Goal: Task Accomplishment & Management: Manage account settings

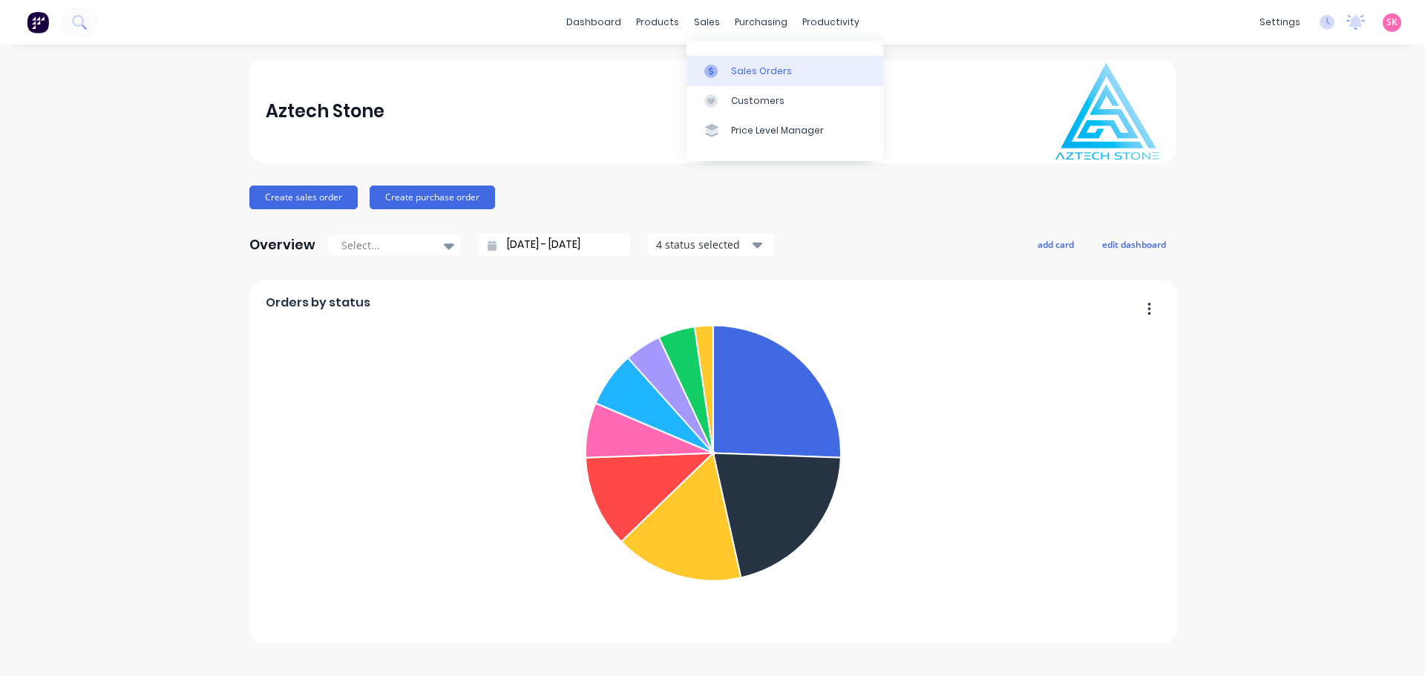
click at [730, 68] on link "Sales Orders" at bounding box center [785, 71] width 197 height 30
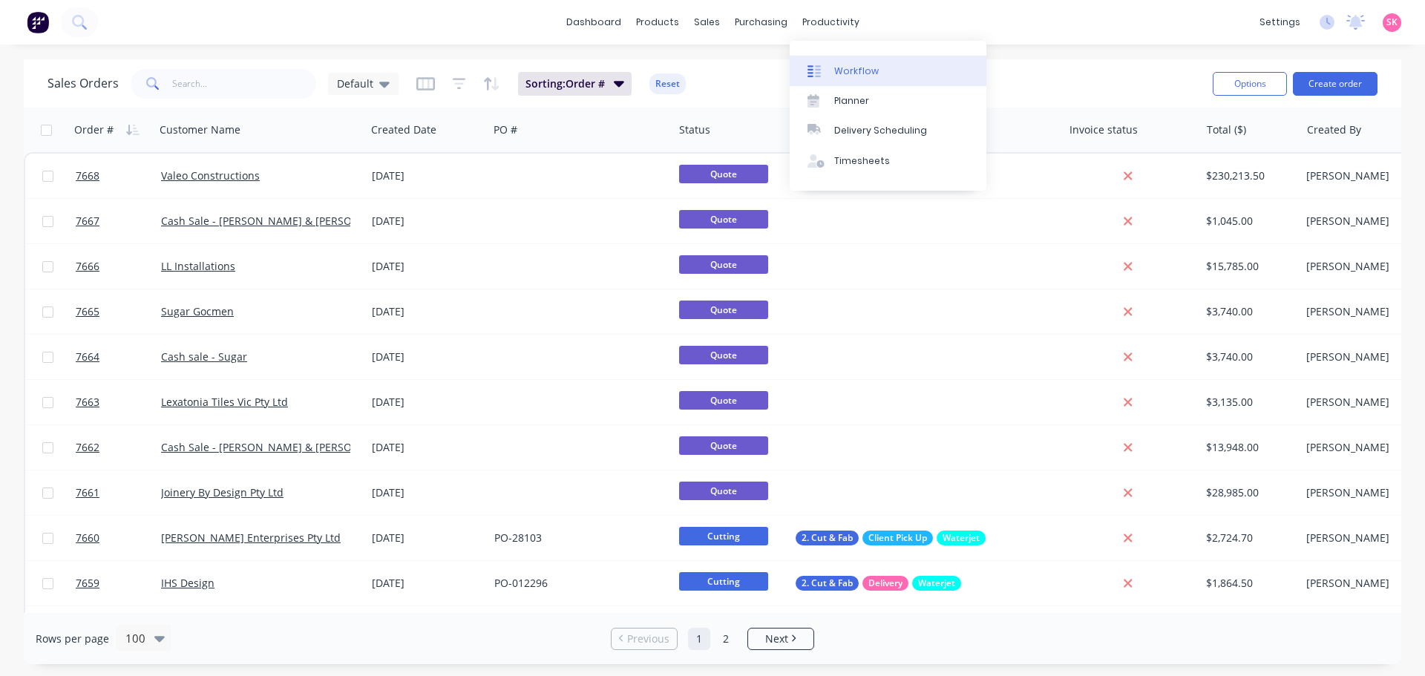
click at [829, 73] on div at bounding box center [819, 71] width 22 height 13
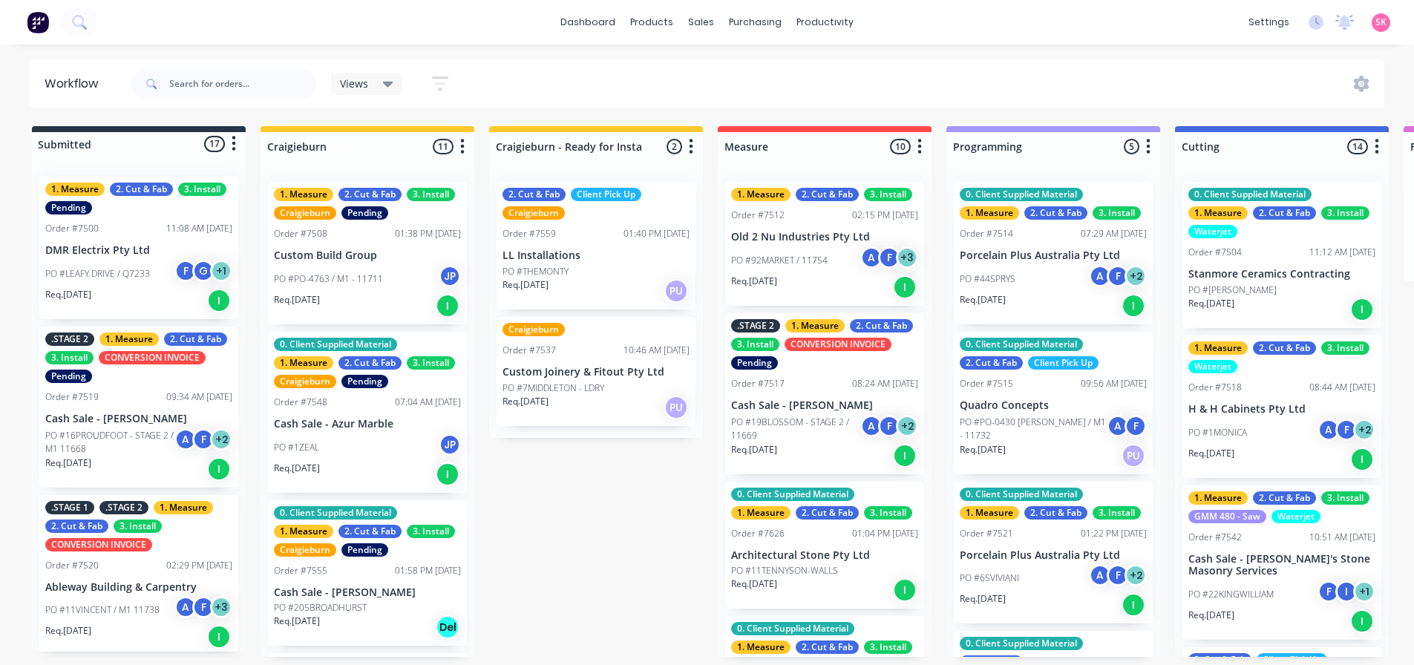
scroll to position [297, 0]
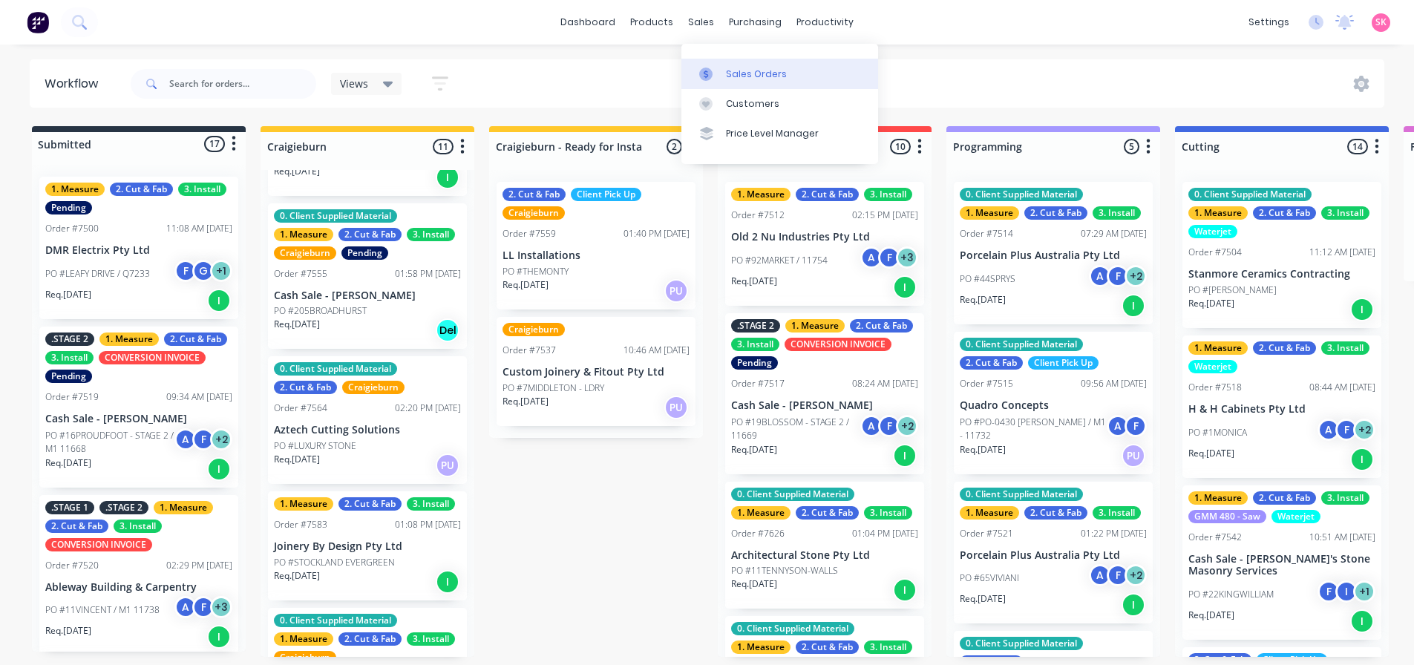
click at [705, 76] on icon at bounding box center [705, 74] width 13 height 13
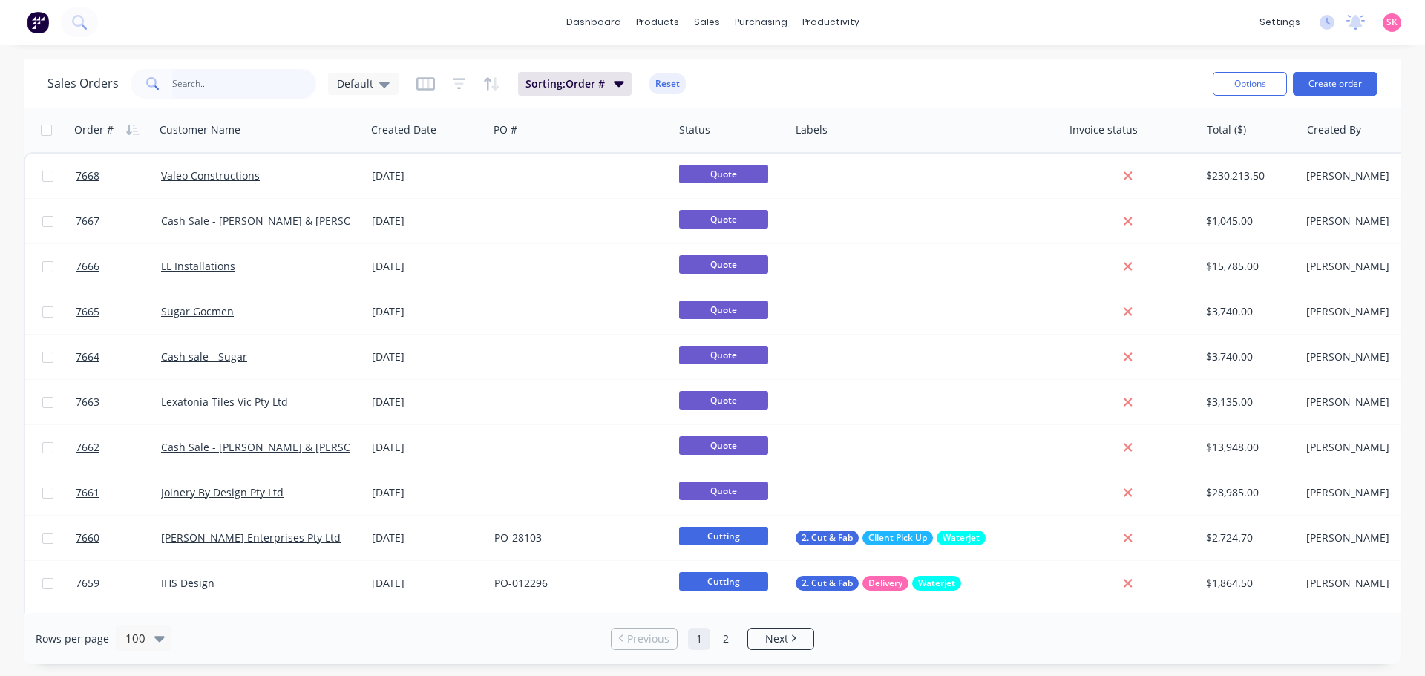
click at [180, 76] on input "text" at bounding box center [244, 84] width 145 height 30
type input "lexa"
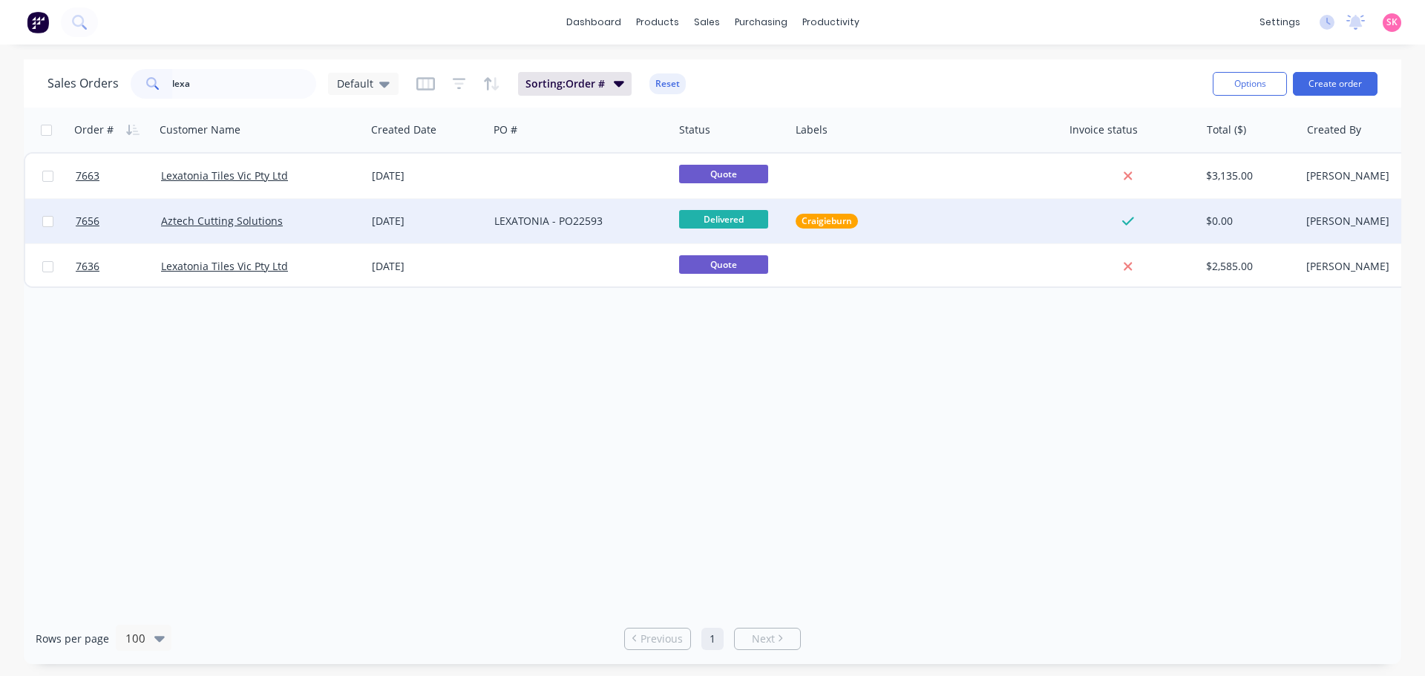
click at [492, 224] on div "LEXATONIA - PO22593" at bounding box center [580, 221] width 185 height 45
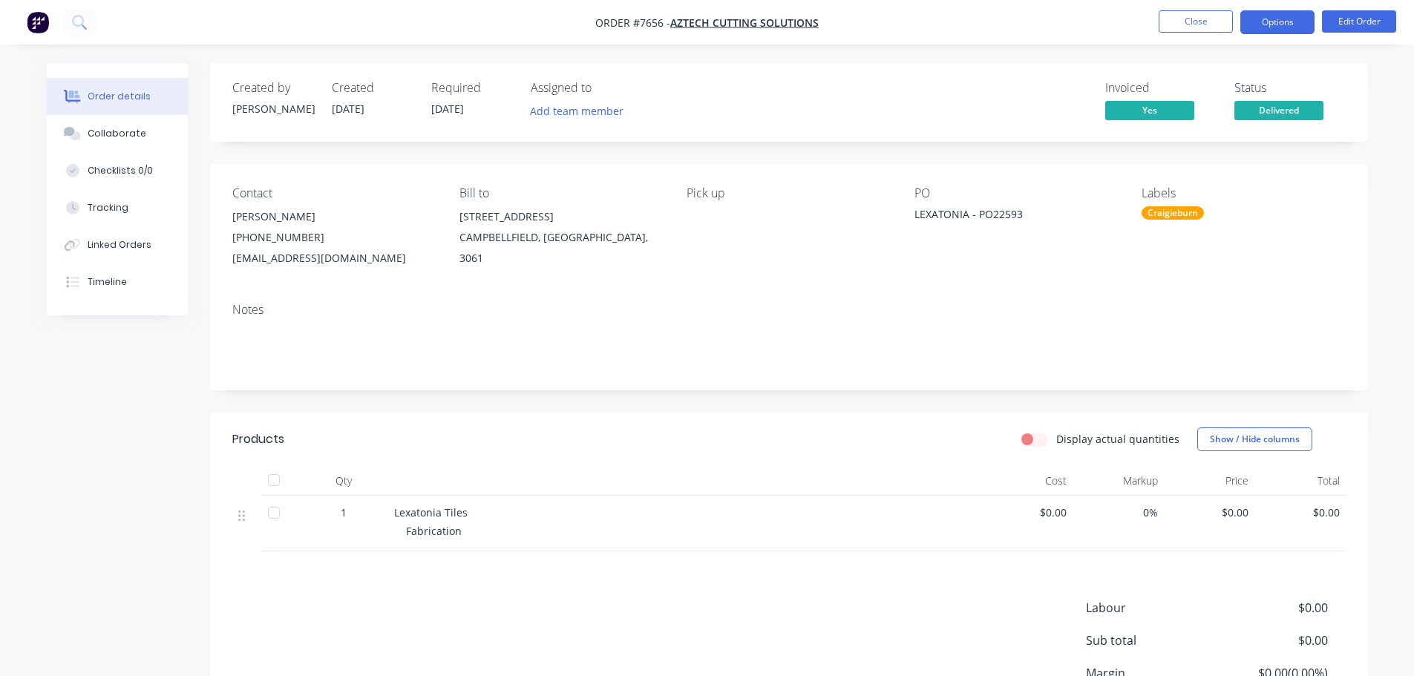
click at [1303, 20] on button "Options" at bounding box center [1277, 22] width 74 height 24
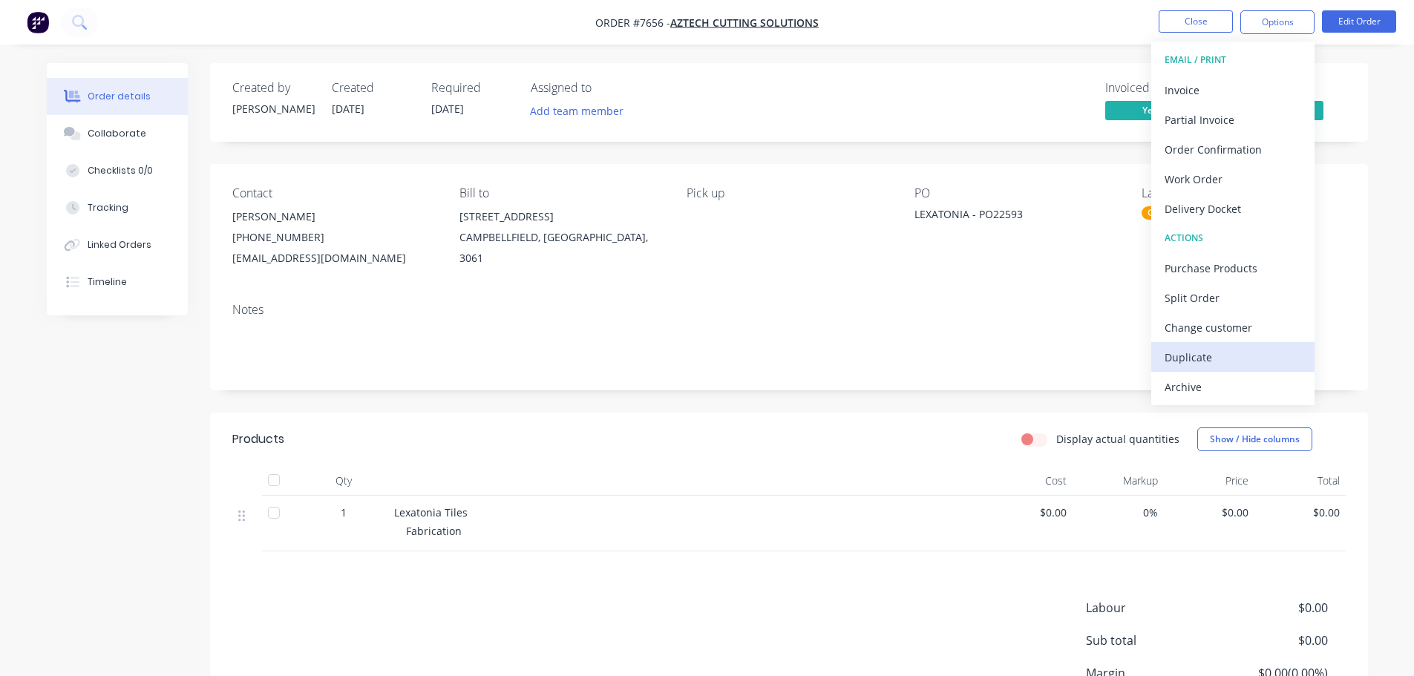
click at [1219, 361] on div "Duplicate" at bounding box center [1233, 358] width 137 height 22
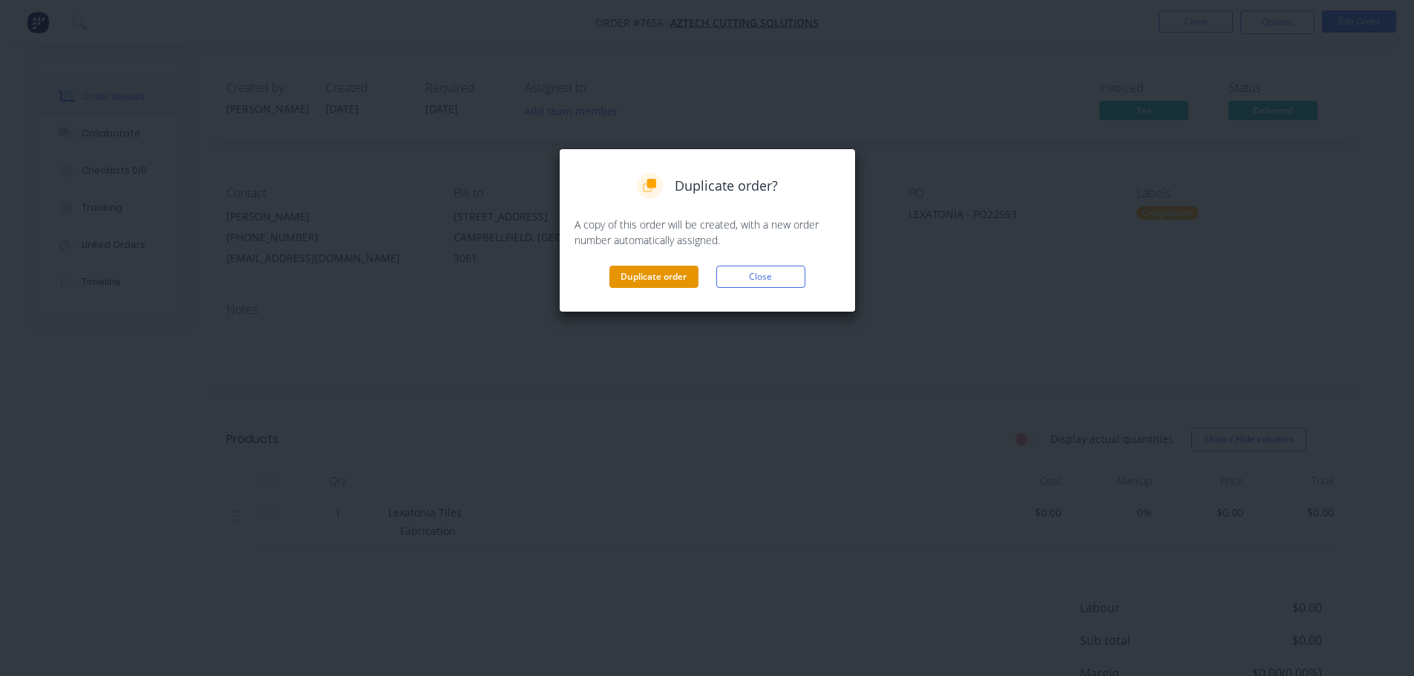
click at [629, 278] on button "Duplicate order" at bounding box center [653, 277] width 89 height 22
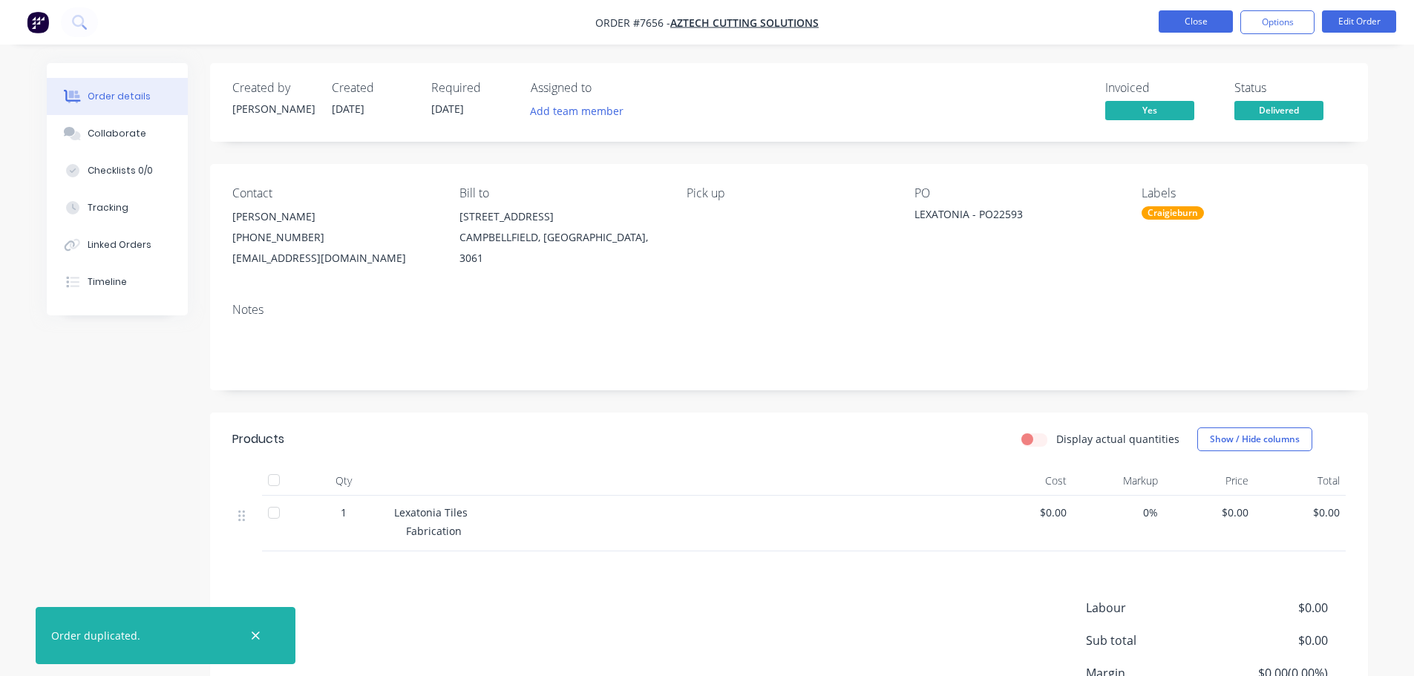
click at [1187, 16] on button "Close" at bounding box center [1196, 21] width 74 height 22
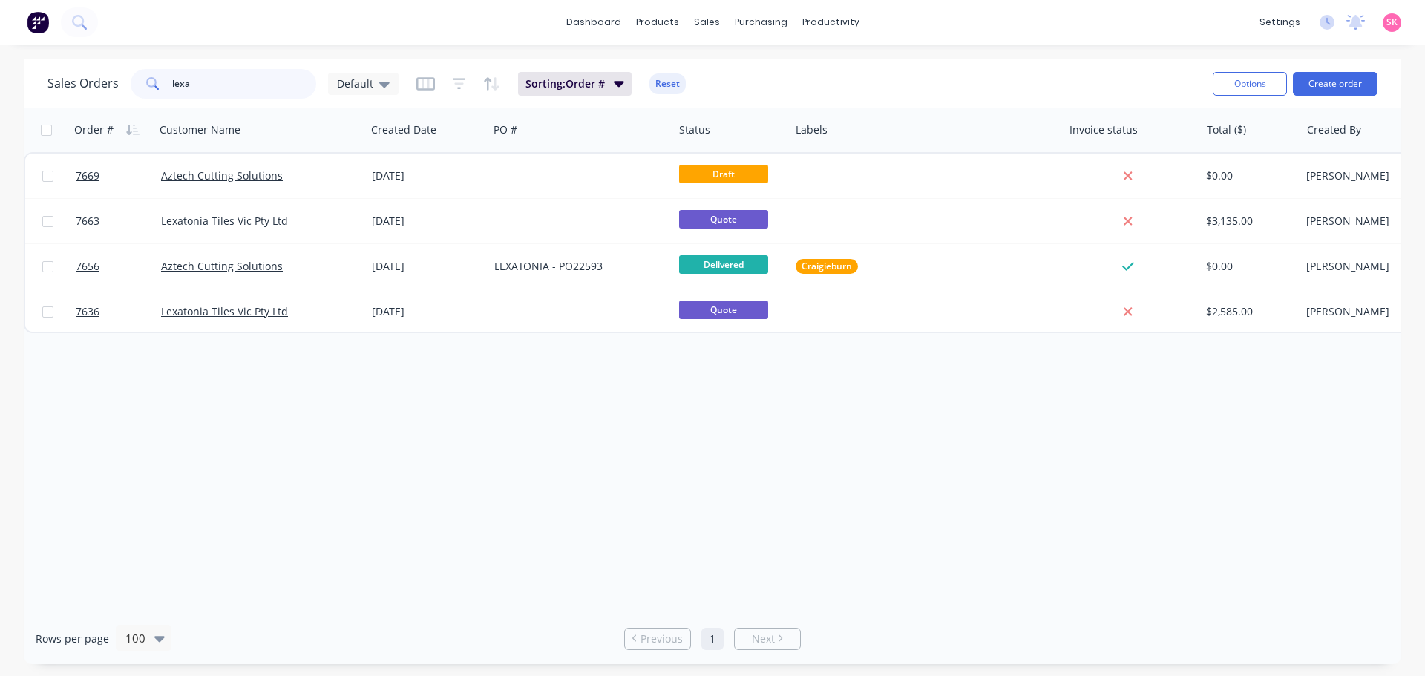
drag, startPoint x: 208, startPoint y: 85, endPoint x: 147, endPoint y: 85, distance: 60.9
click at [147, 85] on div "lexa" at bounding box center [224, 84] width 186 height 30
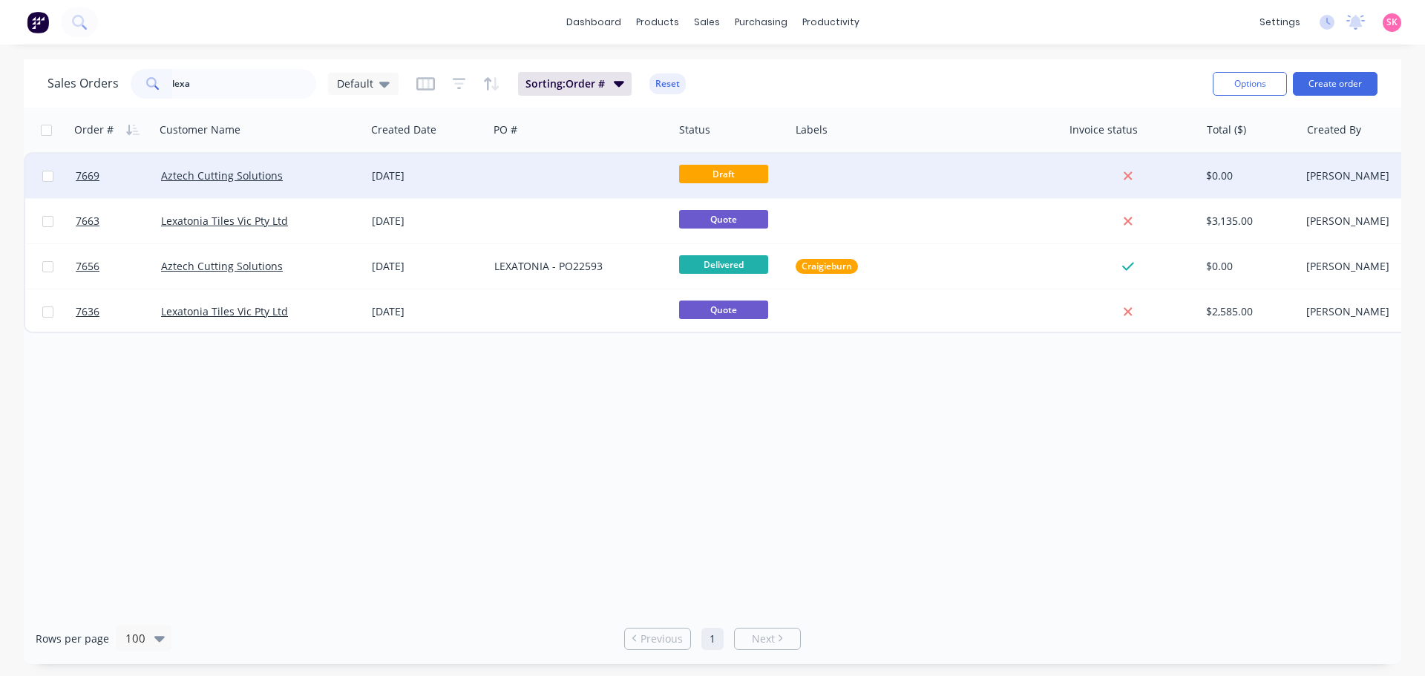
click at [419, 185] on div "[DATE]" at bounding box center [427, 176] width 122 height 45
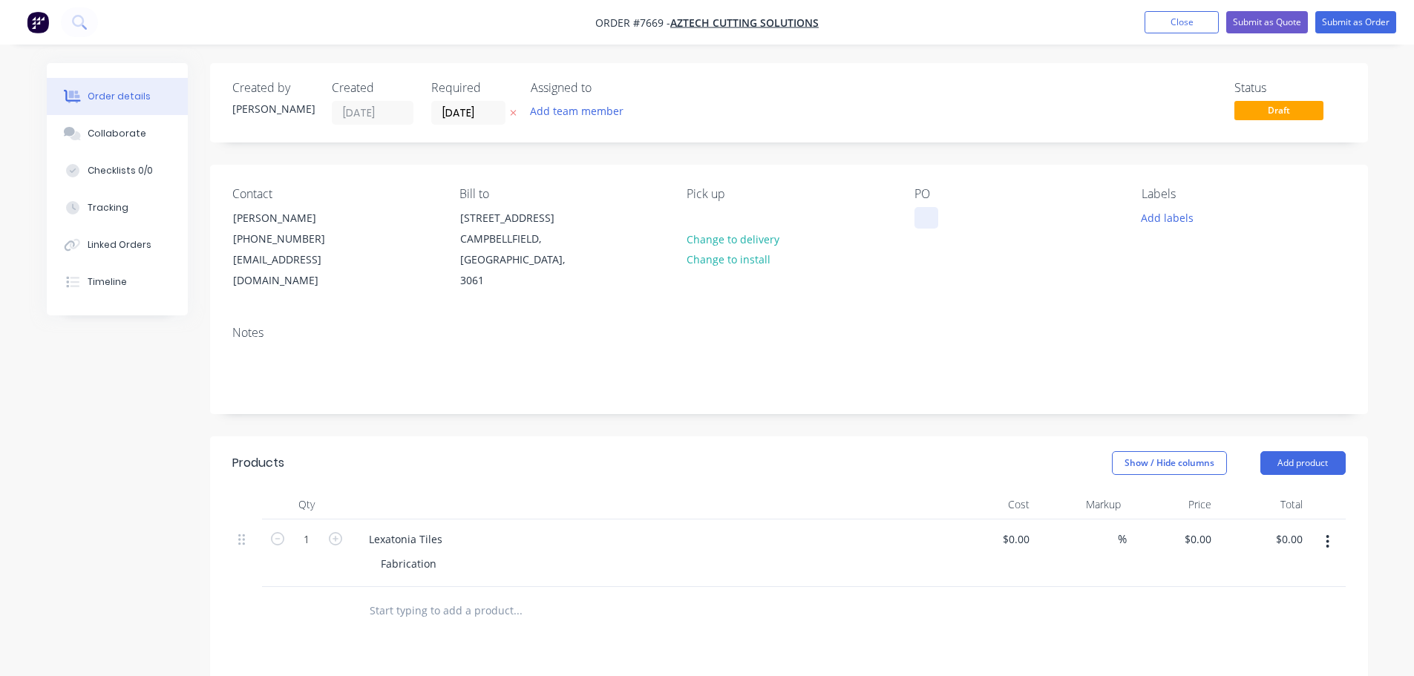
click at [926, 220] on div at bounding box center [926, 218] width 24 height 22
click at [1182, 207] on button "Add labels" at bounding box center [1167, 217] width 68 height 20
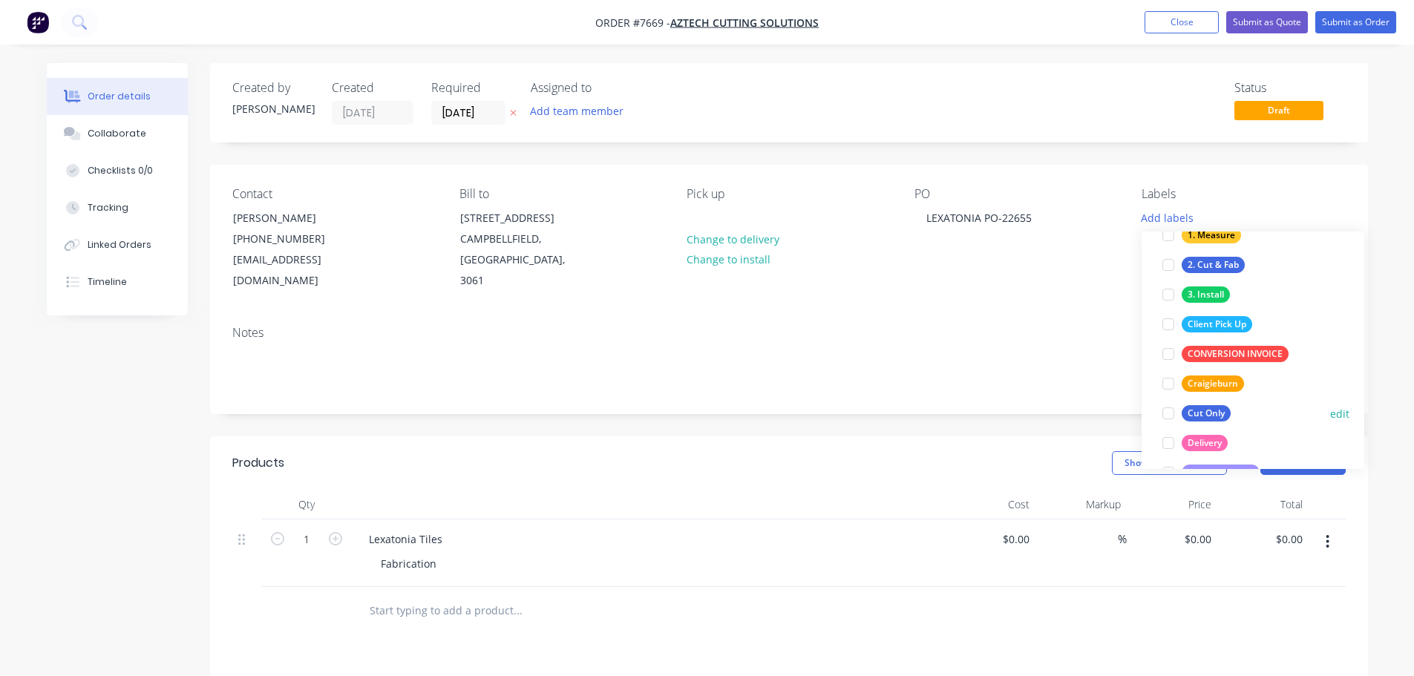
scroll to position [223, 0]
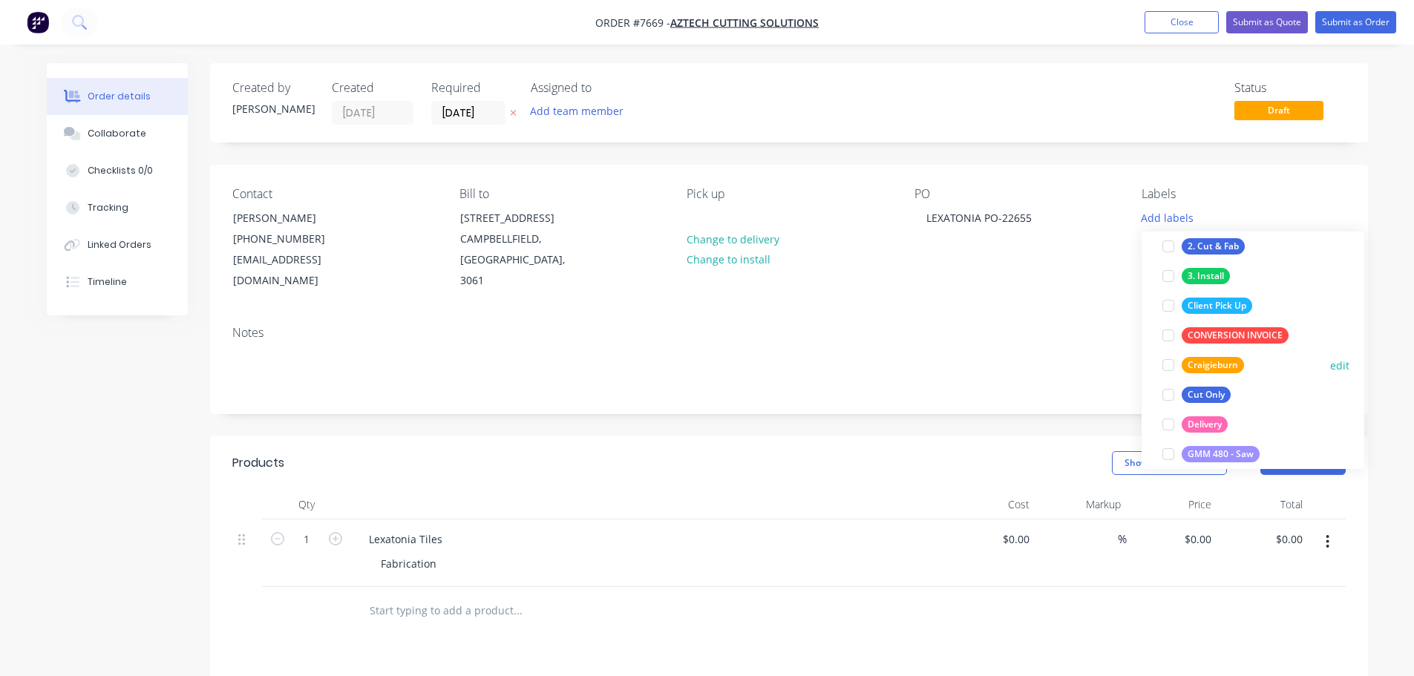
click at [1169, 364] on div at bounding box center [1168, 365] width 30 height 30
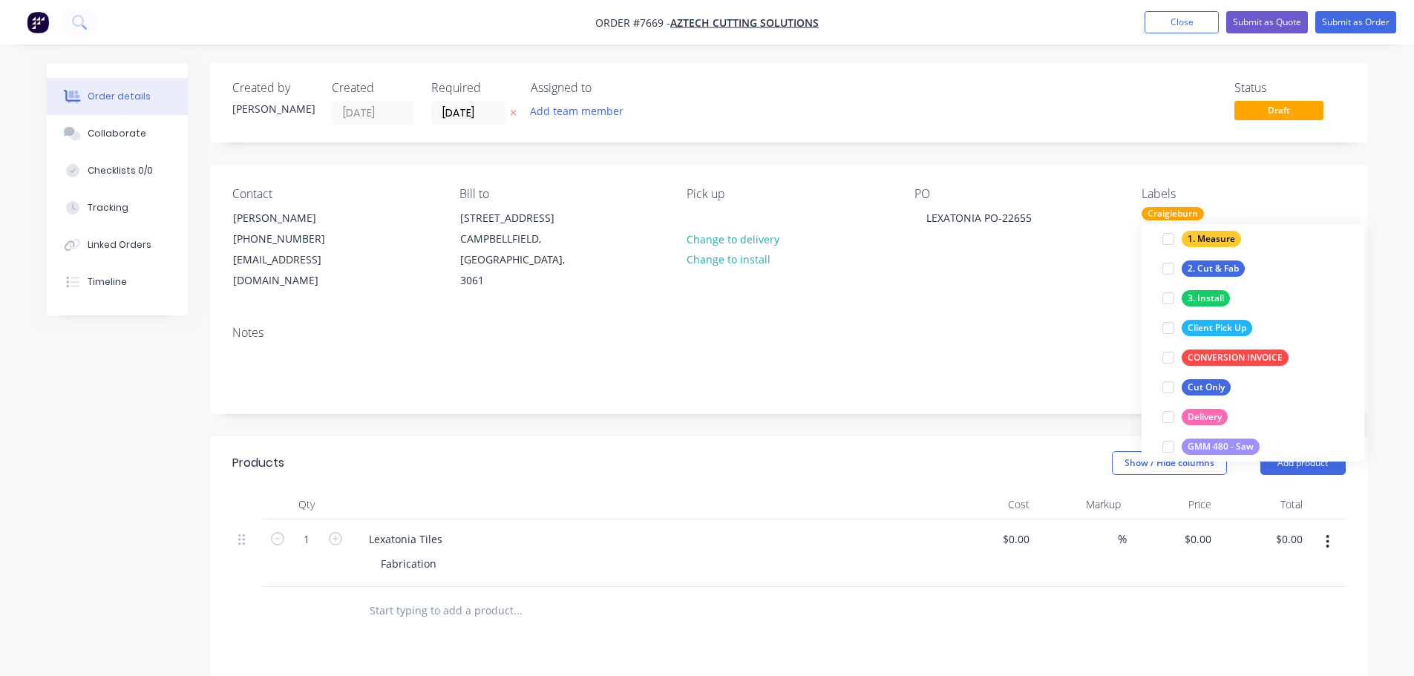
scroll to position [0, 0]
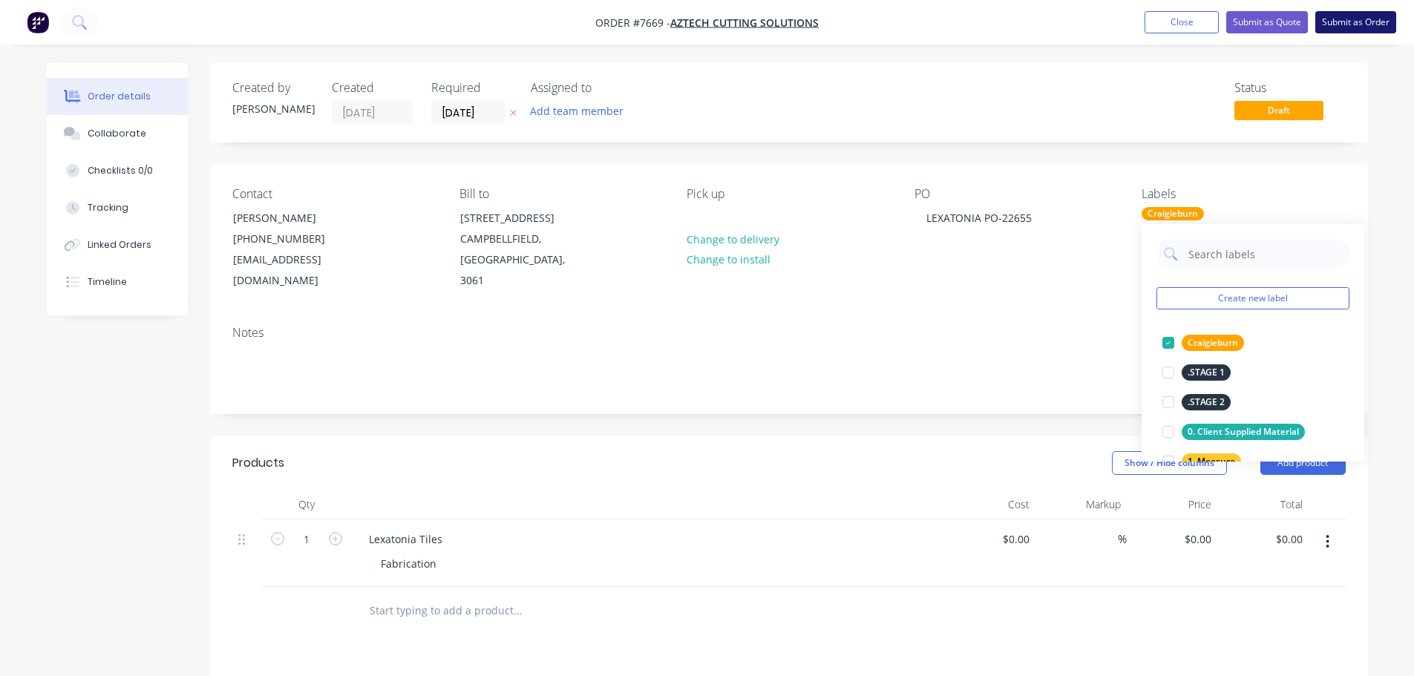
click at [1341, 11] on button "Submit as Order" at bounding box center [1355, 22] width 81 height 22
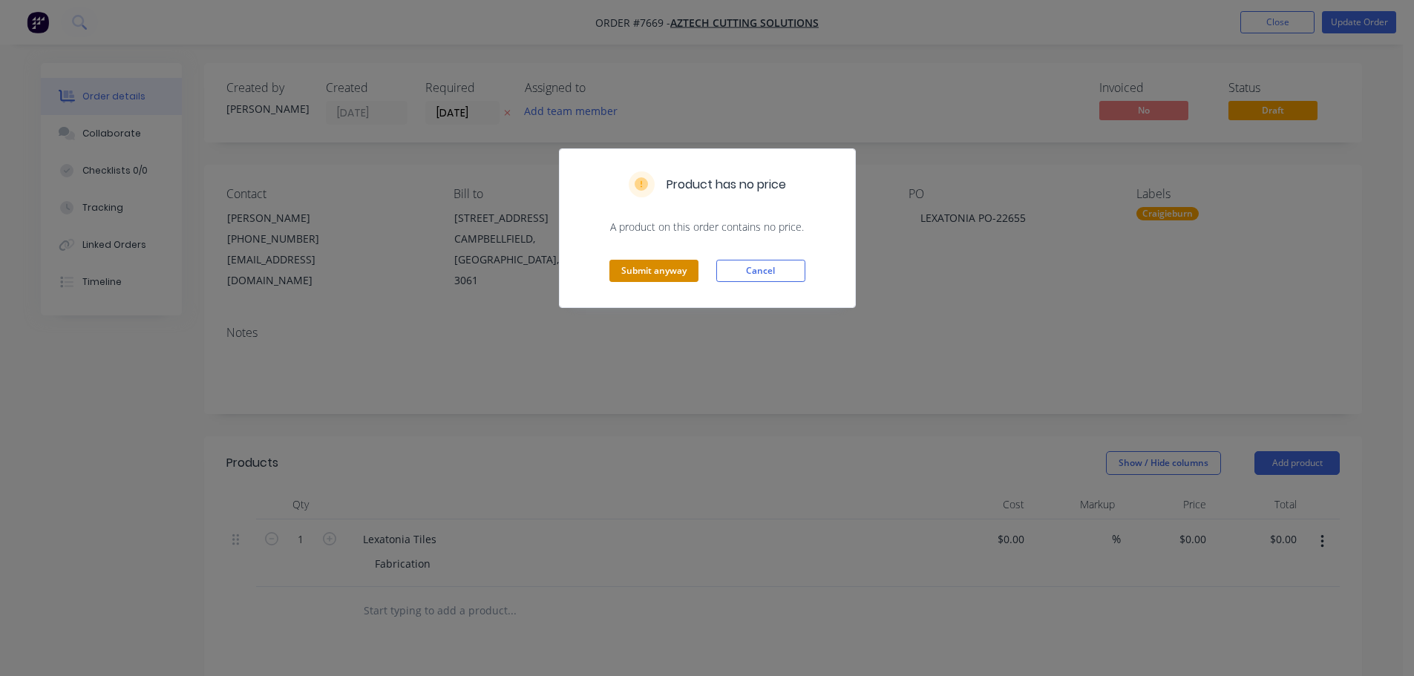
click at [671, 263] on button "Submit anyway" at bounding box center [653, 271] width 89 height 22
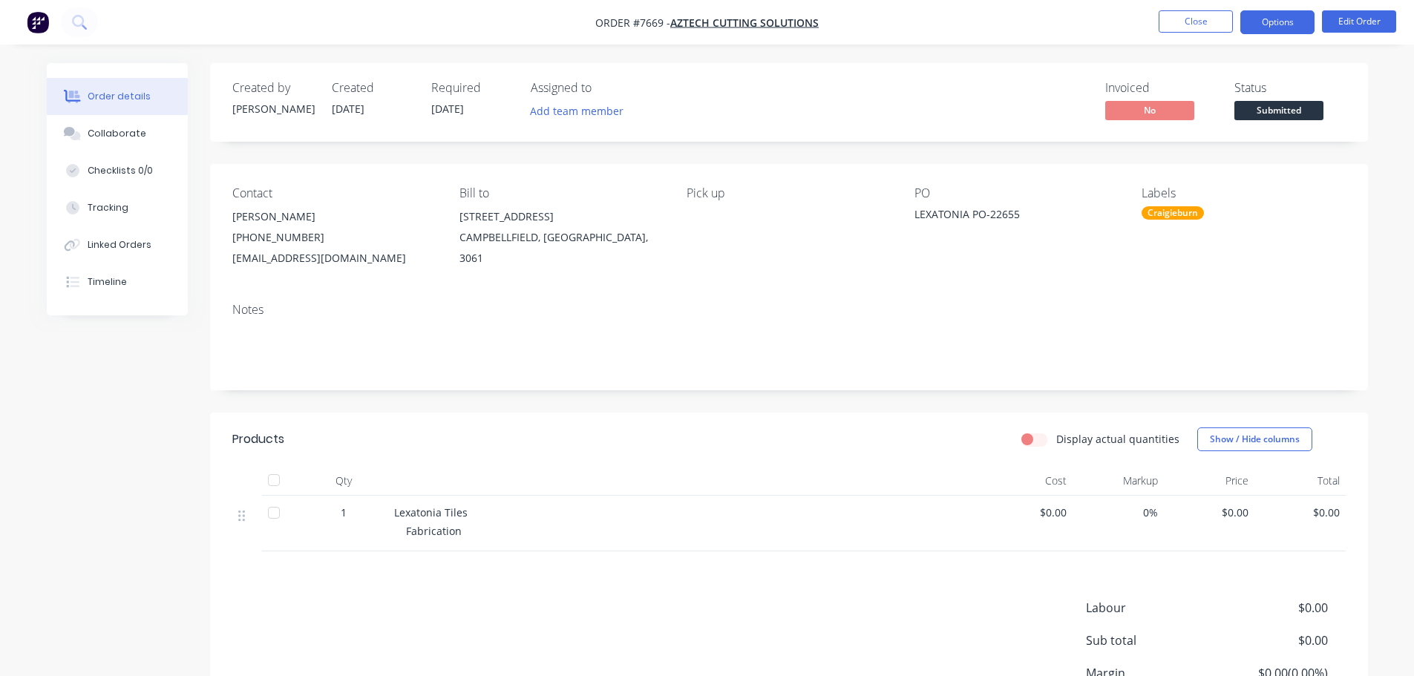
click at [1294, 23] on button "Options" at bounding box center [1277, 22] width 74 height 24
click at [1070, 254] on div "PO LEXATONIA PO-22655" at bounding box center [1015, 227] width 203 height 82
click at [1314, 101] on span "Submitted" at bounding box center [1278, 110] width 89 height 19
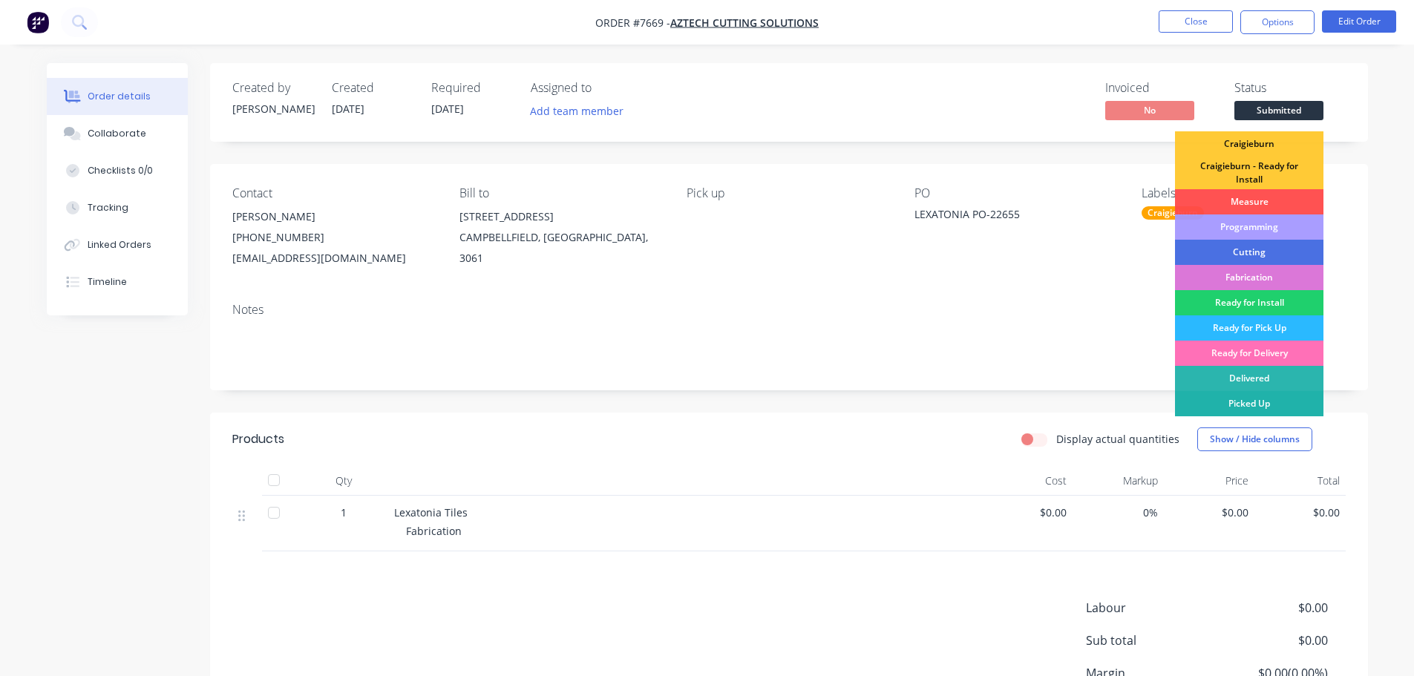
click at [1250, 406] on div "Picked Up" at bounding box center [1249, 403] width 148 height 25
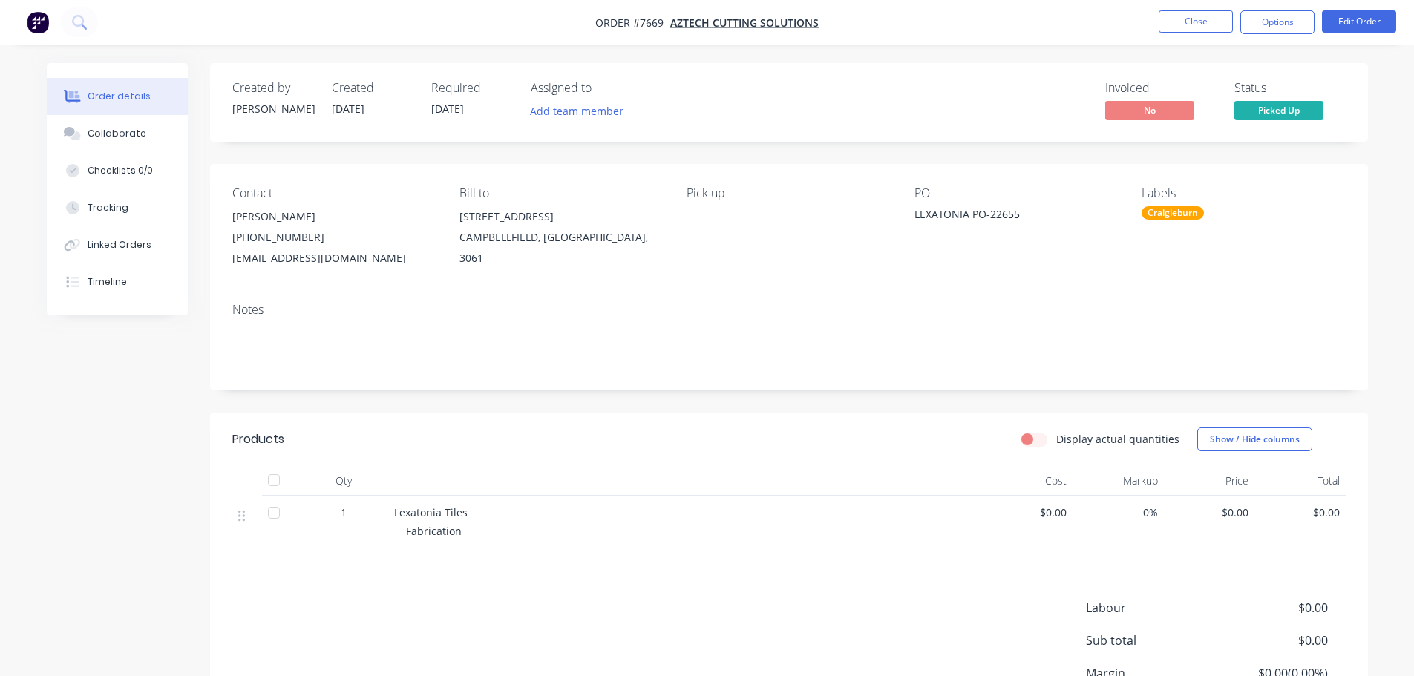
click at [1300, 108] on span "Picked Up" at bounding box center [1278, 110] width 89 height 19
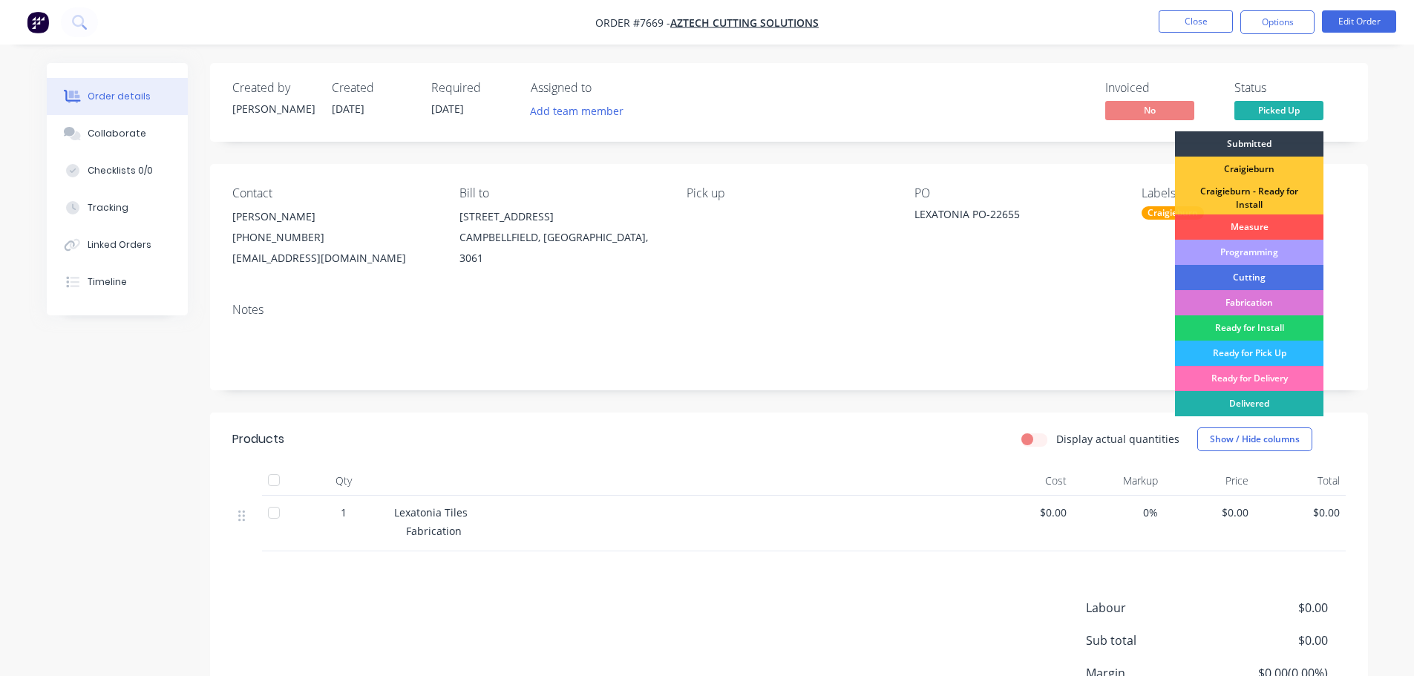
click at [1266, 393] on div "Delivered" at bounding box center [1249, 403] width 148 height 25
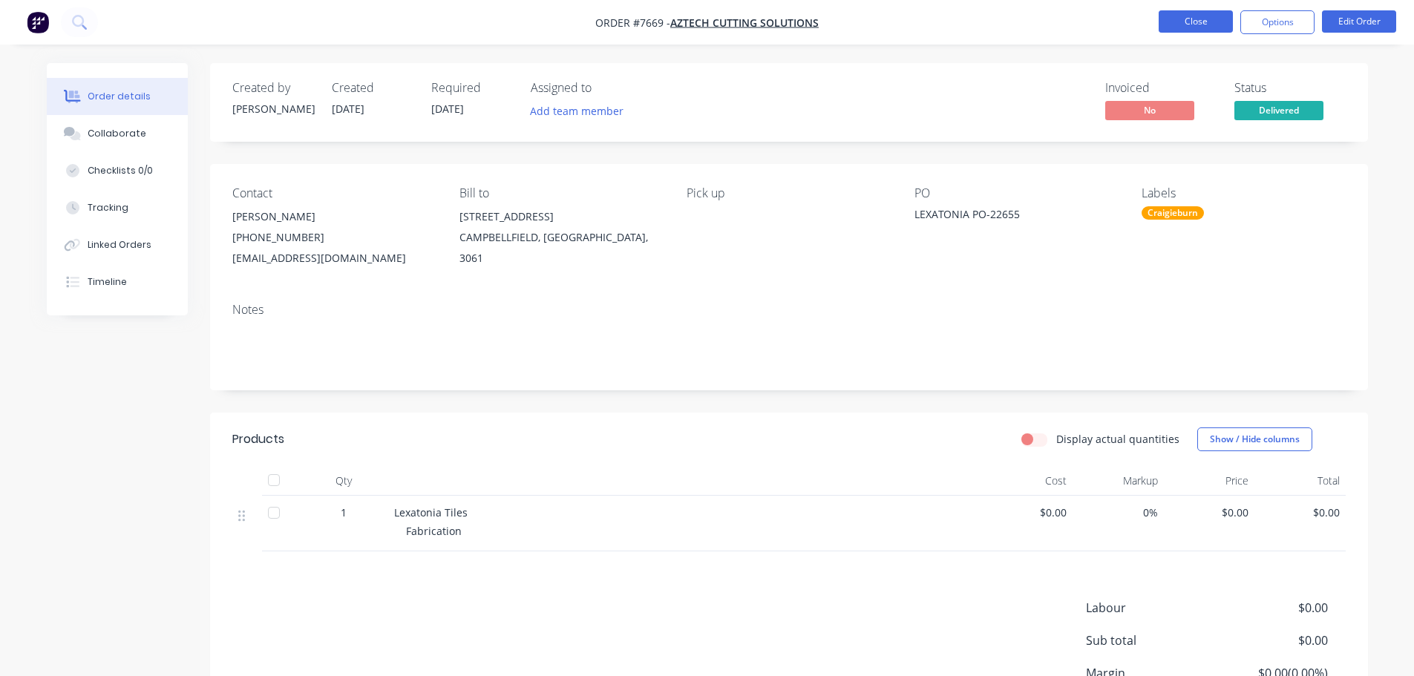
click at [1225, 30] on button "Close" at bounding box center [1196, 21] width 74 height 22
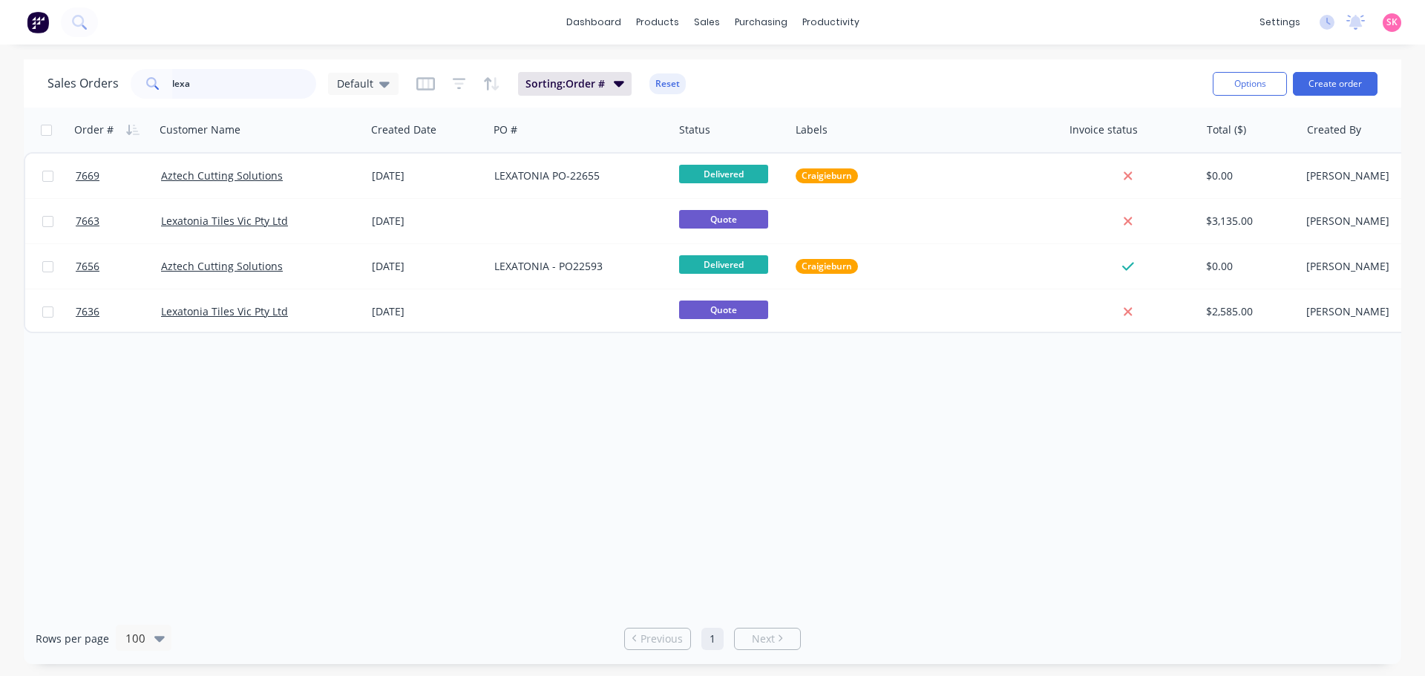
drag, startPoint x: 200, startPoint y: 78, endPoint x: 33, endPoint y: 84, distance: 167.1
click at [71, 78] on div "Sales Orders lexa Default" at bounding box center [223, 84] width 351 height 30
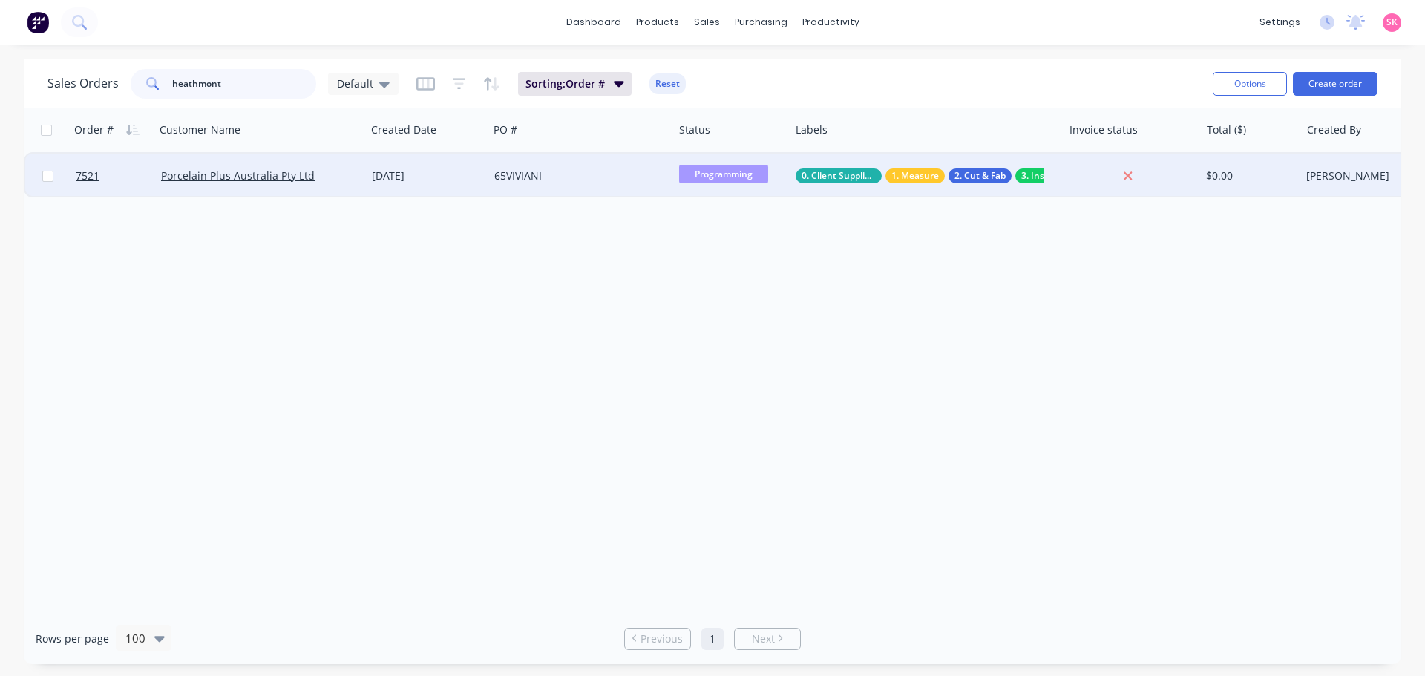
type input "heathmont"
click at [405, 181] on div "[DATE]" at bounding box center [427, 175] width 111 height 15
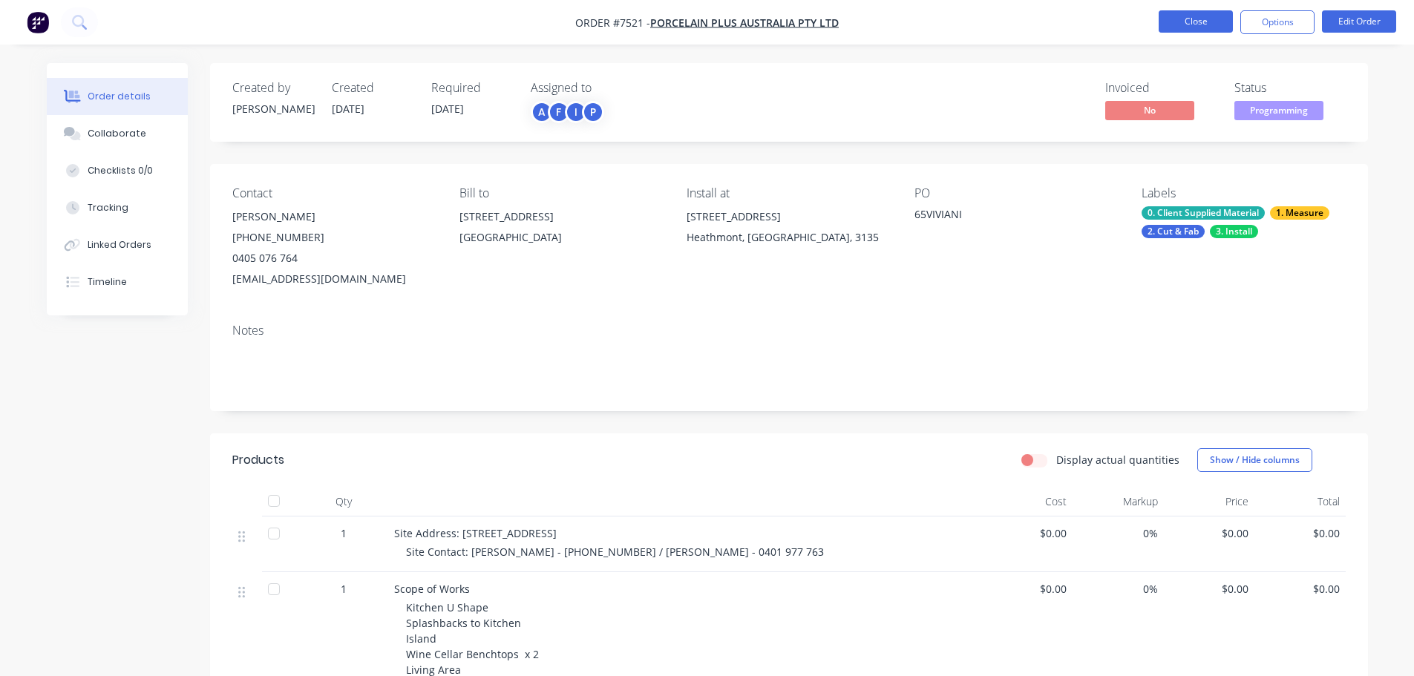
click at [1202, 17] on button "Close" at bounding box center [1196, 21] width 74 height 22
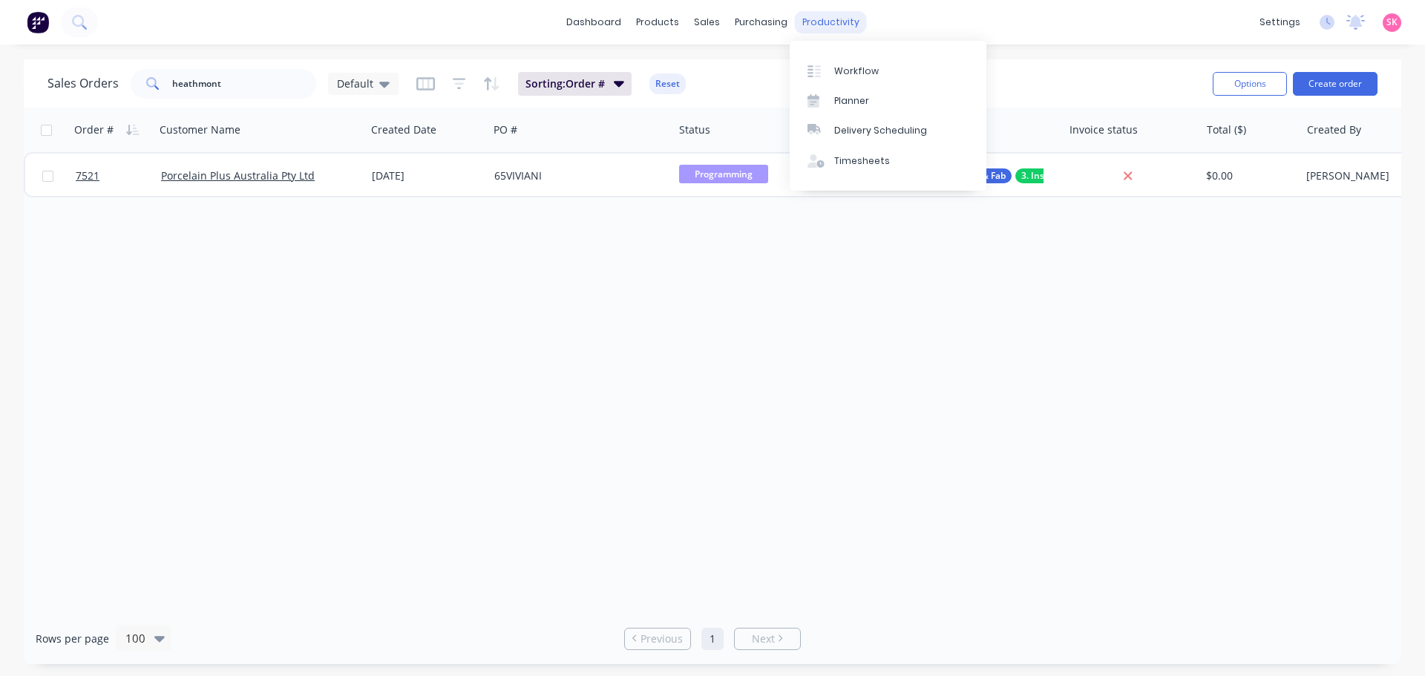
click at [831, 82] on link "Workflow" at bounding box center [888, 71] width 197 height 30
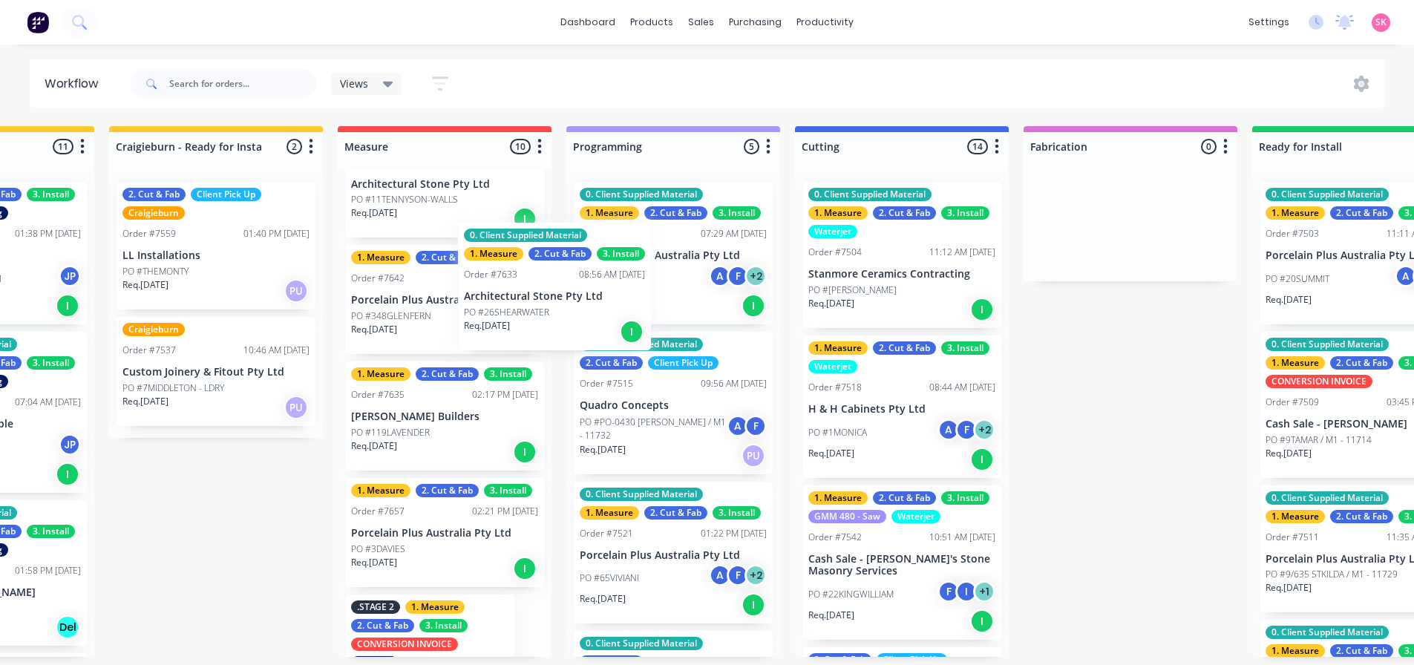
scroll to position [370, 0]
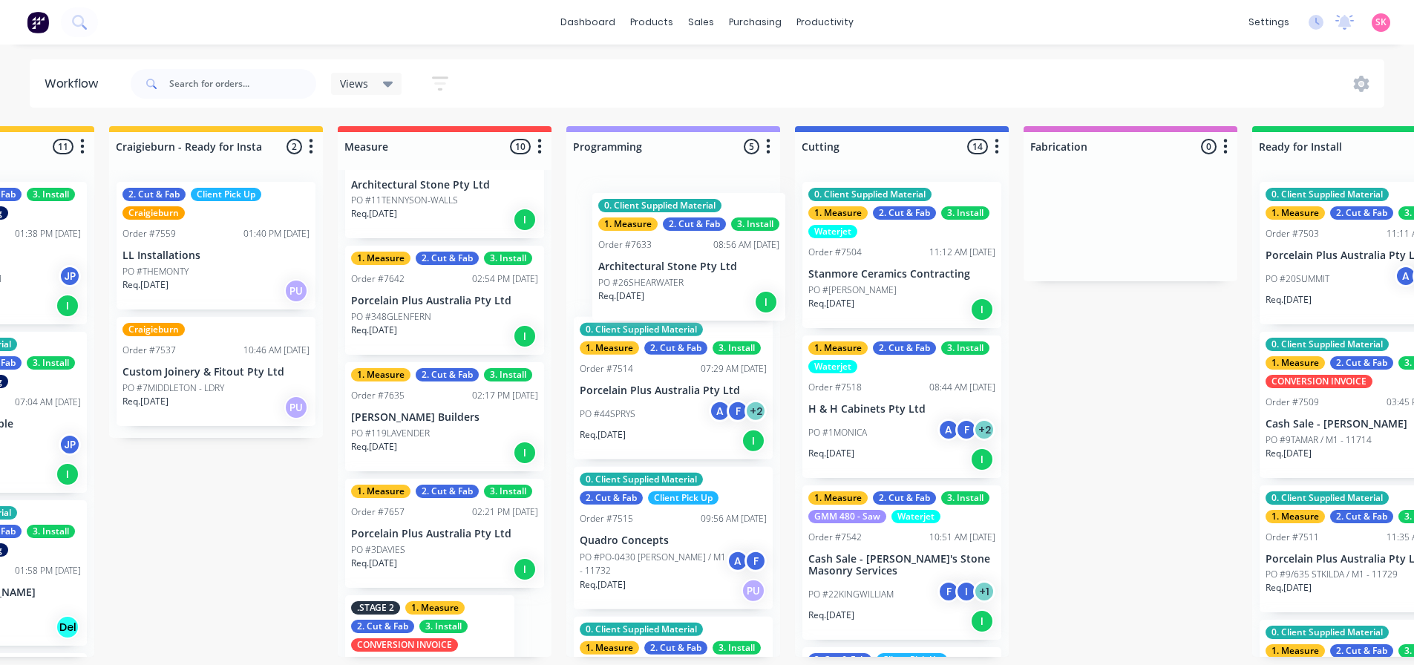
drag, startPoint x: 426, startPoint y: 338, endPoint x: 680, endPoint y: 284, distance: 259.6
click at [680, 284] on div "Submitted 17 Status colour #273444 hex #273444 Save Cancel Summaries Total orde…" at bounding box center [954, 391] width 2691 height 531
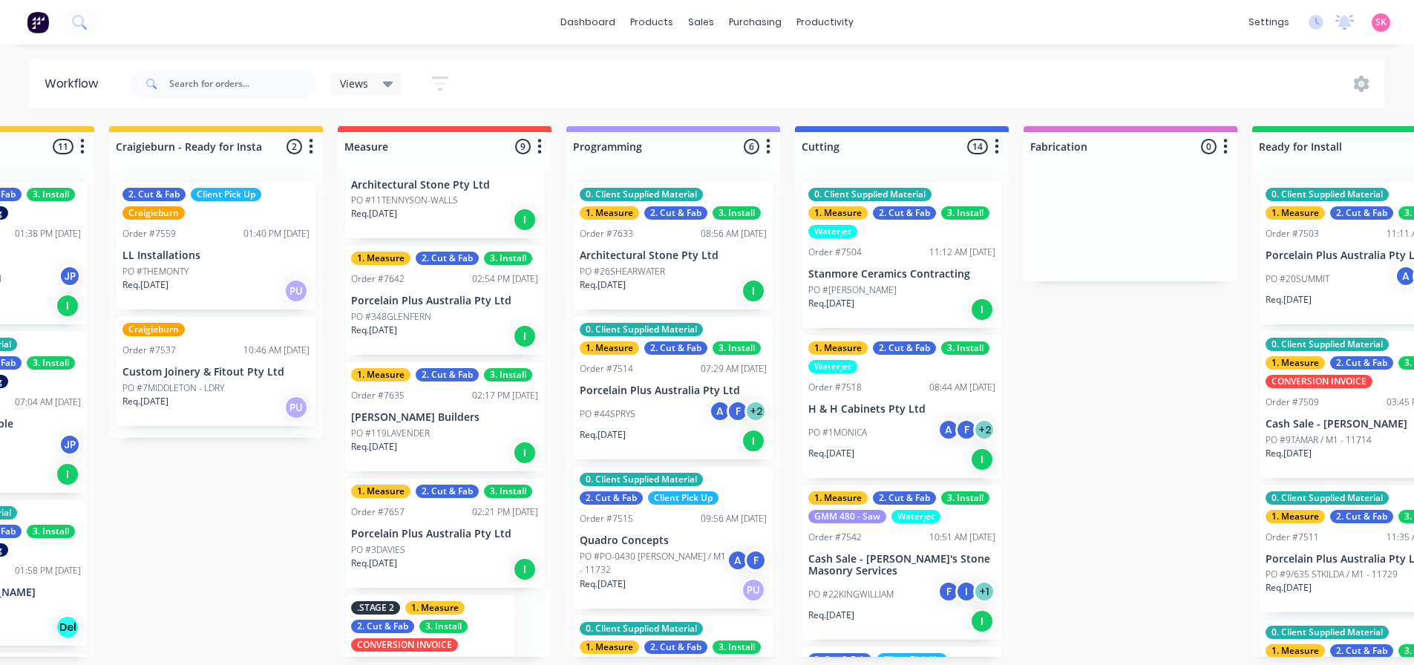
click at [648, 253] on p "Architectural Stone Pty Ltd" at bounding box center [673, 255] width 187 height 13
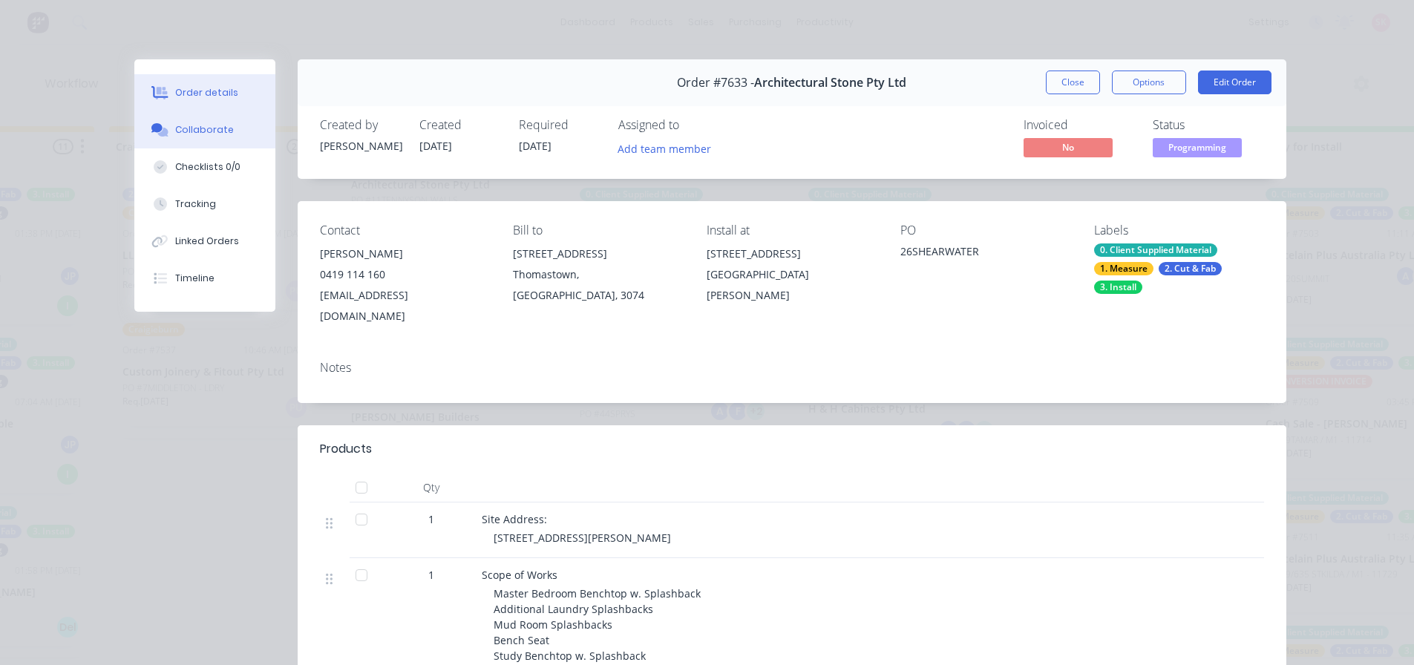
click at [202, 133] on div "Collaborate" at bounding box center [204, 129] width 59 height 13
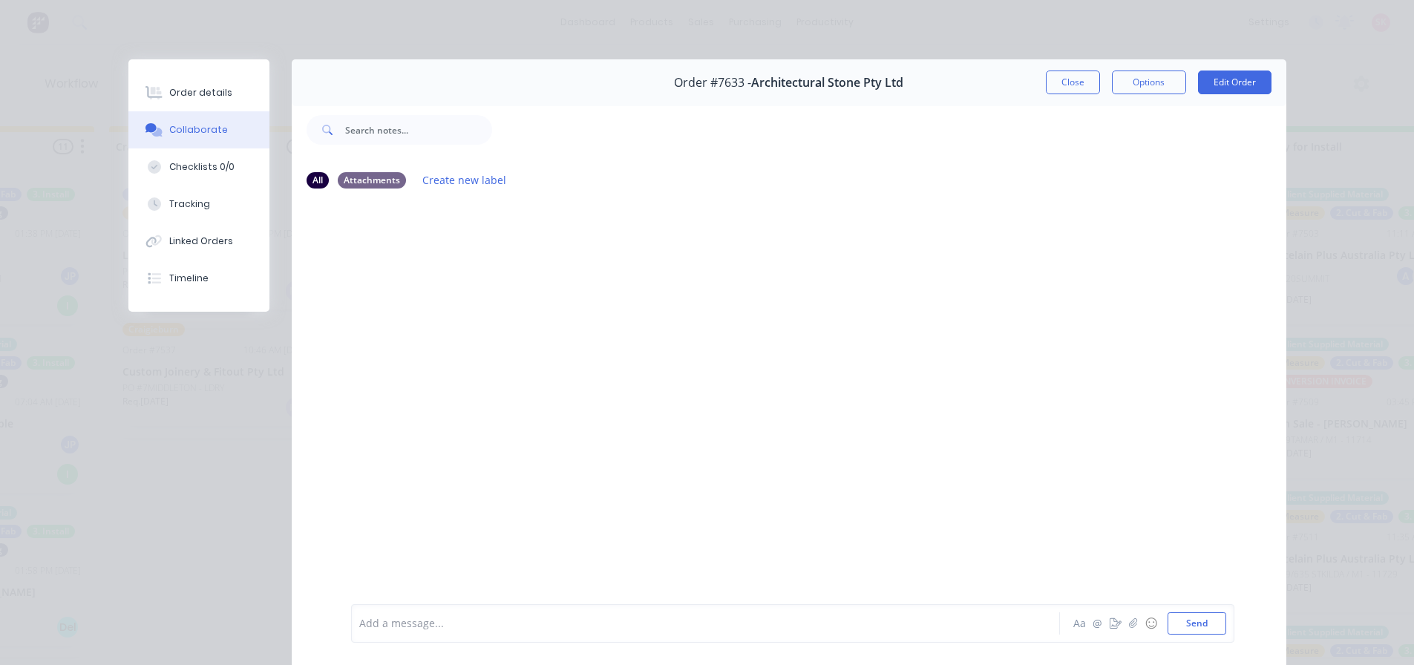
click at [567, 625] on div at bounding box center [684, 624] width 649 height 16
click at [541, 631] on div "STV plans recieved from measure" at bounding box center [684, 624] width 649 height 16
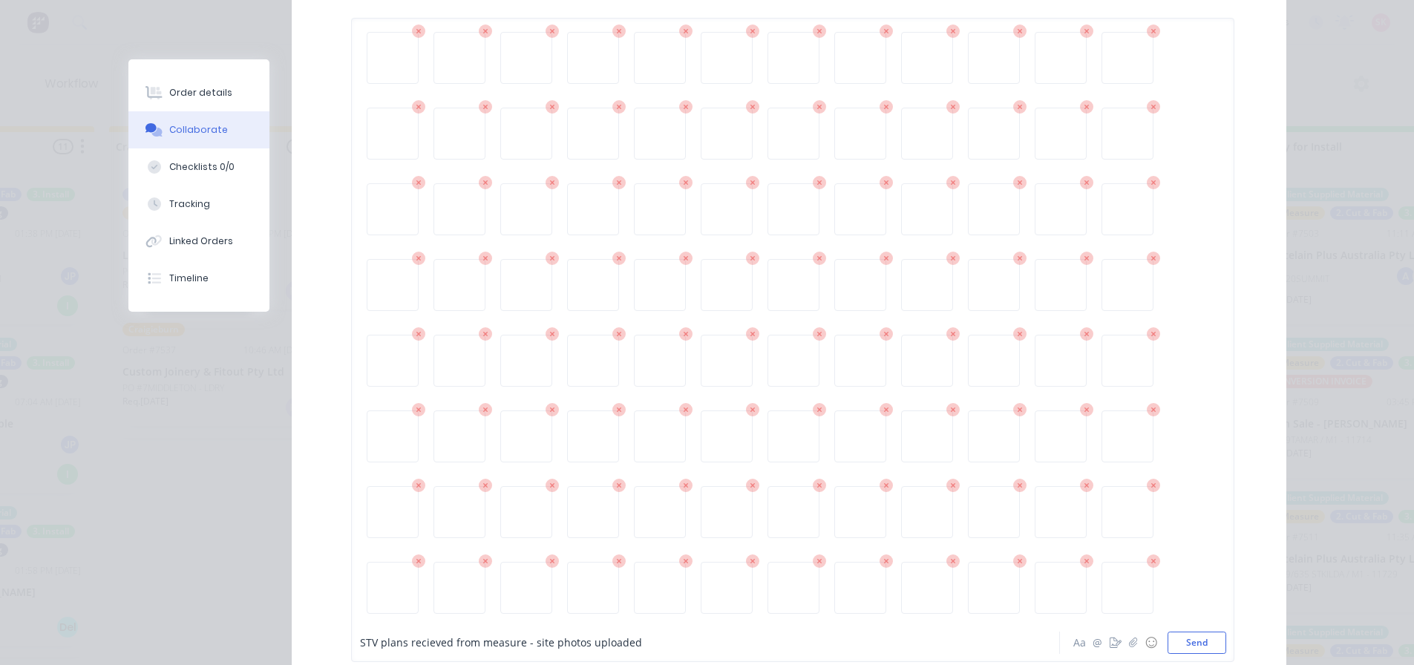
scroll to position [371, 0]
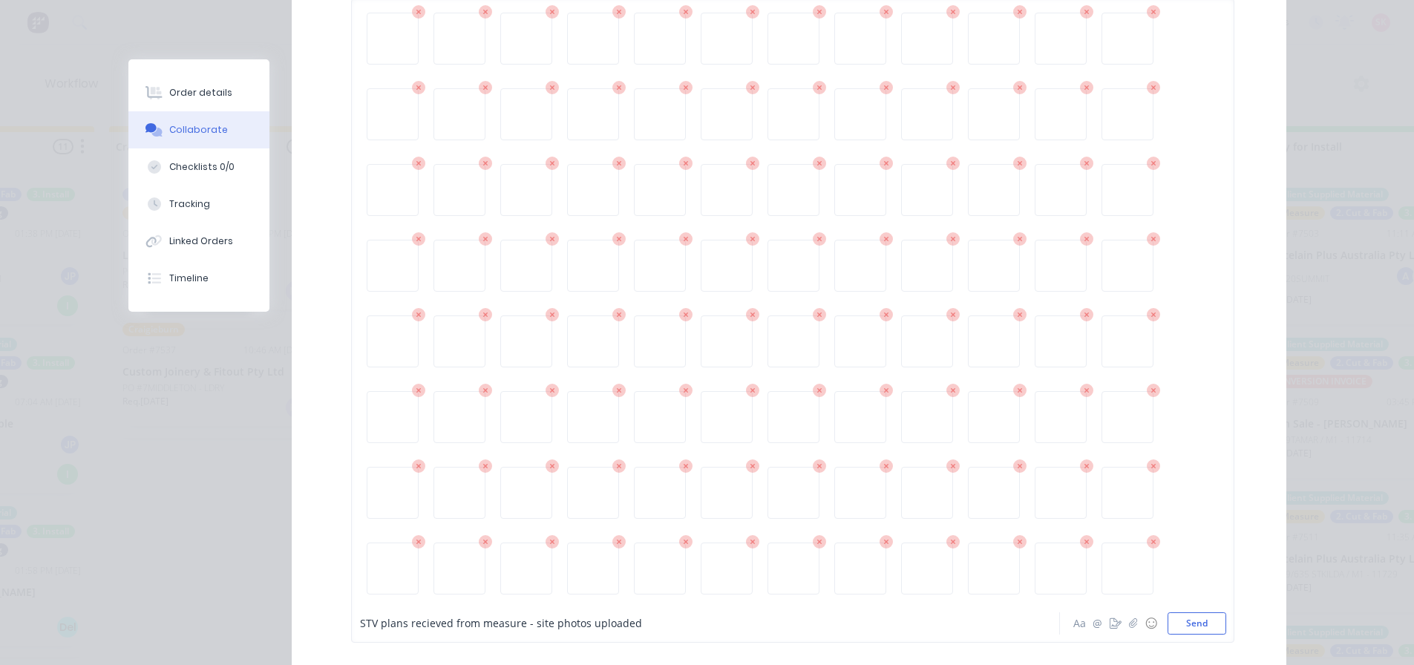
click at [543, 626] on span "STV plans recieved from measure - site photos uploaded" at bounding box center [501, 624] width 282 height 14
click at [1186, 621] on button "Send" at bounding box center [1197, 623] width 59 height 22
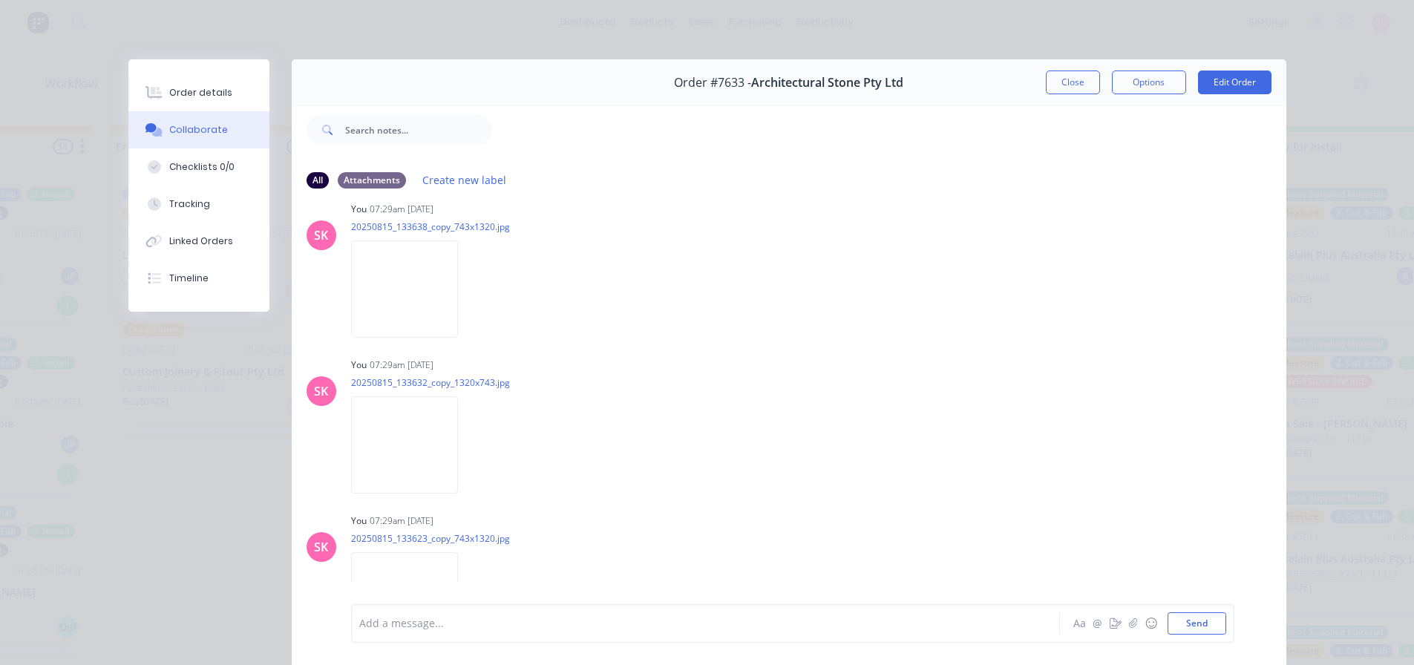
scroll to position [0, 0]
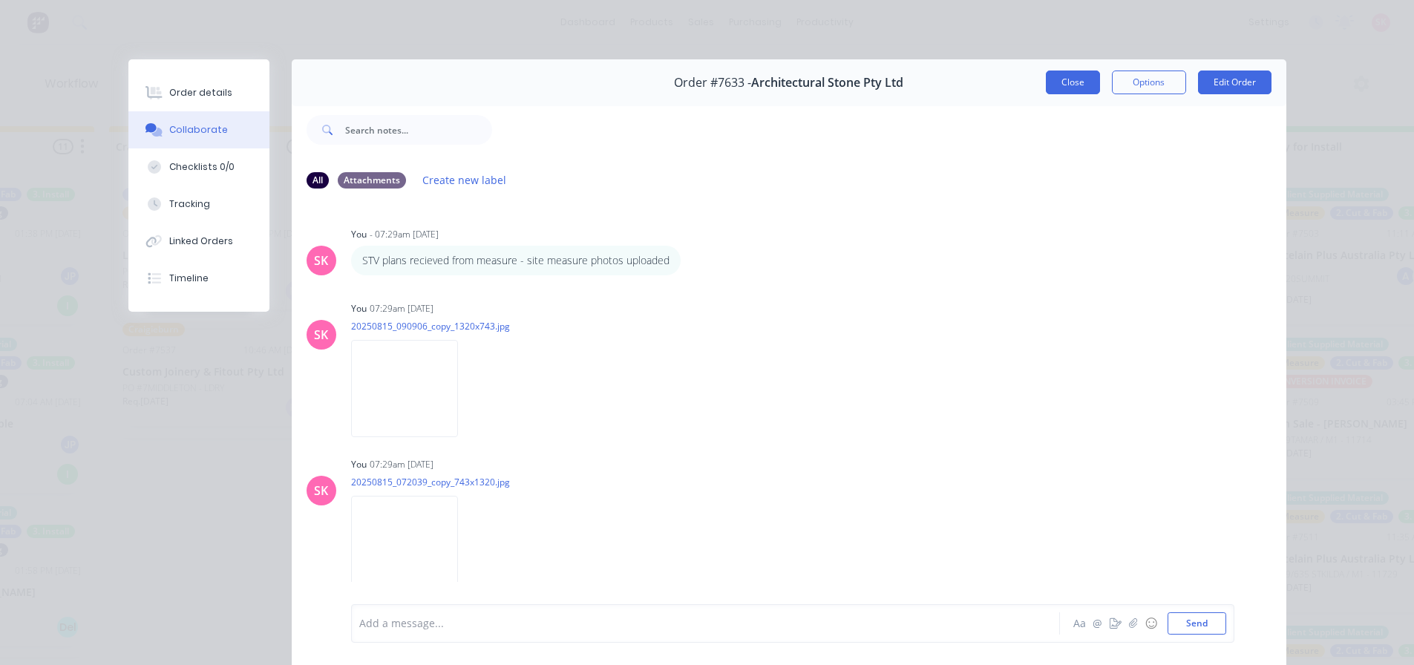
click at [1077, 89] on button "Close" at bounding box center [1073, 83] width 54 height 24
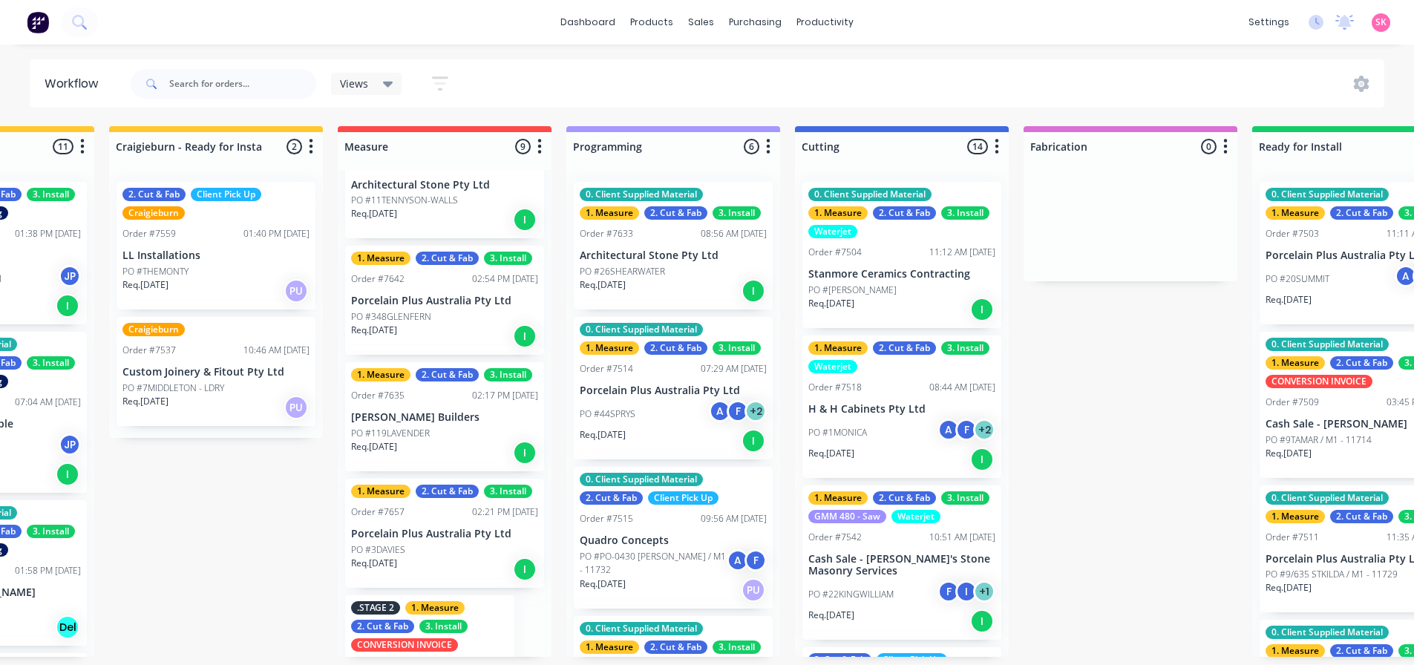
click at [650, 257] on p "Architectural Stone Pty Ltd" at bounding box center [673, 255] width 187 height 13
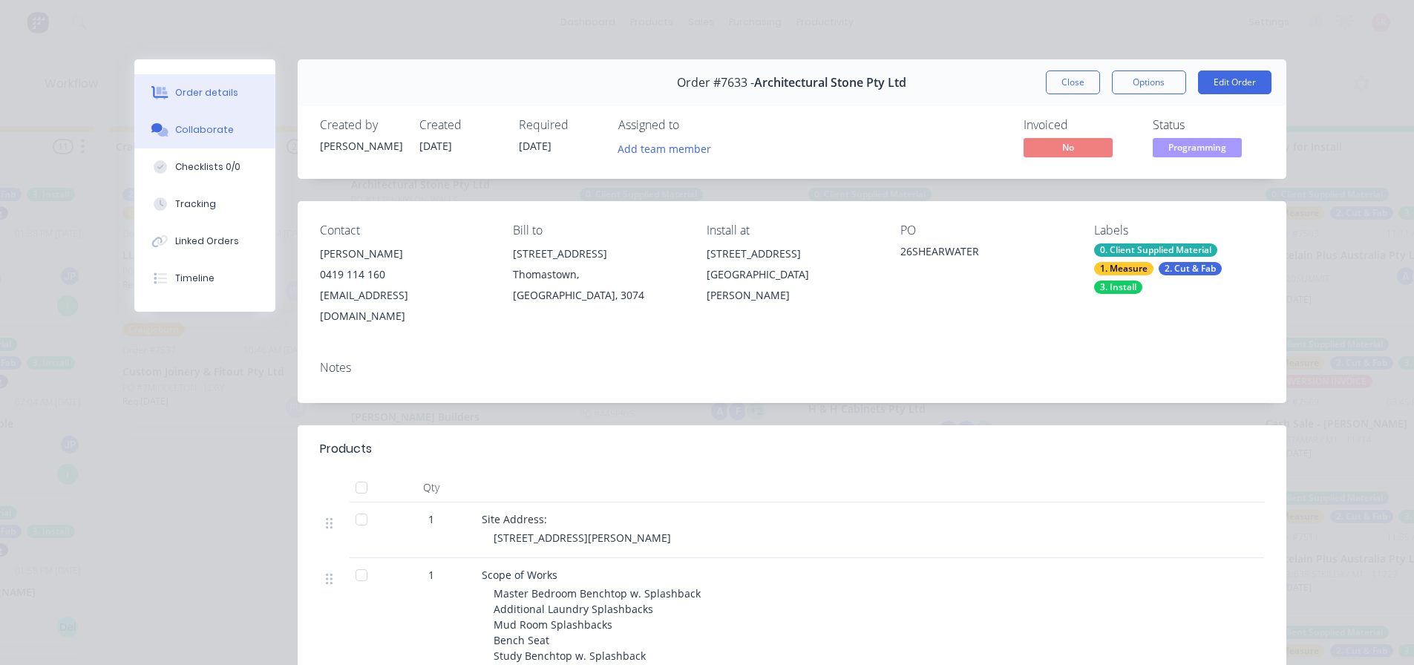
click at [197, 137] on button "Collaborate" at bounding box center [204, 129] width 141 height 37
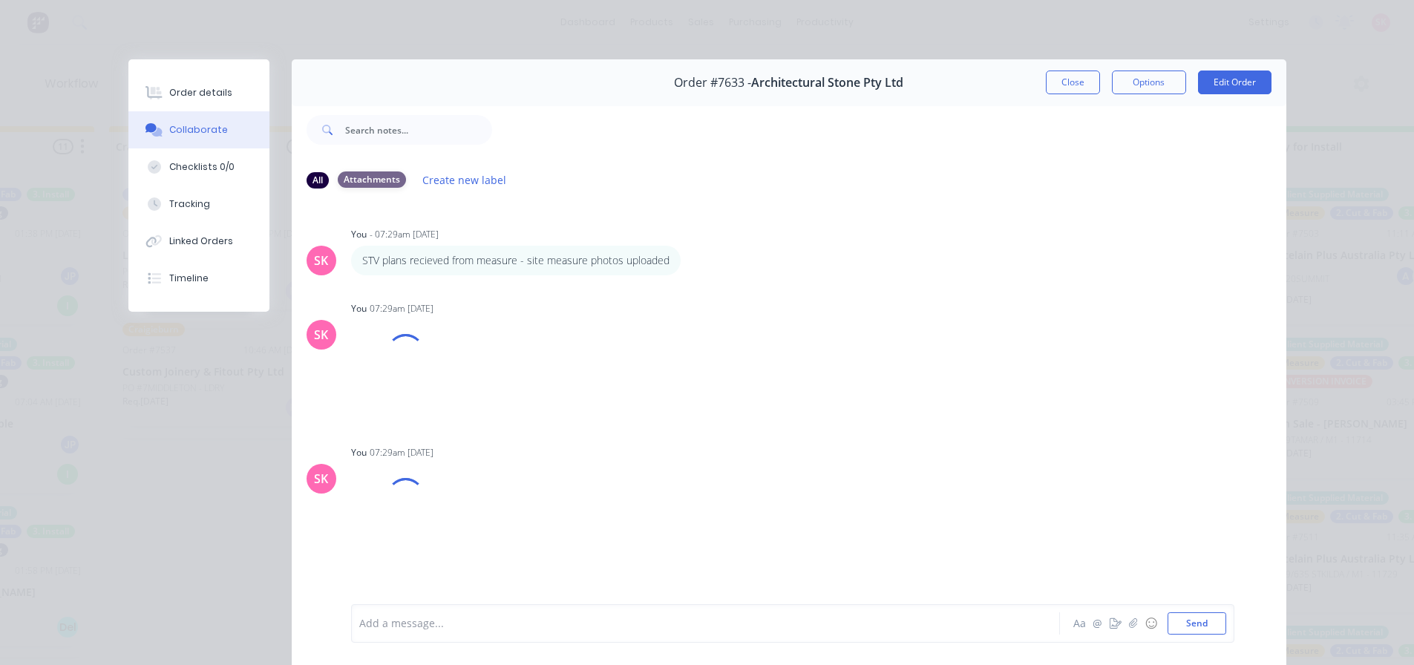
click at [369, 182] on div "Attachments" at bounding box center [372, 179] width 68 height 16
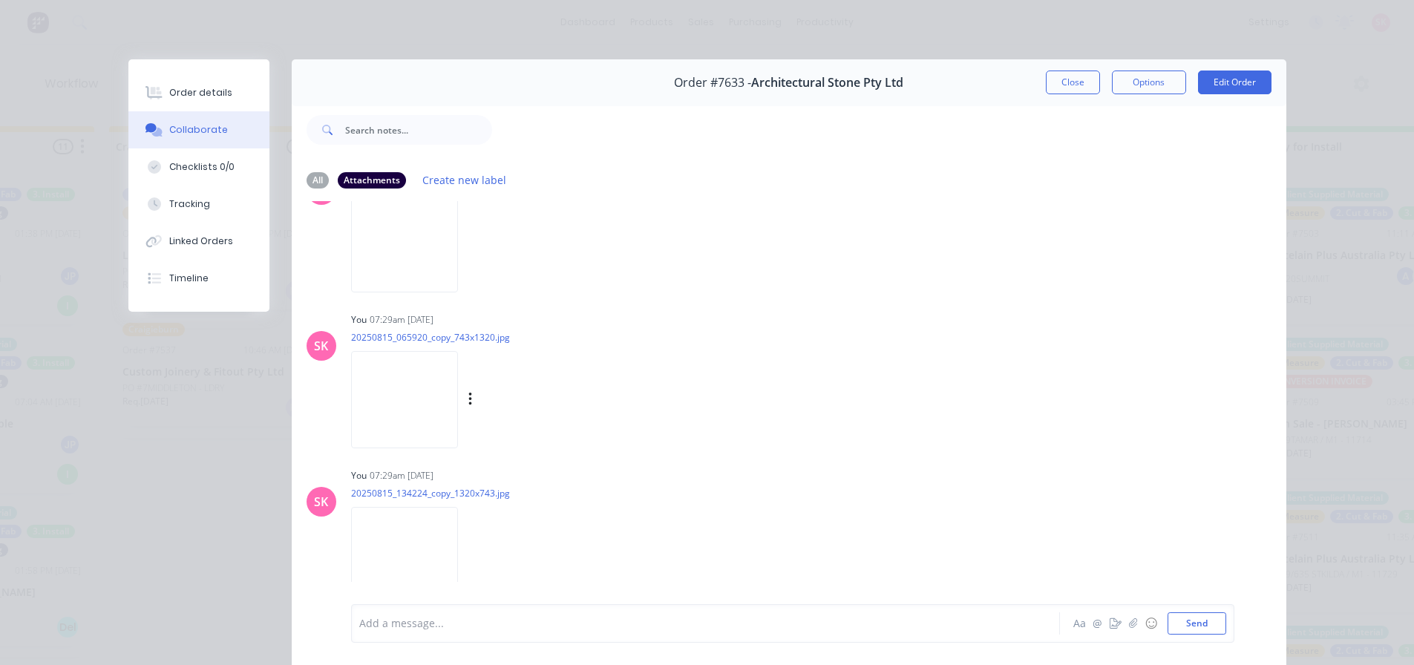
scroll to position [223, 0]
click at [468, 402] on icon "button" at bounding box center [470, 403] width 4 height 17
click at [520, 470] on button "Delete" at bounding box center [567, 475] width 167 height 33
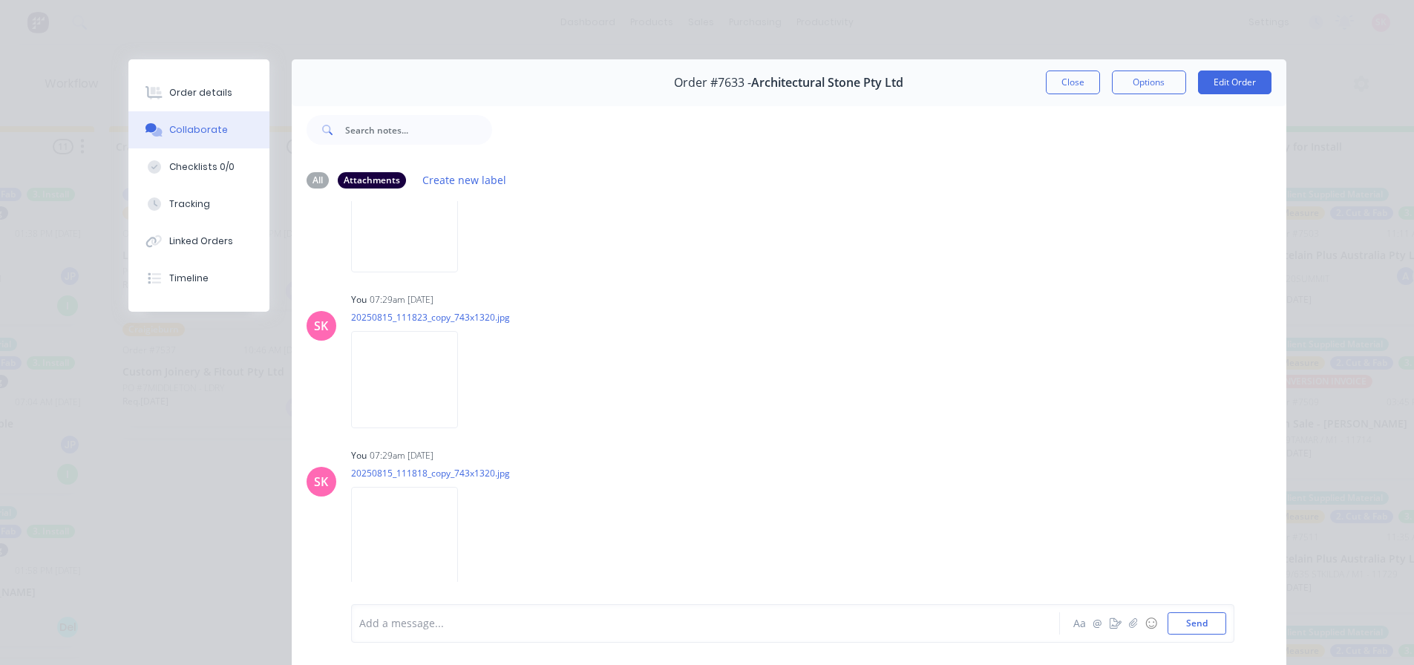
scroll to position [4602, 0]
click at [418, 389] on img at bounding box center [404, 388] width 107 height 97
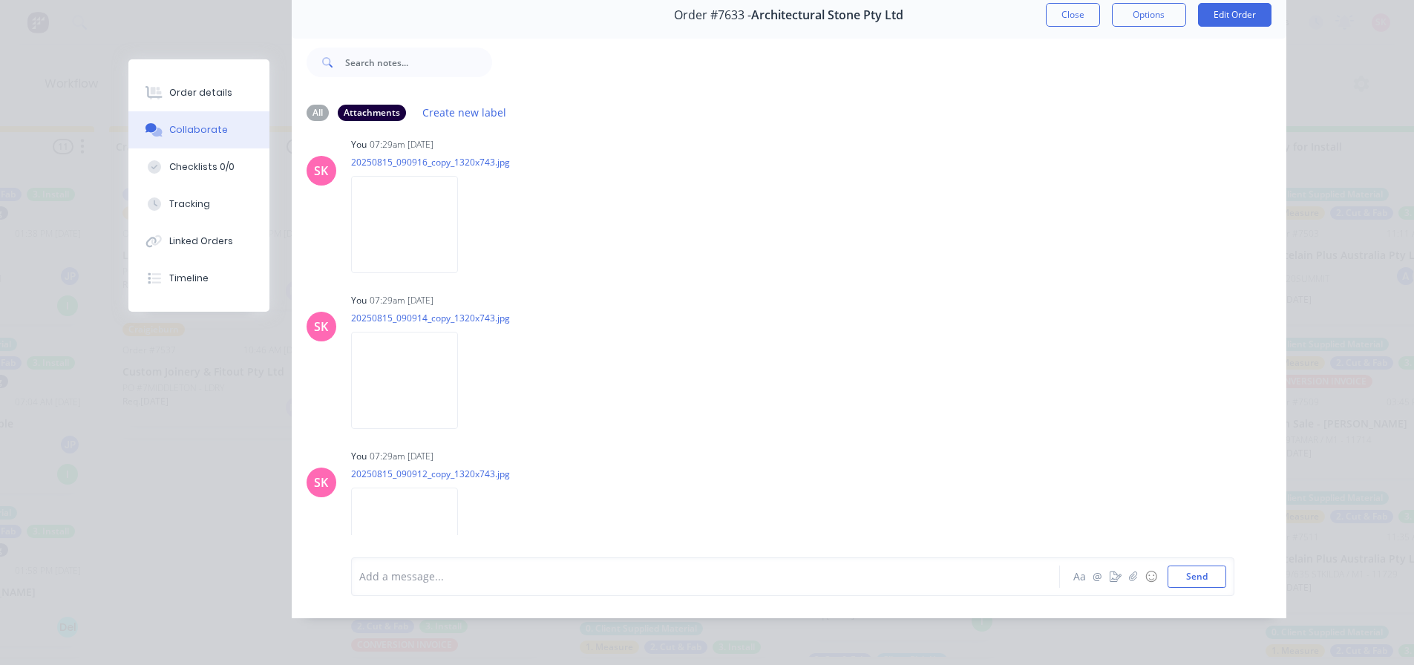
scroll to position [13963, 0]
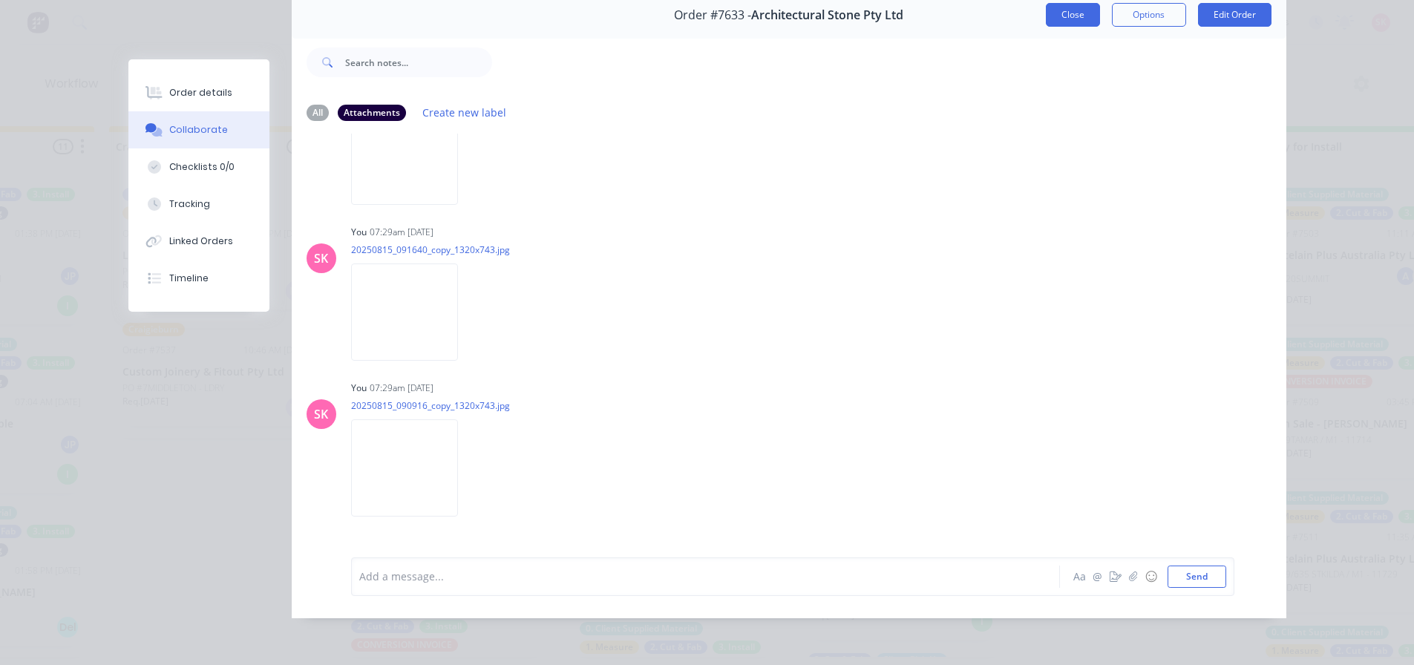
click at [1073, 10] on button "Close" at bounding box center [1073, 15] width 54 height 24
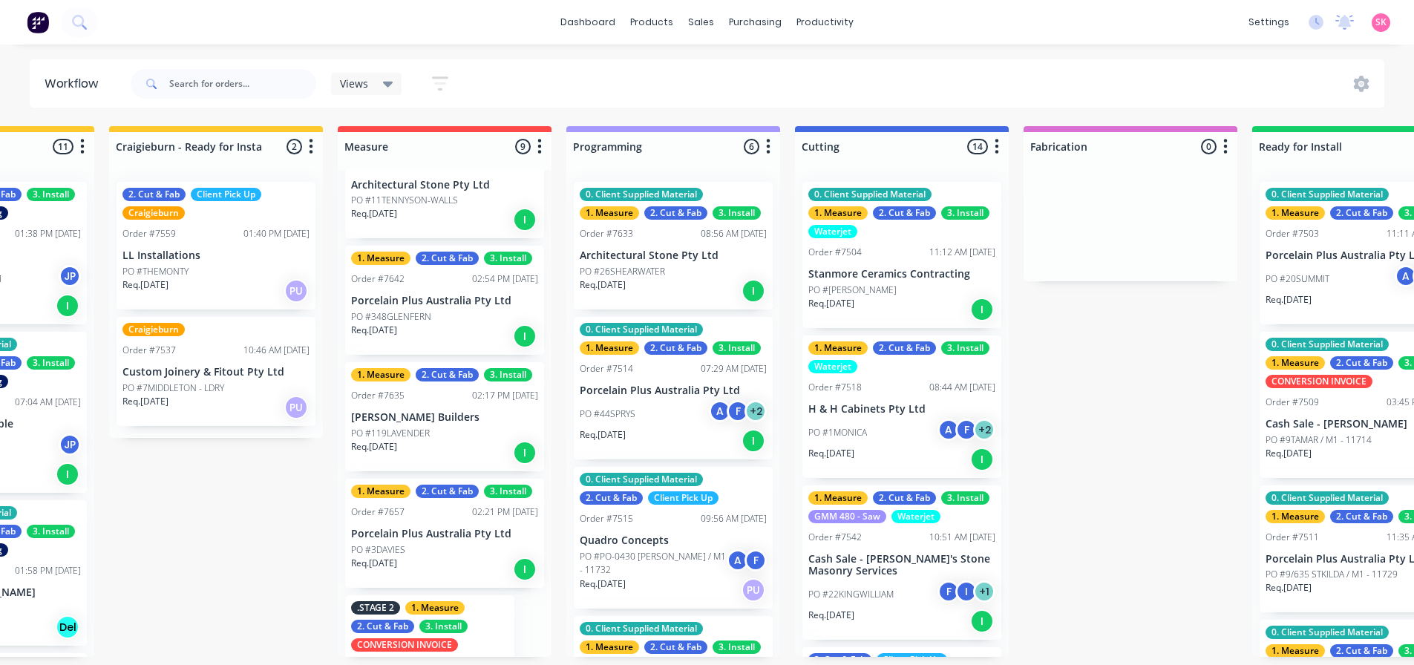
click at [662, 270] on p "PO #26SHEARWATER" at bounding box center [622, 271] width 85 height 13
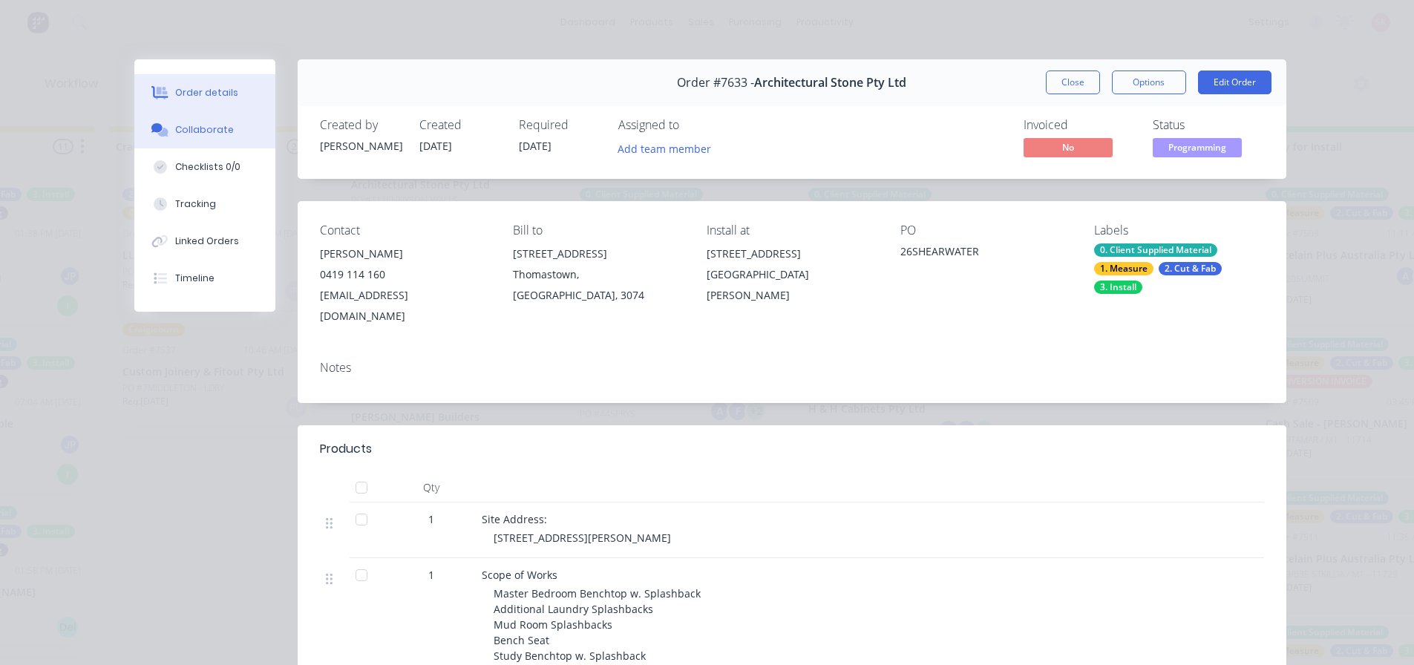
click at [238, 137] on button "Collaborate" at bounding box center [204, 129] width 141 height 37
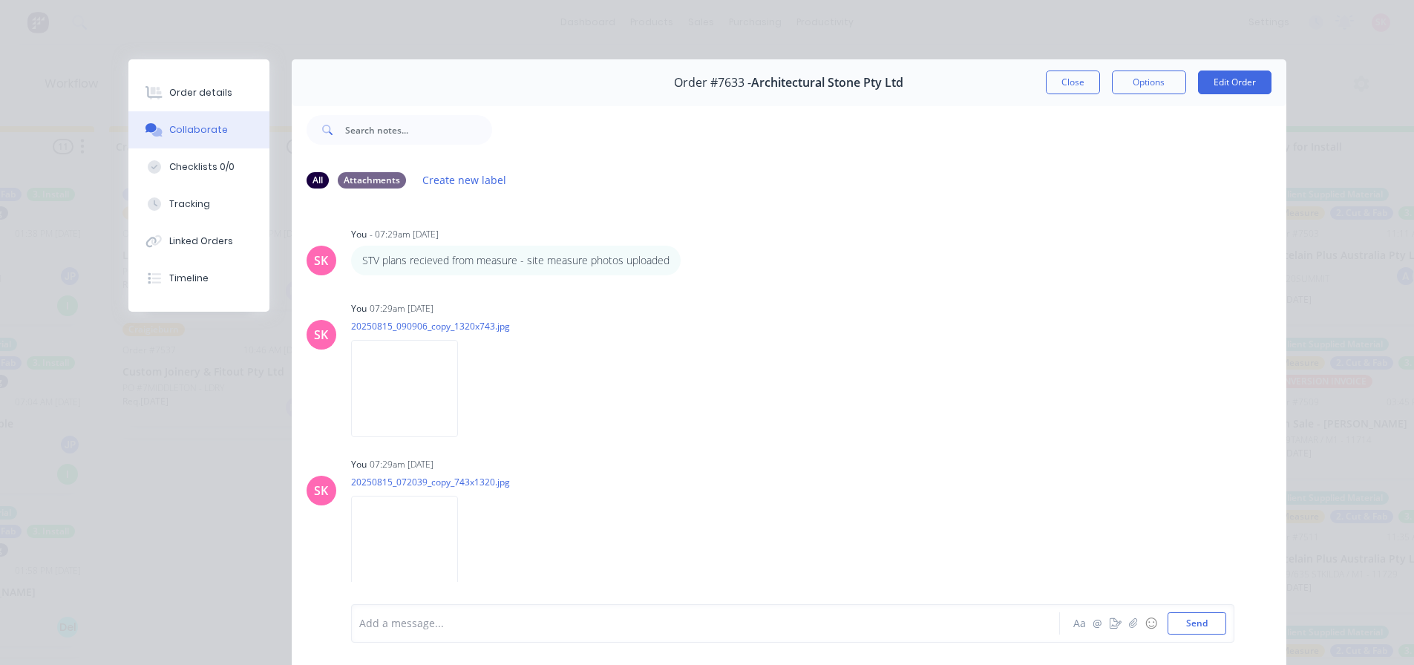
click at [0, 0] on icon "button" at bounding box center [0, 0] width 0 height 0
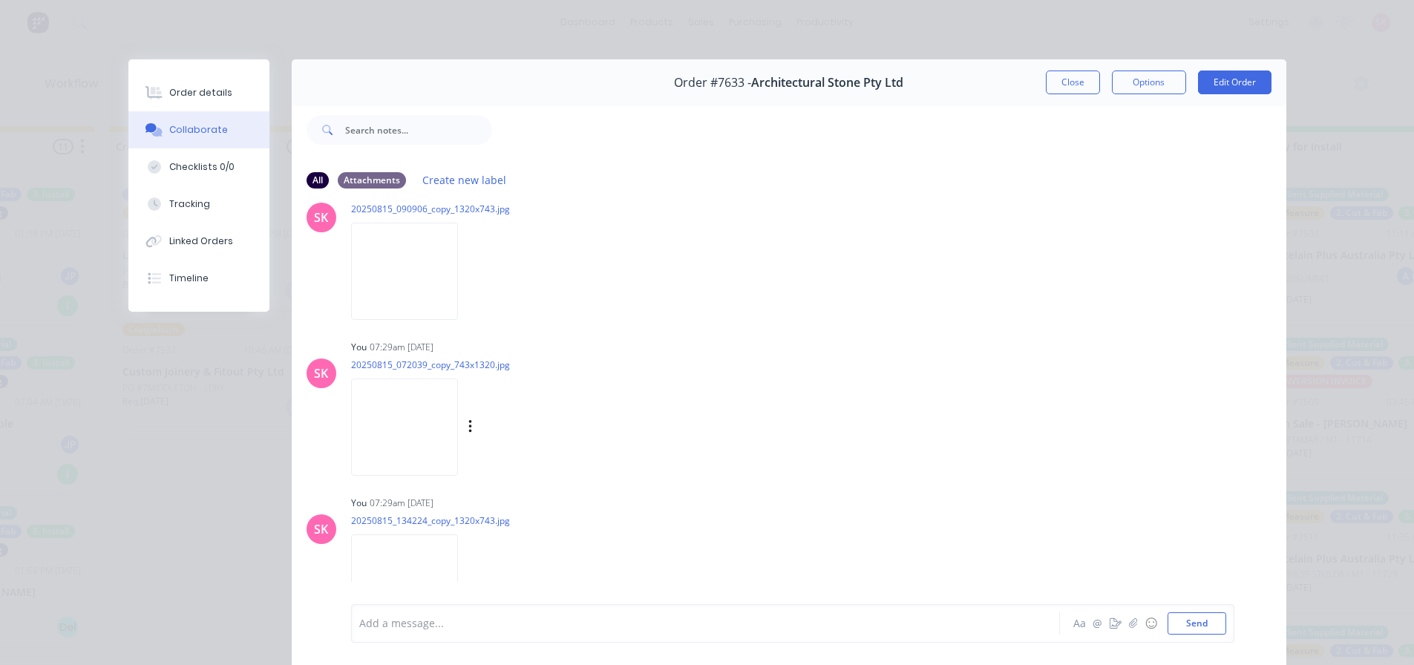
scroll to position [0, 0]
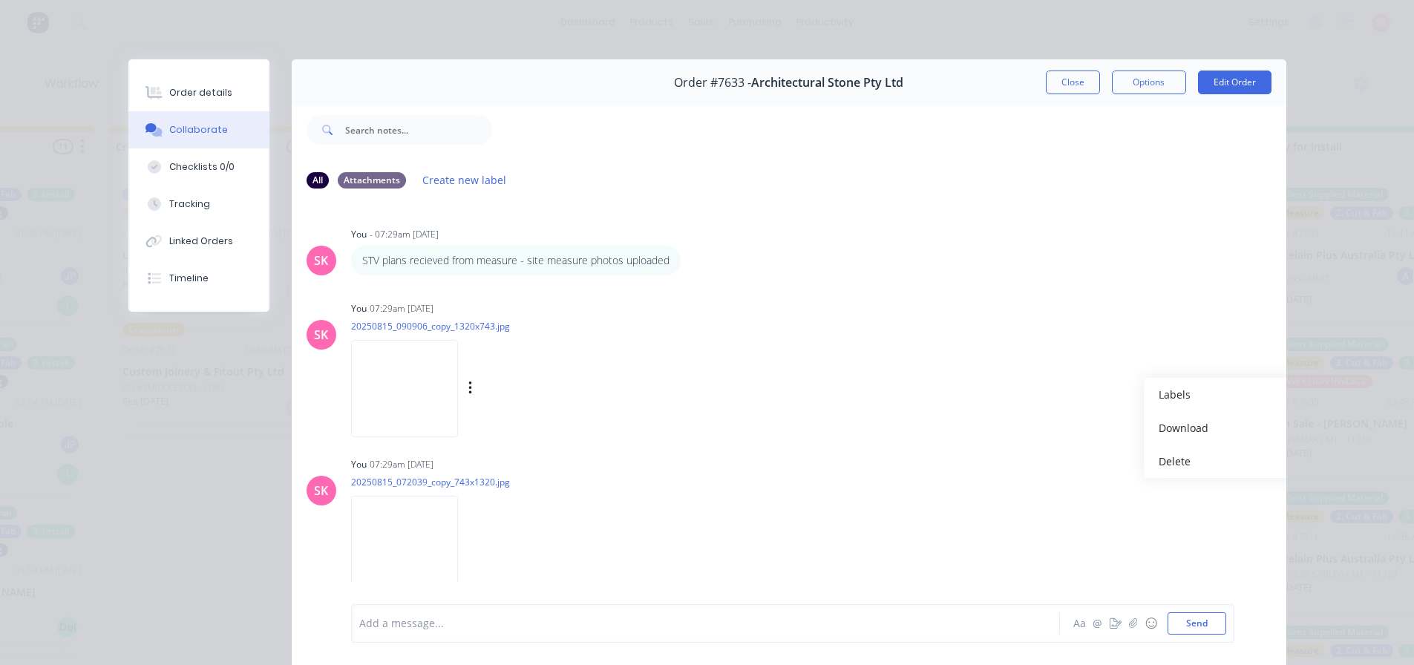
click at [523, 392] on div "Labels Download Delete" at bounding box center [547, 389] width 167 height 22
click at [474, 391] on button "button" at bounding box center [471, 389] width 6 height 22
click at [555, 460] on button "Delete" at bounding box center [567, 461] width 167 height 33
click at [468, 390] on icon "button" at bounding box center [470, 388] width 4 height 17
click at [503, 459] on button "Delete" at bounding box center [567, 461] width 167 height 33
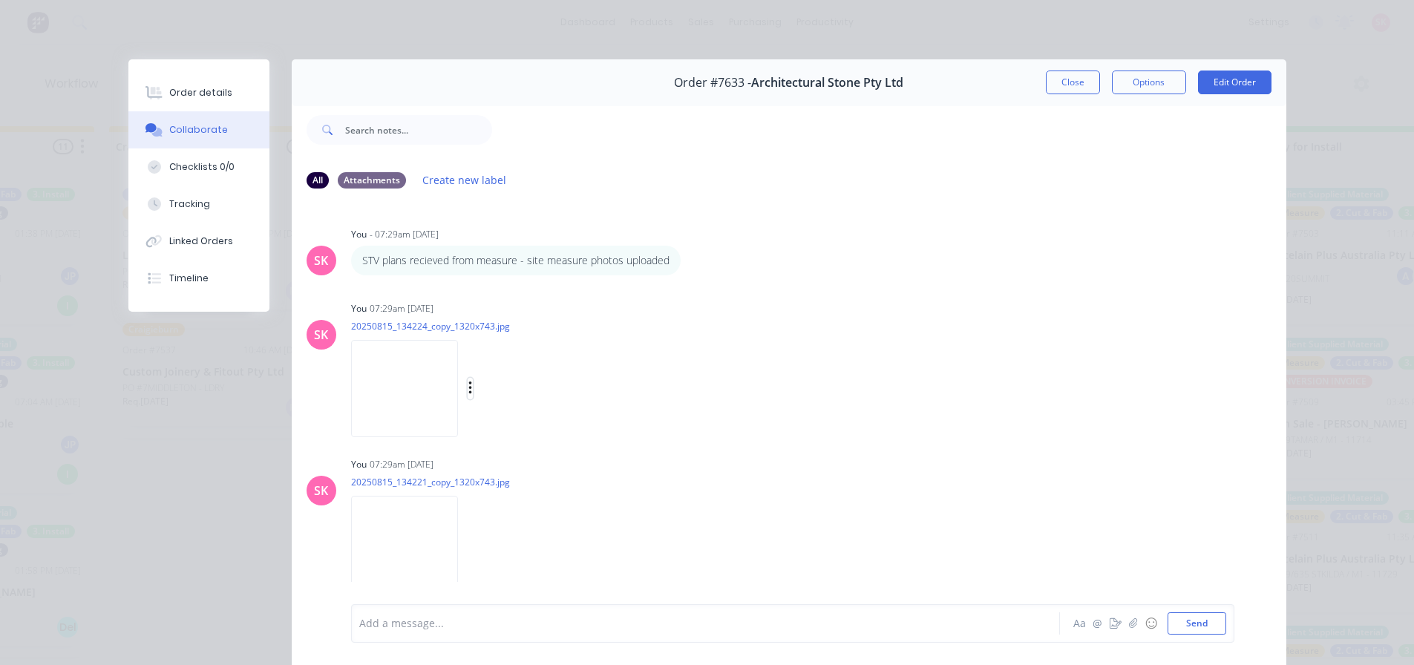
click at [473, 385] on icon "button" at bounding box center [470, 388] width 4 height 17
drag, startPoint x: 547, startPoint y: 464, endPoint x: 520, endPoint y: 448, distance: 31.3
click at [0, 0] on button "Delete" at bounding box center [0, 0] width 0 height 0
click at [473, 393] on icon "button" at bounding box center [470, 388] width 4 height 17
click at [549, 458] on button "Delete" at bounding box center [567, 461] width 167 height 33
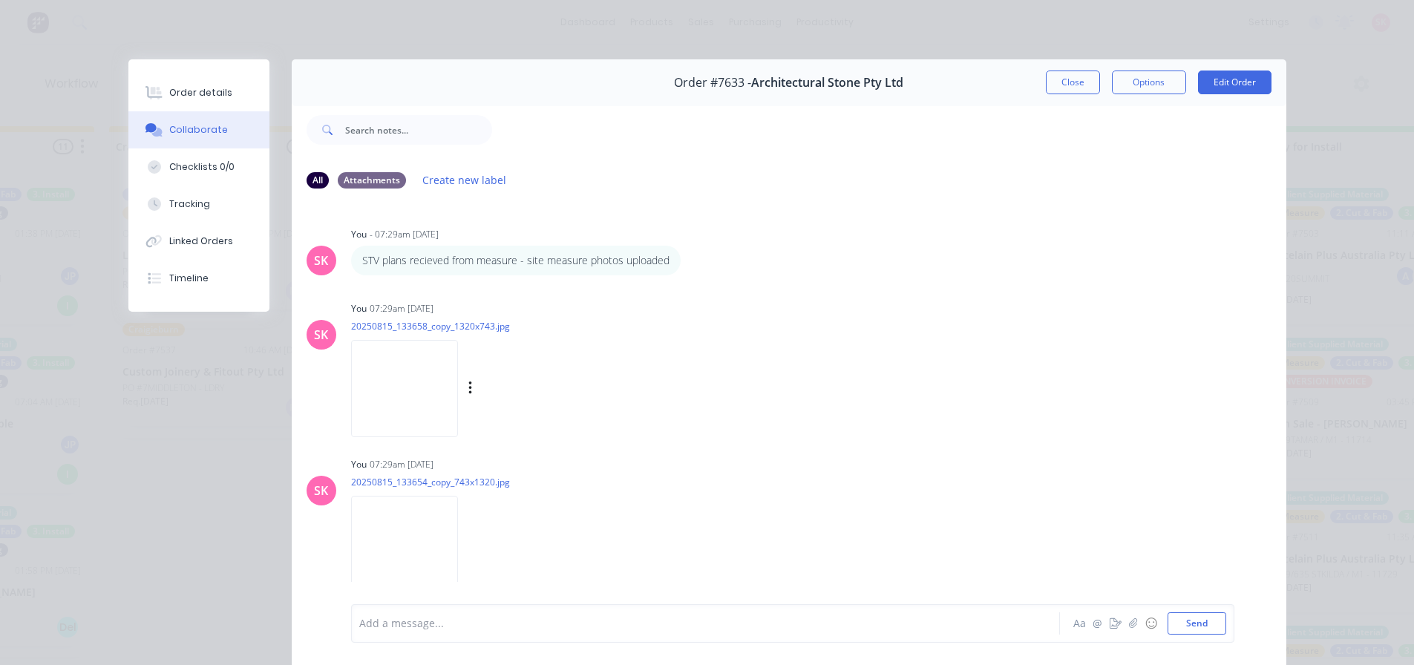
click at [514, 393] on div "Labels Download Delete" at bounding box center [547, 389] width 167 height 22
click at [474, 392] on button "button" at bounding box center [471, 389] width 6 height 22
click at [553, 452] on button "Delete" at bounding box center [567, 461] width 167 height 33
click at [468, 390] on icon "button" at bounding box center [470, 388] width 4 height 17
drag, startPoint x: 523, startPoint y: 456, endPoint x: 484, endPoint y: 420, distance: 53.1
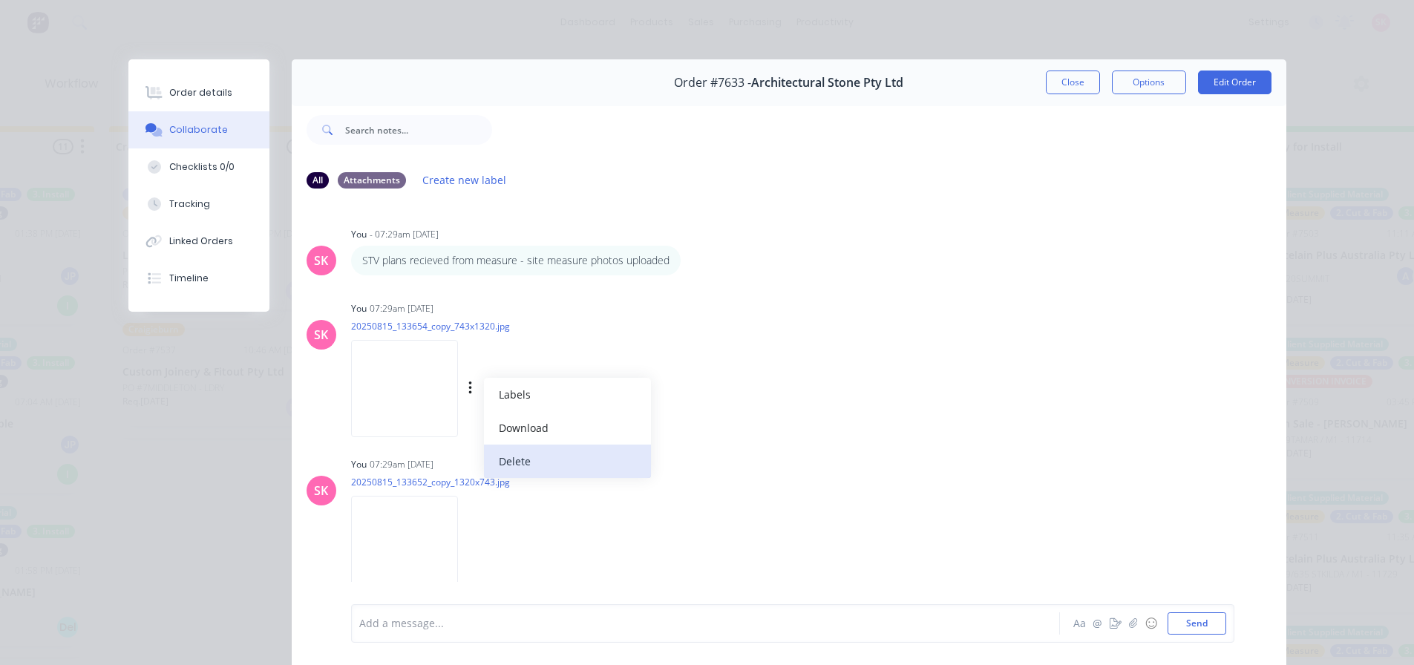
click at [521, 453] on button "Delete" at bounding box center [567, 461] width 167 height 33
click at [474, 385] on button "button" at bounding box center [471, 389] width 6 height 22
drag, startPoint x: 549, startPoint y: 460, endPoint x: 505, endPoint y: 407, distance: 68.6
click at [0, 0] on button "Delete" at bounding box center [0, 0] width 0 height 0
click at [525, 390] on div "Labels Download Delete" at bounding box center [547, 389] width 167 height 22
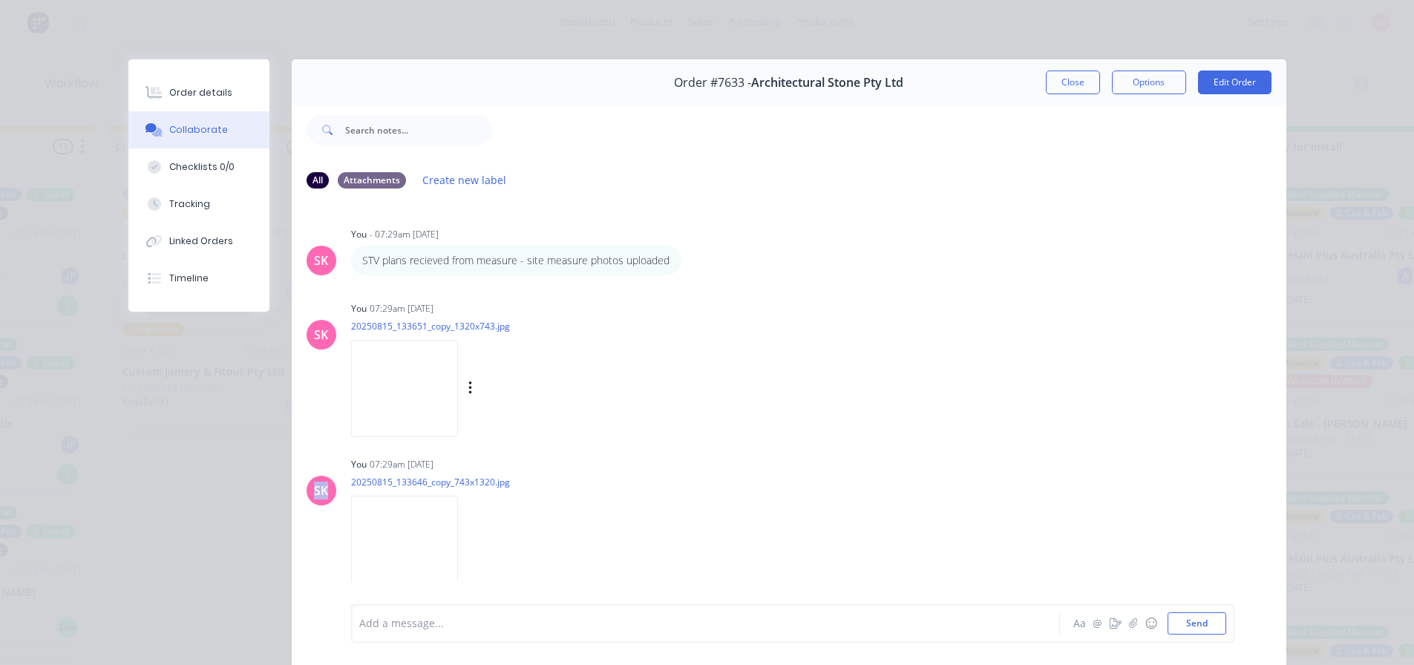
click at [524, 393] on div "Labels Download Delete" at bounding box center [547, 389] width 167 height 22
click at [473, 393] on icon "button" at bounding box center [470, 388] width 4 height 17
click at [557, 448] on button "Delete" at bounding box center [567, 461] width 167 height 33
click at [468, 390] on button "button" at bounding box center [471, 389] width 6 height 22
click at [520, 459] on button "Delete" at bounding box center [567, 461] width 167 height 33
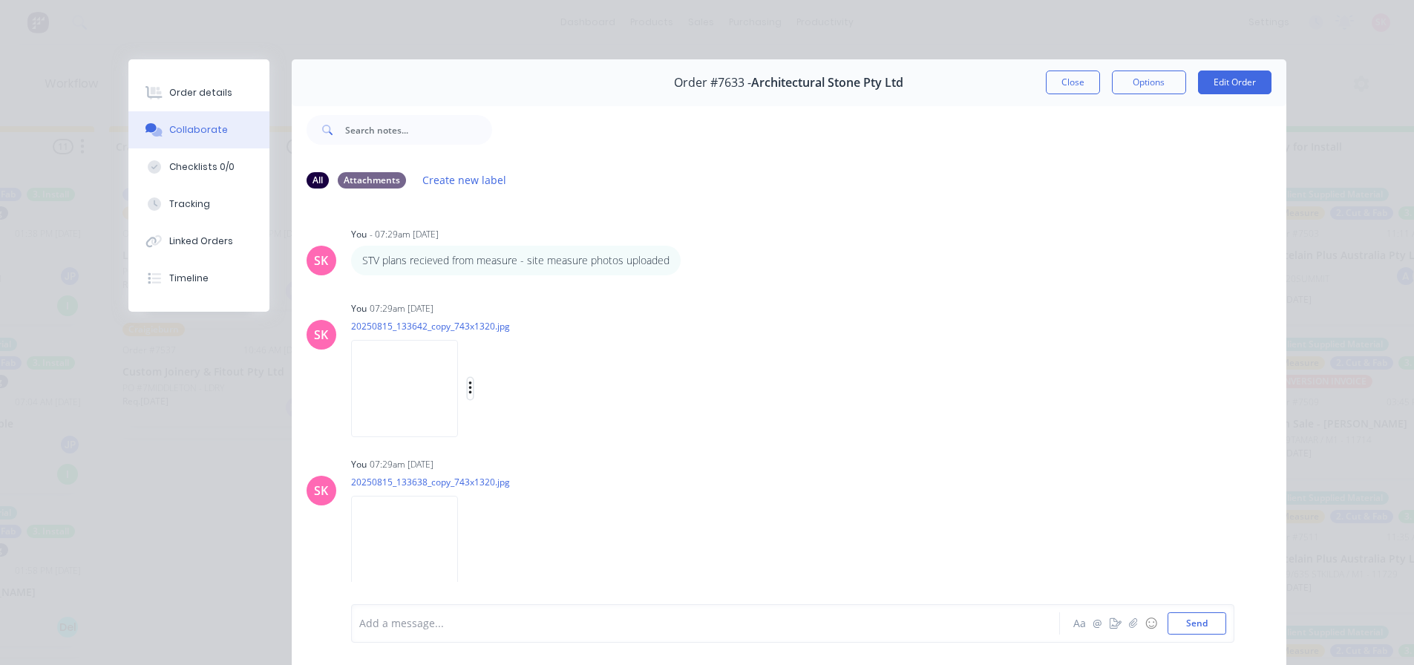
click at [468, 393] on button "button" at bounding box center [471, 389] width 6 height 22
click at [500, 462] on button "Delete" at bounding box center [567, 461] width 167 height 33
click at [464, 385] on div "Labels Download Delete" at bounding box center [547, 389] width 167 height 22
click at [468, 385] on button "button" at bounding box center [471, 389] width 6 height 22
drag, startPoint x: 511, startPoint y: 459, endPoint x: 458, endPoint y: 430, distance: 61.1
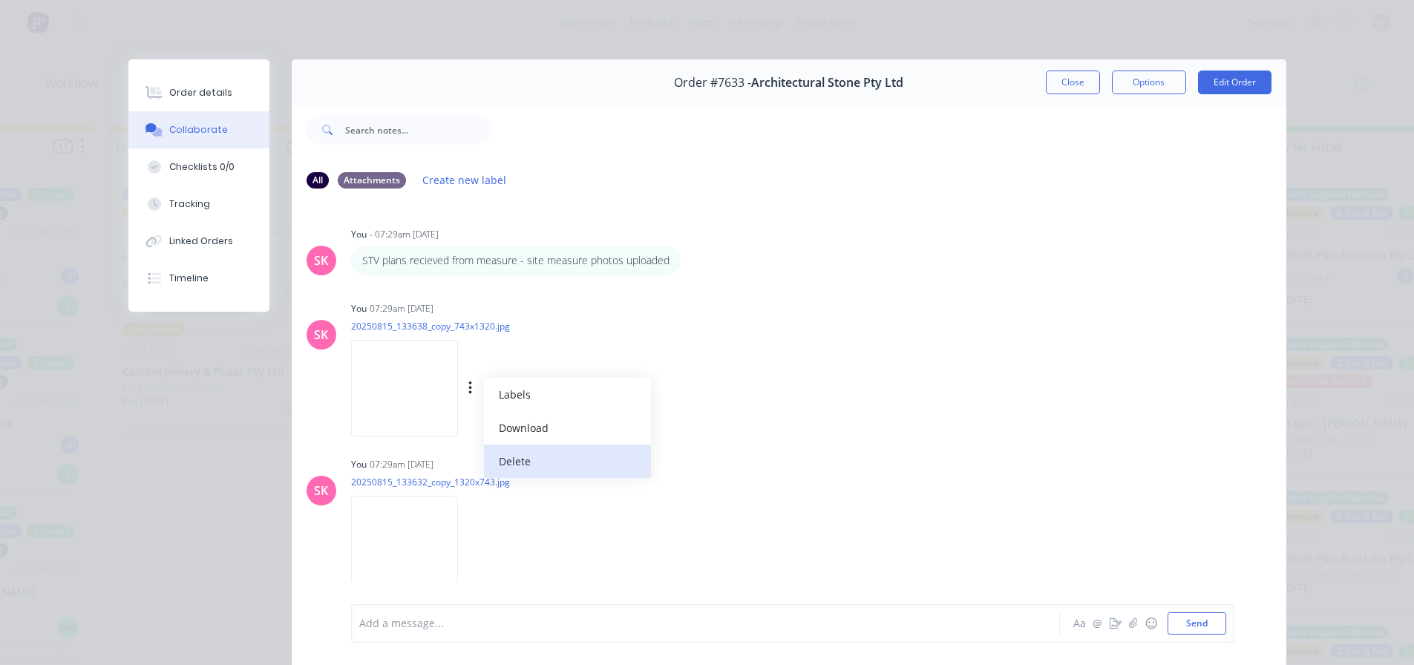
click at [509, 459] on button "Delete" at bounding box center [567, 461] width 167 height 33
click at [464, 387] on div at bounding box center [407, 389] width 113 height 98
click at [474, 388] on button "button" at bounding box center [471, 389] width 6 height 22
click at [554, 453] on button "Delete" at bounding box center [567, 461] width 167 height 33
drag, startPoint x: 463, startPoint y: 390, endPoint x: 477, endPoint y: 398, distance: 16.3
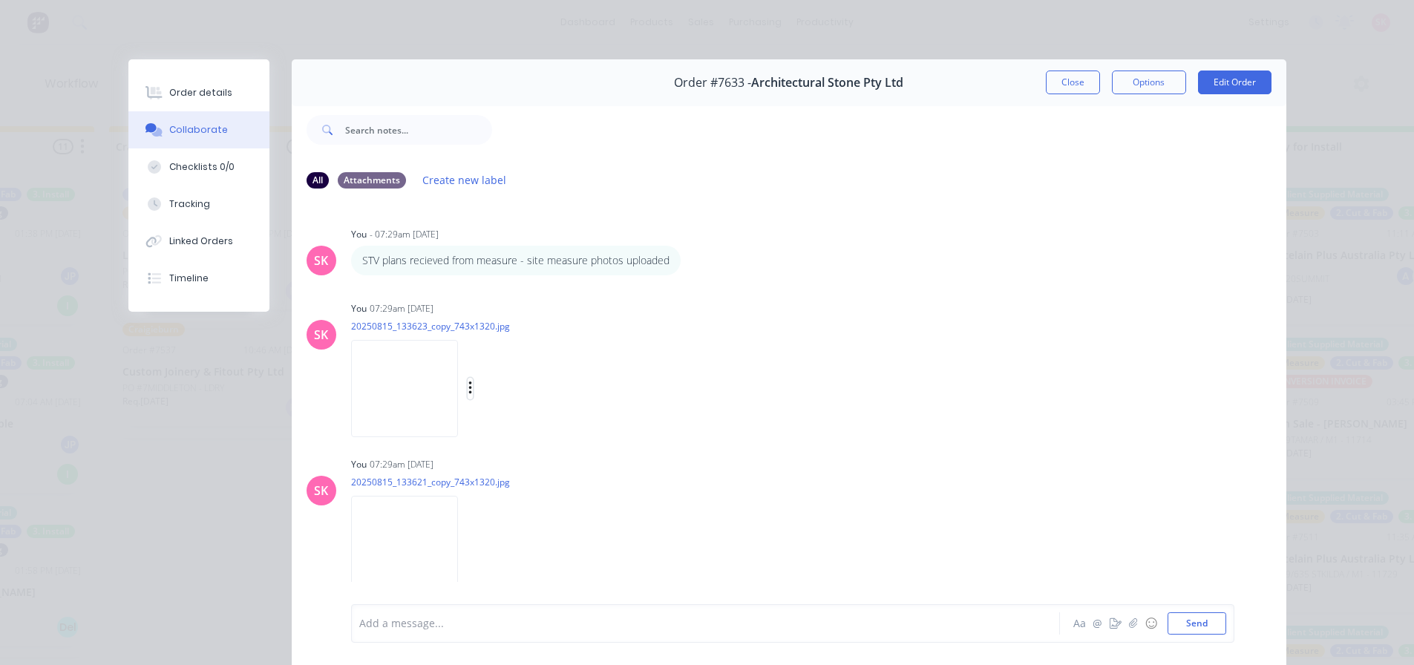
click at [468, 390] on icon "button" at bounding box center [470, 388] width 4 height 17
click at [511, 456] on button "Delete" at bounding box center [567, 461] width 167 height 33
click at [468, 390] on icon "button" at bounding box center [470, 388] width 4 height 17
click at [513, 453] on button "Delete" at bounding box center [567, 461] width 167 height 33
click at [468, 389] on icon "button" at bounding box center [469, 388] width 3 height 13
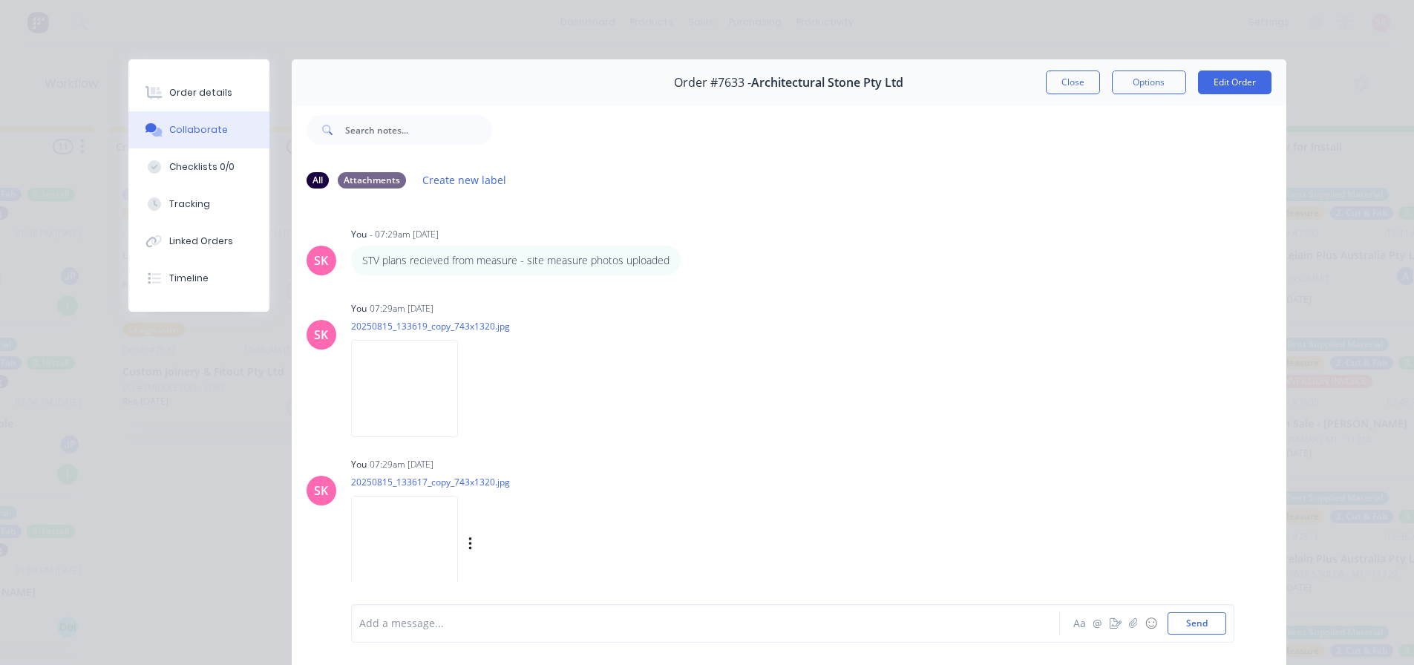
drag, startPoint x: 540, startPoint y: 461, endPoint x: 486, endPoint y: 428, distance: 62.6
click at [0, 0] on button "Delete" at bounding box center [0, 0] width 0 height 0
click at [468, 384] on icon "button" at bounding box center [469, 388] width 3 height 13
click at [533, 447] on button "Delete" at bounding box center [567, 461] width 167 height 33
click at [468, 385] on icon "button" at bounding box center [470, 388] width 4 height 17
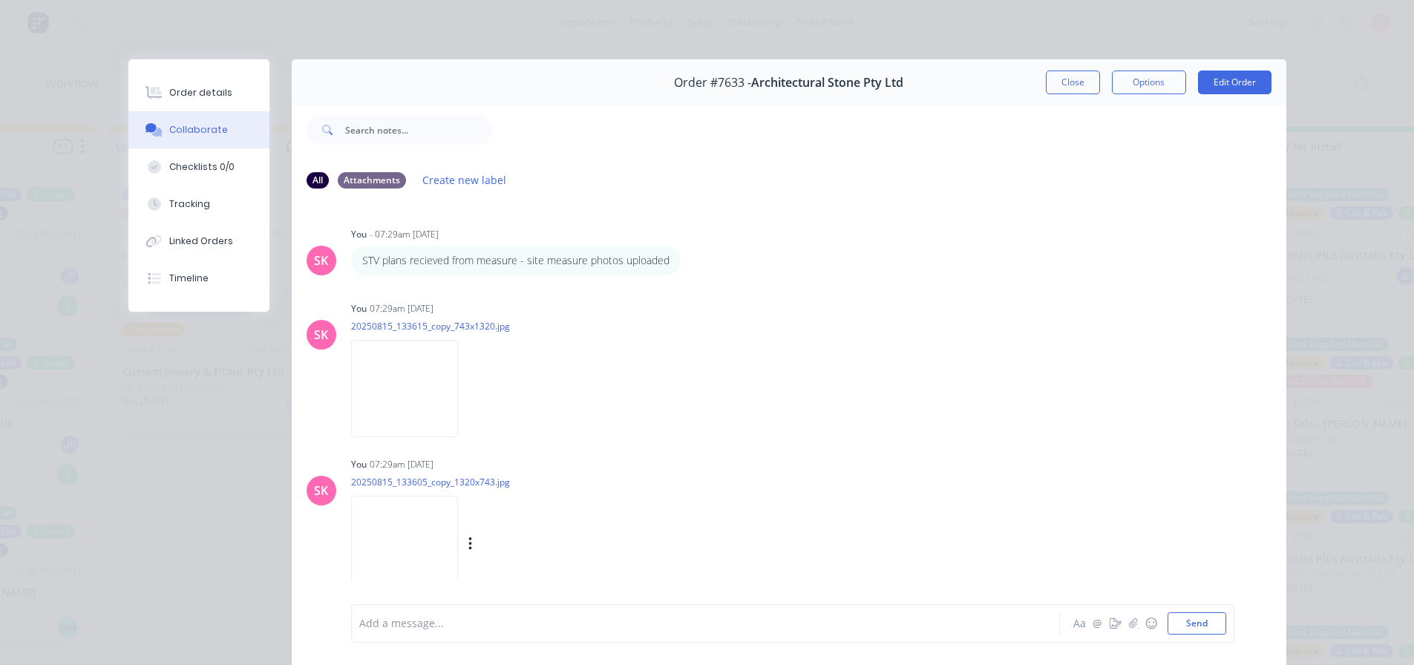
click at [0, 0] on button "Delete" at bounding box center [0, 0] width 0 height 0
click at [473, 381] on icon "button" at bounding box center [470, 388] width 4 height 17
click at [563, 462] on button "Delete" at bounding box center [567, 461] width 167 height 33
click at [468, 386] on icon "button" at bounding box center [470, 388] width 4 height 17
drag, startPoint x: 542, startPoint y: 454, endPoint x: 509, endPoint y: 433, distance: 39.1
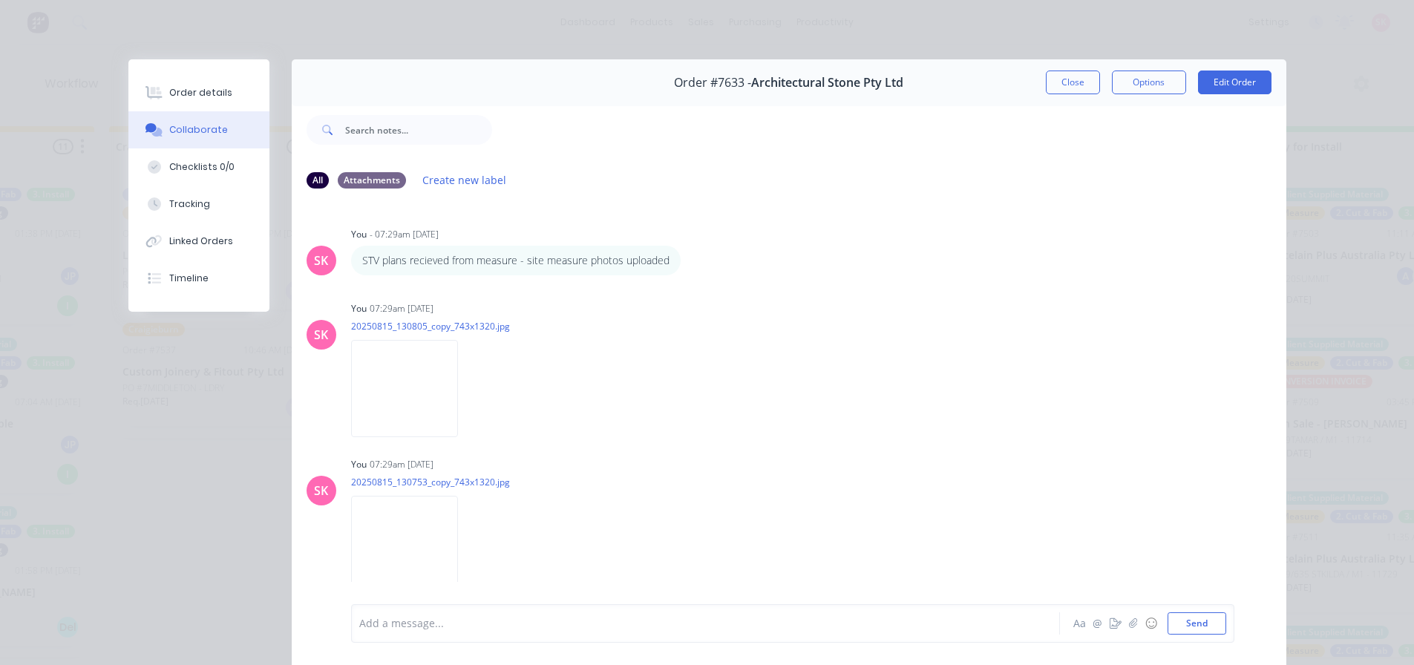
click at [0, 0] on button "Delete" at bounding box center [0, 0] width 0 height 0
click at [468, 390] on icon "button" at bounding box center [470, 388] width 4 height 17
drag, startPoint x: 505, startPoint y: 460, endPoint x: 469, endPoint y: 441, distance: 41.2
click at [505, 459] on button "Delete" at bounding box center [567, 461] width 167 height 33
click at [516, 384] on div "Labels Download Delete" at bounding box center [547, 389] width 167 height 22
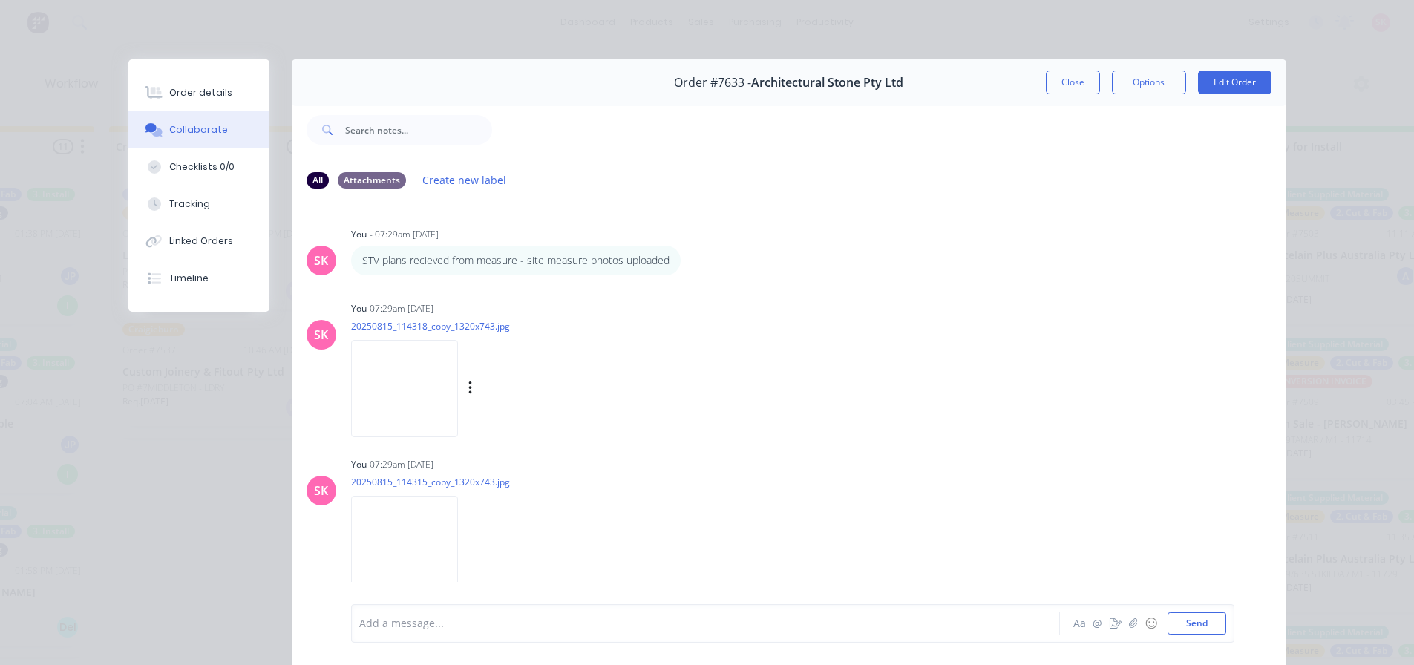
click at [525, 387] on div "Labels Download Delete" at bounding box center [547, 389] width 167 height 22
click at [473, 390] on icon "button" at bounding box center [470, 388] width 4 height 17
click at [552, 456] on button "Delete" at bounding box center [567, 461] width 167 height 33
click at [474, 390] on button "button" at bounding box center [471, 389] width 6 height 22
click at [547, 453] on button "Delete" at bounding box center [567, 461] width 167 height 33
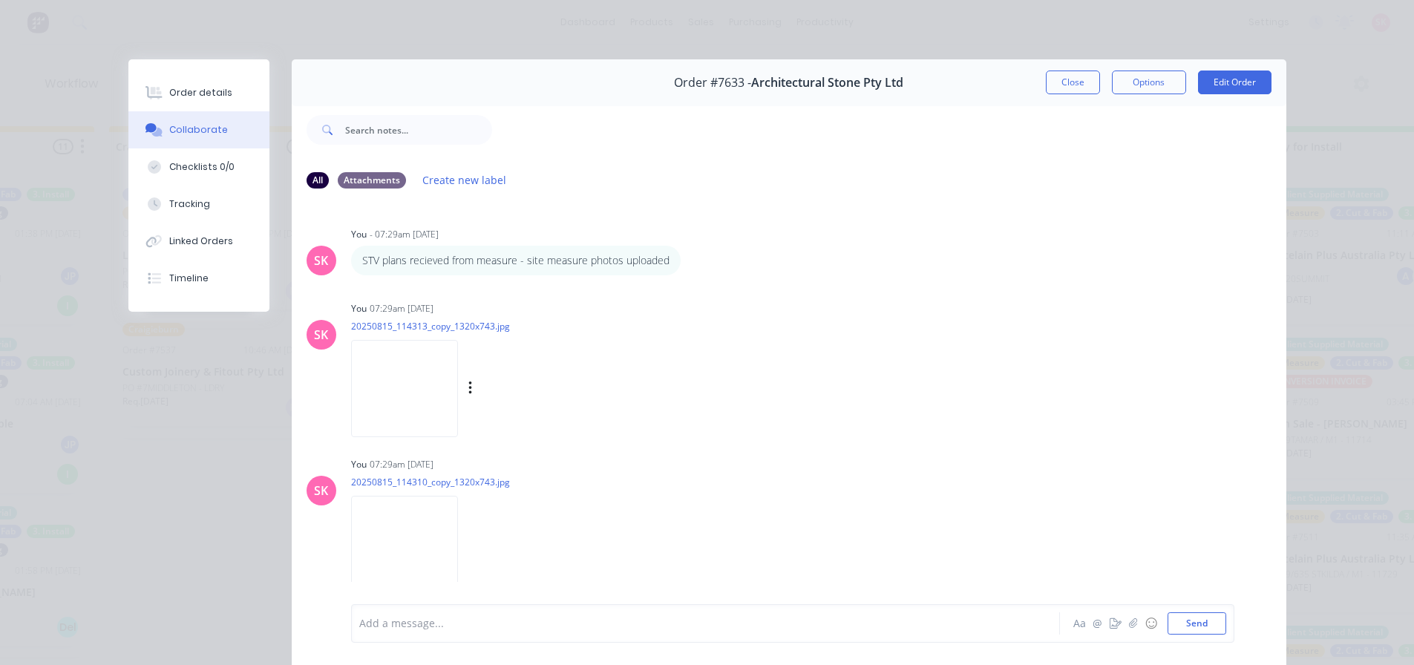
click at [526, 395] on div "Labels Download Delete" at bounding box center [547, 389] width 167 height 22
click at [471, 390] on icon "button" at bounding box center [469, 388] width 3 height 13
click at [553, 461] on button "Delete" at bounding box center [567, 461] width 167 height 33
click at [471, 388] on icon "button" at bounding box center [469, 388] width 3 height 13
click at [554, 456] on button "Delete" at bounding box center [567, 461] width 167 height 33
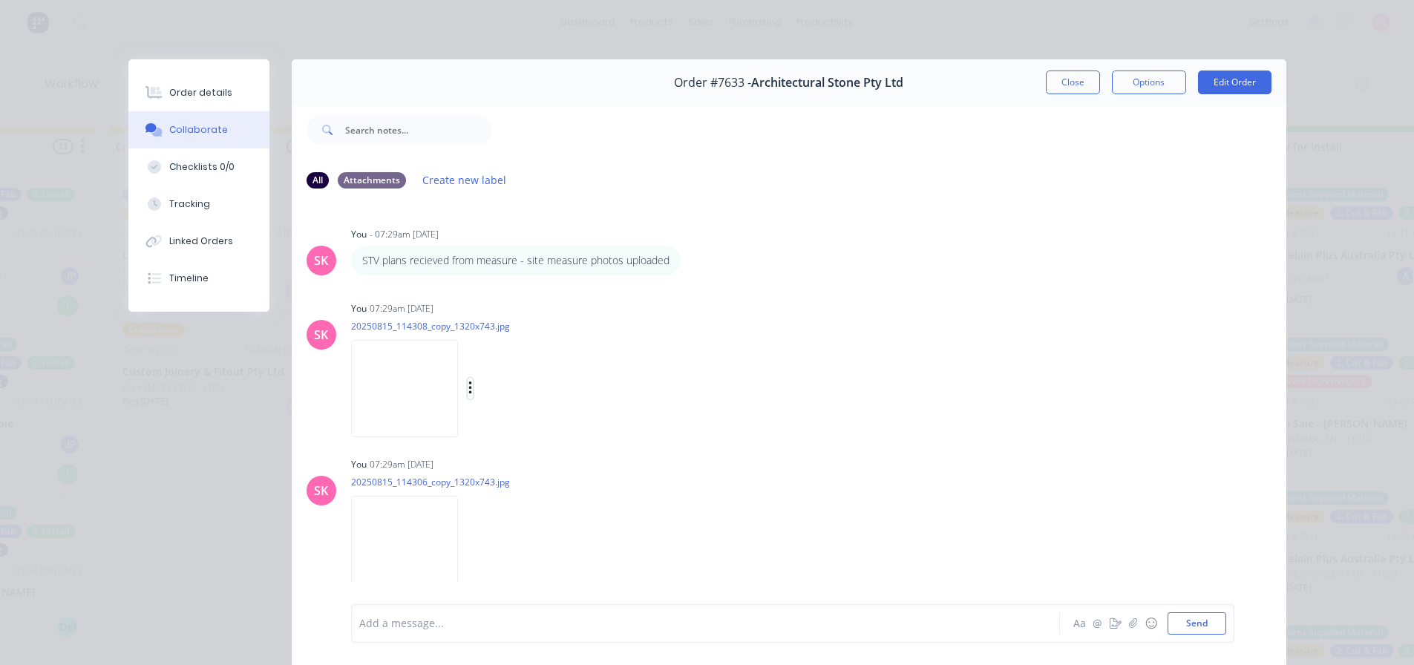
click at [473, 386] on icon "button" at bounding box center [470, 388] width 4 height 17
click at [569, 460] on button "Delete" at bounding box center [567, 461] width 167 height 33
click at [471, 393] on icon "button" at bounding box center [469, 388] width 3 height 13
click at [556, 456] on button "Delete" at bounding box center [567, 461] width 167 height 33
click at [471, 390] on icon "button" at bounding box center [469, 388] width 3 height 13
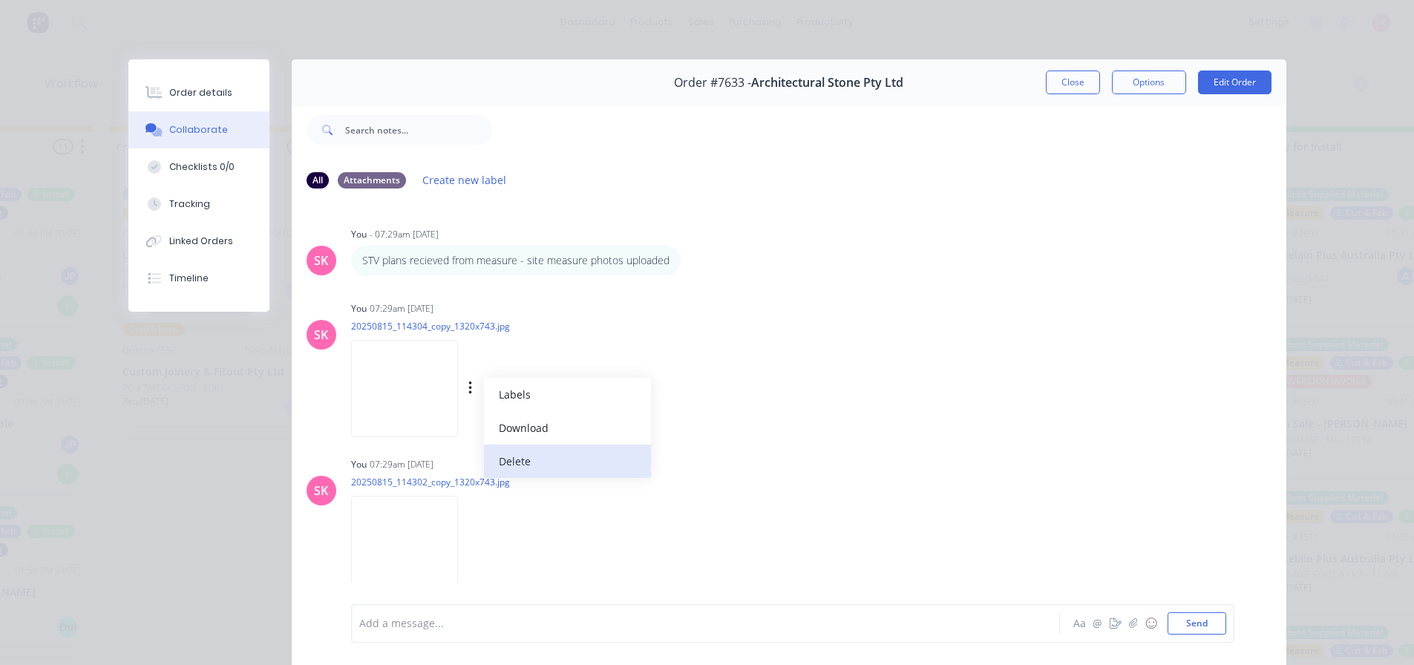
click at [562, 456] on button "Delete" at bounding box center [567, 461] width 167 height 33
click at [473, 390] on icon "button" at bounding box center [470, 388] width 4 height 17
click at [566, 458] on button "Delete" at bounding box center [567, 461] width 167 height 33
click at [523, 390] on div "Labels Download Delete" at bounding box center [547, 389] width 167 height 22
click at [471, 389] on icon "button" at bounding box center [469, 388] width 3 height 13
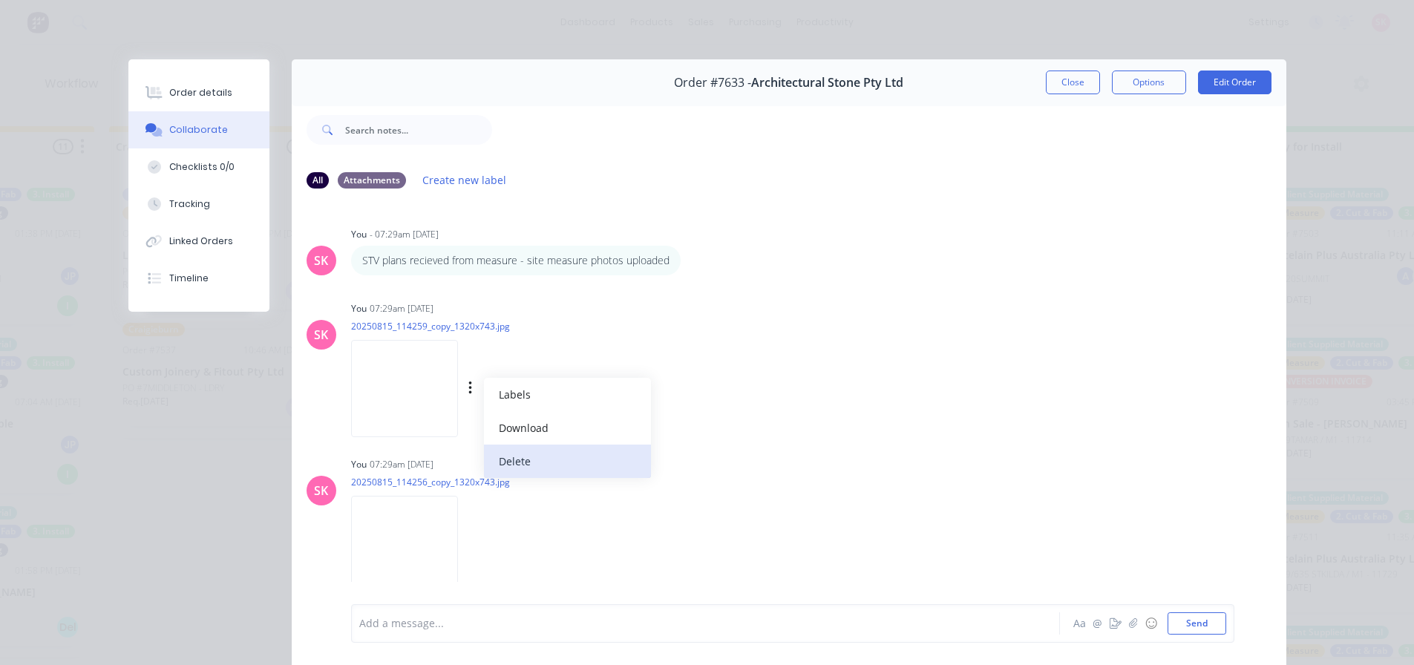
click at [552, 449] on button "Delete" at bounding box center [567, 461] width 167 height 33
click at [471, 390] on icon "button" at bounding box center [469, 388] width 3 height 13
click at [552, 454] on button "Delete" at bounding box center [567, 461] width 167 height 33
click at [464, 391] on div "Labels Download Delete" at bounding box center [547, 389] width 167 height 22
click at [468, 391] on icon "button" at bounding box center [470, 388] width 4 height 17
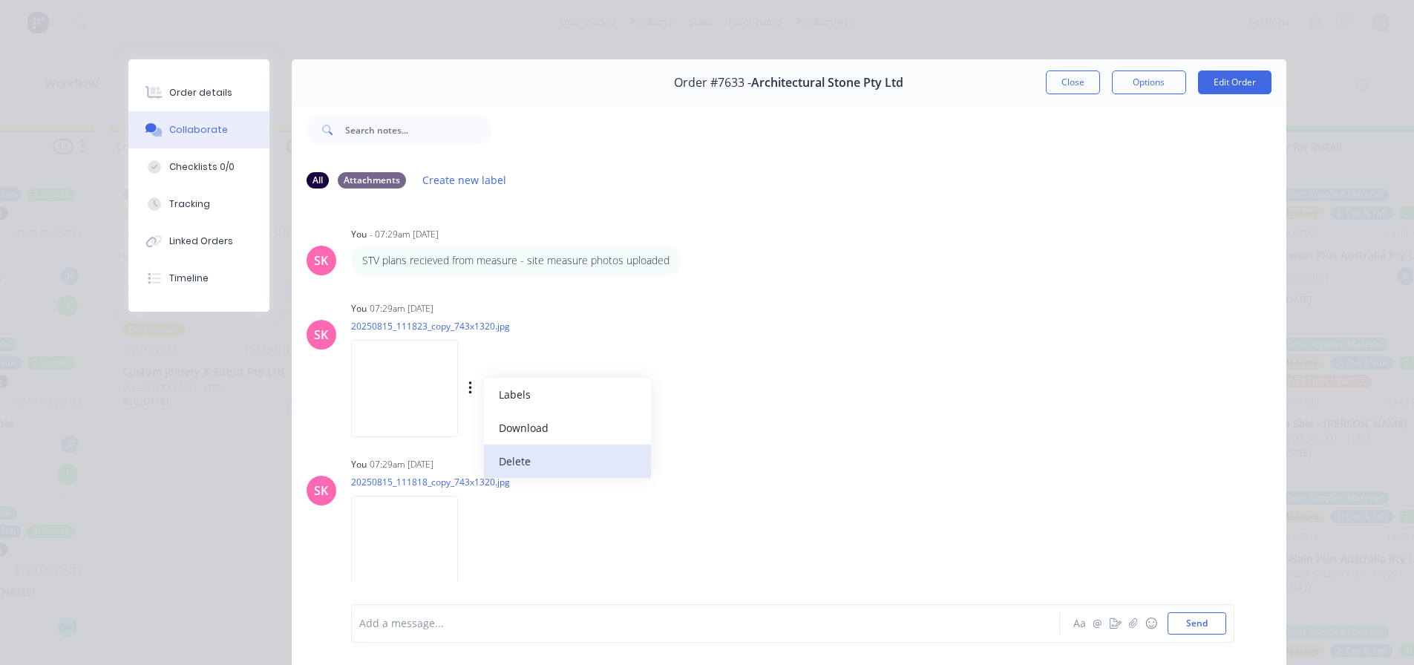
drag, startPoint x: 534, startPoint y: 453, endPoint x: 465, endPoint y: 396, distance: 89.6
click at [0, 0] on button "Delete" at bounding box center [0, 0] width 0 height 0
click at [468, 387] on button "button" at bounding box center [471, 389] width 6 height 22
click at [497, 458] on button "Delete" at bounding box center [567, 461] width 167 height 33
click at [515, 394] on div "Labels Download Delete" at bounding box center [547, 389] width 167 height 22
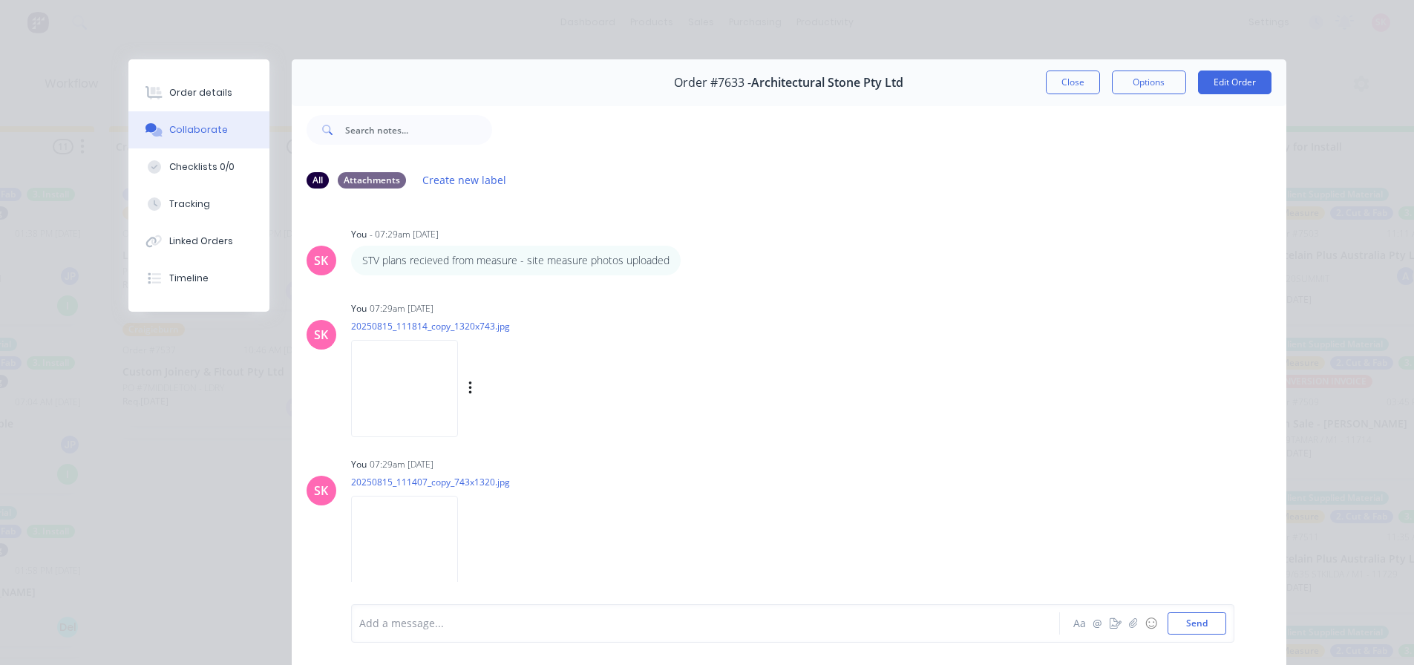
click at [517, 390] on div "Labels Download Delete" at bounding box center [547, 389] width 167 height 22
click at [471, 389] on icon "button" at bounding box center [469, 388] width 3 height 13
click at [0, 0] on button "Delete" at bounding box center [0, 0] width 0 height 0
click at [470, 388] on div "Labels Download Delete" at bounding box center [547, 389] width 167 height 22
click at [468, 386] on icon "button" at bounding box center [470, 388] width 4 height 17
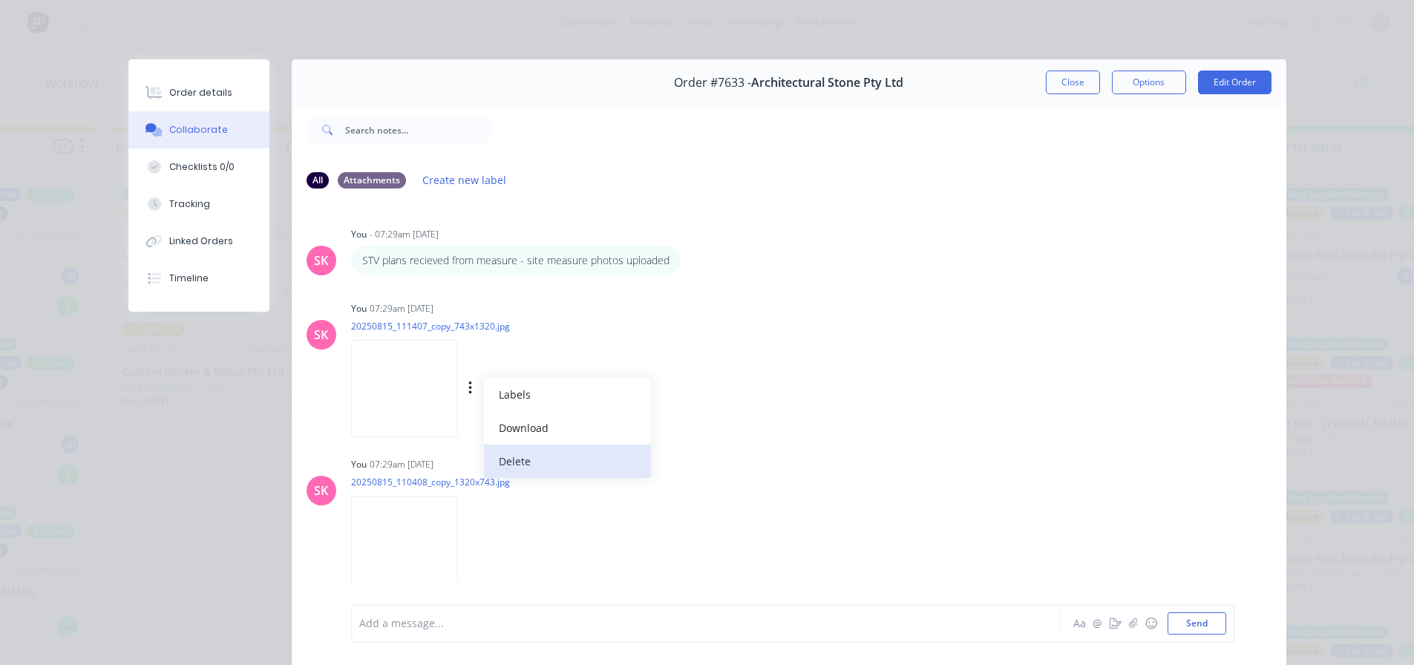
click at [517, 456] on button "Delete" at bounding box center [567, 461] width 167 height 33
click at [527, 387] on div "Labels Download Delete" at bounding box center [547, 389] width 167 height 22
click at [471, 389] on icon "button" at bounding box center [469, 388] width 3 height 13
click at [546, 462] on button "Delete" at bounding box center [567, 461] width 167 height 33
click at [474, 397] on button "button" at bounding box center [471, 389] width 6 height 22
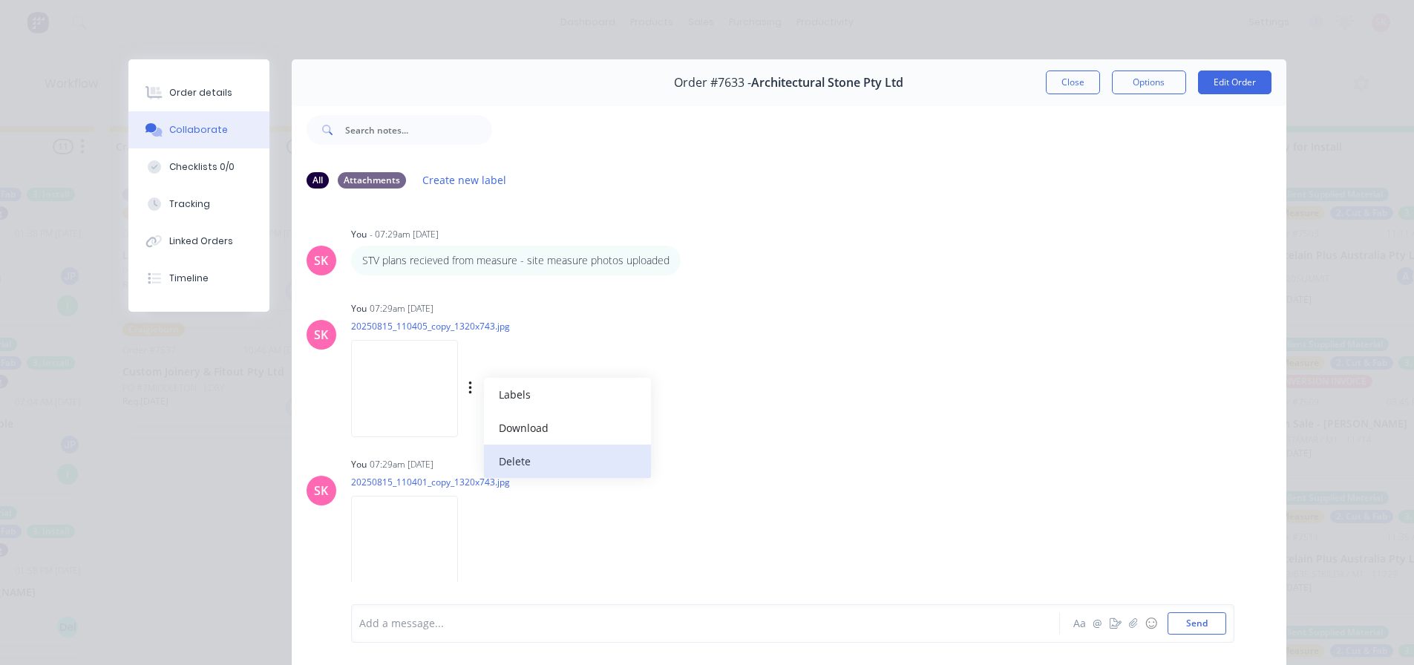
click at [557, 460] on button "Delete" at bounding box center [567, 461] width 167 height 33
drag, startPoint x: 520, startPoint y: 393, endPoint x: 532, endPoint y: 401, distance: 14.4
click at [473, 392] on icon "button" at bounding box center [470, 388] width 4 height 17
click at [561, 457] on button "Delete" at bounding box center [567, 461] width 167 height 33
click at [474, 390] on button "button" at bounding box center [471, 389] width 6 height 22
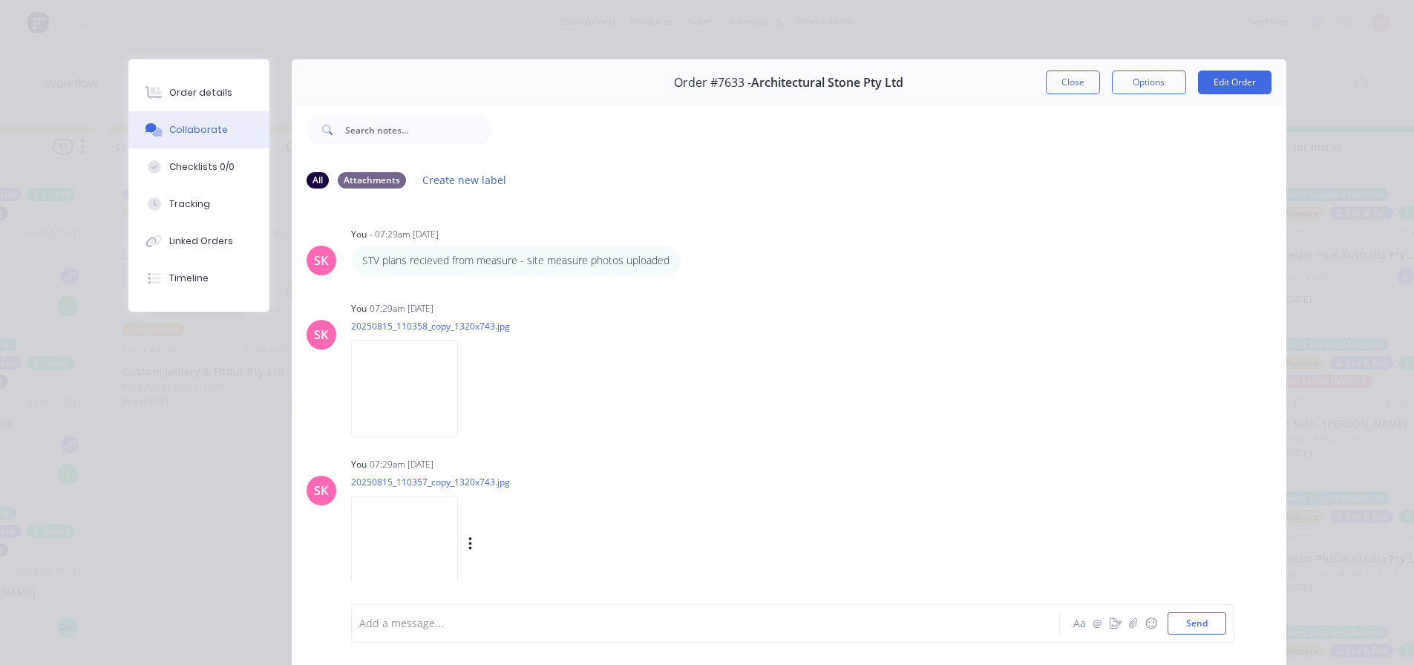
drag, startPoint x: 549, startPoint y: 458, endPoint x: 500, endPoint y: 419, distance: 61.8
click at [0, 0] on button "Delete" at bounding box center [0, 0] width 0 height 0
click at [514, 387] on div "Labels Download Delete" at bounding box center [547, 389] width 167 height 22
click at [473, 390] on icon "button" at bounding box center [470, 388] width 4 height 17
click at [574, 461] on button "Delete" at bounding box center [567, 461] width 167 height 33
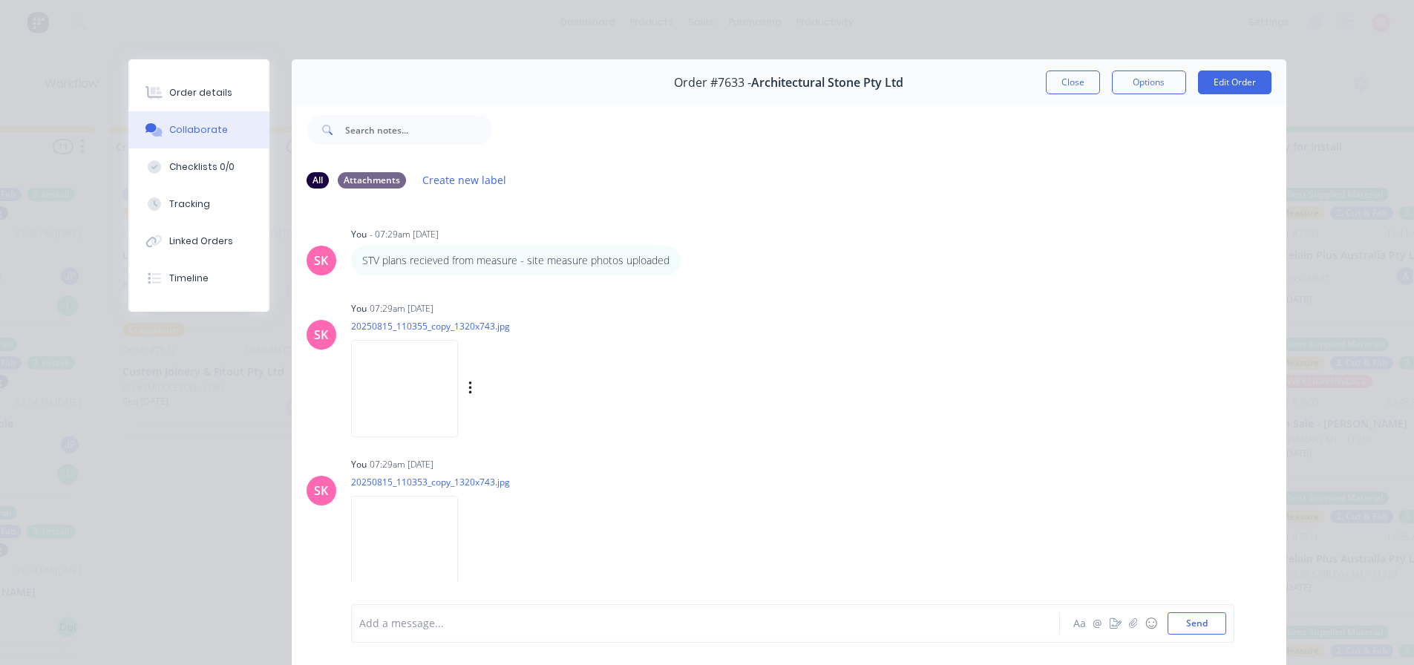
click at [517, 387] on div "Labels Download Delete" at bounding box center [547, 389] width 167 height 22
click at [471, 388] on icon "button" at bounding box center [469, 388] width 3 height 13
click at [560, 454] on button "Delete" at bounding box center [567, 461] width 167 height 33
click at [474, 386] on button "button" at bounding box center [471, 389] width 6 height 22
click at [0, 0] on button "Delete" at bounding box center [0, 0] width 0 height 0
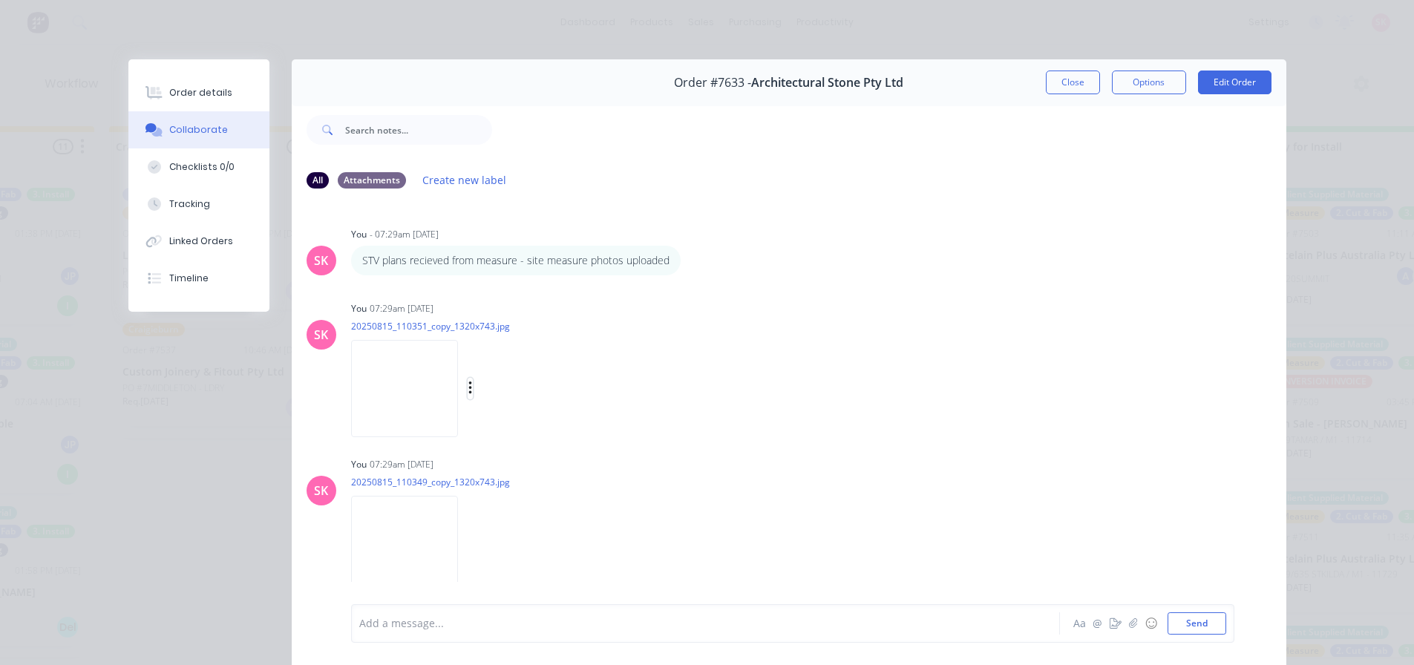
click at [473, 390] on icon "button" at bounding box center [470, 388] width 4 height 17
click at [0, 0] on button "Delete" at bounding box center [0, 0] width 0 height 0
click at [474, 386] on button "button" at bounding box center [471, 389] width 6 height 22
click at [552, 468] on button "Delete" at bounding box center [567, 461] width 167 height 33
click at [473, 390] on icon "button" at bounding box center [470, 388] width 4 height 17
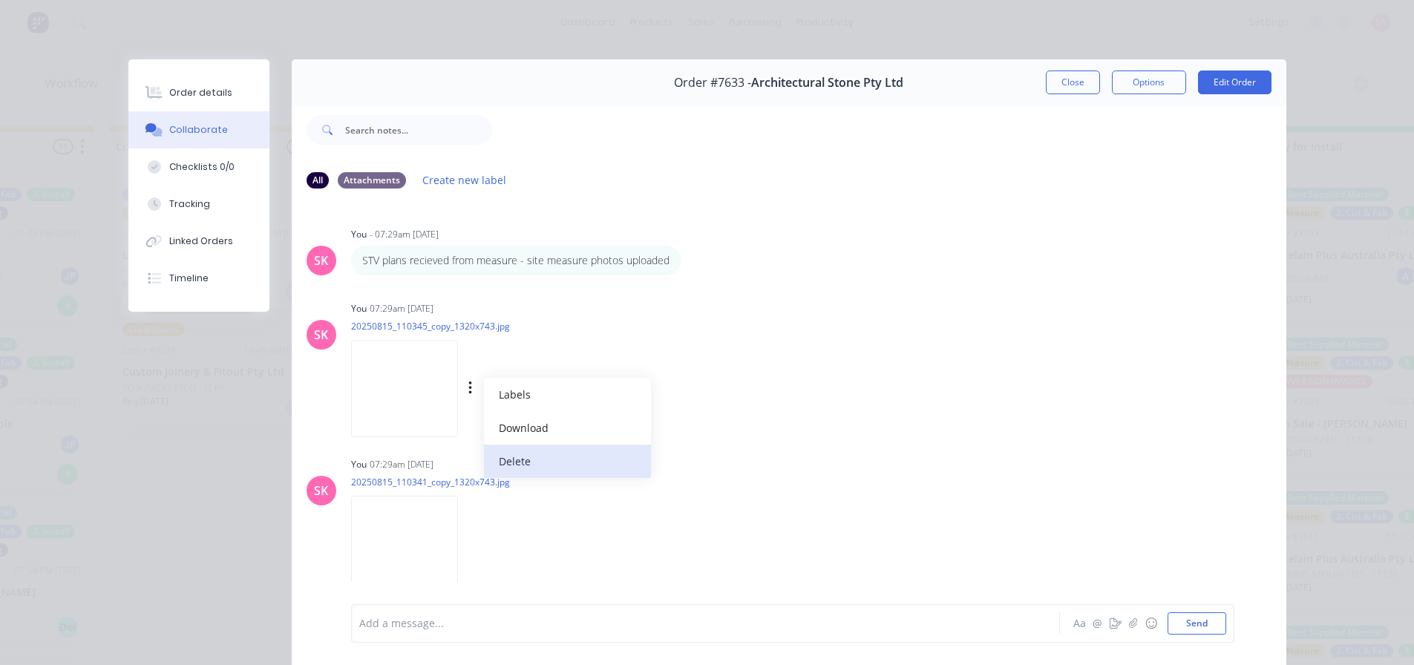
click at [544, 451] on button "Delete" at bounding box center [567, 461] width 167 height 33
click at [471, 394] on icon "button" at bounding box center [469, 388] width 3 height 13
click at [0, 0] on button "Delete" at bounding box center [0, 0] width 0 height 0
click at [473, 390] on icon "button" at bounding box center [470, 388] width 4 height 17
click at [552, 459] on button "Delete" at bounding box center [567, 461] width 167 height 33
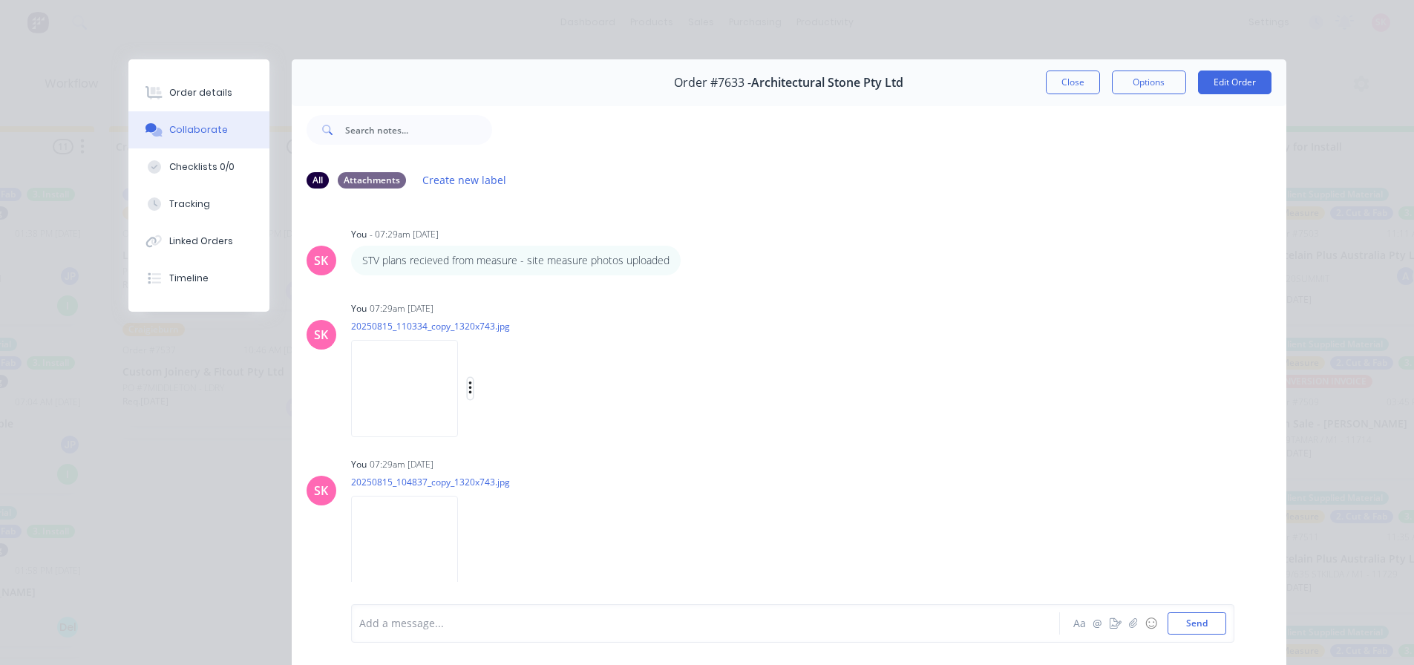
click at [474, 398] on button "button" at bounding box center [471, 389] width 6 height 22
click at [569, 456] on button "Delete" at bounding box center [567, 461] width 167 height 33
click at [473, 390] on icon "button" at bounding box center [470, 388] width 4 height 17
click at [550, 465] on button "Delete" at bounding box center [567, 461] width 167 height 33
click at [474, 399] on button "button" at bounding box center [471, 389] width 6 height 22
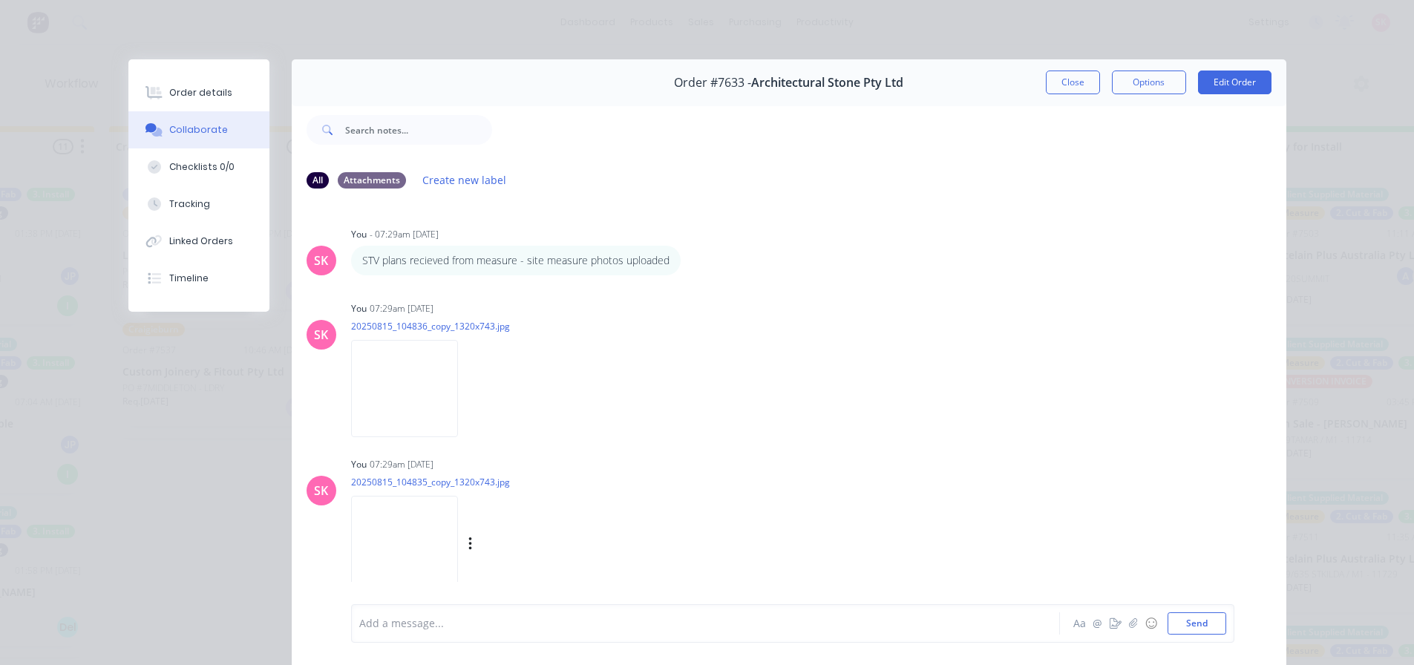
drag, startPoint x: 545, startPoint y: 457, endPoint x: 521, endPoint y: 424, distance: 41.0
click at [0, 0] on button "Delete" at bounding box center [0, 0] width 0 height 0
click at [473, 392] on icon "button" at bounding box center [470, 388] width 4 height 17
click at [544, 451] on button "Delete" at bounding box center [567, 461] width 167 height 33
click at [473, 390] on icon "button" at bounding box center [470, 388] width 4 height 17
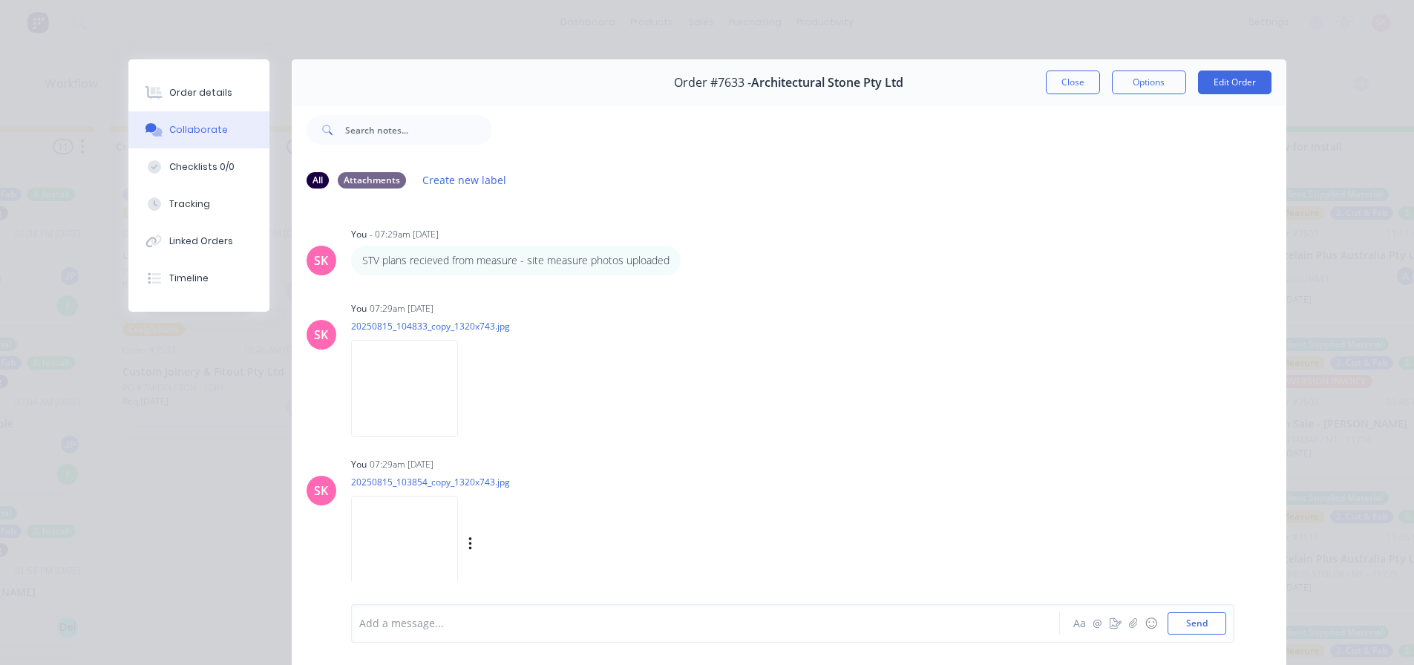
drag, startPoint x: 546, startPoint y: 451, endPoint x: 521, endPoint y: 397, distance: 58.8
click at [0, 0] on button "Delete" at bounding box center [0, 0] width 0 height 0
click at [473, 392] on icon "button" at bounding box center [470, 388] width 4 height 17
drag, startPoint x: 546, startPoint y: 452, endPoint x: 522, endPoint y: 399, distance: 57.8
click at [0, 0] on button "Delete" at bounding box center [0, 0] width 0 height 0
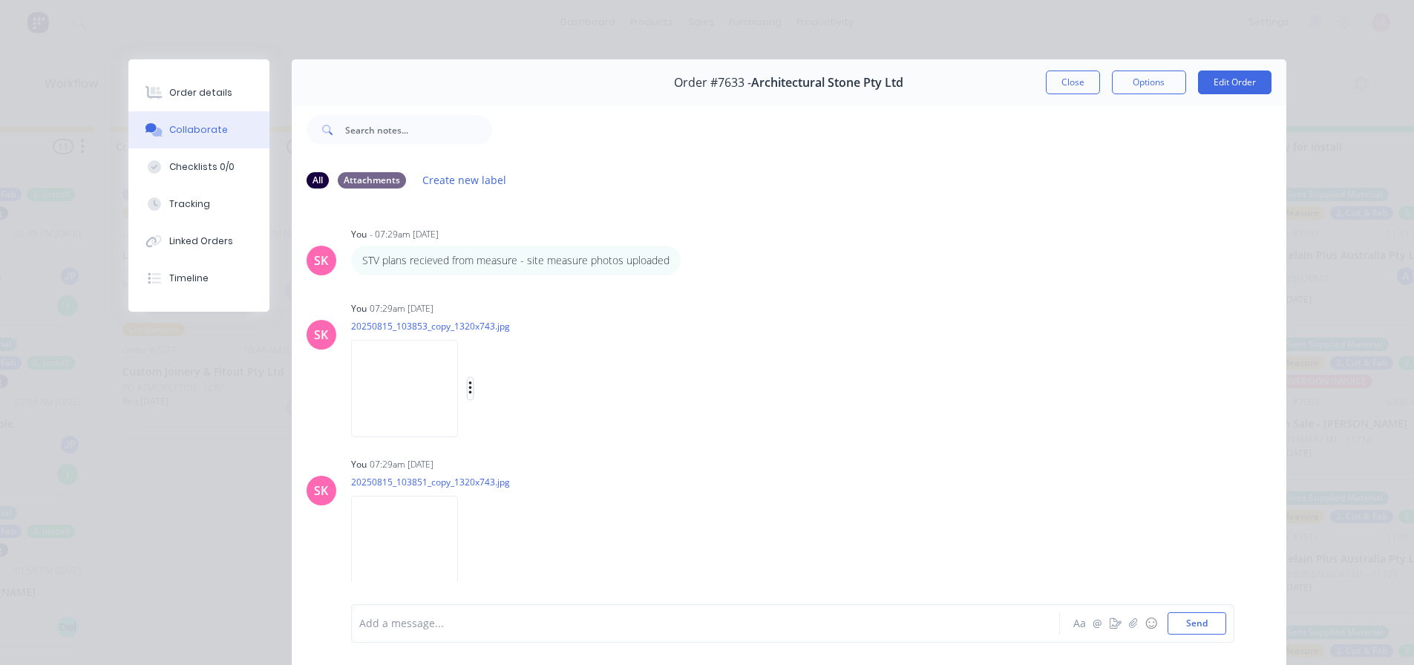
click at [471, 388] on icon "button" at bounding box center [469, 388] width 3 height 13
click at [563, 468] on button "Delete" at bounding box center [567, 461] width 167 height 33
click at [523, 392] on div "Labels Download Delete" at bounding box center [547, 389] width 167 height 22
click at [473, 387] on icon "button" at bounding box center [470, 388] width 4 height 17
click at [559, 450] on button "Delete" at bounding box center [567, 461] width 167 height 33
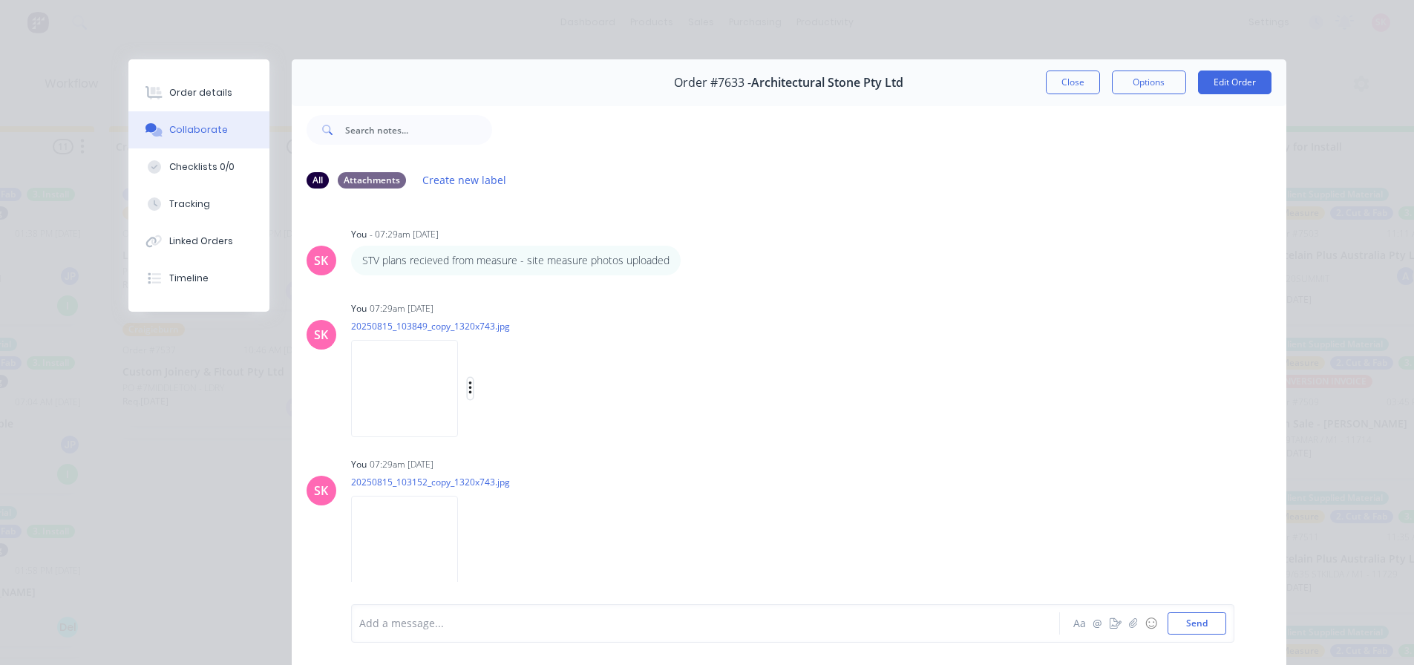
click at [473, 396] on icon "button" at bounding box center [470, 388] width 4 height 17
click at [552, 455] on button "Delete" at bounding box center [567, 461] width 167 height 33
click at [523, 393] on div "Labels Download Delete" at bounding box center [547, 389] width 167 height 22
click at [516, 390] on div "Labels Download Delete" at bounding box center [547, 389] width 167 height 22
click at [473, 392] on icon "button" at bounding box center [470, 388] width 4 height 17
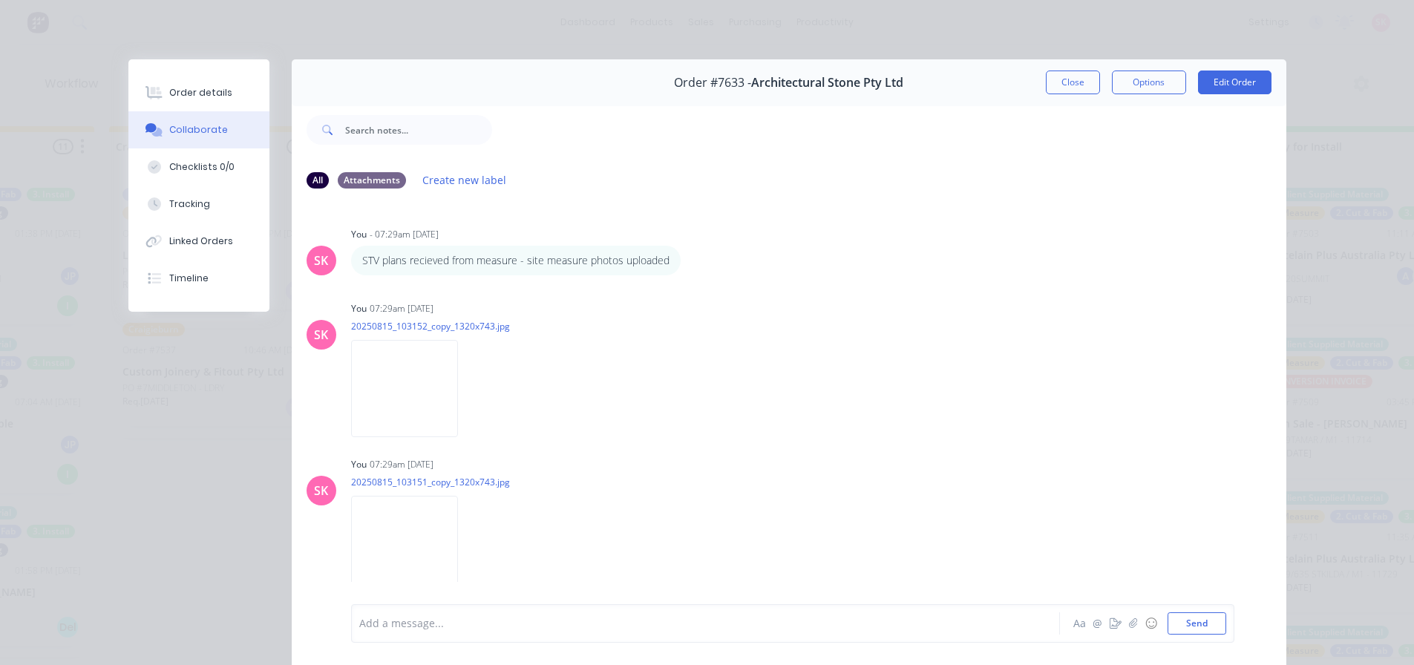
drag, startPoint x: 548, startPoint y: 459, endPoint x: 531, endPoint y: 448, distance: 20.4
click at [0, 0] on button "Delete" at bounding box center [0, 0] width 0 height 0
click at [473, 395] on icon "button" at bounding box center [470, 388] width 4 height 17
click at [540, 451] on button "Delete" at bounding box center [567, 461] width 167 height 33
click at [473, 391] on icon "button" at bounding box center [470, 388] width 4 height 17
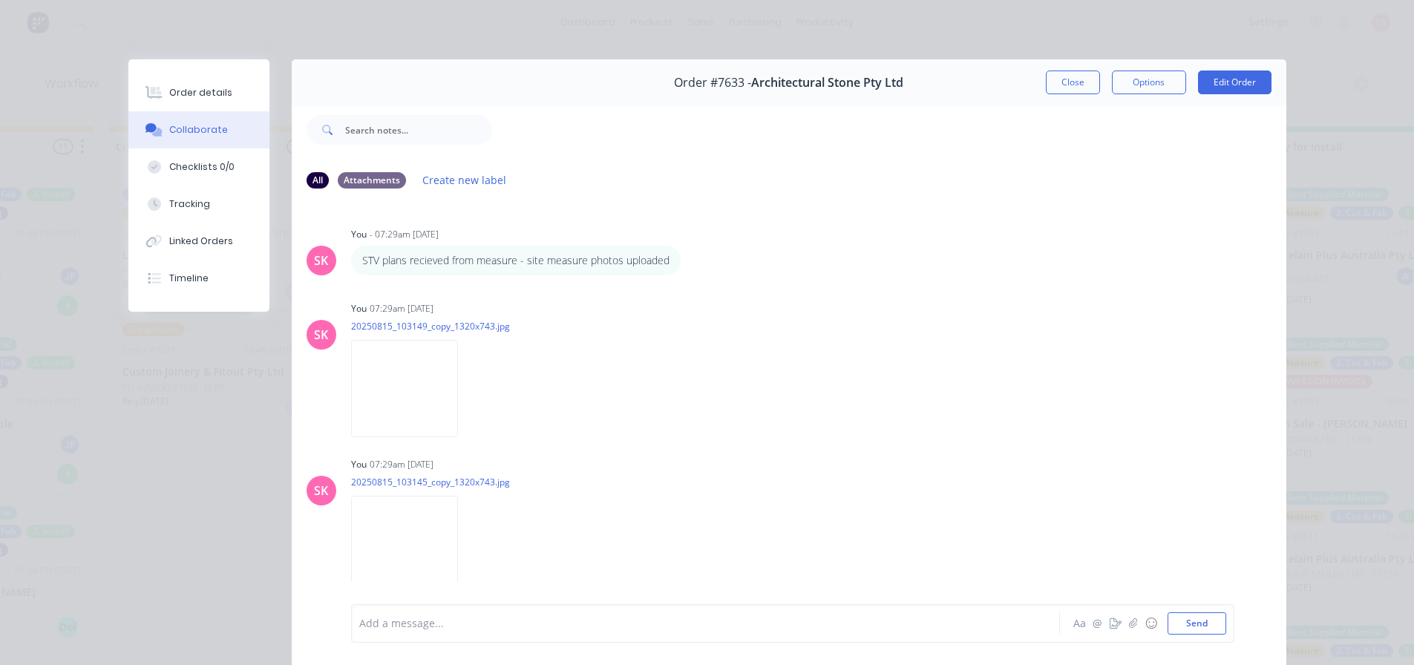
drag, startPoint x: 552, startPoint y: 465, endPoint x: 539, endPoint y: 447, distance: 21.8
click at [0, 0] on button "Delete" at bounding box center [0, 0] width 0 height 0
click at [515, 392] on div "Labels Download Delete" at bounding box center [547, 389] width 167 height 22
click at [516, 393] on div "Labels Download Delete" at bounding box center [547, 389] width 167 height 22
click at [474, 391] on button "button" at bounding box center [471, 389] width 6 height 22
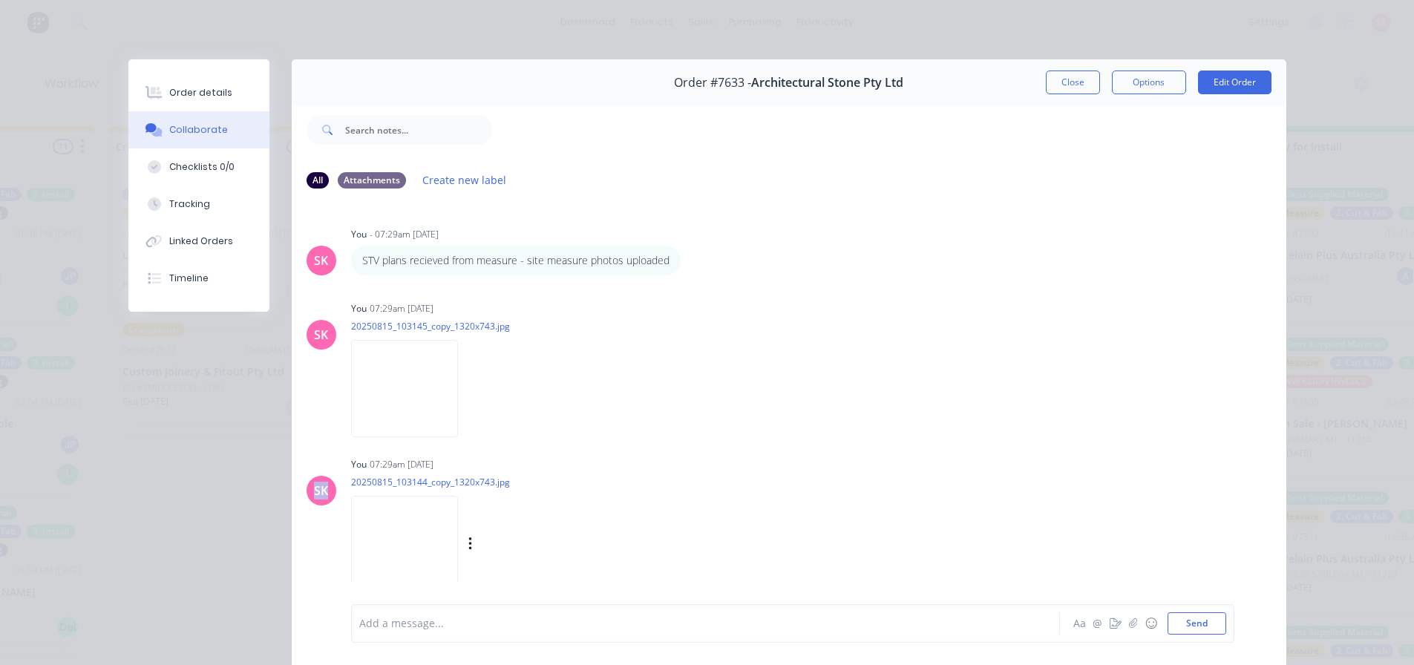
drag, startPoint x: 554, startPoint y: 462, endPoint x: 527, endPoint y: 431, distance: 41.5
click at [0, 0] on button "Delete" at bounding box center [0, 0] width 0 height 0
click at [471, 394] on icon "button" at bounding box center [469, 388] width 3 height 13
click at [538, 457] on button "Delete" at bounding box center [567, 461] width 167 height 33
click at [474, 391] on button "button" at bounding box center [471, 389] width 6 height 22
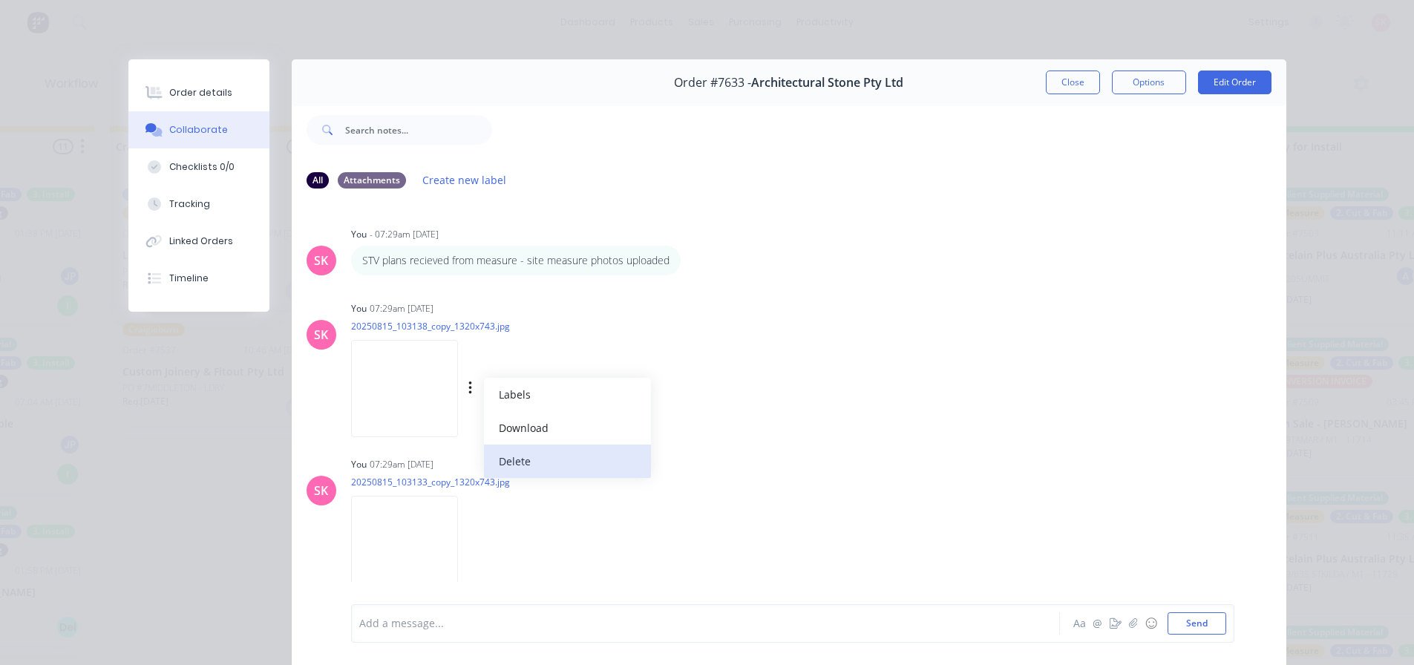
drag, startPoint x: 554, startPoint y: 460, endPoint x: 528, endPoint y: 397, distance: 68.2
click at [554, 459] on button "Delete" at bounding box center [567, 461] width 167 height 33
click at [523, 392] on div "Labels Download Delete" at bounding box center [547, 389] width 167 height 22
click at [523, 393] on div "Labels Download Delete" at bounding box center [547, 389] width 167 height 22
click at [471, 393] on icon "button" at bounding box center [469, 388] width 3 height 13
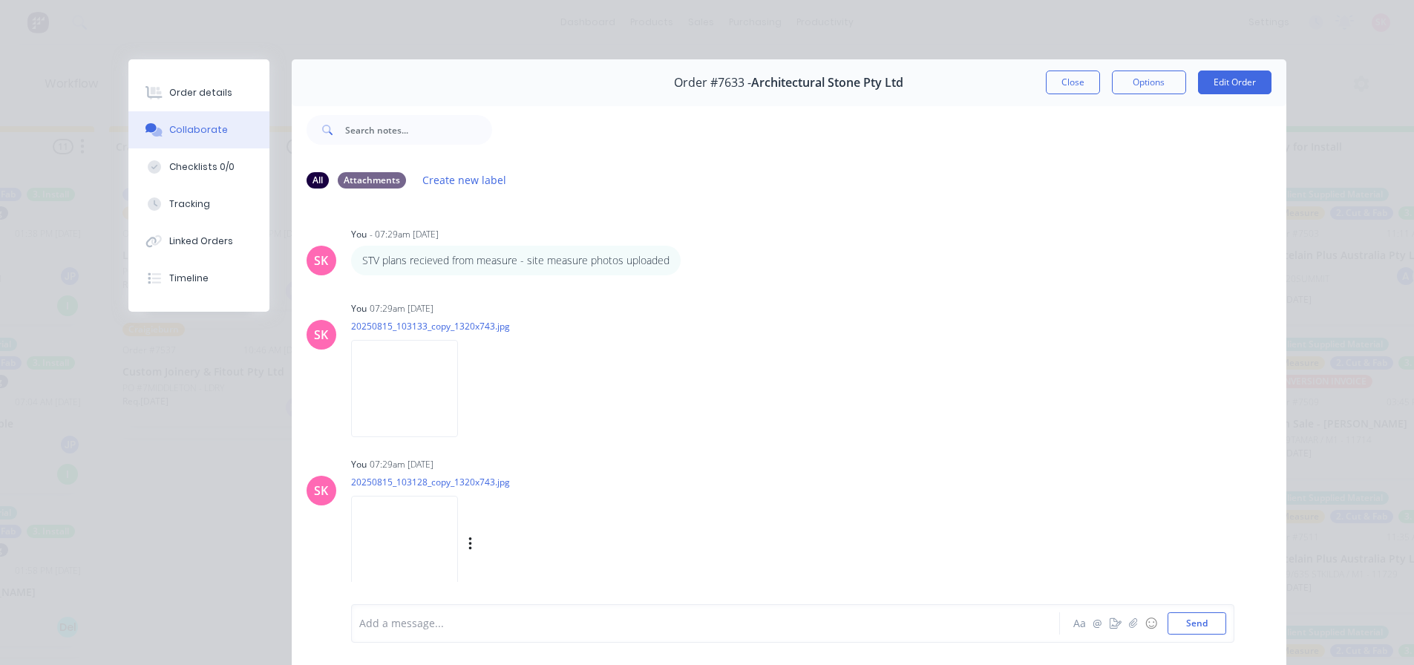
drag, startPoint x: 561, startPoint y: 461, endPoint x: 527, endPoint y: 428, distance: 47.2
click at [0, 0] on button "Delete" at bounding box center [0, 0] width 0 height 0
click at [473, 391] on icon "button" at bounding box center [470, 388] width 4 height 17
drag, startPoint x: 550, startPoint y: 450, endPoint x: 523, endPoint y: 406, distance: 51.7
click at [0, 0] on button "Delete" at bounding box center [0, 0] width 0 height 0
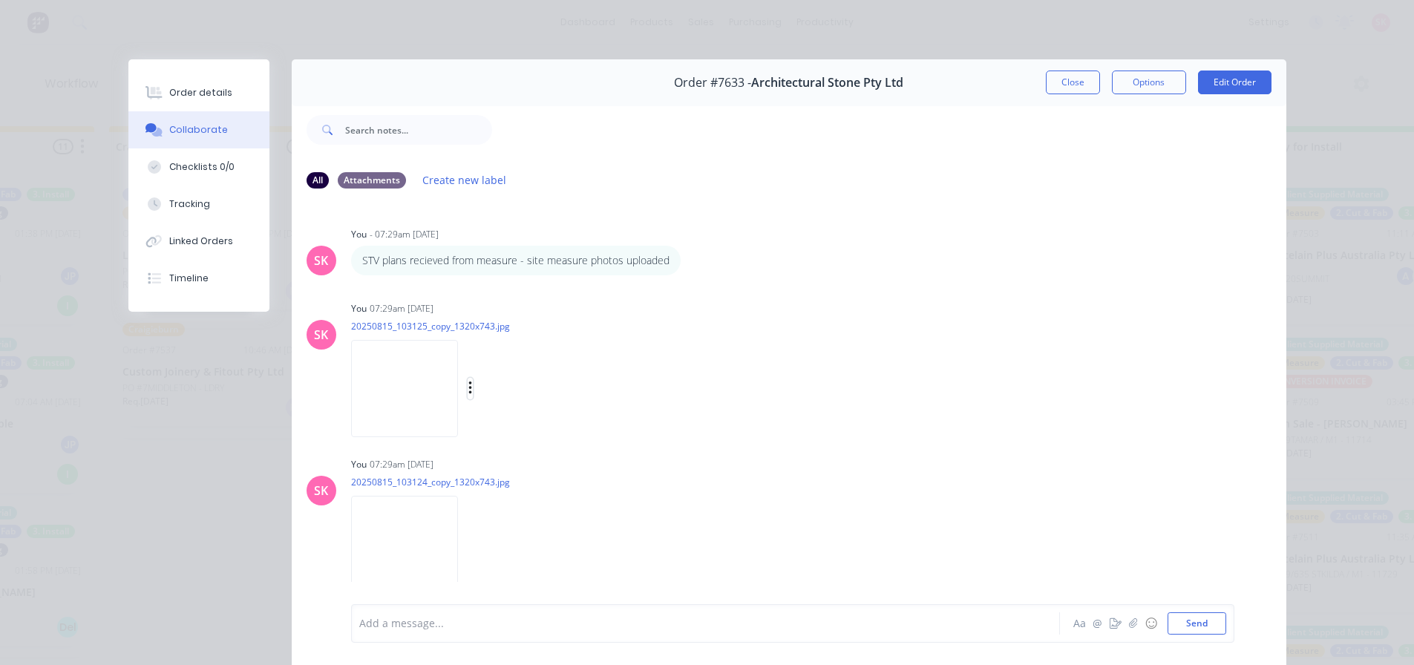
click at [471, 388] on icon "button" at bounding box center [469, 388] width 3 height 13
click at [540, 454] on button "Delete" at bounding box center [567, 461] width 167 height 33
click at [474, 388] on button "button" at bounding box center [471, 389] width 6 height 22
click at [546, 464] on button "Delete" at bounding box center [567, 461] width 167 height 33
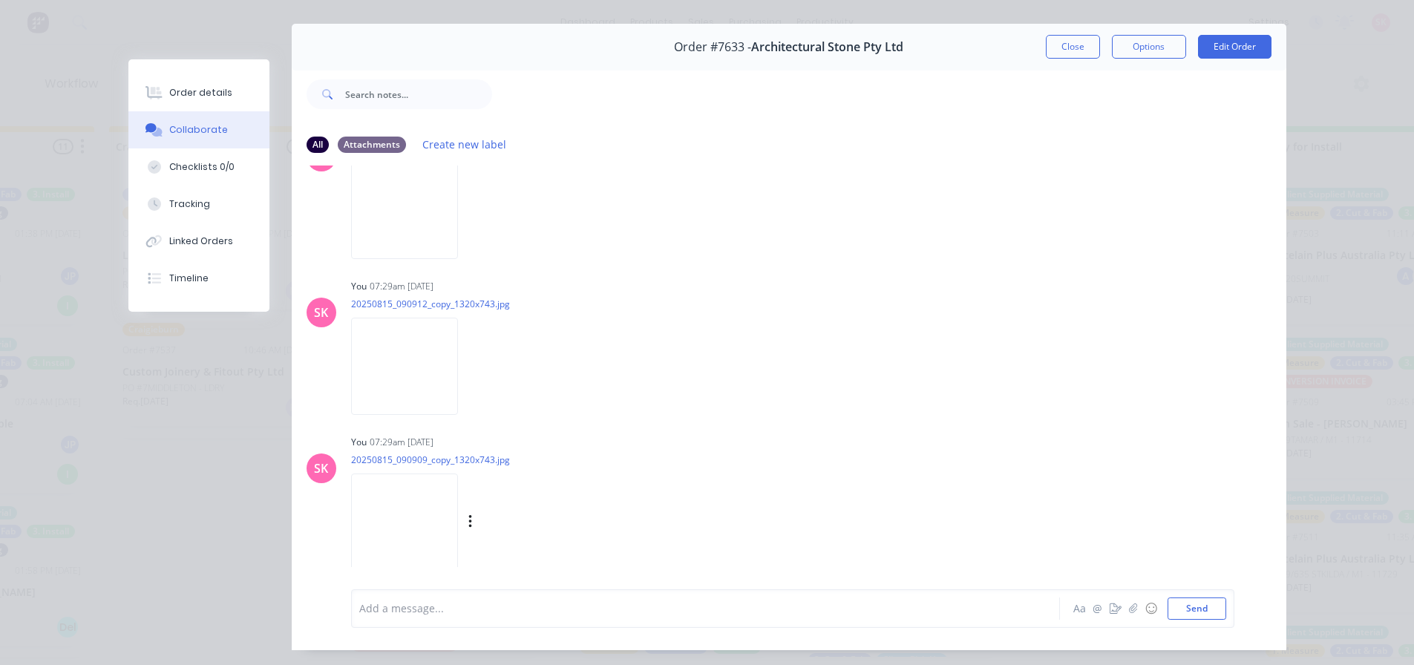
scroll to position [79, 0]
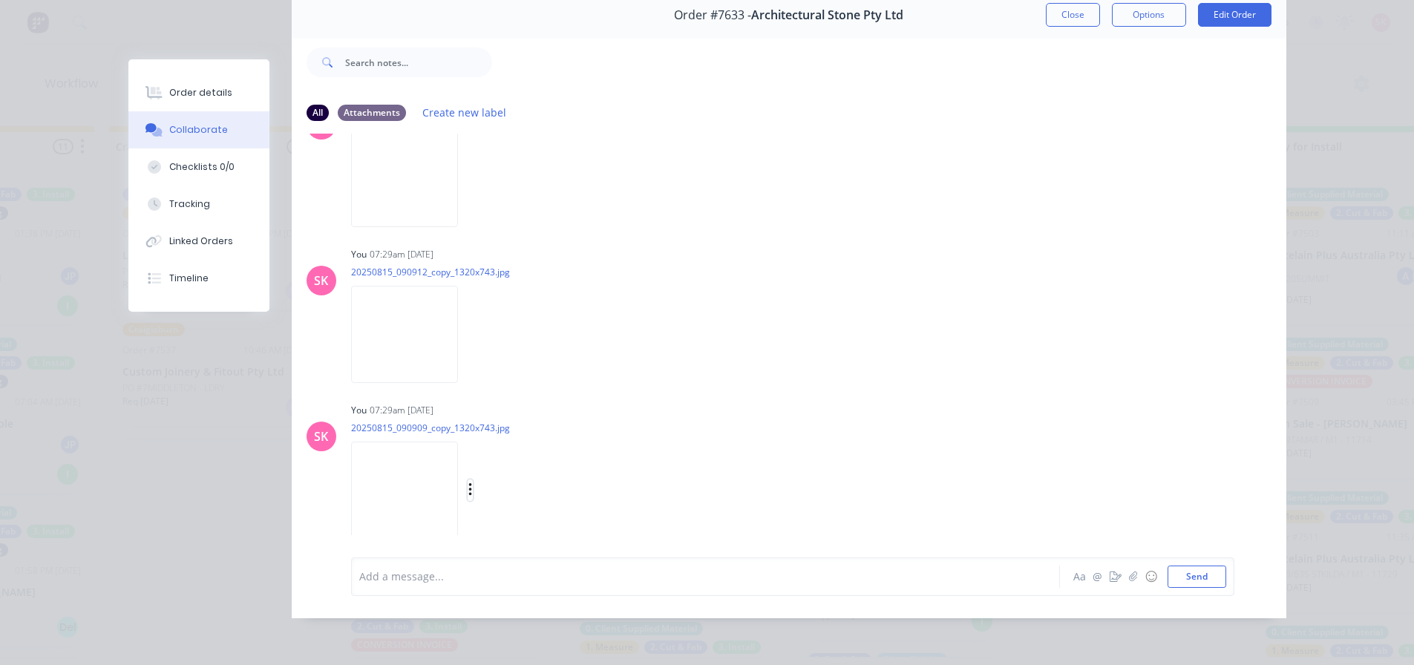
click at [471, 483] on icon "button" at bounding box center [469, 489] width 3 height 13
click at [0, 0] on button "Delete" at bounding box center [0, 0] width 0 height 0
click at [474, 488] on button "button" at bounding box center [471, 491] width 6 height 22
drag, startPoint x: 537, startPoint y: 520, endPoint x: 528, endPoint y: 495, distance: 26.1
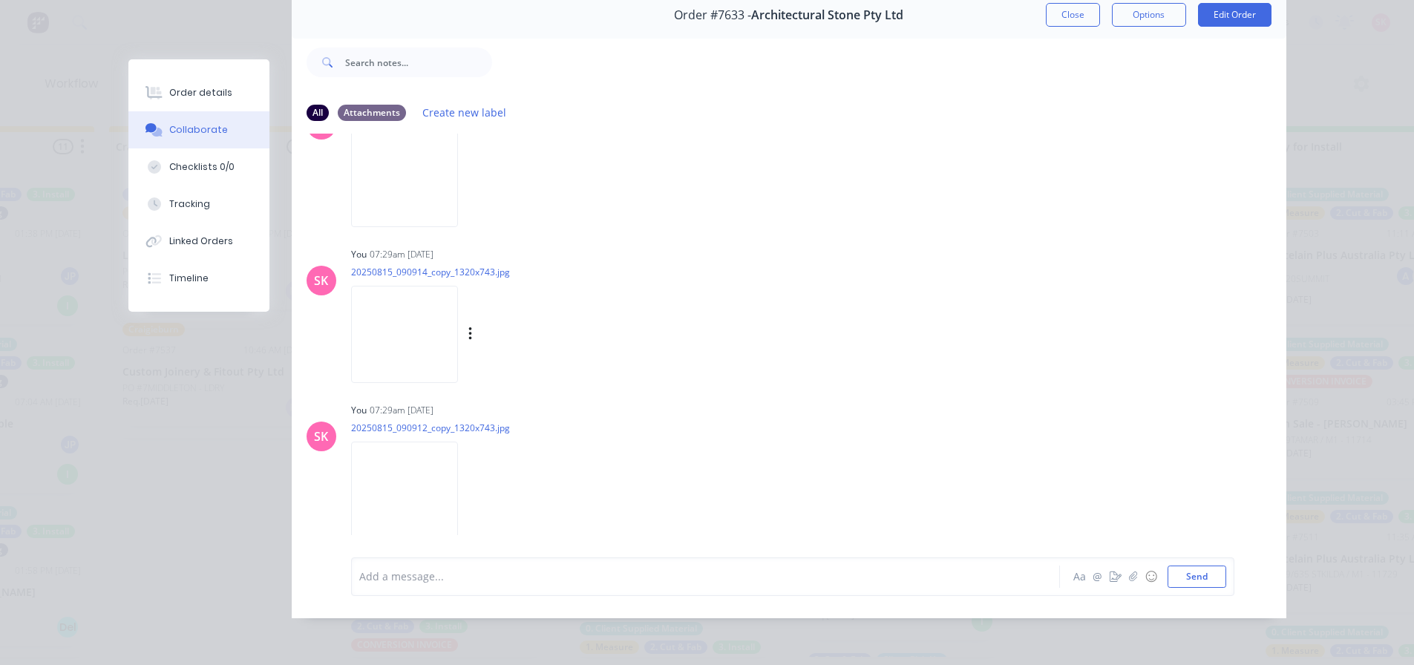
click at [0, 0] on button "Delete" at bounding box center [0, 0] width 0 height 0
click at [473, 482] on icon "button" at bounding box center [470, 490] width 4 height 17
click at [539, 515] on button "Delete" at bounding box center [567, 524] width 167 height 33
click at [525, 481] on div "Labels Download Delete" at bounding box center [547, 491] width 167 height 22
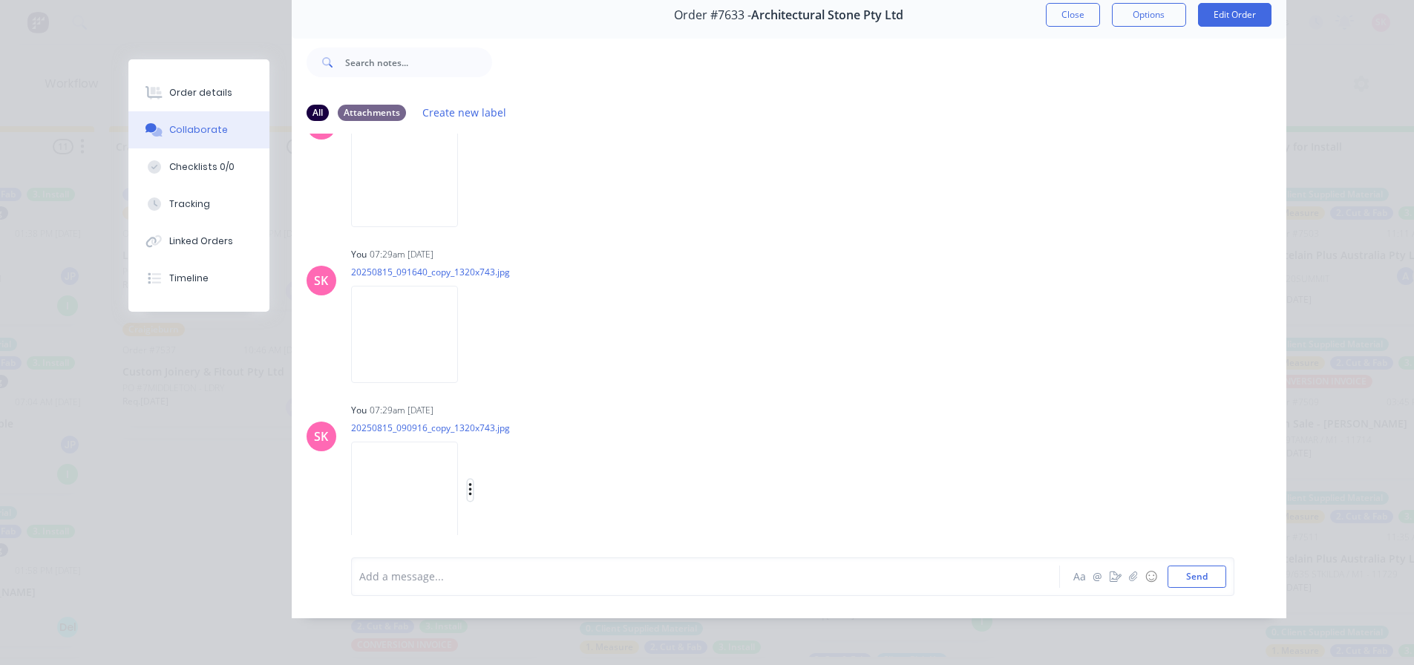
click at [473, 482] on icon "button" at bounding box center [470, 490] width 4 height 17
click at [543, 509] on button "Delete" at bounding box center [567, 524] width 167 height 33
click at [473, 482] on icon "button" at bounding box center [470, 490] width 4 height 17
drag, startPoint x: 544, startPoint y: 515, endPoint x: 528, endPoint y: 501, distance: 21.0
click at [543, 514] on button "Delete" at bounding box center [567, 524] width 167 height 33
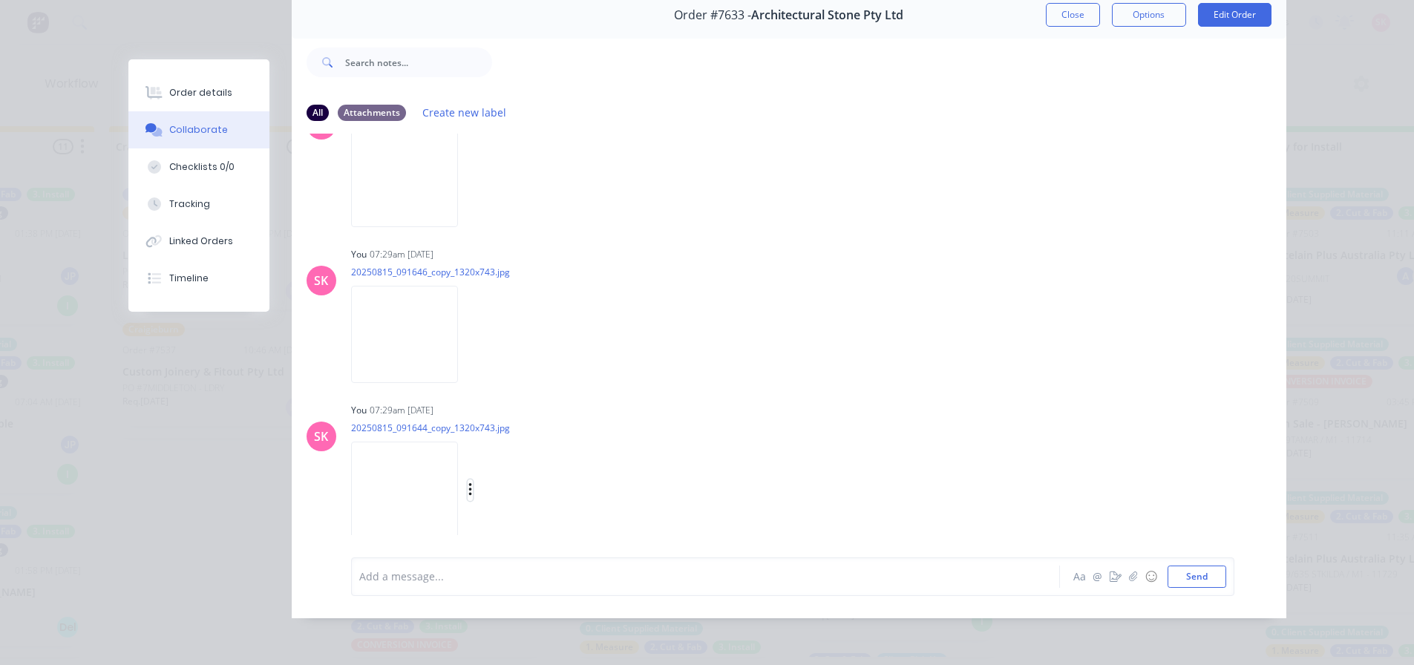
drag, startPoint x: 523, startPoint y: 485, endPoint x: 531, endPoint y: 496, distance: 13.2
click at [474, 485] on button "button" at bounding box center [471, 491] width 6 height 22
click at [537, 511] on button "Delete" at bounding box center [567, 524] width 167 height 33
click at [473, 482] on icon "button" at bounding box center [470, 490] width 4 height 17
click at [538, 516] on button "Delete" at bounding box center [567, 524] width 167 height 33
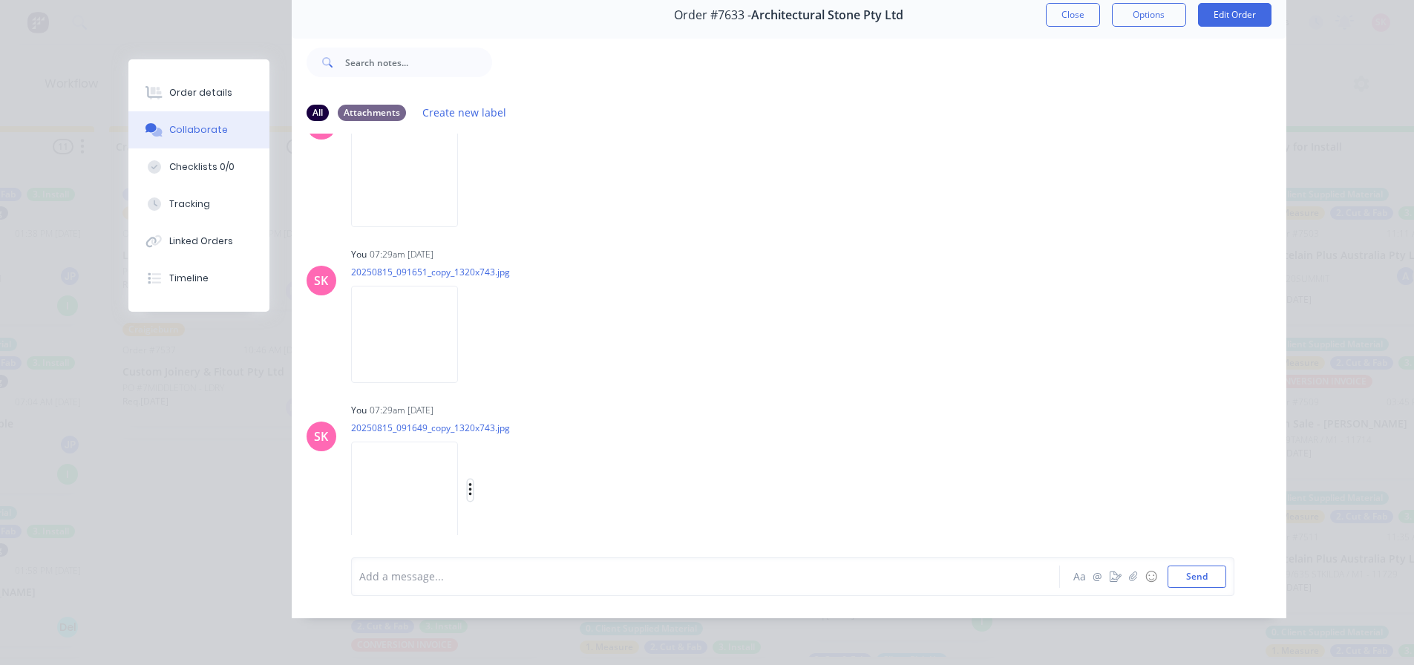
click at [473, 482] on icon "button" at bounding box center [470, 490] width 4 height 17
drag, startPoint x: 541, startPoint y: 510, endPoint x: 525, endPoint y: 484, distance: 30.7
click at [0, 0] on button "Delete" at bounding box center [0, 0] width 0 height 0
click at [524, 482] on div "Labels Download Delete" at bounding box center [547, 491] width 167 height 22
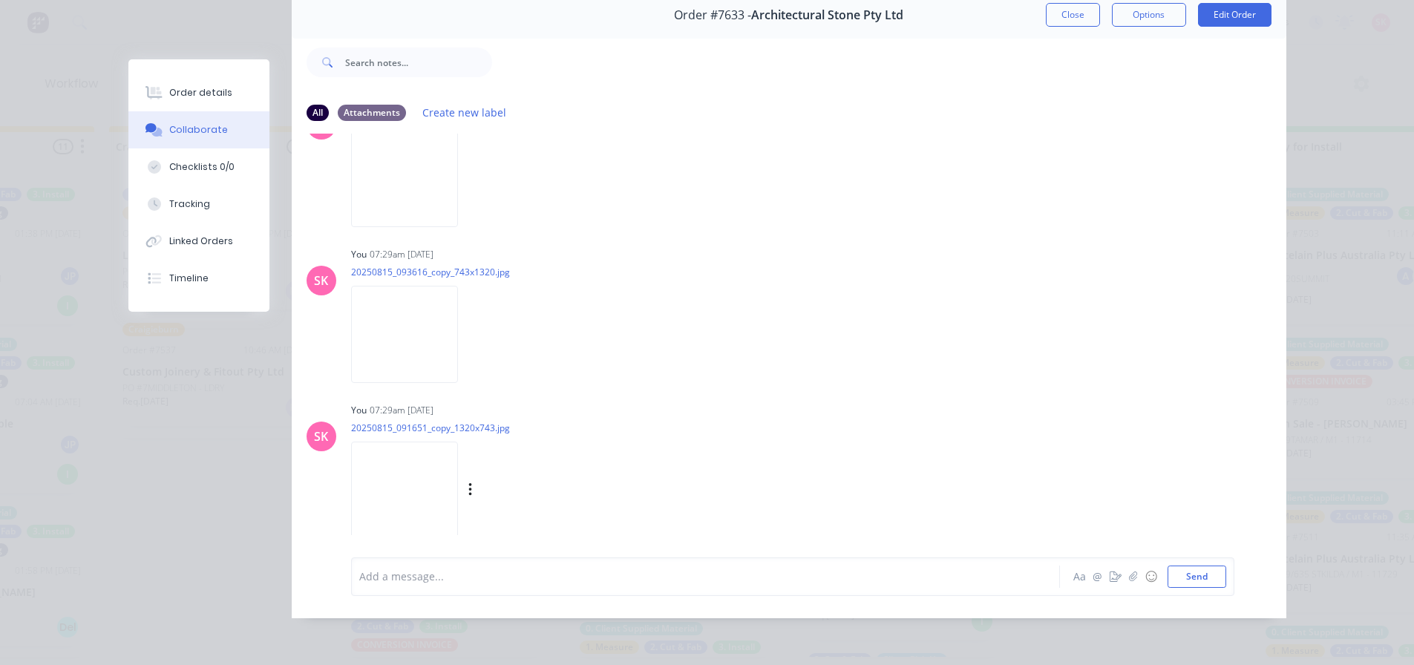
click at [526, 485] on div "Labels Download Delete" at bounding box center [547, 491] width 167 height 22
click at [522, 482] on div "Labels Download Delete" at bounding box center [547, 491] width 167 height 22
click at [473, 482] on icon "button" at bounding box center [470, 490] width 4 height 17
drag, startPoint x: 539, startPoint y: 513, endPoint x: 522, endPoint y: 479, distance: 38.2
click at [0, 0] on button "Delete" at bounding box center [0, 0] width 0 height 0
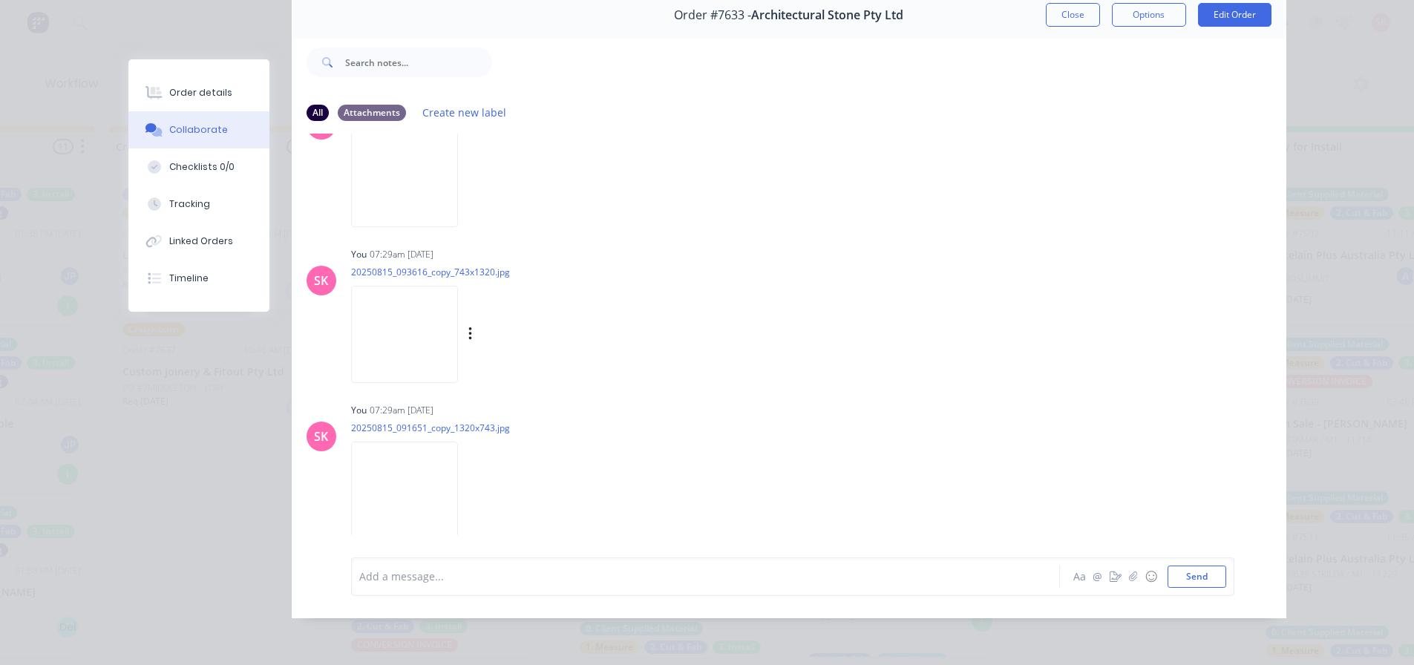
scroll to position [2948, 0]
click at [521, 480] on div "Labels Download Delete" at bounding box center [547, 491] width 167 height 22
click at [470, 480] on div "Labels Download Delete" at bounding box center [547, 491] width 167 height 22
click at [468, 482] on icon "button" at bounding box center [470, 490] width 4 height 17
click at [0, 0] on button "Delete" at bounding box center [0, 0] width 0 height 0
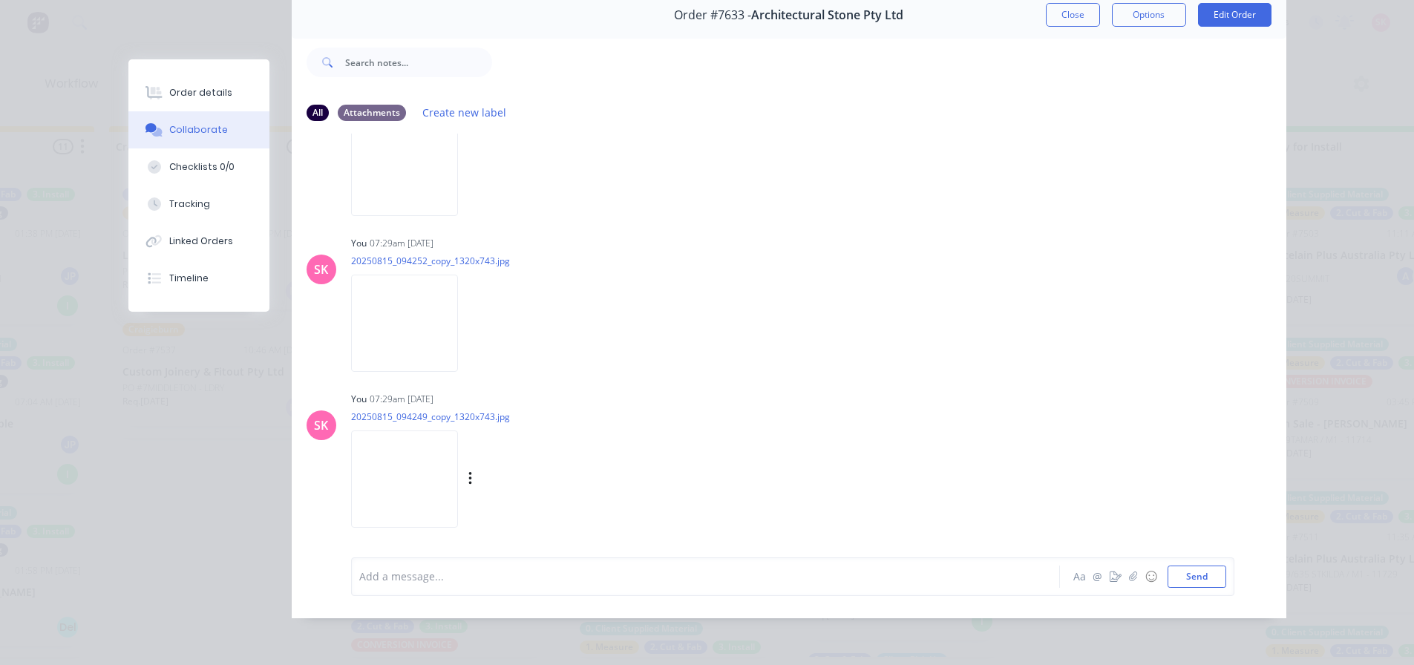
scroll to position [2792, 0]
click at [464, 480] on div at bounding box center [407, 491] width 113 height 98
click at [526, 480] on div "Labels Download Delete" at bounding box center [547, 491] width 167 height 22
click at [473, 482] on icon "button" at bounding box center [470, 490] width 4 height 17
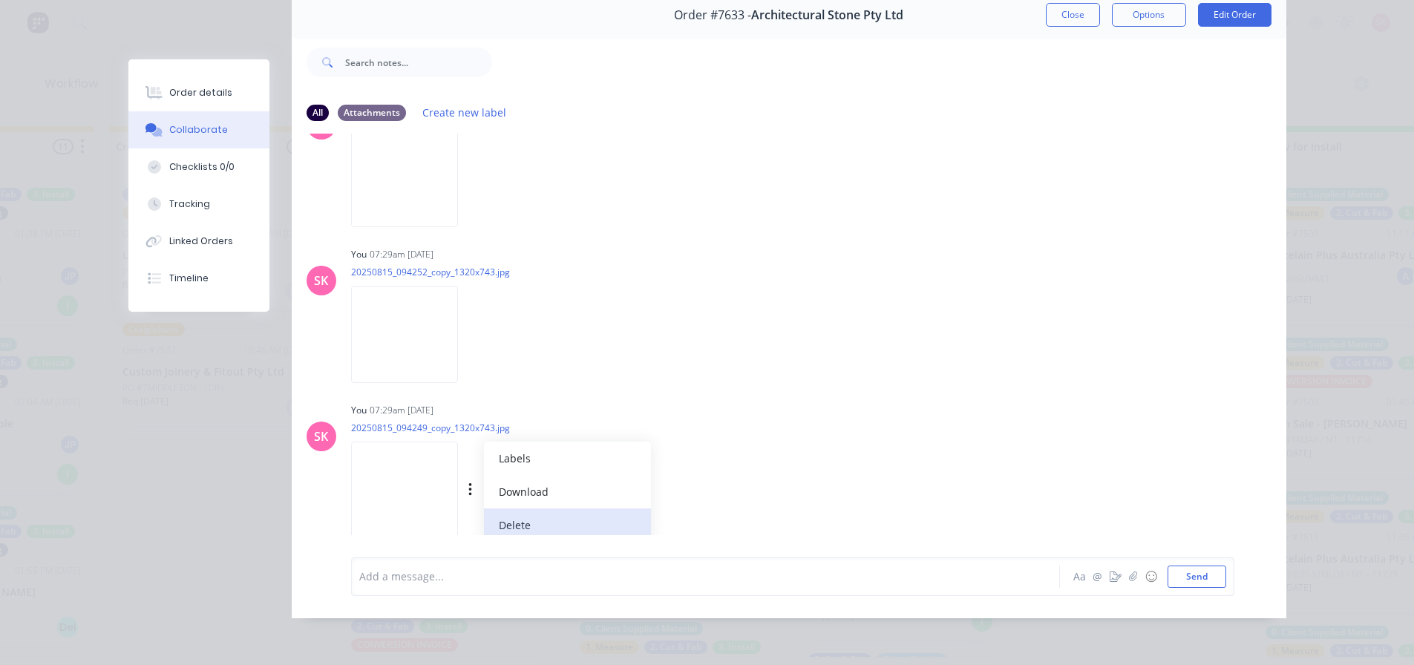
click at [558, 508] on button "Delete" at bounding box center [567, 524] width 167 height 33
click at [474, 480] on button "button" at bounding box center [471, 491] width 6 height 22
click at [546, 514] on button "Delete" at bounding box center [567, 524] width 167 height 33
click at [517, 480] on div "Labels Download Delete" at bounding box center [547, 491] width 167 height 22
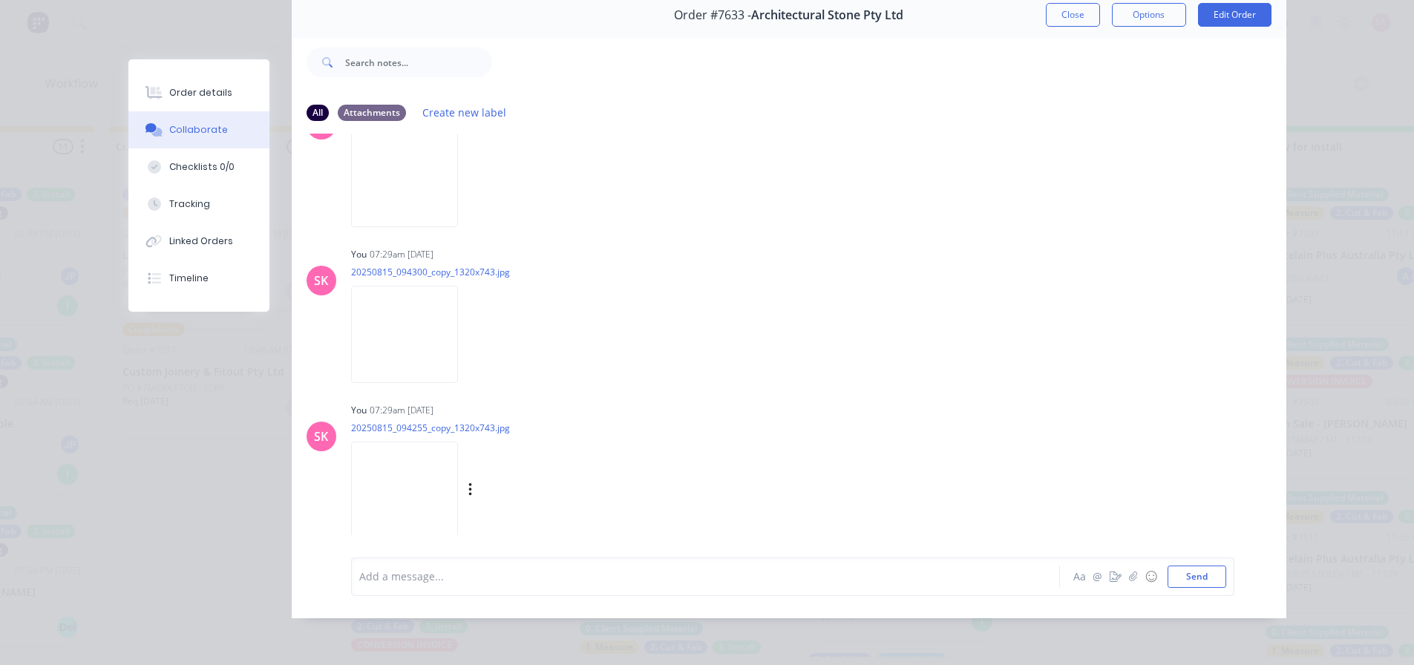
click at [528, 481] on div "Labels Download Delete" at bounding box center [547, 491] width 167 height 22
click at [473, 482] on icon "button" at bounding box center [470, 490] width 4 height 17
click at [542, 512] on button "Delete" at bounding box center [567, 524] width 167 height 33
drag, startPoint x: 522, startPoint y: 477, endPoint x: 533, endPoint y: 491, distance: 18.6
click at [473, 482] on icon "button" at bounding box center [470, 490] width 4 height 17
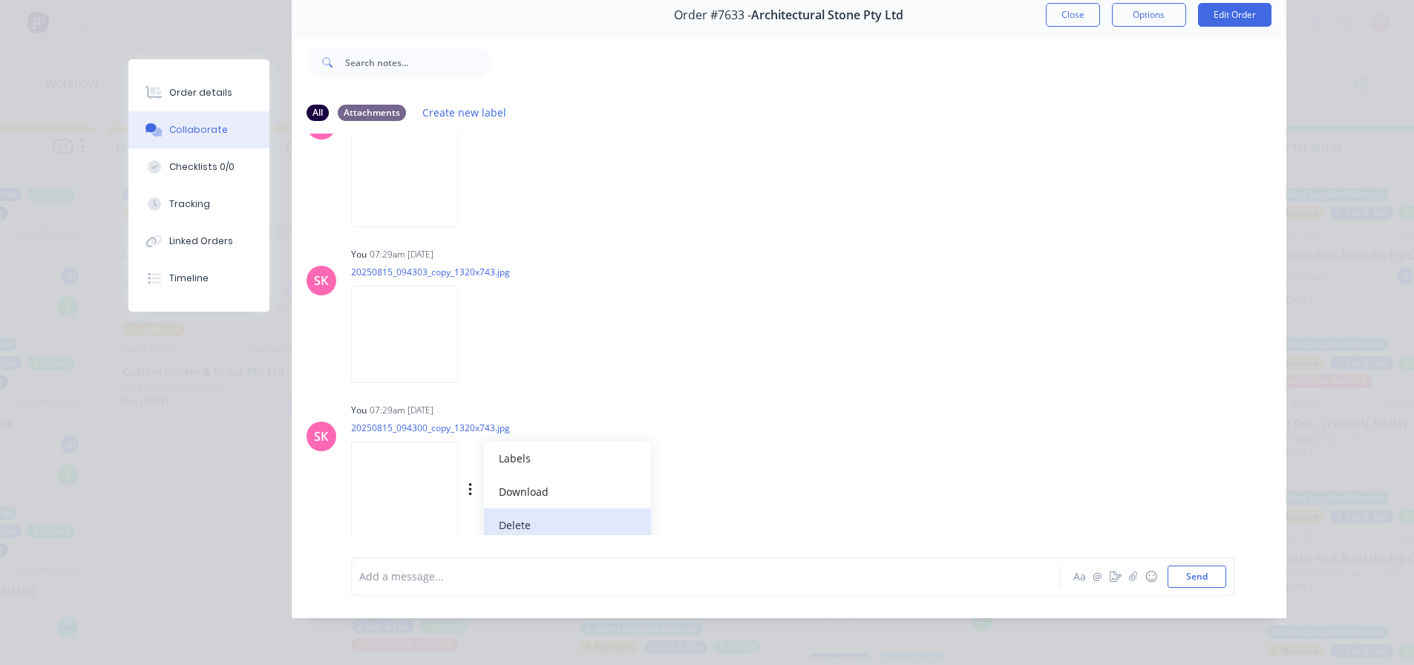
click at [538, 508] on button "Delete" at bounding box center [567, 524] width 167 height 33
click at [473, 482] on icon "button" at bounding box center [470, 490] width 4 height 17
click at [536, 508] on button "Delete" at bounding box center [567, 524] width 167 height 33
click at [474, 480] on button "button" at bounding box center [471, 491] width 6 height 22
drag, startPoint x: 540, startPoint y: 505, endPoint x: 526, endPoint y: 482, distance: 27.4
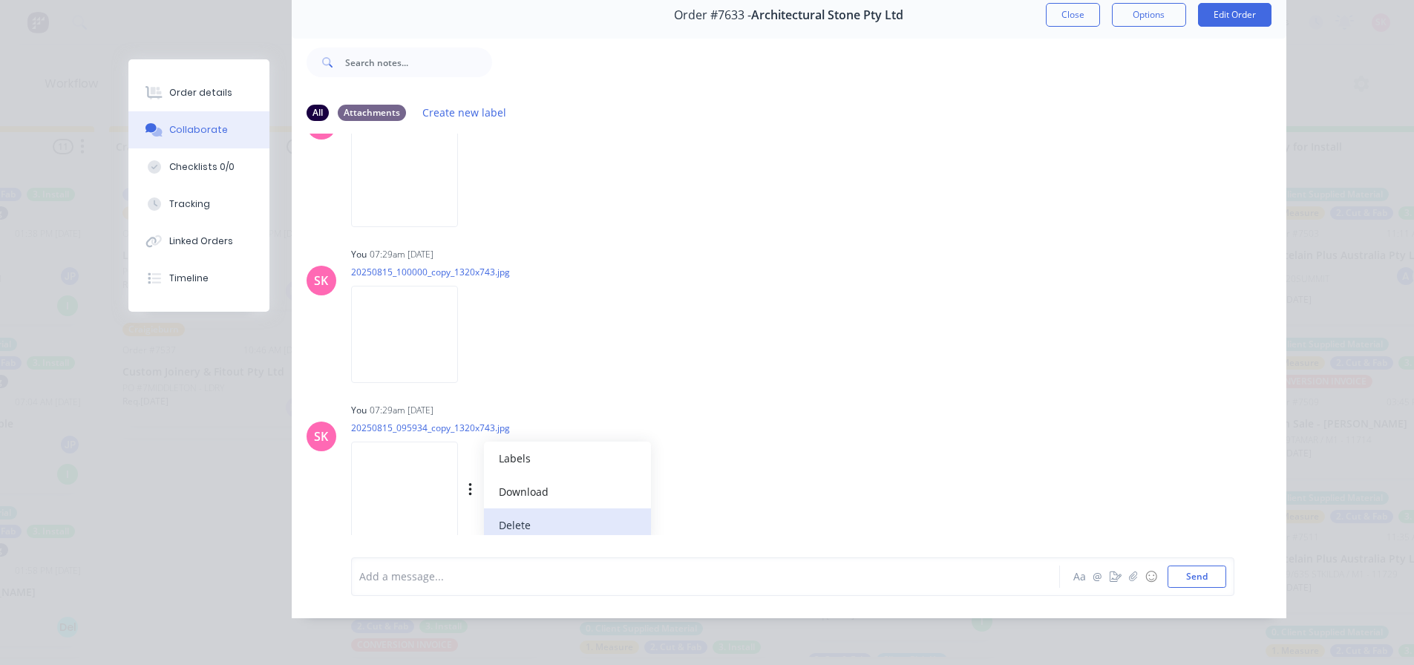
click at [540, 508] on button "Delete" at bounding box center [567, 524] width 167 height 33
click at [473, 482] on icon "button" at bounding box center [470, 490] width 4 height 17
click at [540, 508] on button "Delete" at bounding box center [567, 524] width 167 height 33
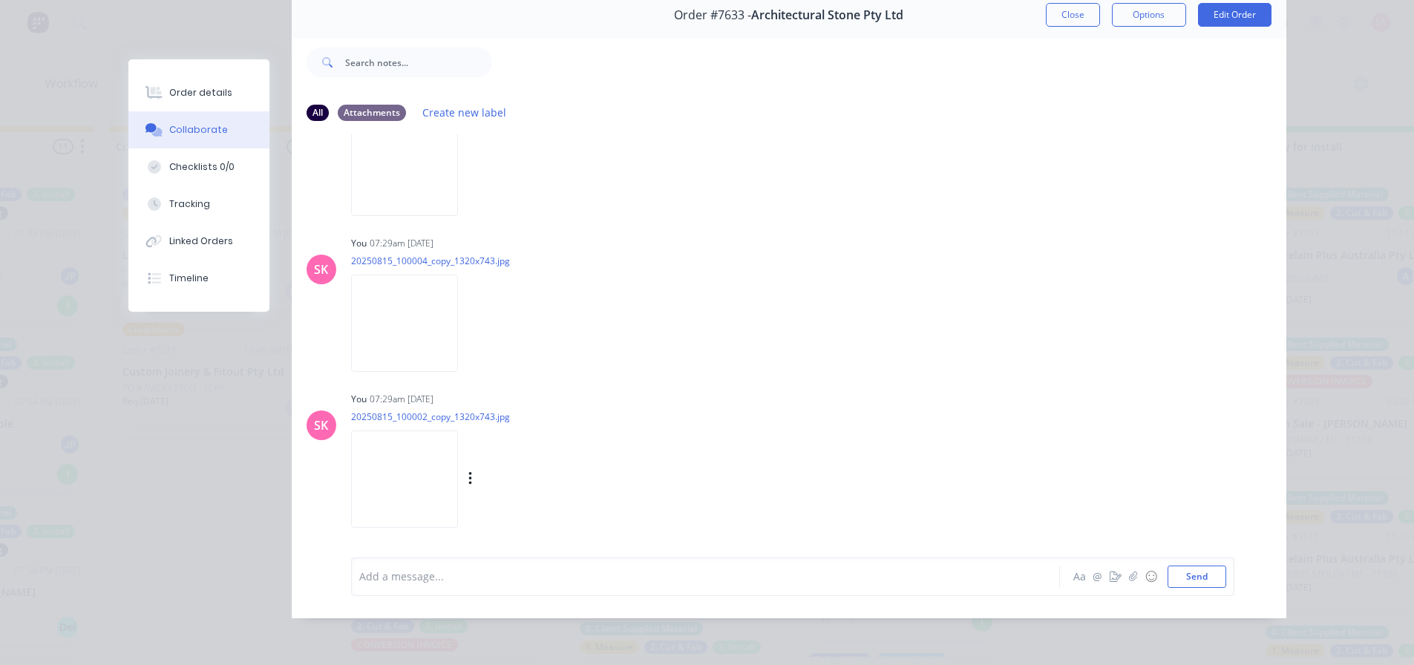
scroll to position [1701, 0]
click at [473, 482] on icon "button" at bounding box center [470, 490] width 4 height 17
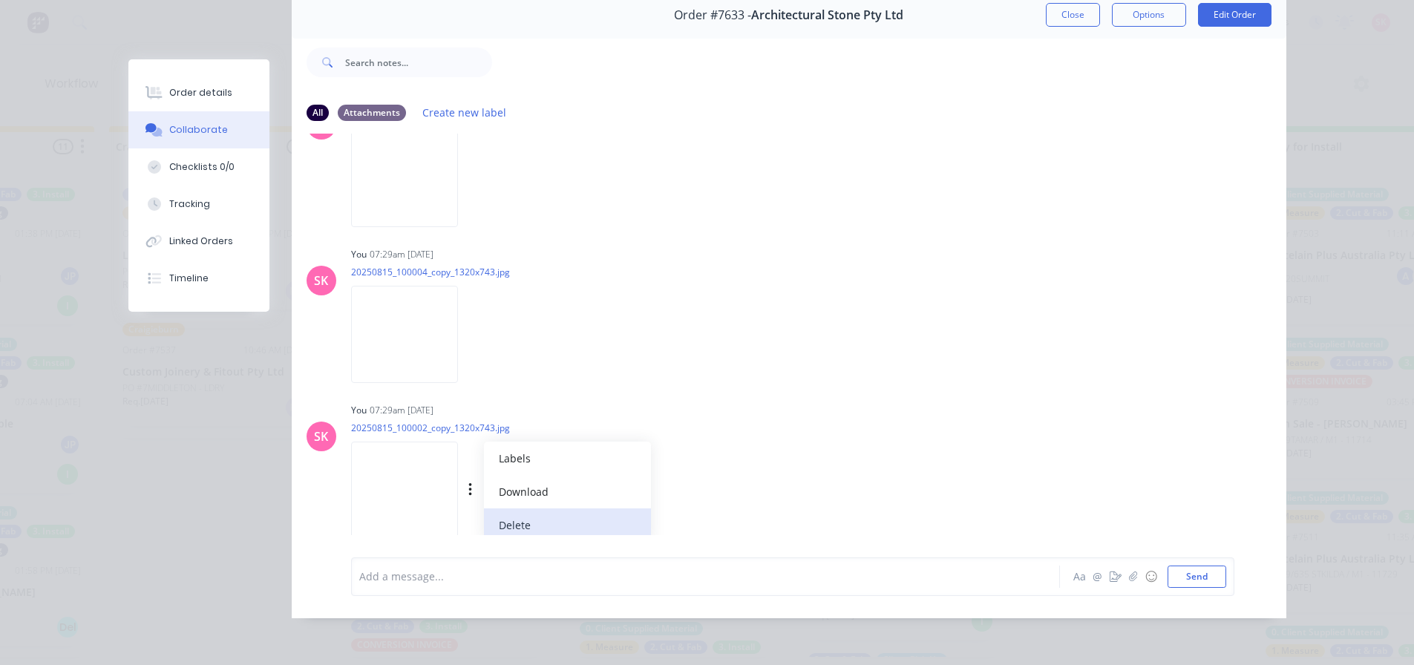
click at [539, 508] on button "Delete" at bounding box center [567, 524] width 167 height 33
click at [473, 482] on icon "button" at bounding box center [470, 490] width 4 height 17
click at [541, 511] on button "Delete" at bounding box center [567, 524] width 167 height 33
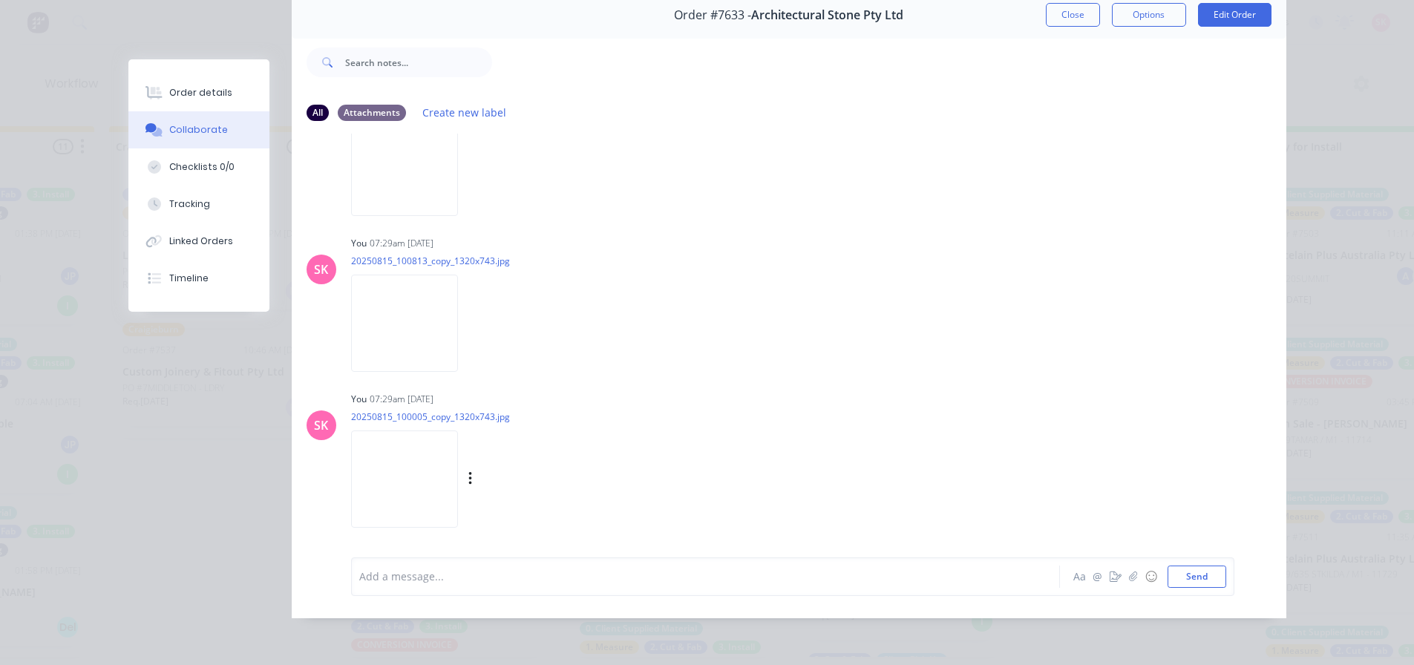
scroll to position [1390, 0]
click at [473, 482] on icon "button" at bounding box center [470, 490] width 4 height 17
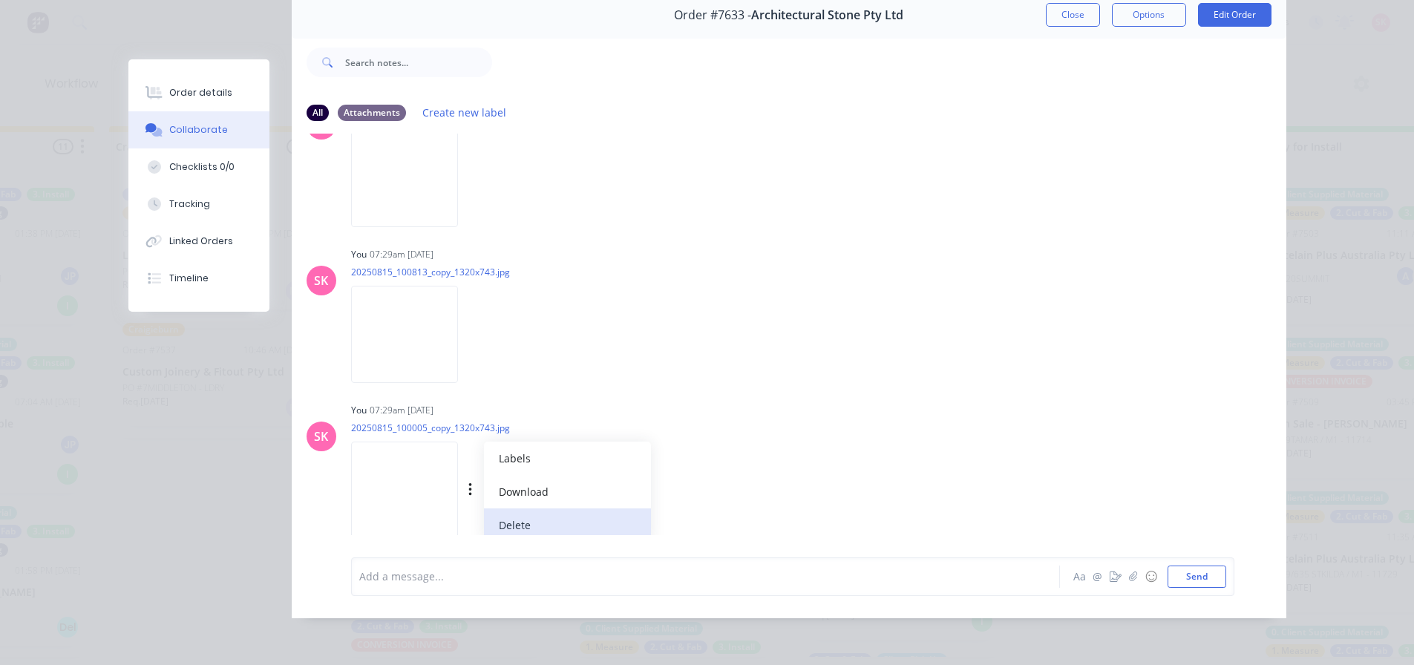
click at [539, 508] on button "Delete" at bounding box center [567, 524] width 167 height 33
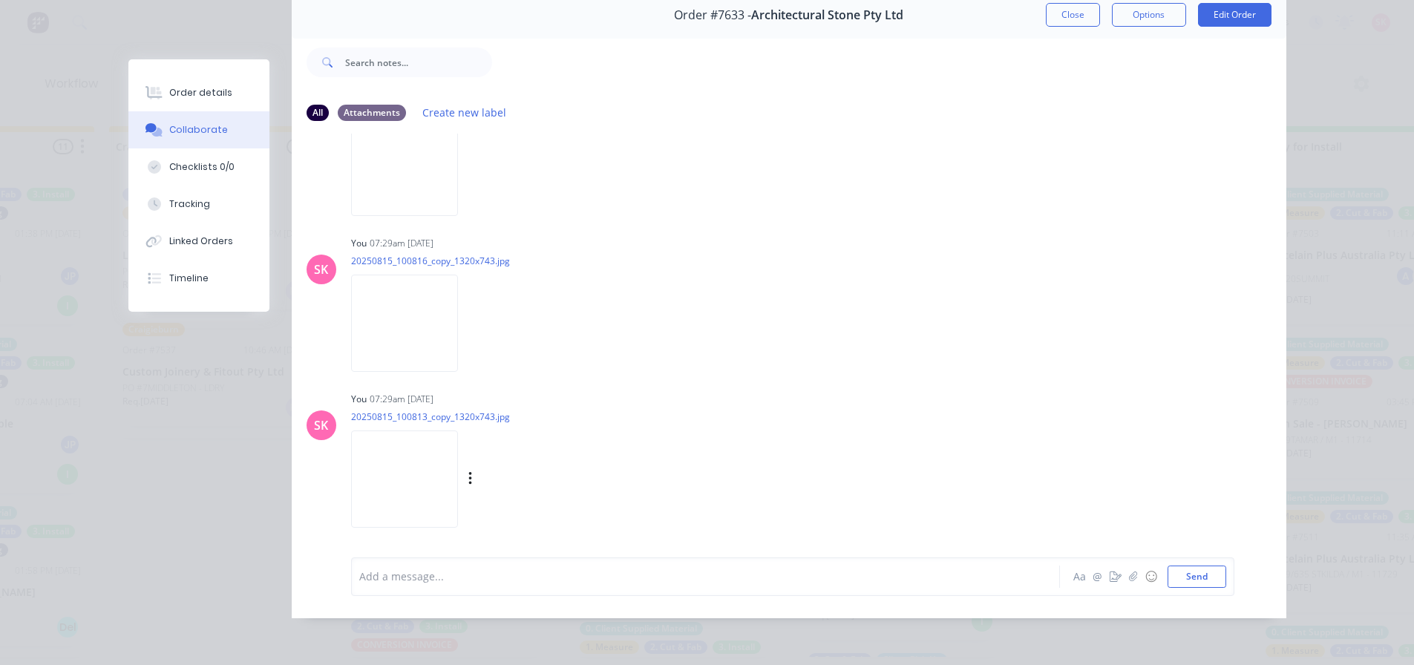
scroll to position [1234, 0]
click at [471, 483] on icon "button" at bounding box center [469, 489] width 3 height 13
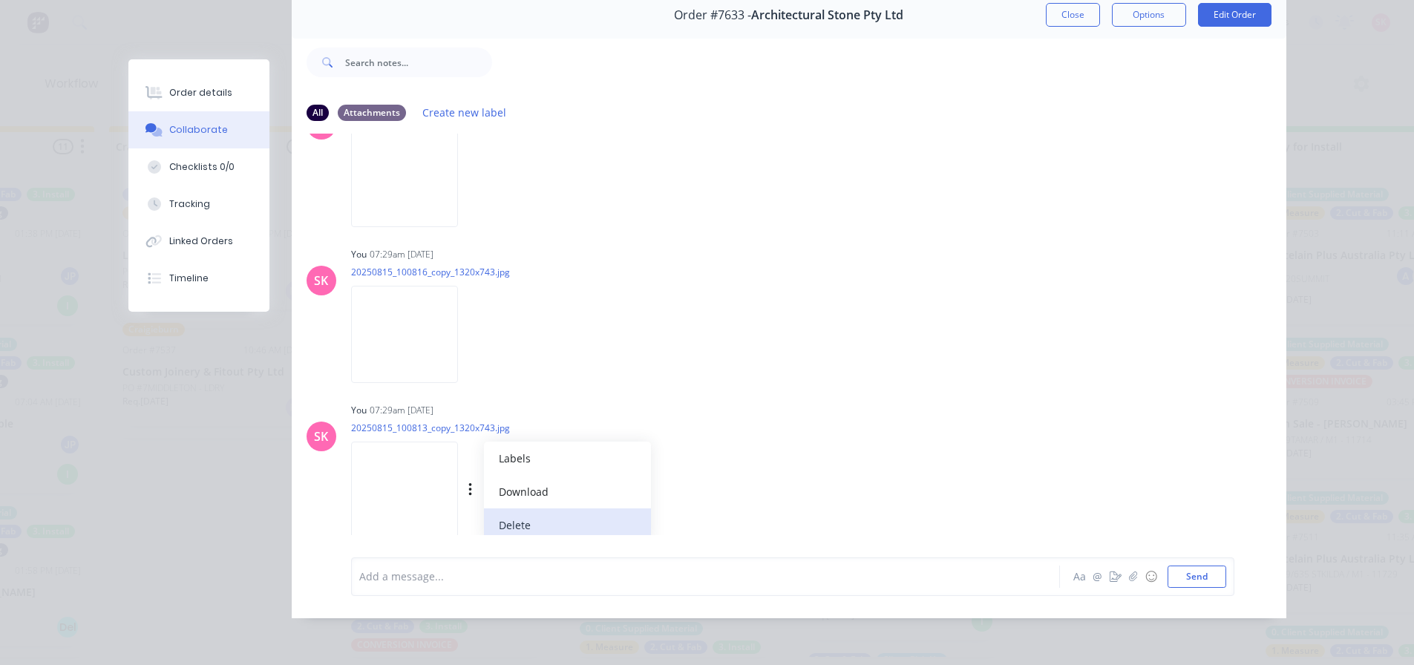
click at [543, 510] on button "Delete" at bounding box center [567, 524] width 167 height 33
click at [517, 480] on div "Labels Download Delete" at bounding box center [547, 491] width 167 height 22
click at [516, 480] on div "Labels Download Delete" at bounding box center [547, 491] width 167 height 22
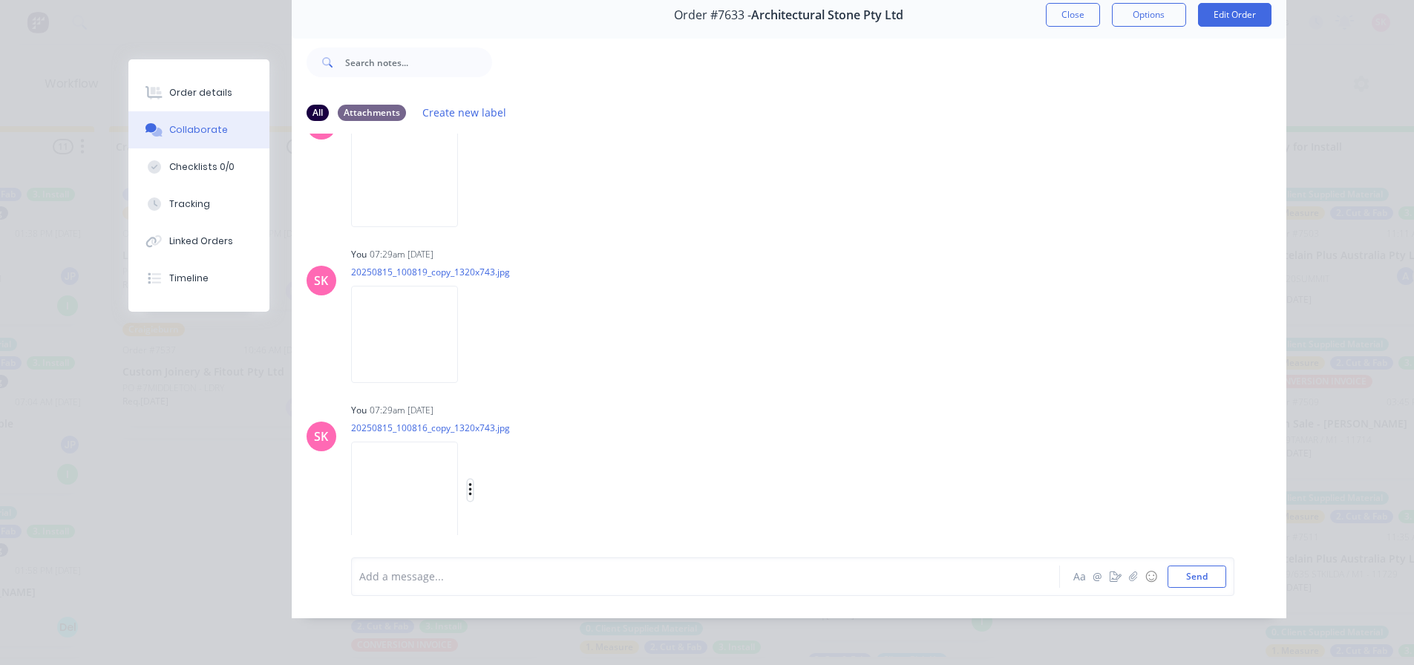
click at [473, 484] on icon "button" at bounding box center [470, 490] width 4 height 17
drag, startPoint x: 566, startPoint y: 524, endPoint x: 515, endPoint y: 494, distance: 59.6
click at [0, 0] on button "Delete" at bounding box center [0, 0] width 0 height 0
click at [517, 480] on div "Labels Download Delete" at bounding box center [547, 491] width 167 height 22
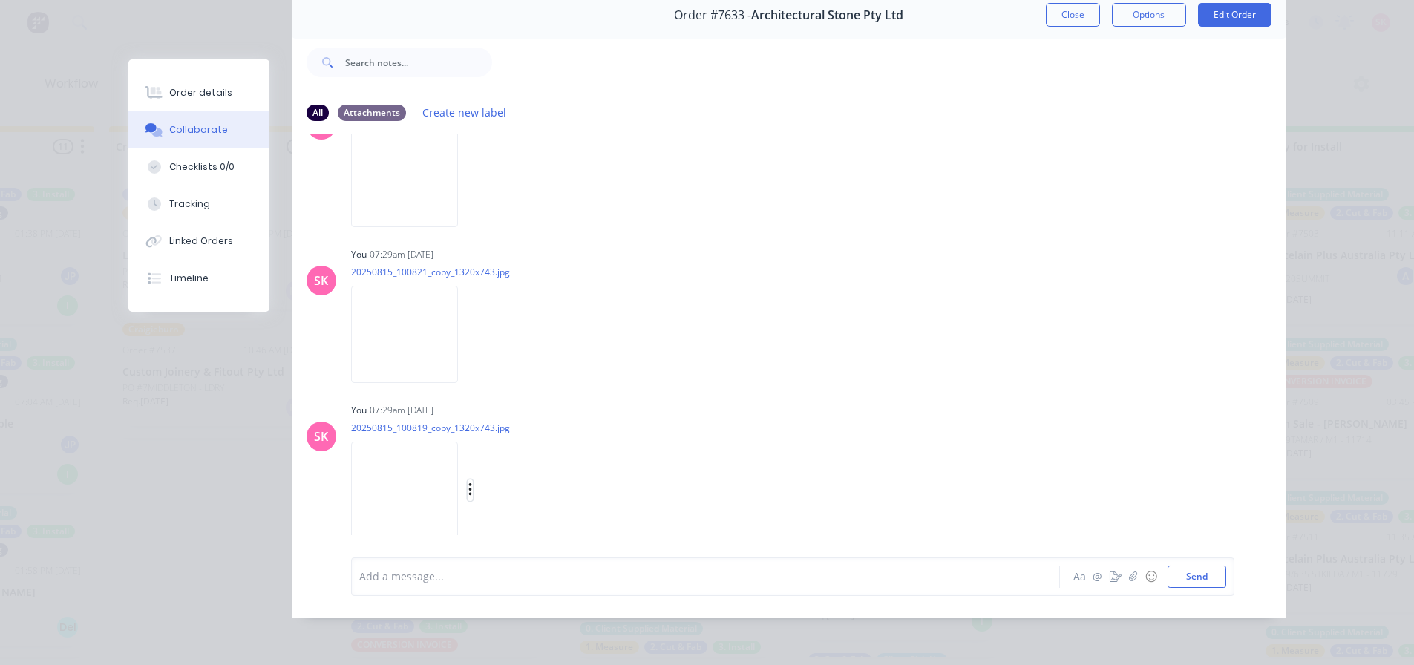
click at [473, 482] on icon "button" at bounding box center [470, 490] width 4 height 17
click at [546, 508] on button "Delete" at bounding box center [567, 524] width 167 height 33
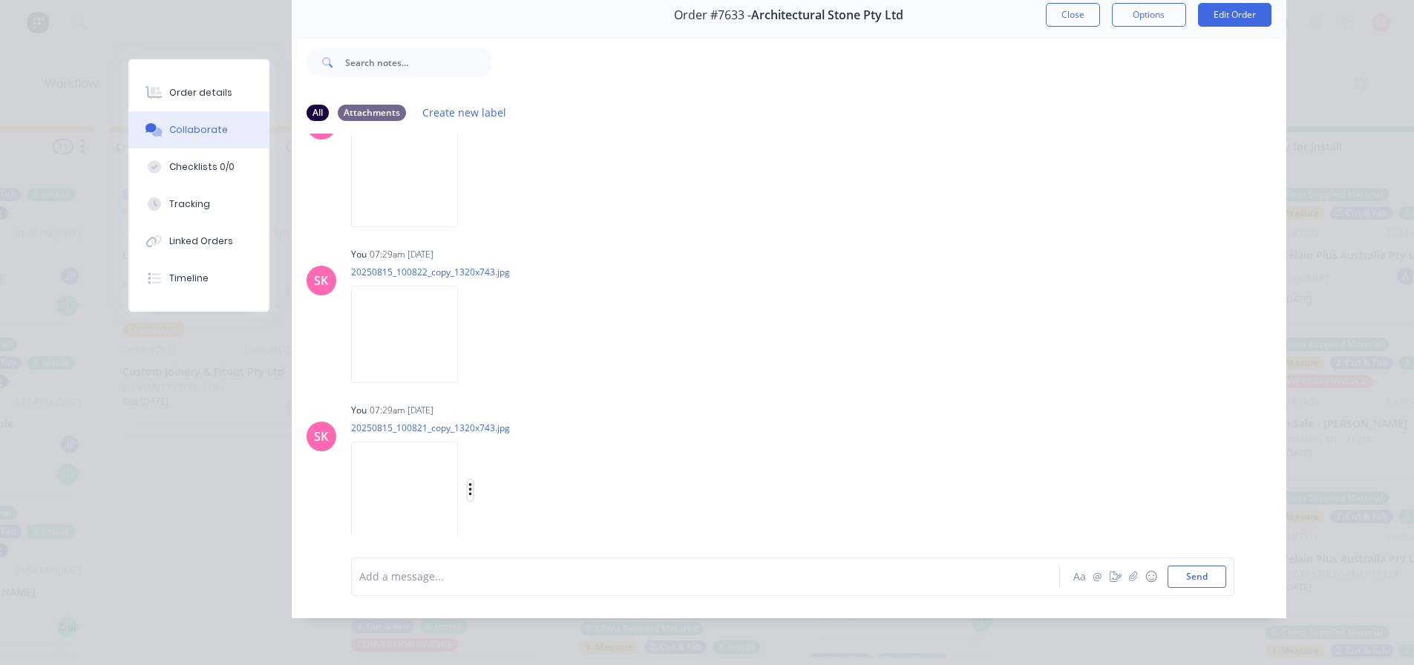
click at [473, 482] on icon "button" at bounding box center [470, 490] width 4 height 17
click at [542, 508] on button "Delete" at bounding box center [567, 524] width 167 height 33
drag, startPoint x: 518, startPoint y: 479, endPoint x: 530, endPoint y: 489, distance: 15.8
click at [473, 482] on icon "button" at bounding box center [470, 490] width 4 height 17
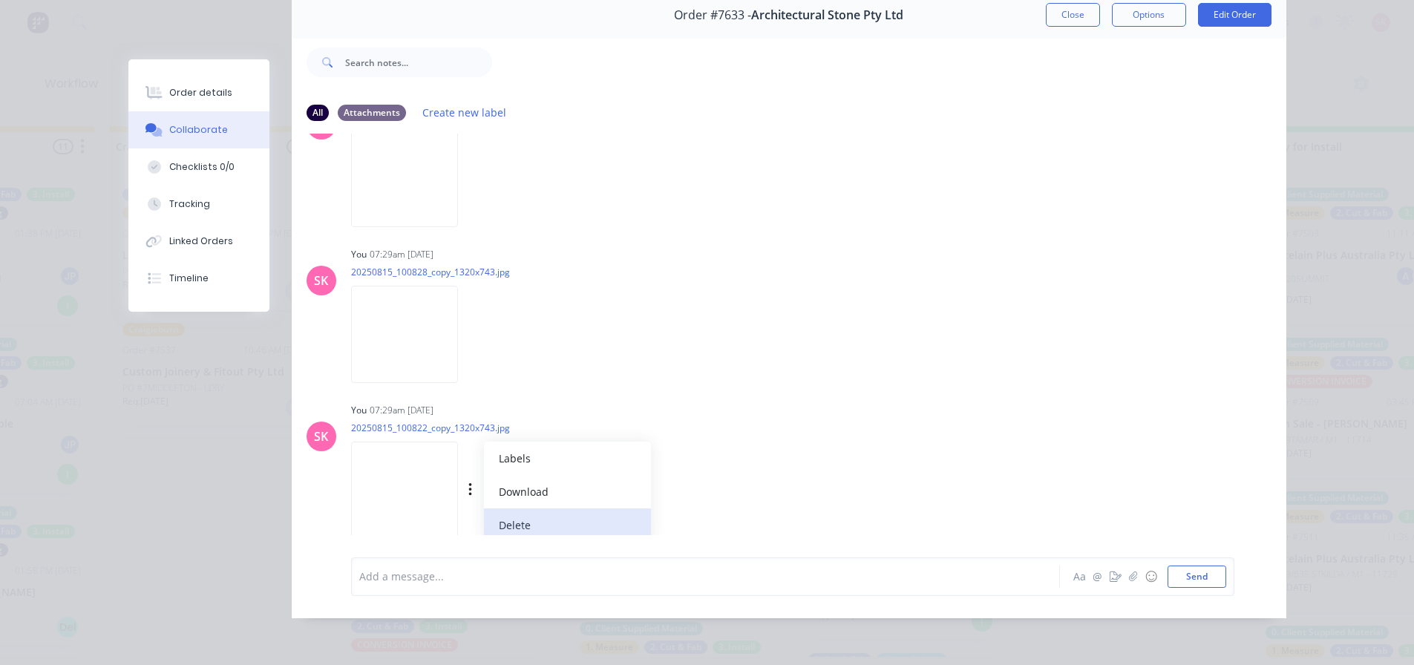
click at [537, 508] on button "Delete" at bounding box center [567, 524] width 167 height 33
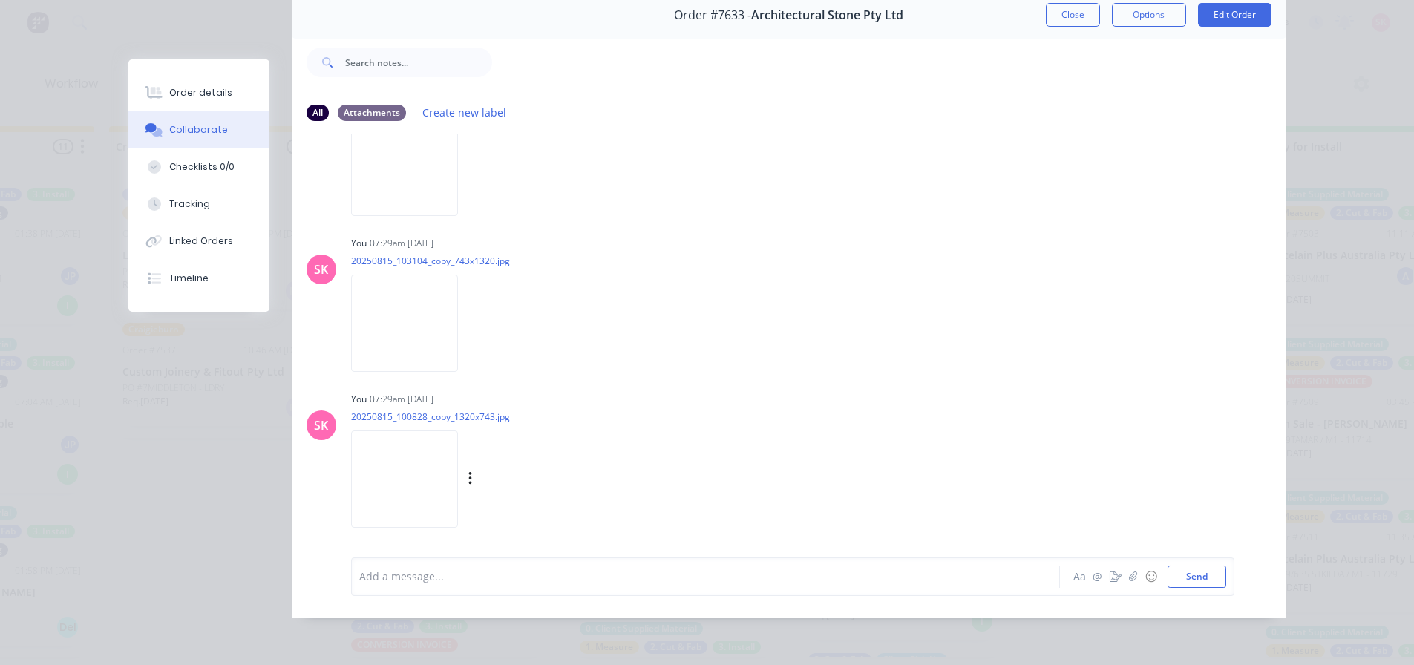
scroll to position [454, 0]
click at [517, 480] on div "Labels Download Delete" at bounding box center [547, 491] width 167 height 22
click at [473, 482] on icon "button" at bounding box center [470, 490] width 4 height 17
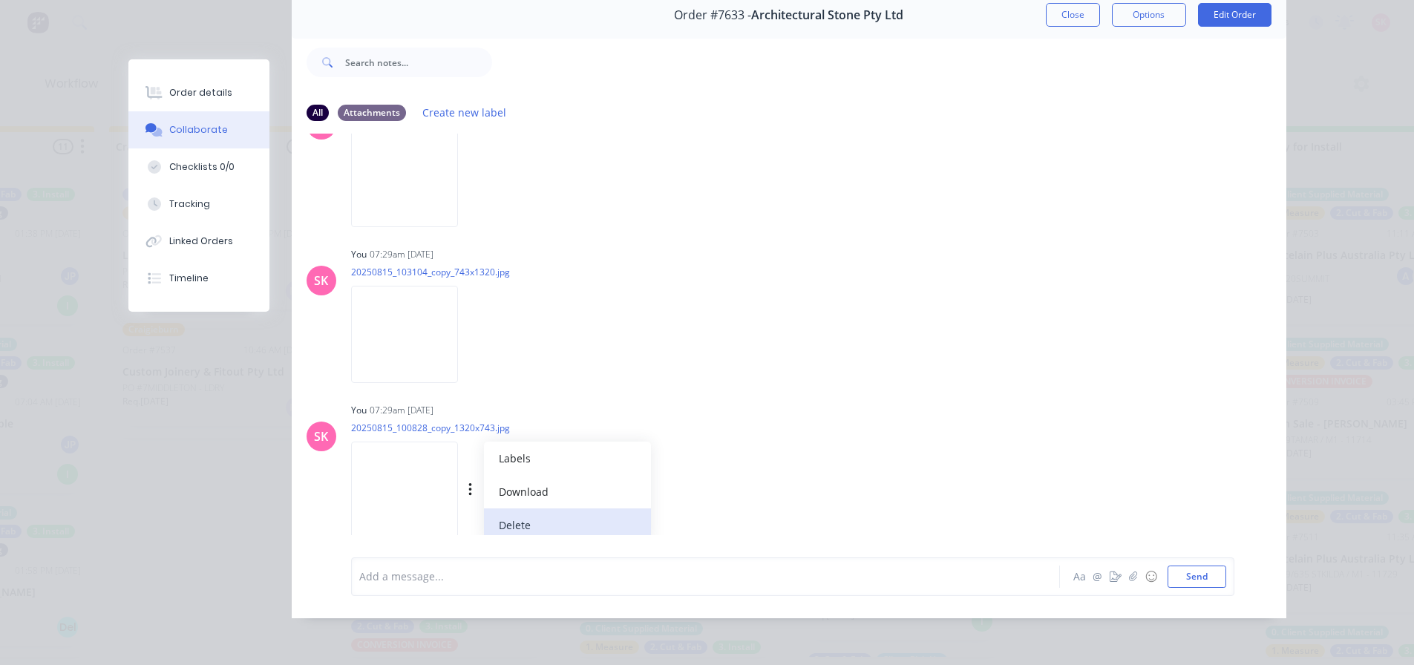
click at [541, 510] on button "Delete" at bounding box center [567, 524] width 167 height 33
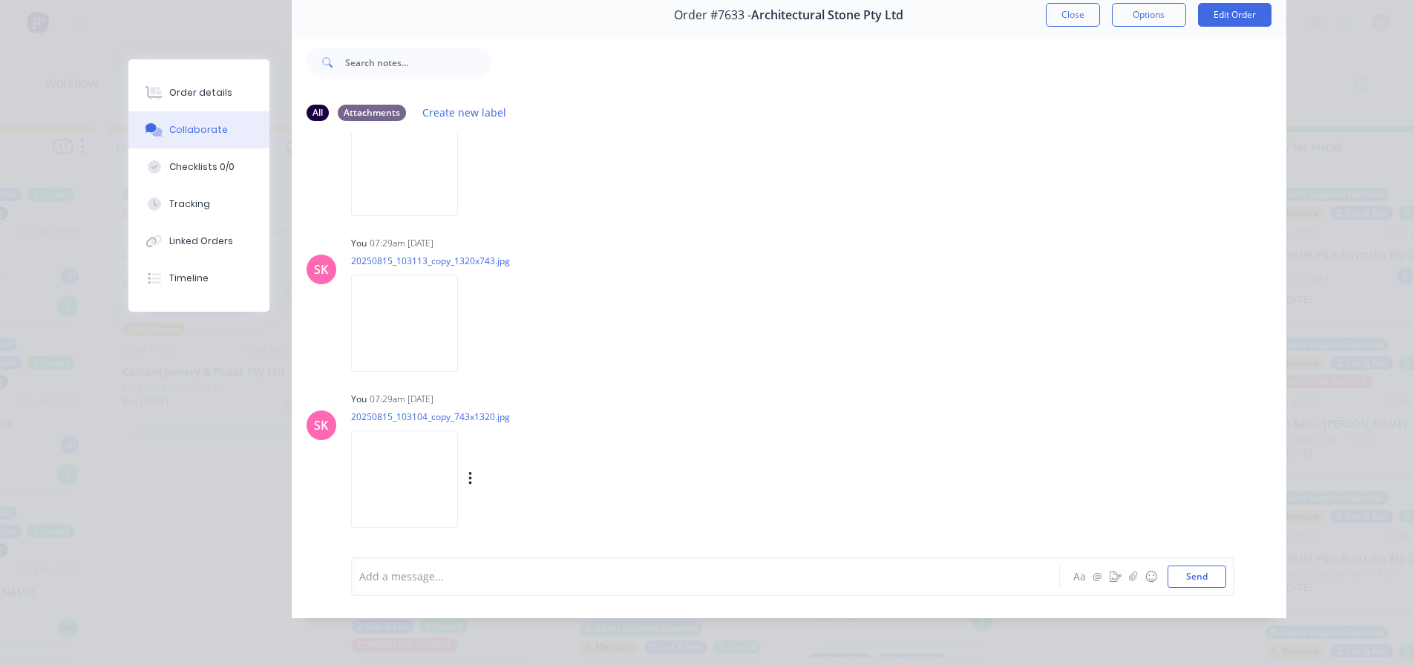
scroll to position [298, 0]
click at [471, 482] on div "Labels Download Delete" at bounding box center [547, 491] width 167 height 22
click at [468, 482] on div "Labels Download Delete" at bounding box center [547, 491] width 167 height 22
click at [468, 484] on icon "button" at bounding box center [470, 490] width 4 height 17
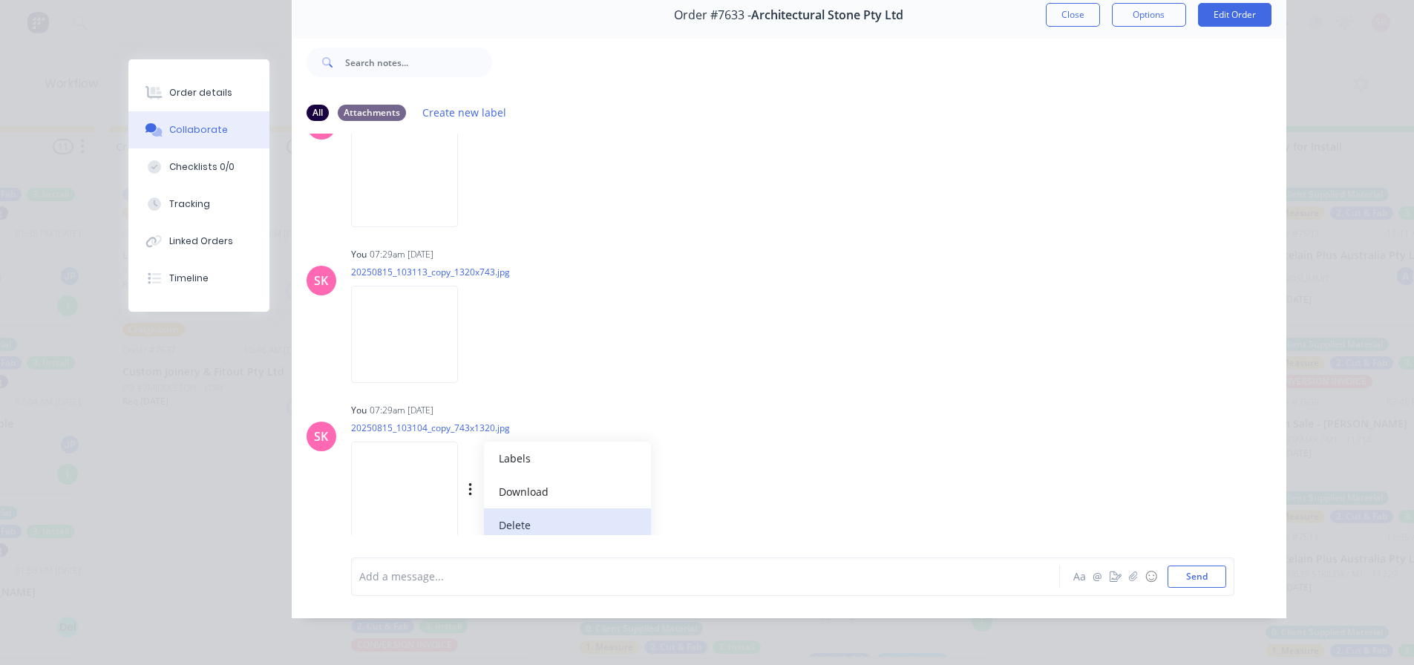
click at [490, 508] on button "Delete" at bounding box center [567, 524] width 167 height 33
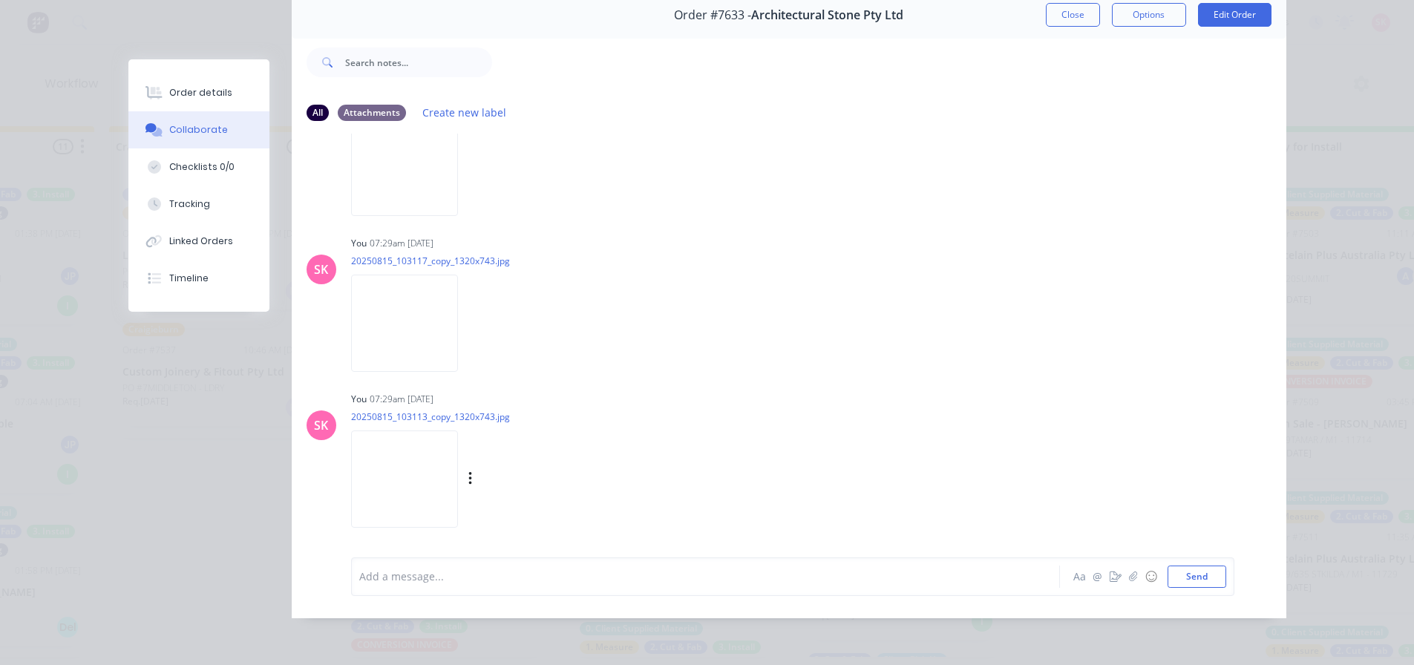
scroll to position [143, 0]
click at [471, 484] on icon "button" at bounding box center [469, 489] width 3 height 13
drag, startPoint x: 534, startPoint y: 514, endPoint x: 522, endPoint y: 491, distance: 26.6
click at [534, 515] on div "Labels Download Delete" at bounding box center [487, 490] width 272 height 111
click at [471, 485] on icon "button" at bounding box center [469, 489] width 3 height 13
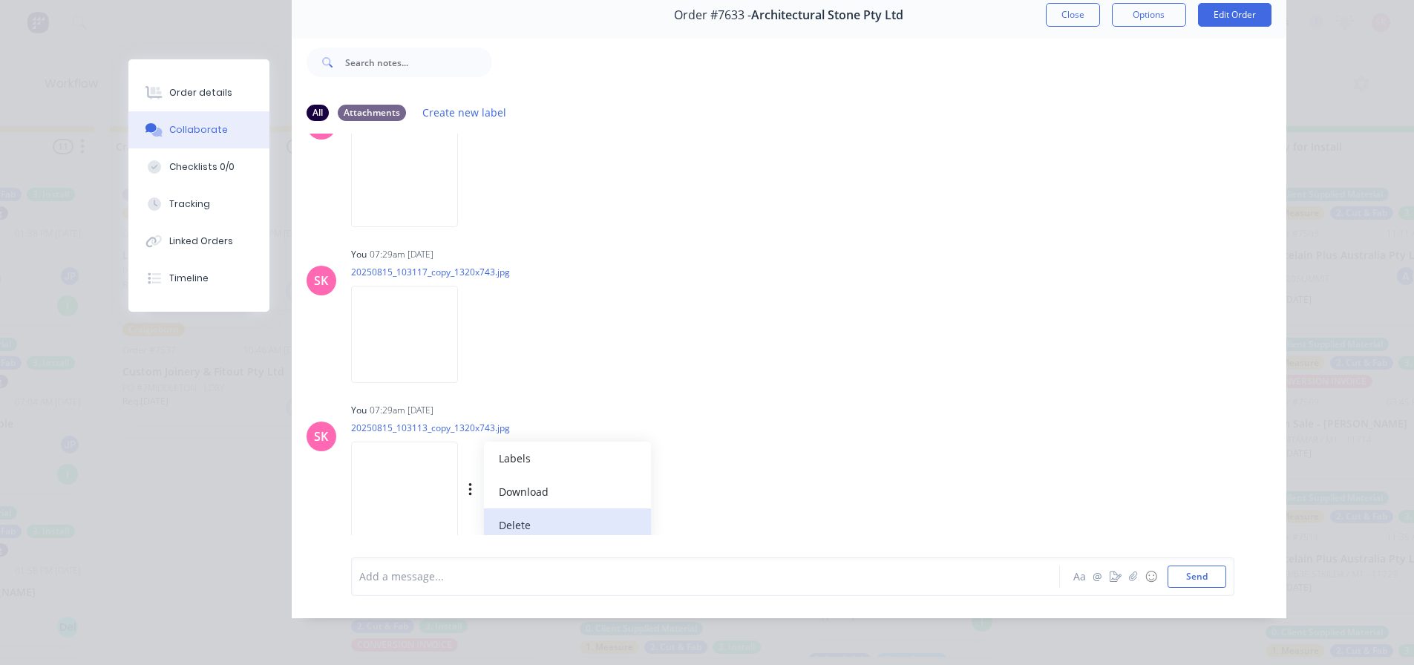
click at [546, 509] on button "Delete" at bounding box center [567, 524] width 167 height 33
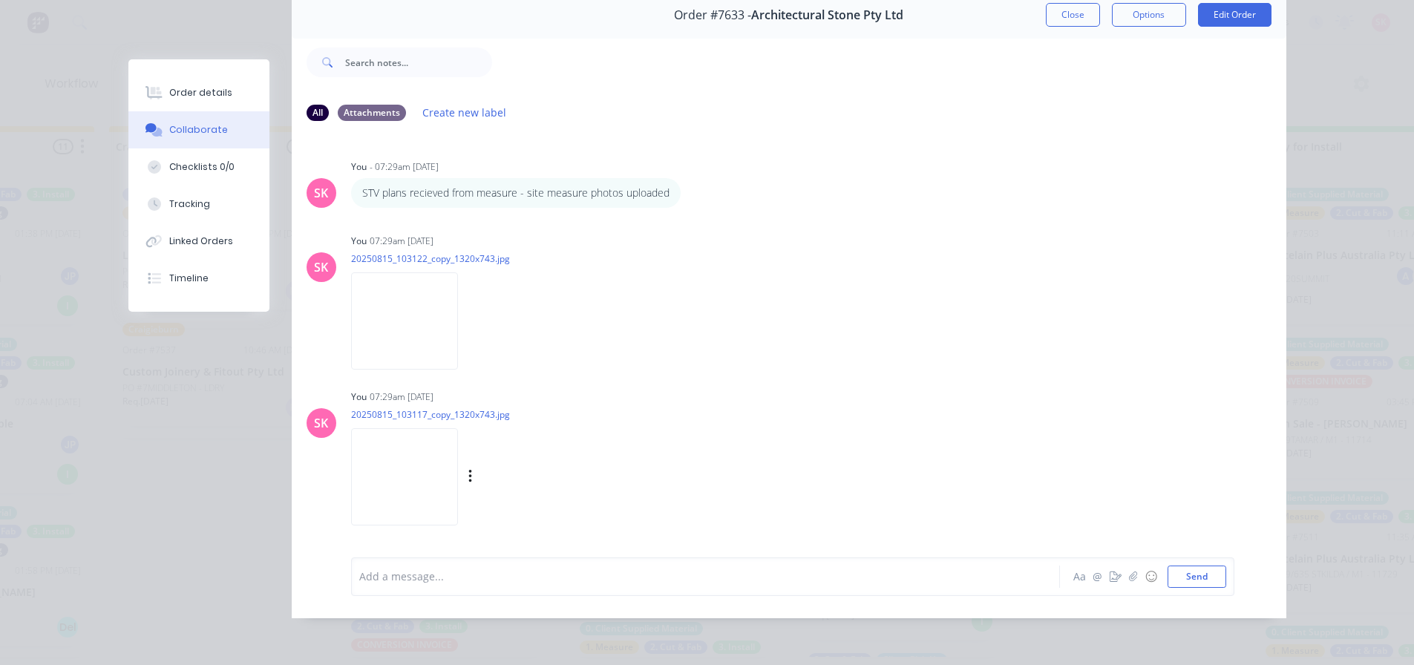
scroll to position [0, 0]
click at [473, 474] on icon "button" at bounding box center [470, 476] width 4 height 17
drag, startPoint x: 538, startPoint y: 507, endPoint x: 518, endPoint y: 471, distance: 40.9
click at [0, 0] on button "Delete" at bounding box center [0, 0] width 0 height 0
drag, startPoint x: 523, startPoint y: 308, endPoint x: 524, endPoint y: 329, distance: 20.8
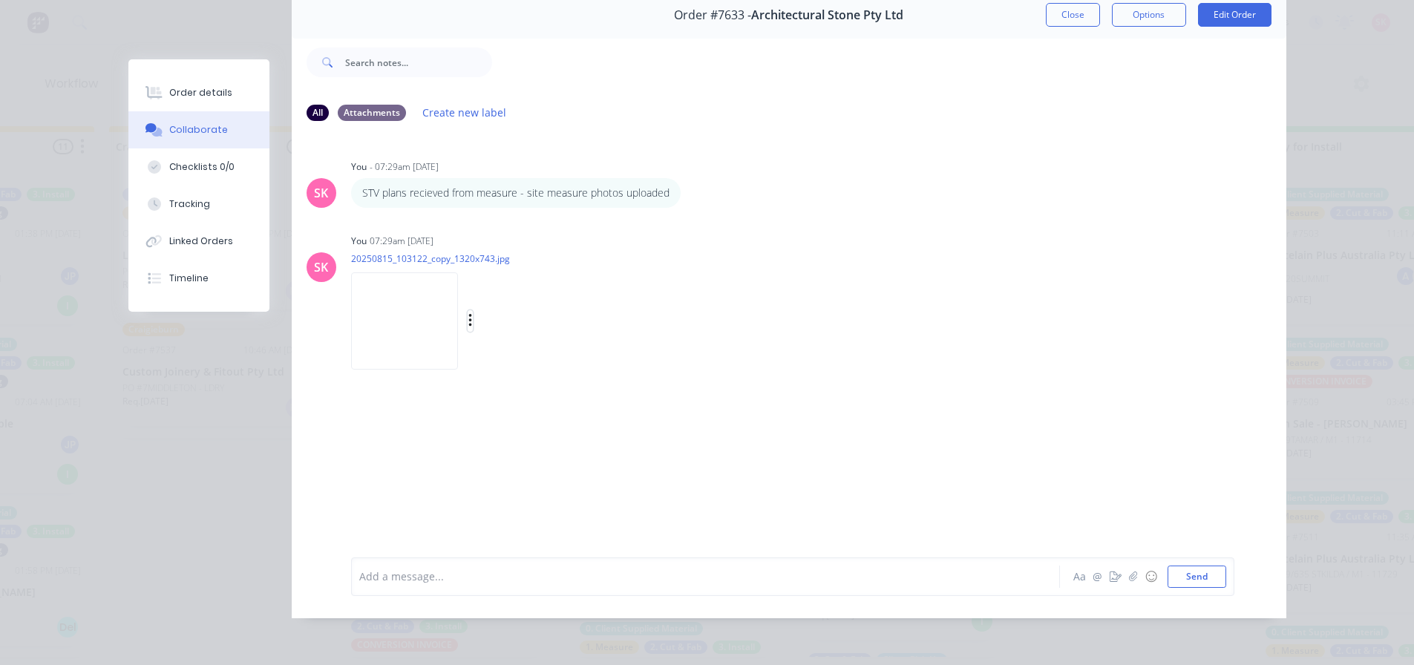
click at [474, 312] on button "button" at bounding box center [471, 321] width 6 height 22
click at [553, 377] on button "Delete" at bounding box center [567, 393] width 167 height 33
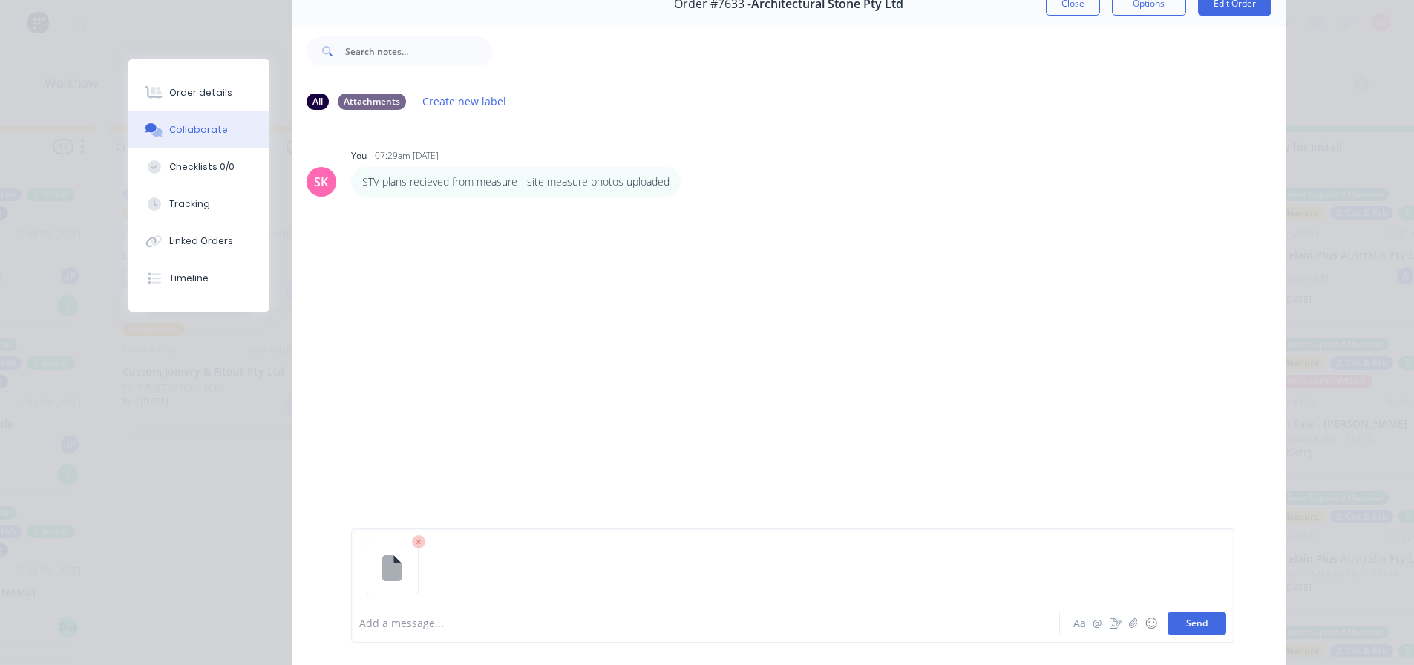
click at [1188, 629] on button "Send" at bounding box center [1197, 623] width 59 height 22
click at [1187, 618] on button "Send" at bounding box center [1197, 623] width 59 height 22
click at [414, 547] on icon at bounding box center [418, 542] width 13 height 13
click at [1214, 622] on button "Send" at bounding box center [1197, 623] width 59 height 22
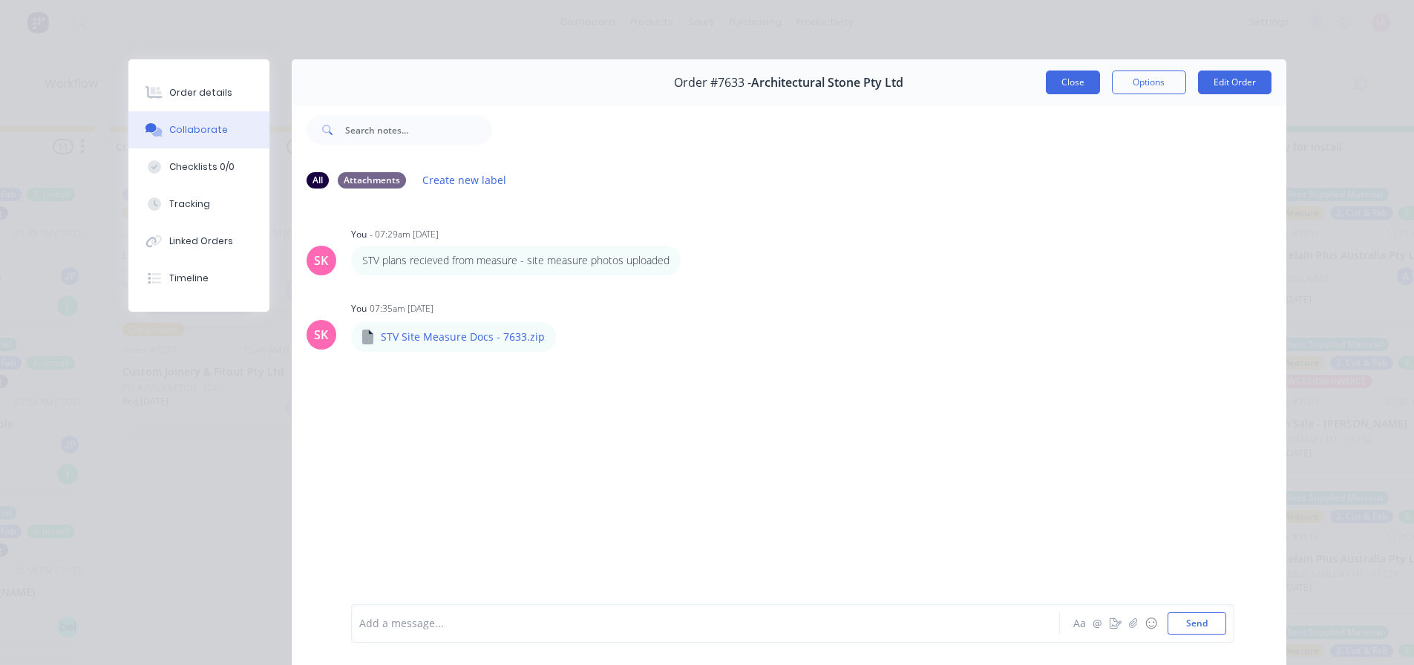
click at [1065, 75] on button "Close" at bounding box center [1073, 83] width 54 height 24
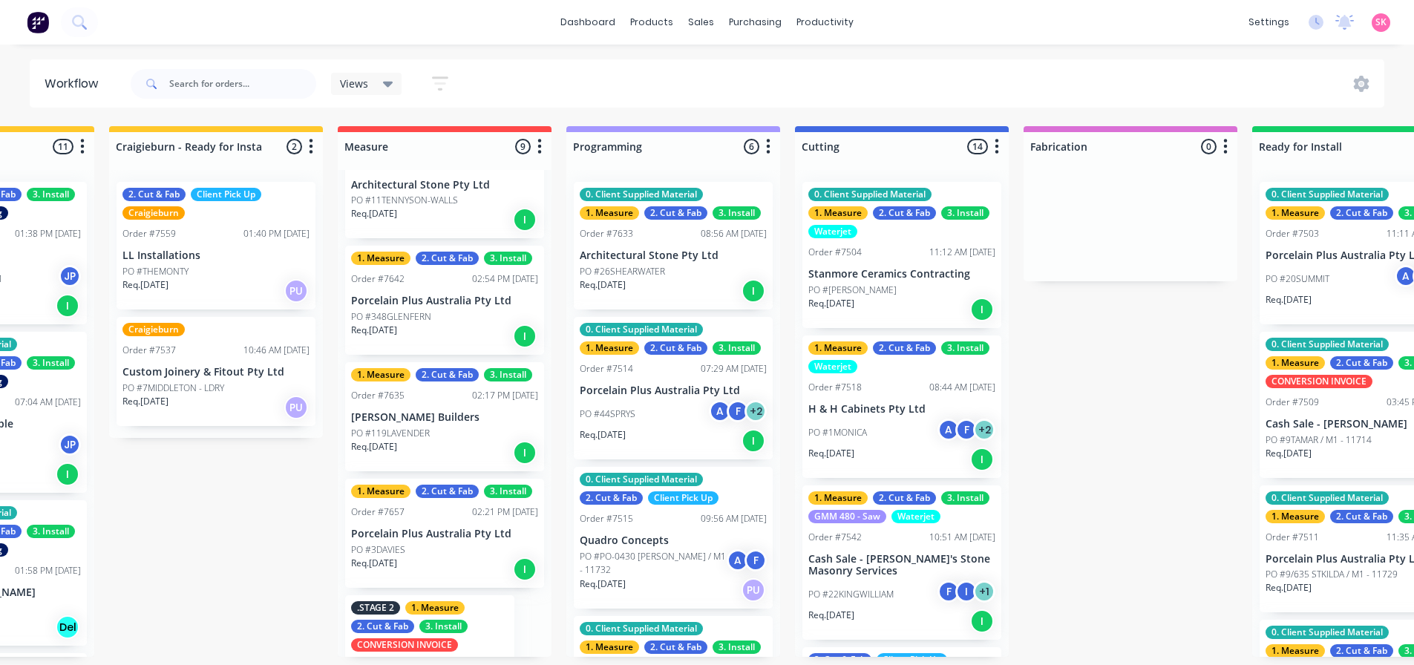
click at [694, 284] on div "Req. 08/08/25 I" at bounding box center [673, 290] width 187 height 25
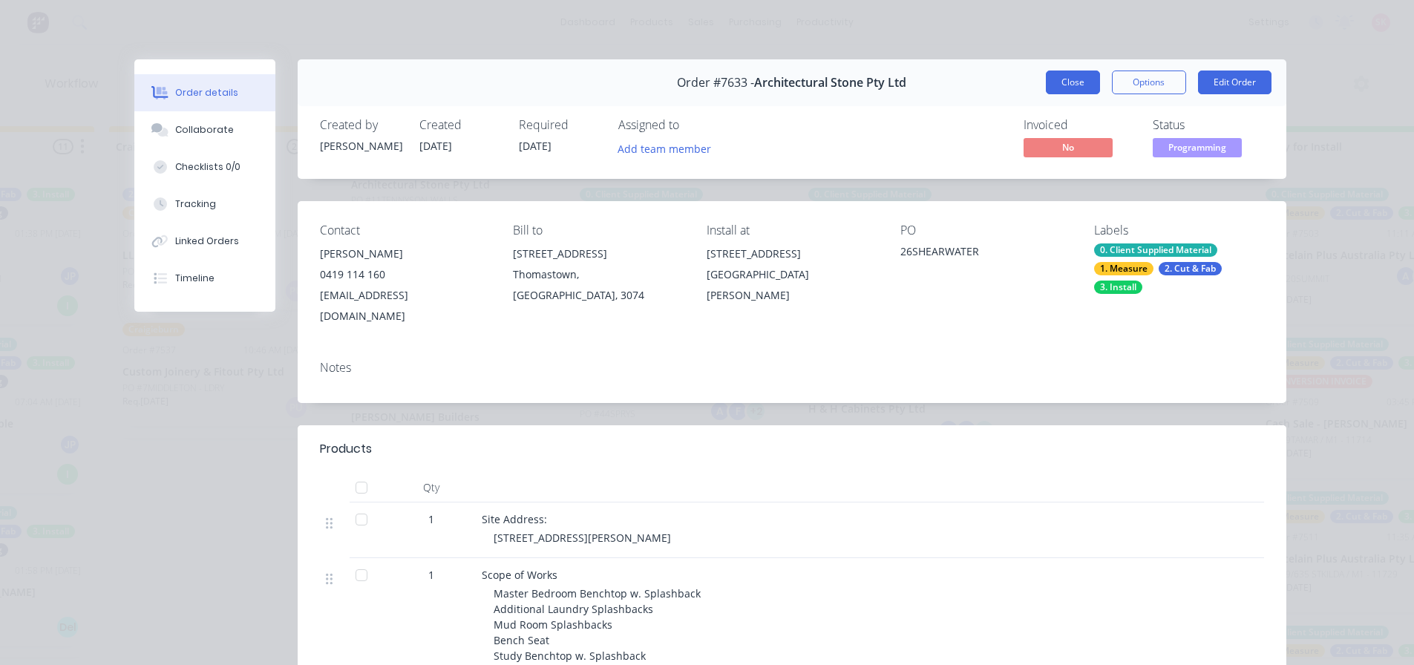
click at [1058, 85] on button "Close" at bounding box center [1073, 83] width 54 height 24
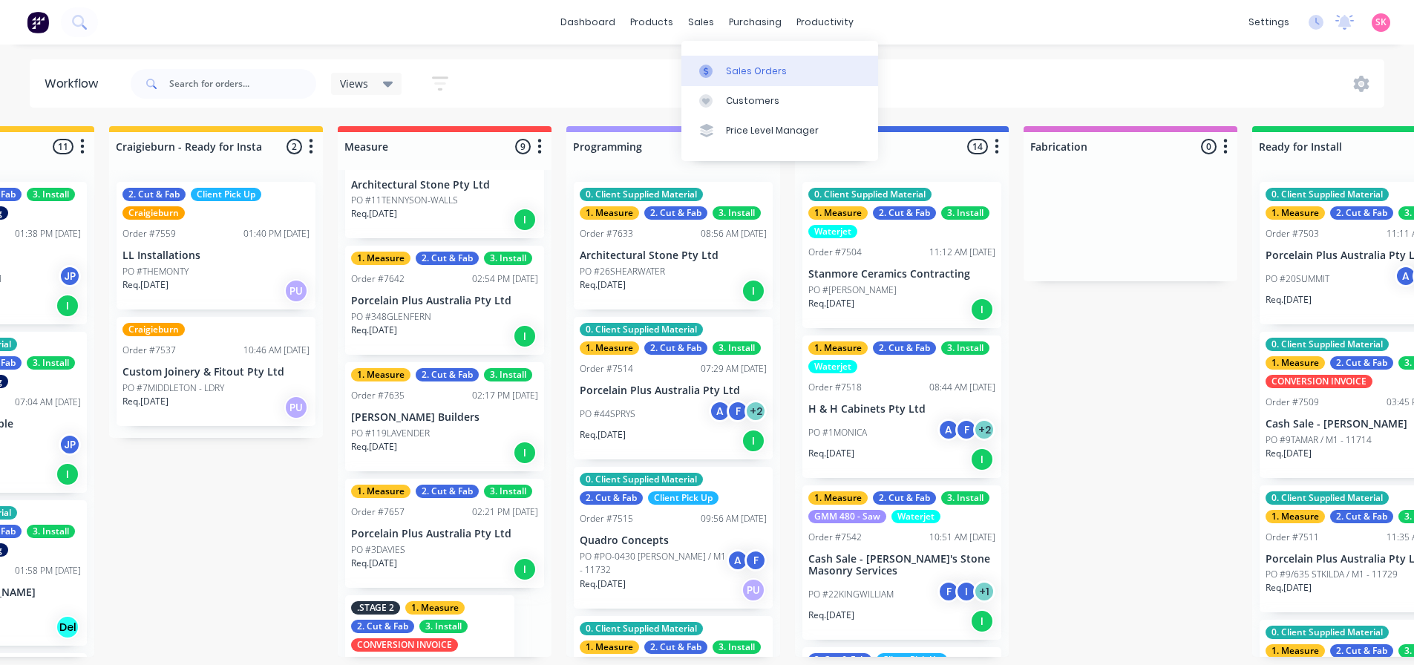
click at [717, 65] on div at bounding box center [710, 71] width 22 height 13
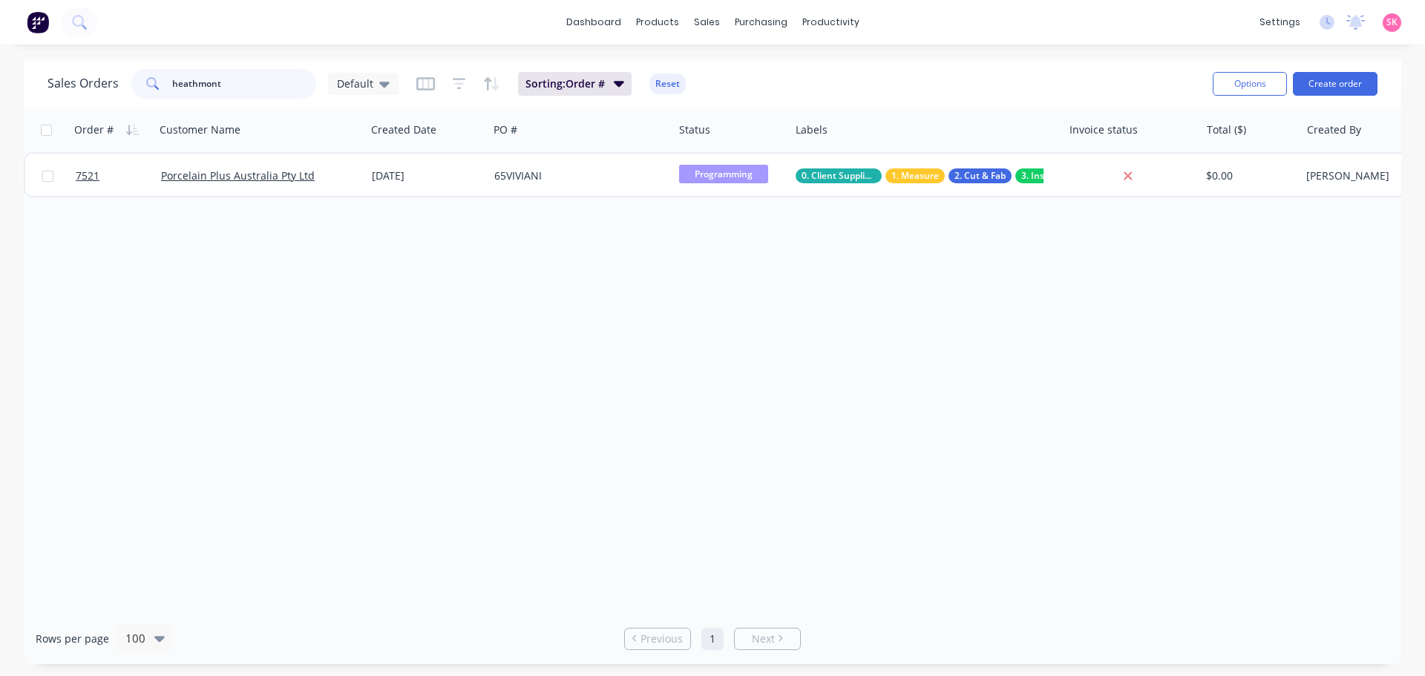
drag, startPoint x: 241, startPoint y: 90, endPoint x: 57, endPoint y: 87, distance: 184.1
click at [111, 85] on div "Sales Orders heathmont Default" at bounding box center [223, 84] width 351 height 30
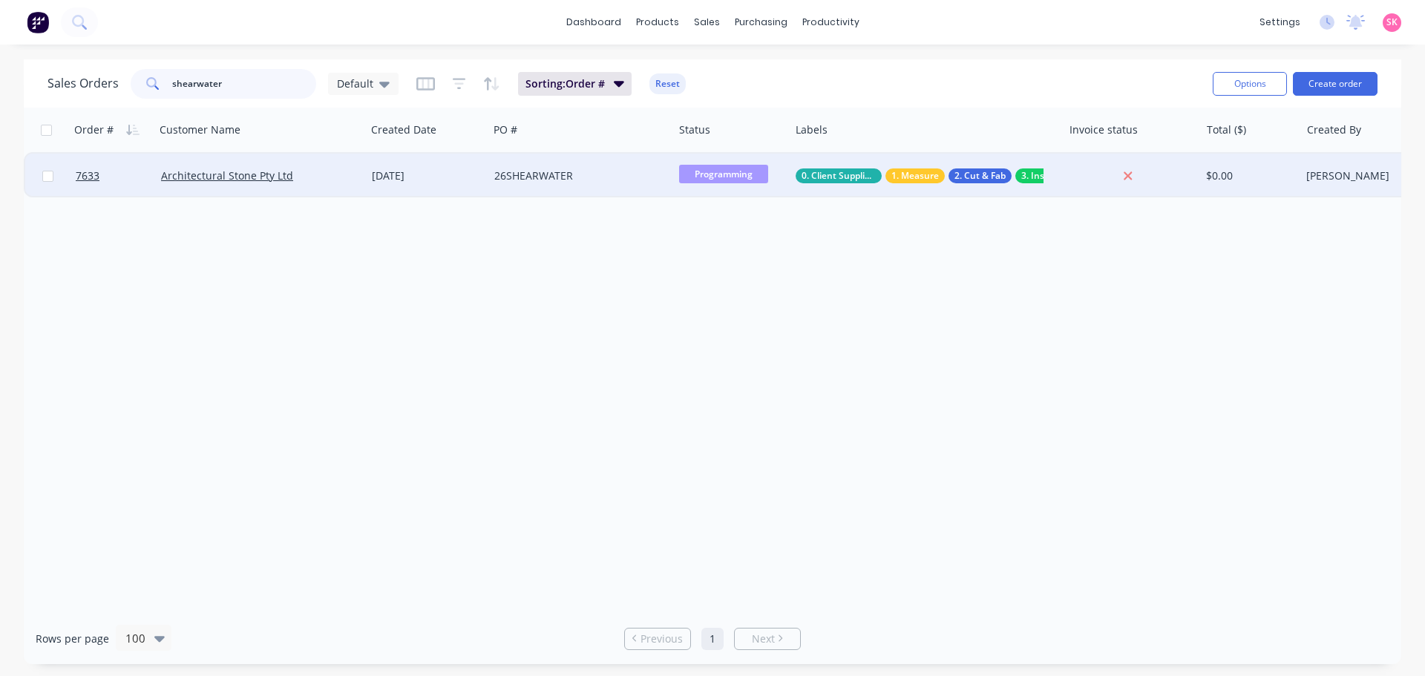
type input "shearwater"
click at [315, 180] on div "Architectural Stone Pty Ltd" at bounding box center [255, 175] width 189 height 15
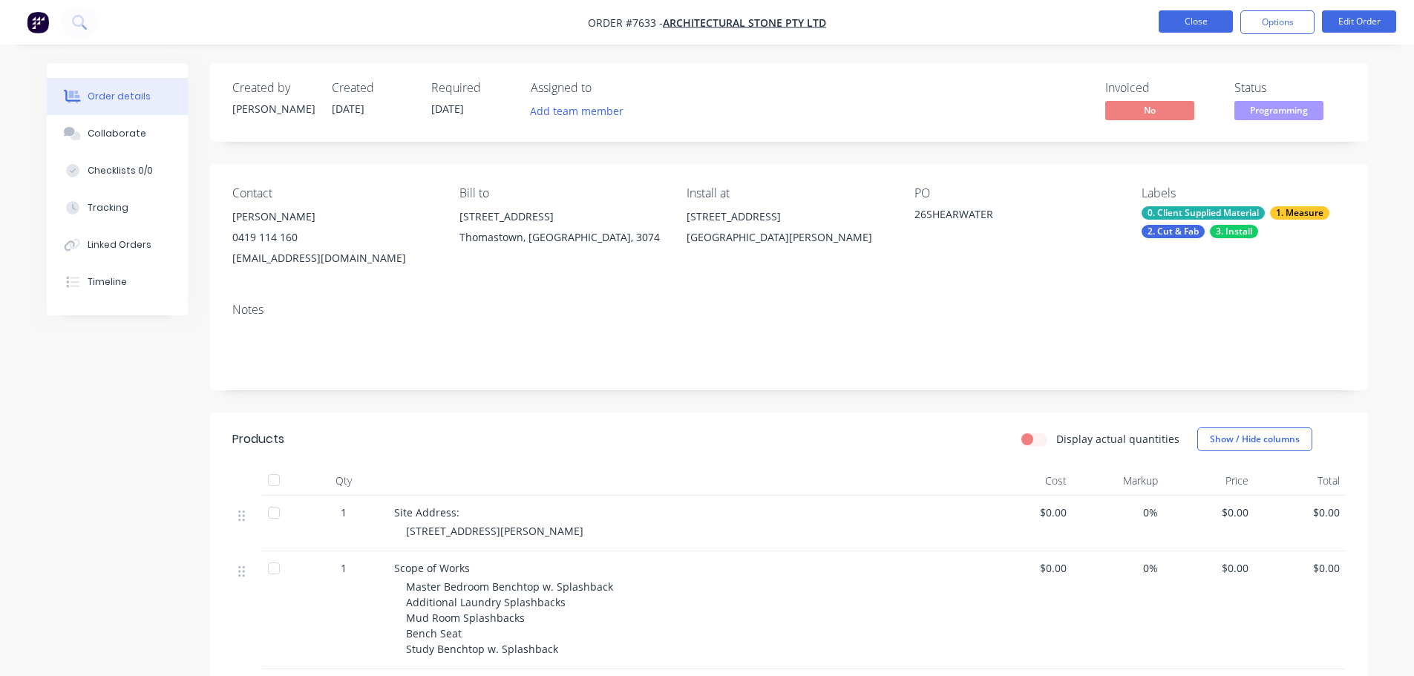
click at [1183, 24] on button "Close" at bounding box center [1196, 21] width 74 height 22
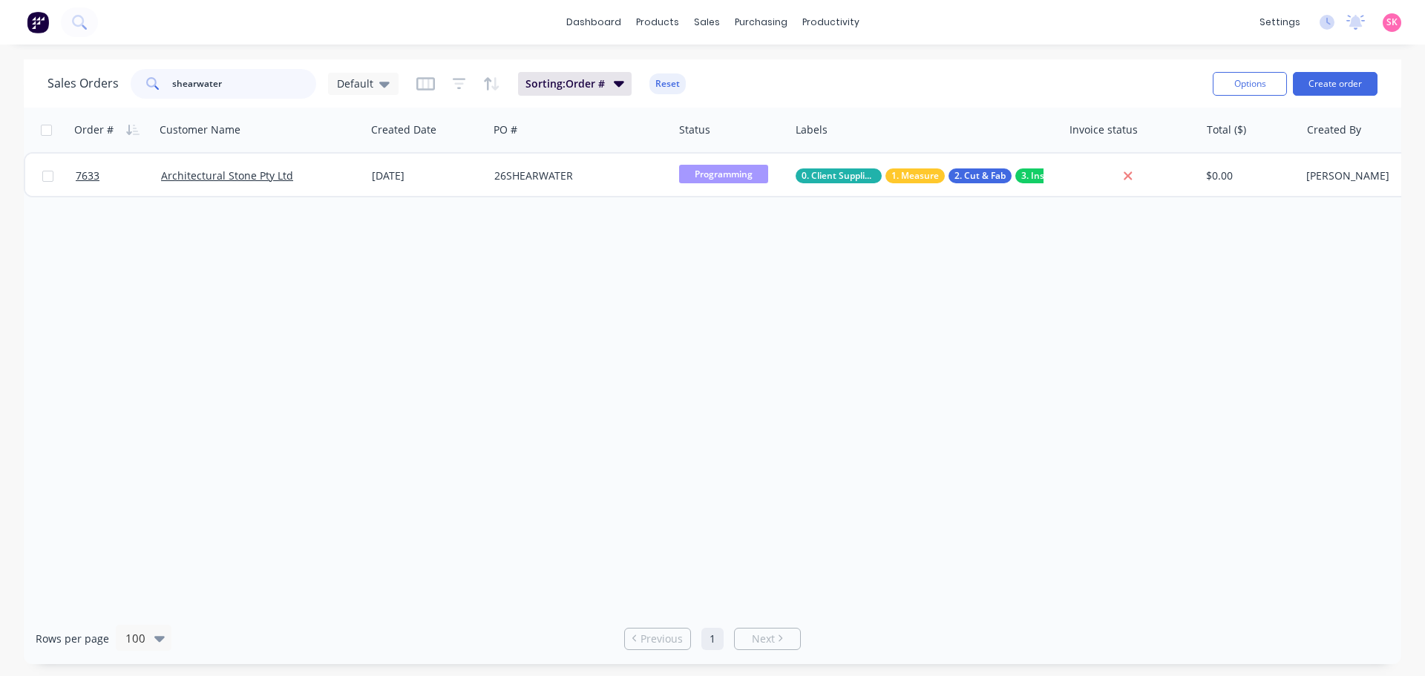
drag, startPoint x: 241, startPoint y: 93, endPoint x: 89, endPoint y: 95, distance: 152.2
click at [91, 96] on div "Sales Orders shearwater Default" at bounding box center [223, 84] width 351 height 30
type input "lavendar"
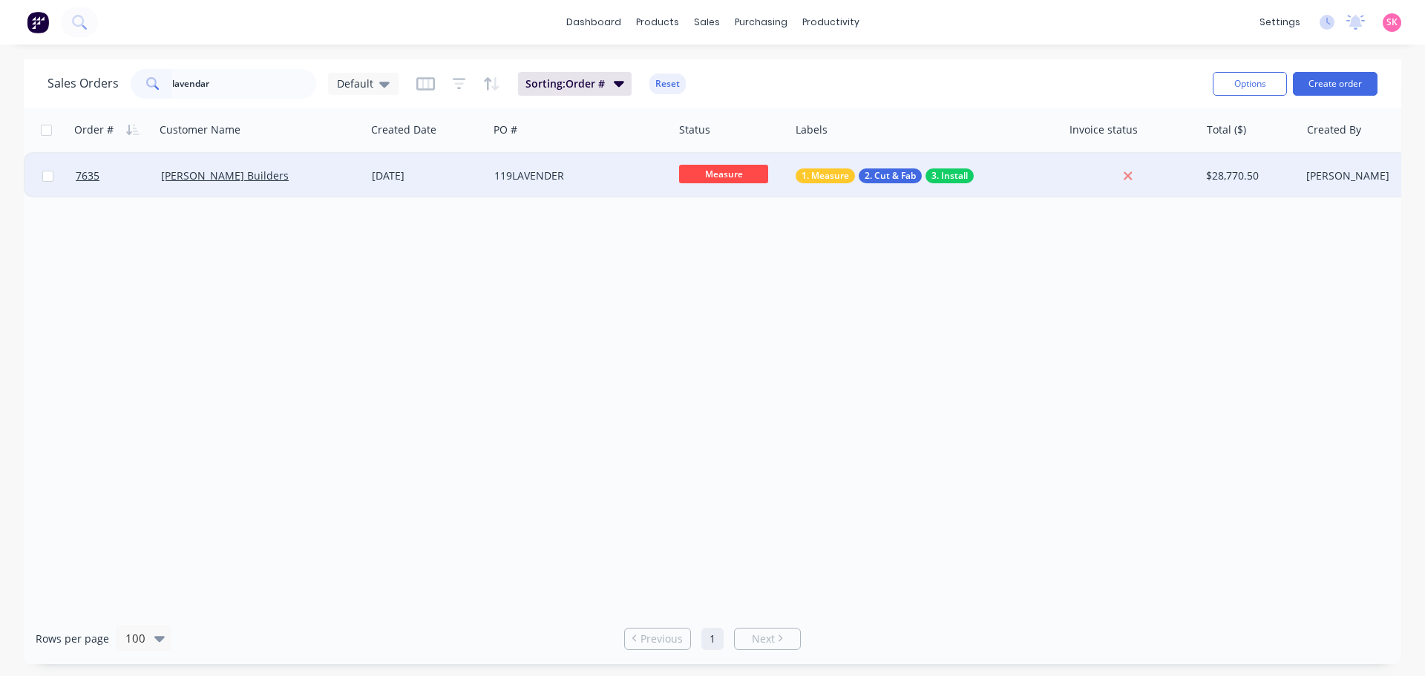
click at [248, 179] on div "[PERSON_NAME] Builders" at bounding box center [255, 175] width 189 height 15
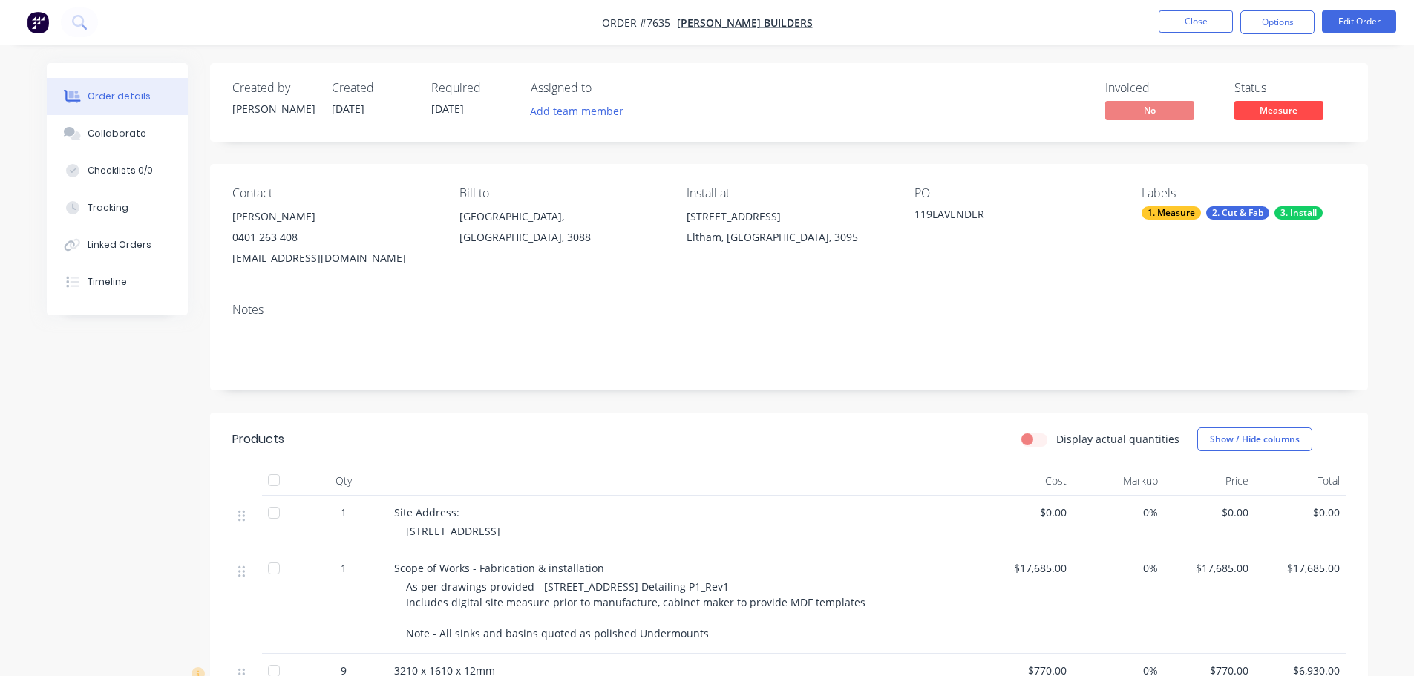
click at [1295, 114] on span "Measure" at bounding box center [1278, 110] width 89 height 19
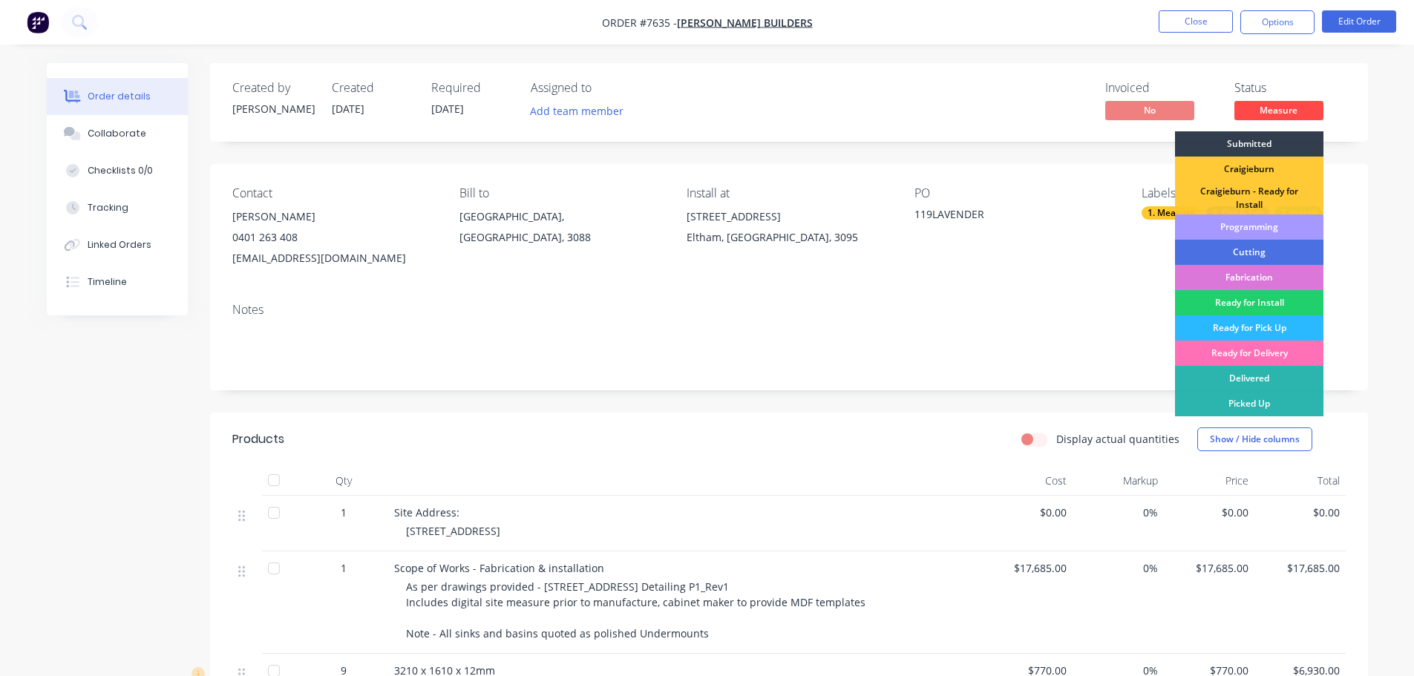
click at [1282, 228] on div "Programming" at bounding box center [1249, 227] width 148 height 25
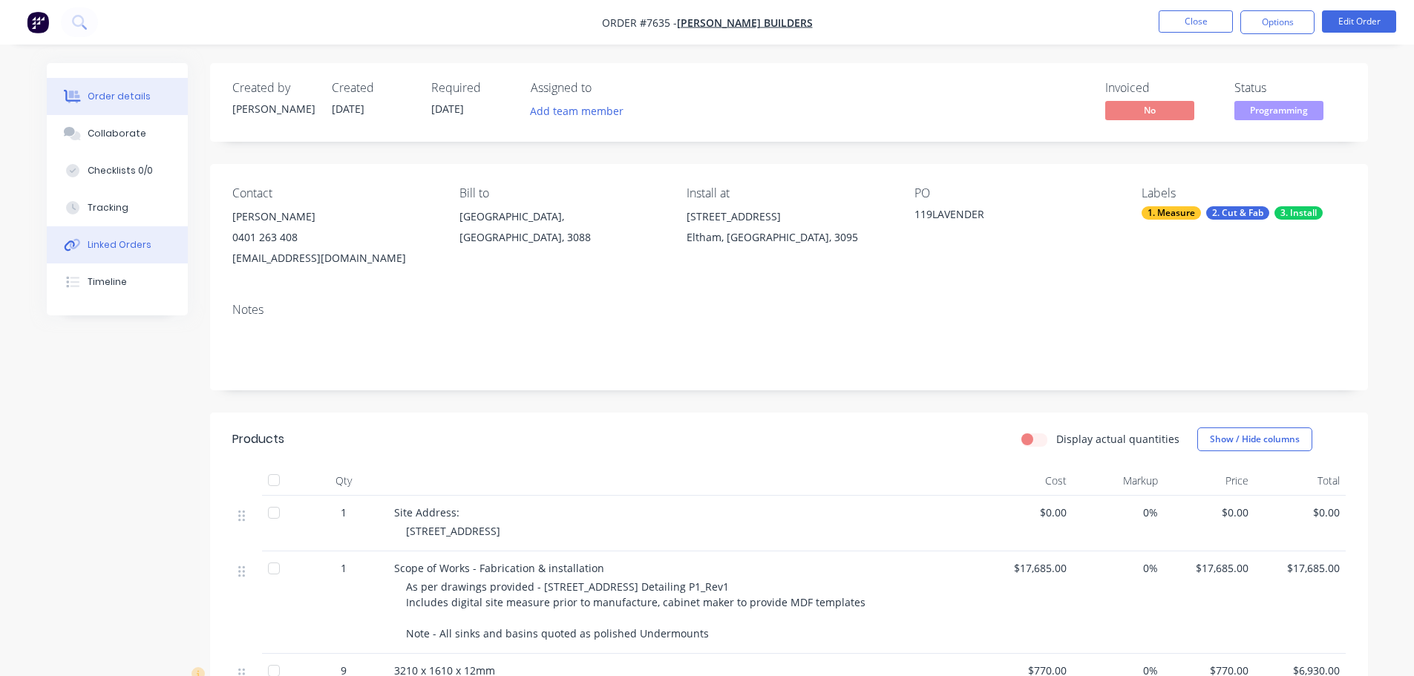
click at [116, 240] on div "Linked Orders" at bounding box center [120, 244] width 64 height 13
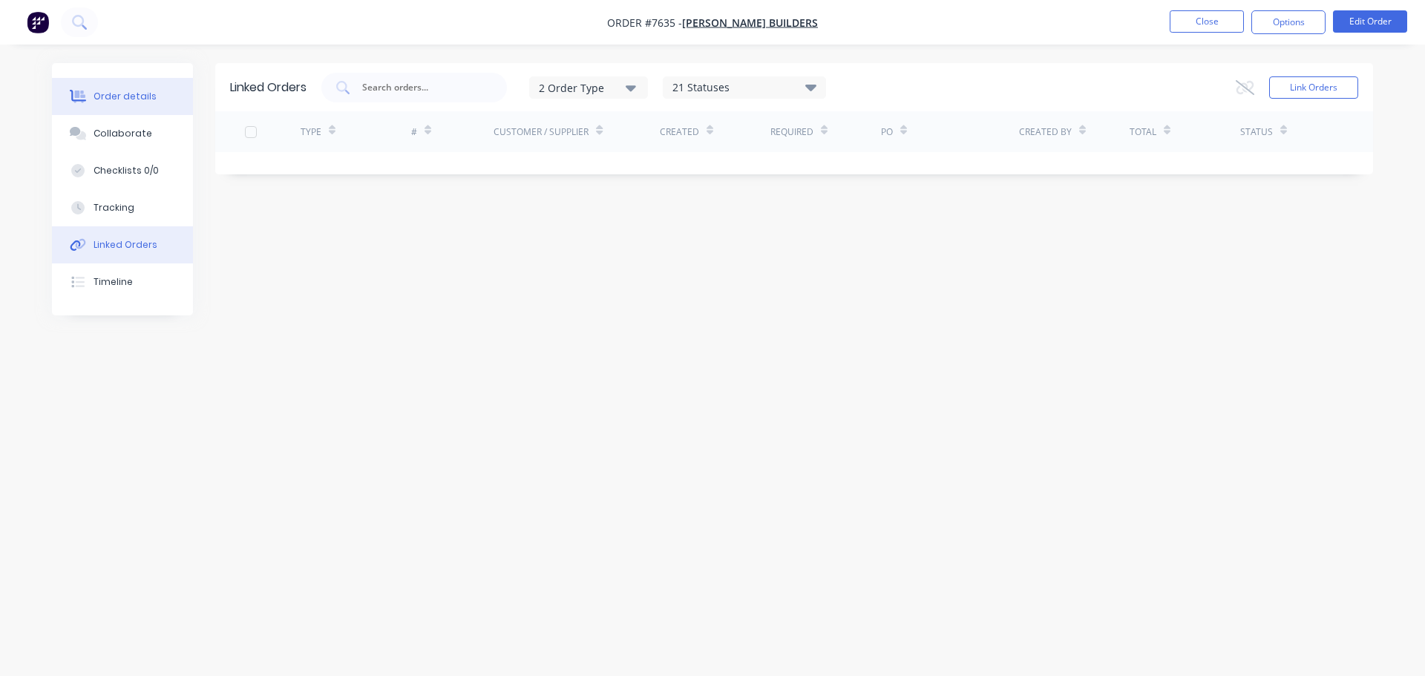
click at [152, 104] on button "Order details" at bounding box center [122, 96] width 141 height 37
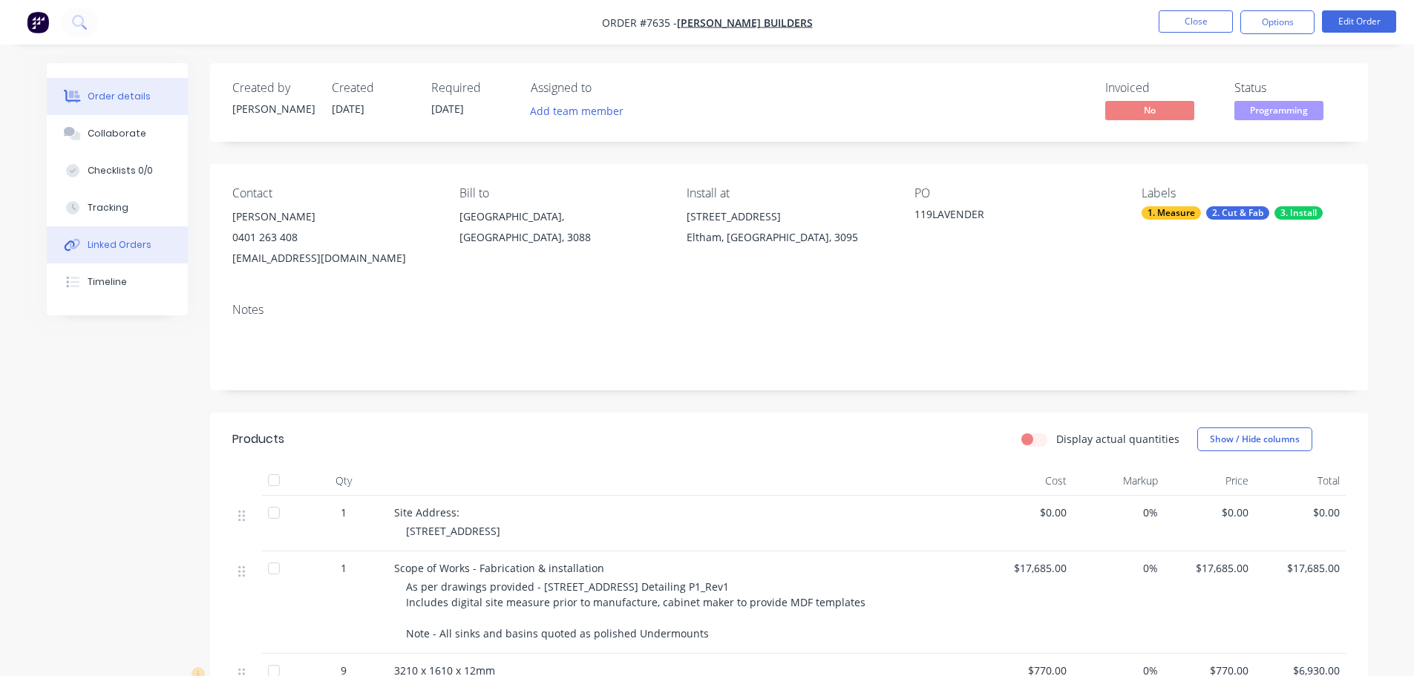
click at [122, 245] on div "Linked Orders" at bounding box center [120, 244] width 64 height 13
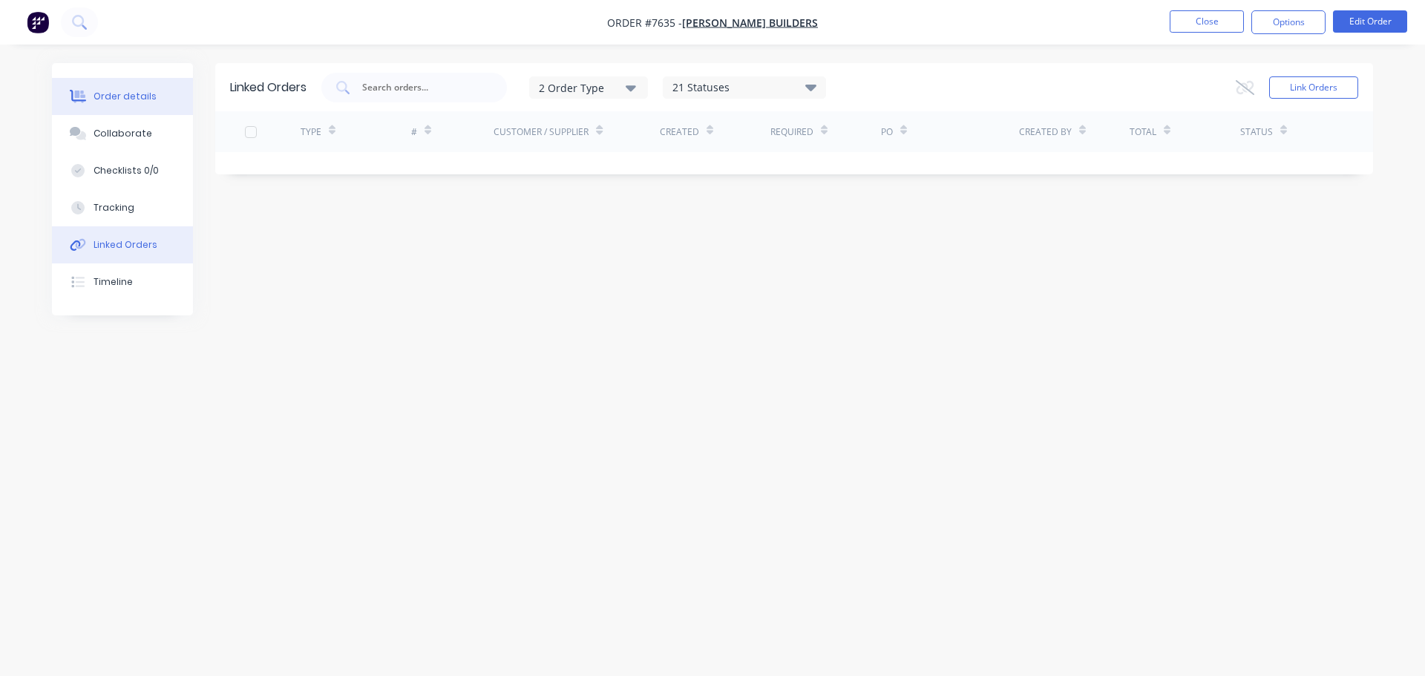
click at [137, 99] on div "Order details" at bounding box center [125, 96] width 63 height 13
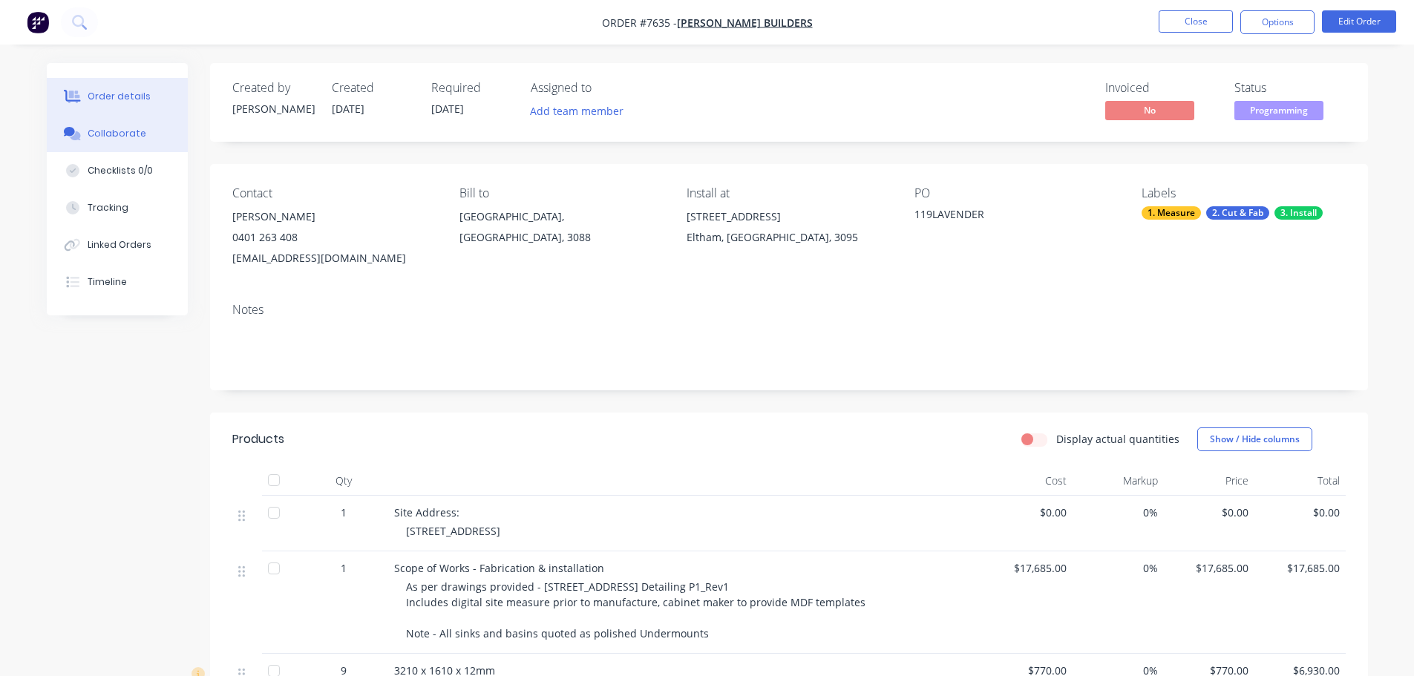
click at [134, 119] on button "Collaborate" at bounding box center [117, 133] width 141 height 37
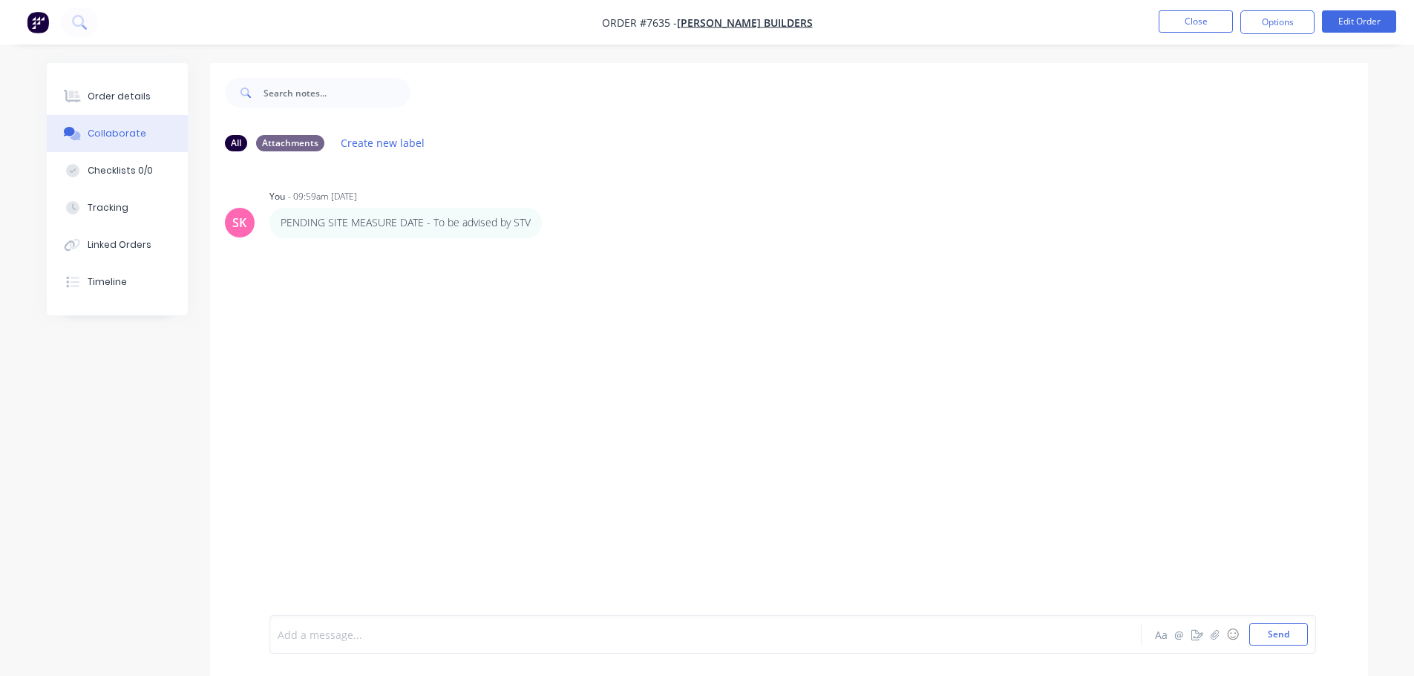
click at [391, 628] on div at bounding box center [664, 635] width 772 height 16
click at [535, 631] on div "Site measure completed, photos uploaded" at bounding box center [664, 635] width 772 height 16
click at [1266, 639] on button "Send" at bounding box center [1278, 635] width 59 height 22
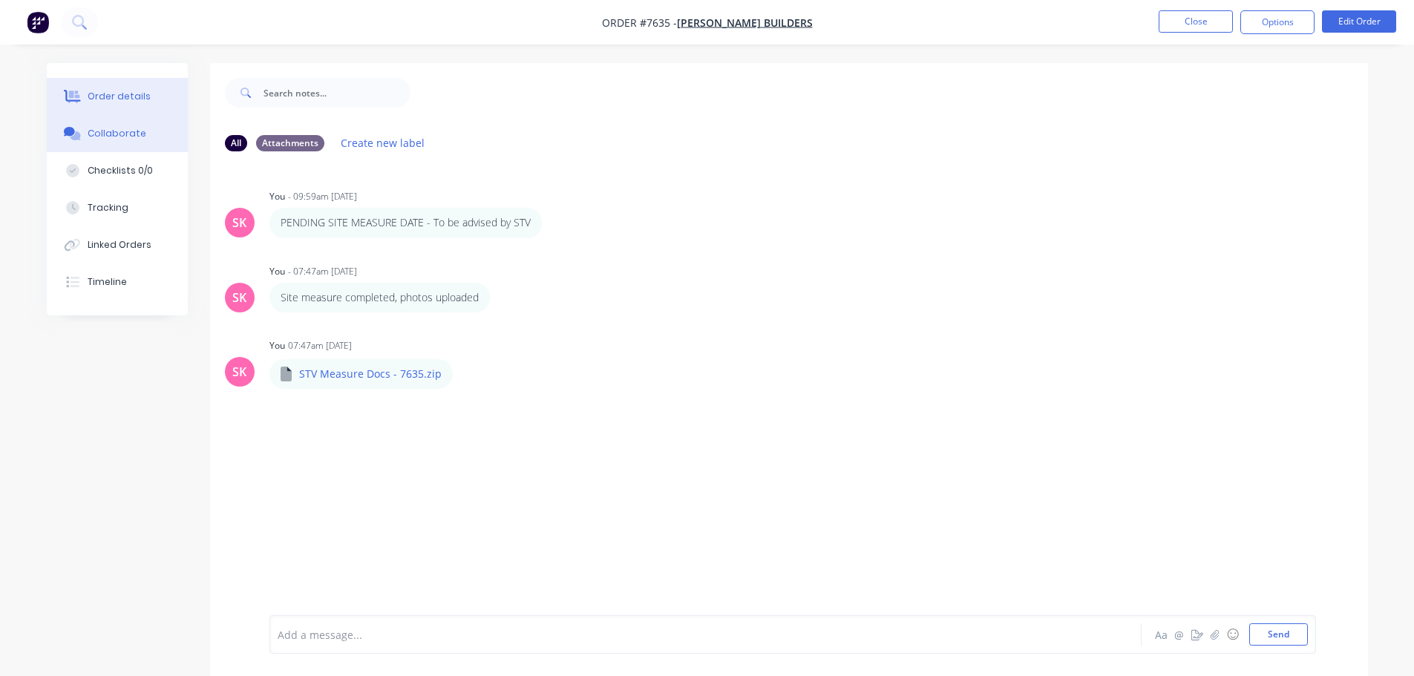
click at [115, 105] on button "Order details" at bounding box center [117, 96] width 141 height 37
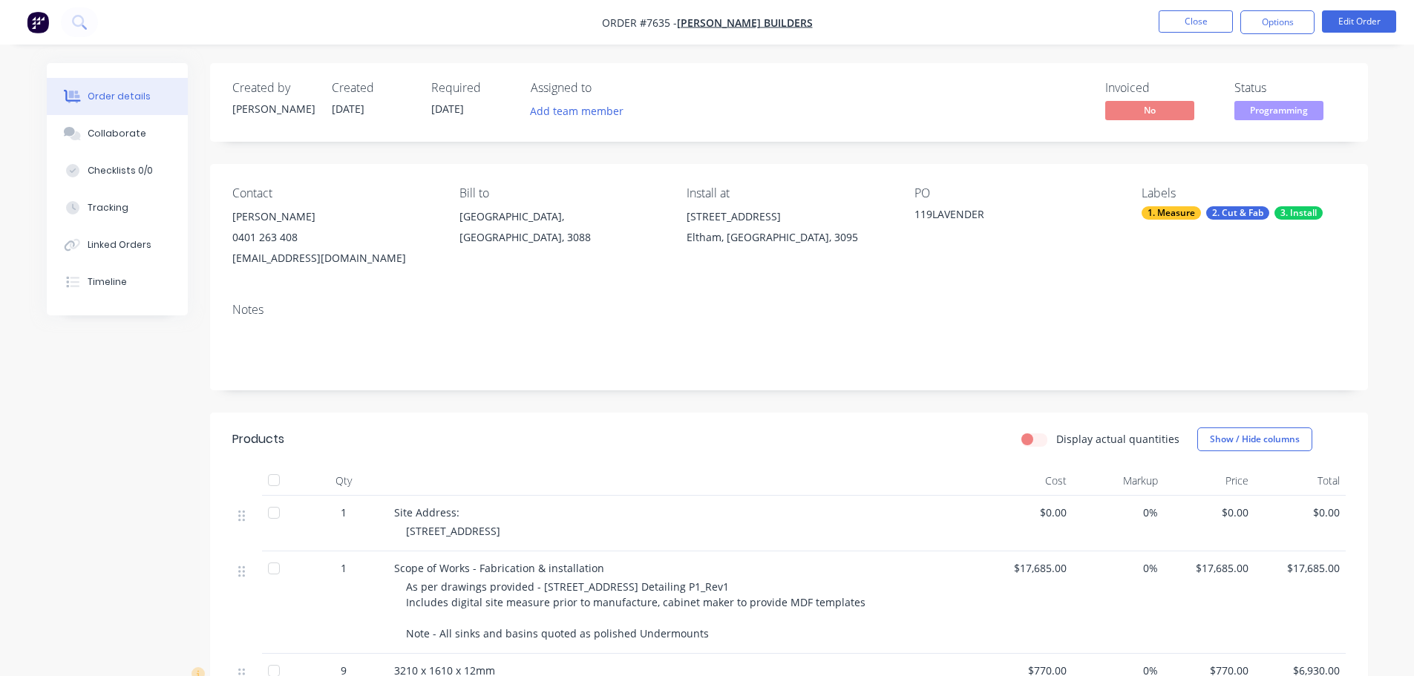
click at [745, 213] on div "119 Lavendar Park Road" at bounding box center [788, 216] width 203 height 21
click at [733, 226] on div "119 Lavendar Park Road" at bounding box center [788, 216] width 203 height 21
click at [739, 244] on div "Eltham, Victoria, 3095" at bounding box center [788, 237] width 203 height 21
click at [1352, 23] on button "Edit Order" at bounding box center [1359, 21] width 74 height 22
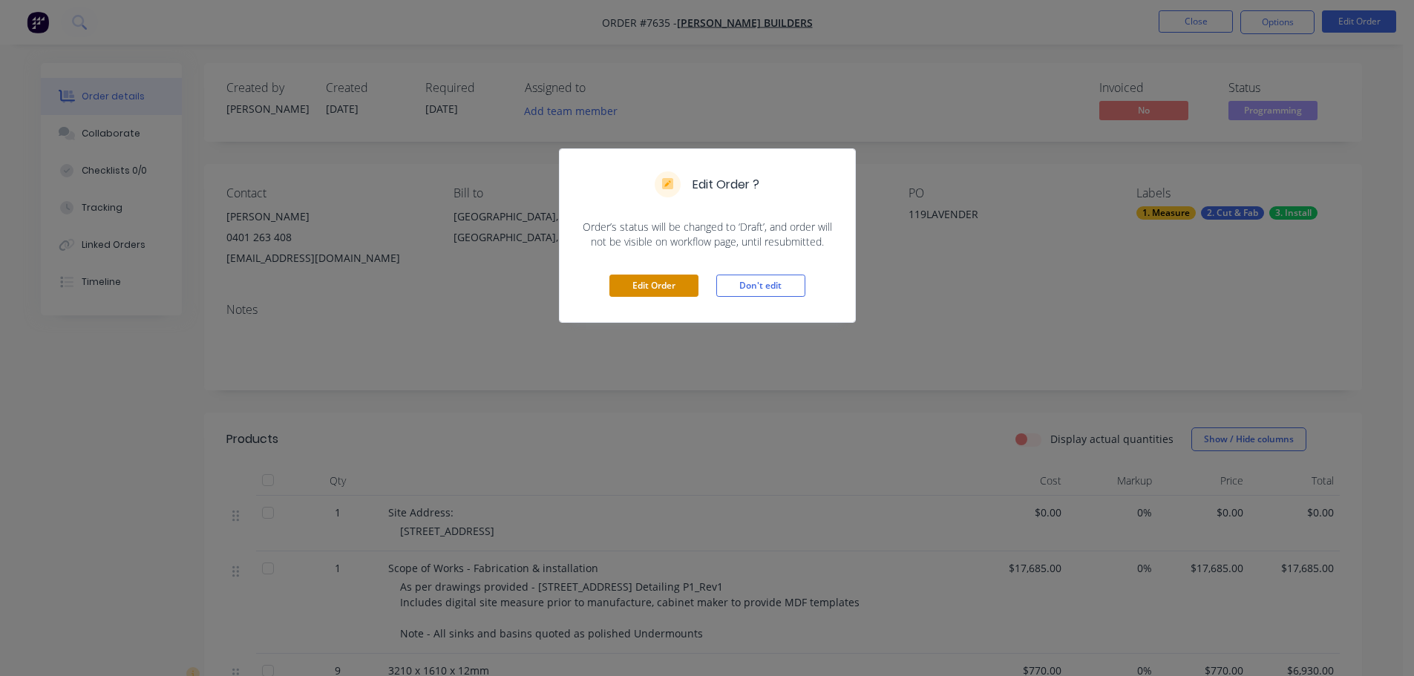
drag, startPoint x: 657, startPoint y: 292, endPoint x: 665, endPoint y: 293, distance: 8.3
click at [658, 292] on button "Edit Order" at bounding box center [653, 286] width 89 height 22
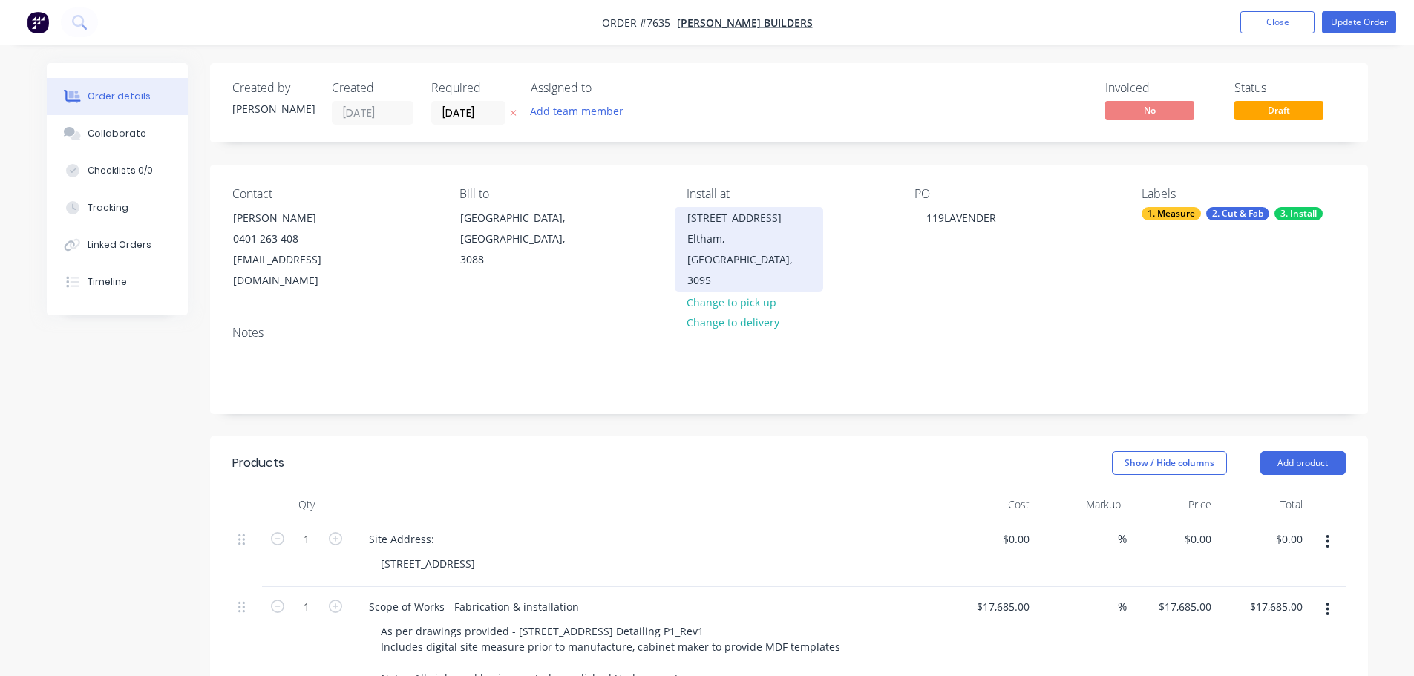
click at [772, 221] on div "119 Lavendar Park Road" at bounding box center [748, 218] width 123 height 21
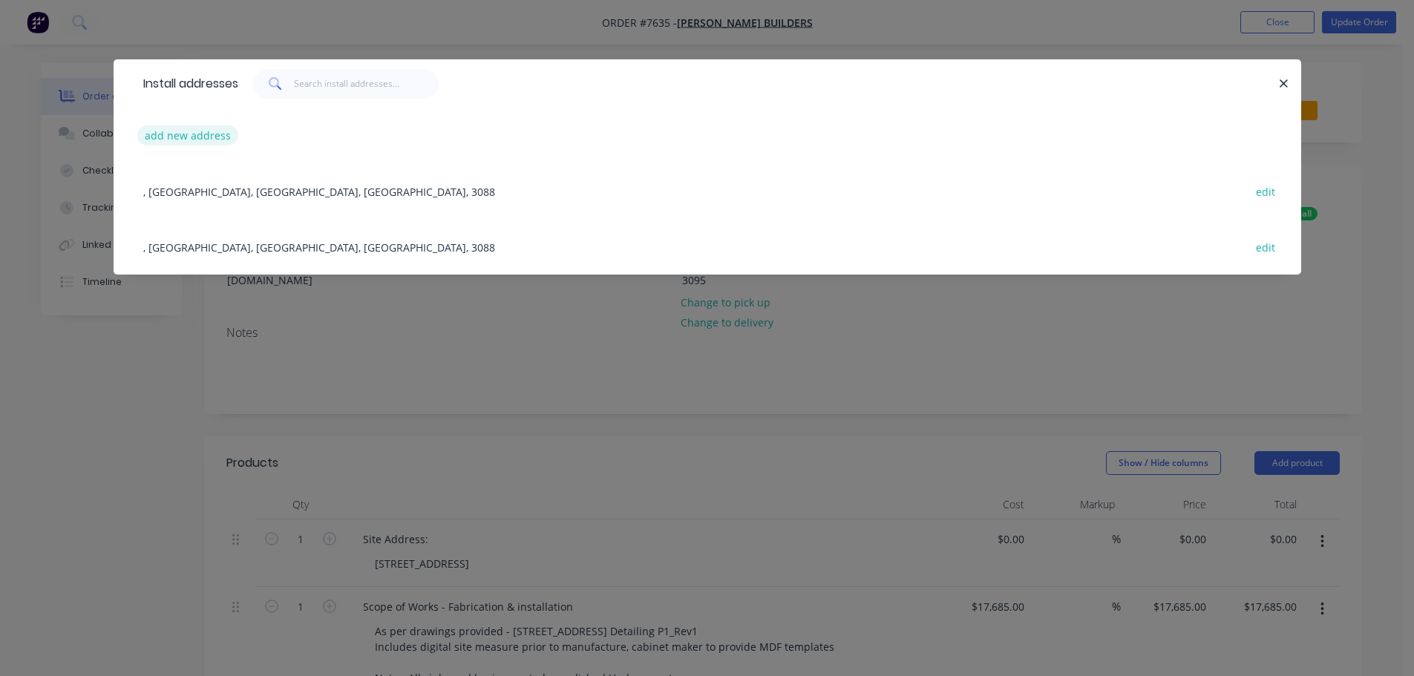
click at [192, 143] on button "add new address" at bounding box center [188, 135] width 102 height 20
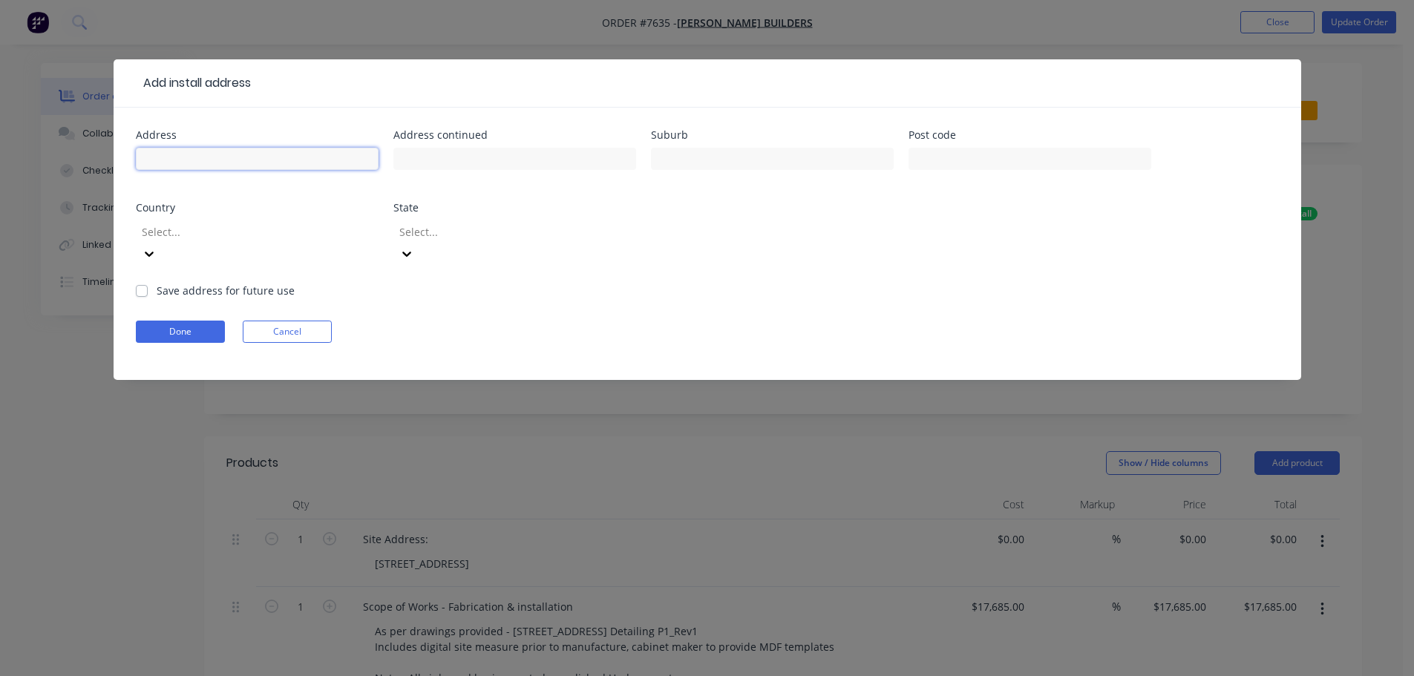
click at [342, 151] on input "text" at bounding box center [257, 159] width 243 height 22
drag, startPoint x: 225, startPoint y: 160, endPoint x: 252, endPoint y: 160, distance: 27.5
click at [225, 160] on input "119 Lavendar Park Road" at bounding box center [257, 159] width 243 height 22
click at [203, 160] on input "119 Lavendar Park Road" at bounding box center [257, 159] width 243 height 22
type input "119 Lavender Park Road"
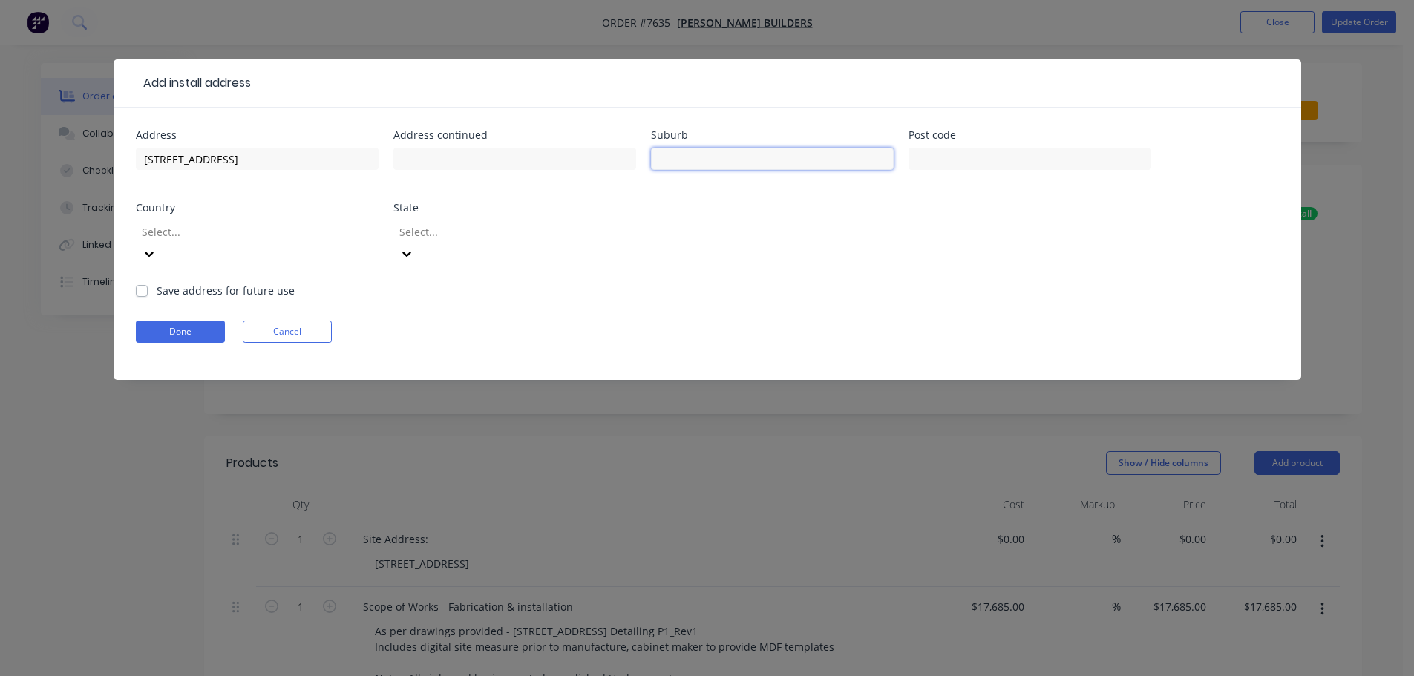
click at [744, 154] on input "text" at bounding box center [772, 159] width 243 height 22
type input "Eltham"
click at [1004, 165] on input "text" at bounding box center [1030, 159] width 243 height 22
type input "3095"
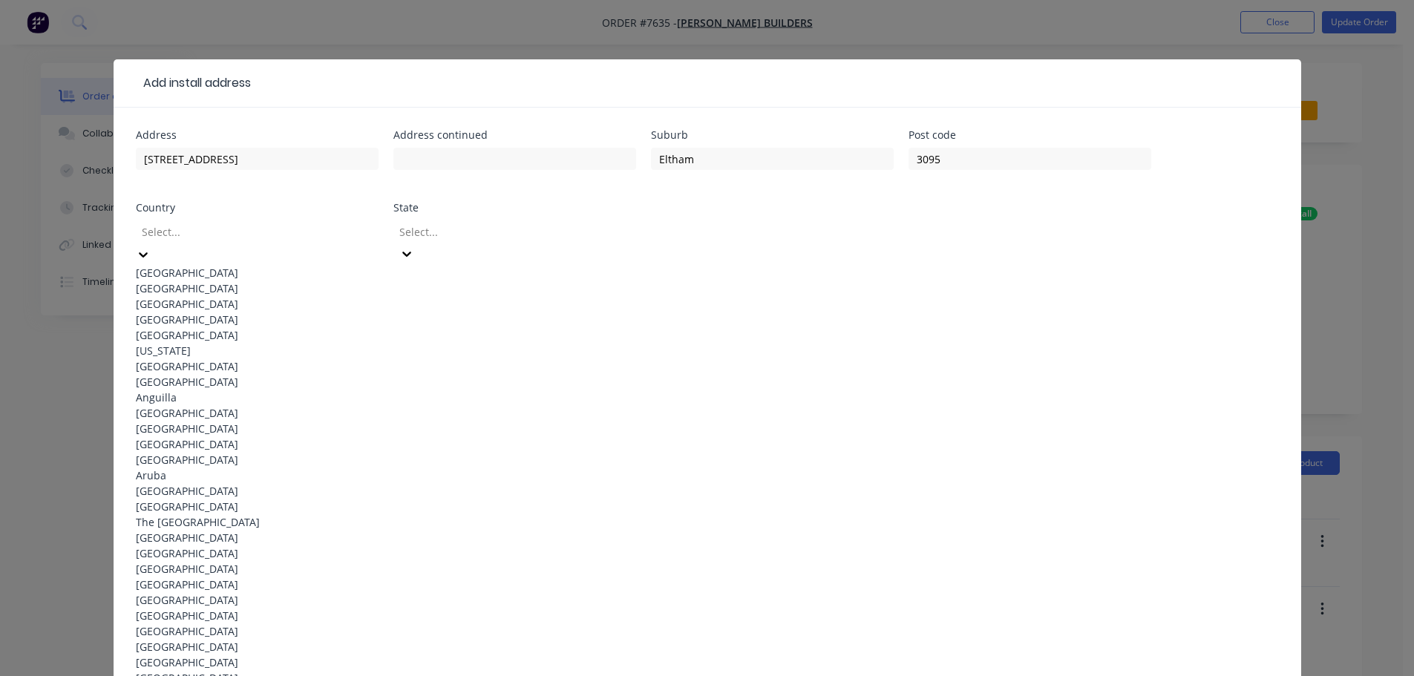
click at [259, 236] on div at bounding box center [247, 232] width 214 height 19
drag, startPoint x: 247, startPoint y: 263, endPoint x: 389, endPoint y: 261, distance: 141.8
click at [248, 265] on div "[GEOGRAPHIC_DATA]" at bounding box center [257, 273] width 243 height 16
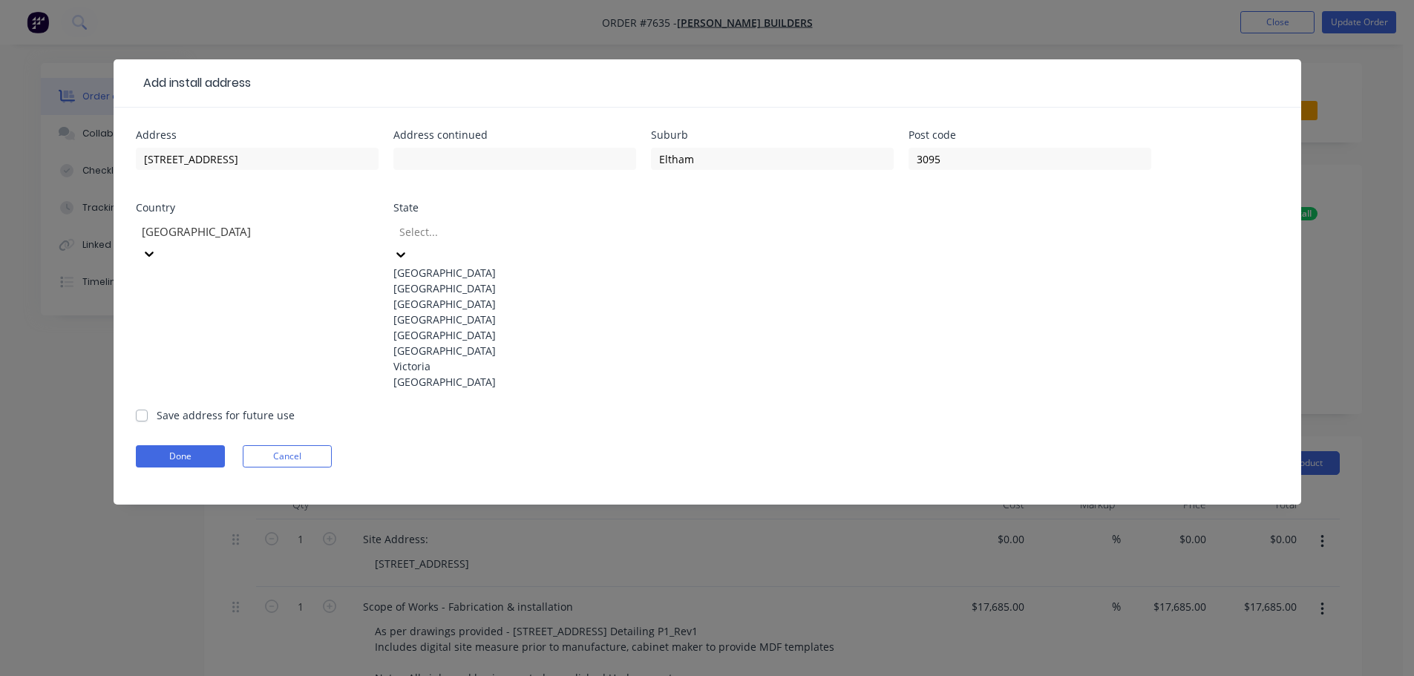
click at [450, 225] on div at bounding box center [505, 232] width 214 height 19
click at [462, 374] on div "Victoria" at bounding box center [514, 367] width 243 height 16
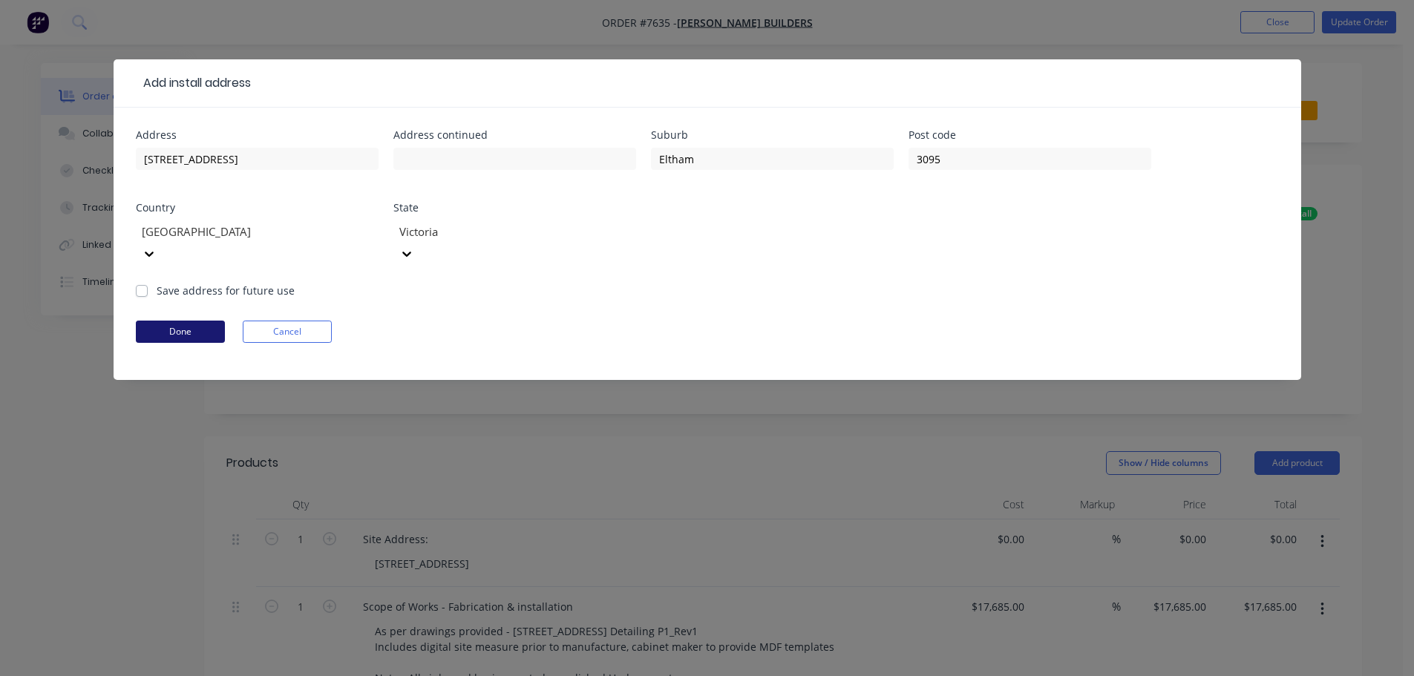
click at [187, 321] on button "Done" at bounding box center [180, 332] width 89 height 22
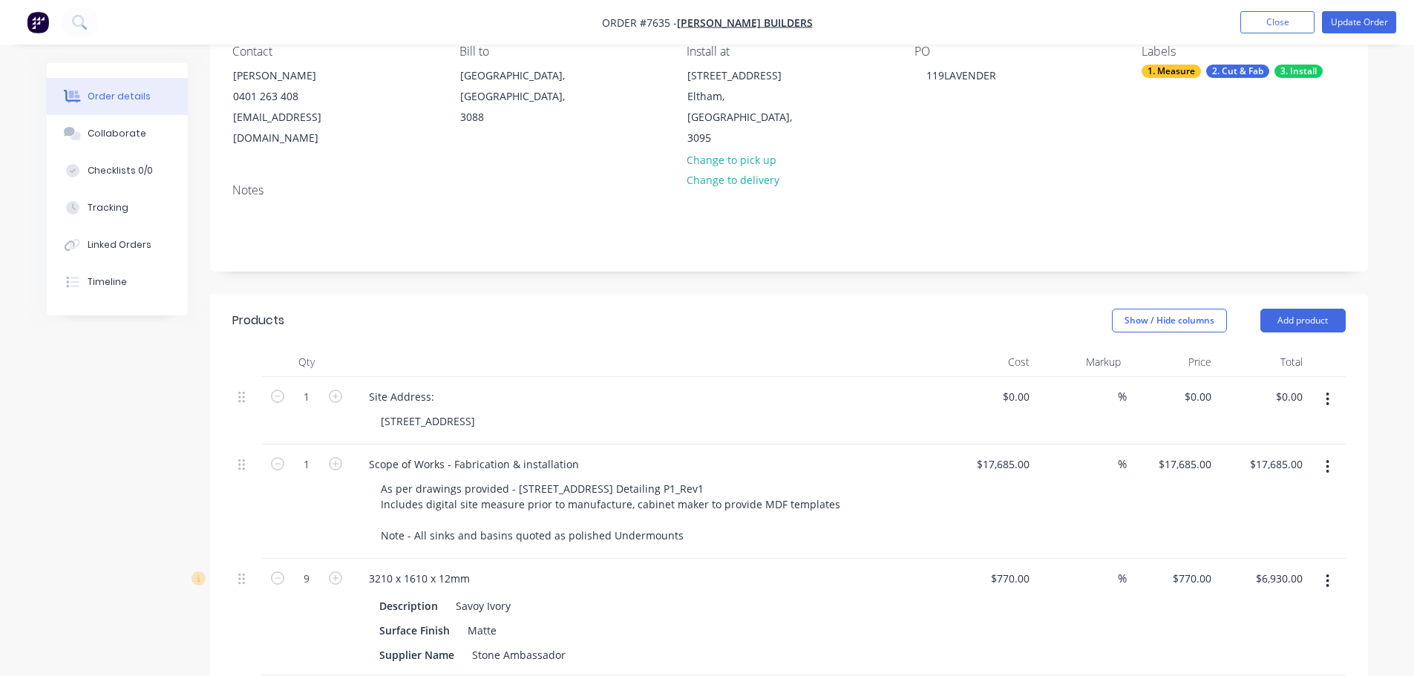
scroll to position [223, 0]
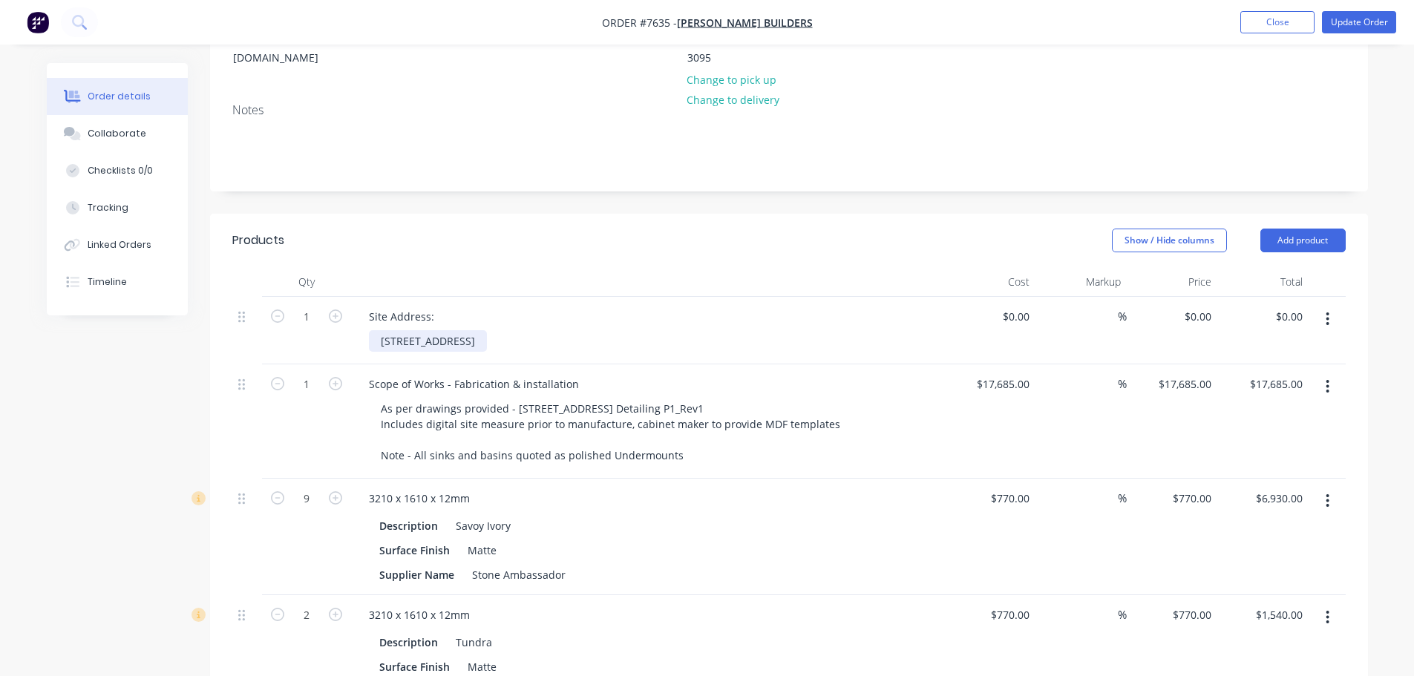
click at [444, 330] on div "119 Lavendar Park Road, Eltham" at bounding box center [428, 341] width 118 height 22
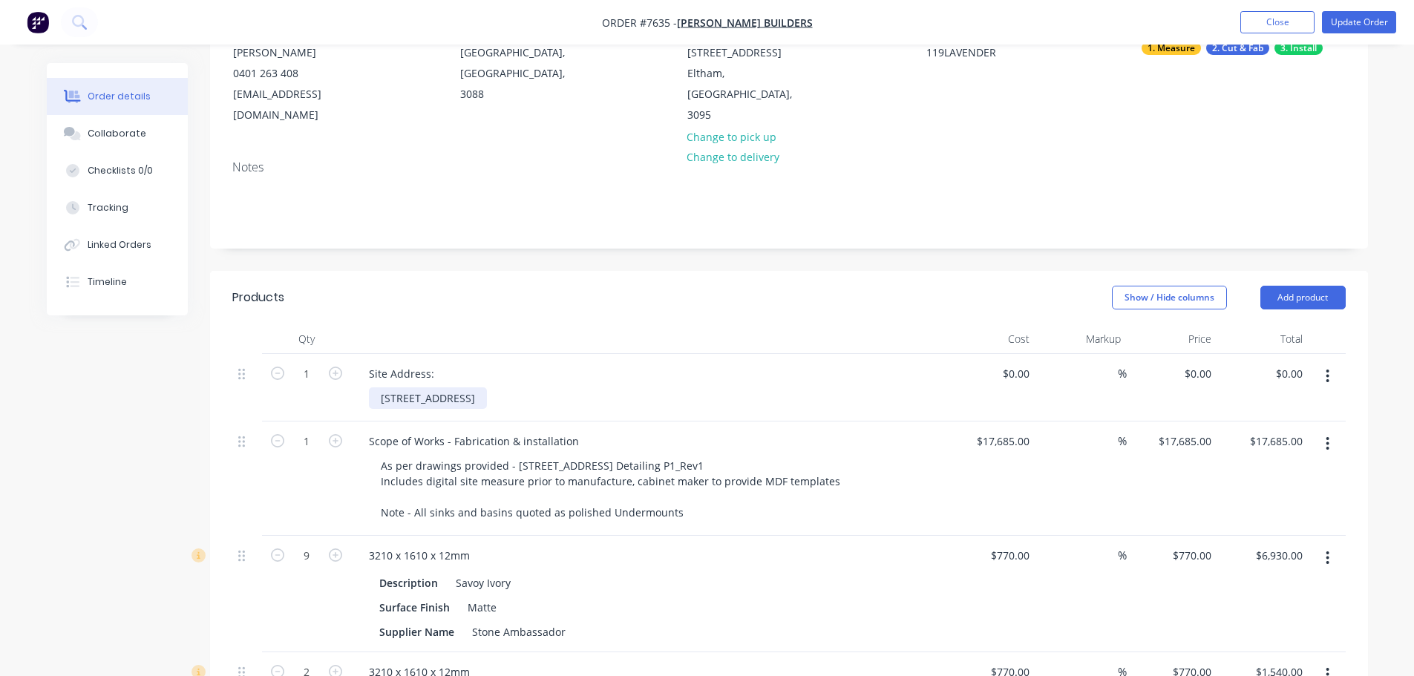
scroll to position [0, 0]
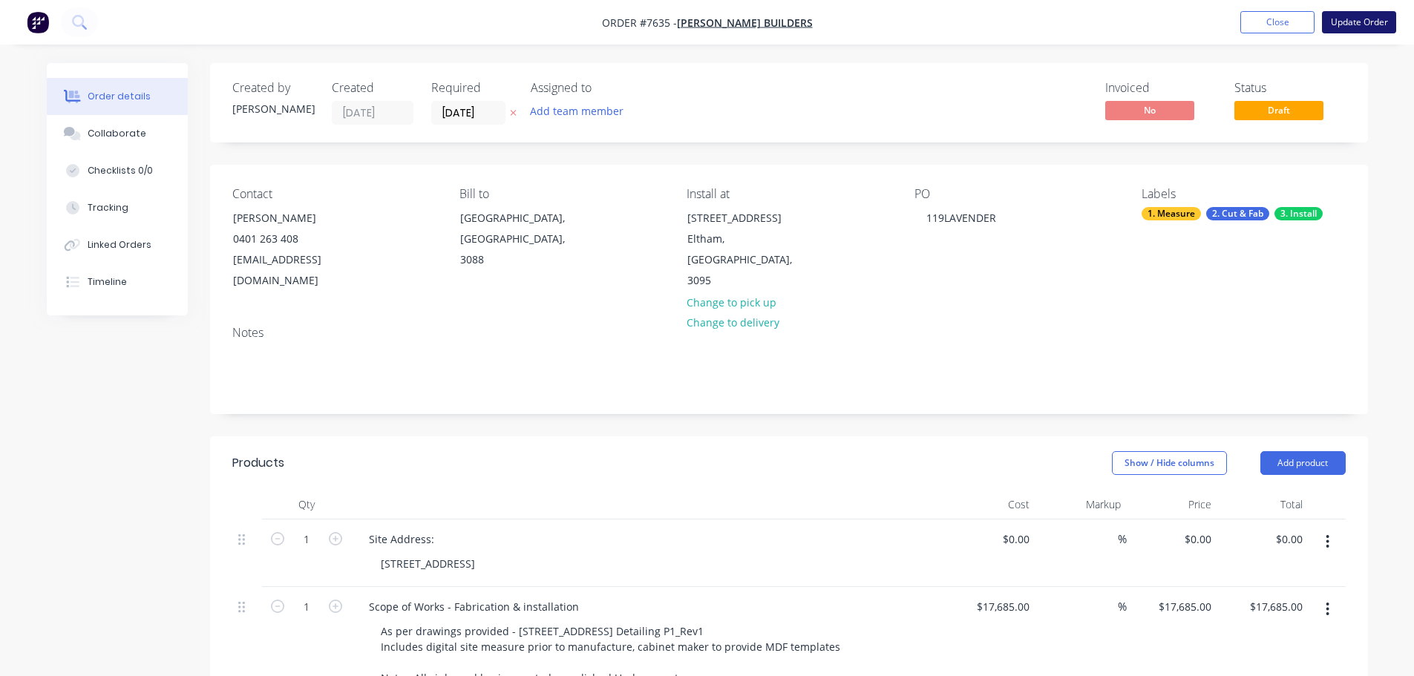
click at [1361, 16] on button "Update Order" at bounding box center [1359, 22] width 74 height 22
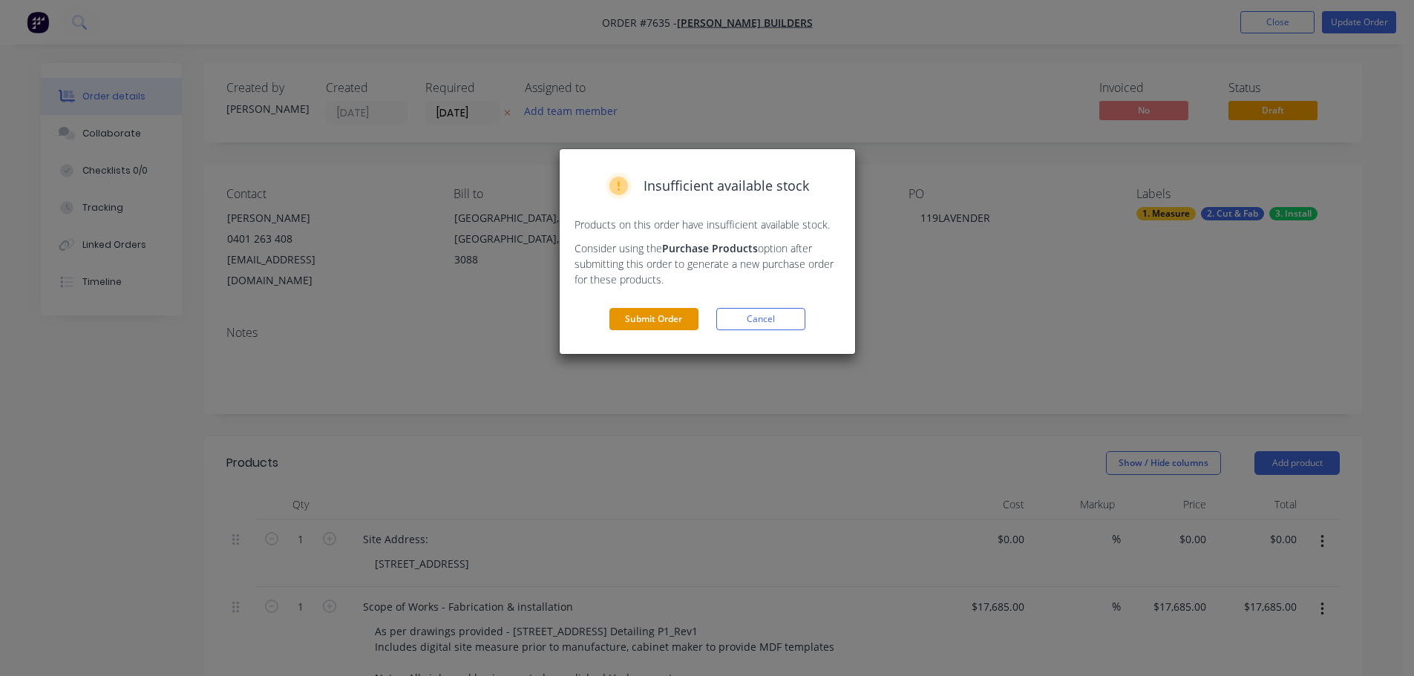
click at [656, 324] on button "Submit Order" at bounding box center [653, 319] width 89 height 22
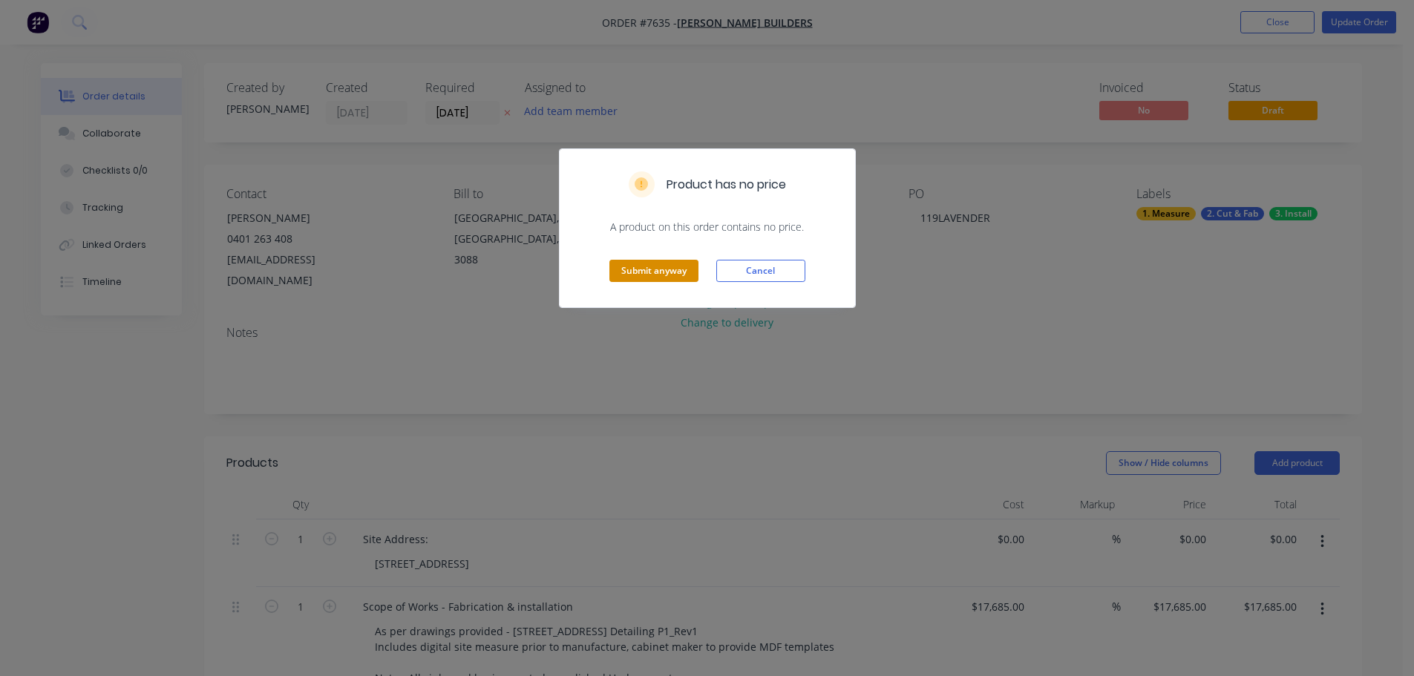
click at [647, 271] on button "Submit anyway" at bounding box center [653, 271] width 89 height 22
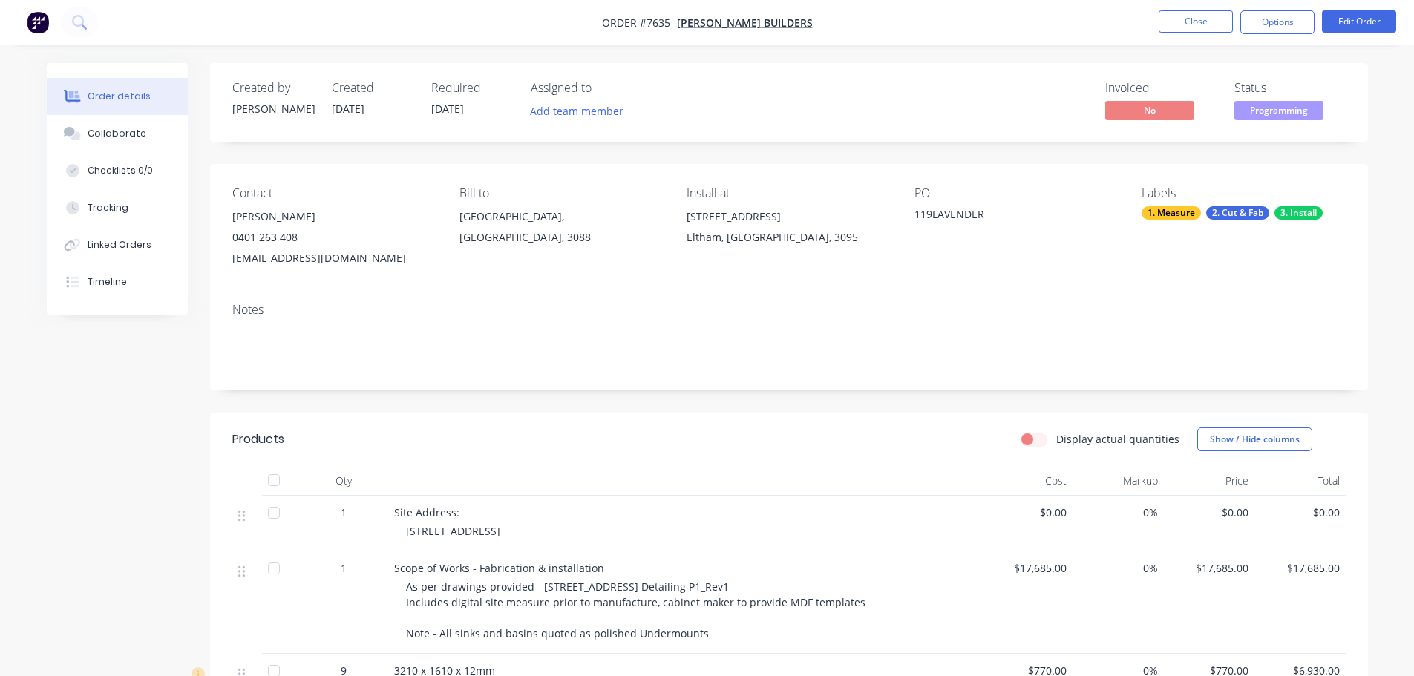
drag, startPoint x: 566, startPoint y: 534, endPoint x: 405, endPoint y: 536, distance: 161.1
click at [405, 536] on div "Site Address: 119 Lavender Park Road, Eltham" at bounding box center [685, 524] width 594 height 56
copy span "119 Lavender Park Road, Eltham"
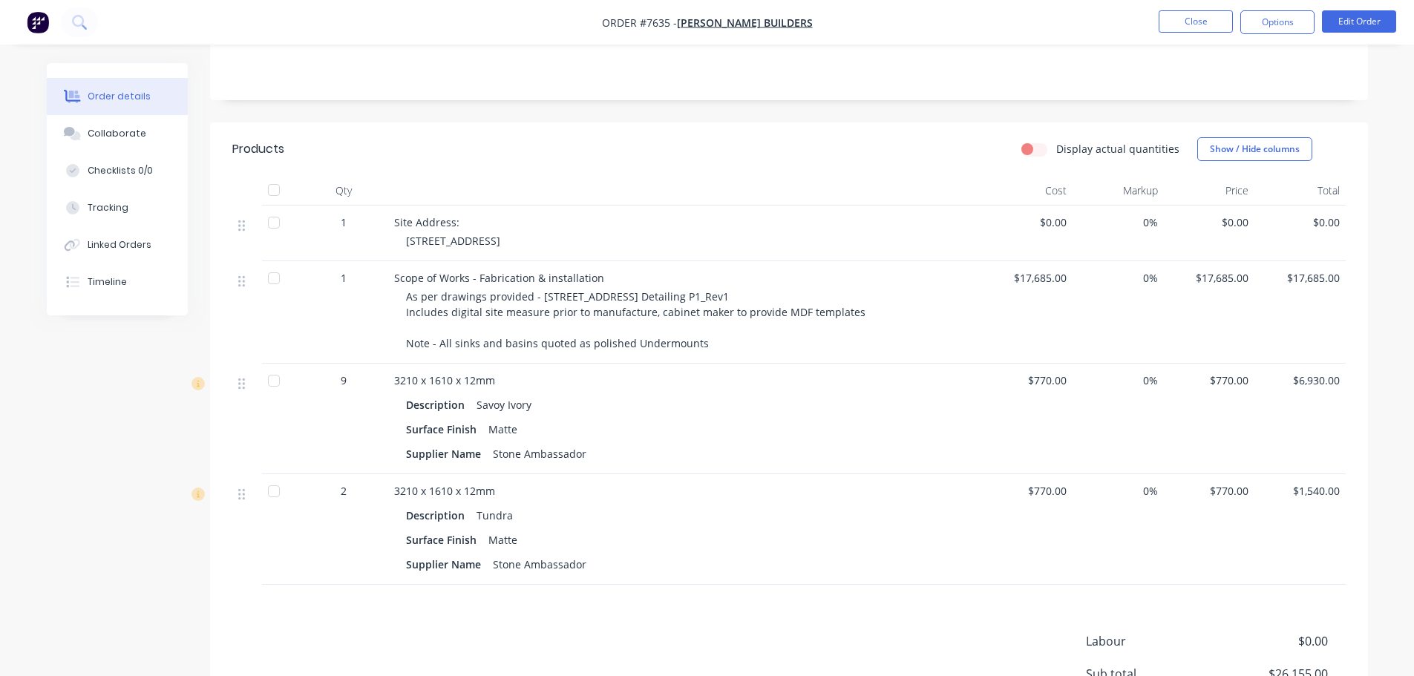
scroll to position [297, 0]
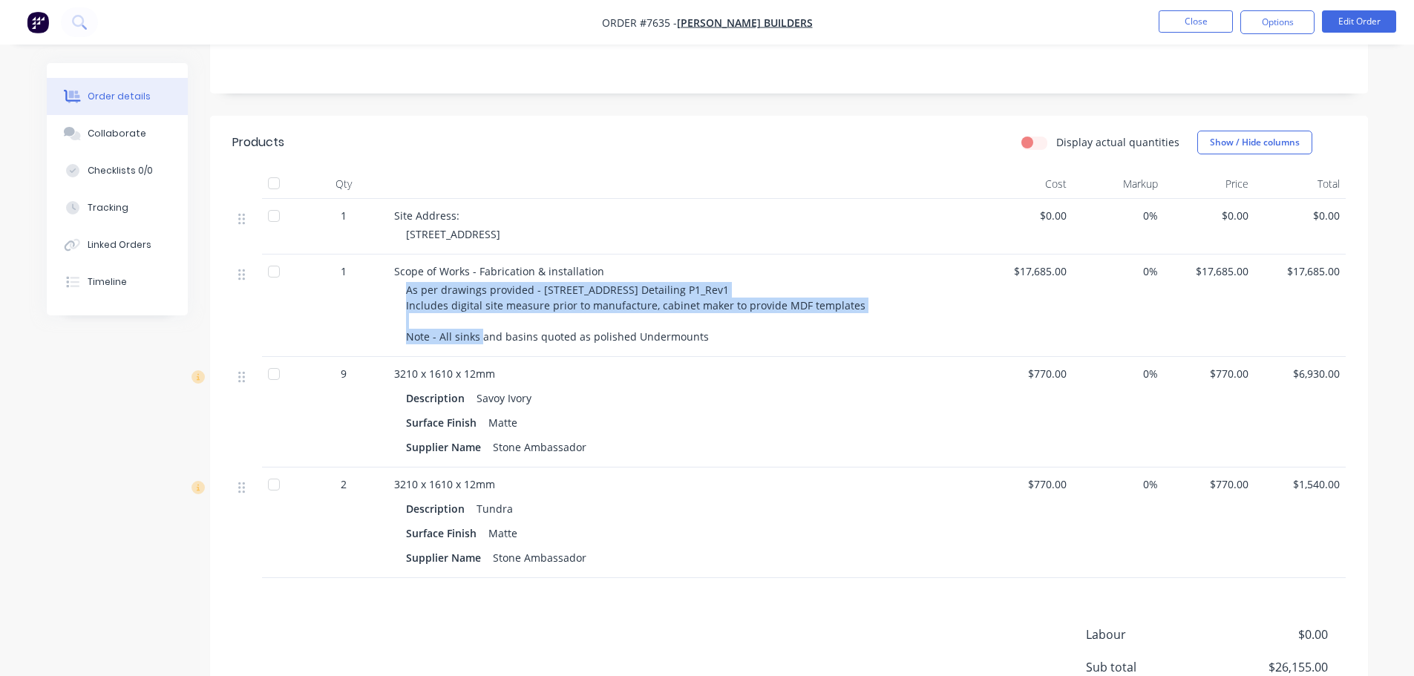
drag, startPoint x: 408, startPoint y: 285, endPoint x: 860, endPoint y: 307, distance: 451.8
click at [860, 307] on div "As per drawings provided - 119 Lavender Park Road Eltham_Stone Detailing P1_Rev…" at bounding box center [691, 313] width 570 height 62
copy span "As per drawings provided - 119 Lavender Park Road Eltham_Stone Detailing P1_Rev…"
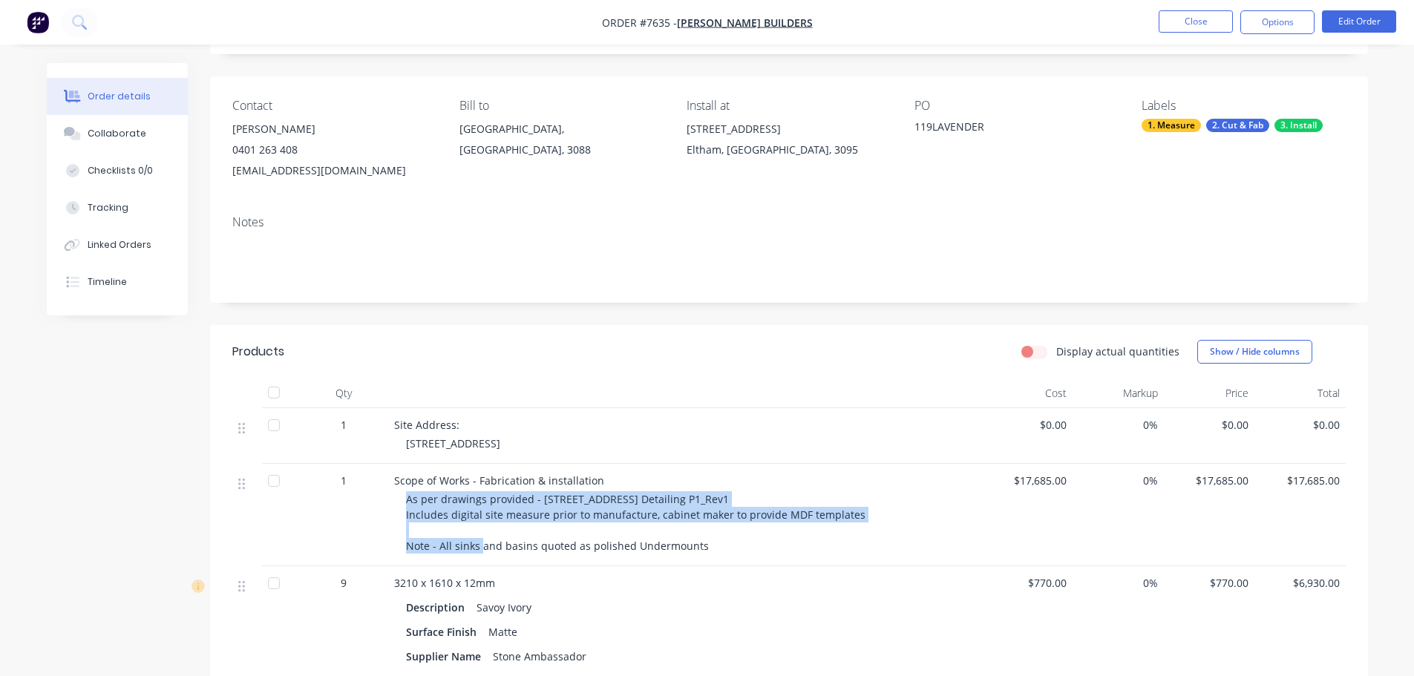
scroll to position [0, 0]
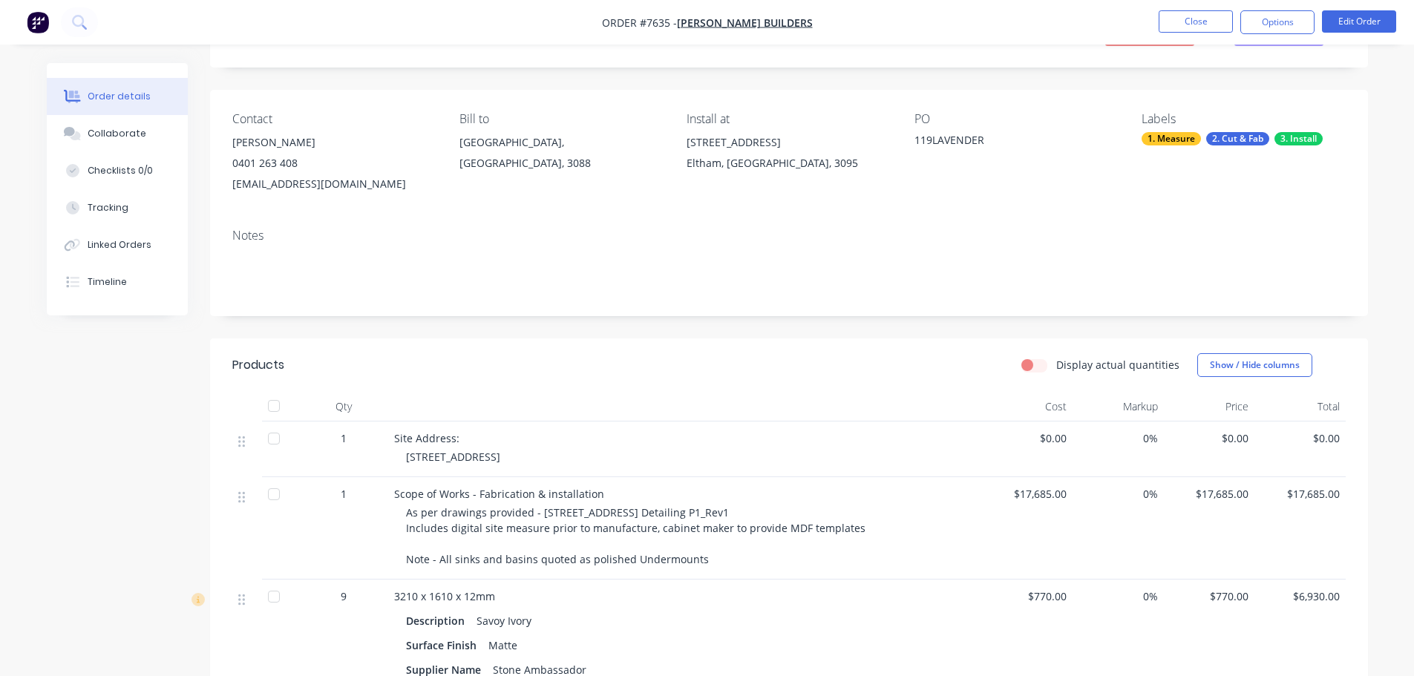
click at [580, 357] on div "Display actual quantities Show / Hide columns" at bounding box center [906, 365] width 877 height 24
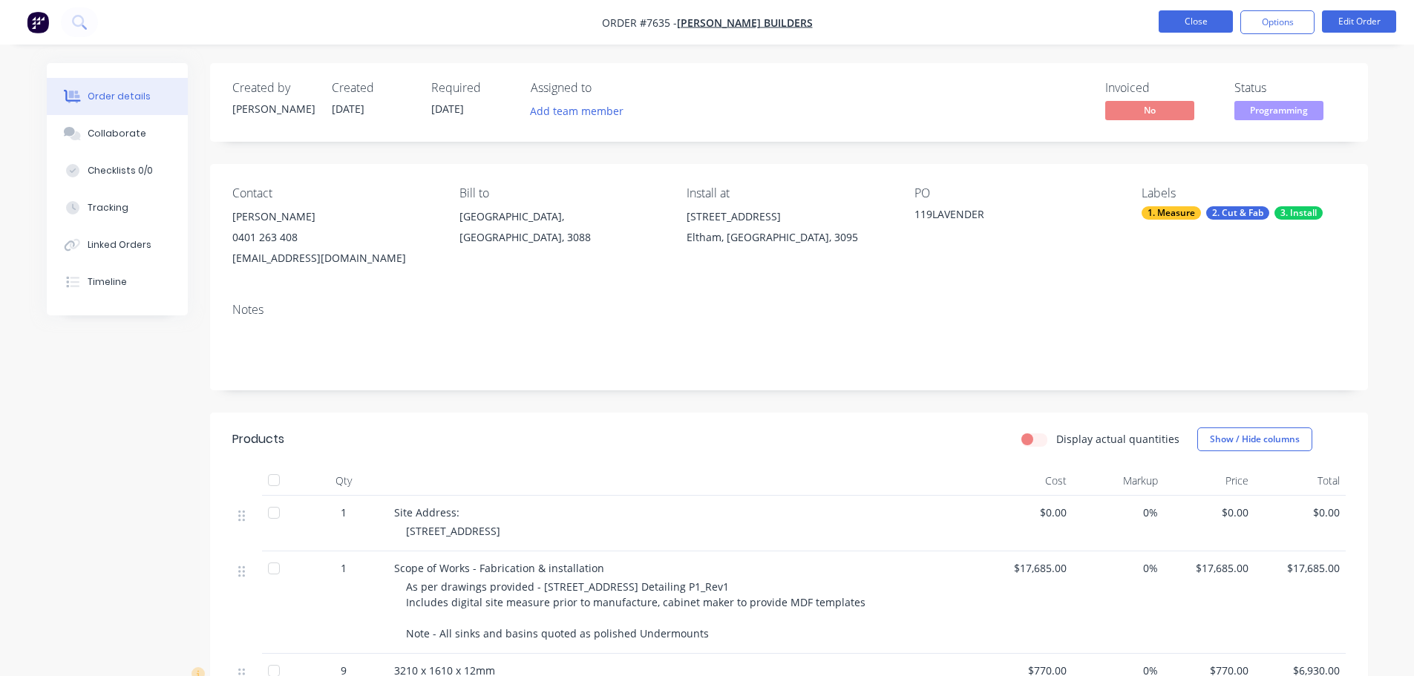
click at [1217, 19] on button "Close" at bounding box center [1196, 21] width 74 height 22
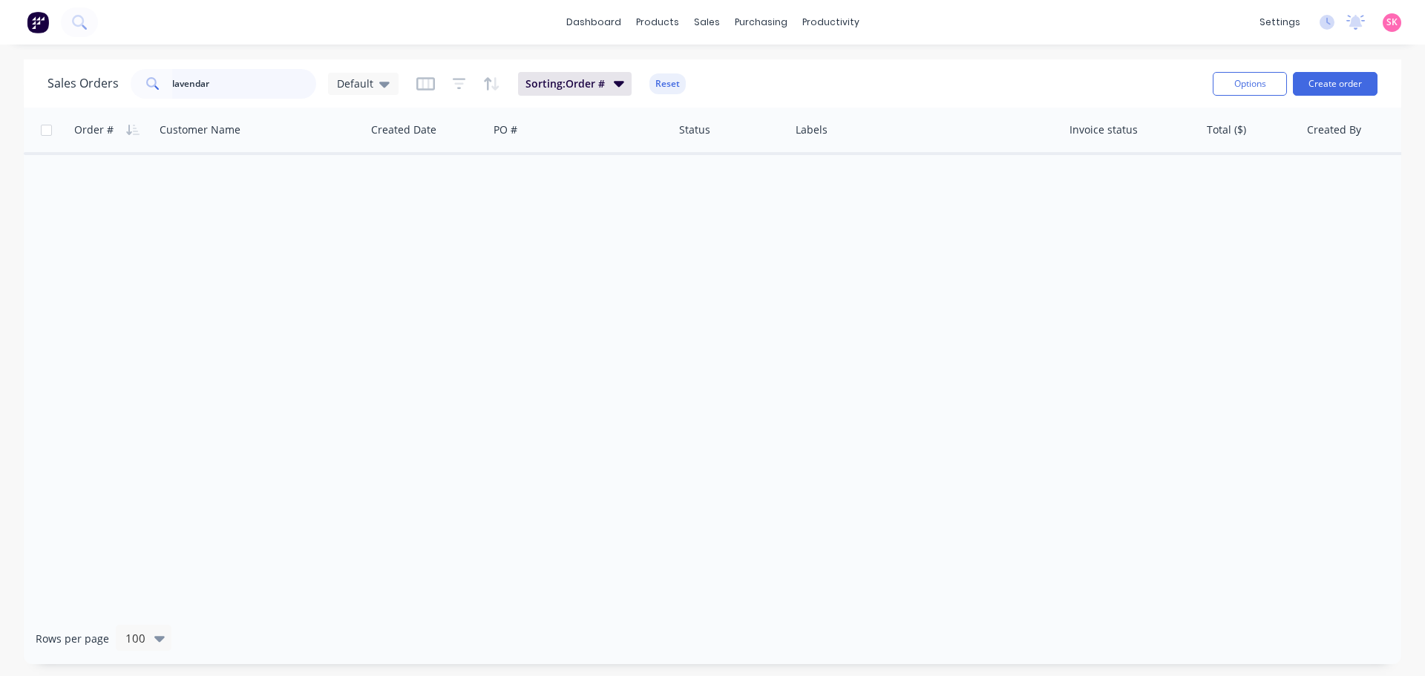
drag, startPoint x: 196, startPoint y: 91, endPoint x: 80, endPoint y: 96, distance: 115.9
click at [111, 101] on div "Sales Orders lavendar Default Sorting: Order # Reset" at bounding box center [624, 83] width 1153 height 36
type input "n"
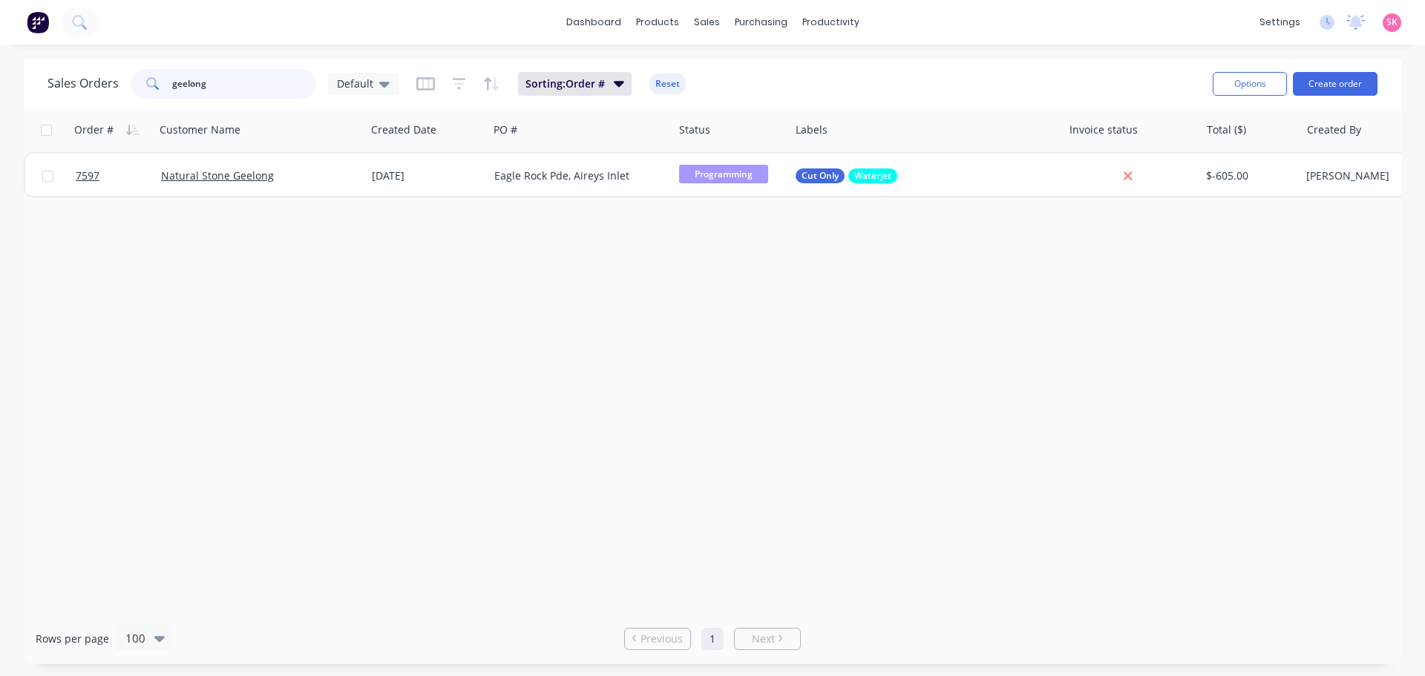
type input "geelong"
click at [328, 196] on div "7597 Natural Stone Geelong 29 Jul 2025 Eagle Rock Pde, Aireys Inlet Programming…" at bounding box center [755, 174] width 1463 height 45
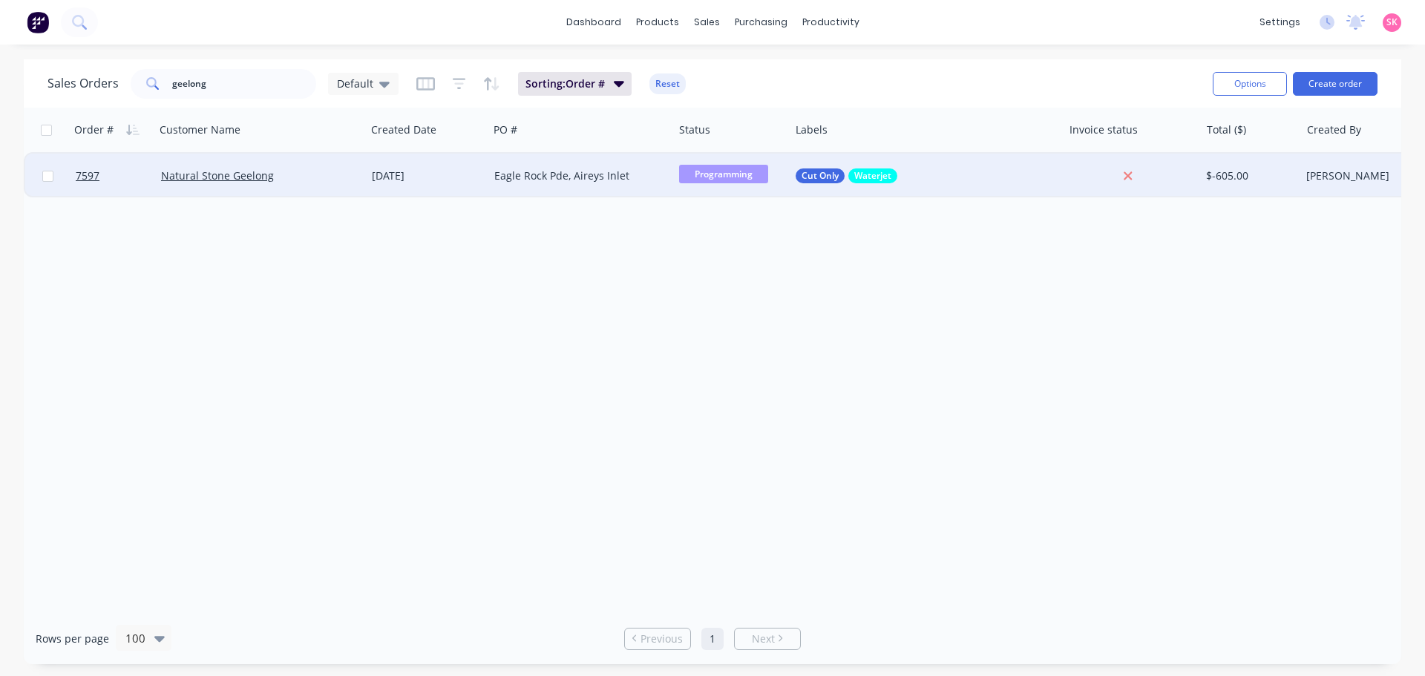
click at [343, 182] on div "Natural Stone Geelong" at bounding box center [255, 175] width 189 height 15
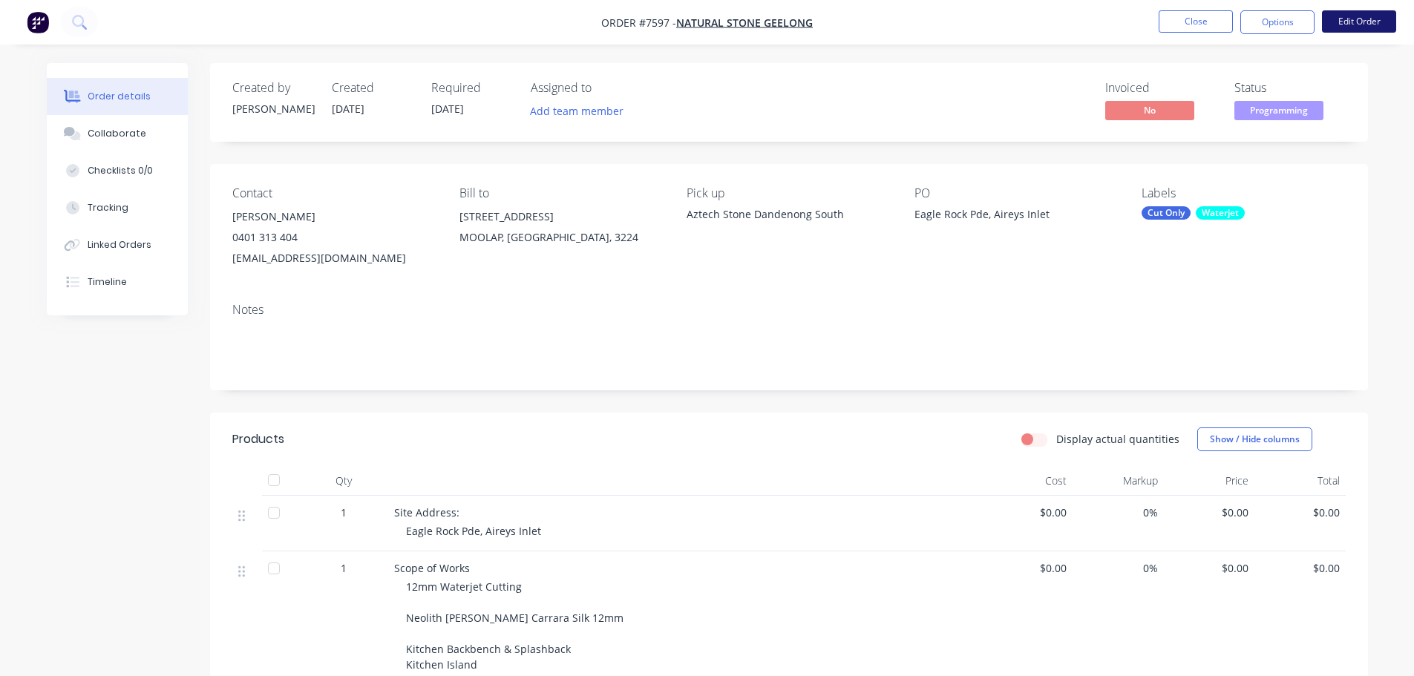
click at [1369, 19] on button "Edit Order" at bounding box center [1359, 21] width 74 height 22
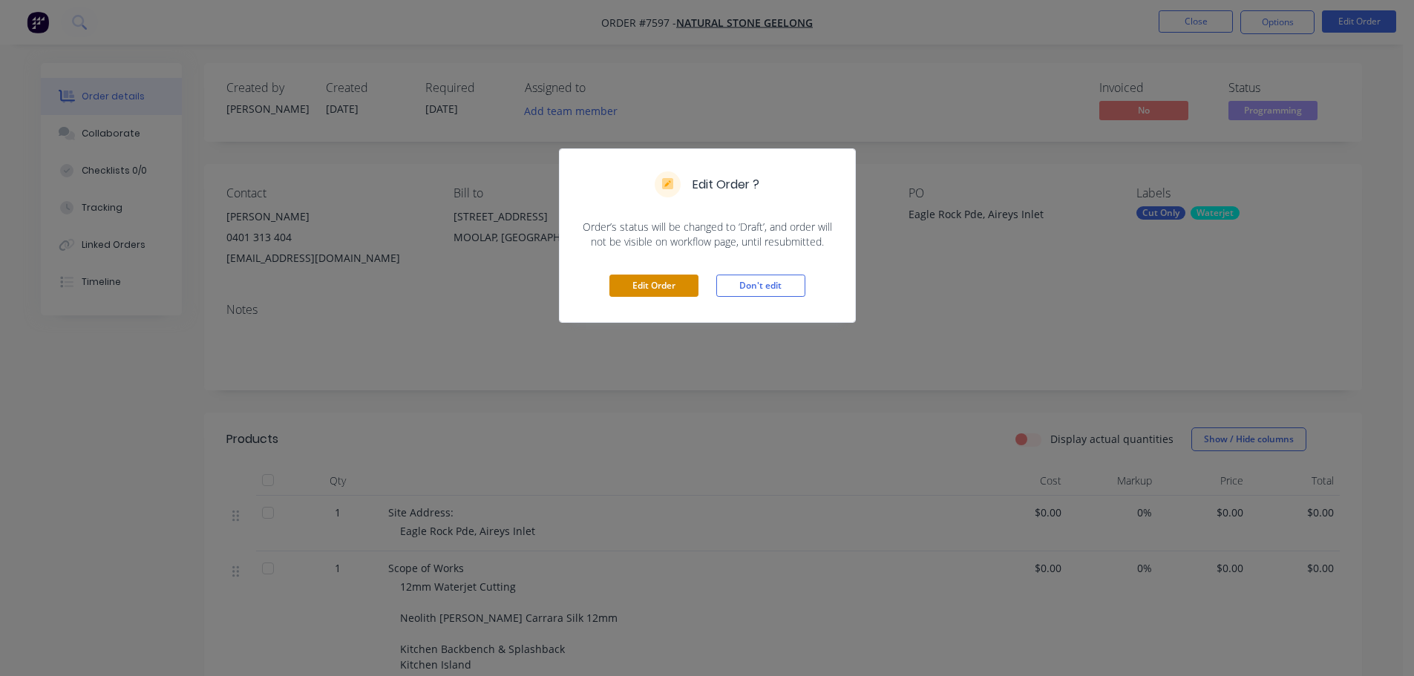
click at [667, 284] on button "Edit Order" at bounding box center [653, 286] width 89 height 22
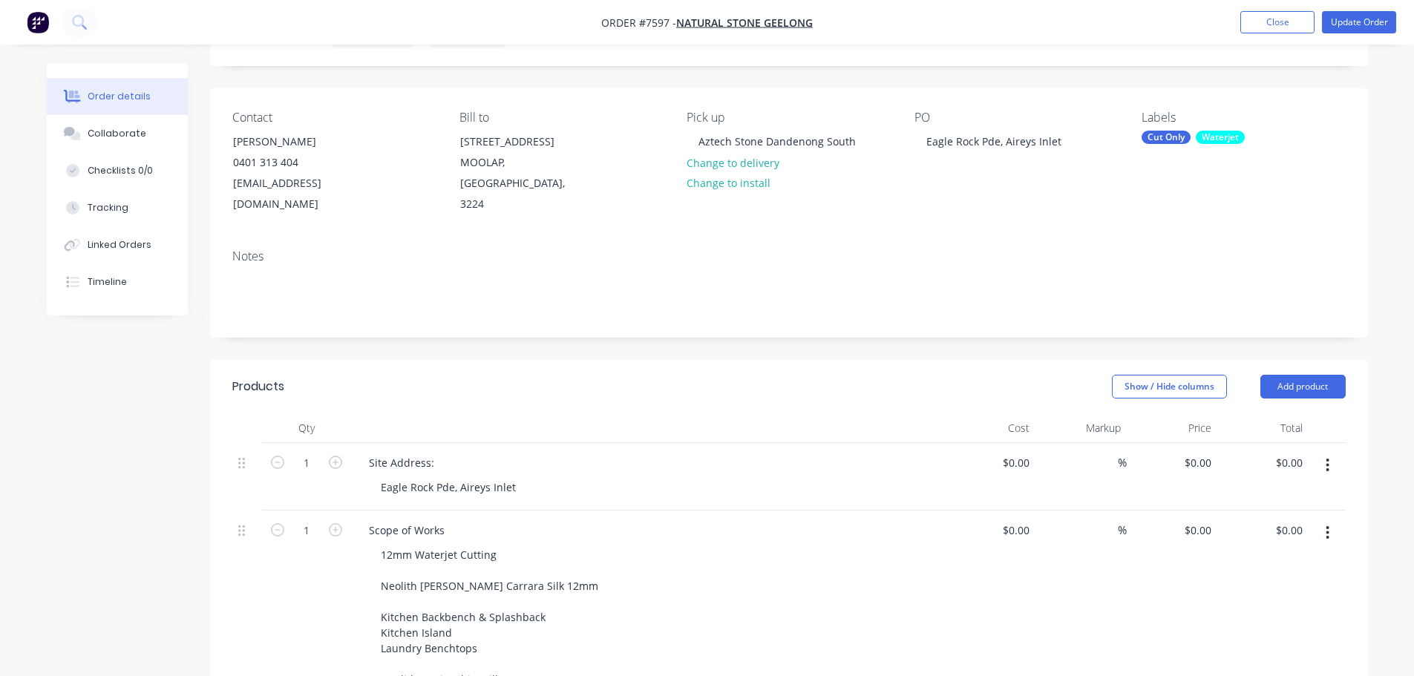
scroll to position [148, 0]
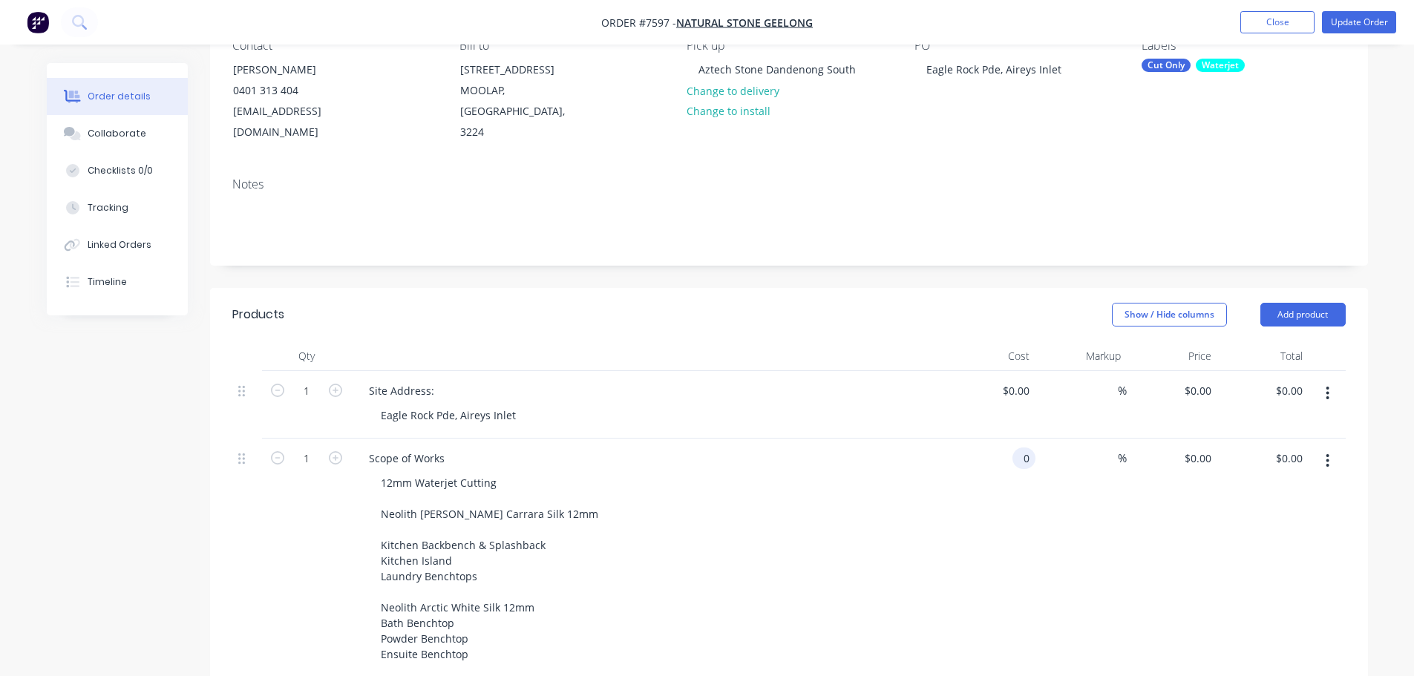
click at [1005, 439] on div "0 0" at bounding box center [990, 558] width 91 height 239
type input "$2,035.00"
click at [1098, 448] on div "%" at bounding box center [1111, 459] width 32 height 22
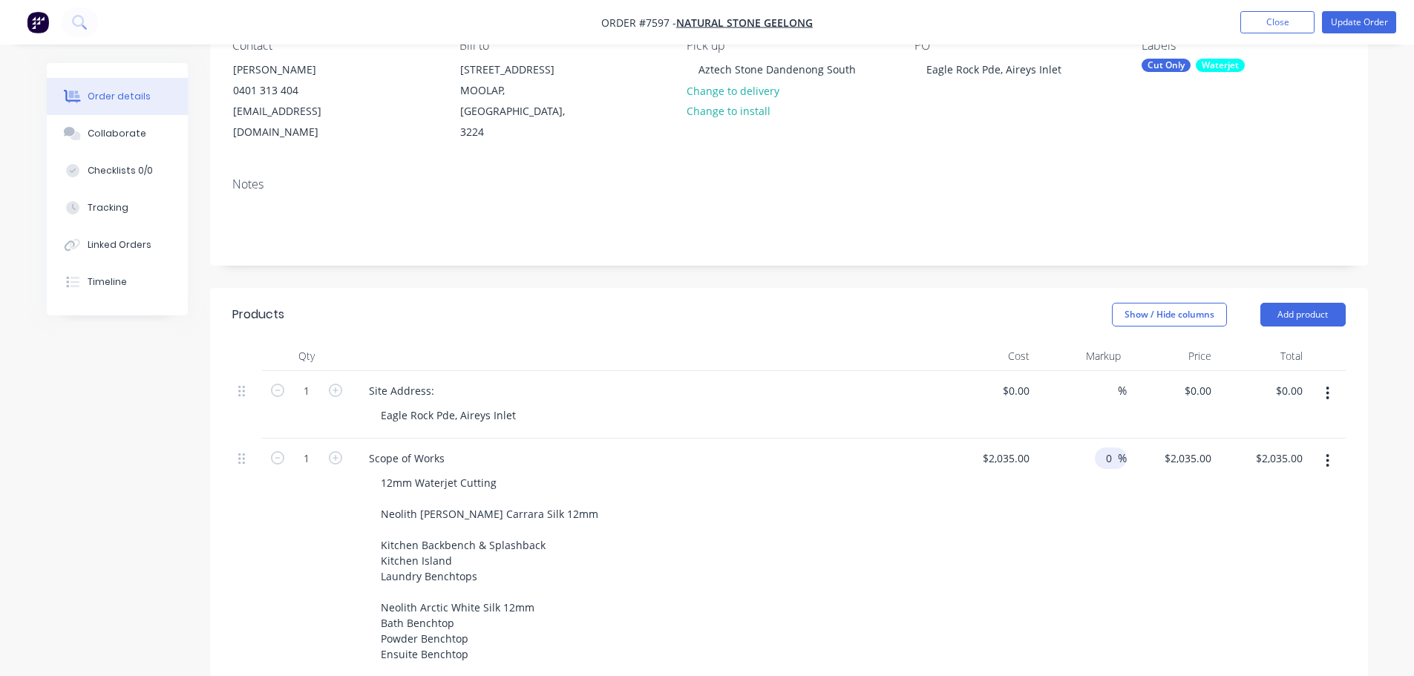
type input "0"
click at [828, 371] on div "Site Address: Eagle Rock Pde, Aireys Inlet" at bounding box center [648, 405] width 594 height 68
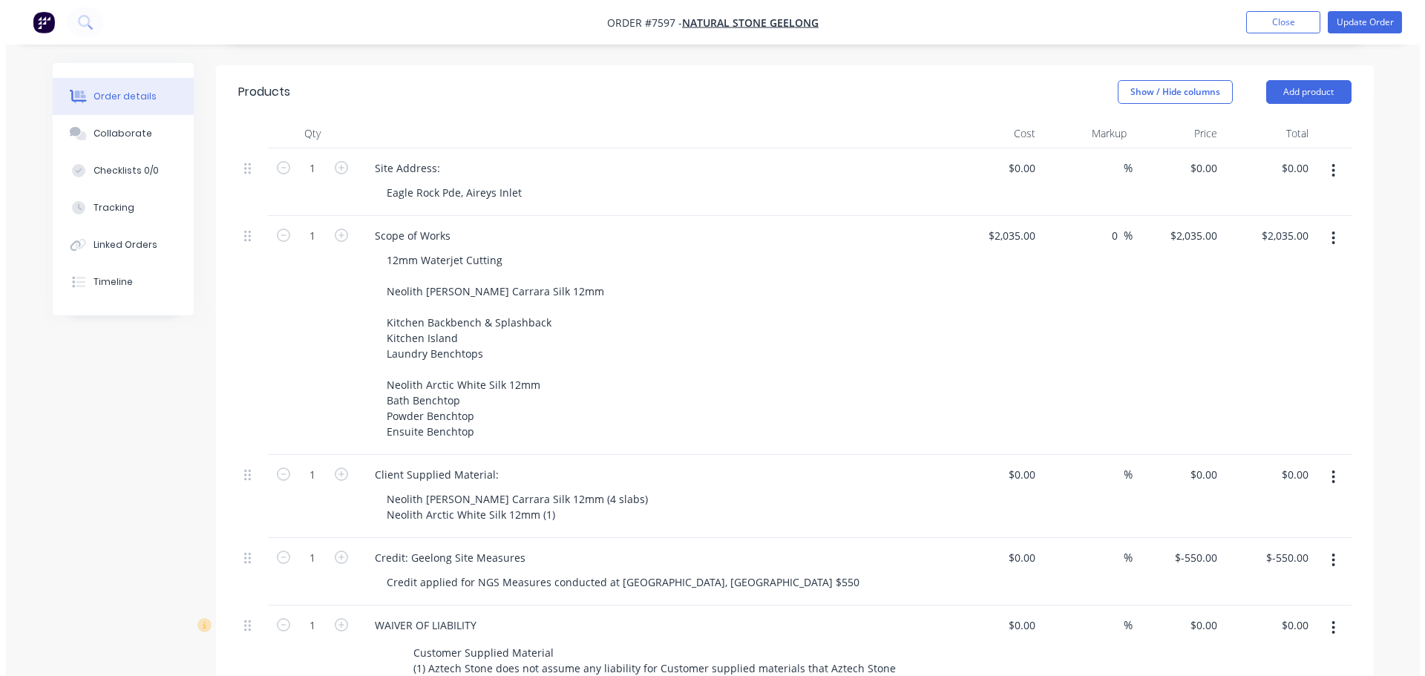
scroll to position [0, 0]
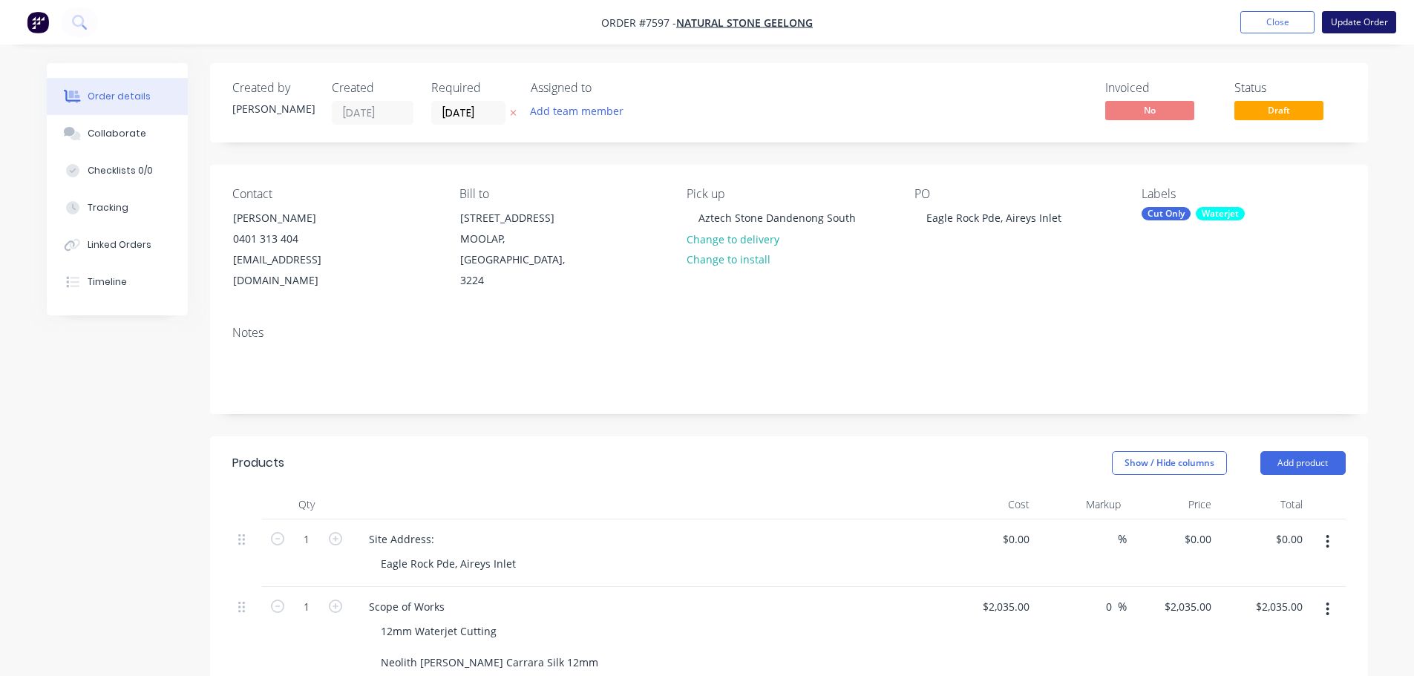
click at [1366, 22] on button "Update Order" at bounding box center [1359, 22] width 74 height 22
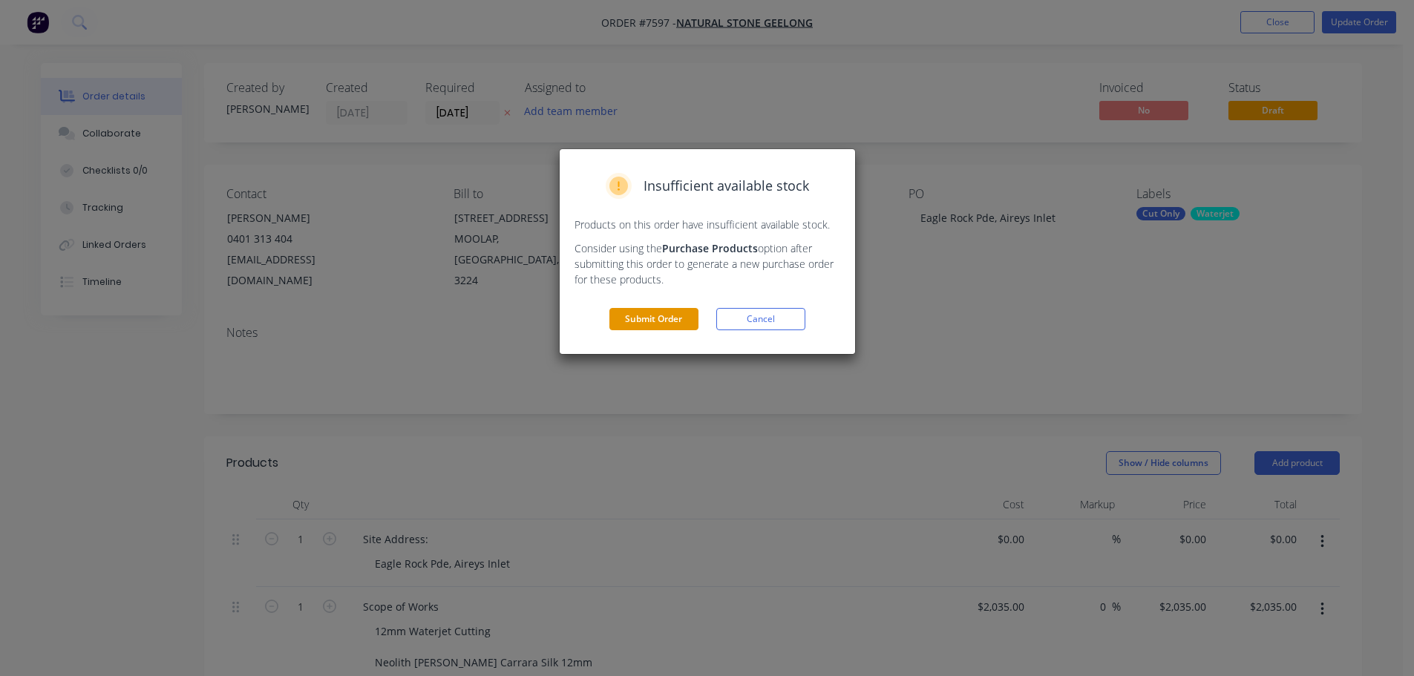
click at [677, 324] on button "Submit Order" at bounding box center [653, 319] width 89 height 22
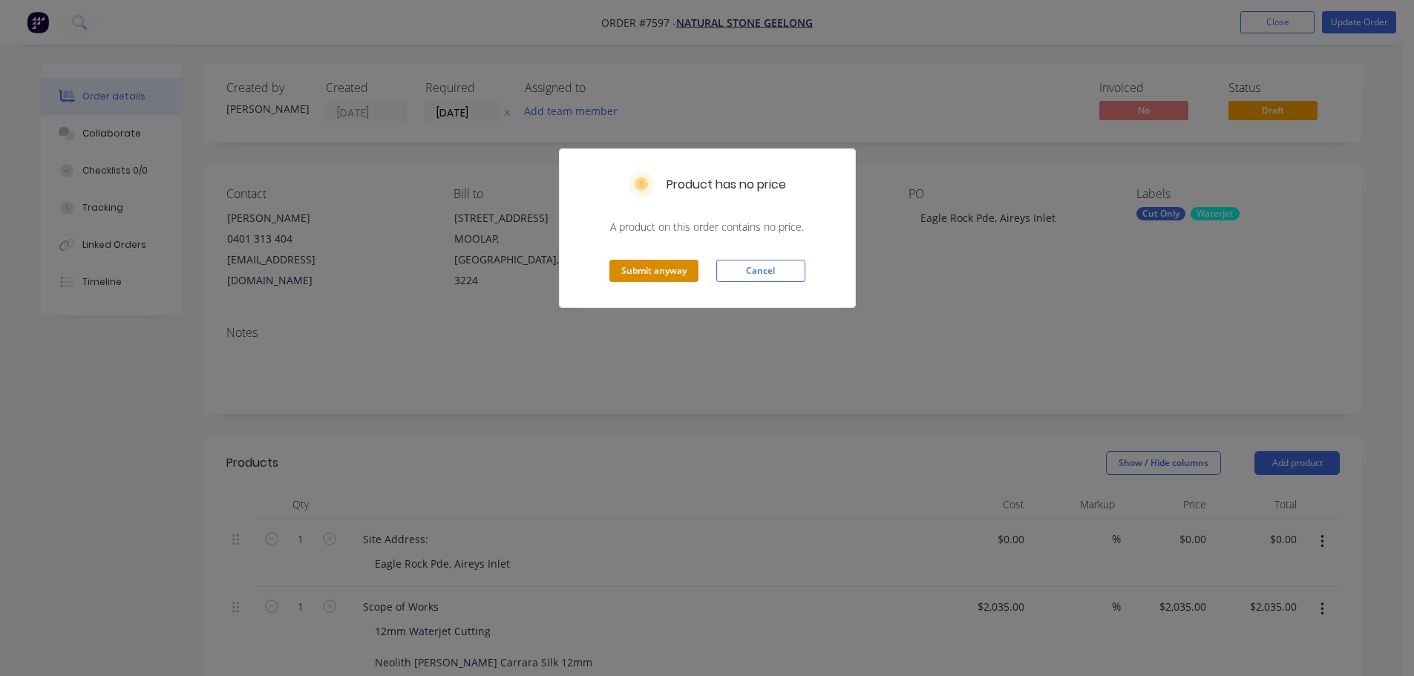
click at [682, 271] on button "Submit anyway" at bounding box center [653, 271] width 89 height 22
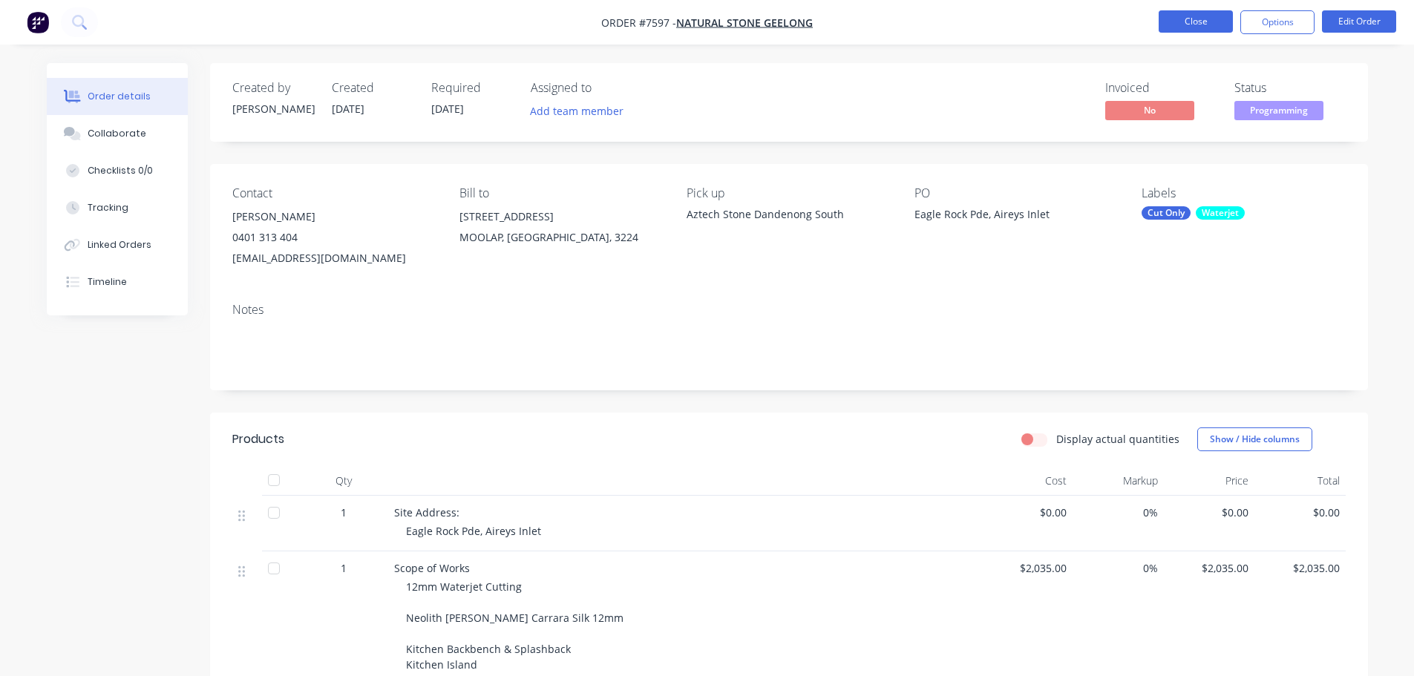
click at [1222, 13] on button "Close" at bounding box center [1196, 21] width 74 height 22
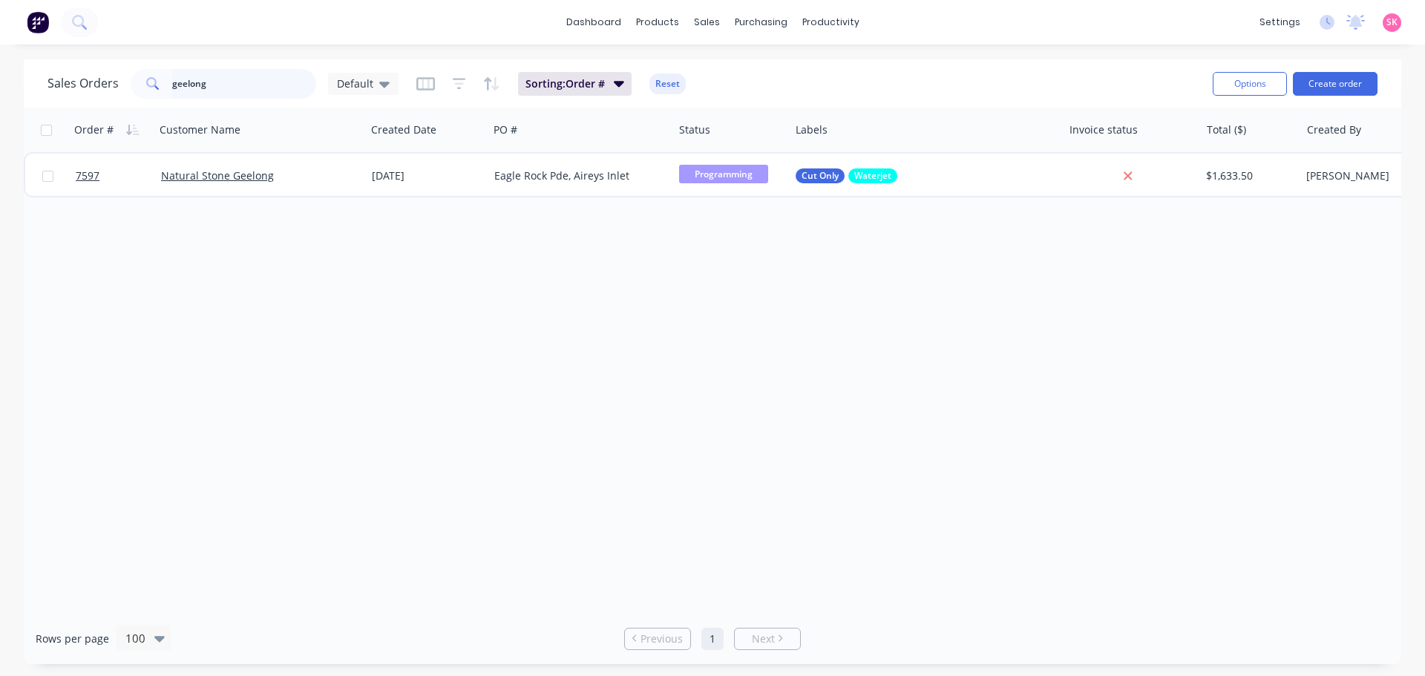
drag, startPoint x: 289, startPoint y: 97, endPoint x: 82, endPoint y: 94, distance: 207.1
click at [113, 92] on div "Sales Orders geelong Default" at bounding box center [223, 84] width 351 height 30
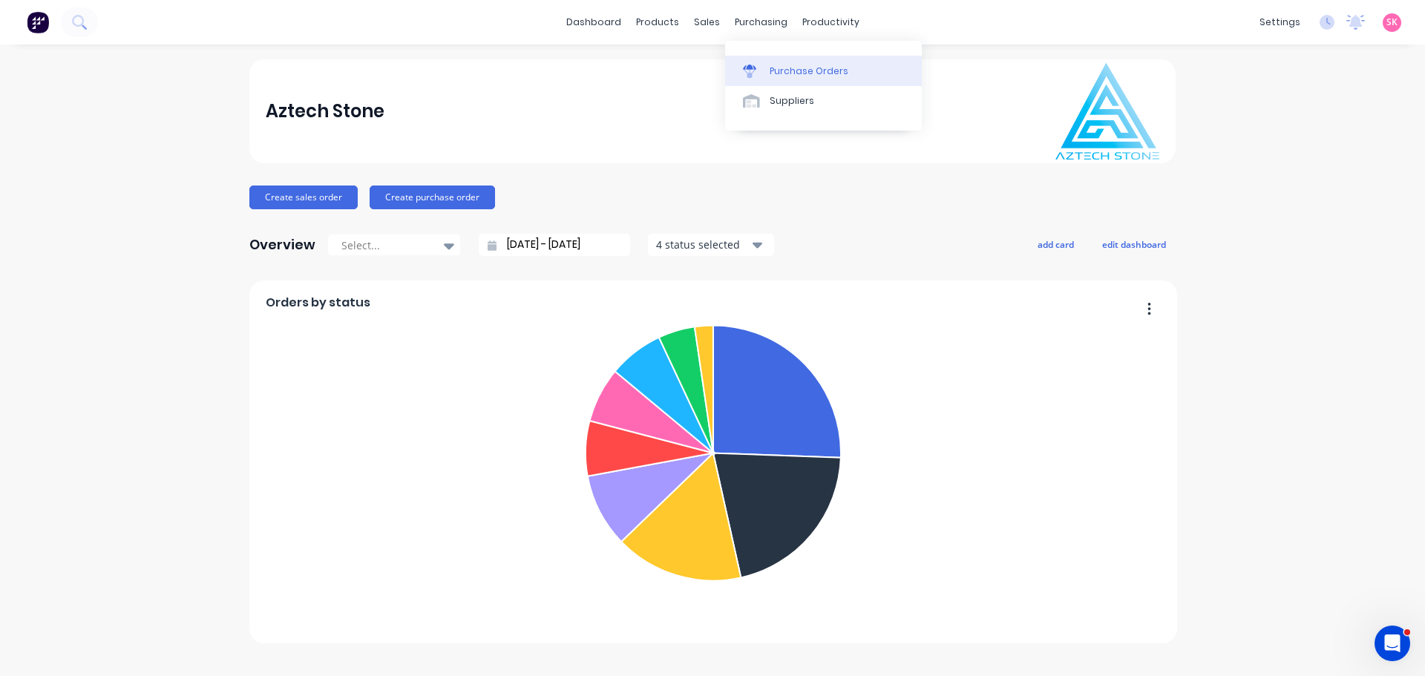
click at [796, 65] on div "Purchase Orders" at bounding box center [809, 71] width 79 height 13
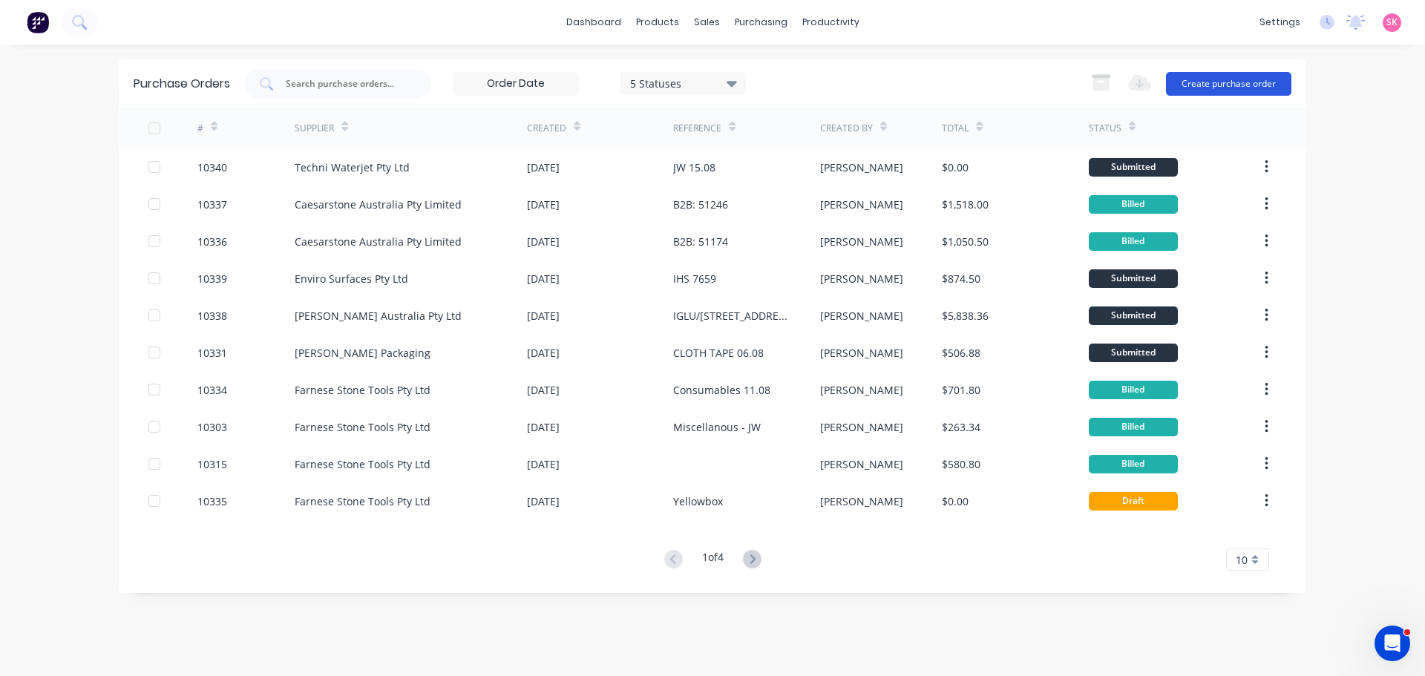
click at [1254, 79] on button "Create purchase order" at bounding box center [1228, 84] width 125 height 24
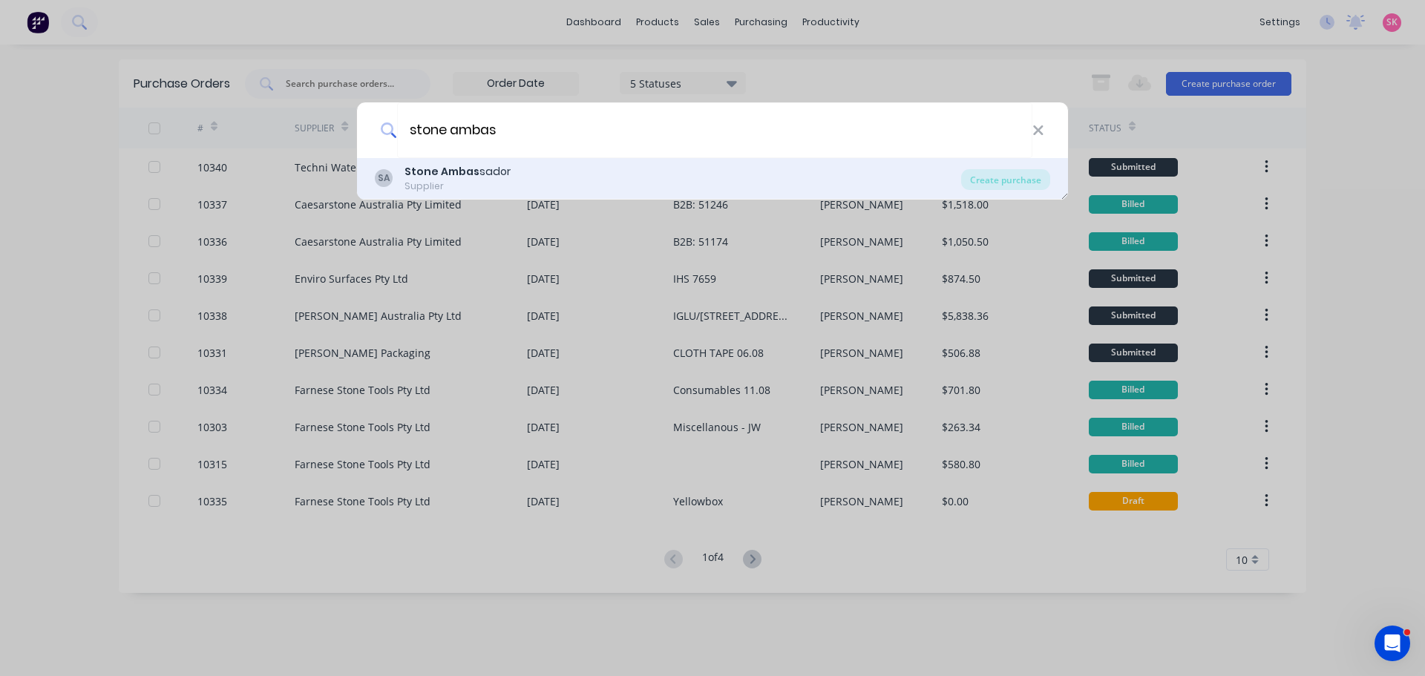
type input "stone ambas"
click at [561, 176] on div "SA Stone Ambas sador Supplier" at bounding box center [668, 178] width 586 height 29
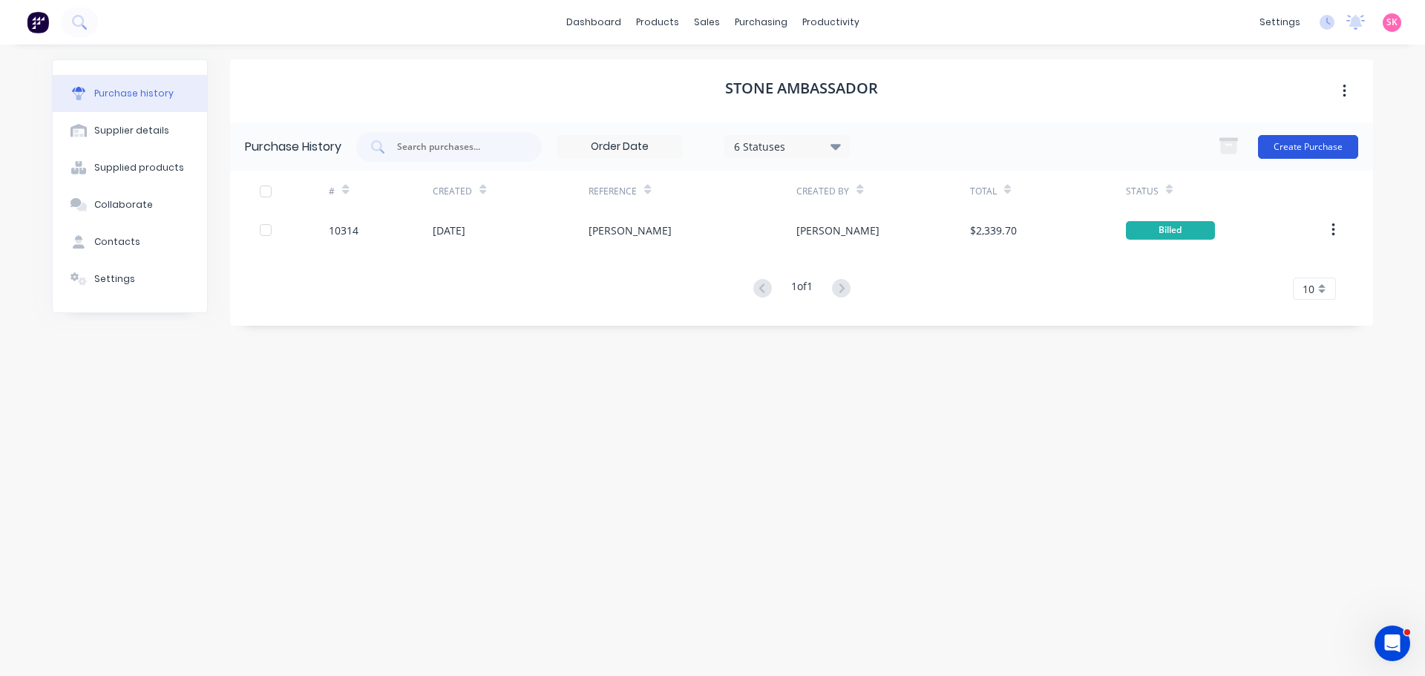
click at [1316, 145] on button "Create Purchase" at bounding box center [1308, 147] width 100 height 24
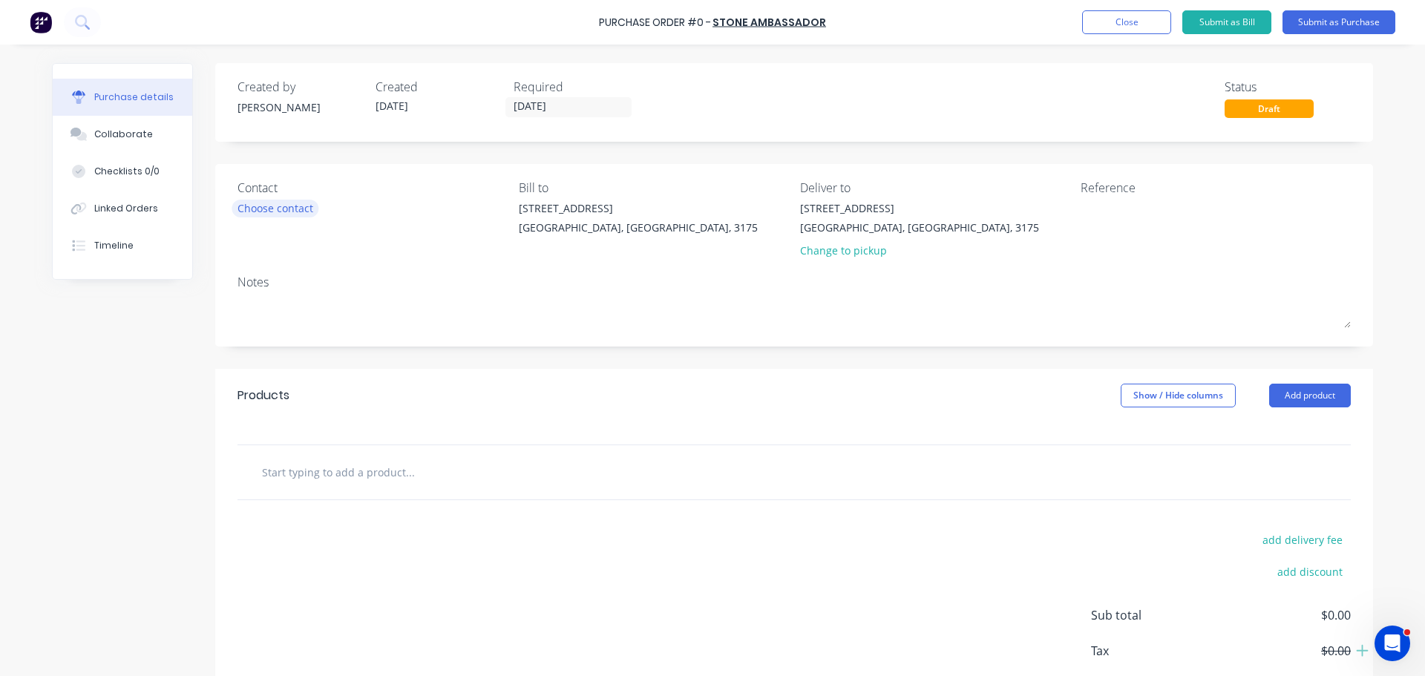
click at [259, 200] on div "Choose contact" at bounding box center [276, 208] width 76 height 16
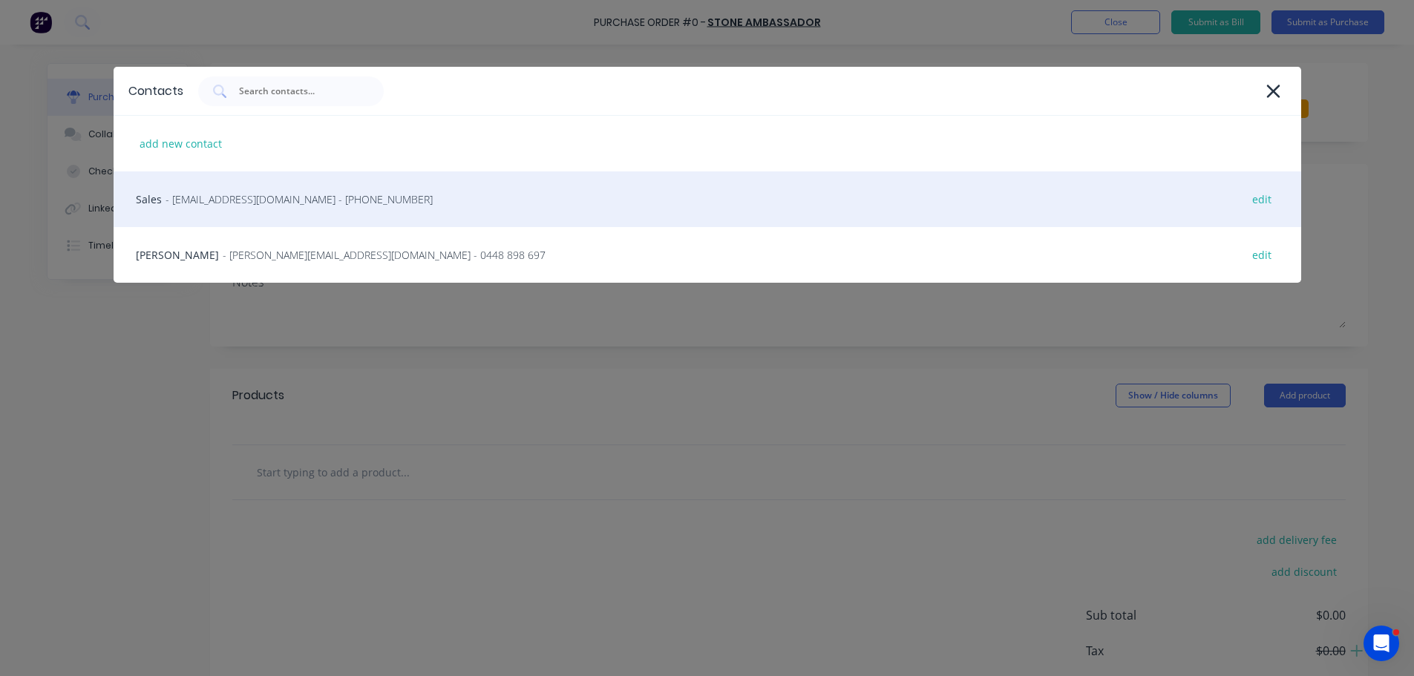
click at [323, 197] on span "- sales.vic@stoneambassador.com.au - (03) 9333 8834" at bounding box center [299, 200] width 267 height 16
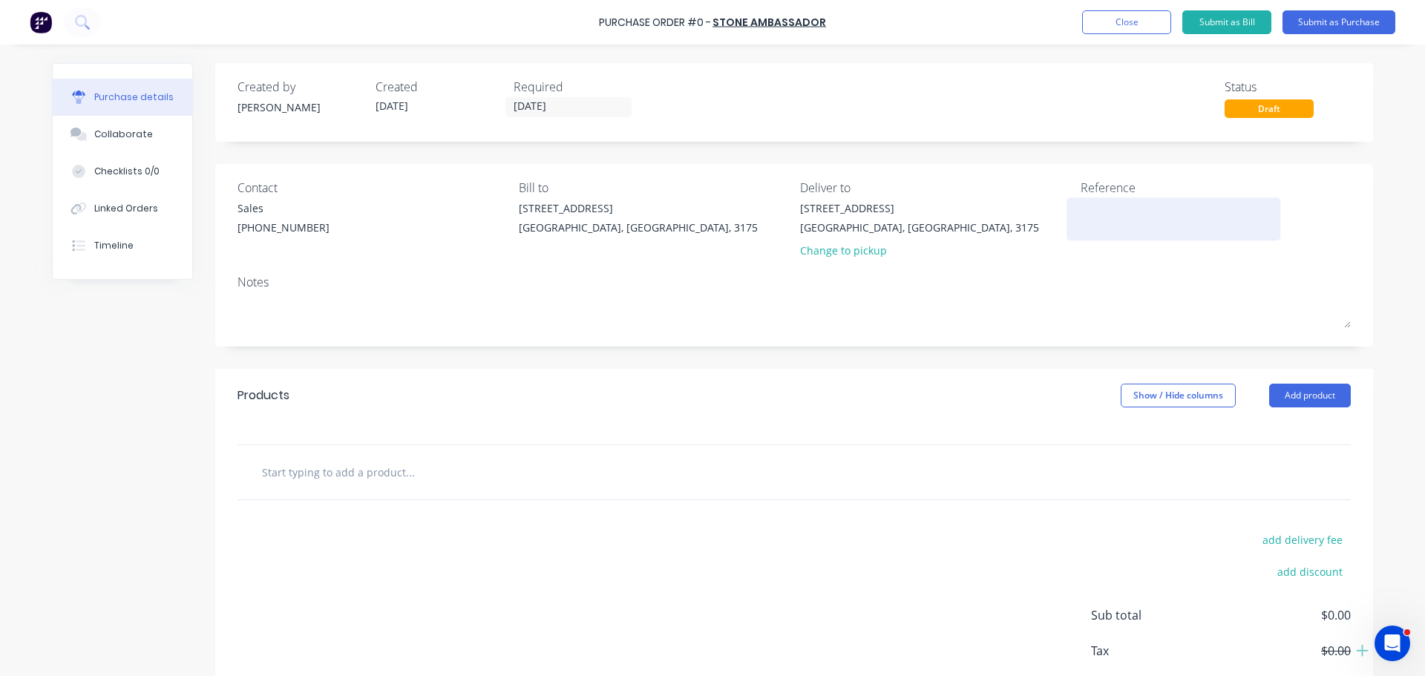
click at [1104, 208] on textarea at bounding box center [1174, 216] width 186 height 33
click at [1081, 212] on textarea at bounding box center [1174, 216] width 186 height 33
type textarea "119LAVENDER/CONNOLLY"
type textarea "x"
type textarea "119LAVENDER/CONNOLLY"
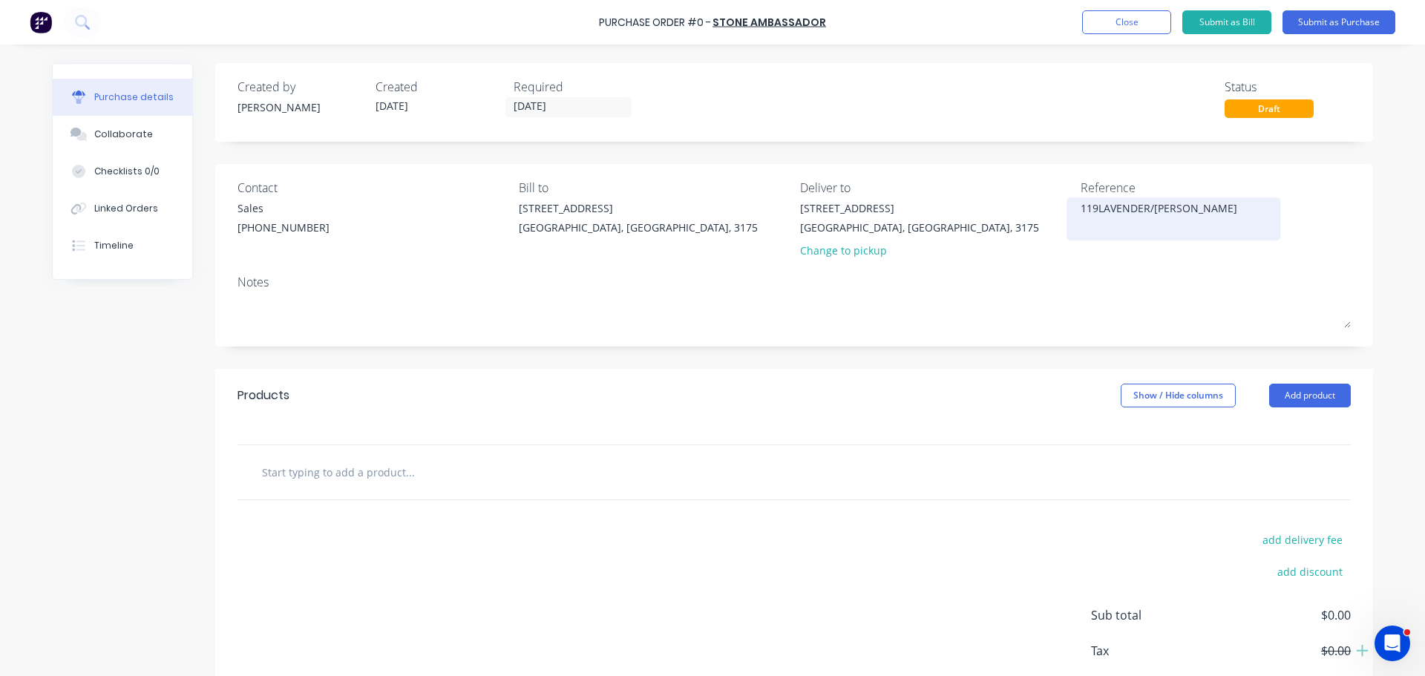
type textarea "x"
type textarea "119LAVENDER/CONNOLLY B"
type textarea "x"
type textarea "119LAVENDER/CONNOLLY BU"
type textarea "x"
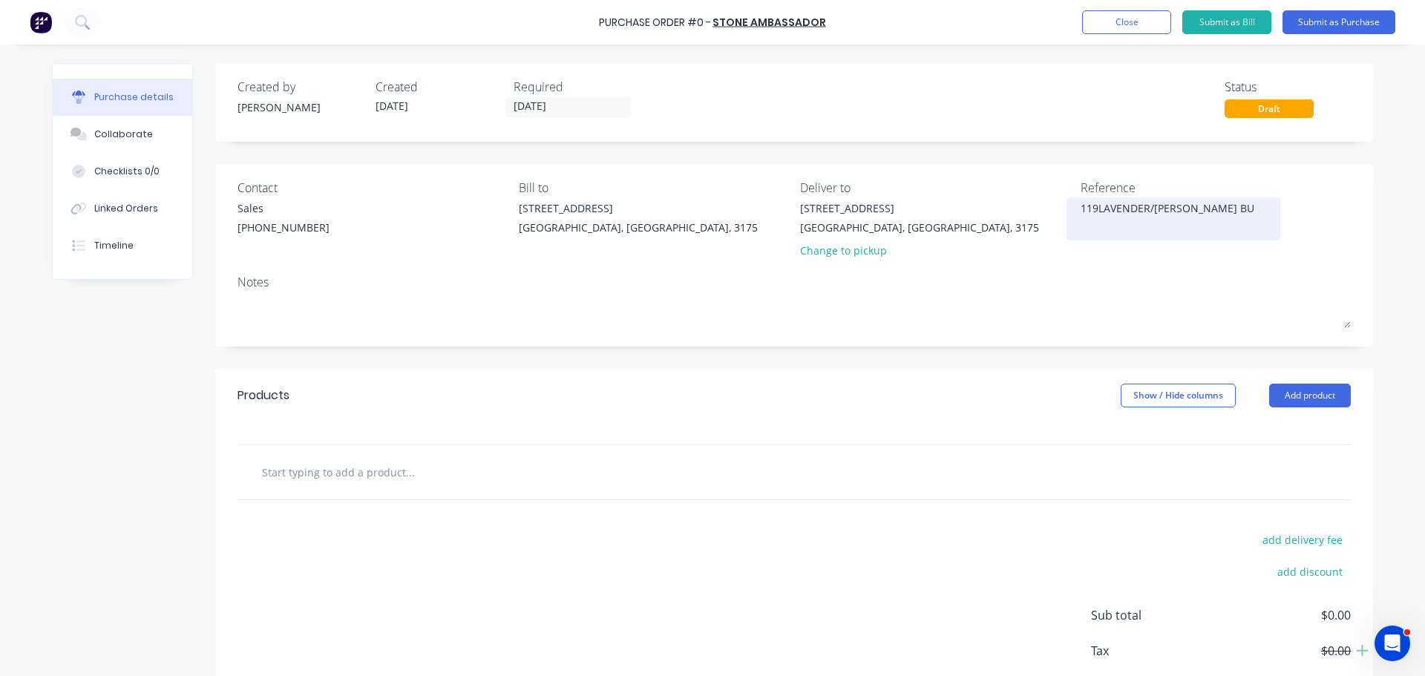
type textarea "119LAVENDER/CONNOLLY BUI"
type textarea "x"
type textarea "119LAVENDER/CONNOLLY BUIL"
type textarea "x"
type textarea "119LAVENDER/CONNOLLY BUILD"
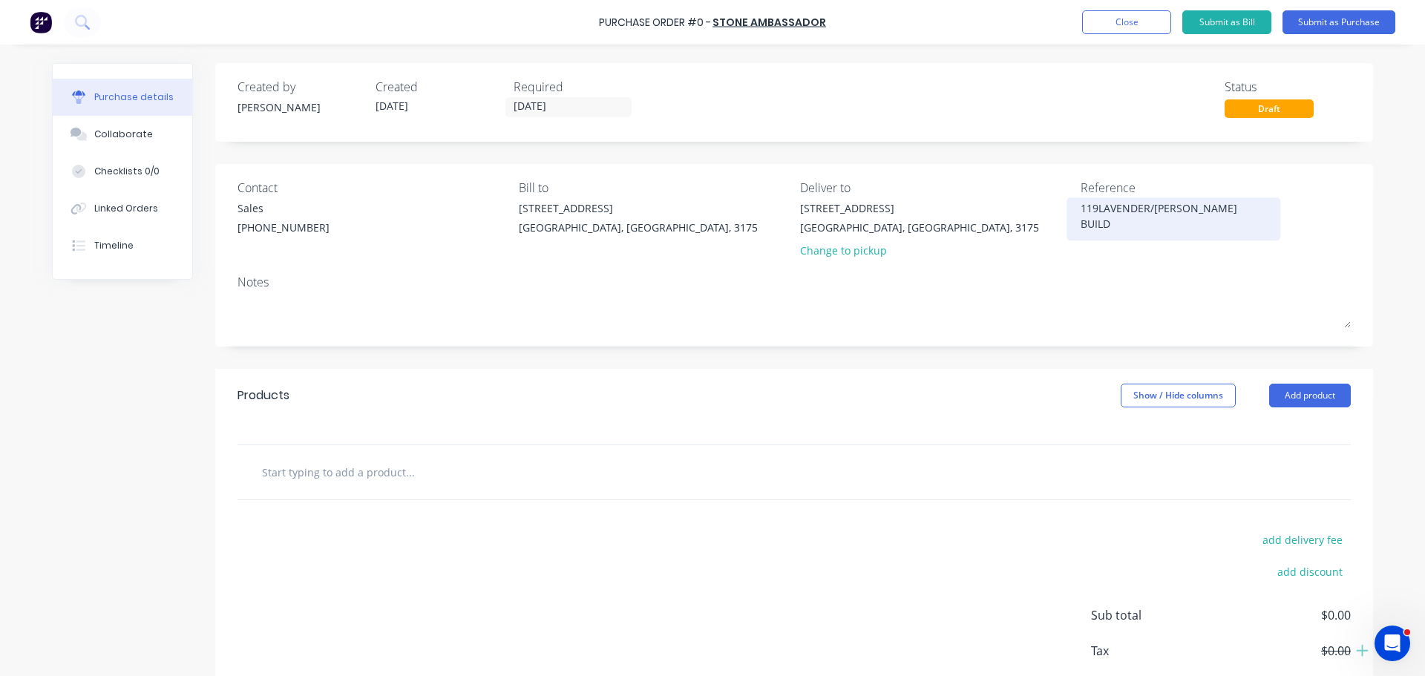
type textarea "x"
type textarea "119LAVENDER/CONNOLLY BUILDE"
type textarea "x"
type textarea "119LAVENDER/CONNOLLY BUILDER"
type textarea "x"
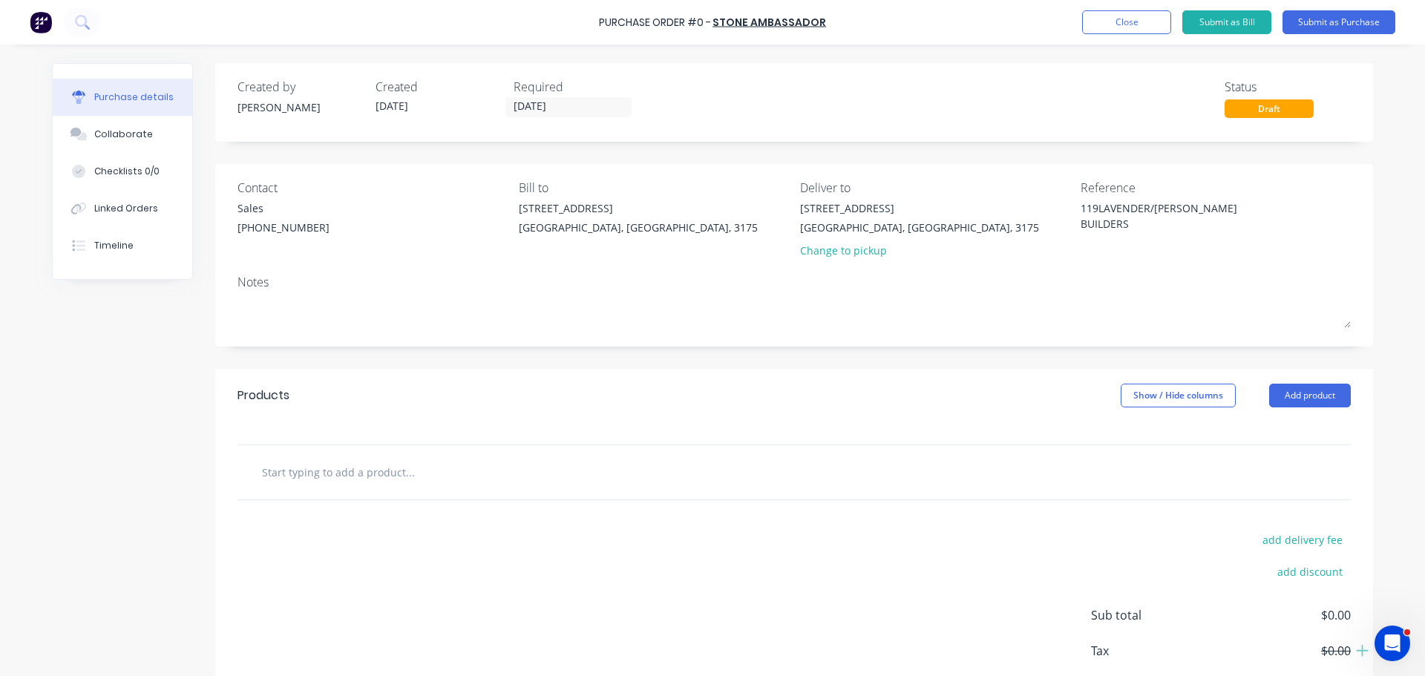
type textarea "119LAVENDER/CONNOLLY BUILDERS"
type textarea "x"
type textarea "119LAVENDER/CONNOLLY BUILDERS"
click at [365, 475] on input "text" at bounding box center [409, 472] width 297 height 30
click at [1116, 29] on button "Close" at bounding box center [1126, 22] width 89 height 24
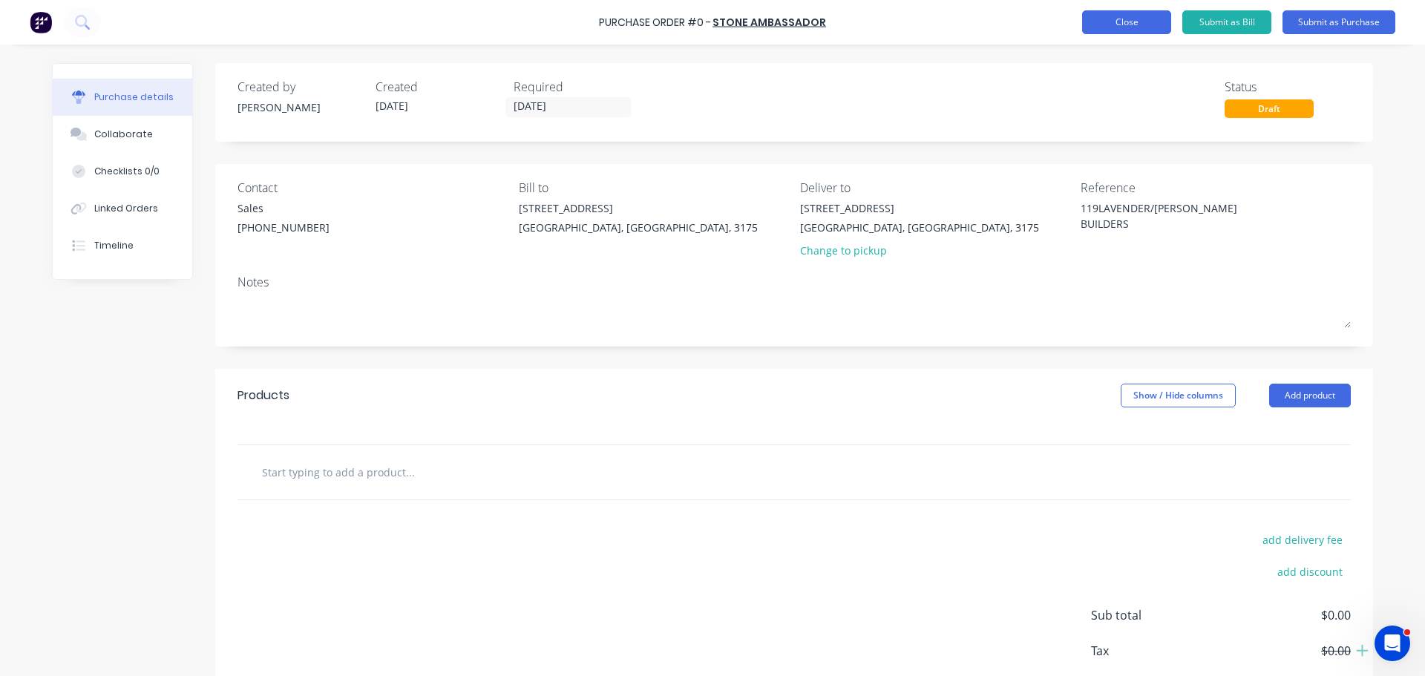
type textarea "x"
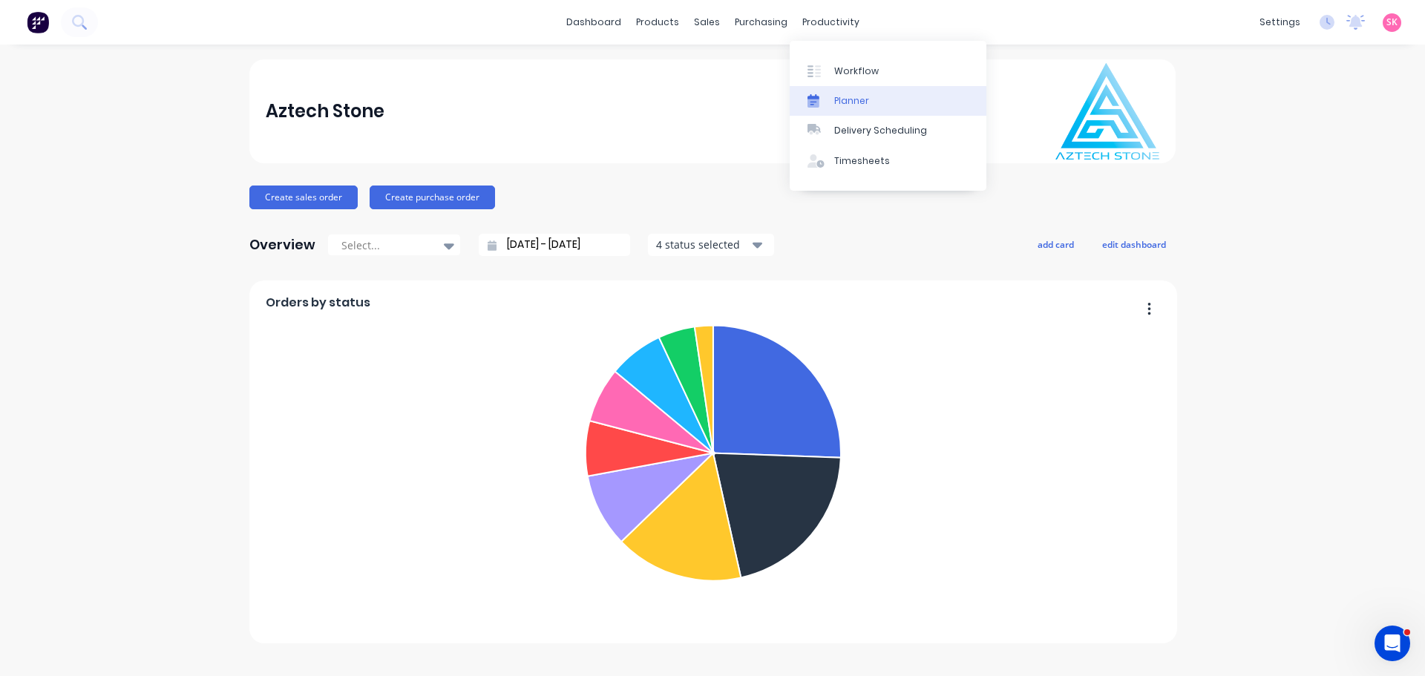
click at [872, 88] on link "Planner" at bounding box center [888, 101] width 197 height 30
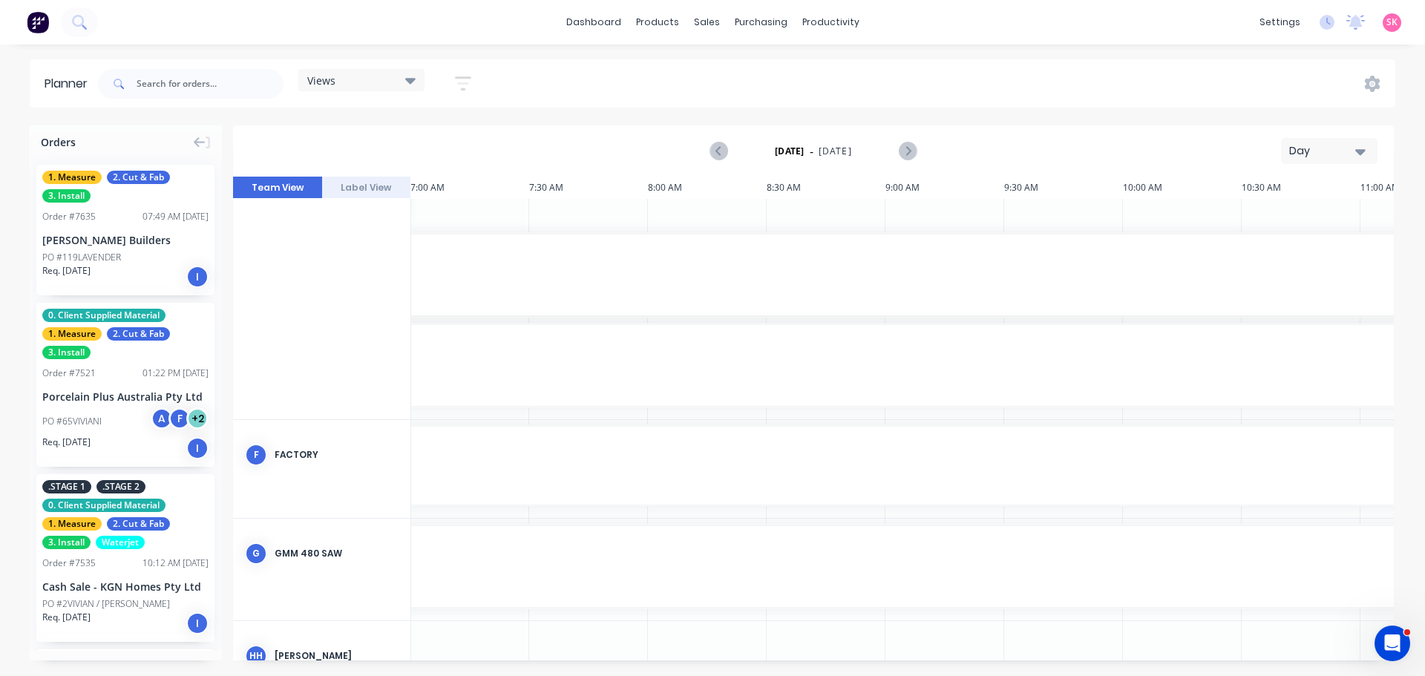
scroll to position [949, 238]
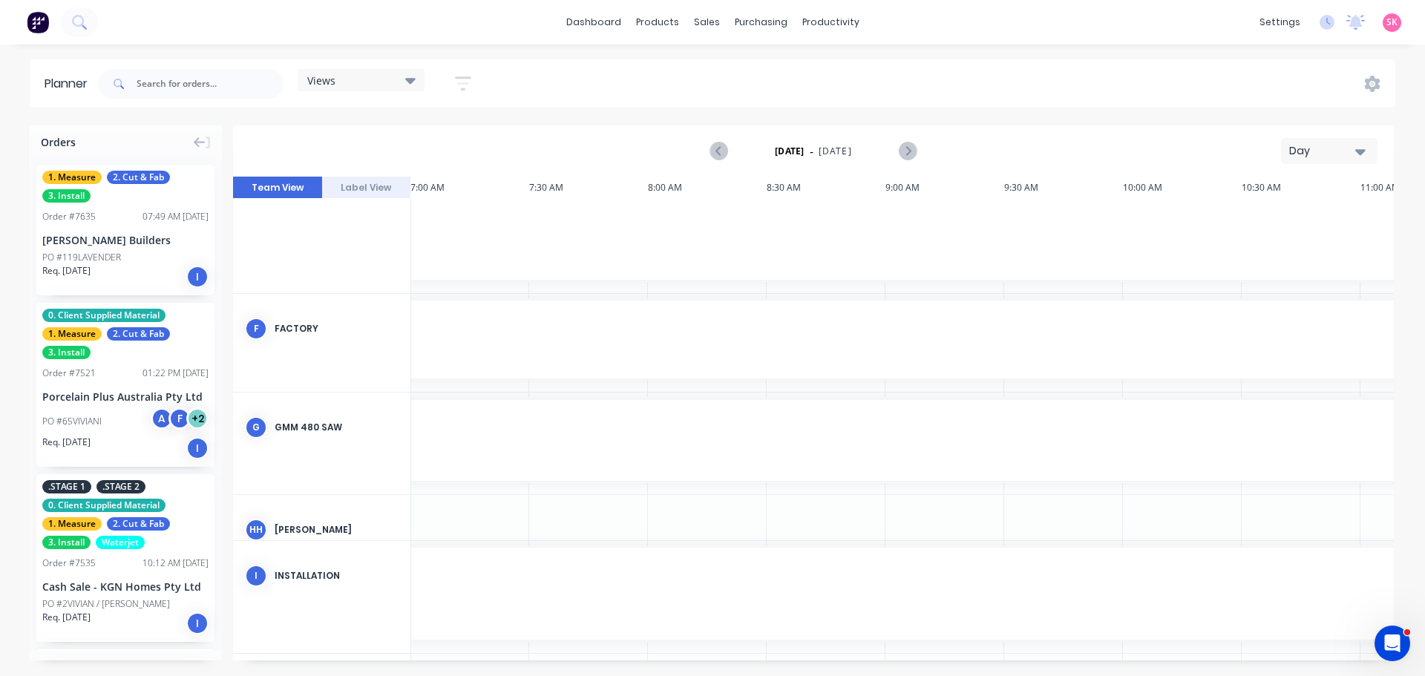
click at [1335, 145] on div "Day" at bounding box center [1323, 151] width 68 height 16
click at [1297, 216] on div "Week" at bounding box center [1302, 221] width 147 height 30
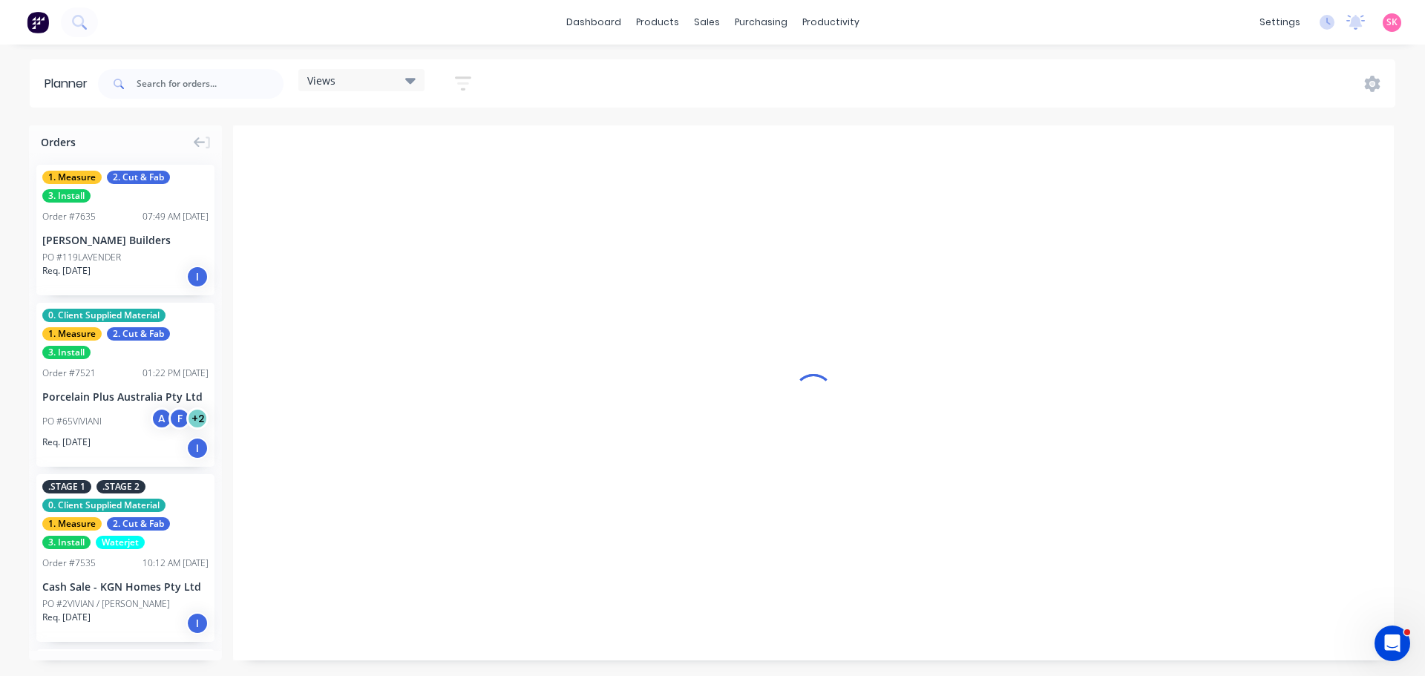
scroll to position [0, 1]
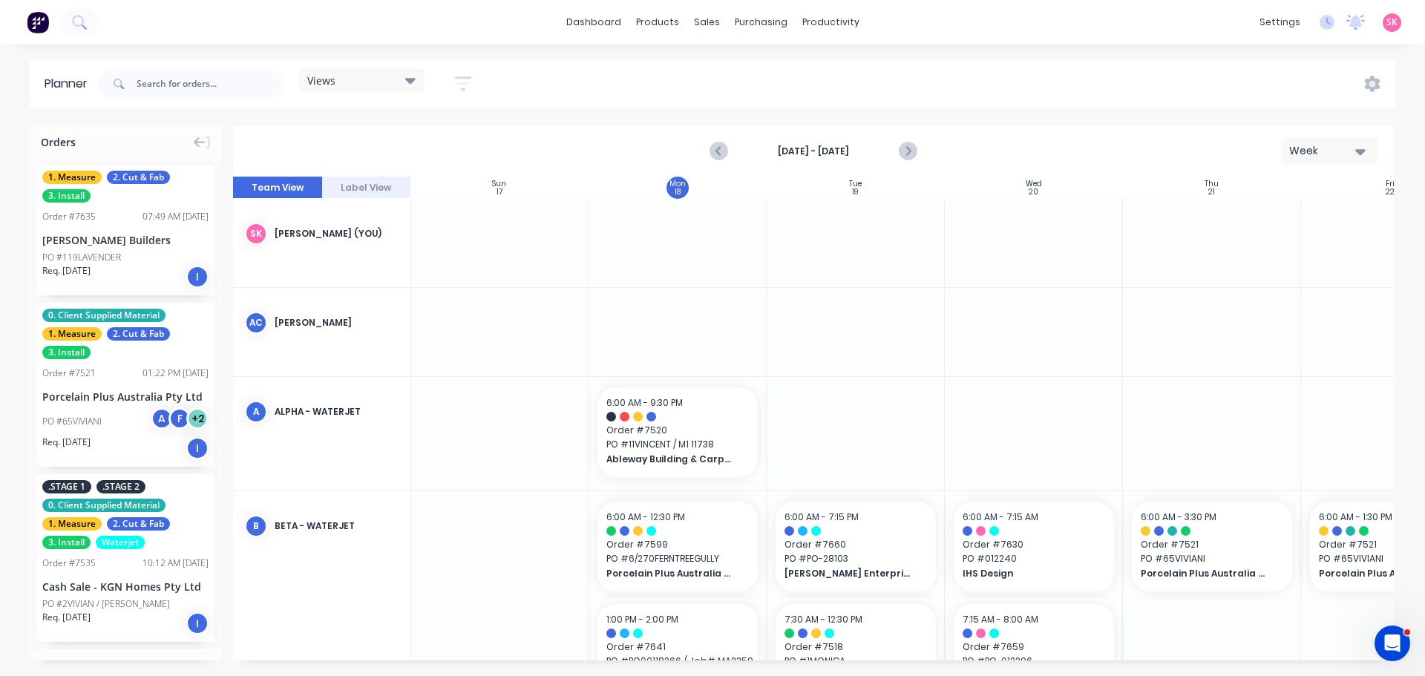
click at [363, 82] on div "Views" at bounding box center [361, 79] width 108 height 13
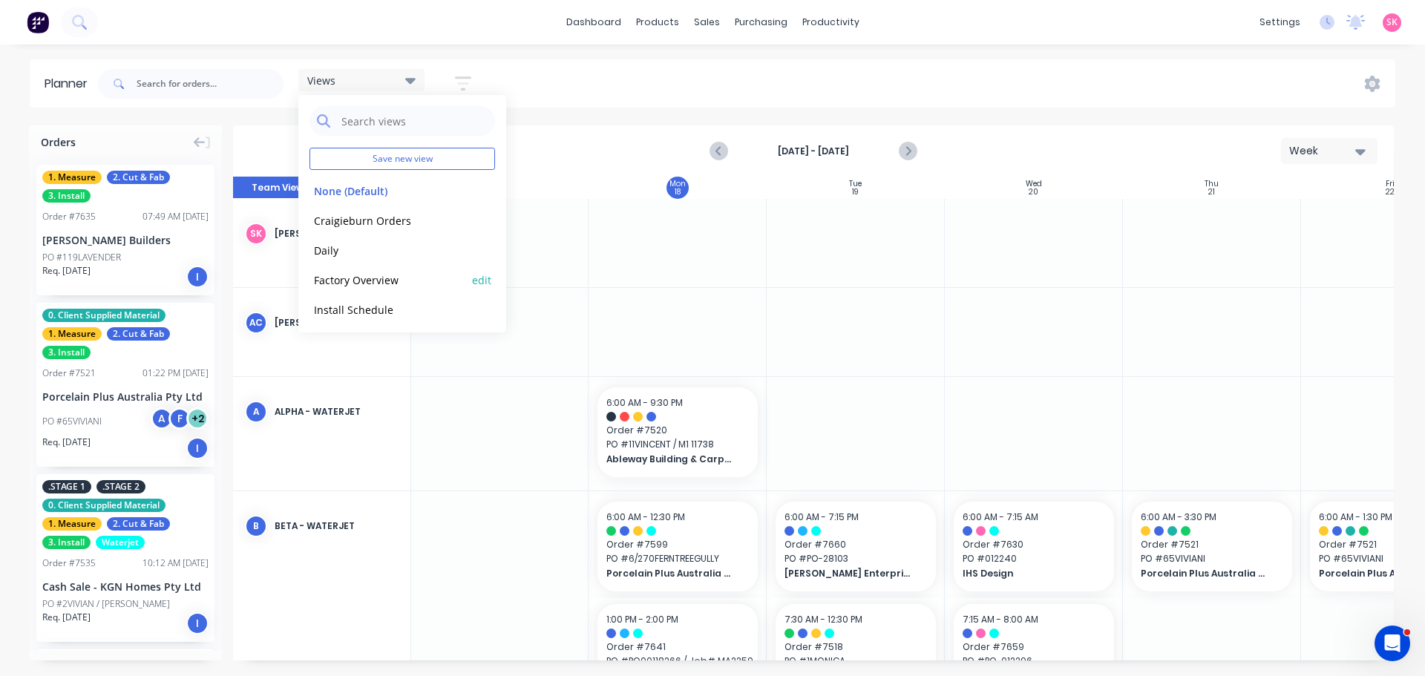
click at [433, 281] on button "Factory Overview" at bounding box center [389, 279] width 158 height 17
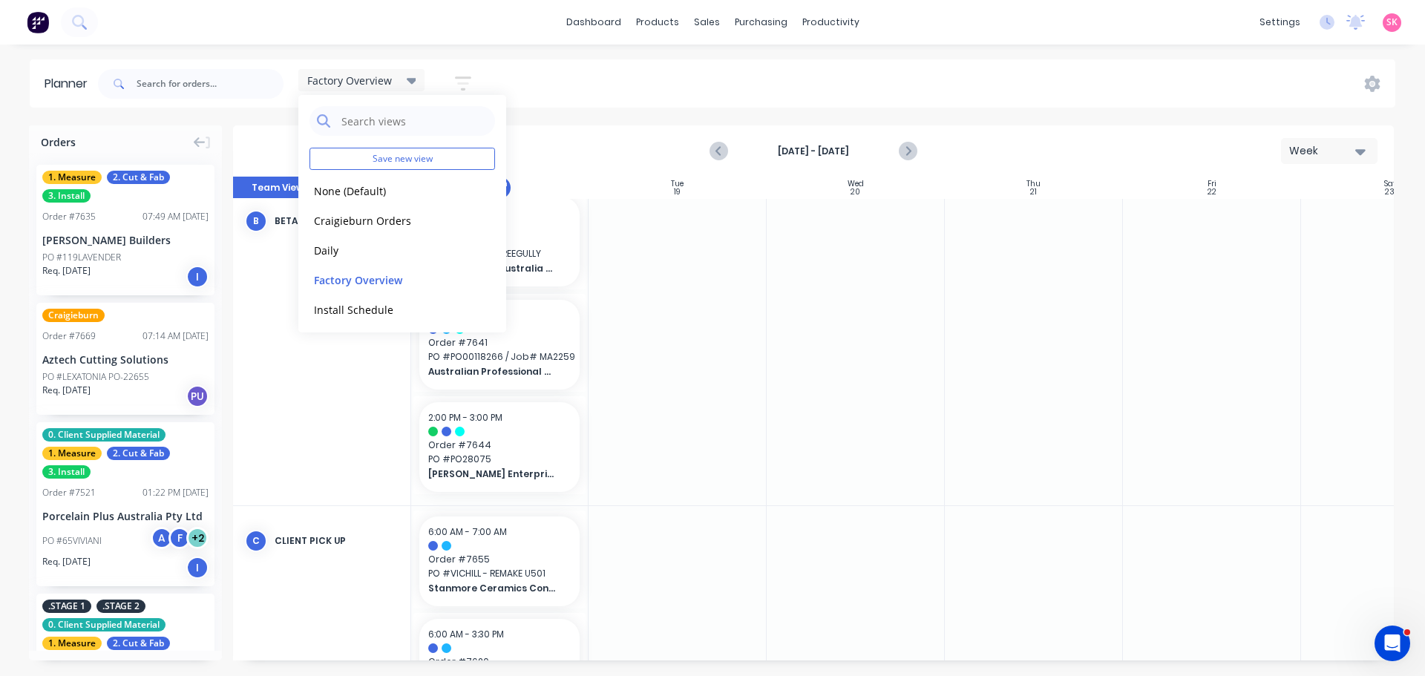
scroll to position [520, 179]
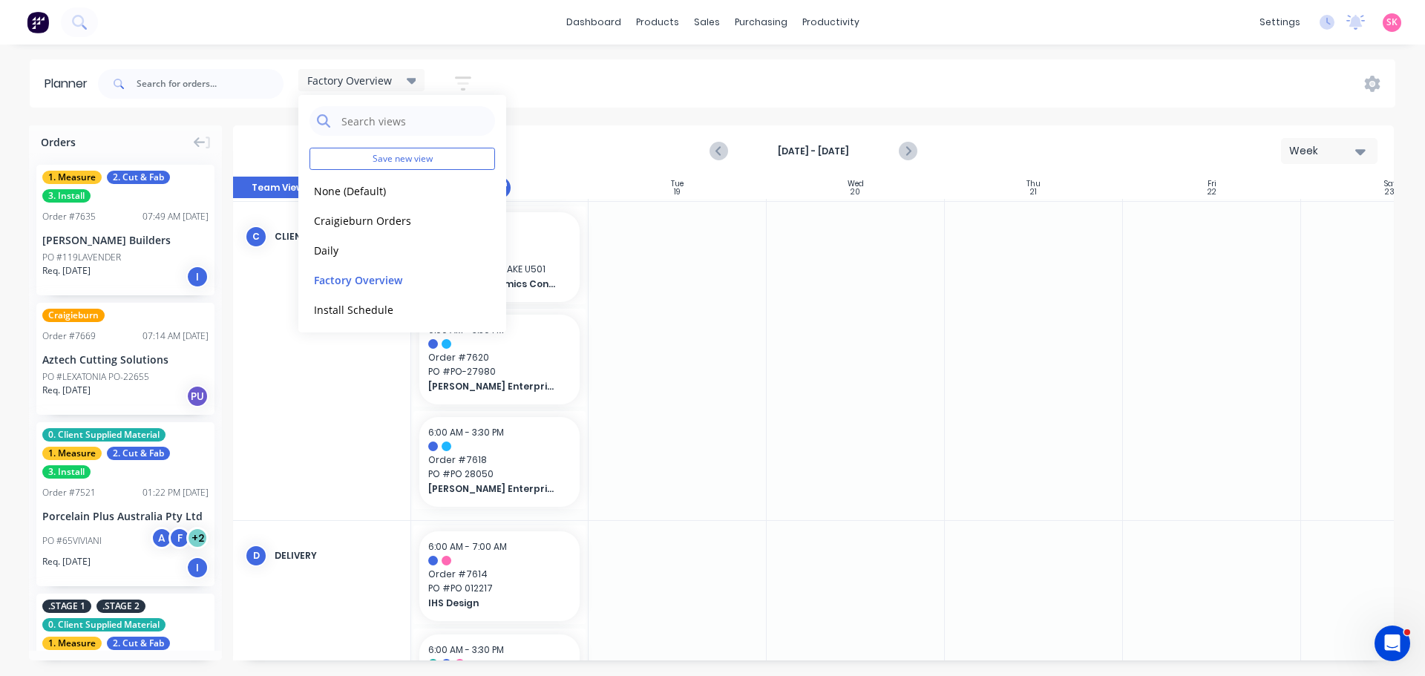
click at [733, 664] on div "Orders 1. Measure 2. Cut & Fab 3. Install Order # 7635 07:49 AM 18/08/25 Connel…" at bounding box center [712, 400] width 1425 height 550
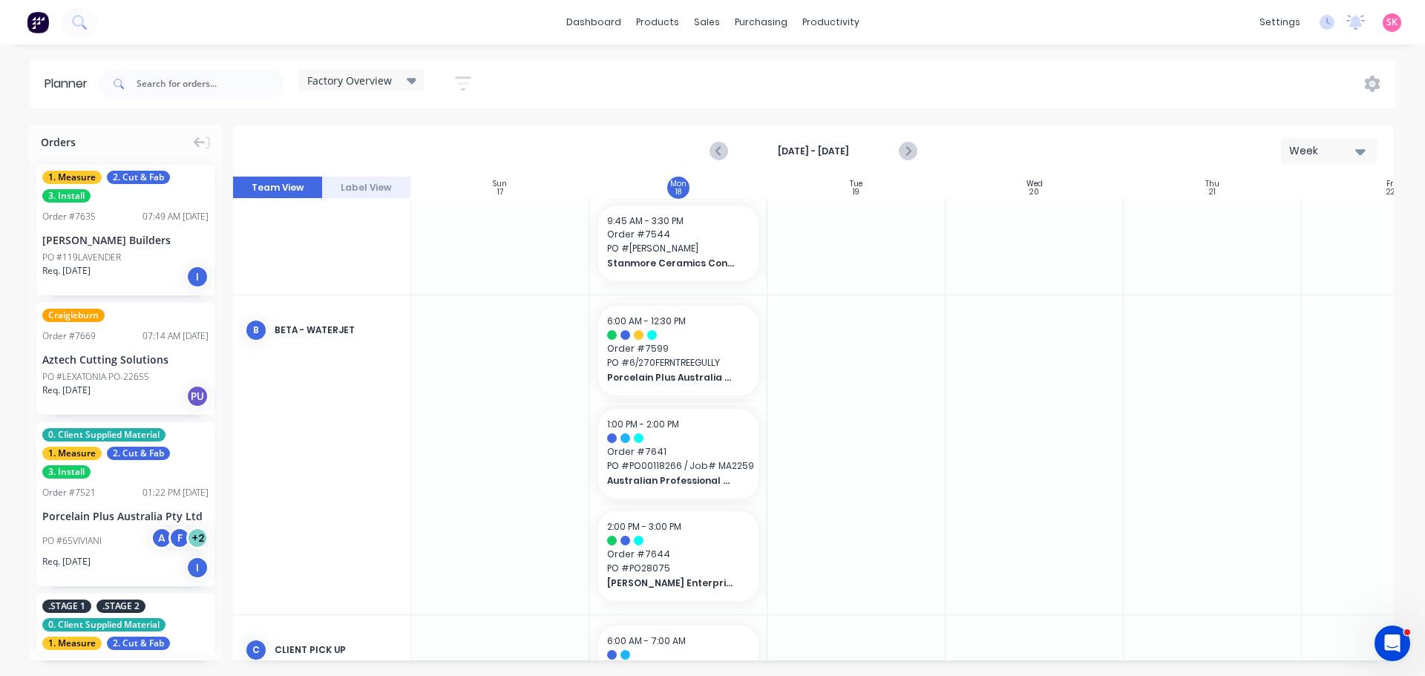
scroll to position [0, 0]
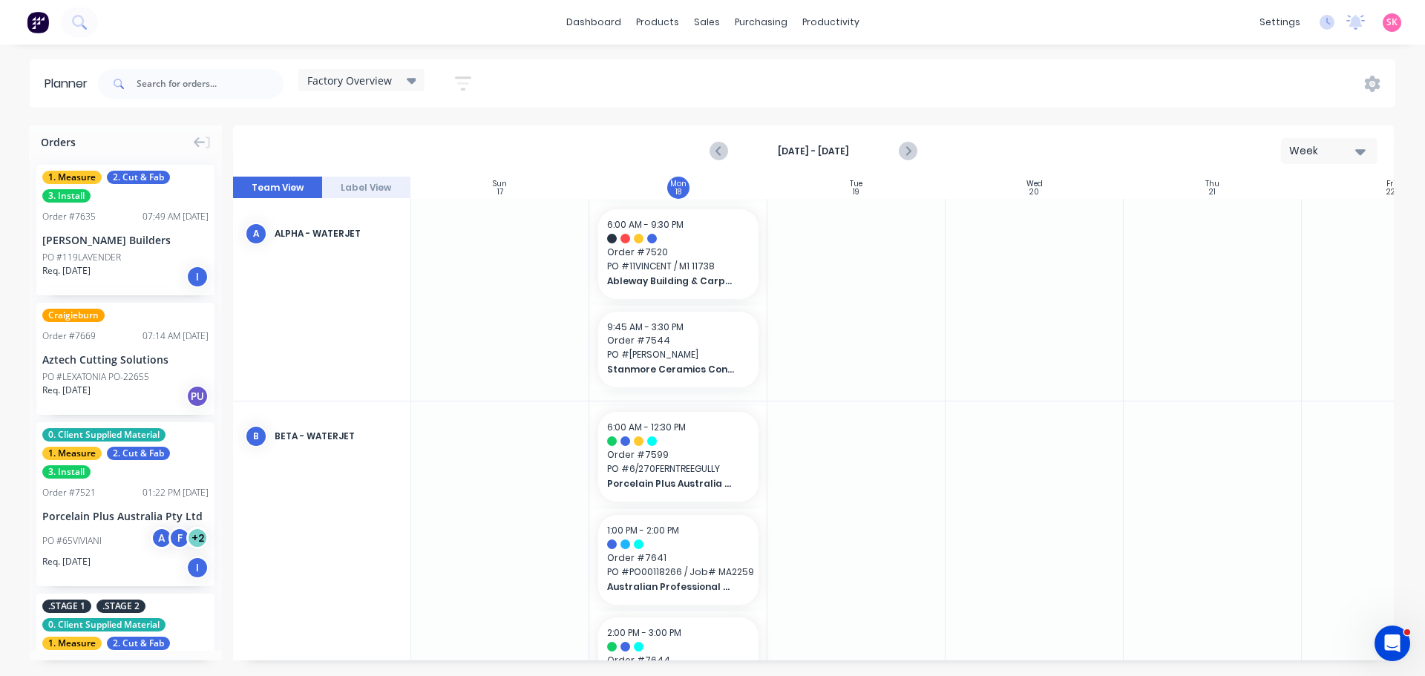
click at [388, 68] on div "Factory Overview Save new view None (Default) edit Craigieburn Orders edit Dail…" at bounding box center [291, 84] width 392 height 45
click at [392, 86] on span "Factory Overview" at bounding box center [349, 81] width 85 height 16
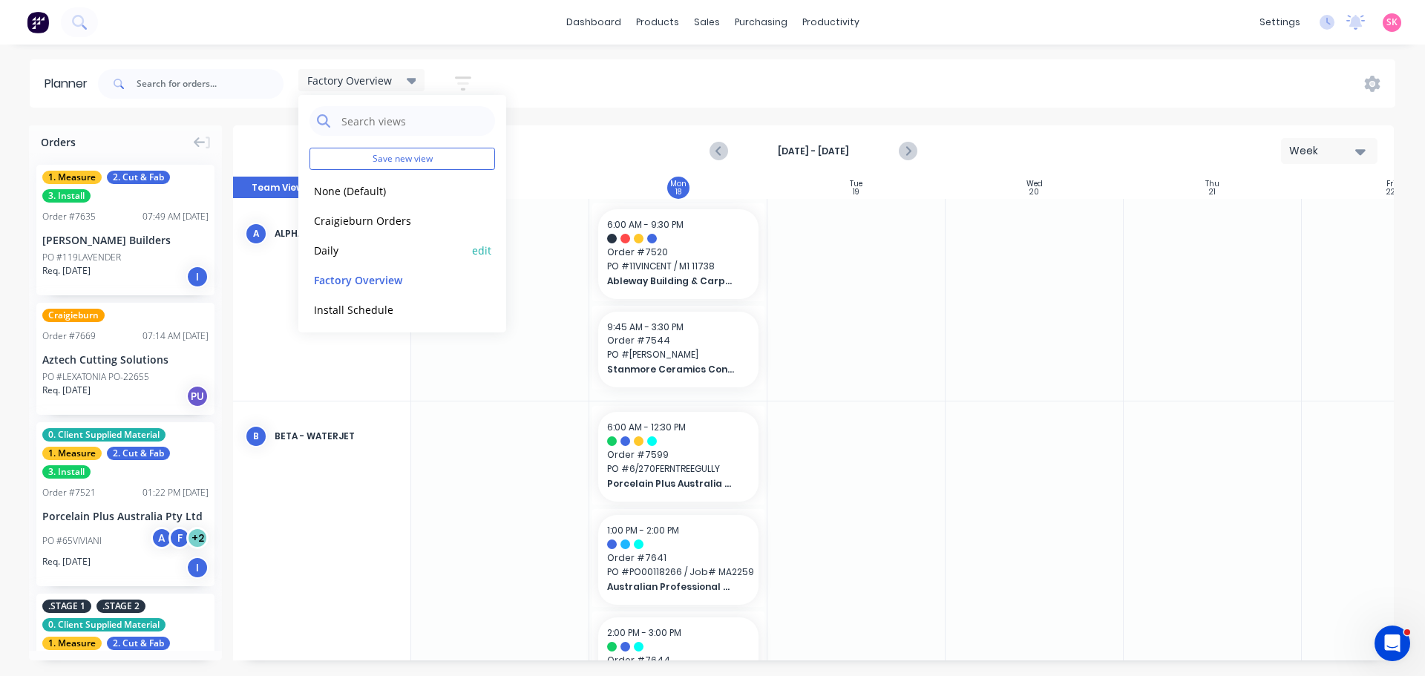
click at [396, 244] on button "Daily" at bounding box center [389, 249] width 158 height 17
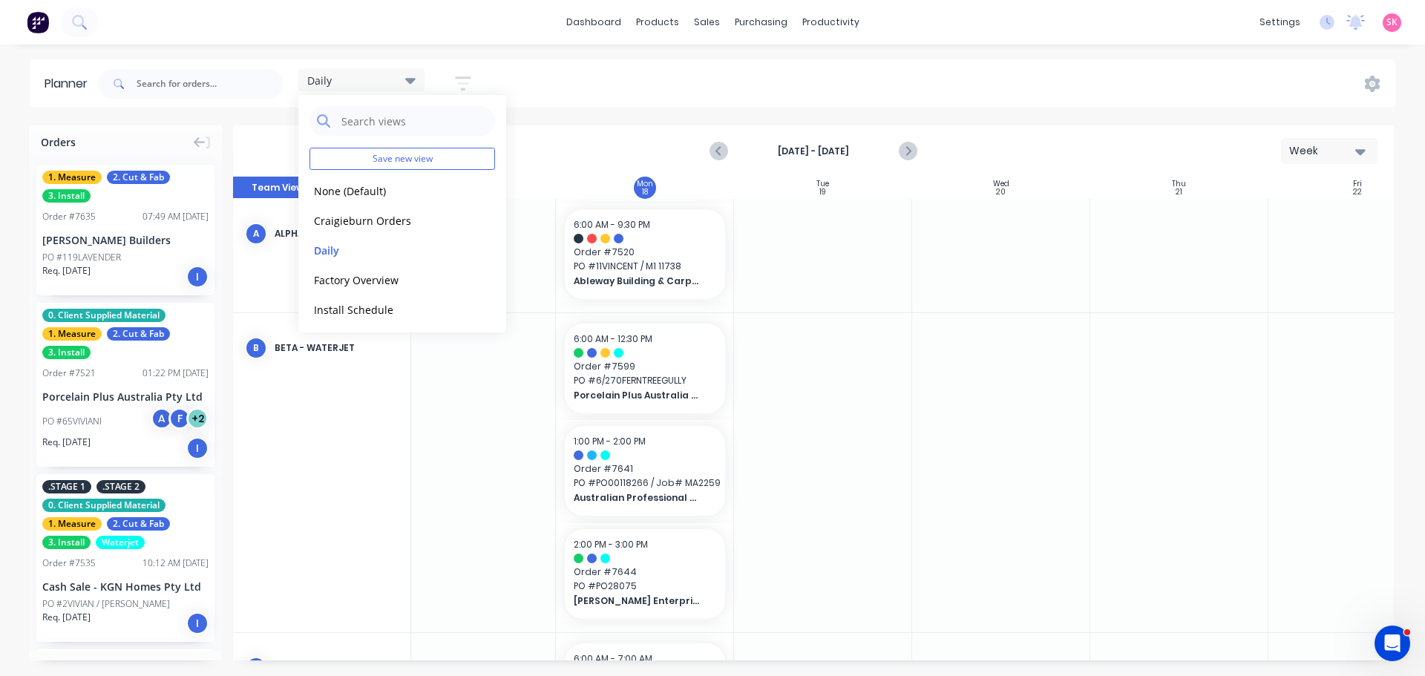
scroll to position [0, 179]
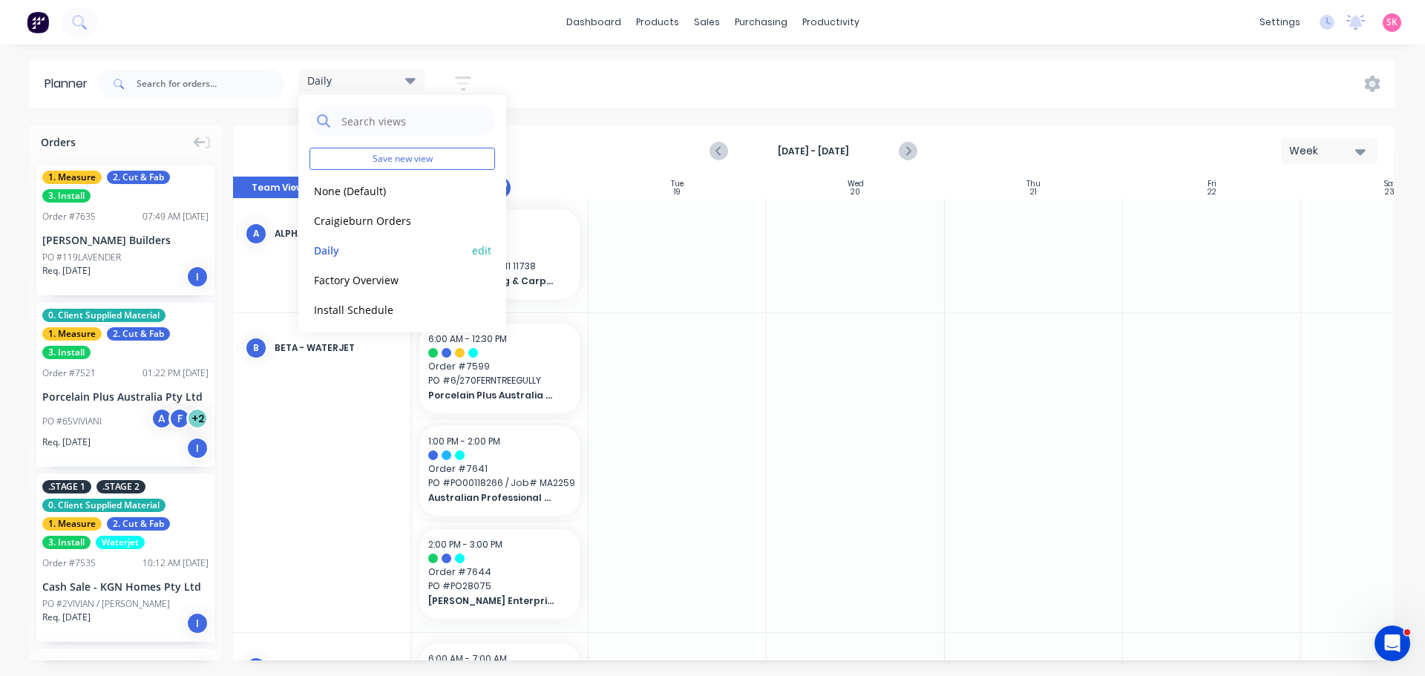
click at [472, 248] on button "edit" at bounding box center [481, 250] width 19 height 16
click at [580, 186] on button "Update" at bounding box center [572, 187] width 89 height 26
click at [549, 101] on div "Daily Save new view None (Default) edit Craigieburn Orders edit Daily edit Fact…" at bounding box center [745, 84] width 1300 height 45
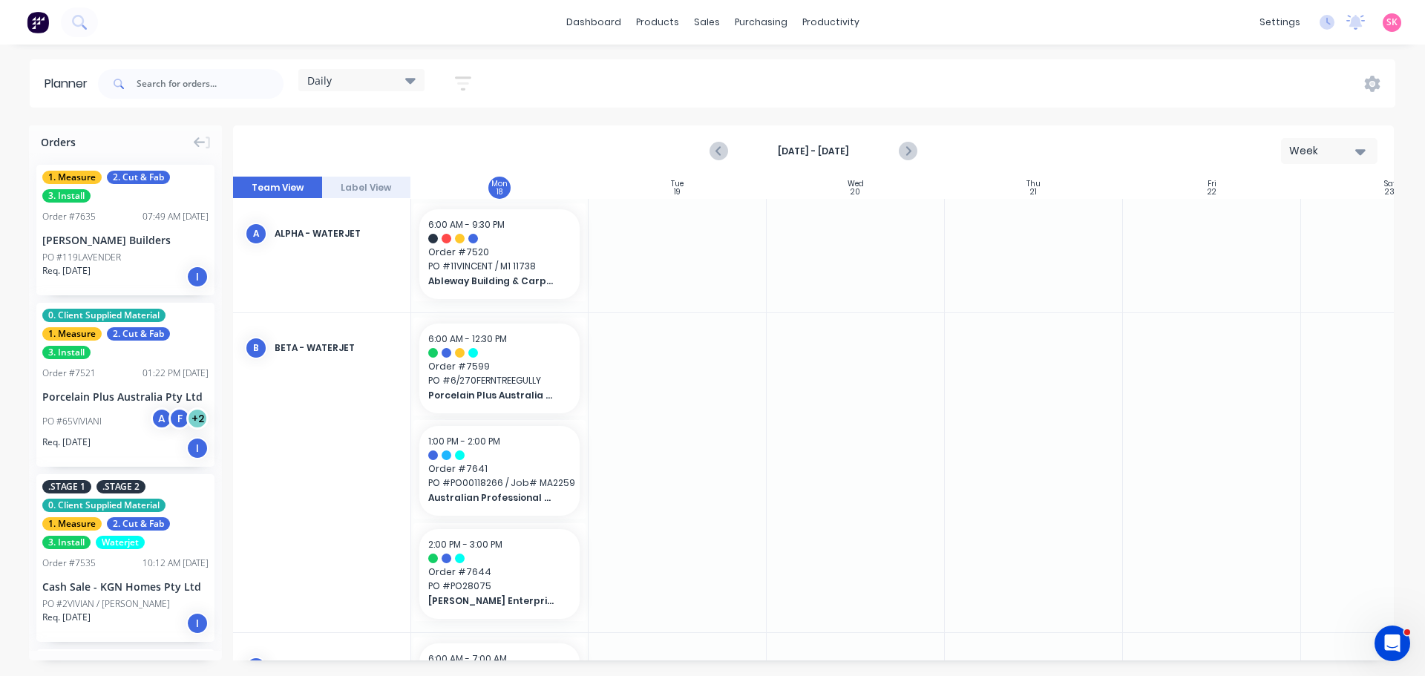
click at [378, 75] on div "Daily" at bounding box center [361, 79] width 108 height 13
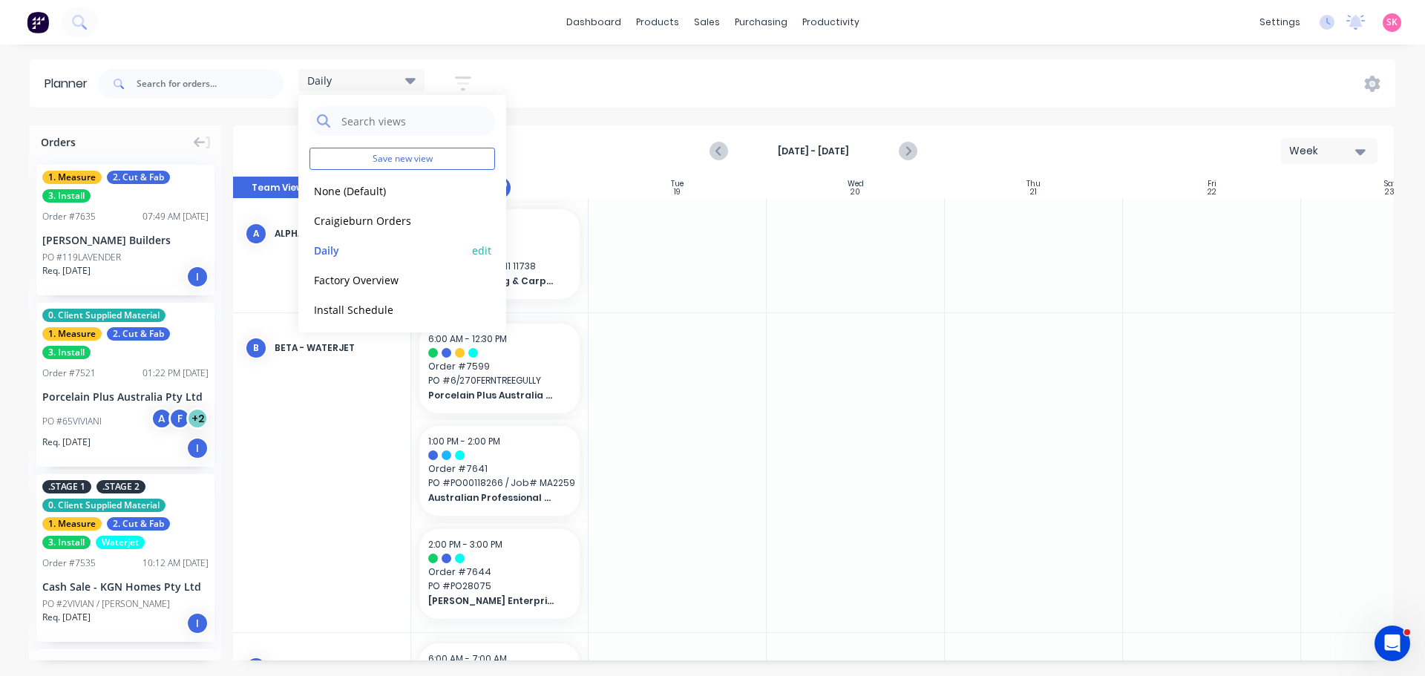
click at [472, 243] on button "edit" at bounding box center [481, 250] width 19 height 16
click at [544, 156] on div "Set as your default view" at bounding box center [617, 155] width 178 height 16
click at [549, 154] on label "Set as your default view" at bounding box center [608, 155] width 119 height 16
click at [533, 154] on input "Set as your default view" at bounding box center [534, 154] width 12 height 14
checkbox input "true"
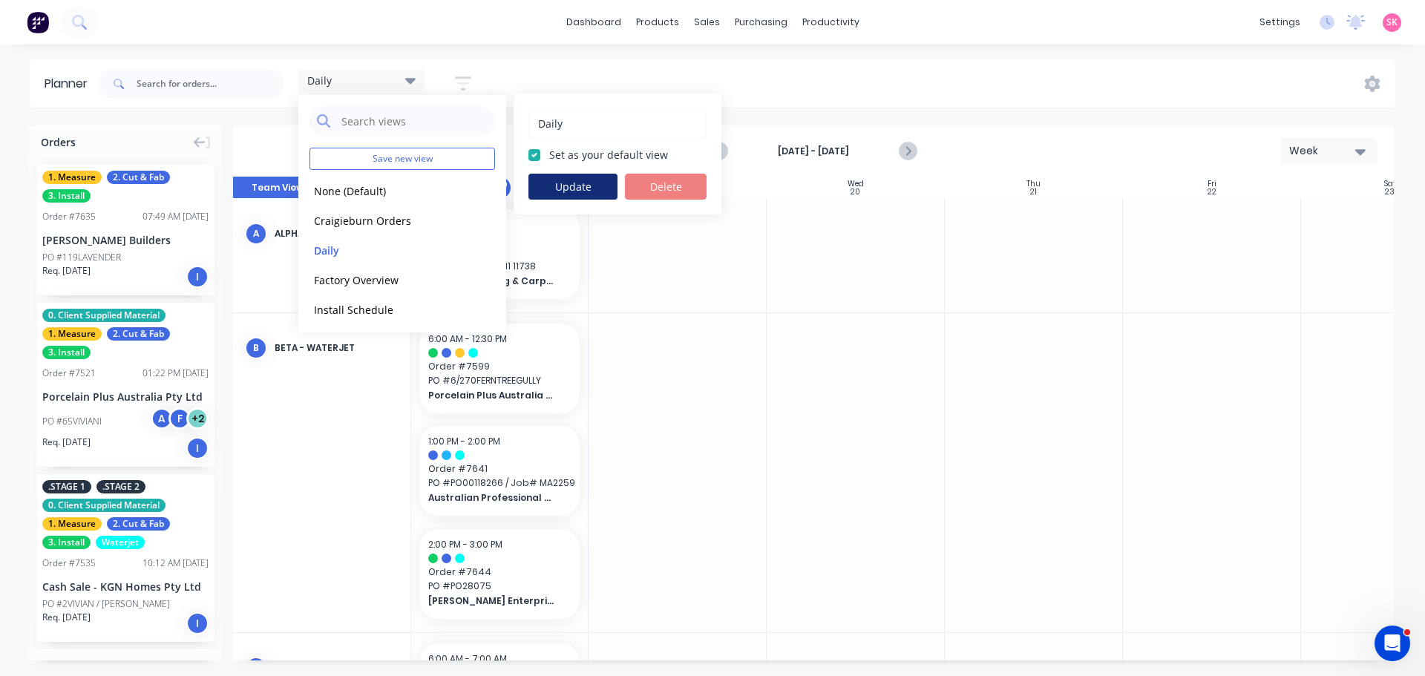
click at [543, 184] on button "Update" at bounding box center [572, 187] width 89 height 26
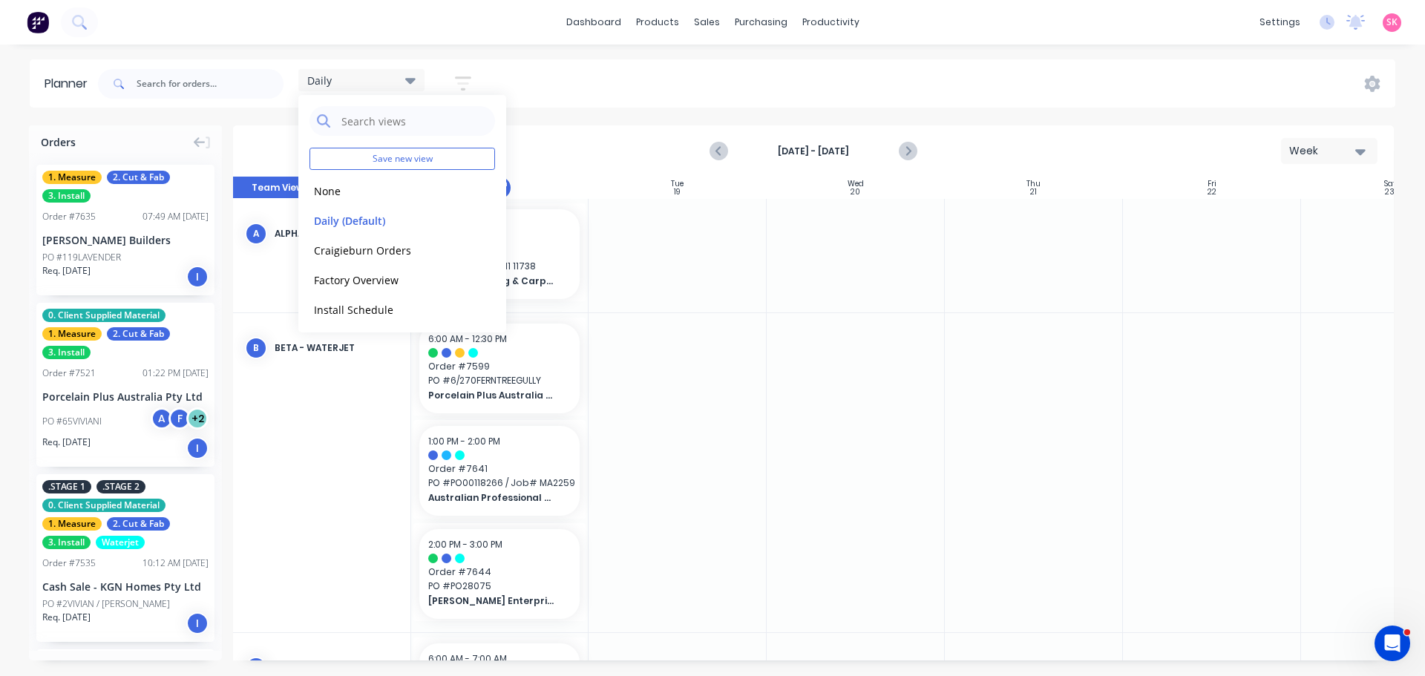
click at [569, 122] on div "Planner Daily Save new view None edit Daily (Default) edit Craigieburn Orders e…" at bounding box center [712, 367] width 1425 height 616
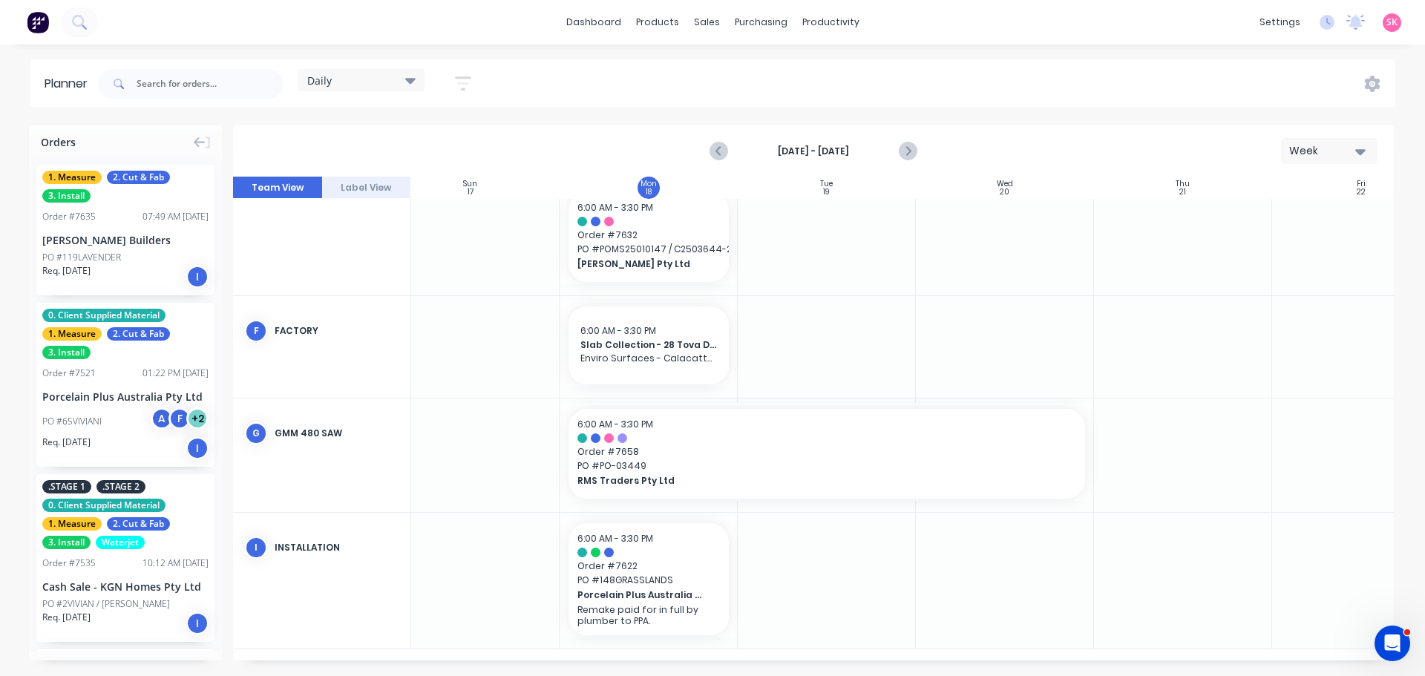
scroll to position [1071, 0]
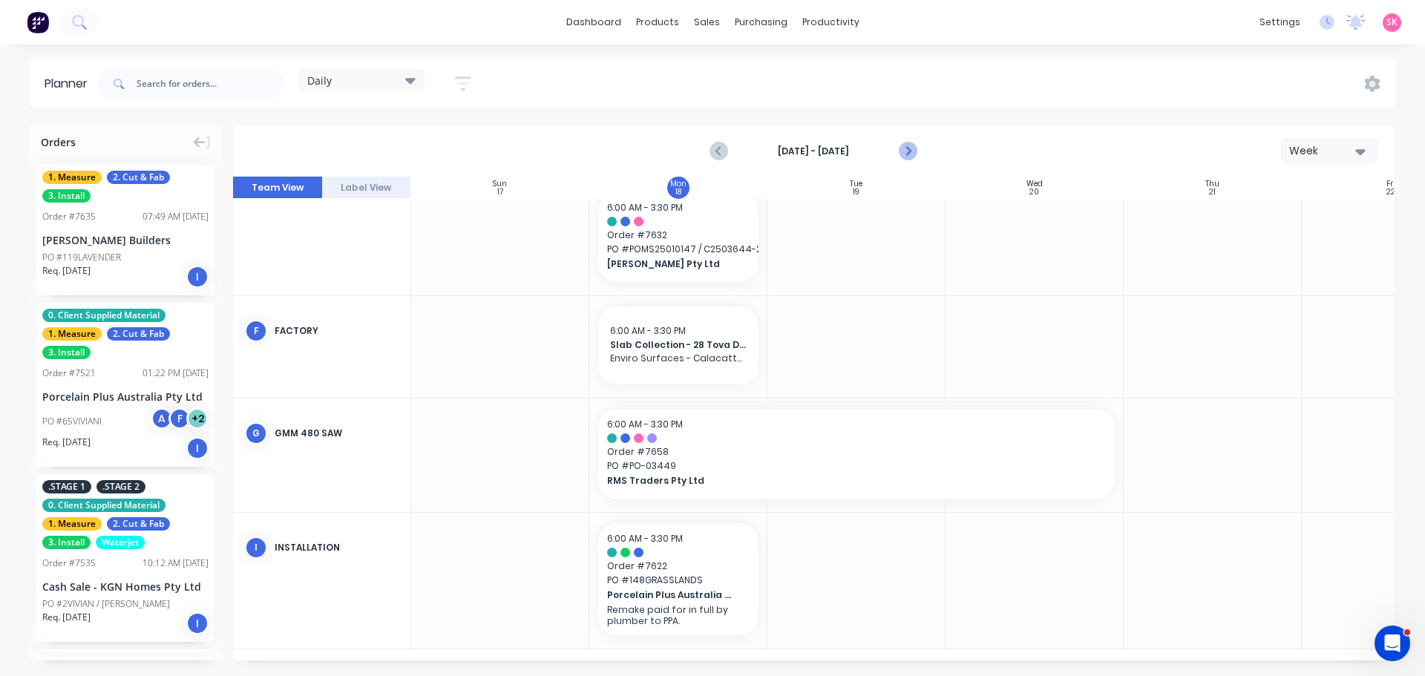
click at [911, 152] on icon "Next page" at bounding box center [907, 152] width 18 height 18
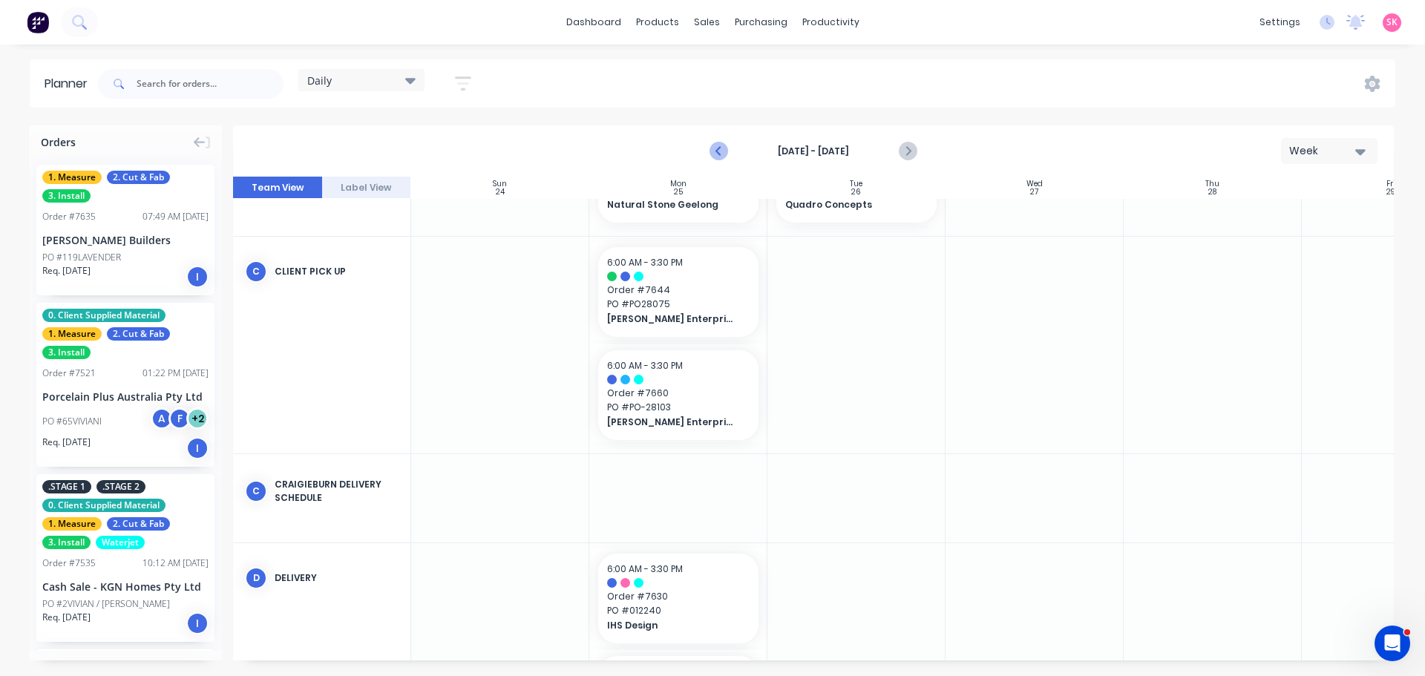
click at [719, 153] on icon "Previous page" at bounding box center [719, 151] width 7 height 12
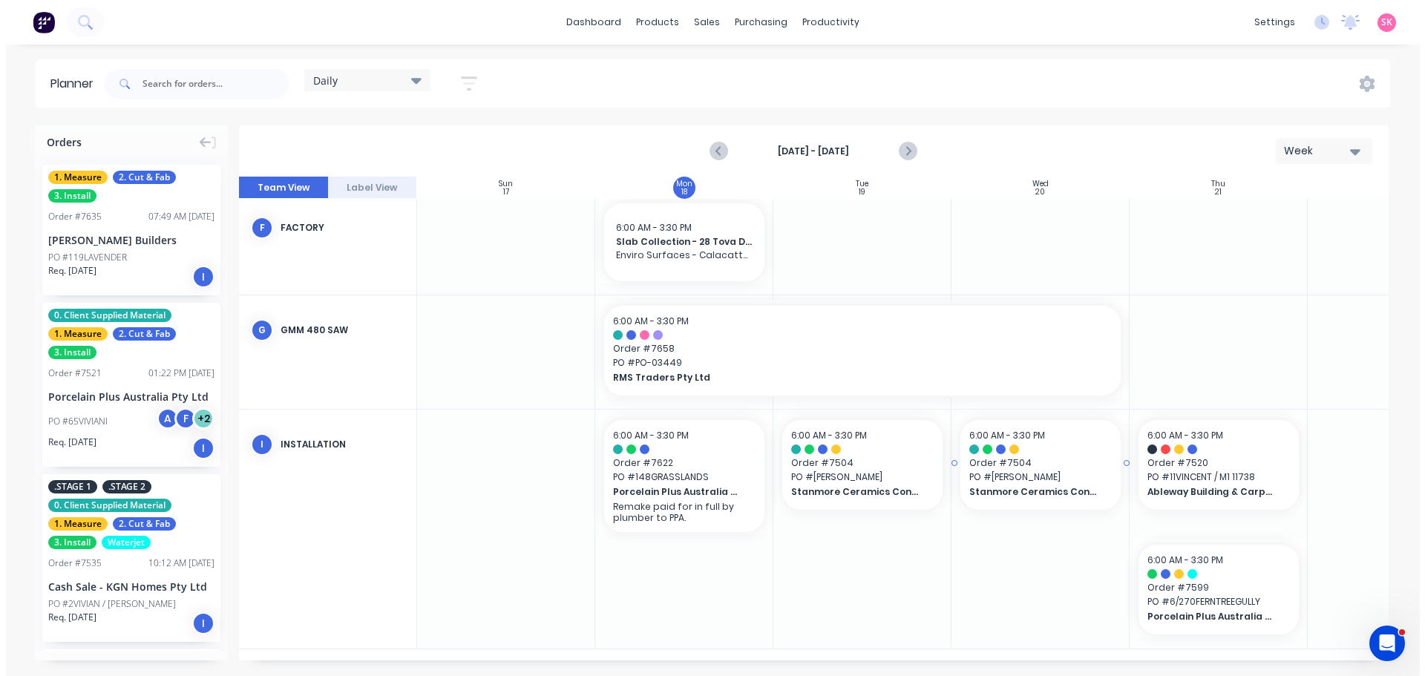
scroll to position [1163, 0]
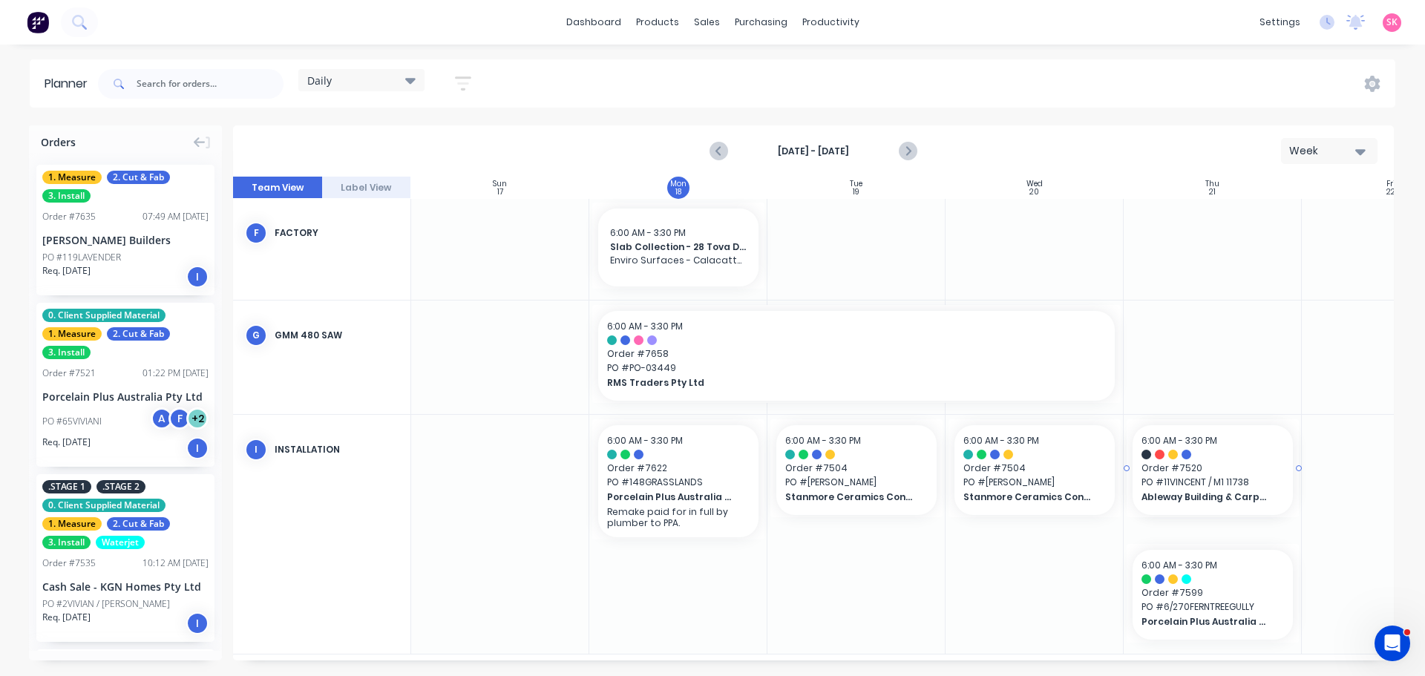
drag, startPoint x: 1199, startPoint y: 480, endPoint x: 1286, endPoint y: 460, distance: 89.7
drag, startPoint x: 1214, startPoint y: 471, endPoint x: 743, endPoint y: 462, distance: 470.7
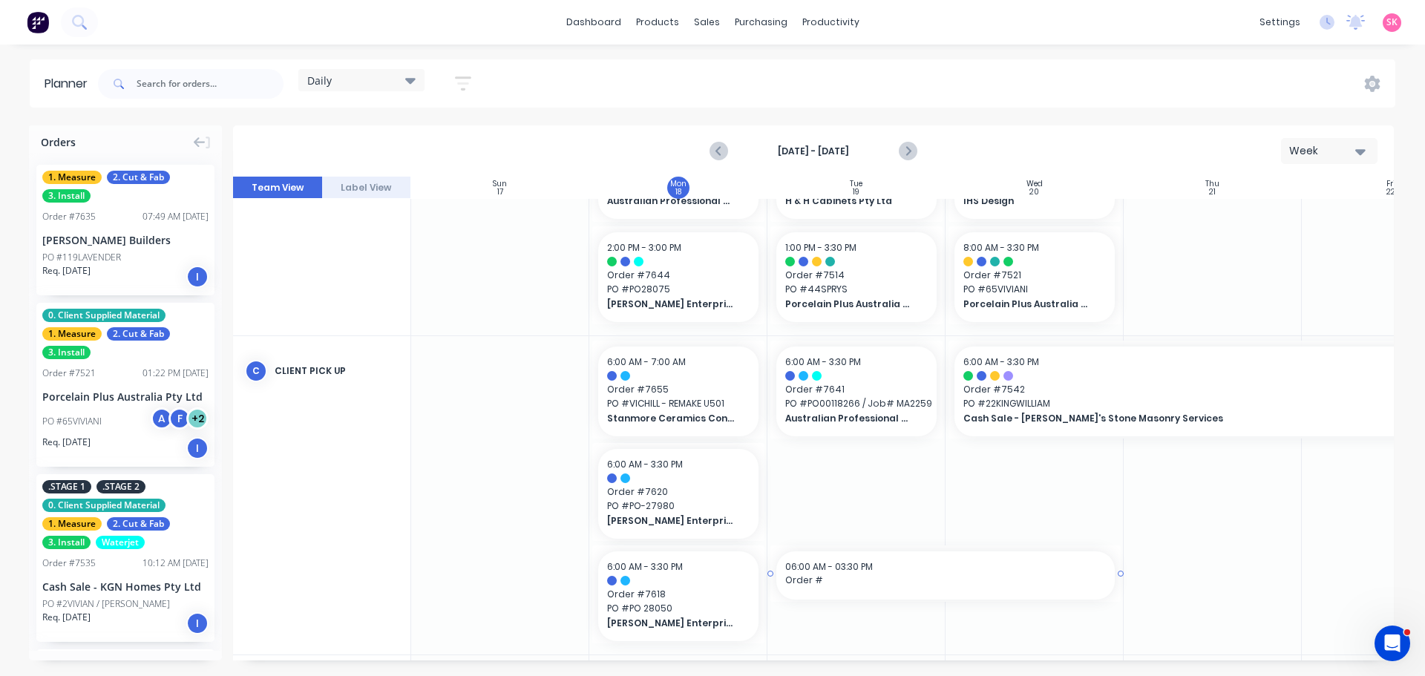
scroll to position [319, 0]
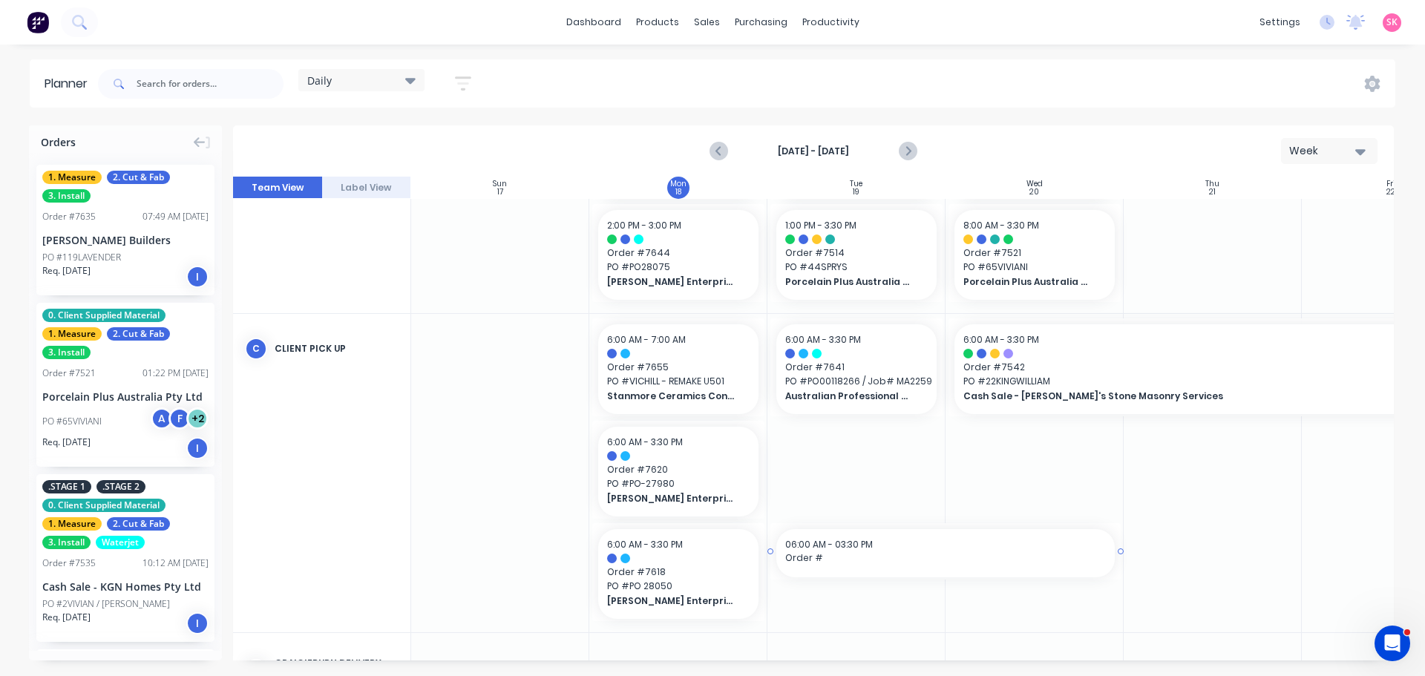
drag, startPoint x: 933, startPoint y: 654, endPoint x: 1084, endPoint y: 635, distance: 152.6
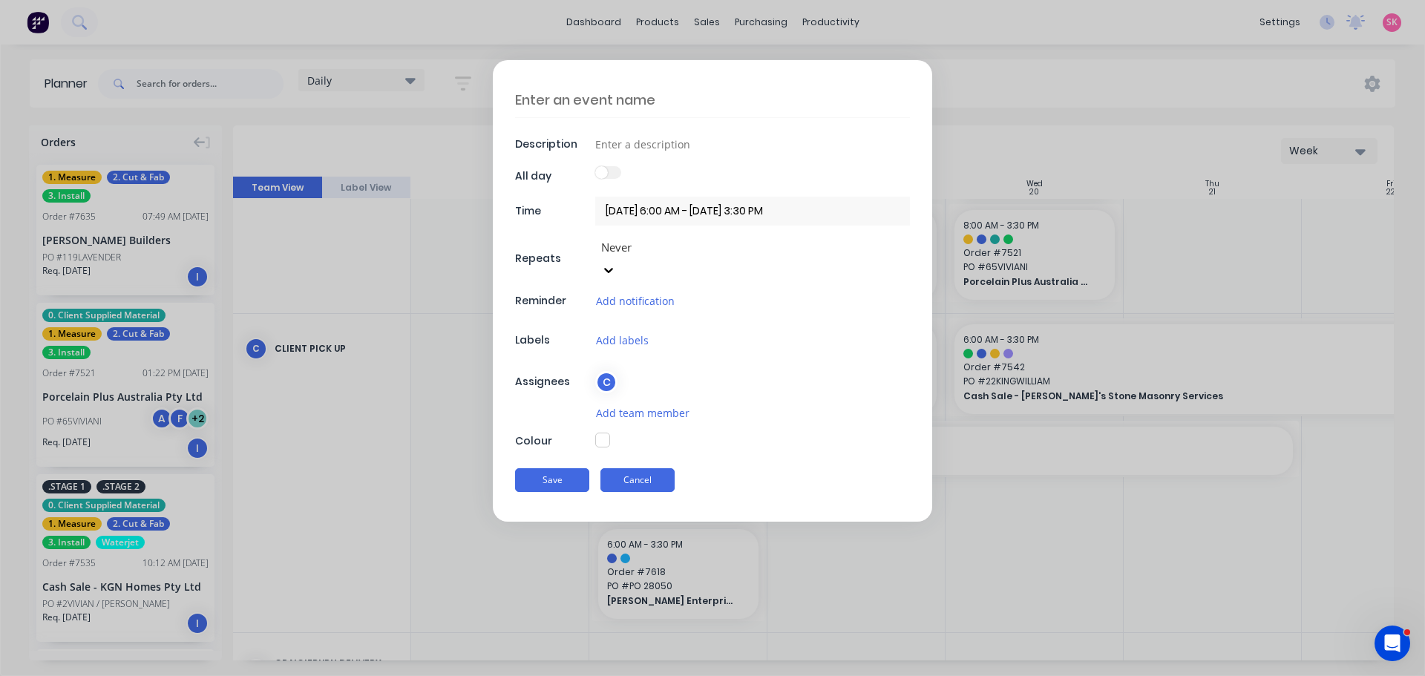
click at [647, 468] on button "Cancel" at bounding box center [637, 480] width 74 height 24
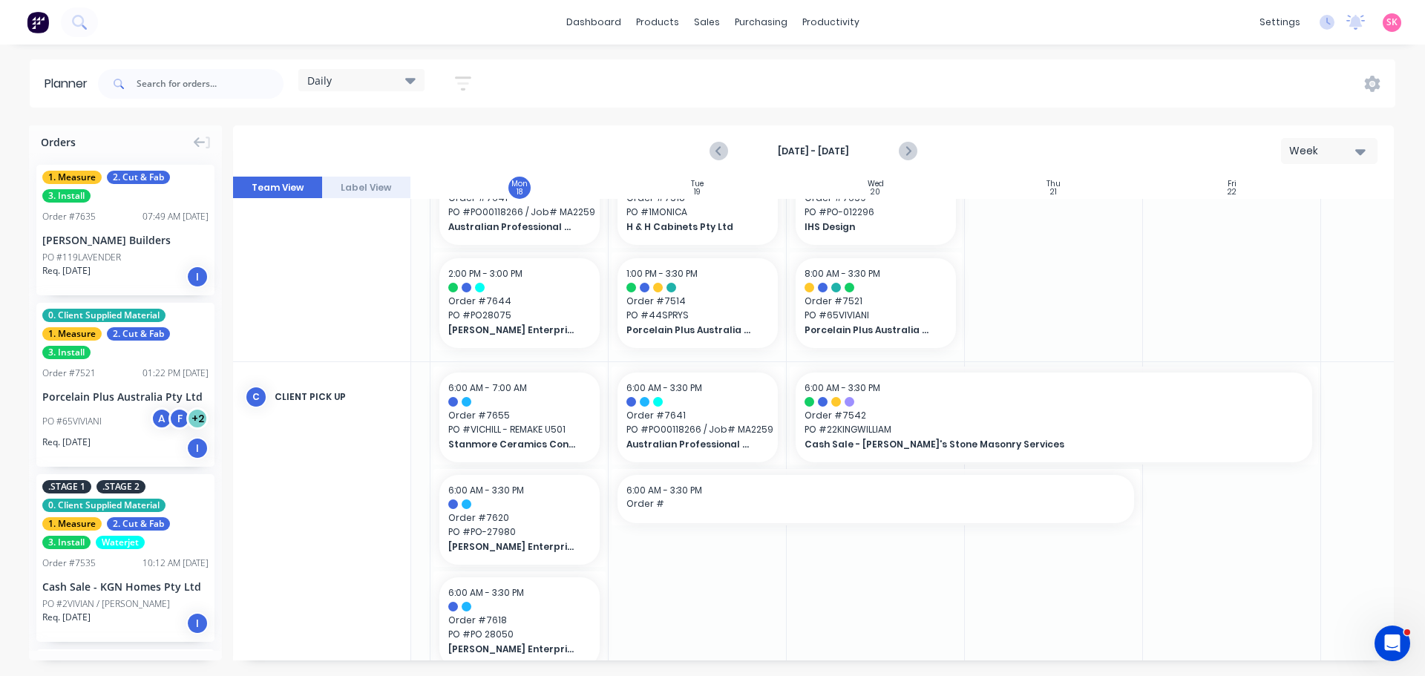
scroll to position [245, 159]
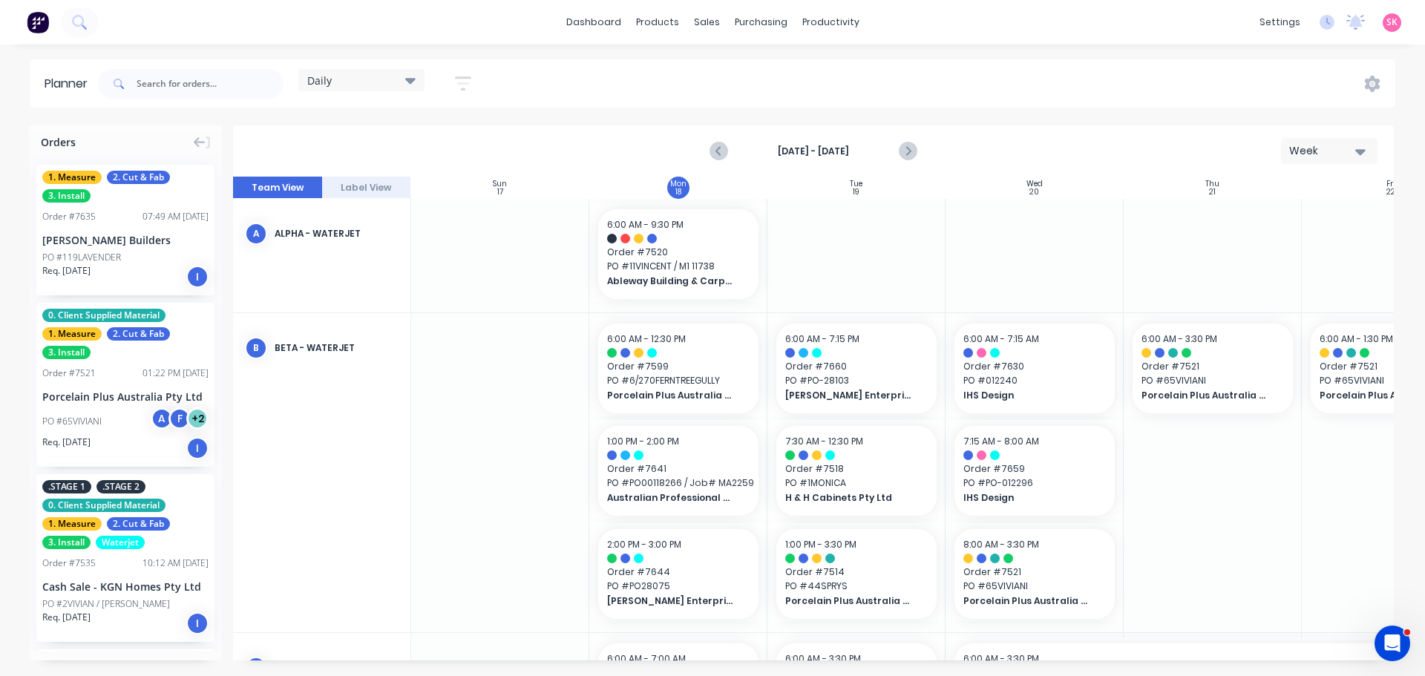
scroll to position [0, 1]
drag, startPoint x: 780, startPoint y: 661, endPoint x: 923, endPoint y: 645, distance: 144.1
click at [923, 645] on div "Orders 1. Measure 2. Cut & Fab 3. Install Order # 7635 07:49 AM 18/08/25 Connel…" at bounding box center [712, 400] width 1425 height 550
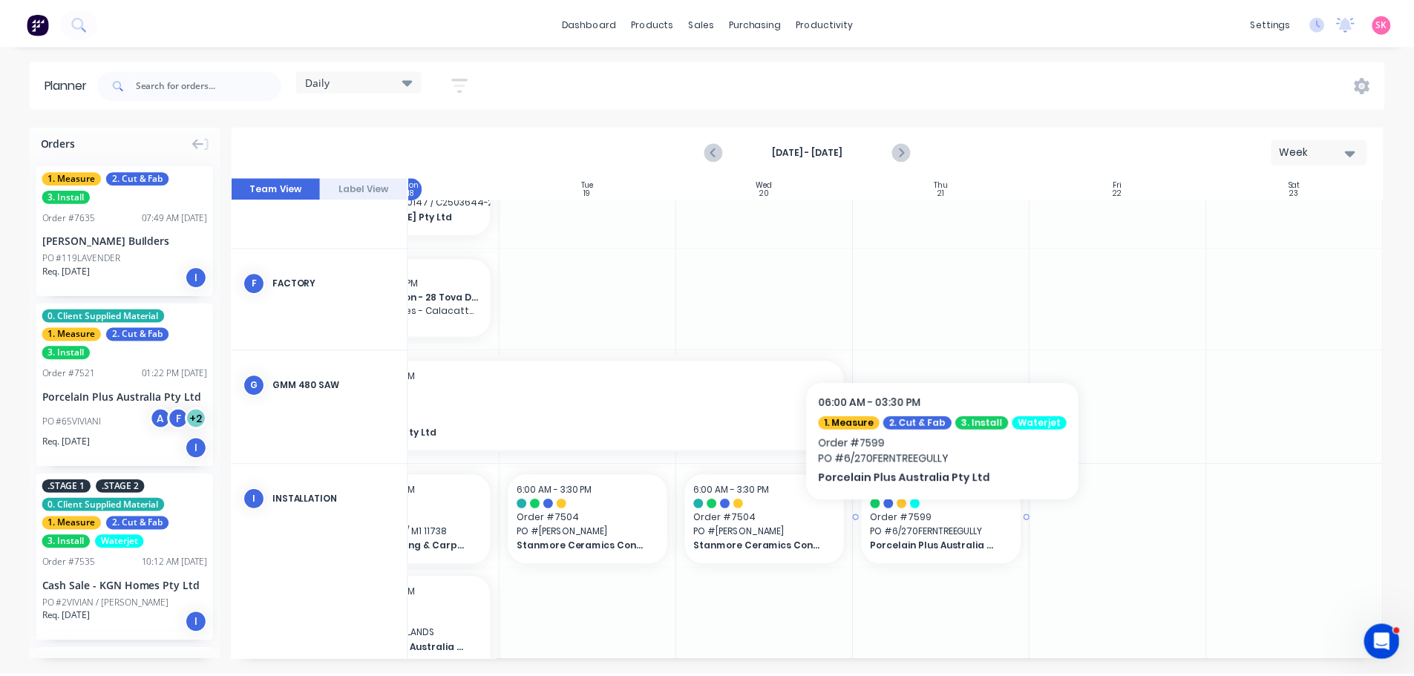
scroll to position [1174, 270]
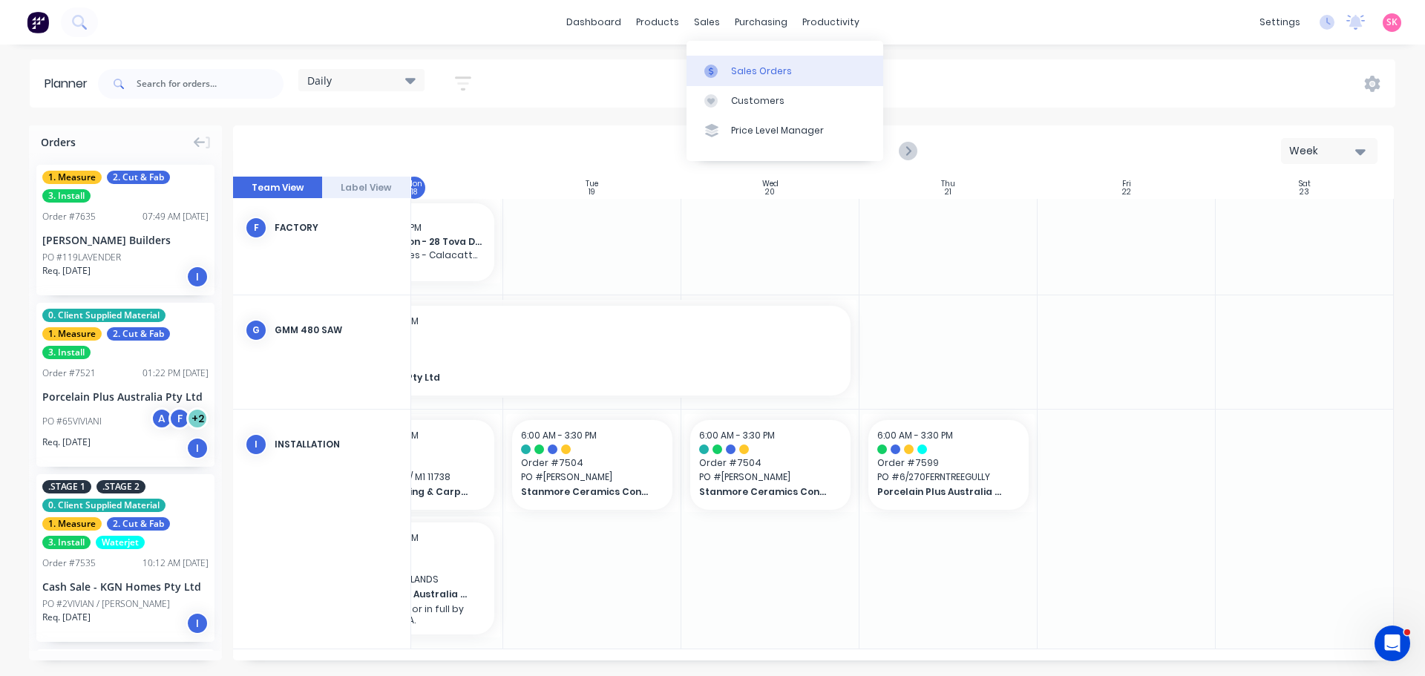
drag, startPoint x: 717, startPoint y: 66, endPoint x: 706, endPoint y: 69, distance: 11.5
click at [717, 66] on icon at bounding box center [710, 71] width 13 height 13
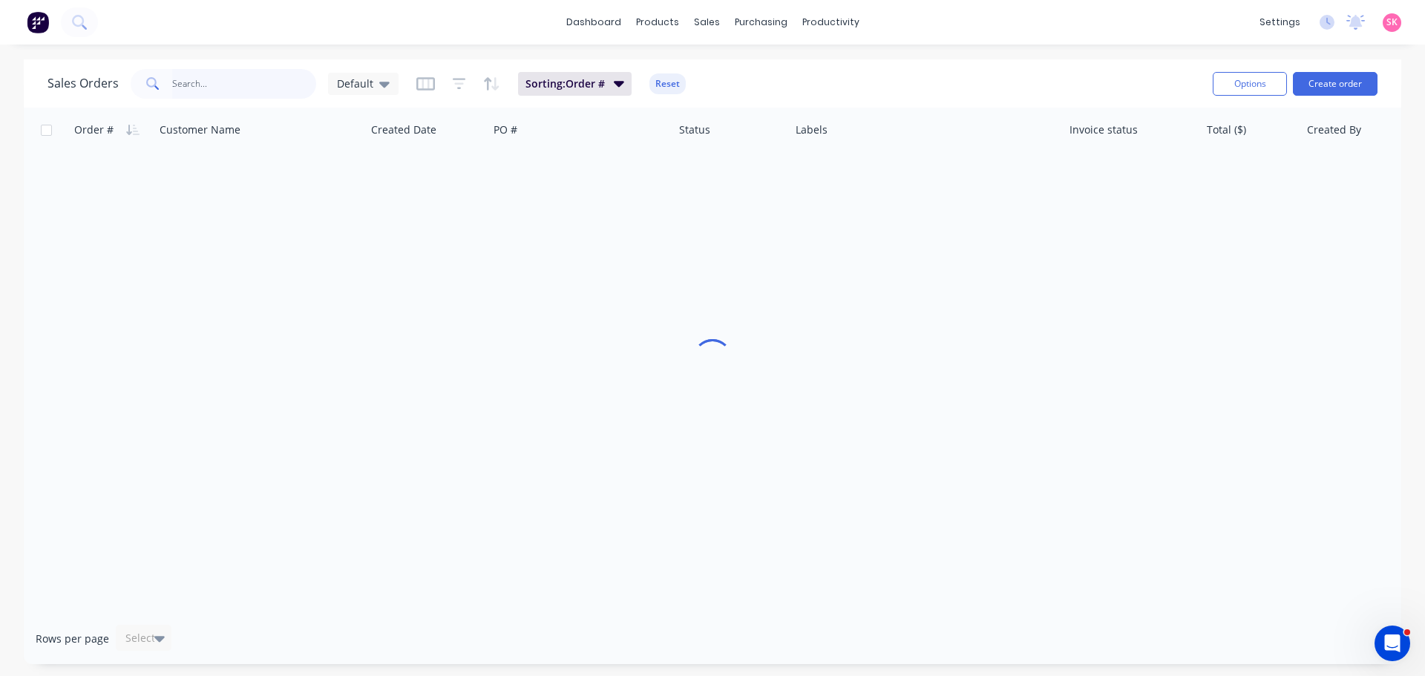
click at [180, 91] on input "text" at bounding box center [244, 84] width 145 height 30
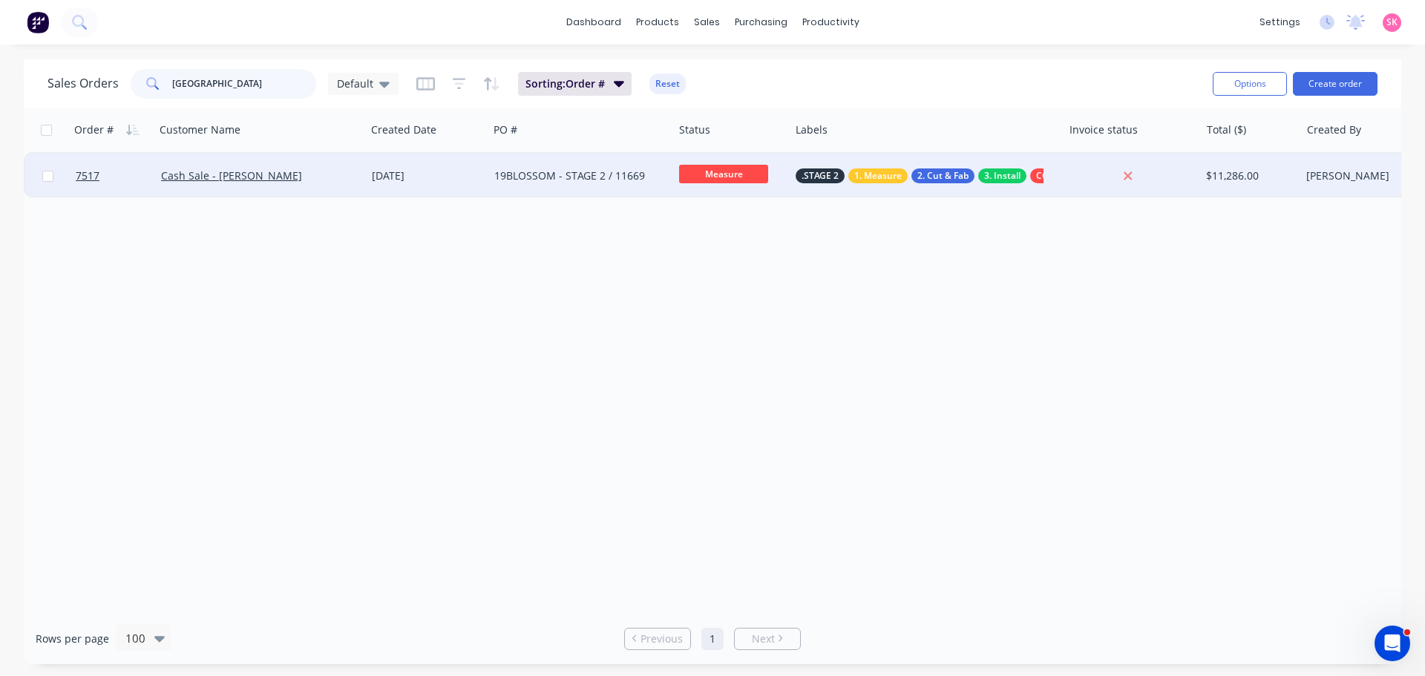
type input "mill park"
click at [352, 180] on div "Cash Sale - [PERSON_NAME]" at bounding box center [260, 175] width 199 height 15
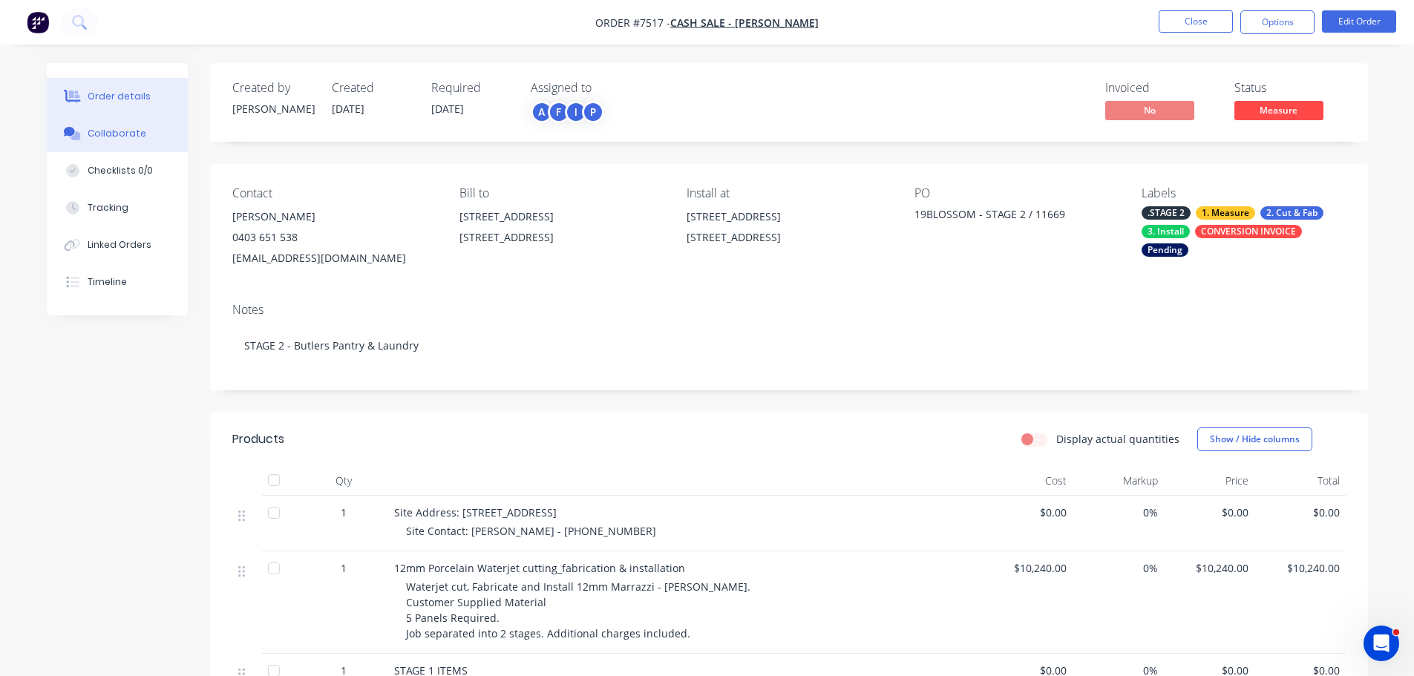
click at [100, 136] on div "Collaborate" at bounding box center [117, 133] width 59 height 13
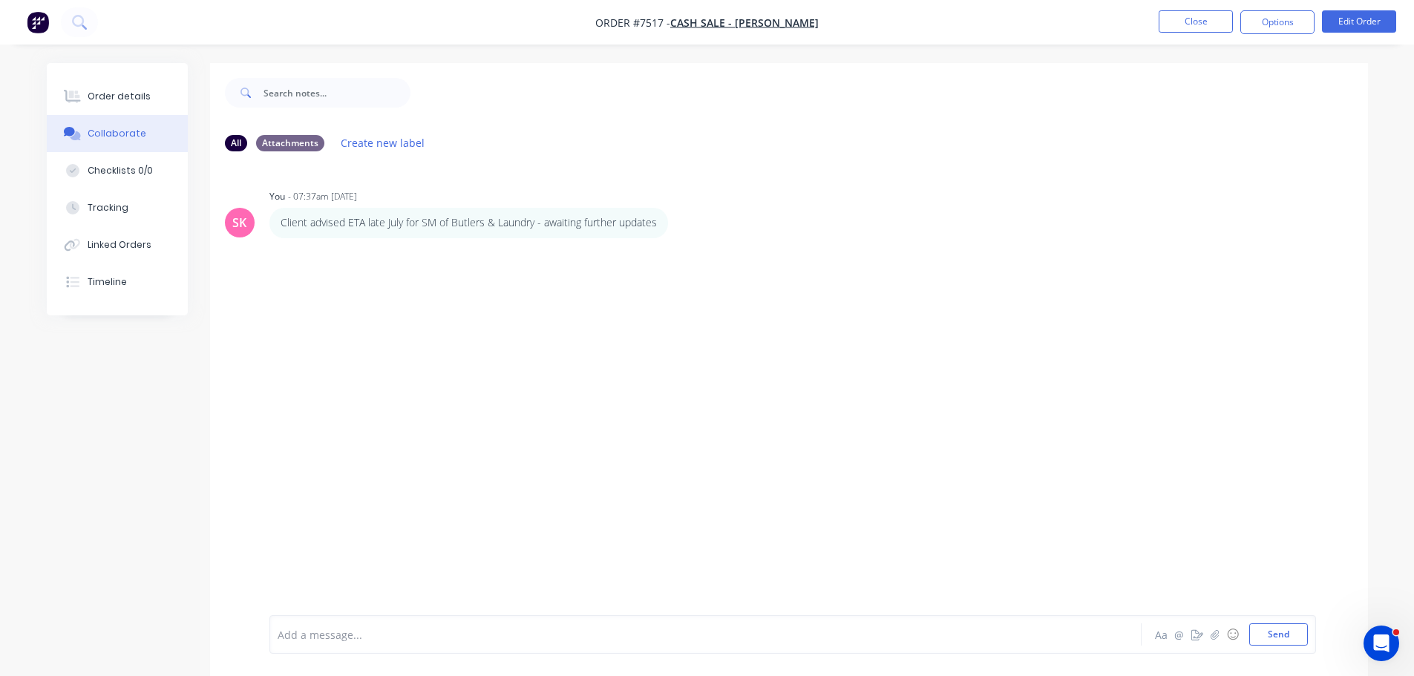
click at [339, 632] on div at bounding box center [664, 635] width 772 height 16
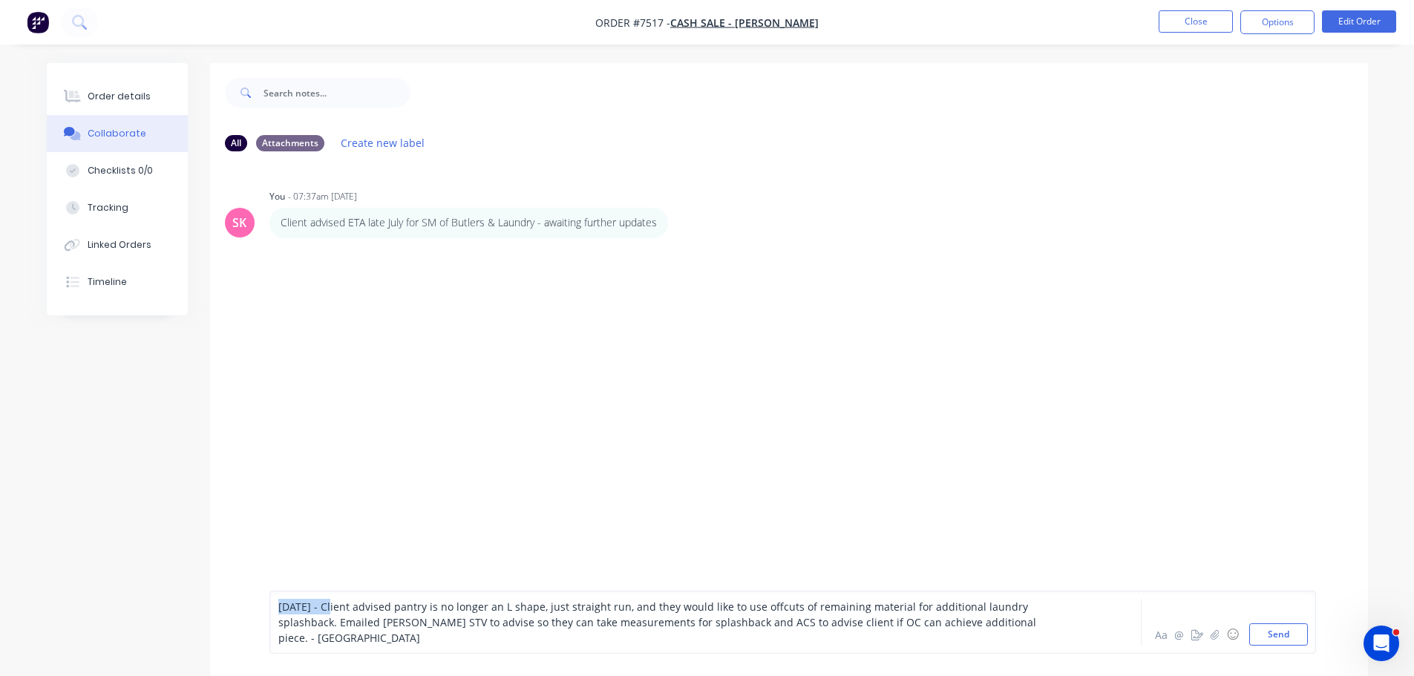
drag, startPoint x: 327, startPoint y: 622, endPoint x: 0, endPoint y: 619, distance: 327.4
click at [22, 623] on div "Order details Collaborate Checklists 0/0 Tracking Linked Orders Timeline Order …" at bounding box center [707, 361] width 1414 height 723
drag, startPoint x: 956, startPoint y: 641, endPoint x: 917, endPoint y: 652, distance: 40.7
click at [917, 652] on div "Client advised pantry is no longer an L shape, just straight run, and they woul…" at bounding box center [792, 622] width 1047 height 63
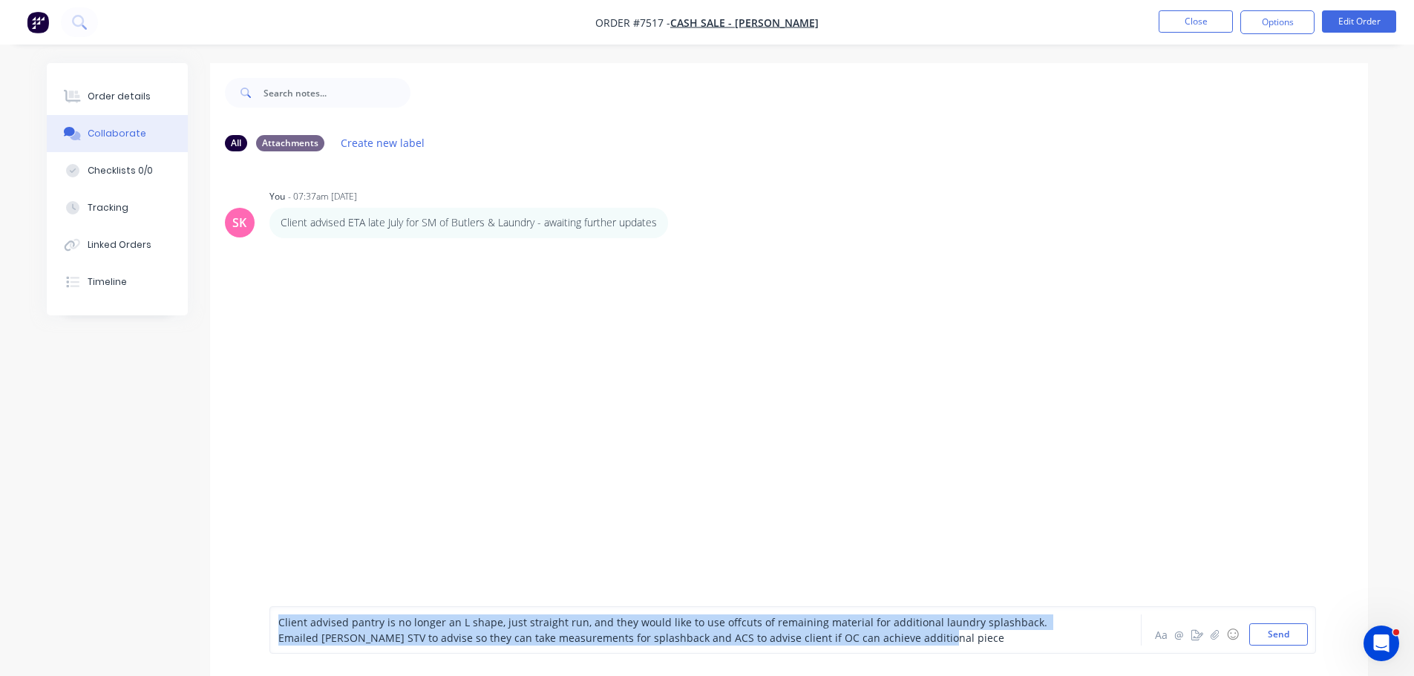
drag, startPoint x: 928, startPoint y: 638, endPoint x: 34, endPoint y: 606, distance: 894.3
click at [36, 606] on div "Order details Collaborate Checklists 0/0 Tracking Linked Orders Timeline Order …" at bounding box center [707, 385] width 1351 height 644
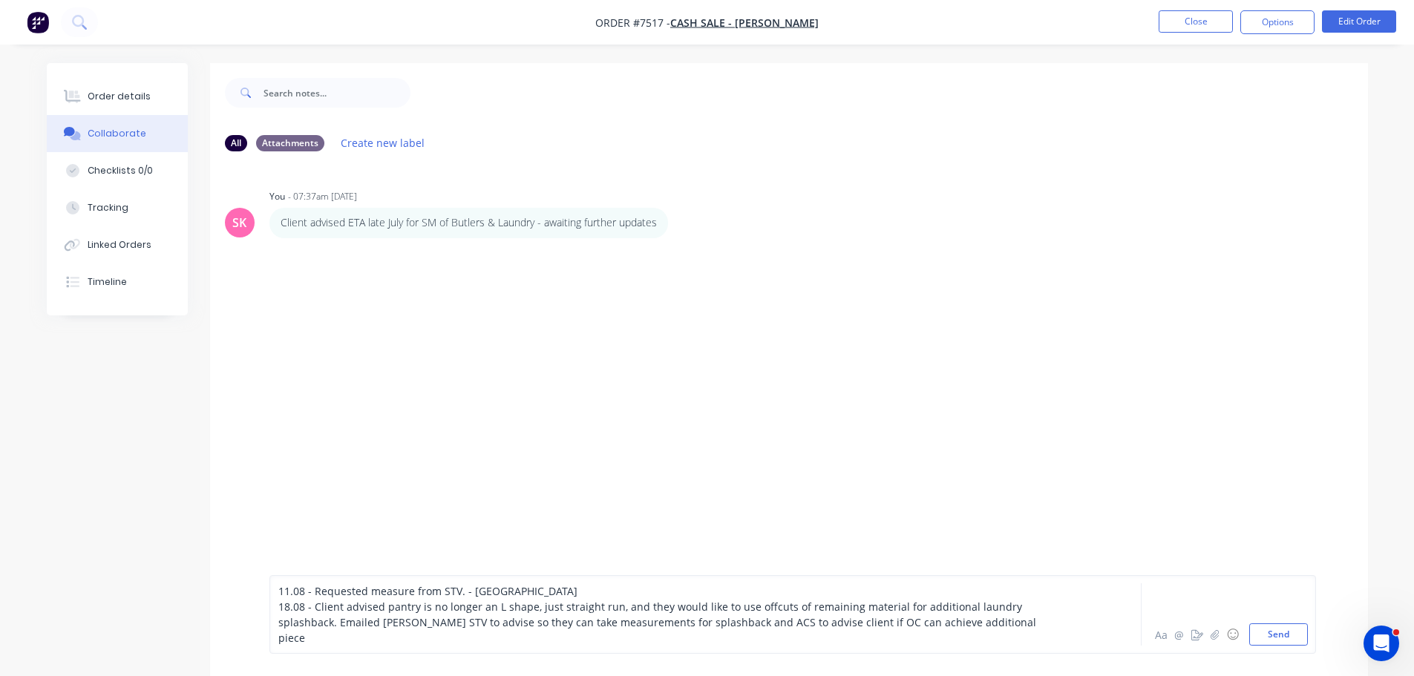
click at [873, 629] on span "18.08 - Client advised pantry is no longer an L shape, just straight run, and t…" at bounding box center [658, 622] width 761 height 45
click at [989, 633] on div "18.08 - Client advised pantry is no longer an L shape, just straight run, and t…" at bounding box center [664, 622] width 772 height 47
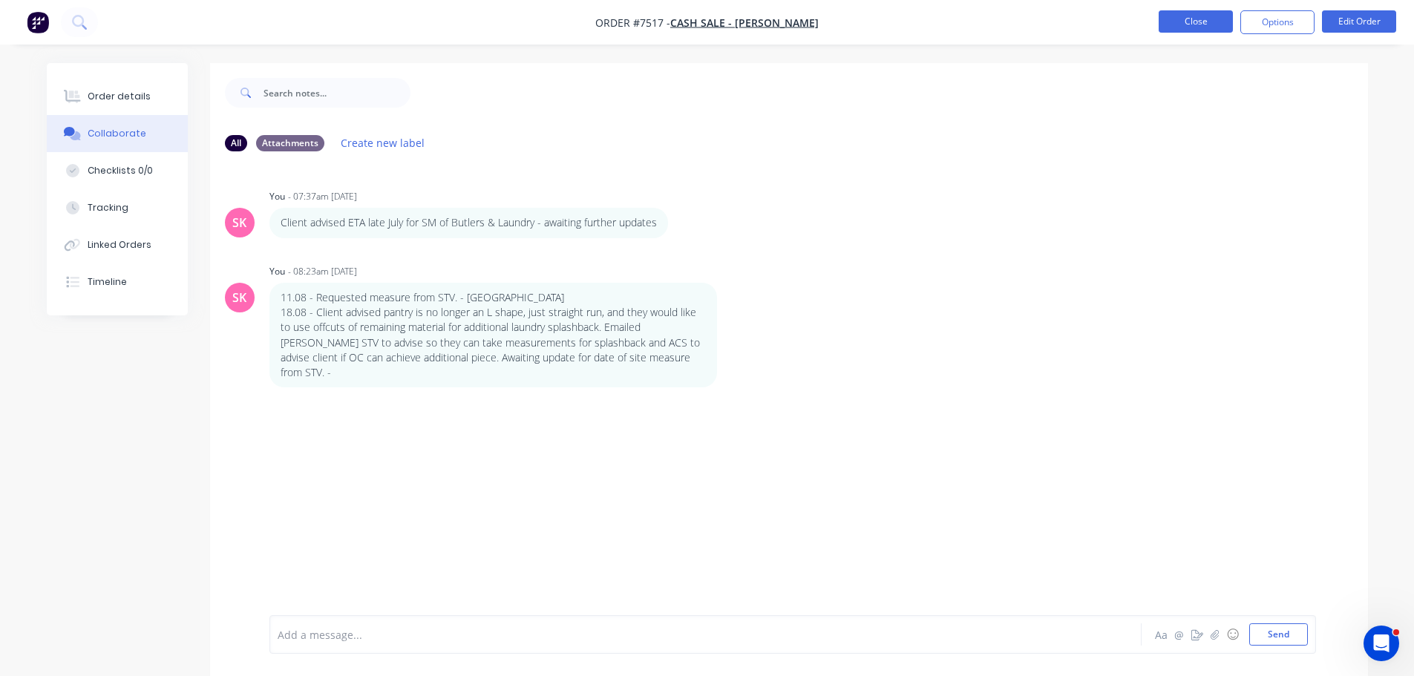
click at [1194, 19] on button "Close" at bounding box center [1196, 21] width 74 height 22
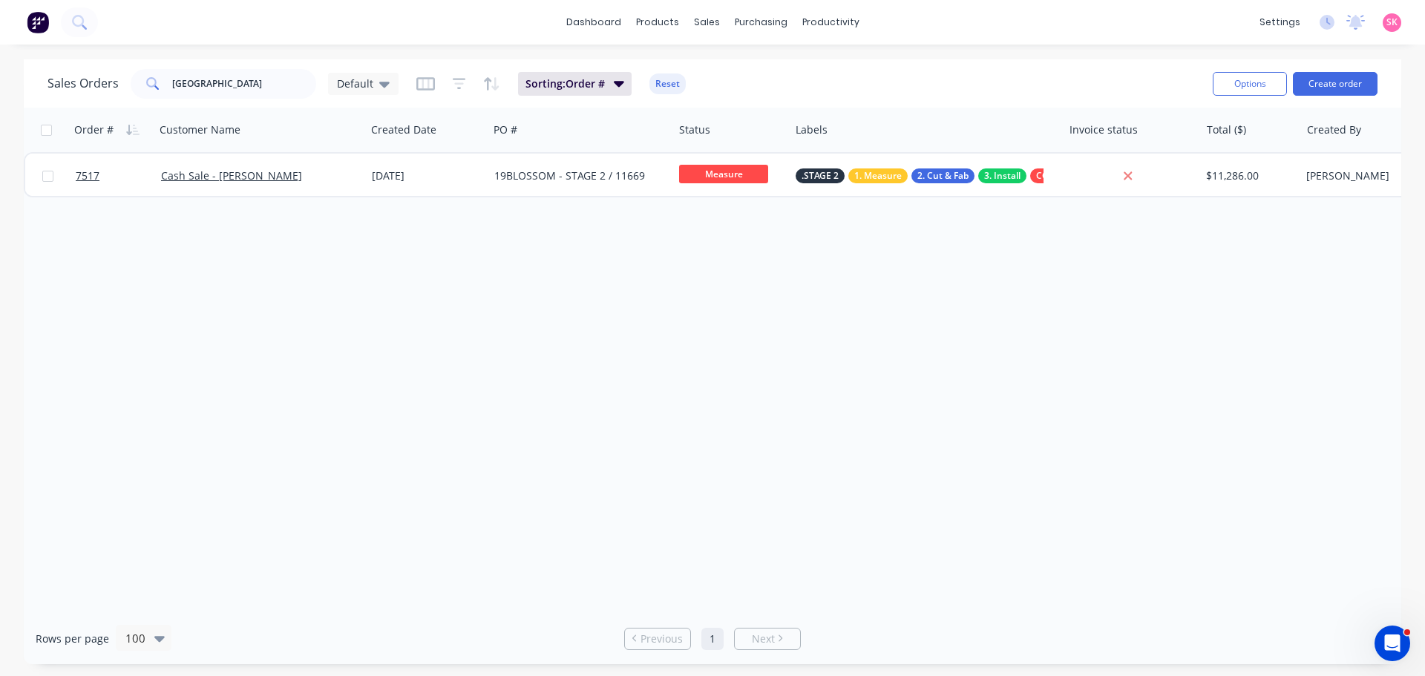
drag, startPoint x: 266, startPoint y: 102, endPoint x: 99, endPoint y: 93, distance: 168.0
click at [74, 101] on div "Sales Orders mill park Default Sorting: Order # Reset Options Create order" at bounding box center [713, 83] width 1378 height 48
click at [231, 87] on input "mill park" at bounding box center [244, 84] width 145 height 30
drag, startPoint x: 245, startPoint y: 77, endPoint x: 59, endPoint y: 93, distance: 186.2
click at [59, 93] on div "Sales Orders mill park Default" at bounding box center [223, 84] width 351 height 30
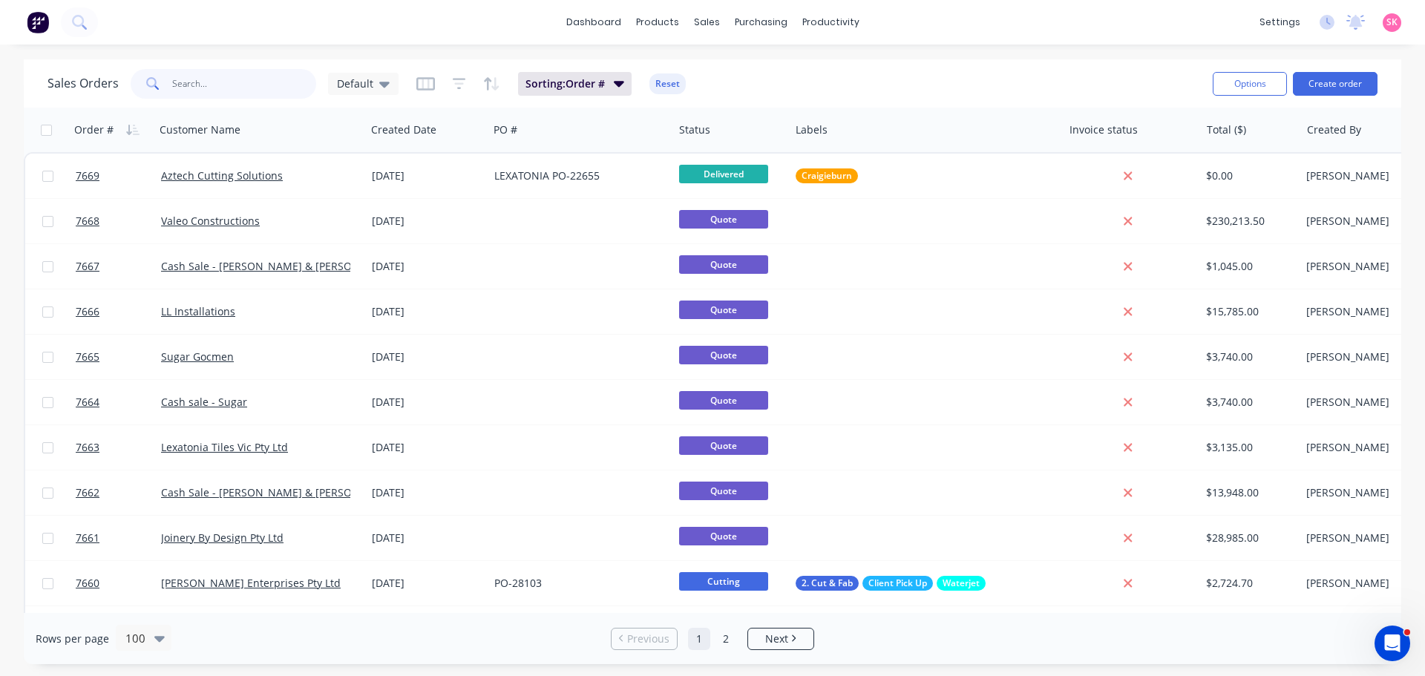
click at [212, 97] on input "text" at bounding box center [244, 84] width 145 height 30
click at [223, 79] on input "text" at bounding box center [244, 84] width 145 height 30
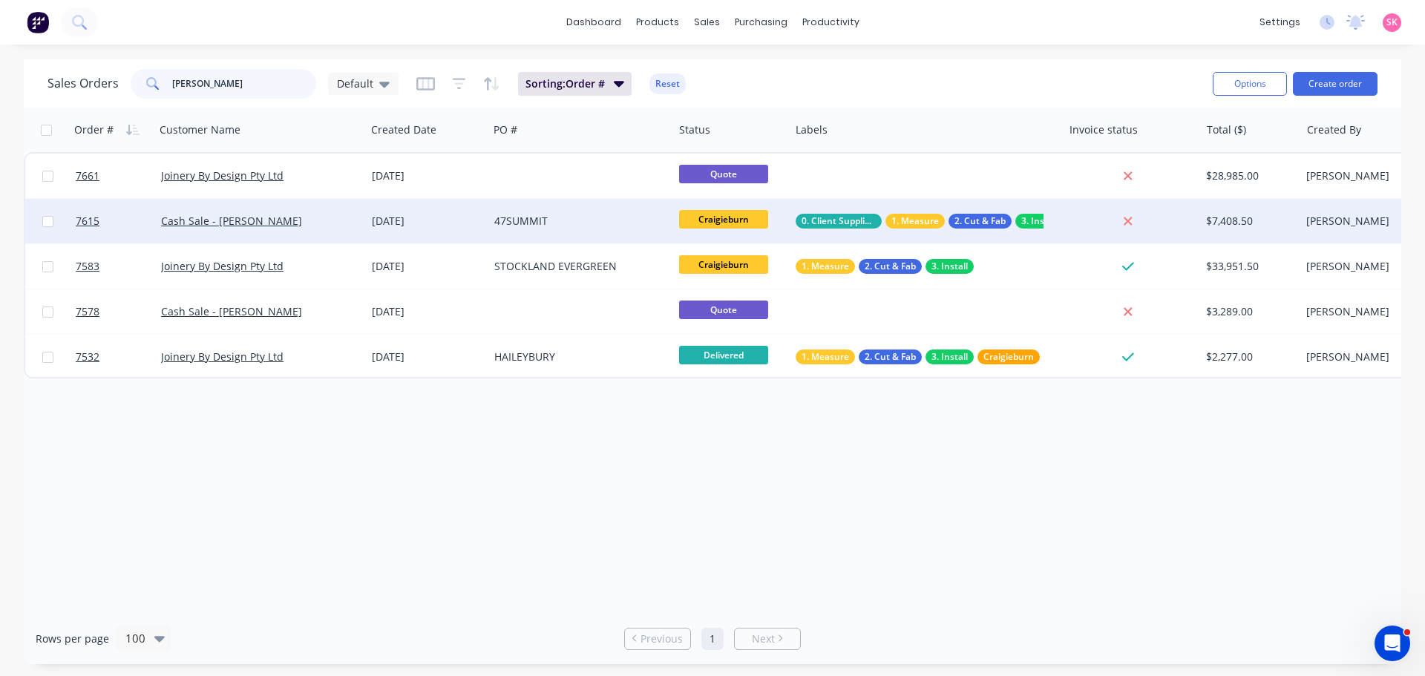
type input "steven"
click at [366, 212] on div "05 Aug 2025" at bounding box center [427, 221] width 122 height 45
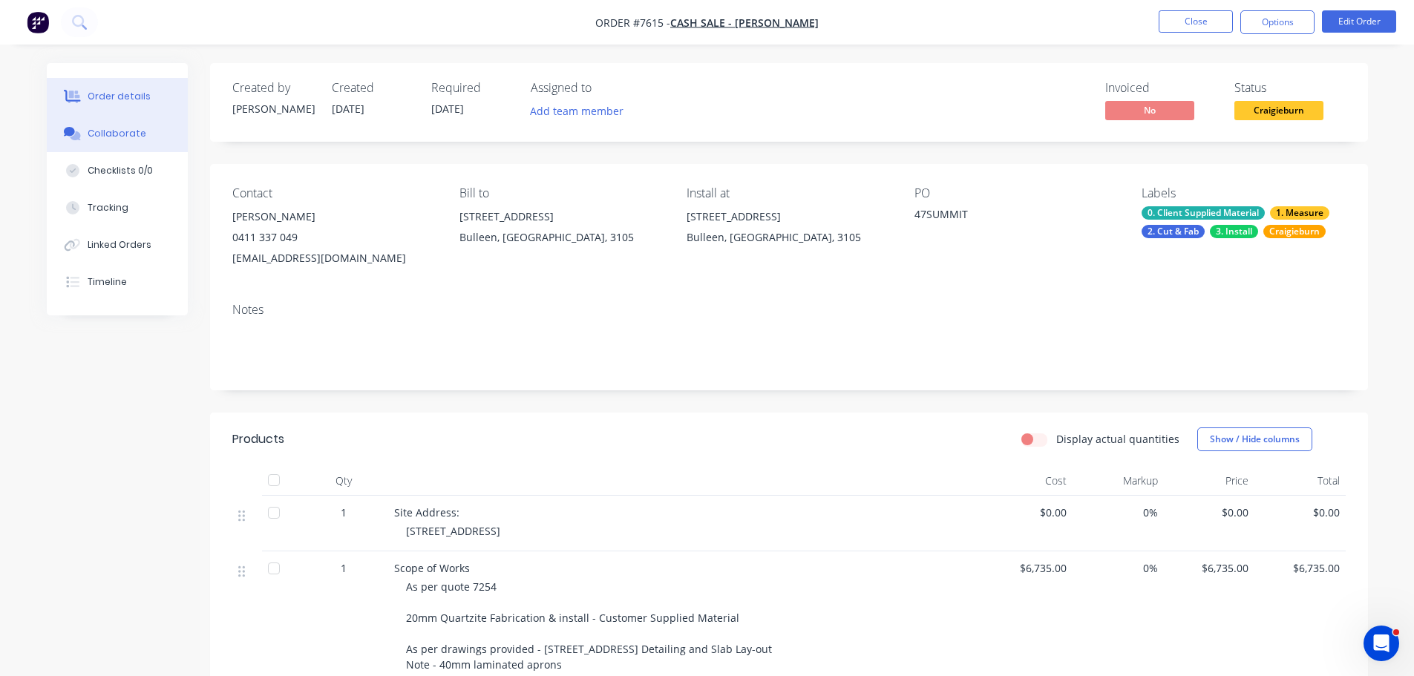
click at [134, 136] on div "Collaborate" at bounding box center [117, 133] width 59 height 13
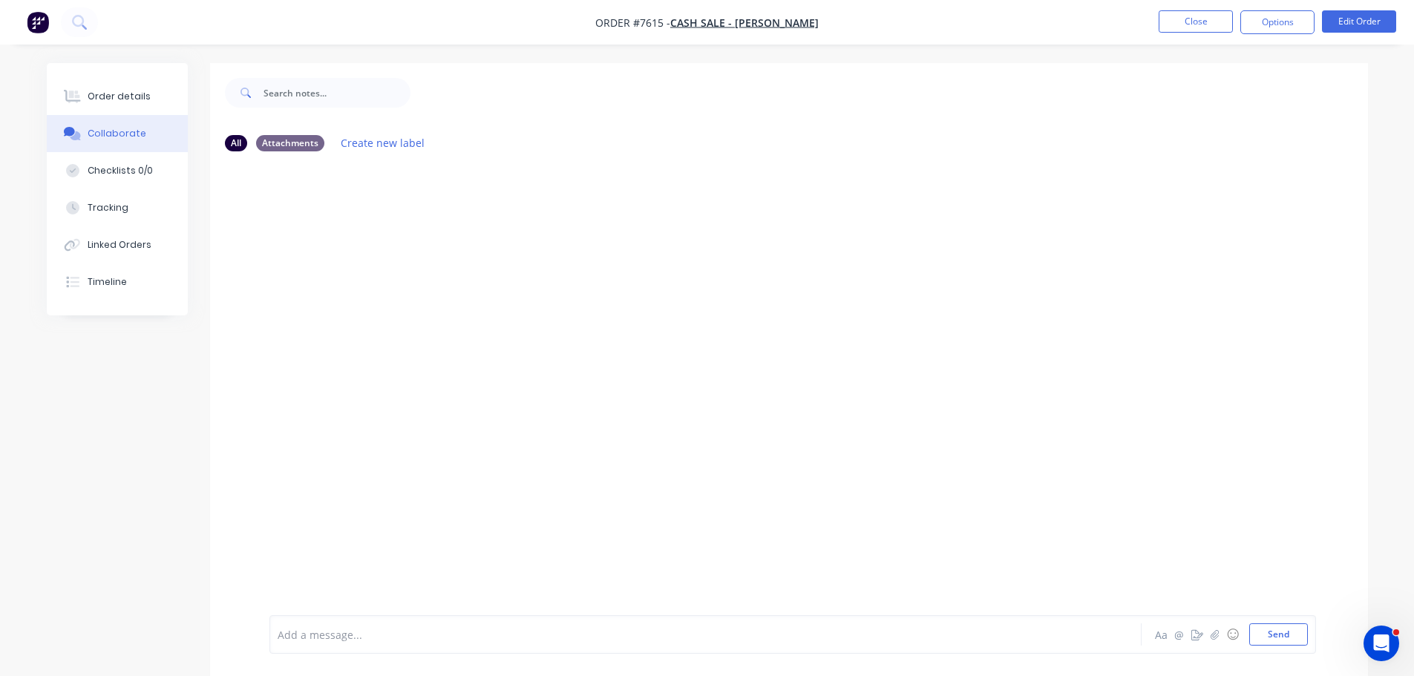
click at [456, 624] on div "Add a message..." at bounding box center [664, 635] width 773 height 22
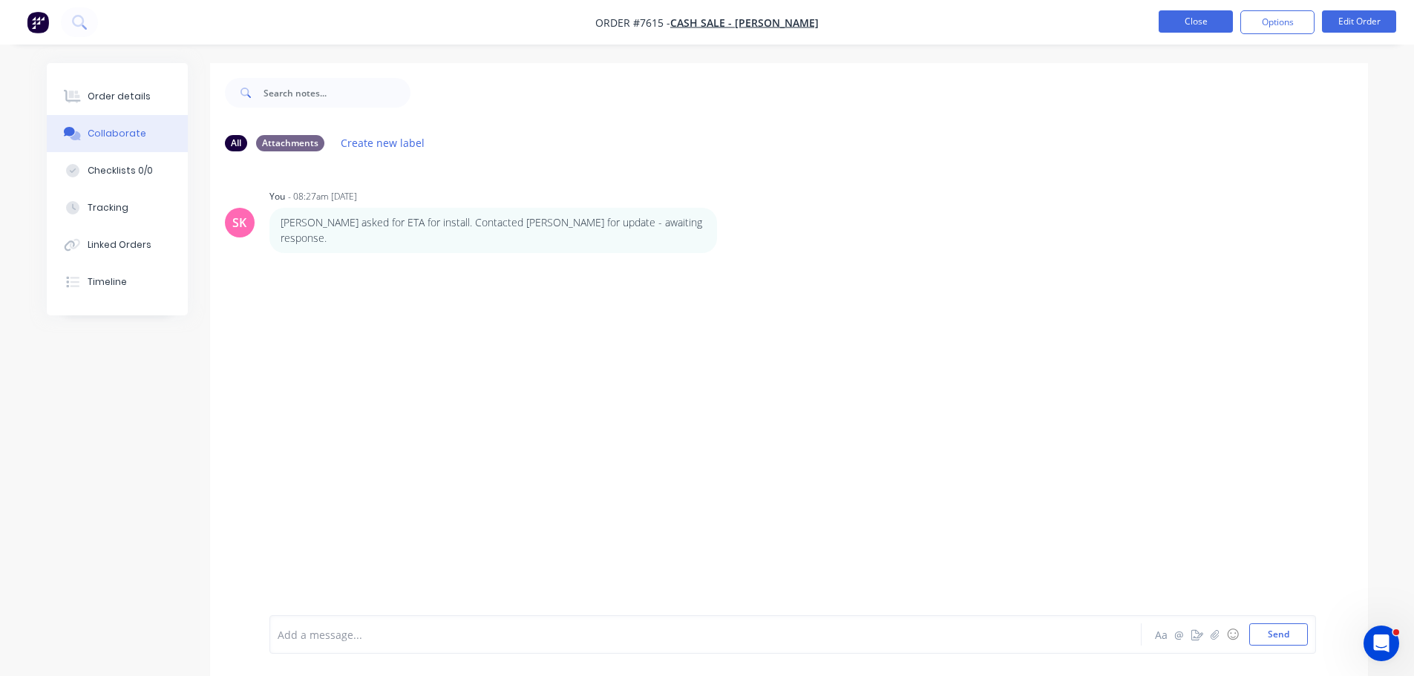
click at [1211, 28] on button "Close" at bounding box center [1196, 21] width 74 height 22
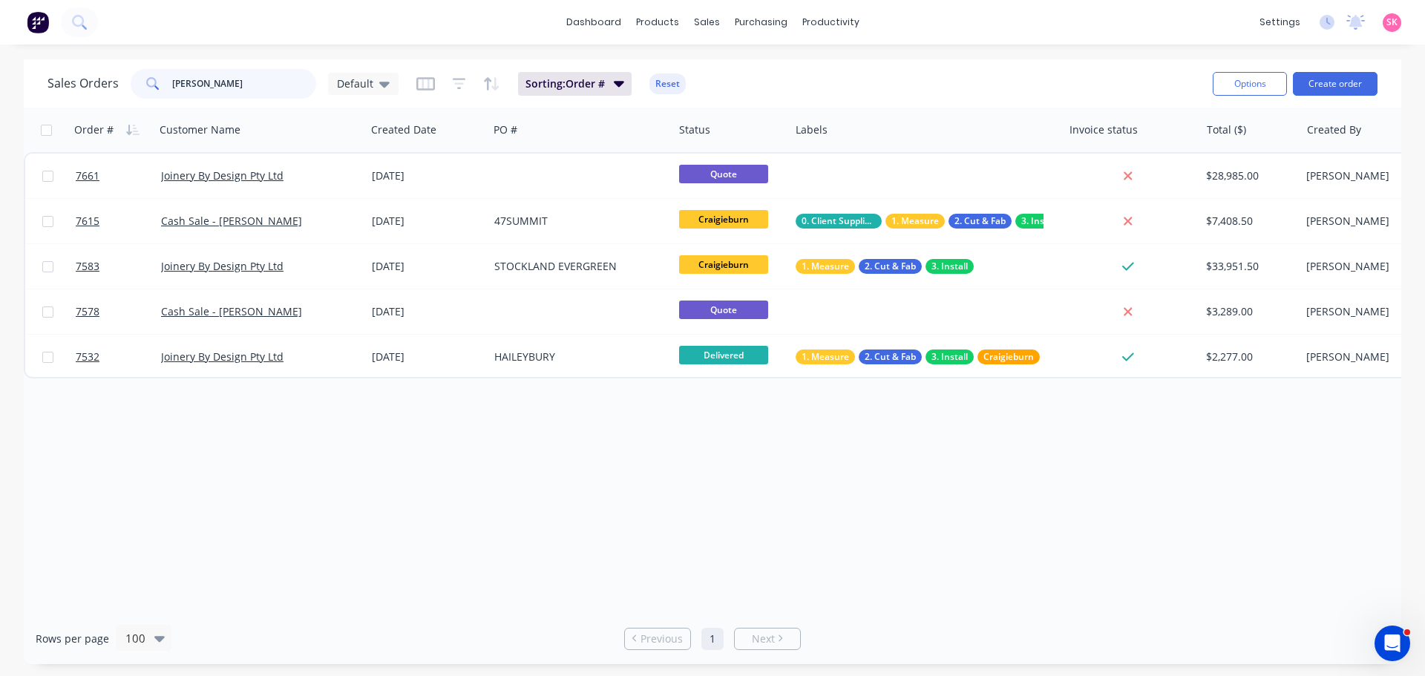
drag, startPoint x: 148, startPoint y: 94, endPoint x: 49, endPoint y: 95, distance: 98.7
click at [91, 94] on div "Sales Orders steven Default" at bounding box center [223, 84] width 351 height 30
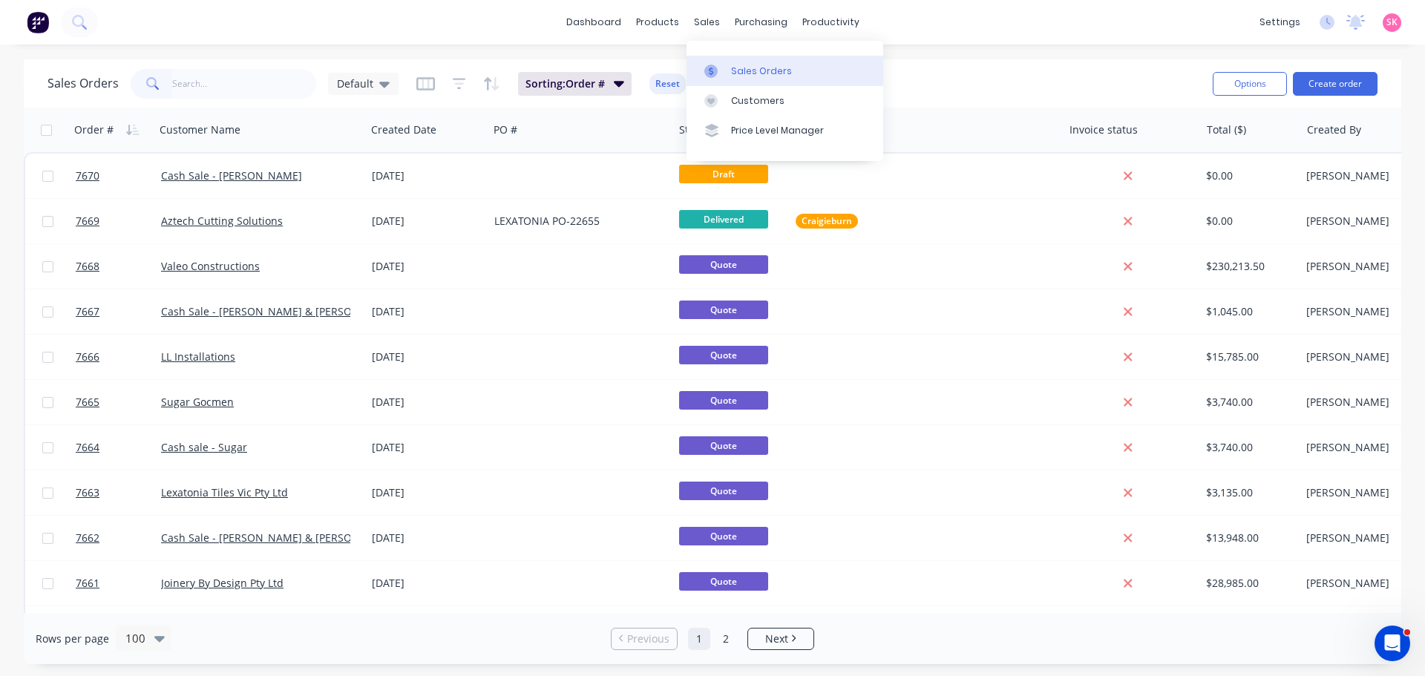
click at [728, 67] on link "Sales Orders" at bounding box center [785, 71] width 197 height 30
click at [1317, 85] on button "Create order" at bounding box center [1335, 84] width 85 height 24
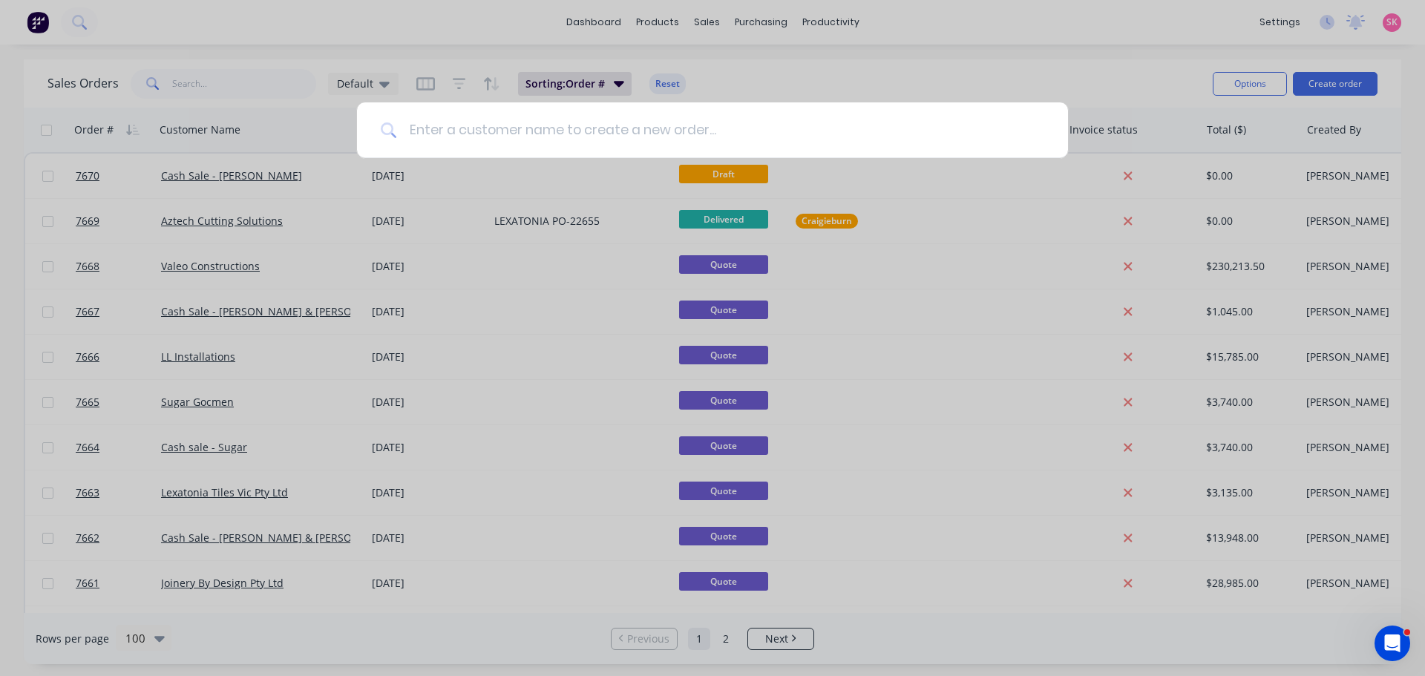
click at [693, 143] on input at bounding box center [720, 130] width 647 height 56
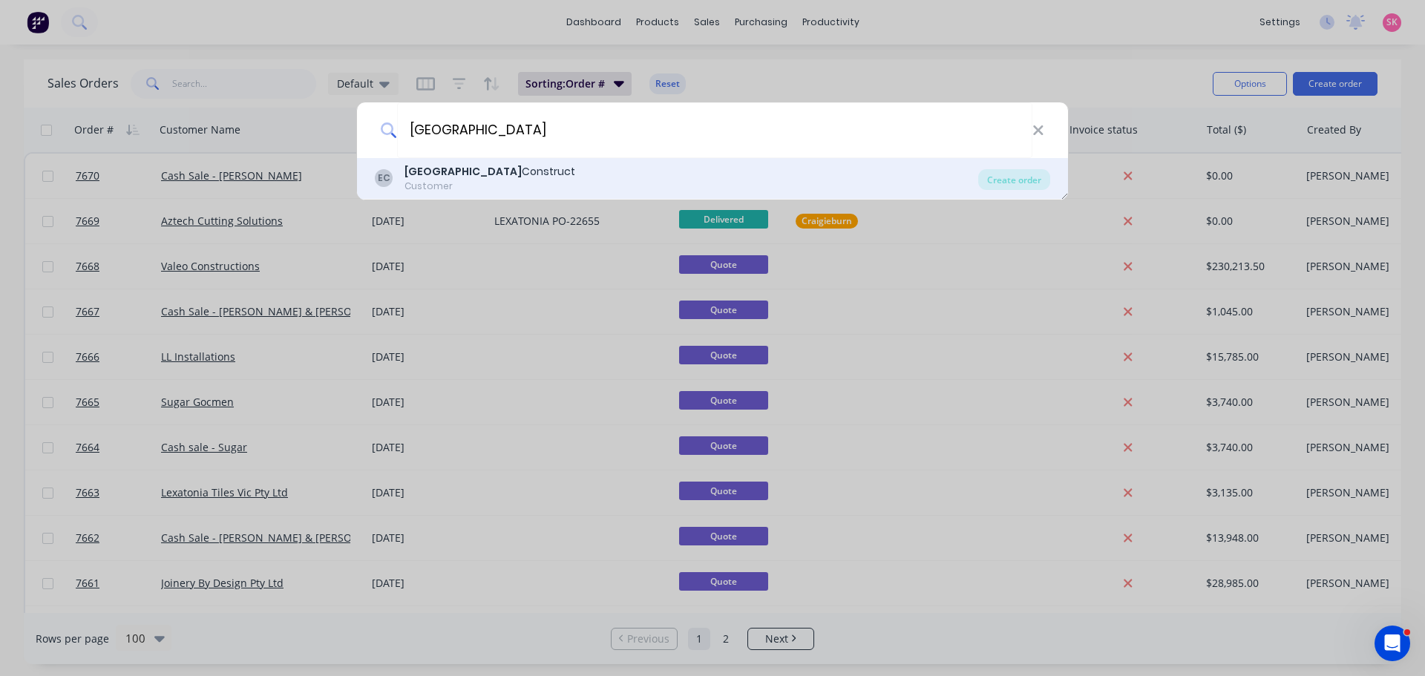
type input "elba"
click at [544, 178] on div "EC Elba Construct Customer" at bounding box center [676, 178] width 603 height 29
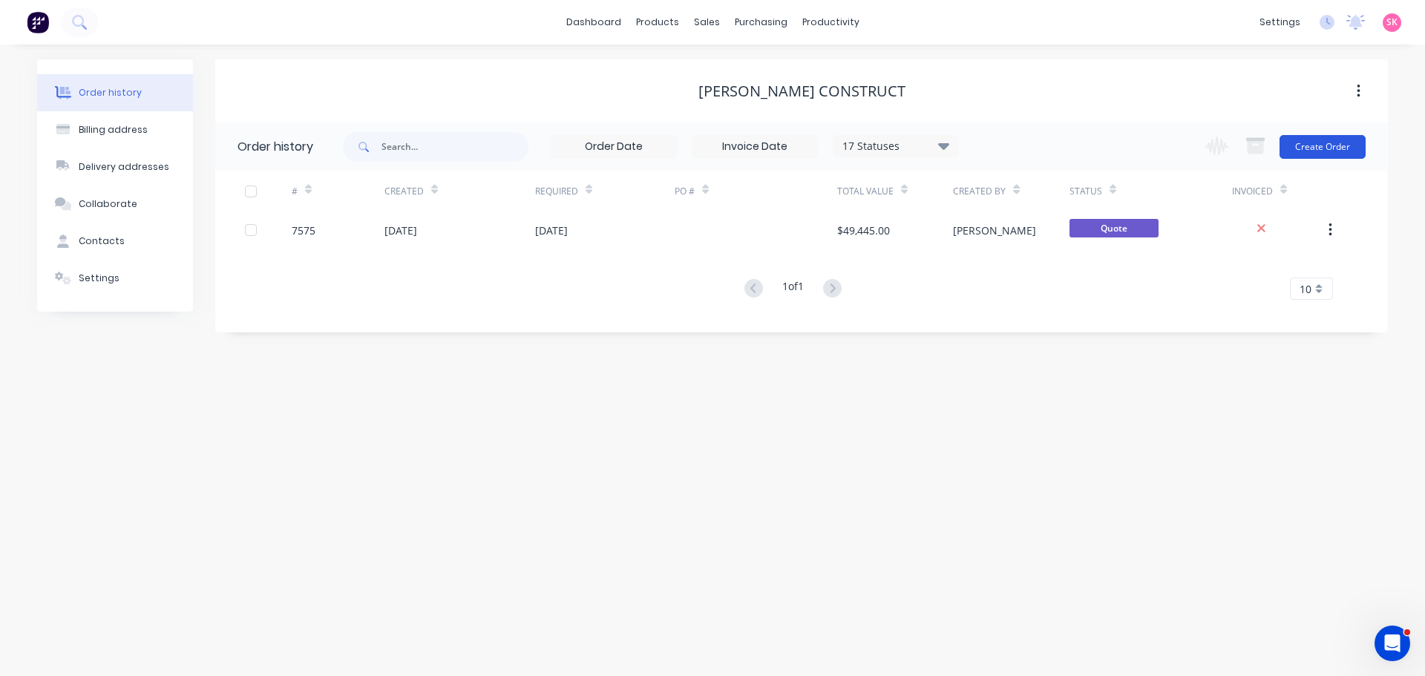
click at [1319, 149] on button "Create Order" at bounding box center [1323, 147] width 86 height 24
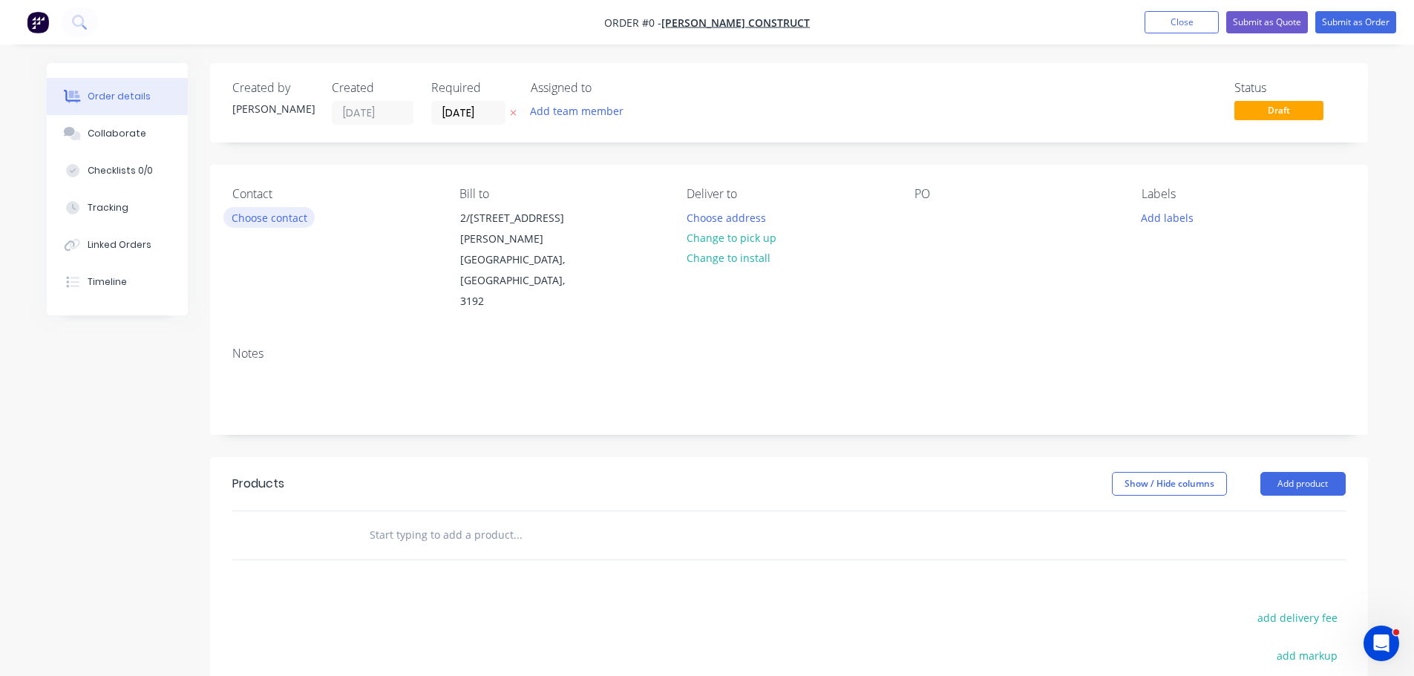
click at [284, 215] on button "Choose contact" at bounding box center [268, 217] width 91 height 20
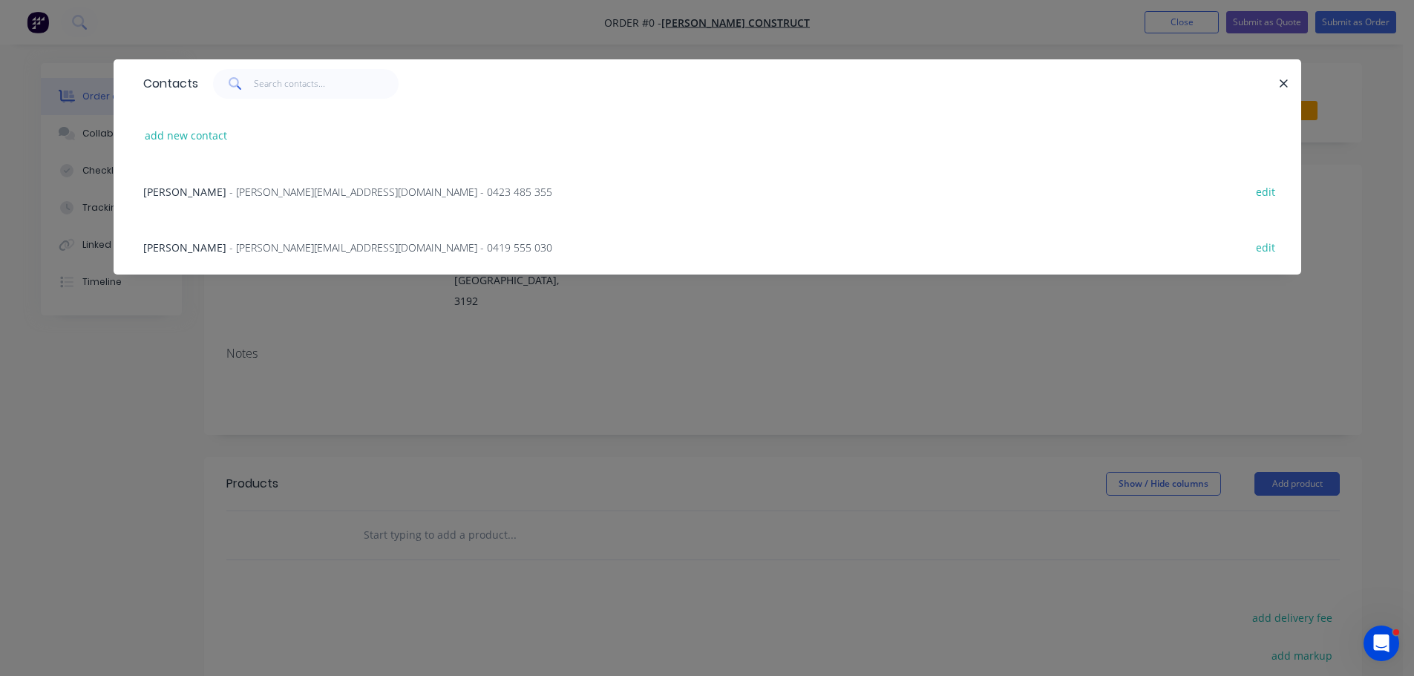
click at [229, 249] on span "- david@elbaconstruct.com.au - 0419 555 030" at bounding box center [390, 247] width 323 height 14
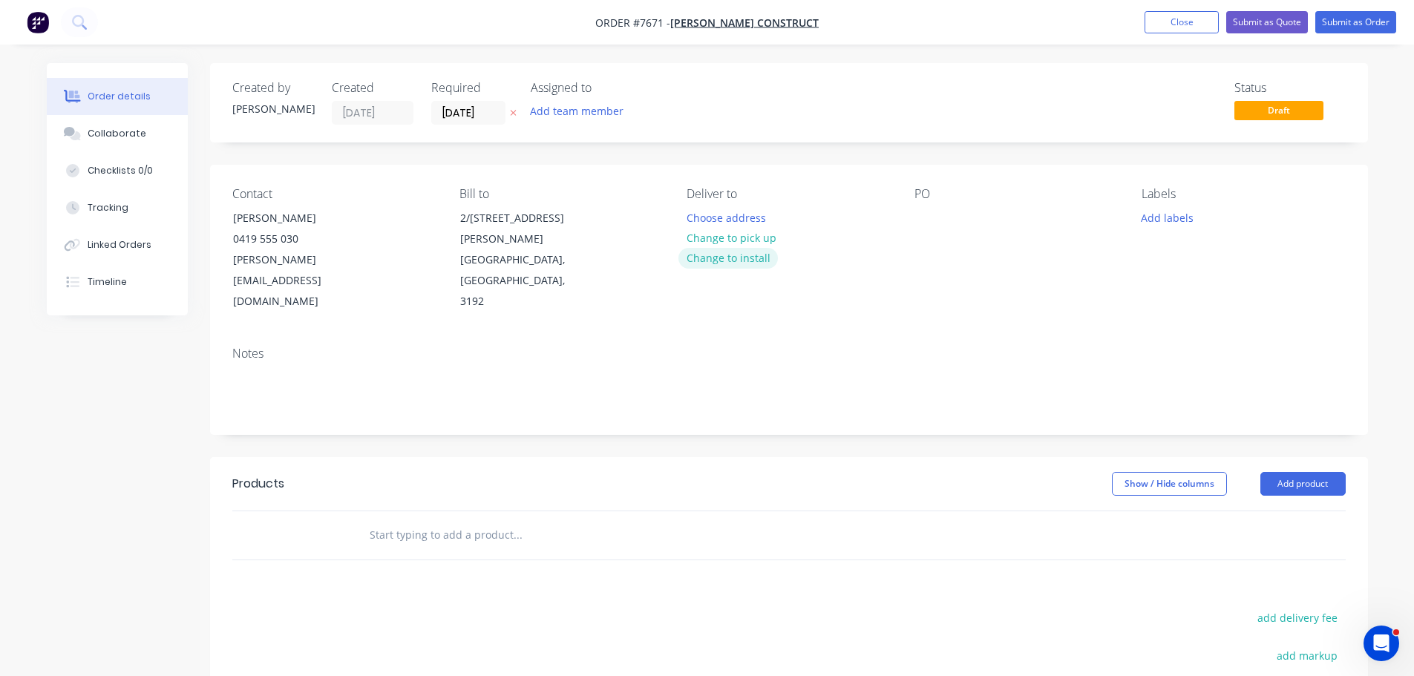
click at [741, 259] on button "Change to install" at bounding box center [727, 258] width 99 height 20
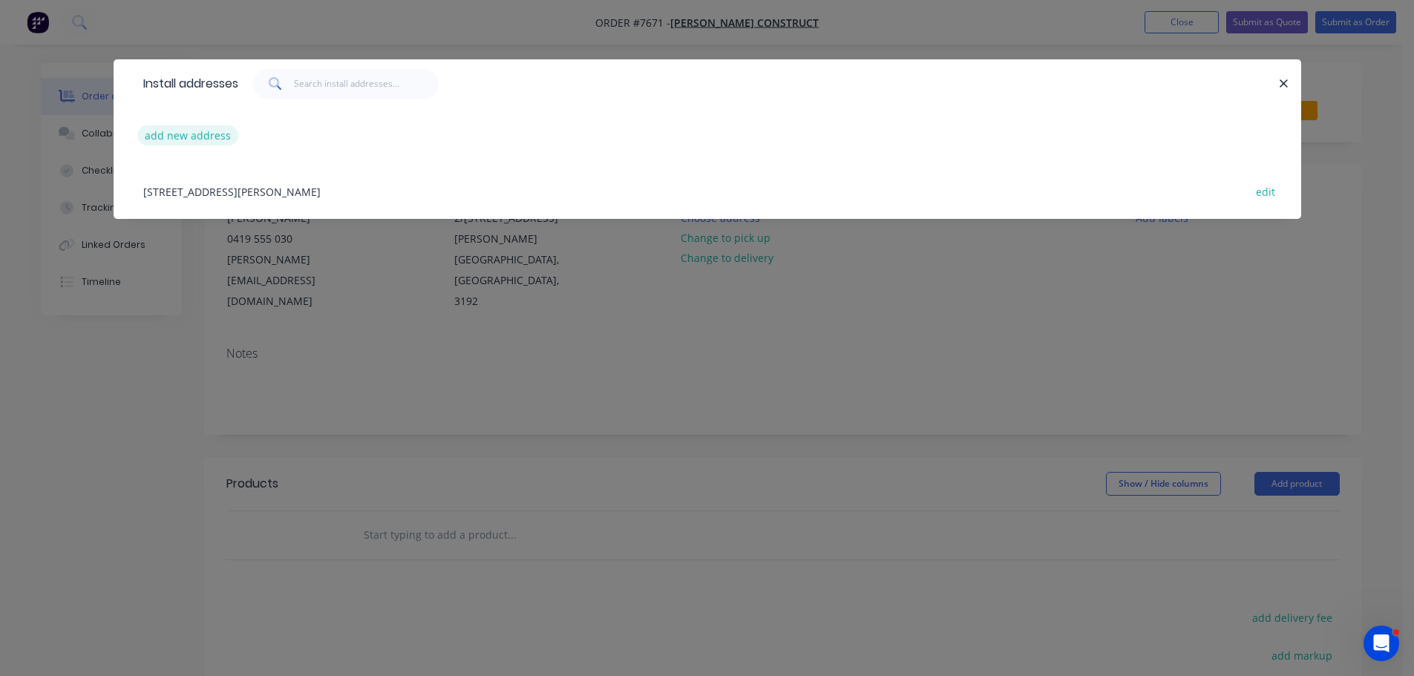
click at [201, 132] on button "add new address" at bounding box center [188, 135] width 102 height 20
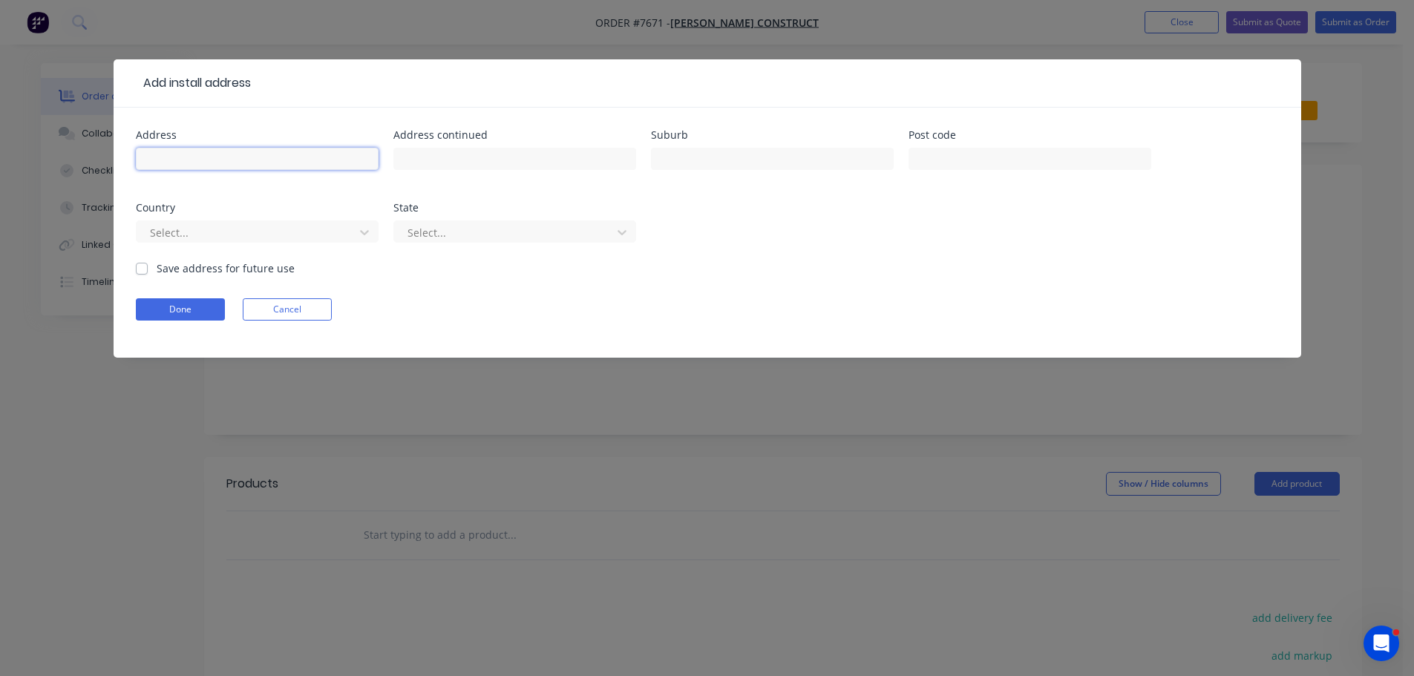
click at [226, 152] on input "text" at bounding box center [257, 159] width 243 height 22
type input "34 Mundy Street"
type input "Mentone"
click at [1048, 155] on input "text" at bounding box center [1030, 159] width 243 height 22
type input "3194"
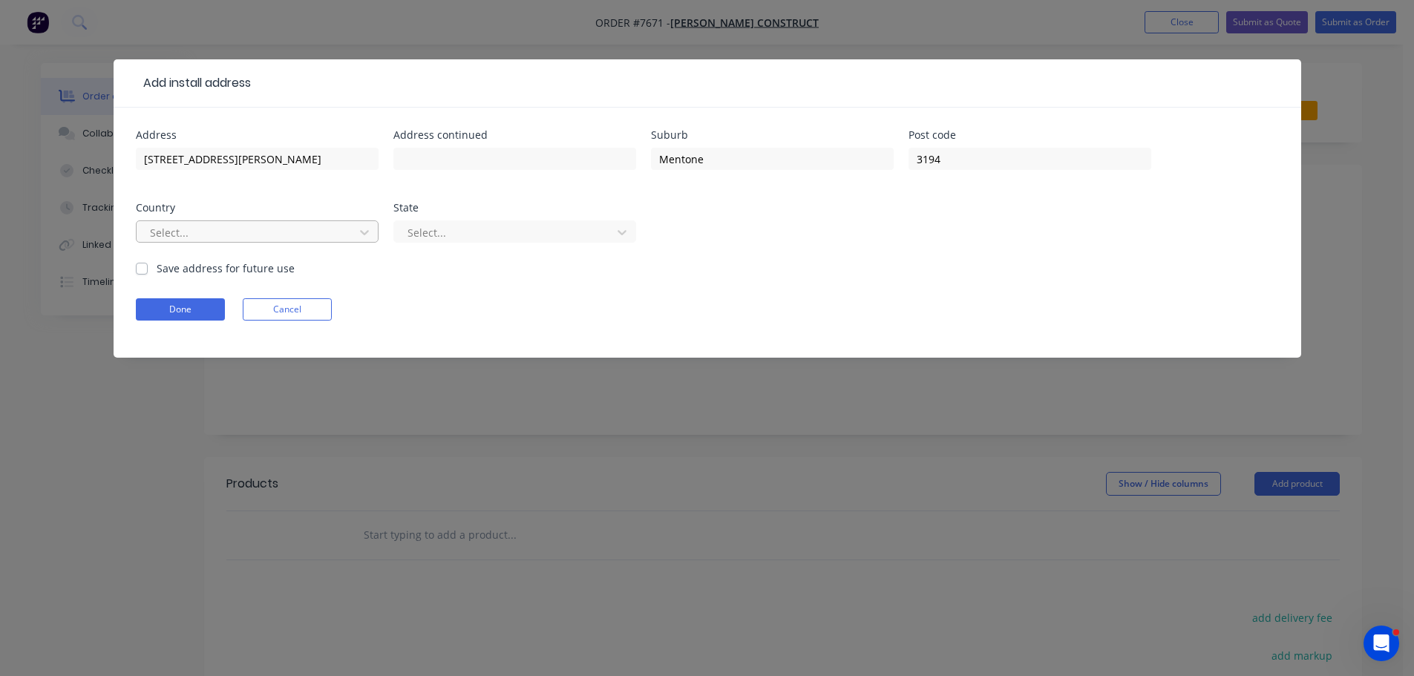
click at [196, 226] on div at bounding box center [247, 232] width 198 height 19
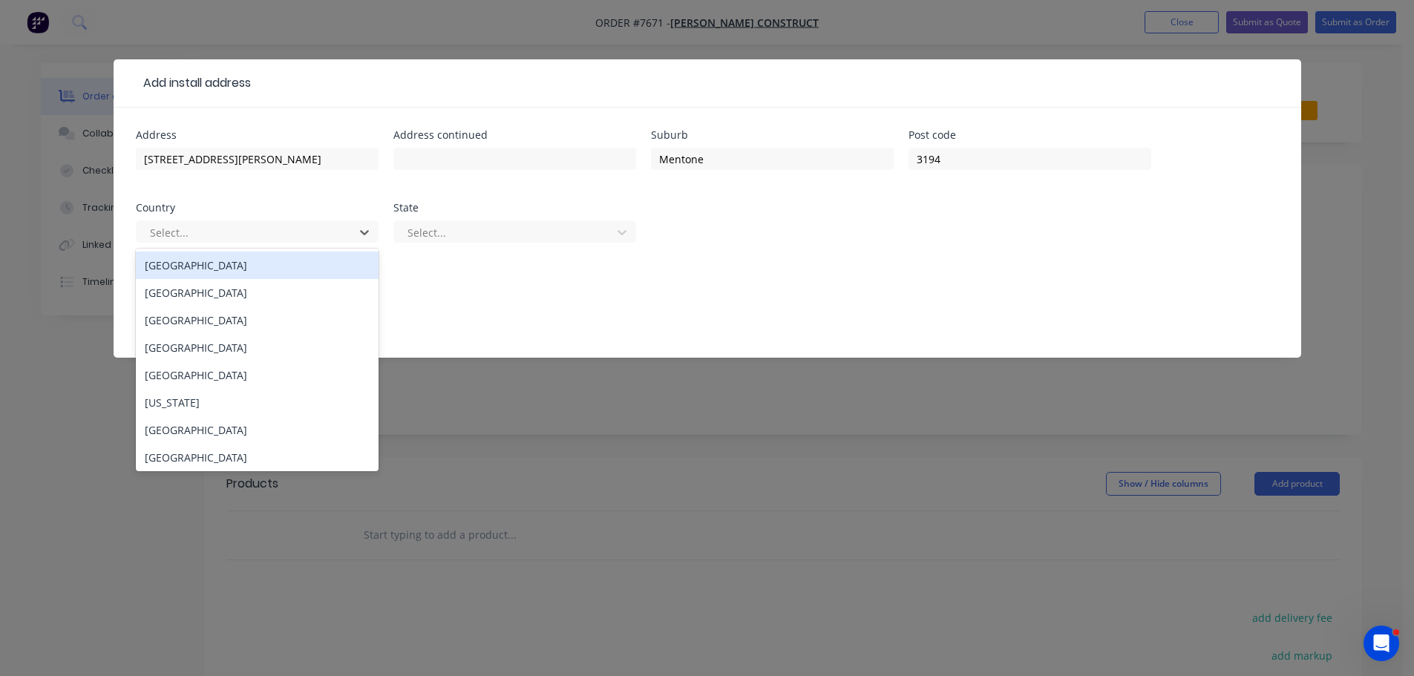
drag, startPoint x: 221, startPoint y: 258, endPoint x: 391, endPoint y: 247, distance: 170.3
click at [223, 257] on div "[GEOGRAPHIC_DATA]" at bounding box center [257, 265] width 243 height 27
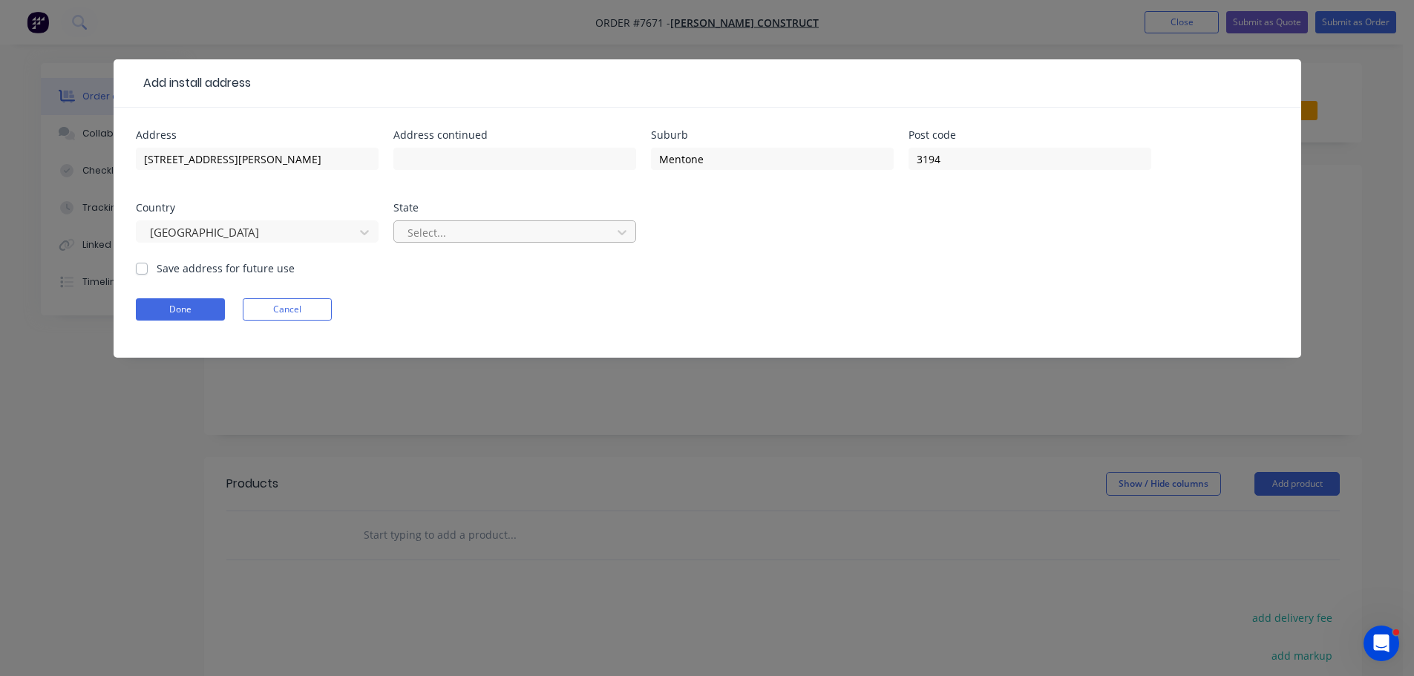
click at [437, 240] on div at bounding box center [505, 232] width 198 height 19
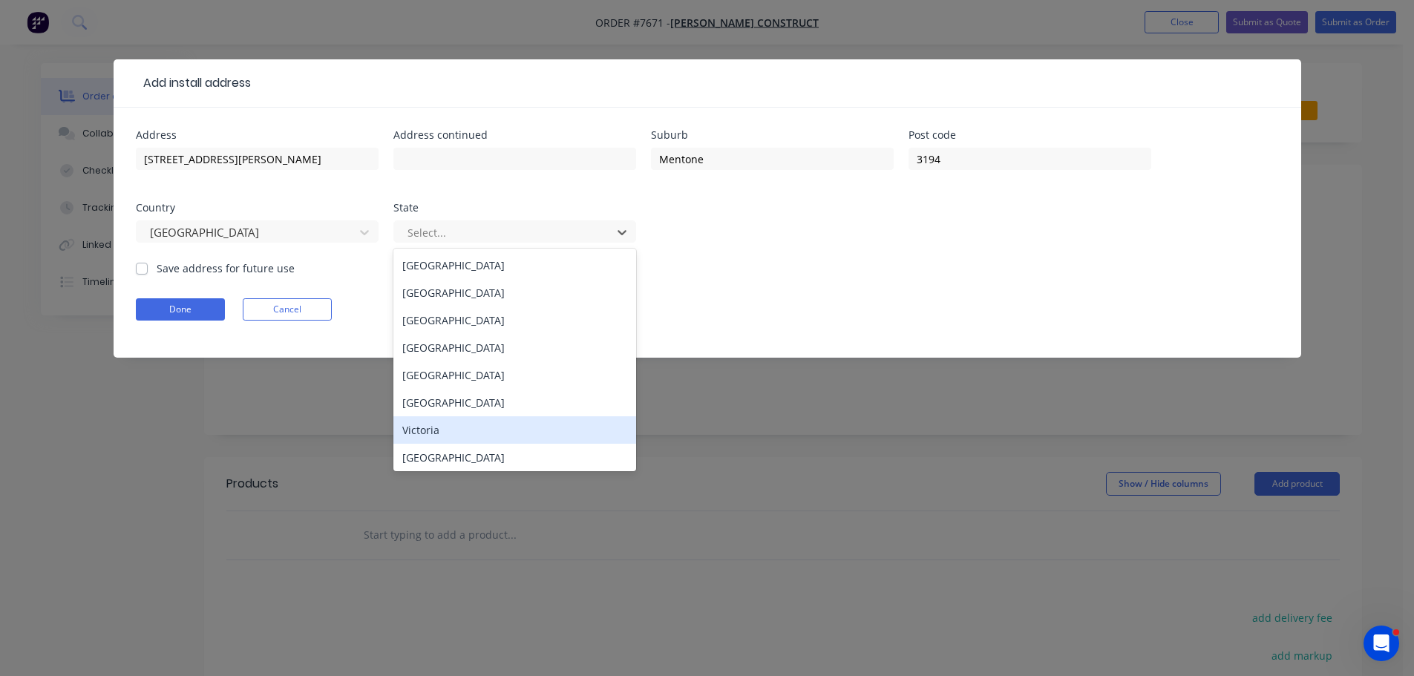
click at [474, 425] on div "Victoria" at bounding box center [514, 429] width 243 height 27
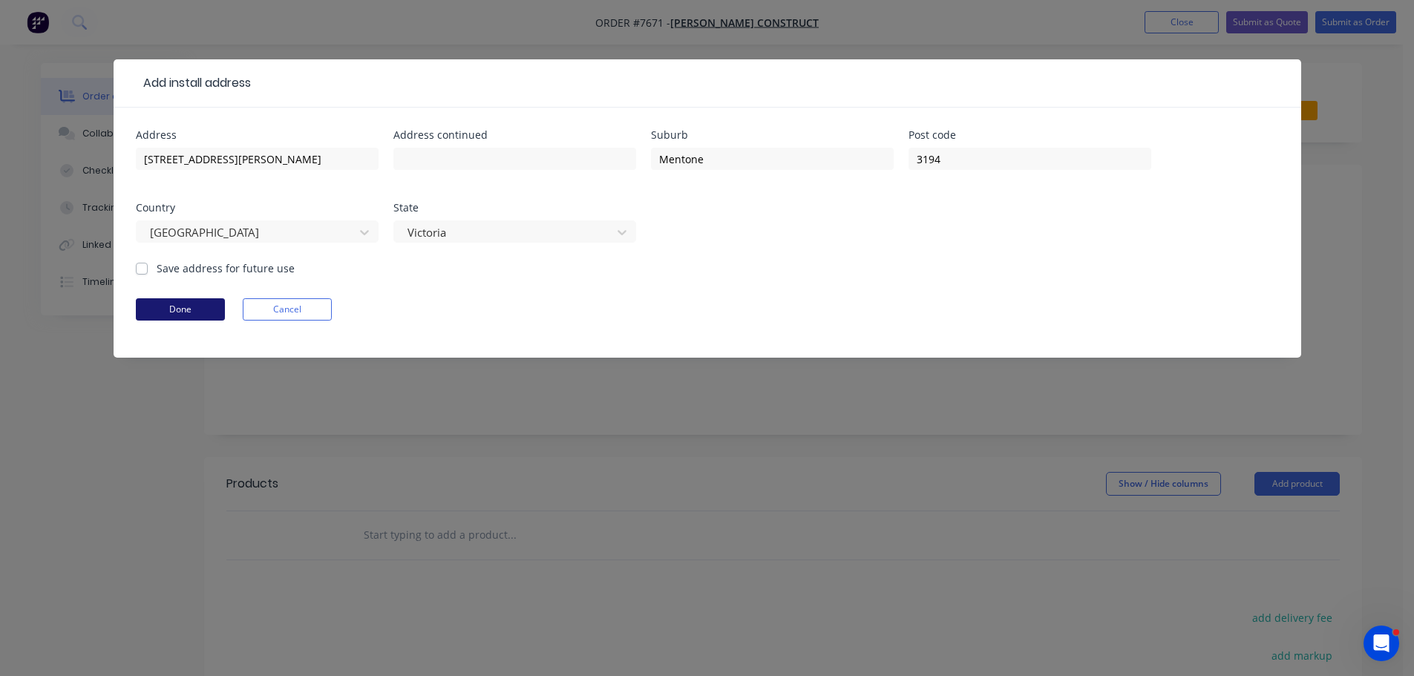
click at [205, 311] on button "Done" at bounding box center [180, 309] width 89 height 22
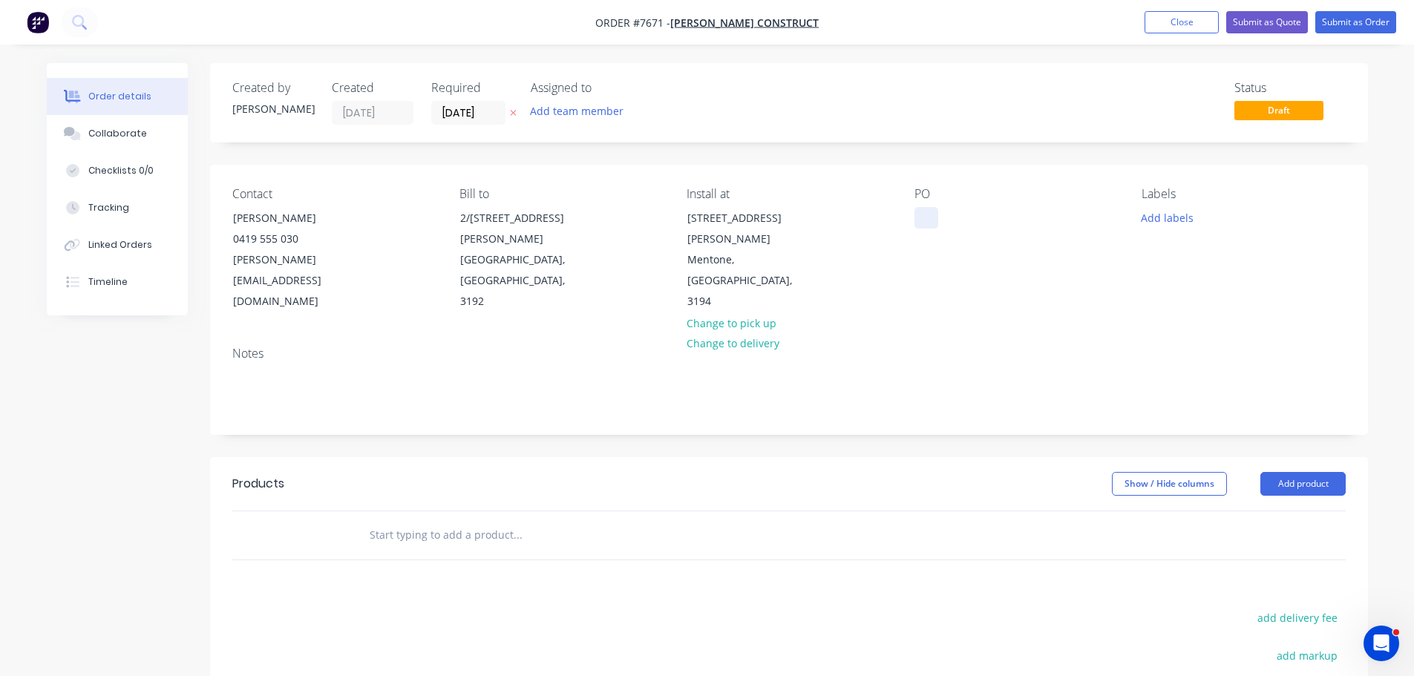
click at [932, 226] on div at bounding box center [926, 218] width 24 height 22
click at [1147, 208] on button "Add labels" at bounding box center [1167, 217] width 68 height 20
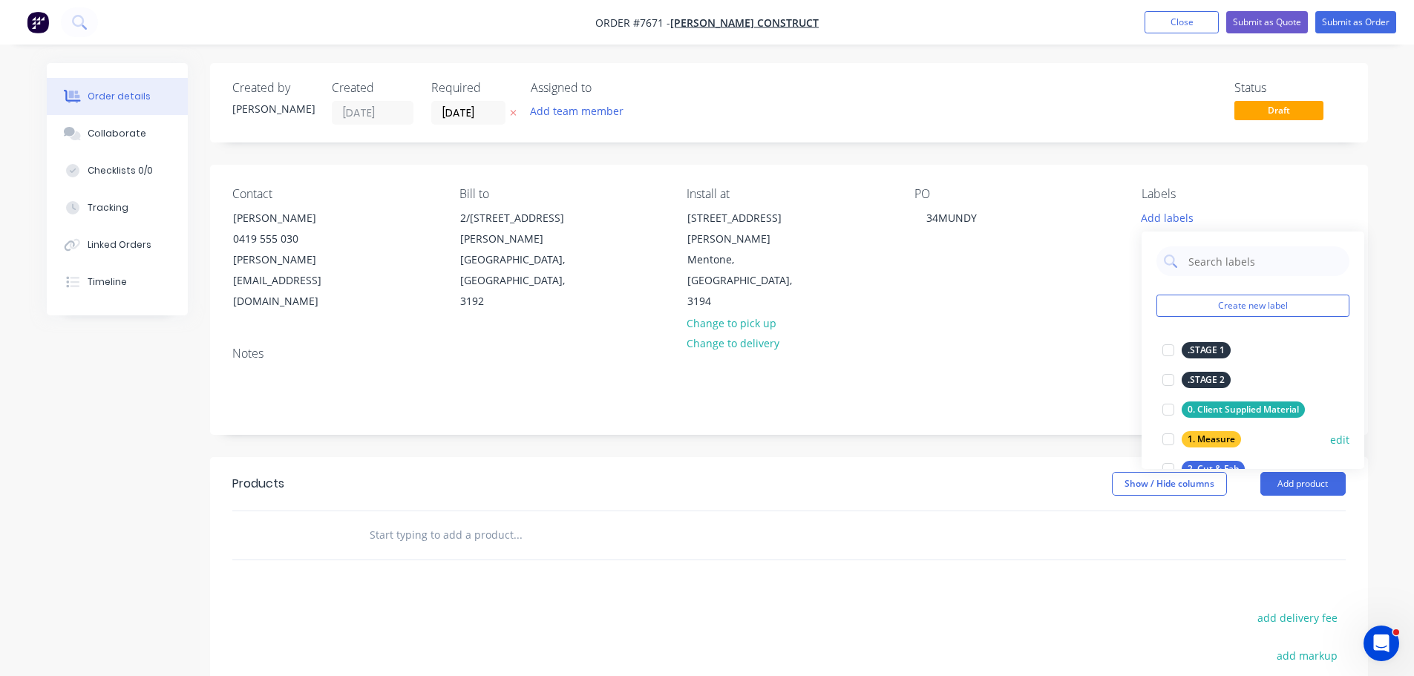
scroll to position [74, 0]
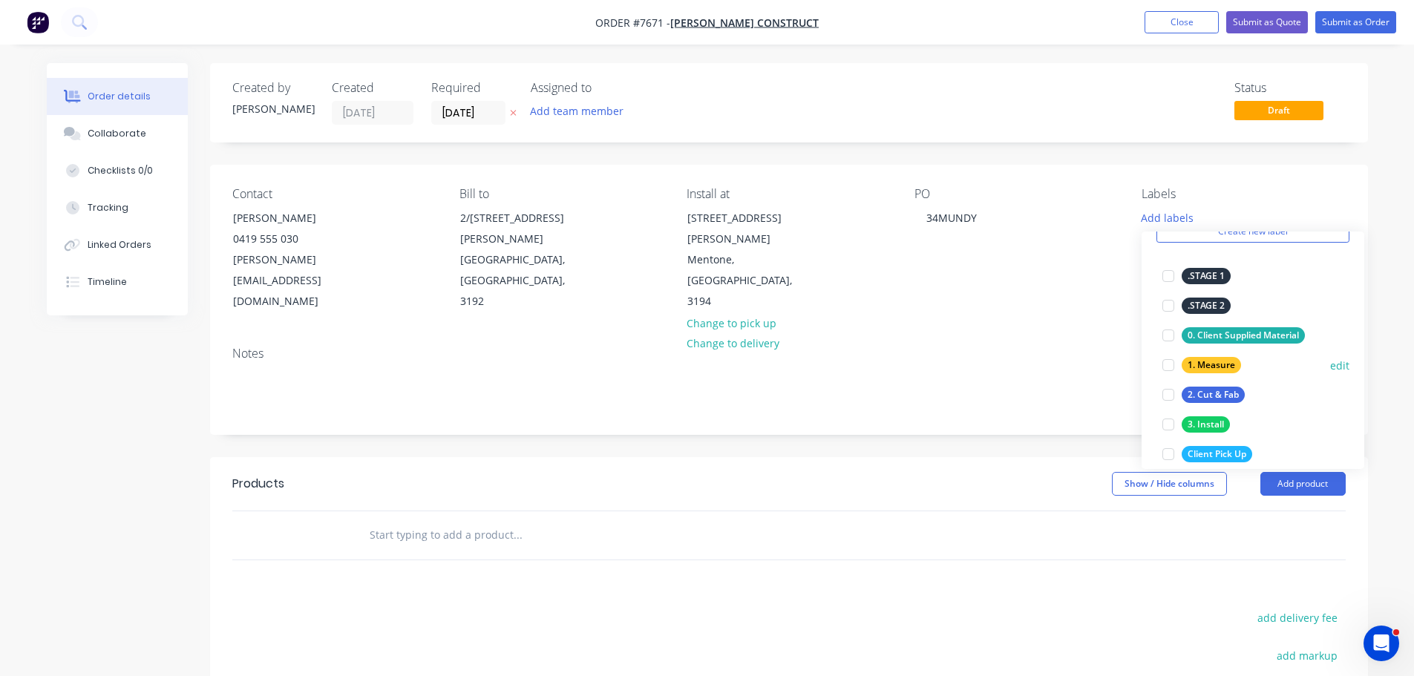
click at [1176, 370] on div at bounding box center [1168, 365] width 30 height 30
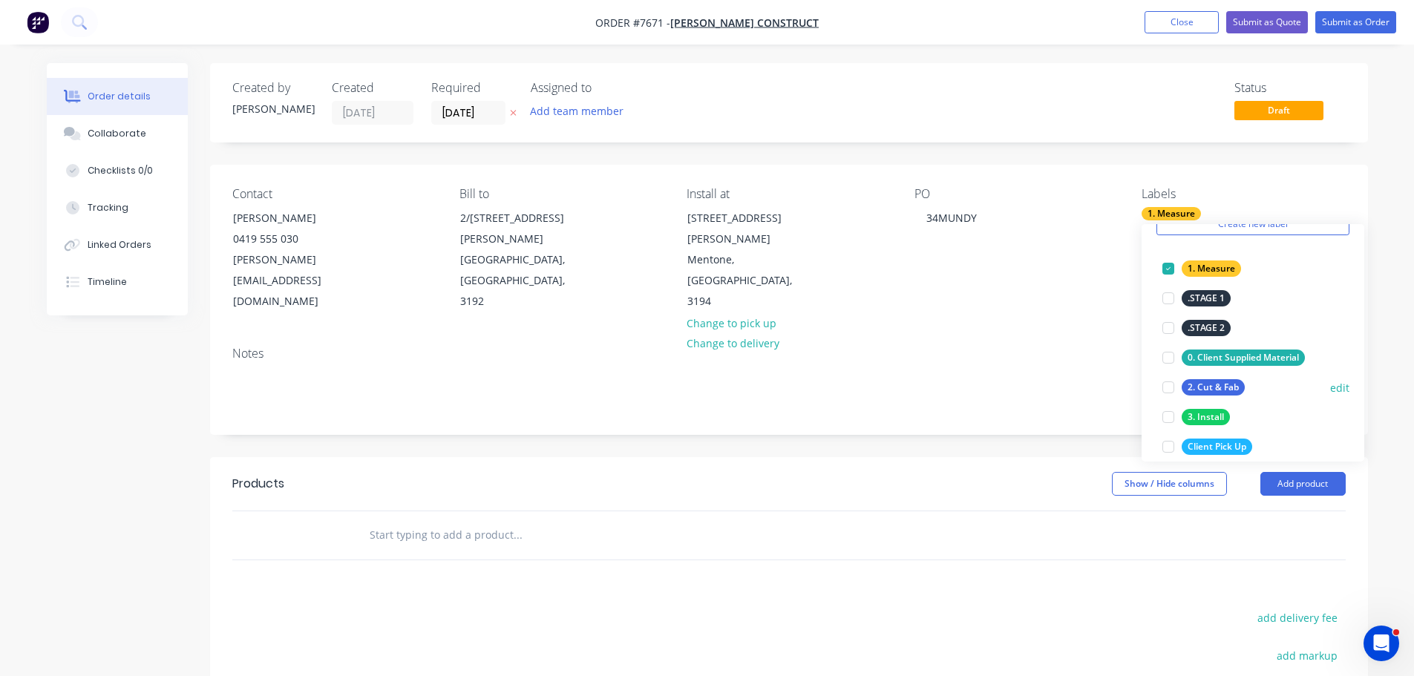
click at [1165, 388] on div at bounding box center [1168, 388] width 30 height 30
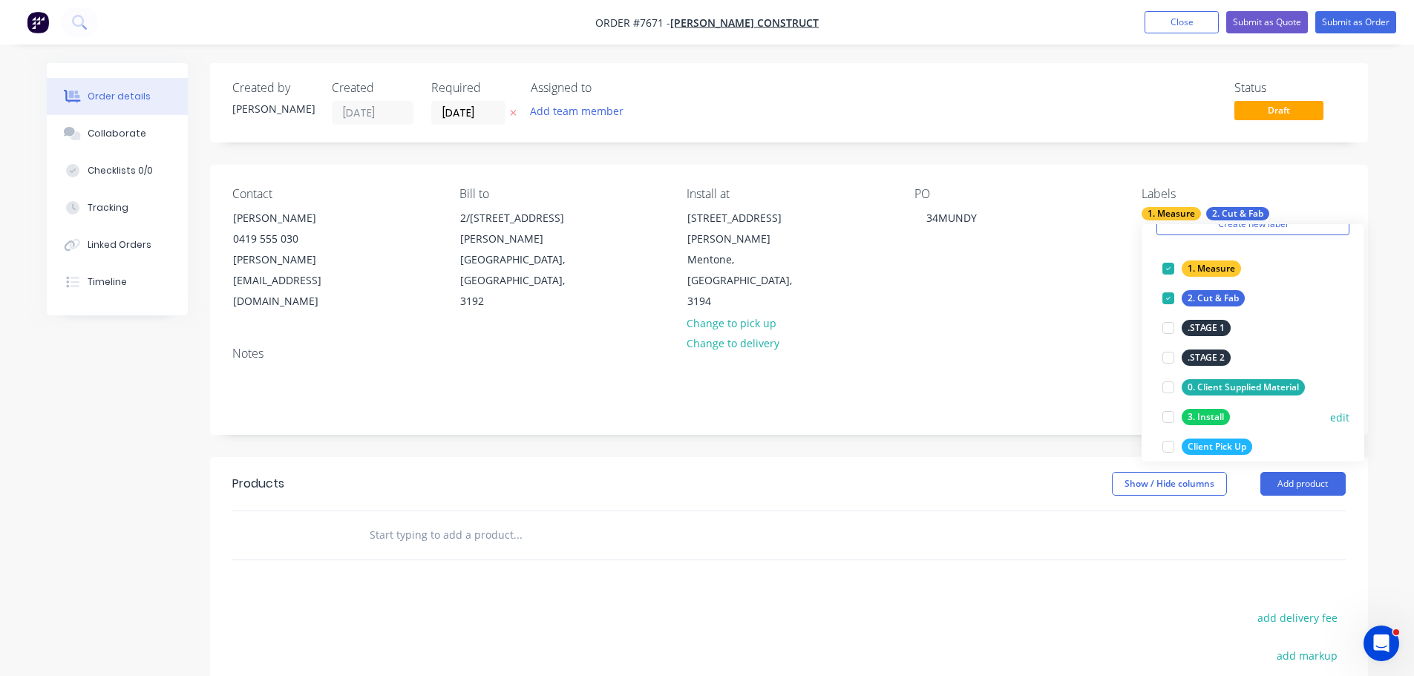
click at [1167, 411] on div at bounding box center [1168, 417] width 30 height 30
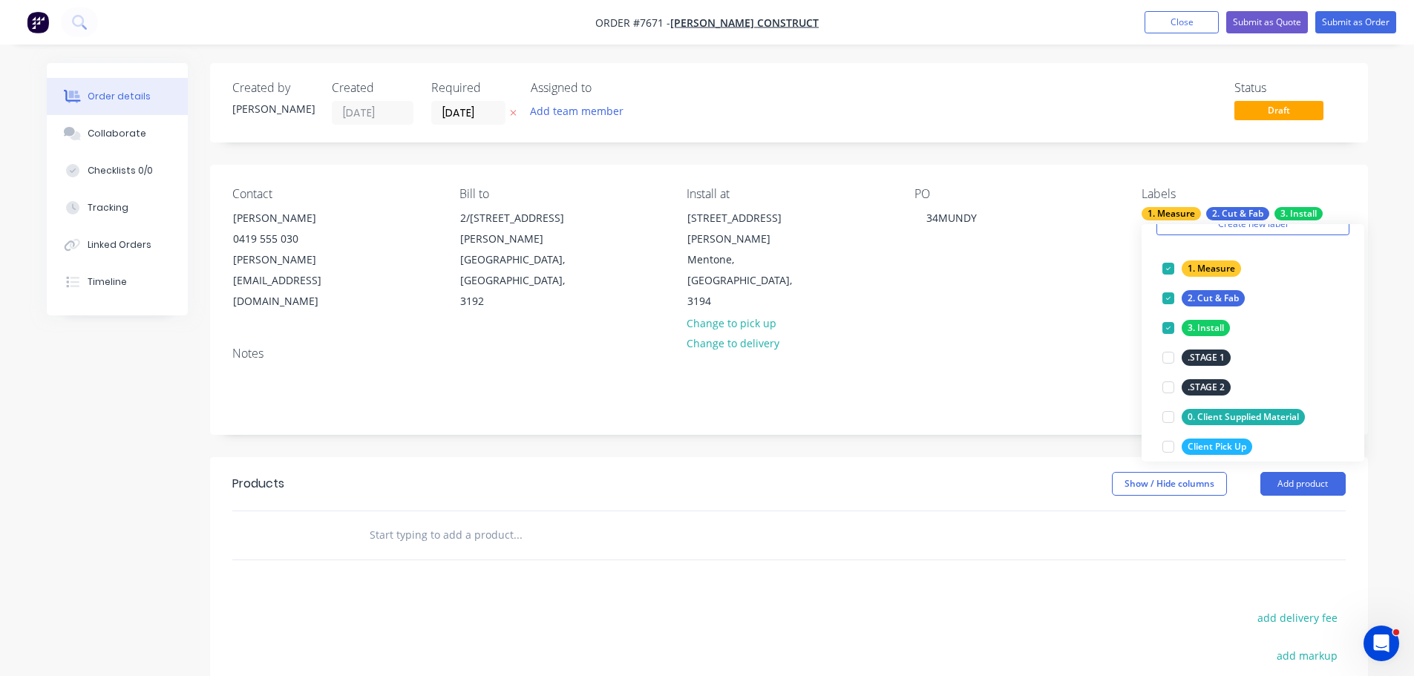
click at [887, 434] on div "Created by Stacey Created 18/08/25 Required 18/08/25 Assigned to Add team membe…" at bounding box center [789, 490] width 1158 height 854
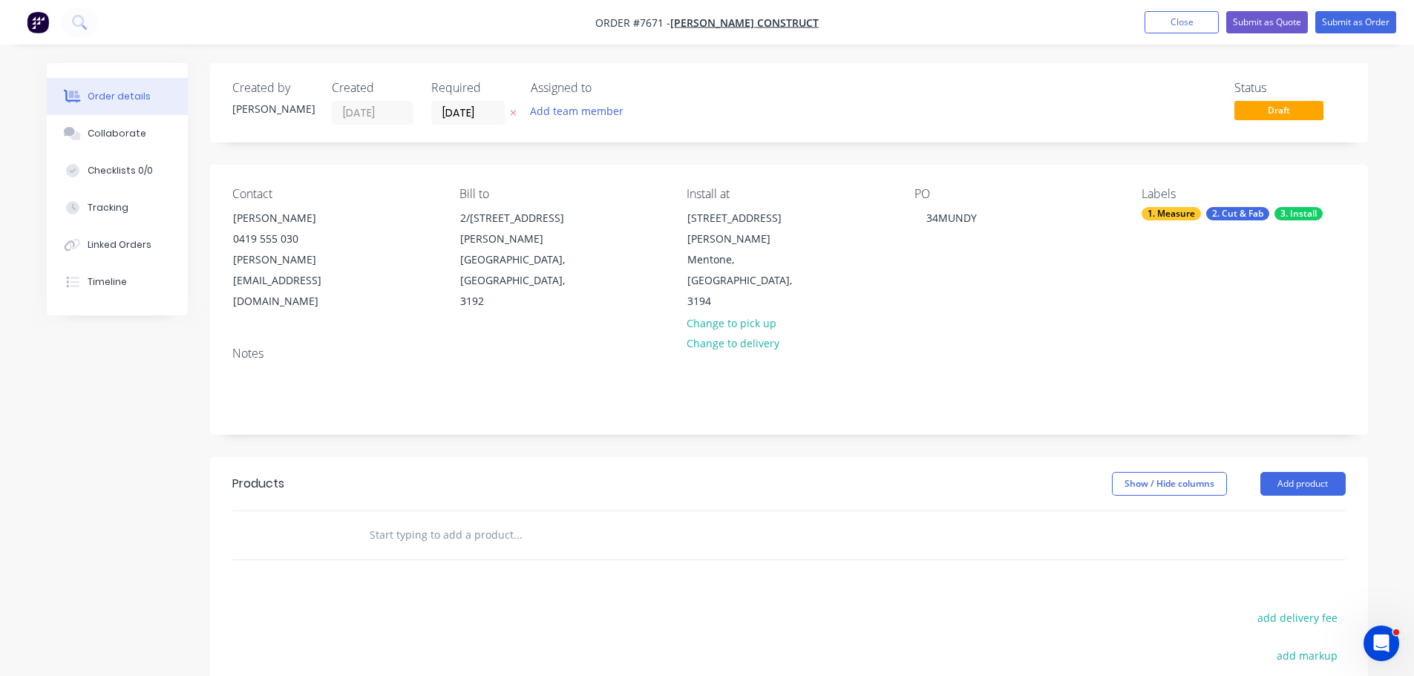
click at [455, 520] on input "text" at bounding box center [517, 535] width 297 height 30
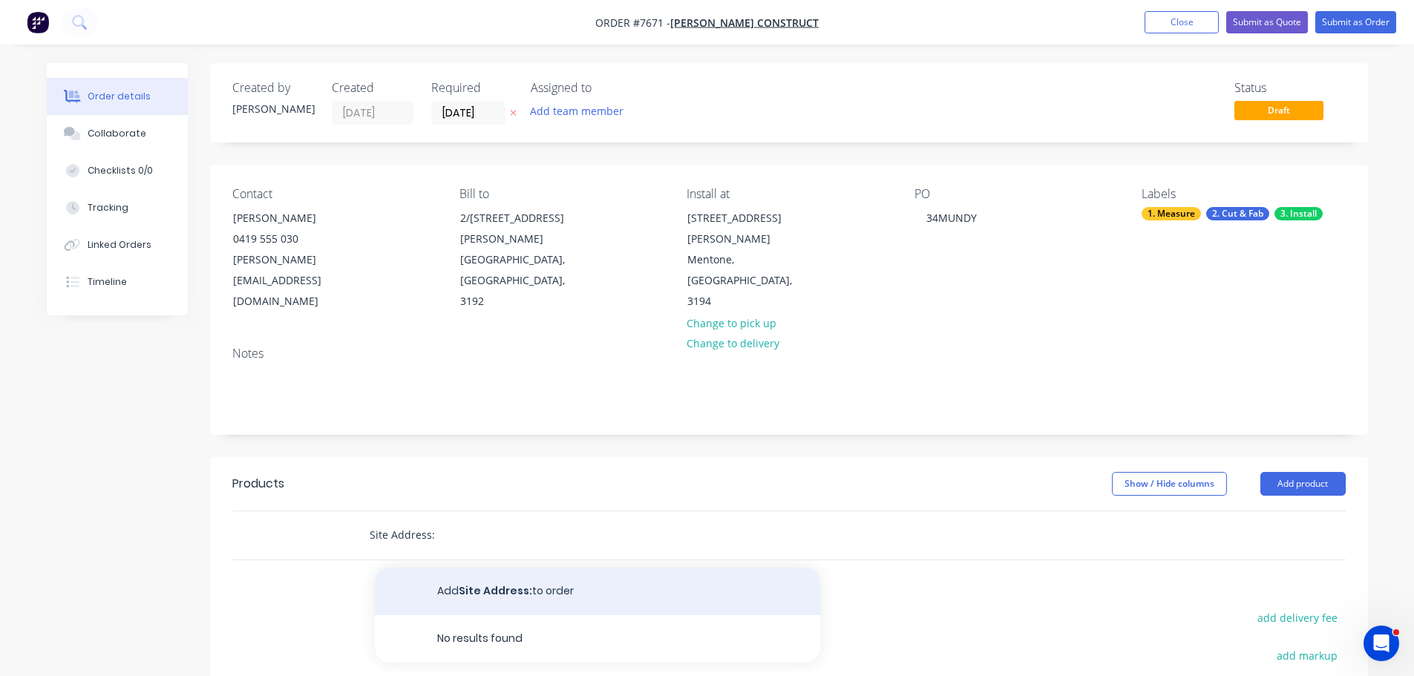
type input "Site Address:"
click at [491, 580] on button "Add Site Address: to order" at bounding box center [597, 592] width 445 height 48
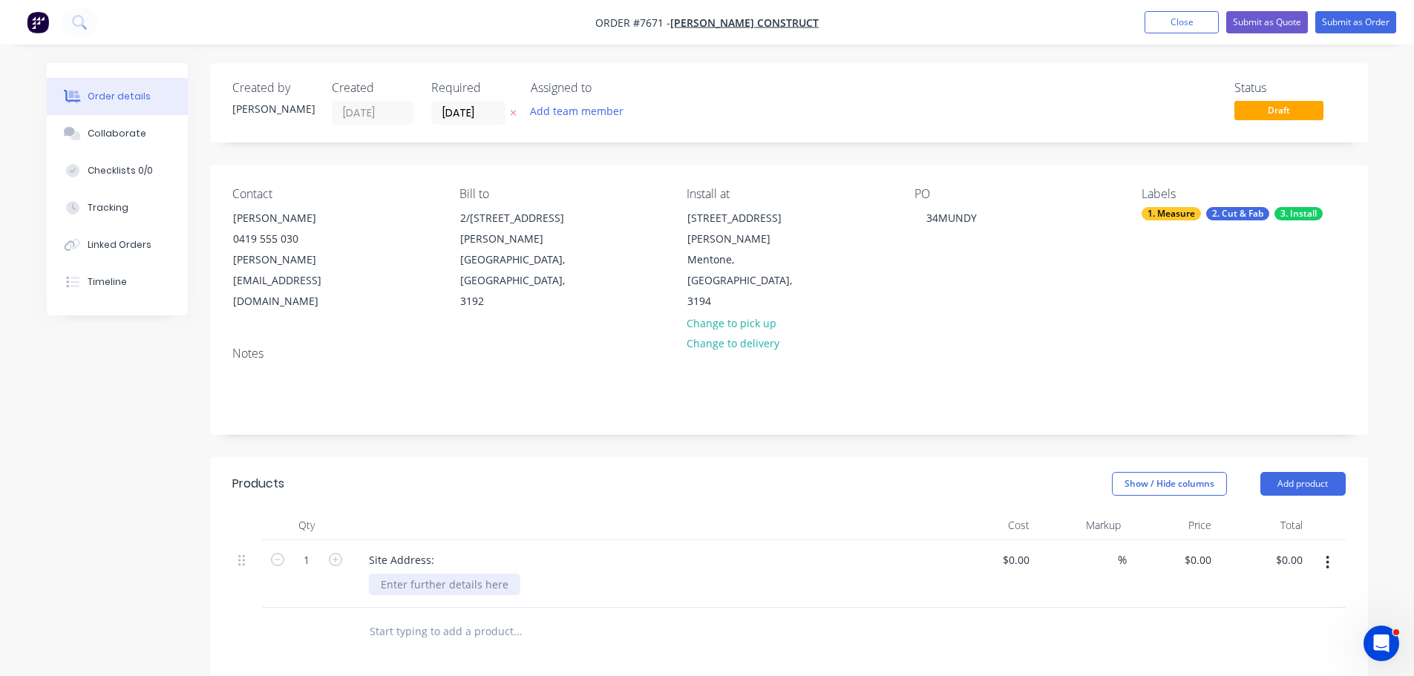
click at [457, 574] on div at bounding box center [444, 585] width 151 height 22
click at [434, 617] on input "text" at bounding box center [517, 632] width 297 height 30
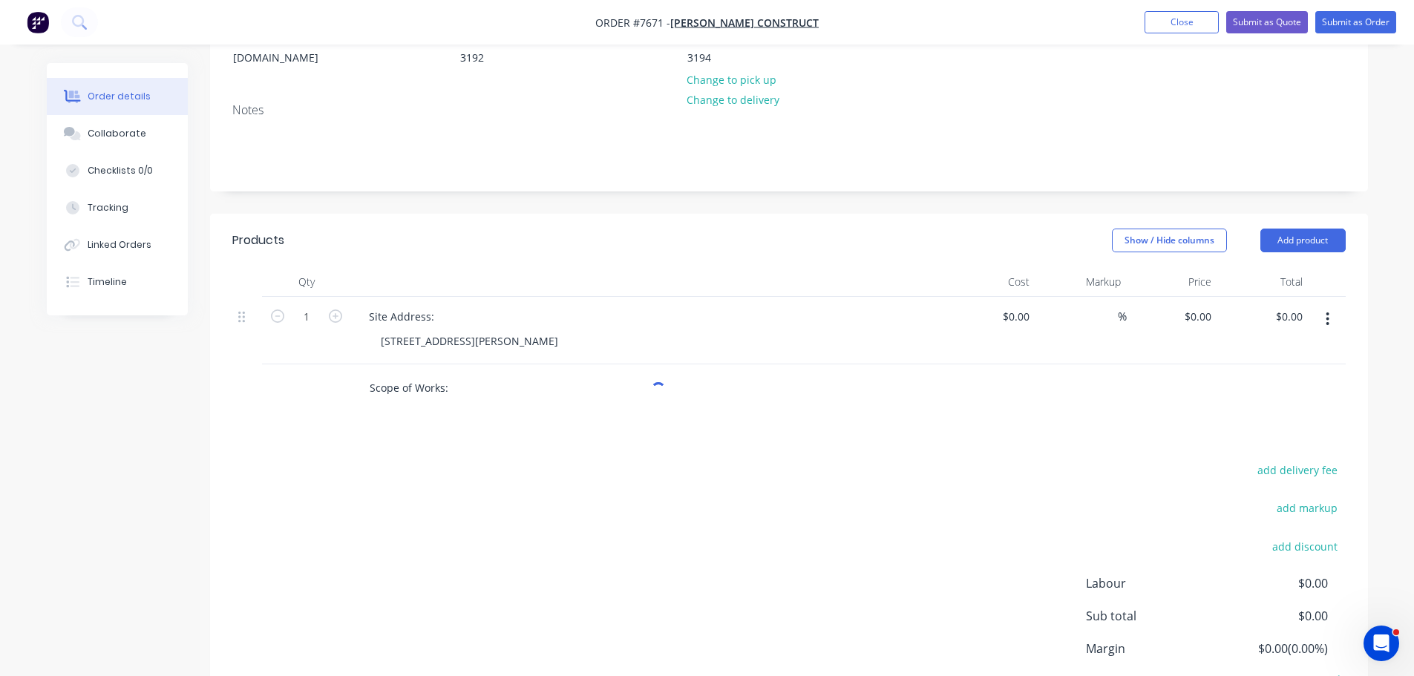
scroll to position [338, 0]
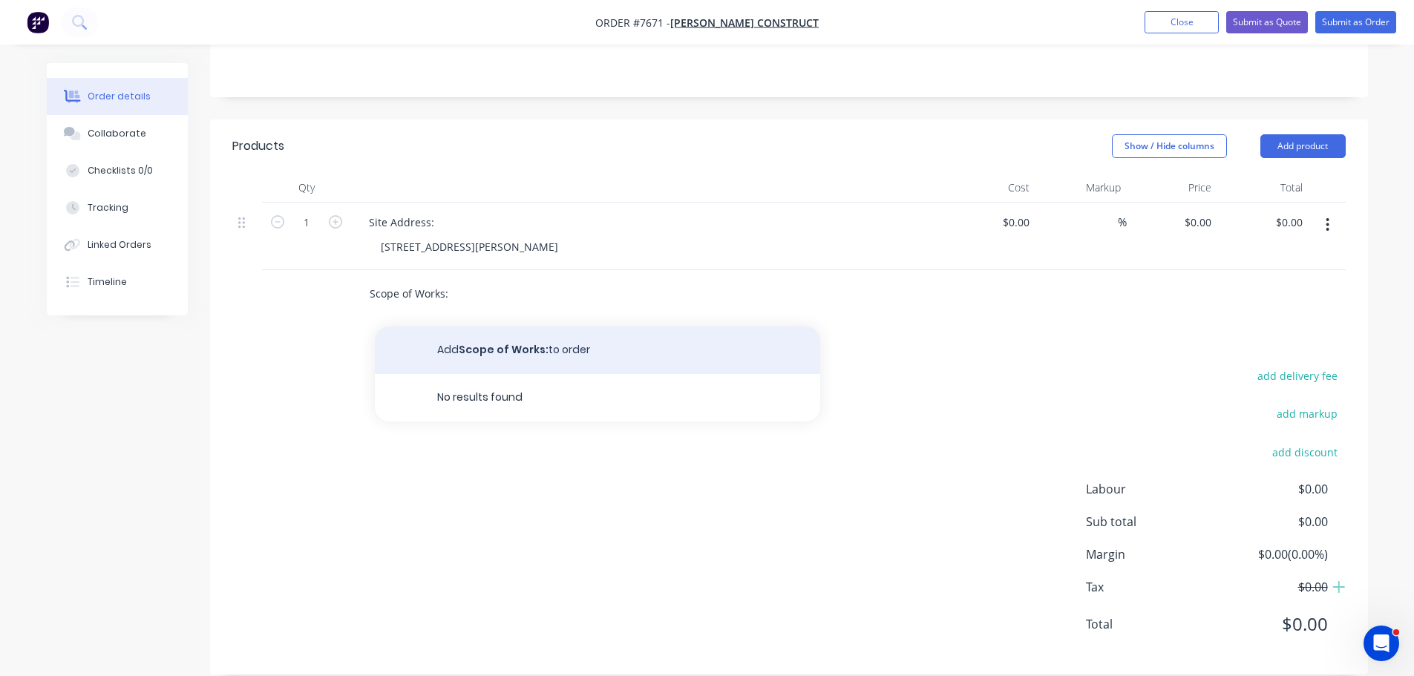
type input "Scope of Works:"
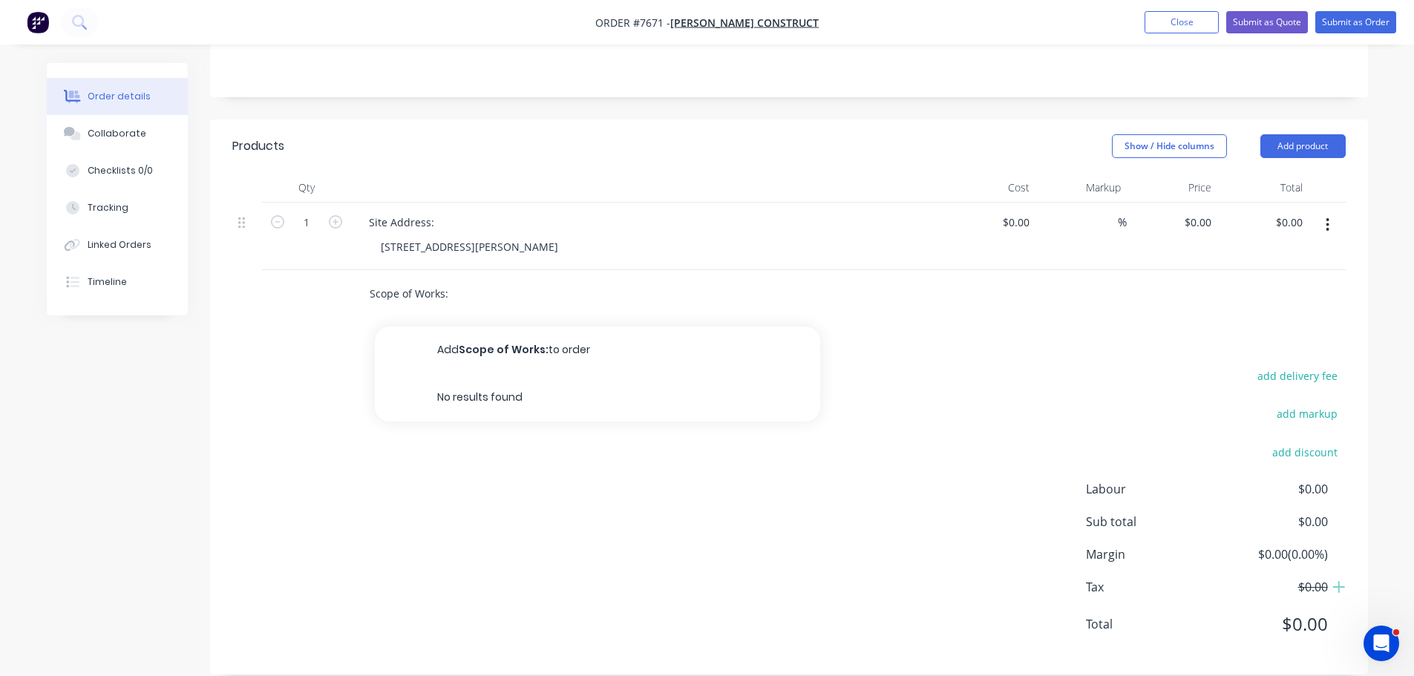
click at [488, 332] on button "Add Scope of Works: to order" at bounding box center [597, 351] width 445 height 48
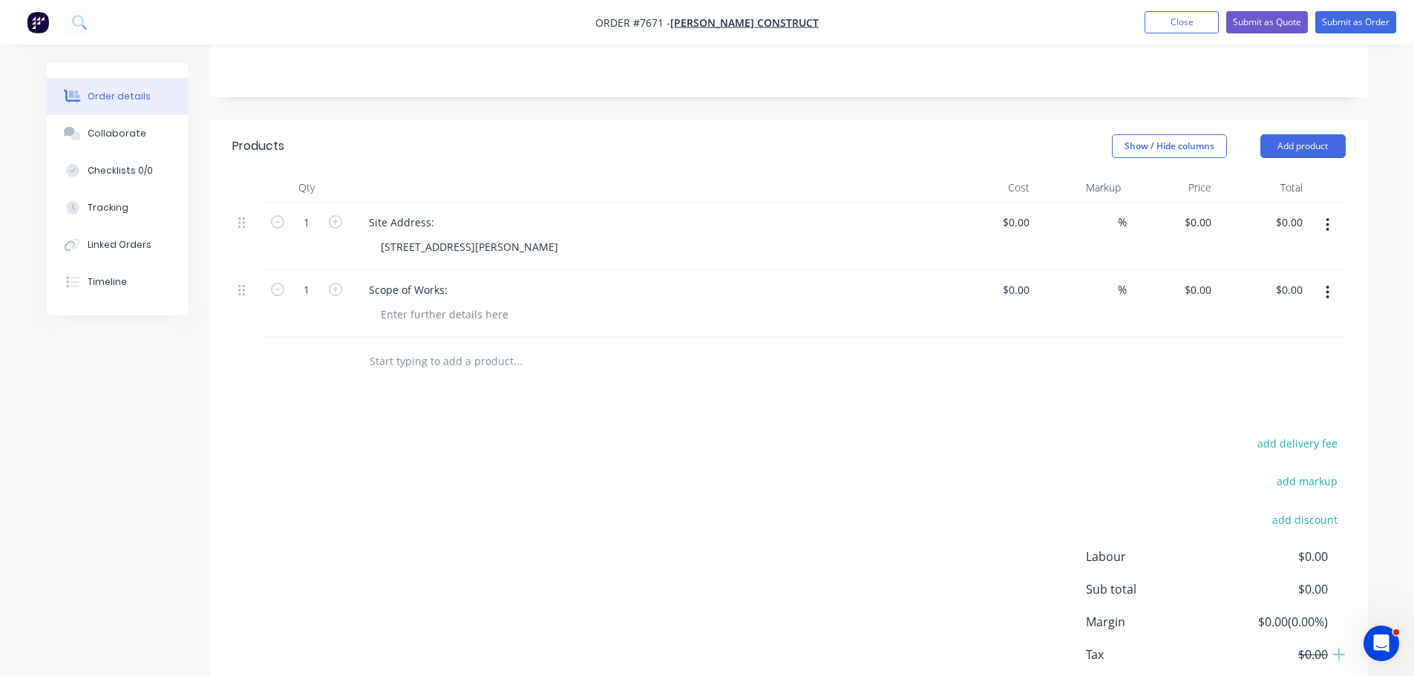
click at [426, 350] on input "text" at bounding box center [517, 362] width 297 height 30
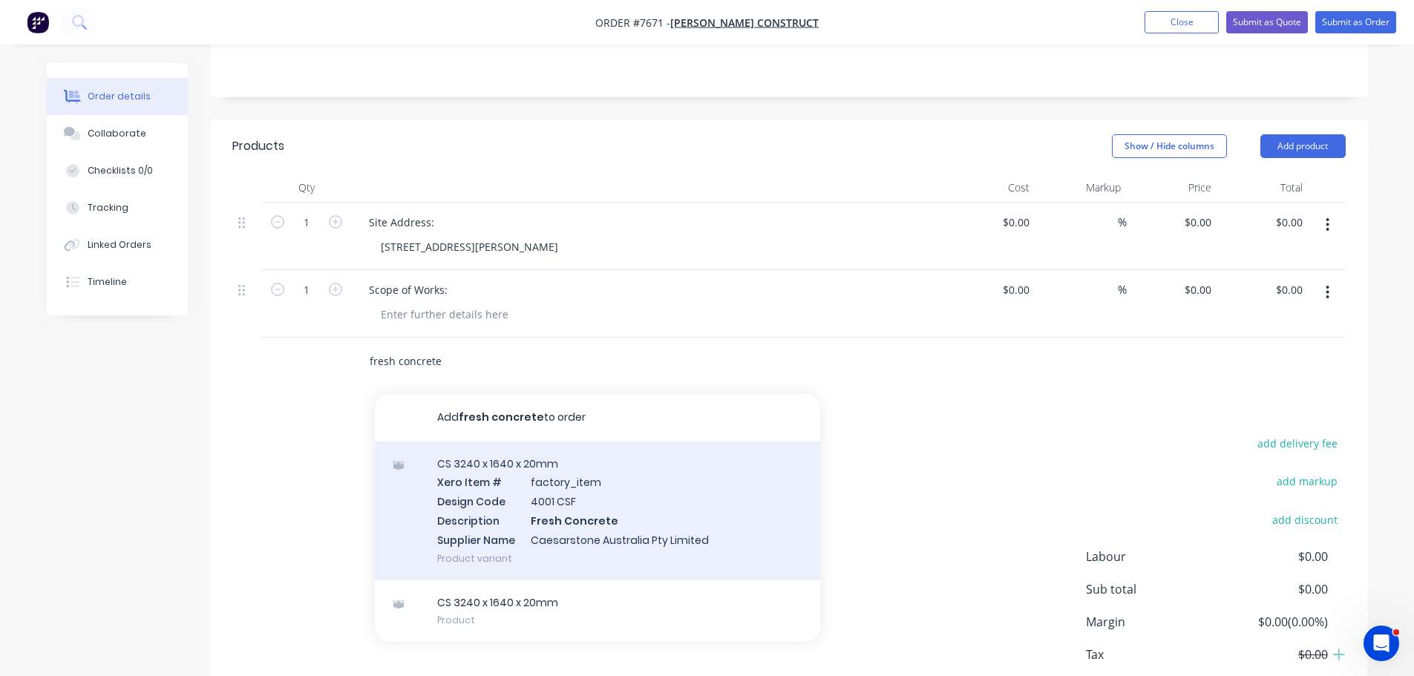
type input "fresh concrete"
click at [582, 497] on div "CS 3240 x 1640 x 20mm Xero Item # factory_item Design Code 4001 CSF Description…" at bounding box center [597, 511] width 445 height 139
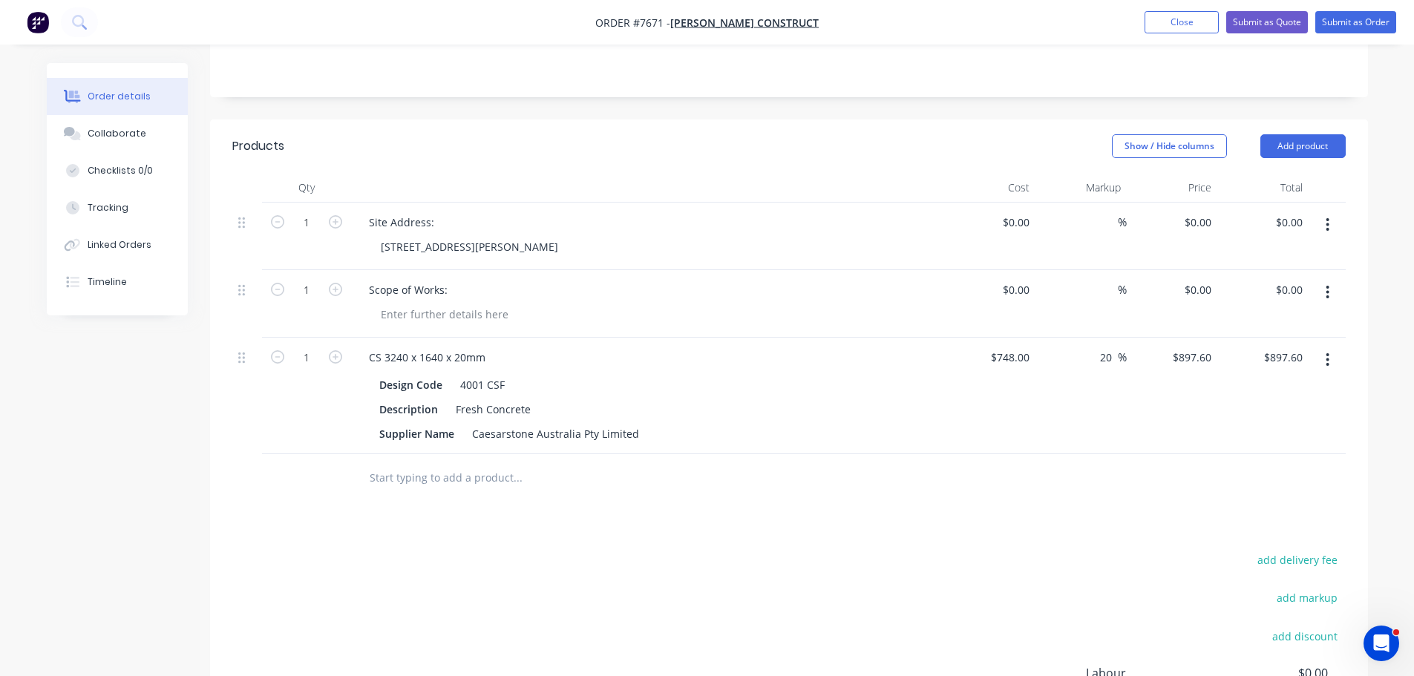
click at [444, 463] on input "text" at bounding box center [517, 478] width 297 height 30
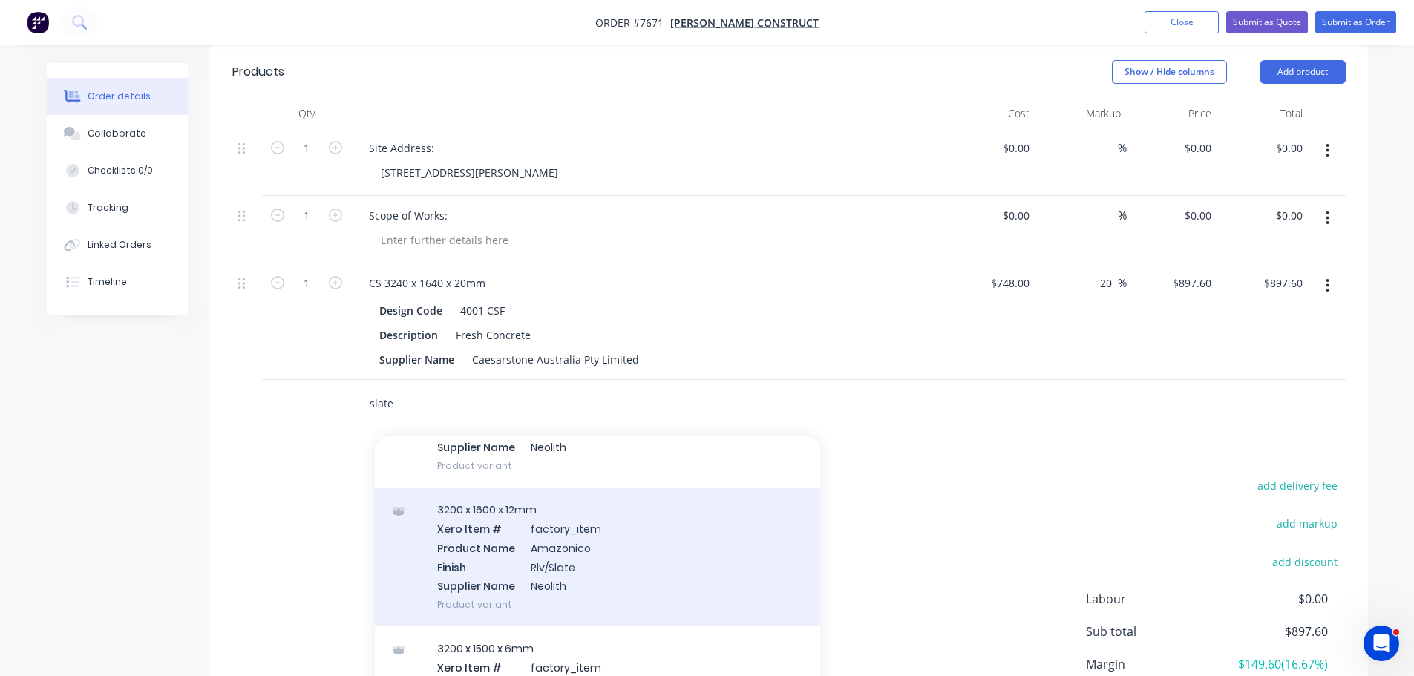
scroll to position [1816, 0]
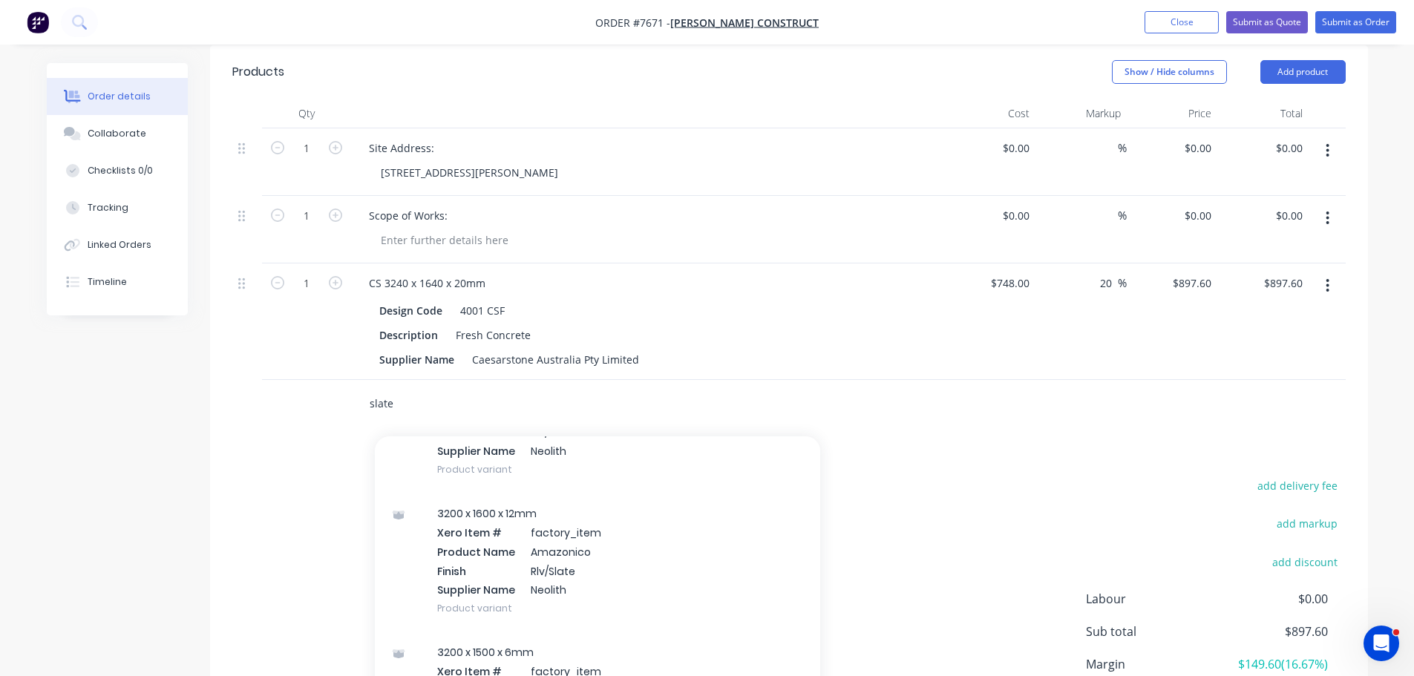
type input "slate"
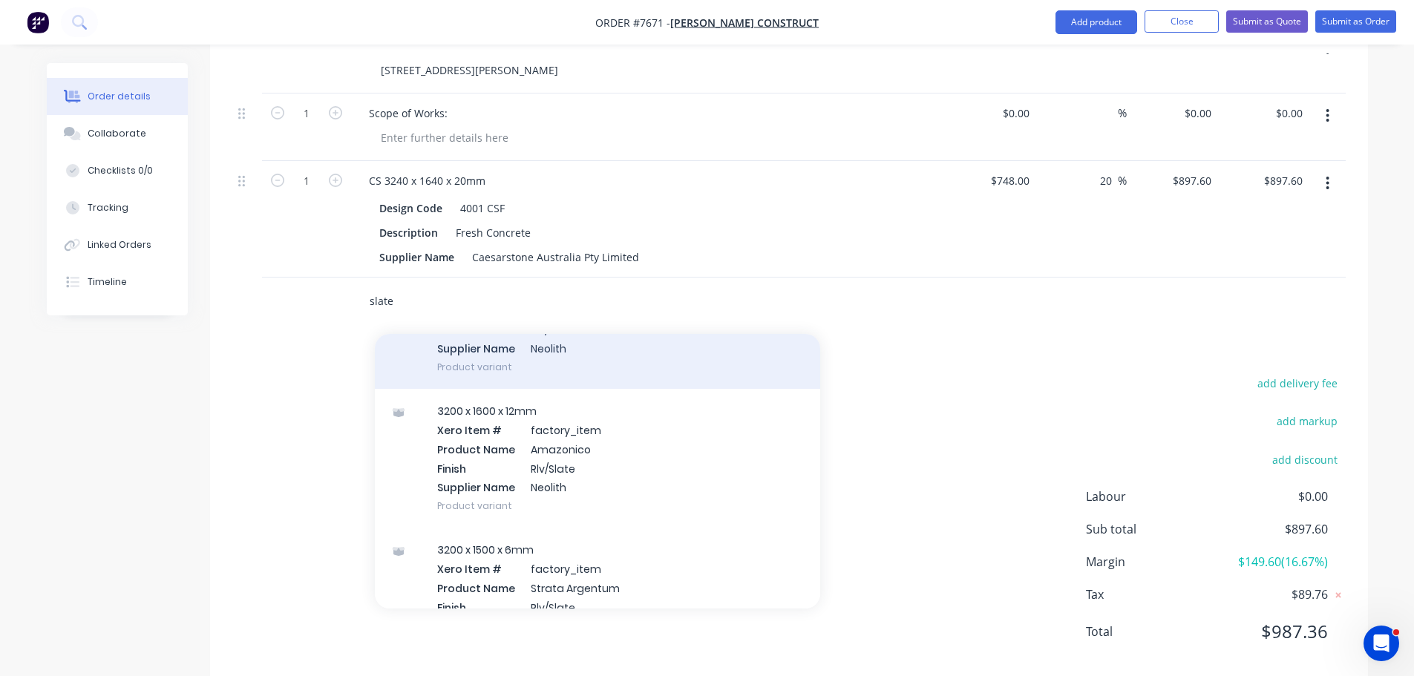
scroll to position [522, 0]
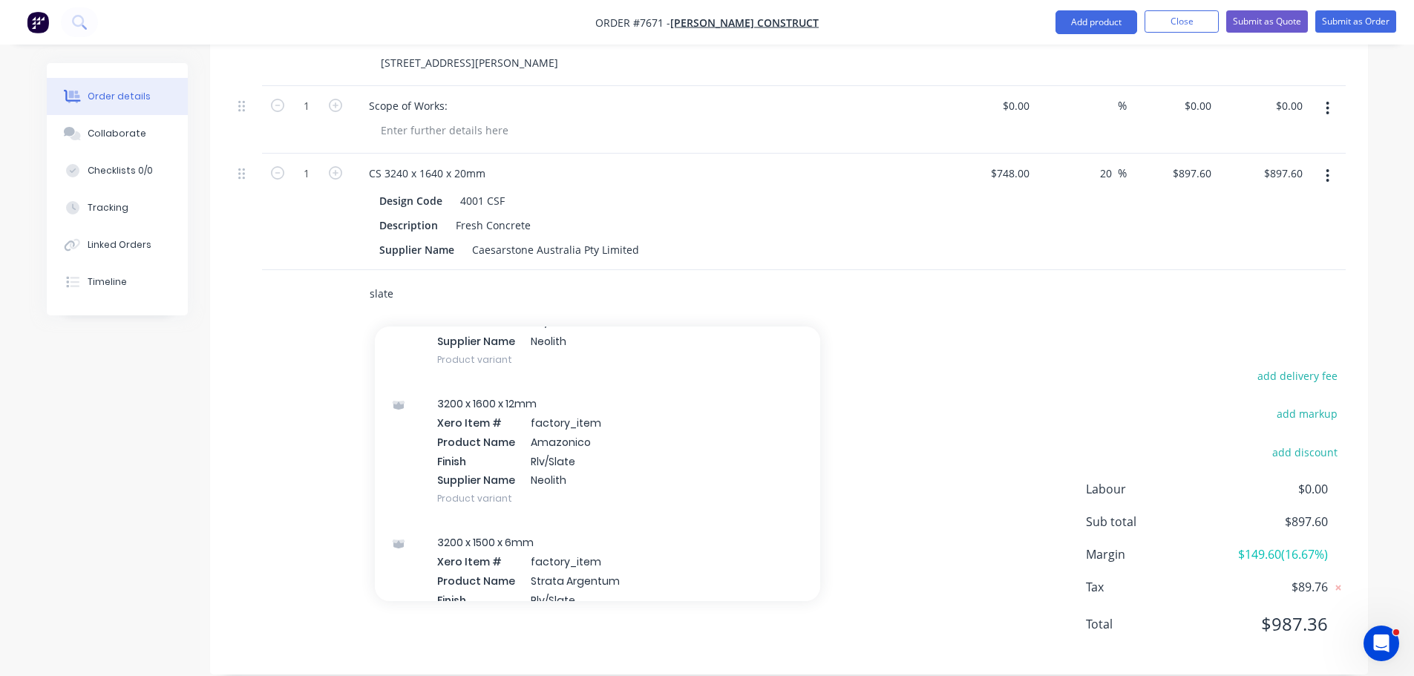
drag, startPoint x: 307, startPoint y: 275, endPoint x: 246, endPoint y: 278, distance: 60.9
click at [271, 273] on div "slate Add slate to order ENVIRO12 3200 x 1600 x 12mm Xero Item # factory_item C…" at bounding box center [788, 294] width 1113 height 48
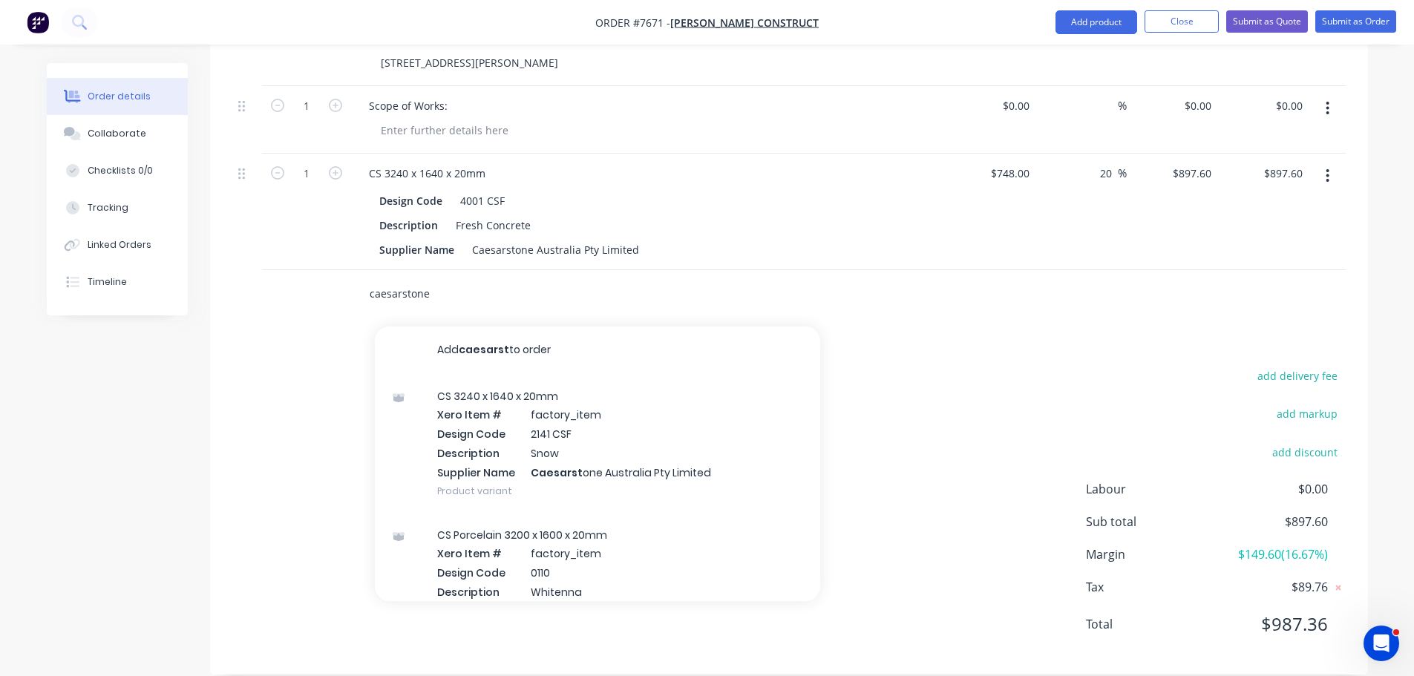
type input "caesarstone"
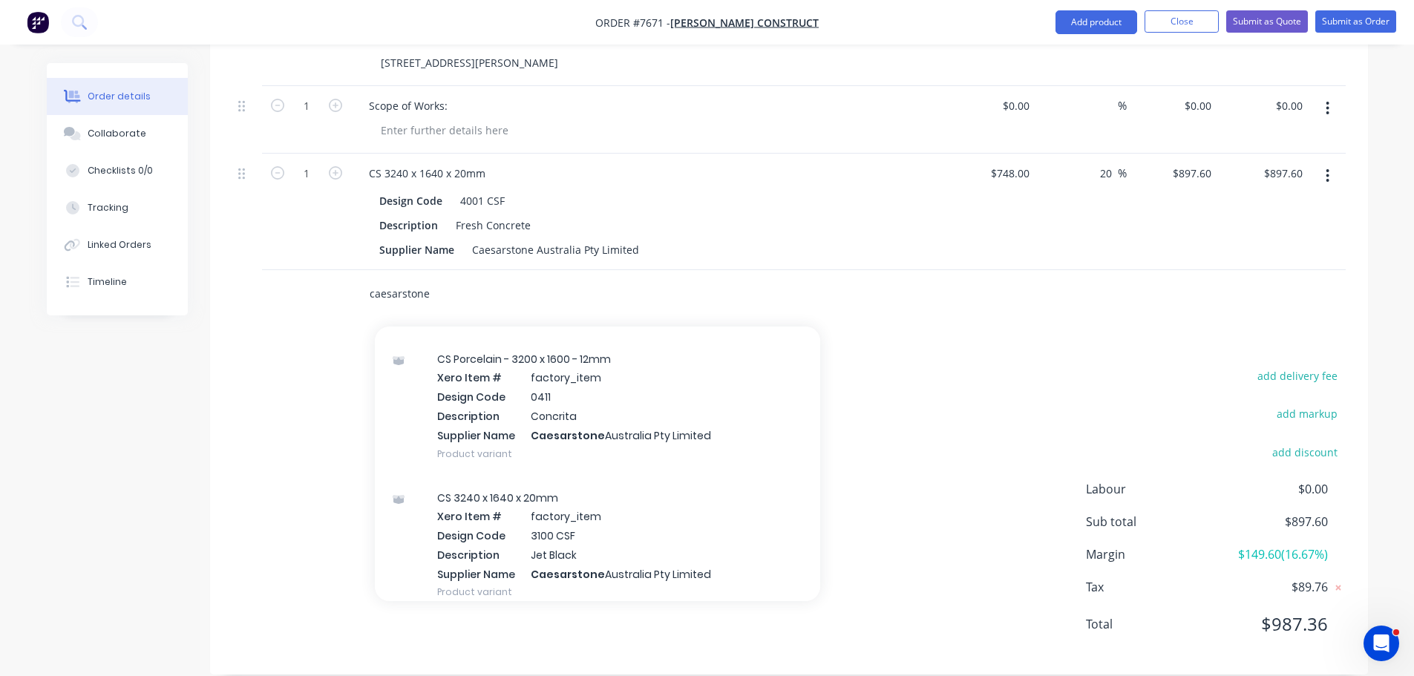
scroll to position [520, 0]
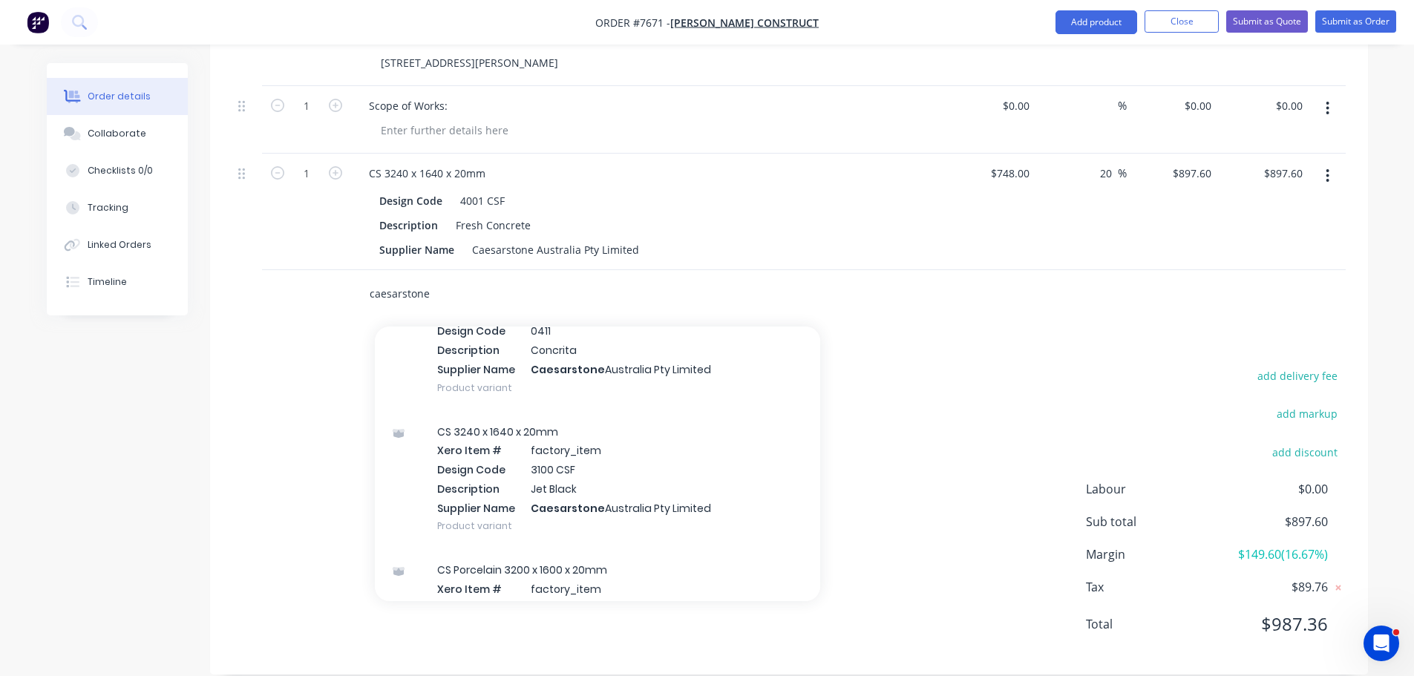
drag, startPoint x: 396, startPoint y: 281, endPoint x: 277, endPoint y: 280, distance: 118.8
click at [277, 281] on div "caesarstone Add caesarstone to order CS 3240 x 1640 x 20mm Xero Item # factory_…" at bounding box center [788, 294] width 1113 height 48
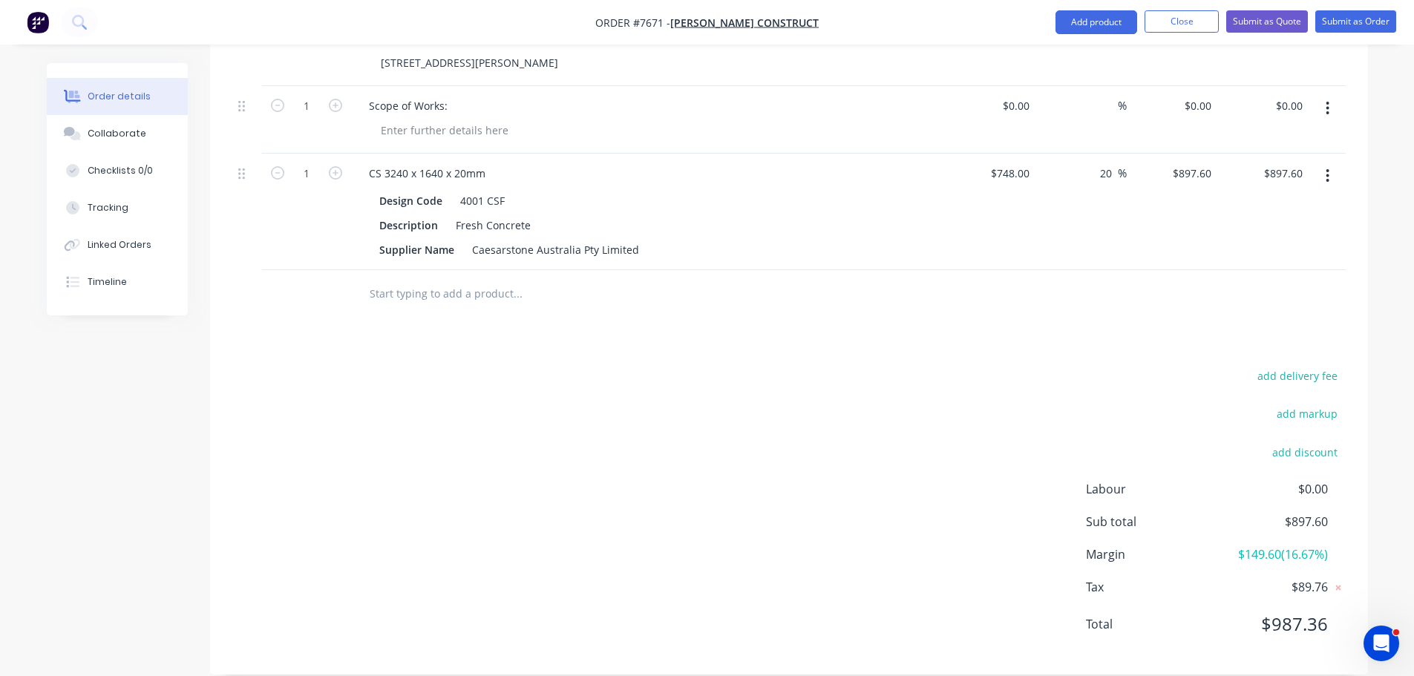
click at [905, 467] on div "add delivery fee add markup add discount Labour $0.00 Sub total $897.60 Margin …" at bounding box center [788, 509] width 1113 height 287
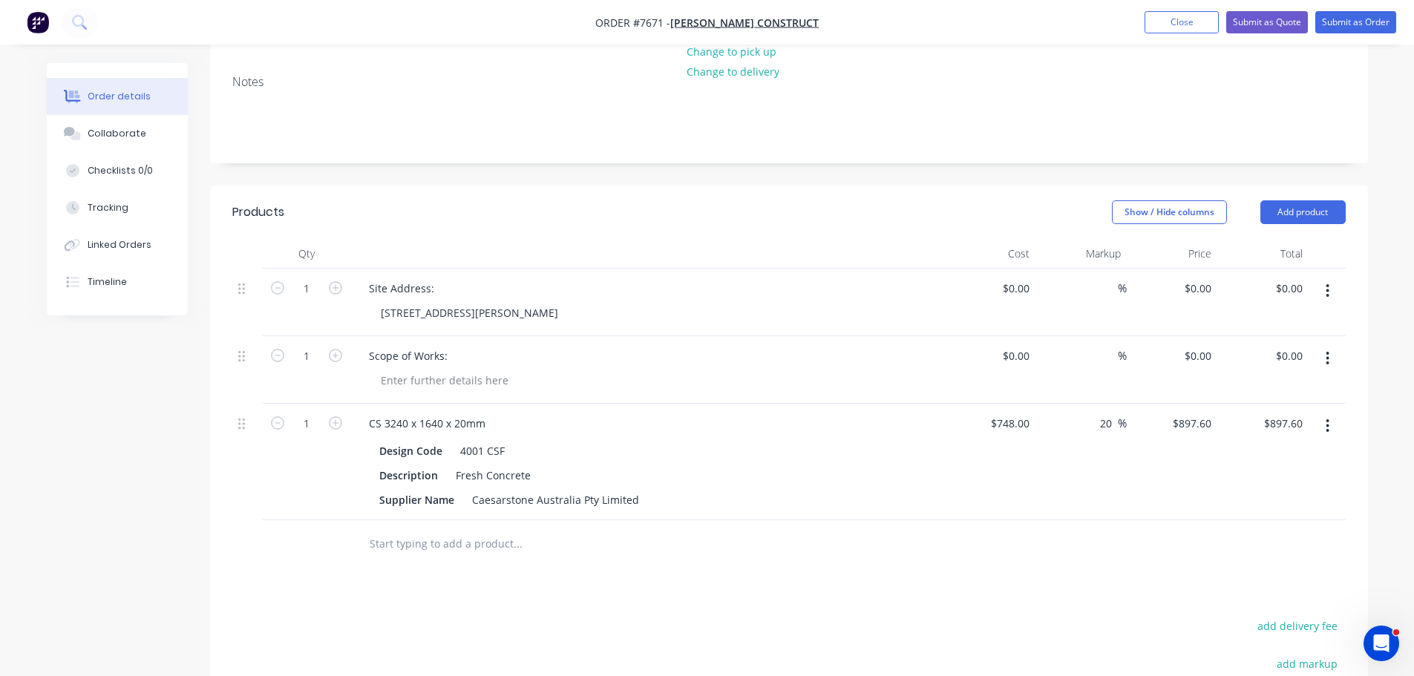
scroll to position [76, 0]
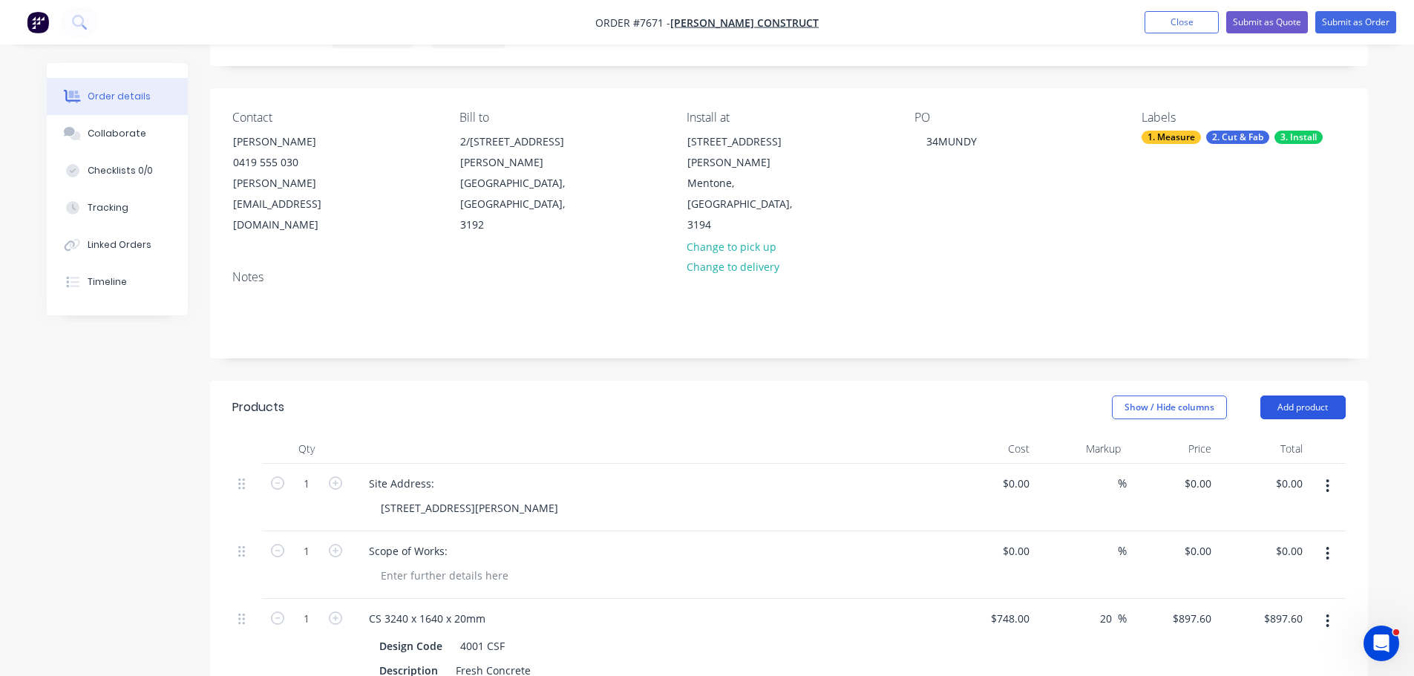
click at [1316, 396] on button "Add product" at bounding box center [1302, 408] width 85 height 24
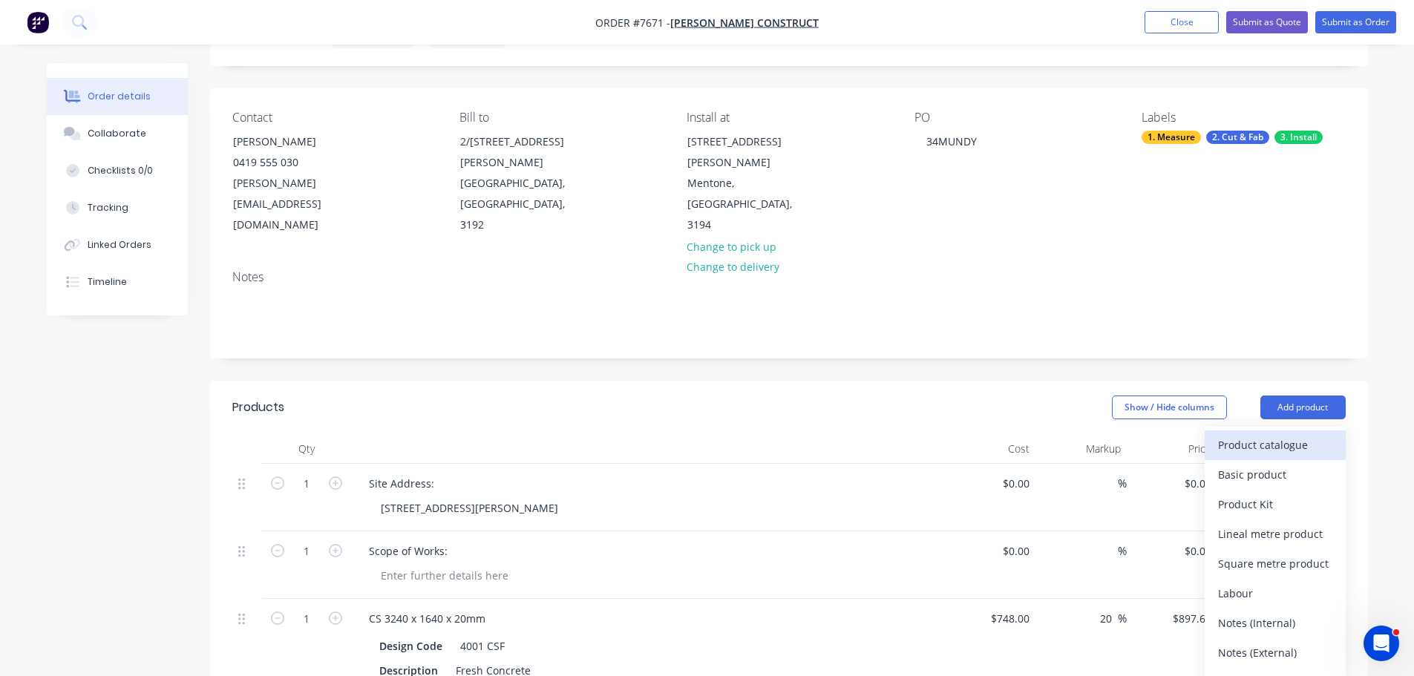
click at [1303, 434] on div "Product catalogue" at bounding box center [1275, 445] width 114 height 22
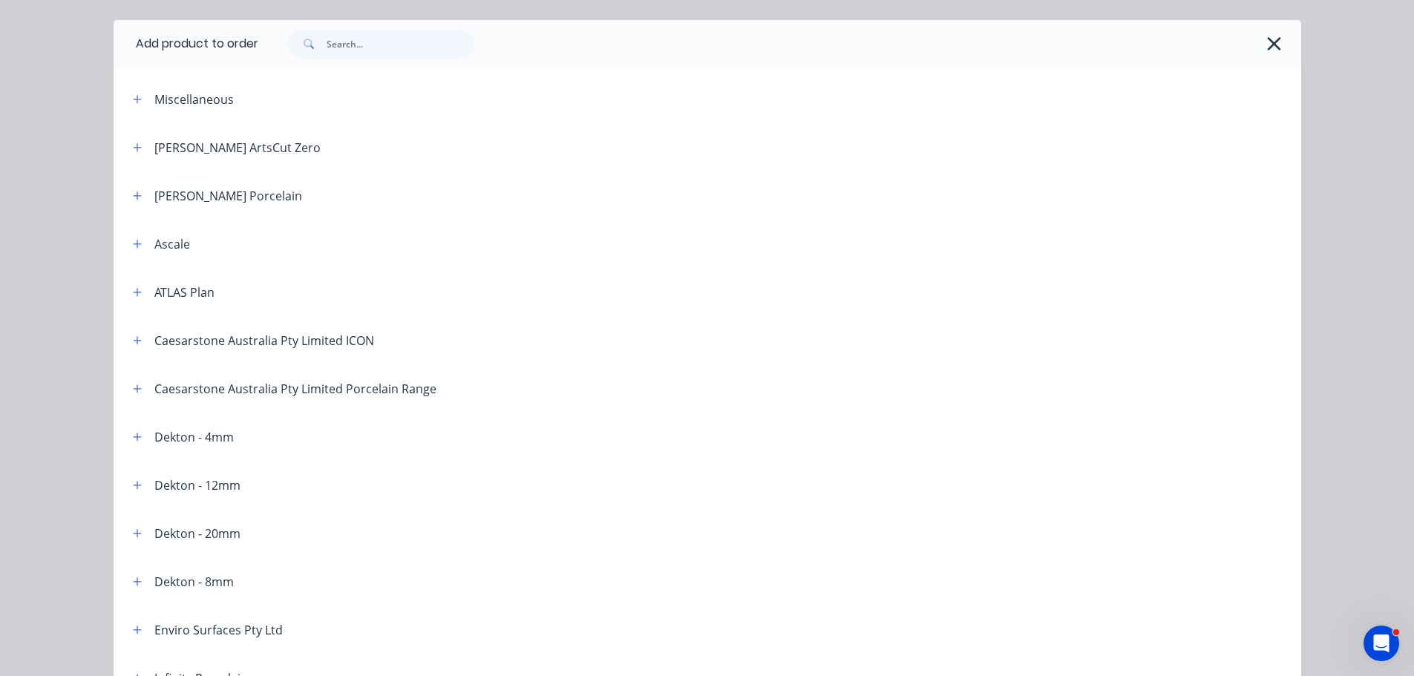
scroll to position [74, 0]
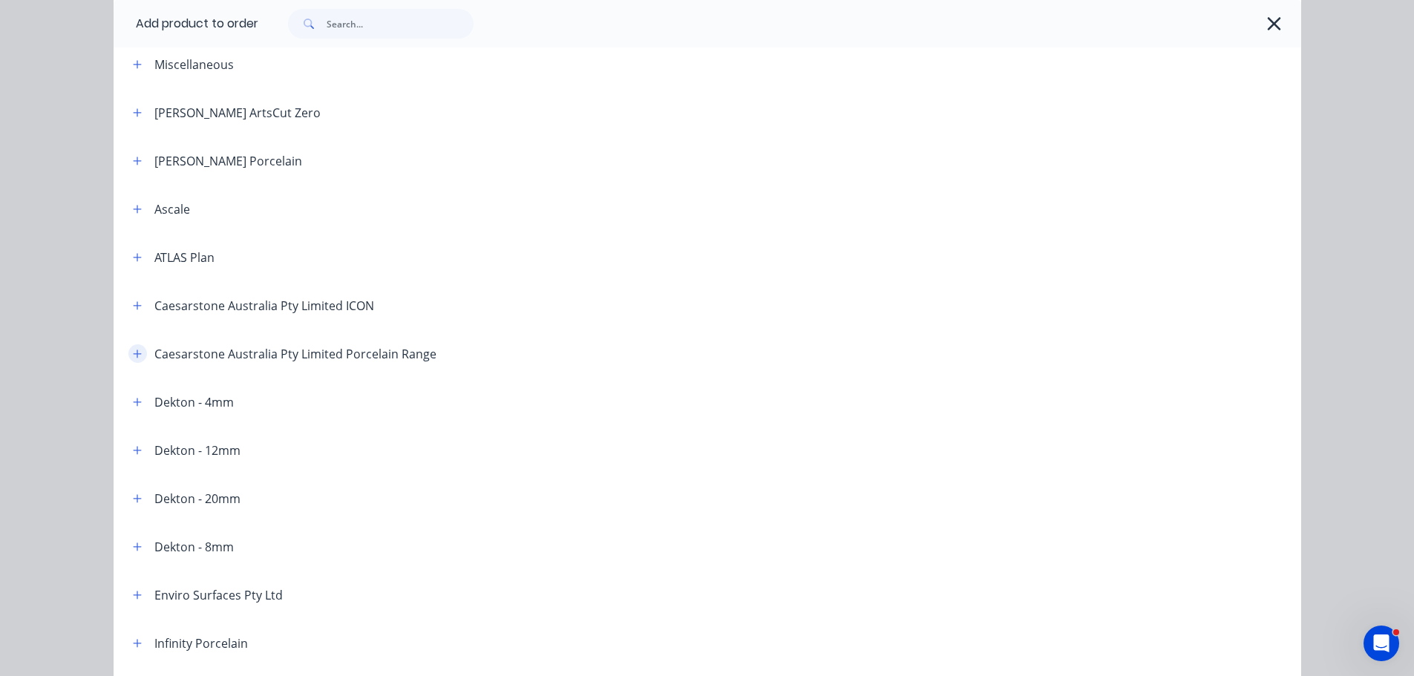
click at [128, 350] on button "button" at bounding box center [137, 353] width 19 height 19
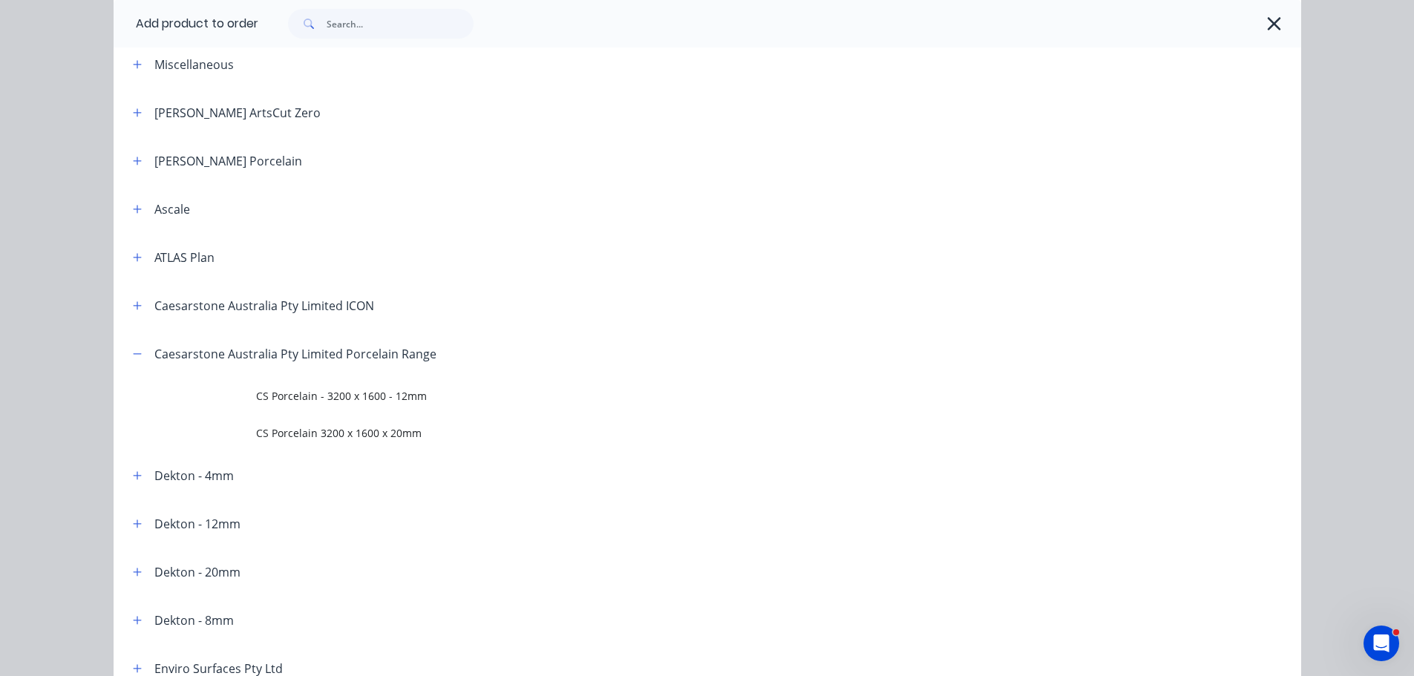
scroll to position [148, 0]
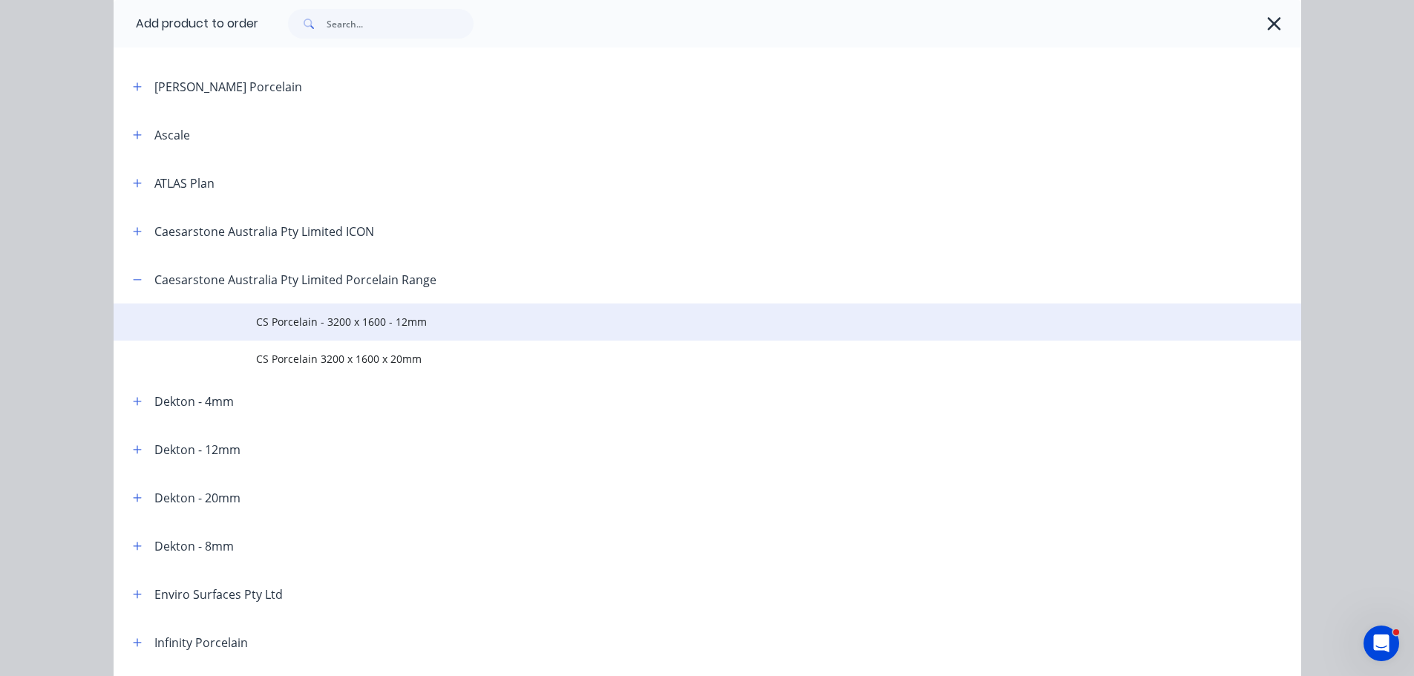
click at [376, 324] on span "CS Porcelain - 3200 x 1600 - 12mm" at bounding box center [674, 322] width 836 height 16
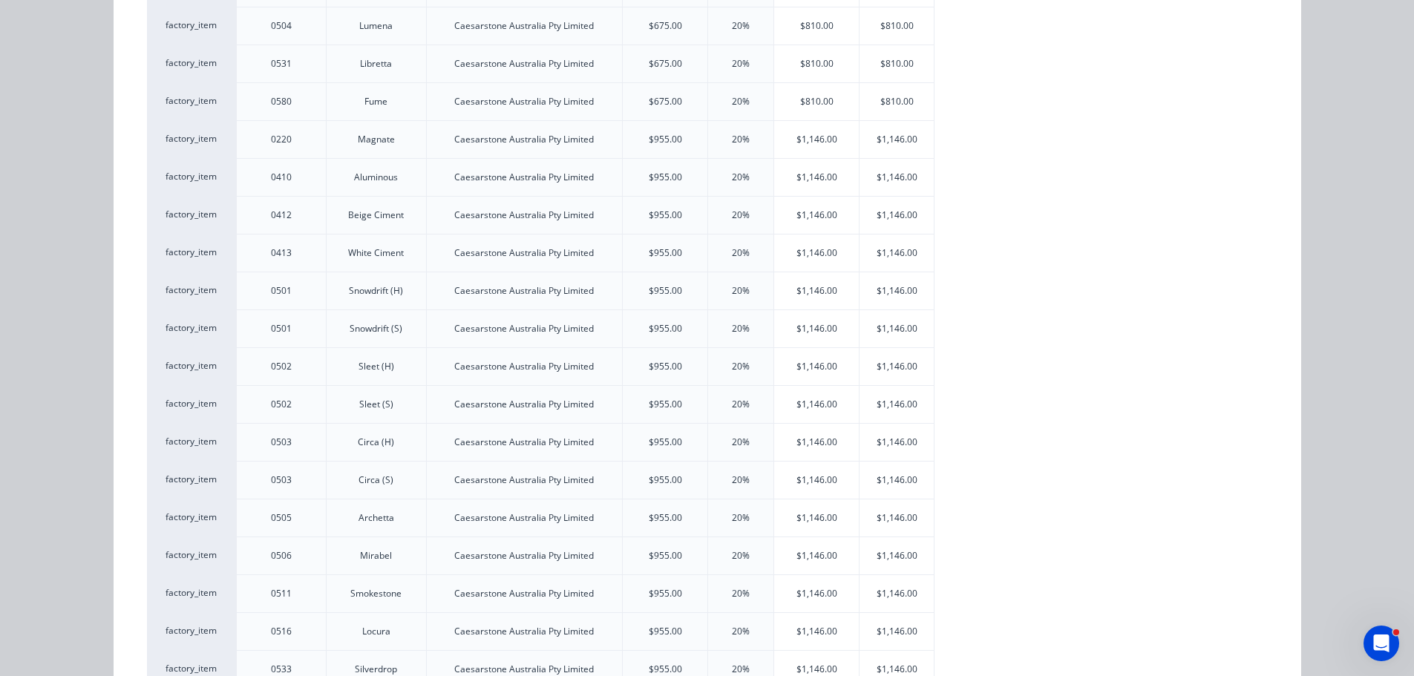
scroll to position [297, 0]
click at [272, 402] on div "0502" at bounding box center [281, 402] width 21 height 13
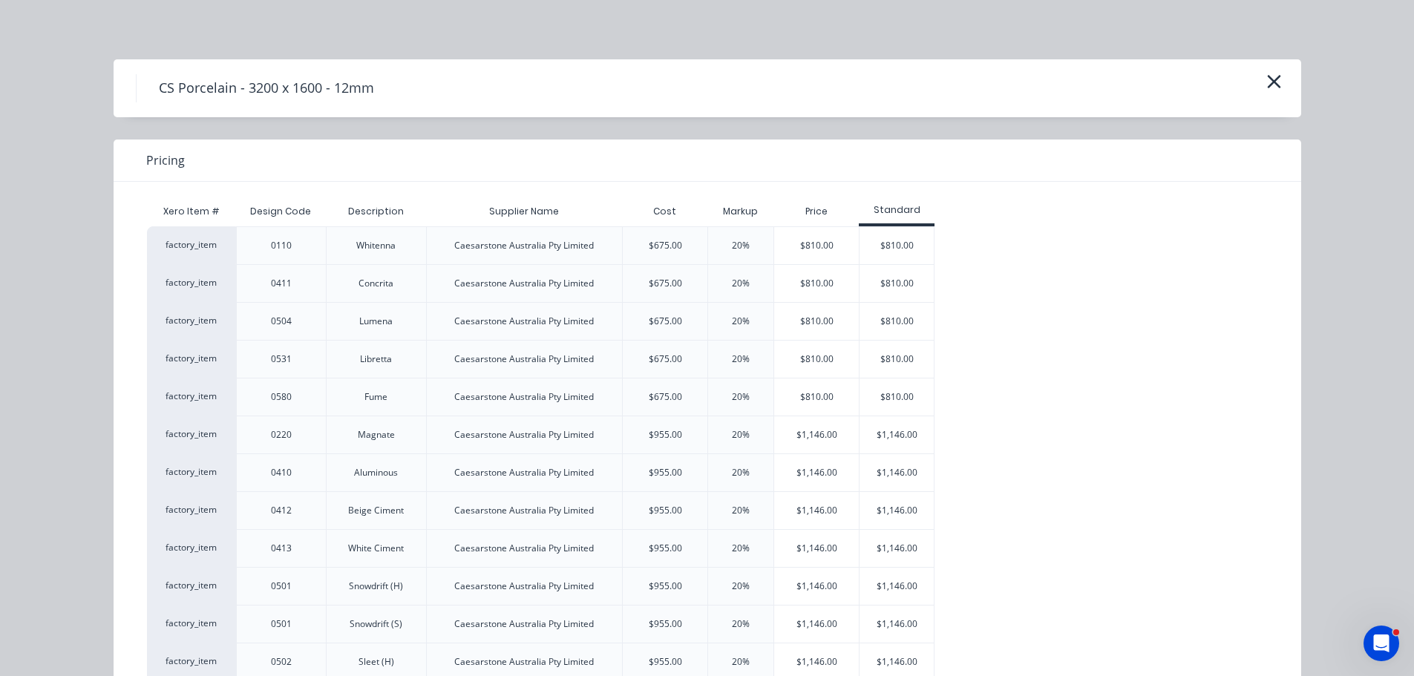
scroll to position [0, 0]
click at [198, 586] on div "factory_item" at bounding box center [191, 586] width 89 height 38
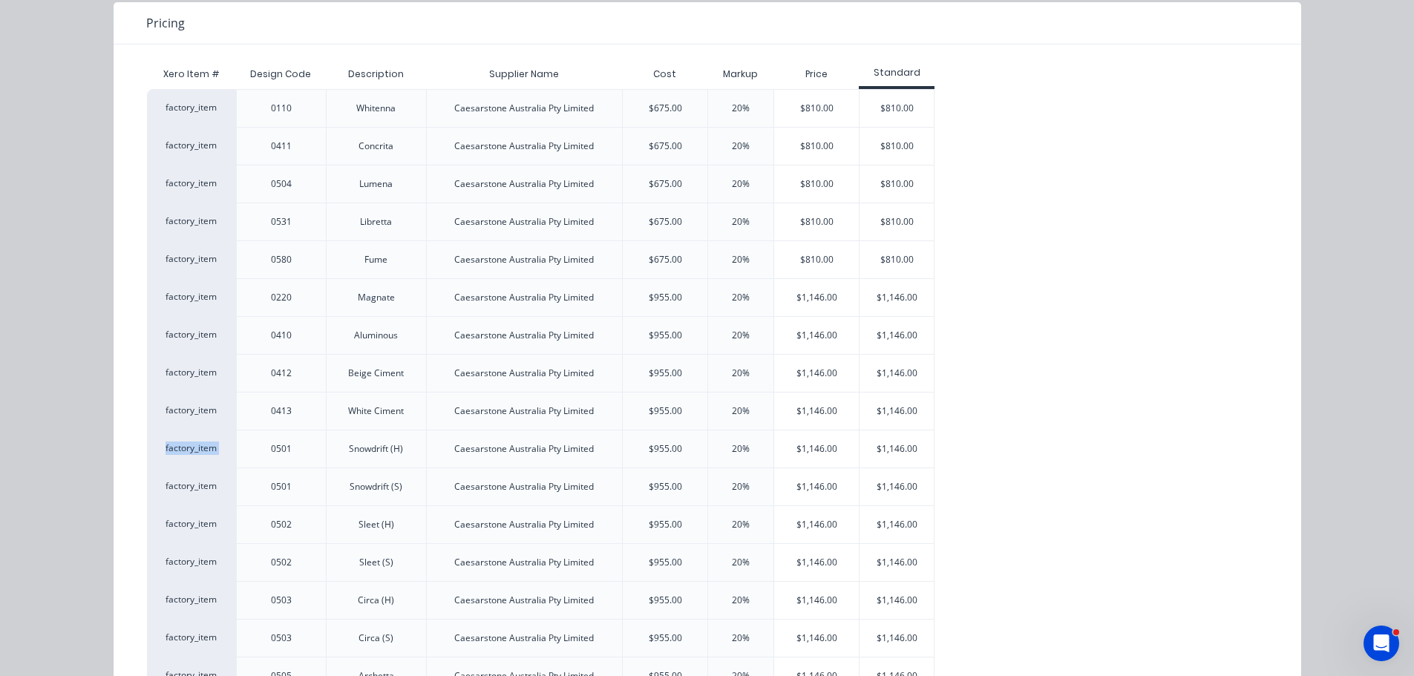
scroll to position [223, 0]
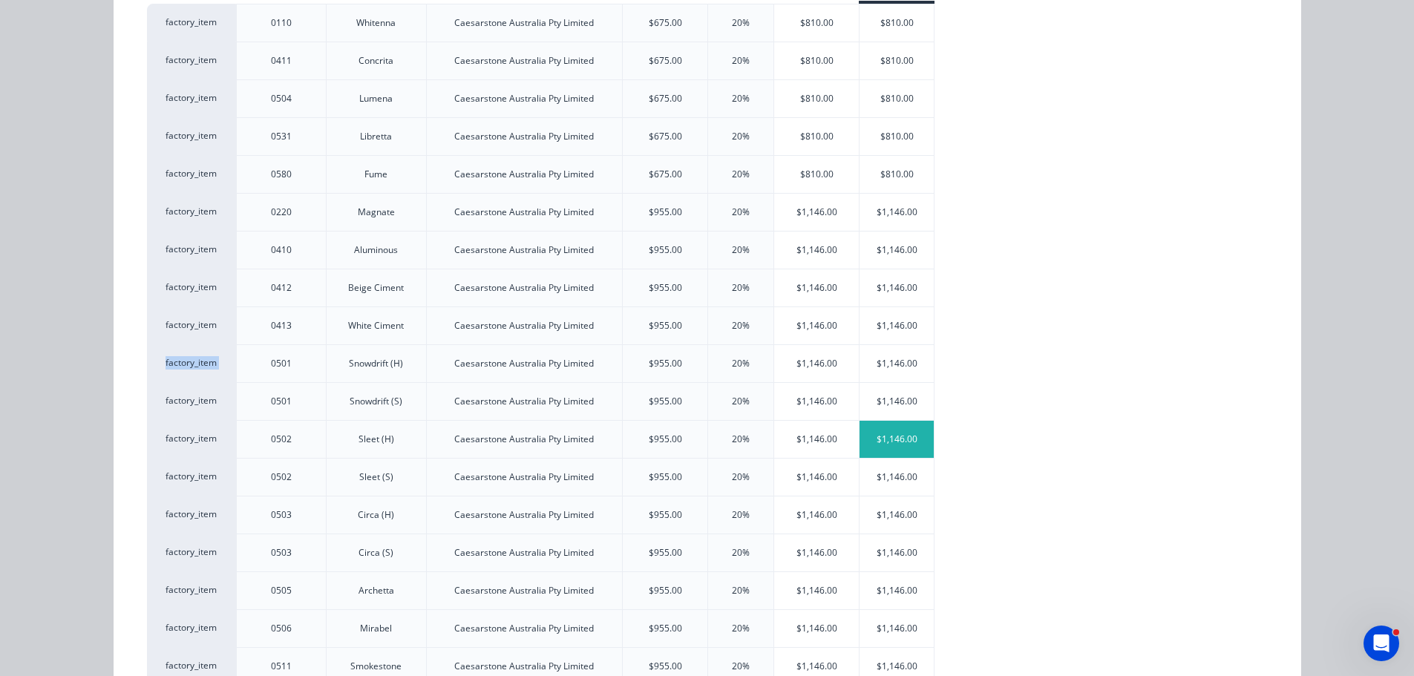
click at [873, 431] on div "$1,146.00" at bounding box center [897, 439] width 74 height 37
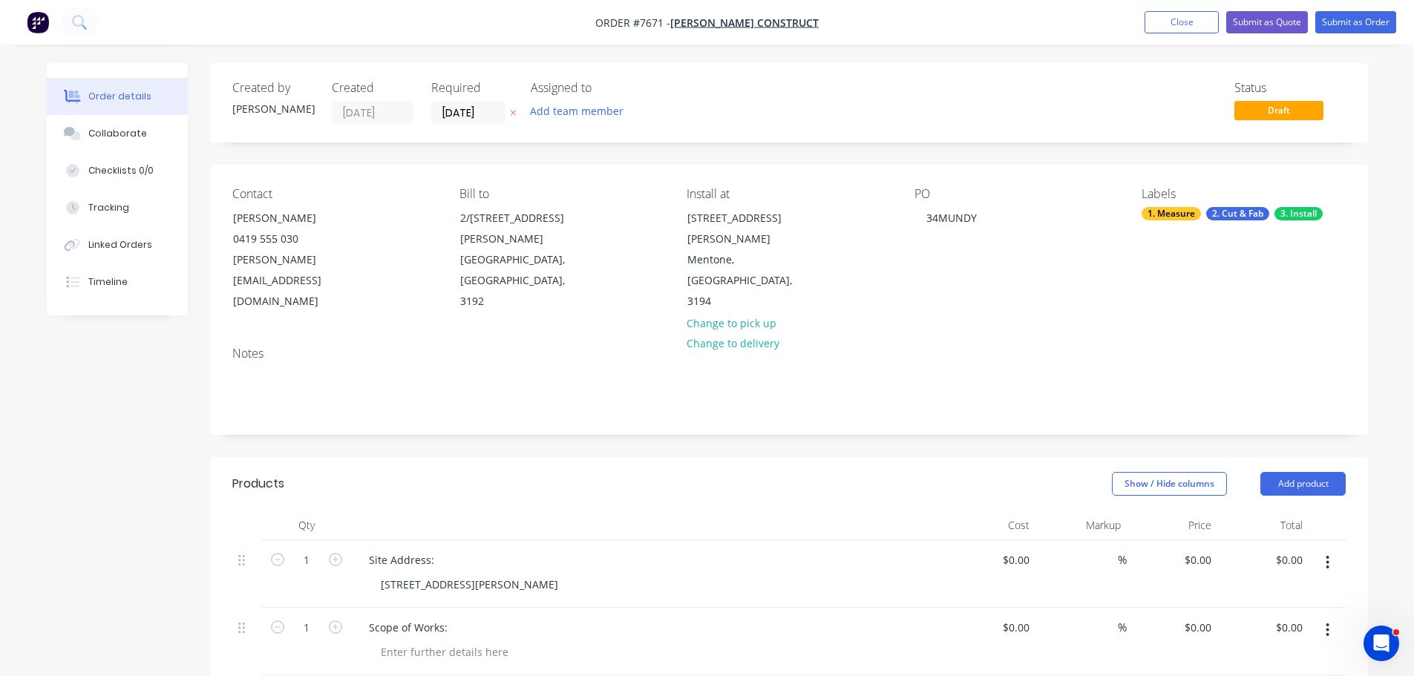
scroll to position [371, 0]
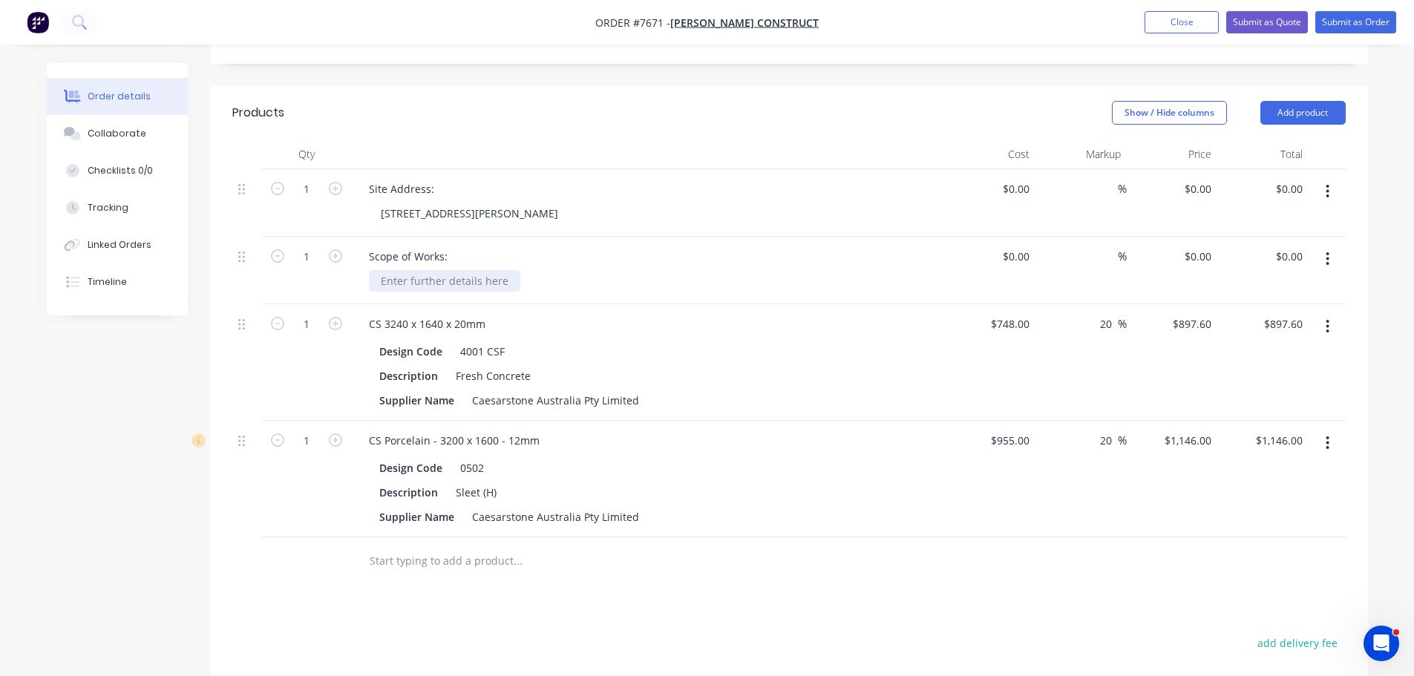
click at [421, 270] on div at bounding box center [444, 281] width 151 height 22
click at [480, 270] on div at bounding box center [444, 281] width 151 height 22
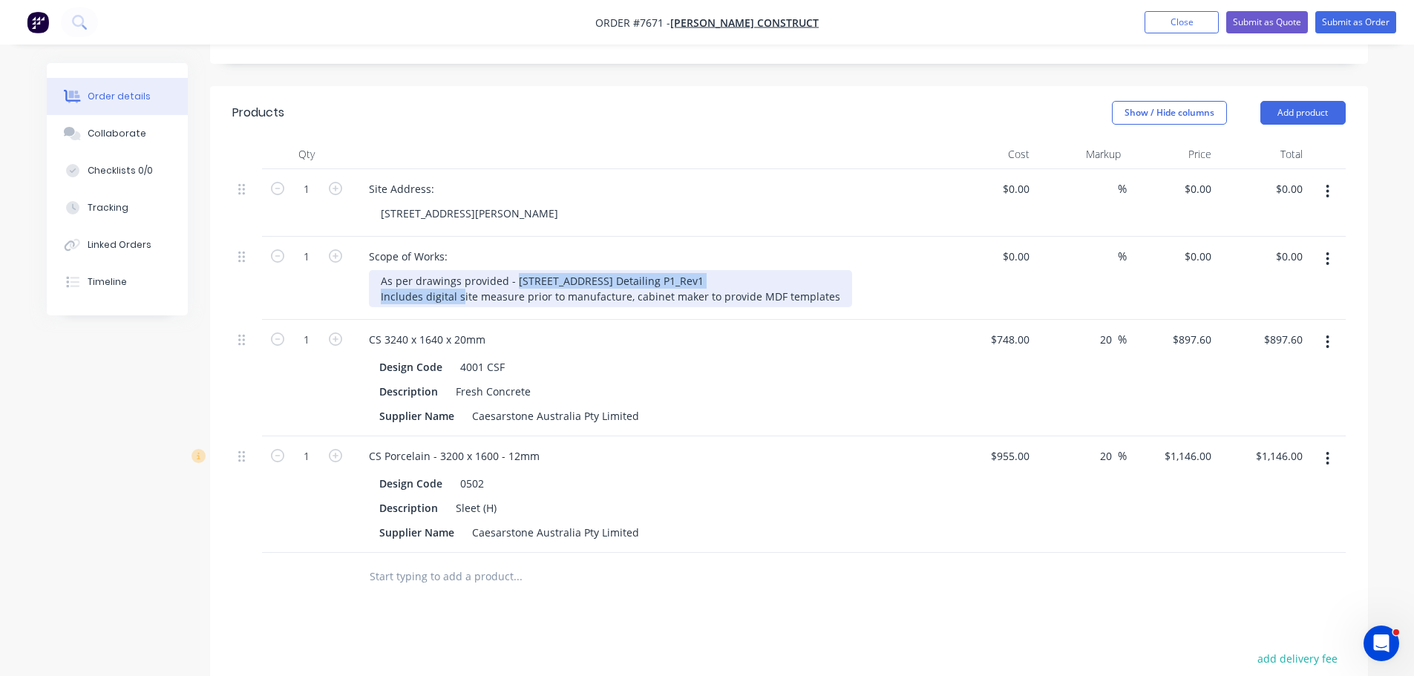
drag, startPoint x: 513, startPoint y: 264, endPoint x: 798, endPoint y: 248, distance: 285.5
click at [798, 248] on div "Scope of Works: As per drawings provided - 119 Lavender Park Road Eltham_Stone …" at bounding box center [648, 278] width 594 height 83
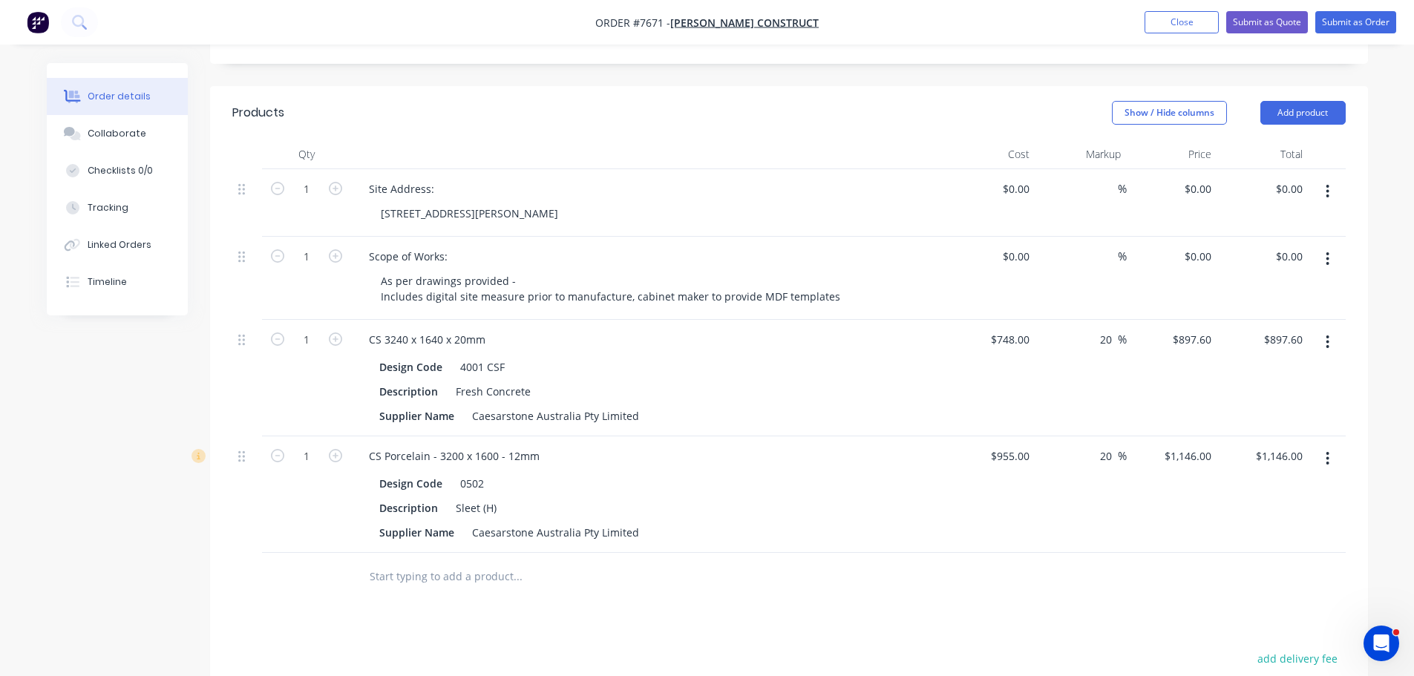
click at [848, 140] on div at bounding box center [648, 155] width 594 height 30
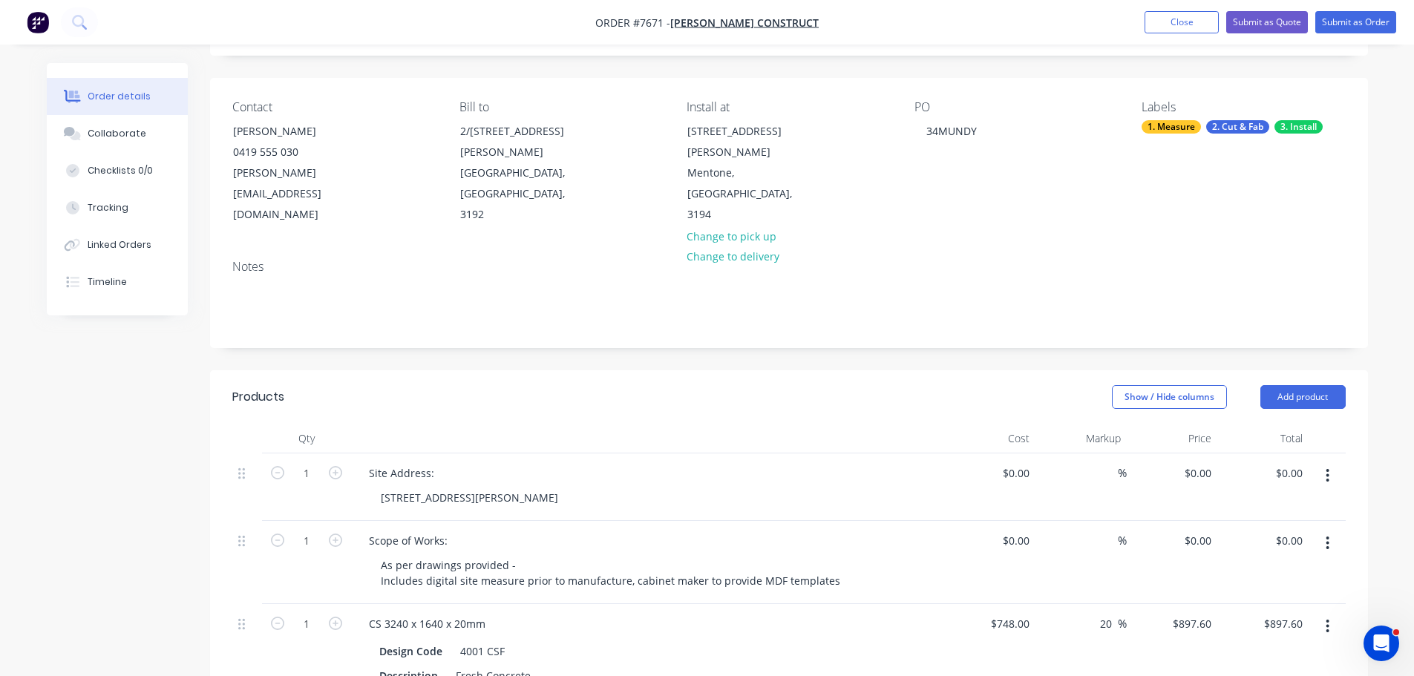
scroll to position [74, 0]
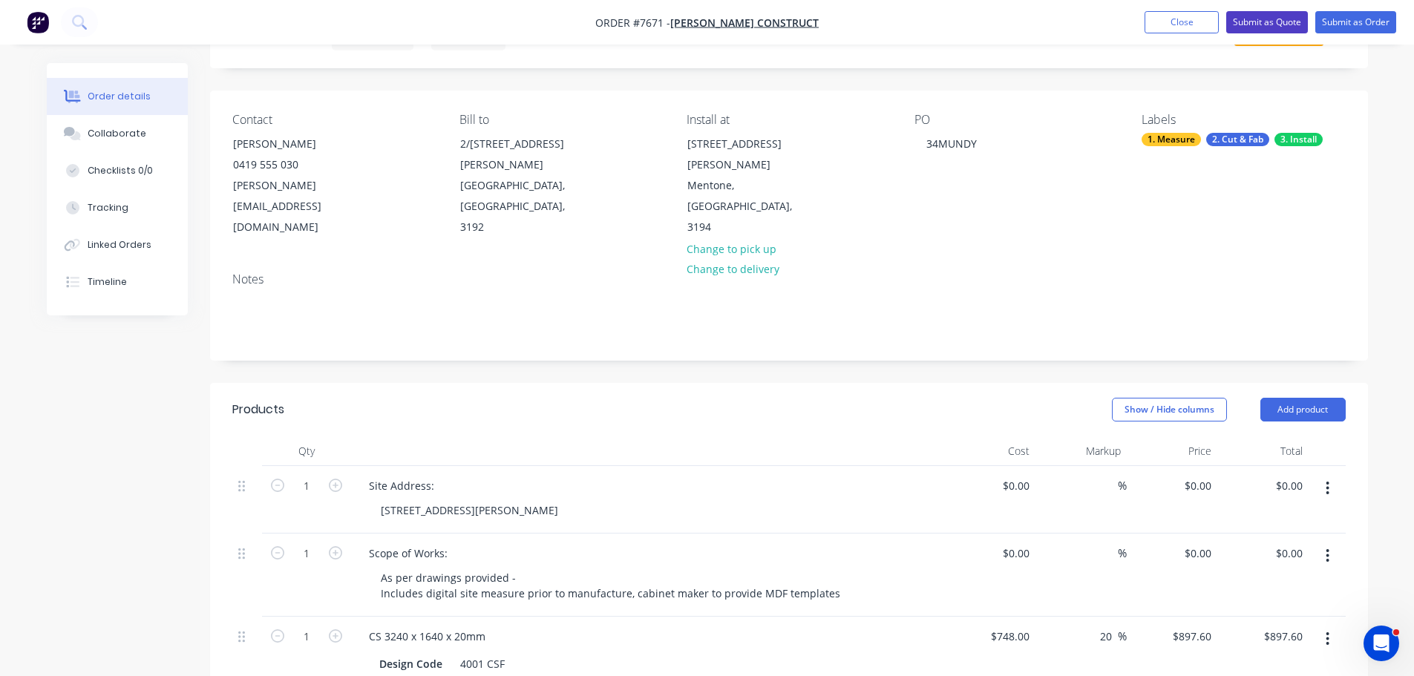
click at [1292, 24] on button "Submit as Quote" at bounding box center [1267, 22] width 82 height 22
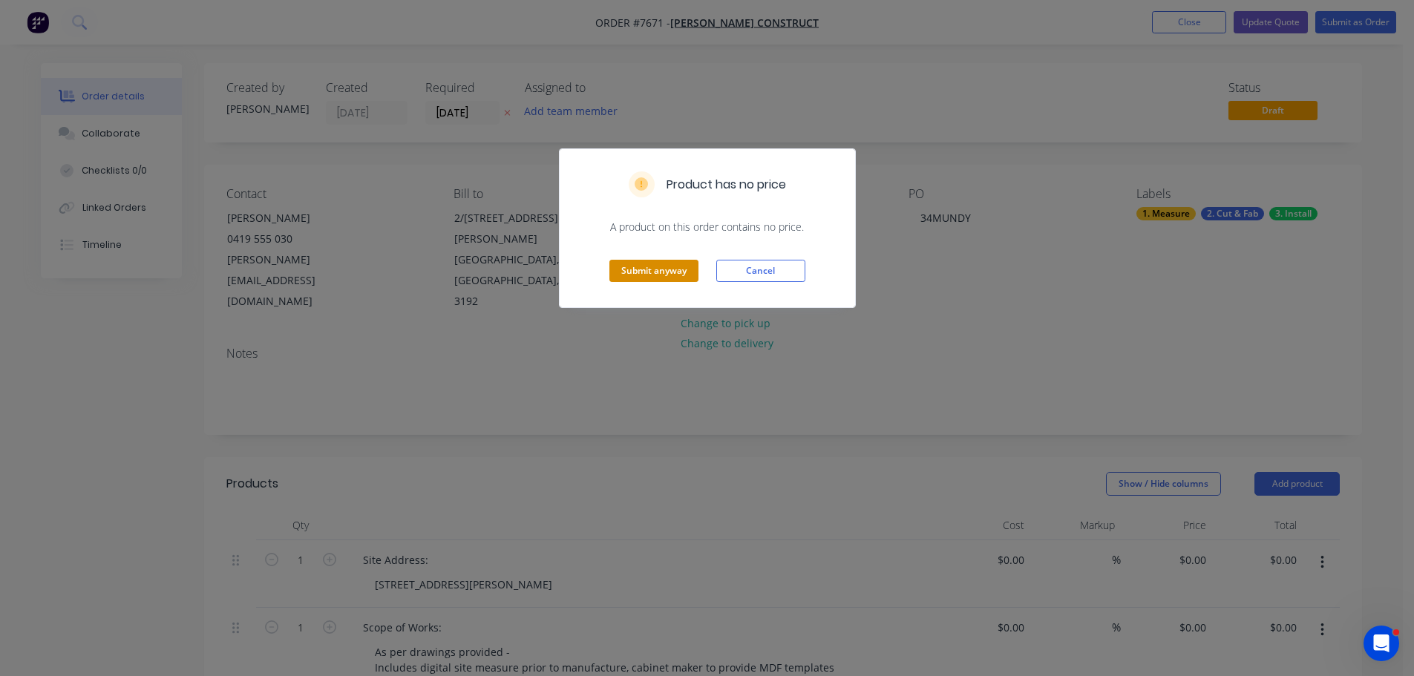
click at [648, 277] on button "Submit anyway" at bounding box center [653, 271] width 89 height 22
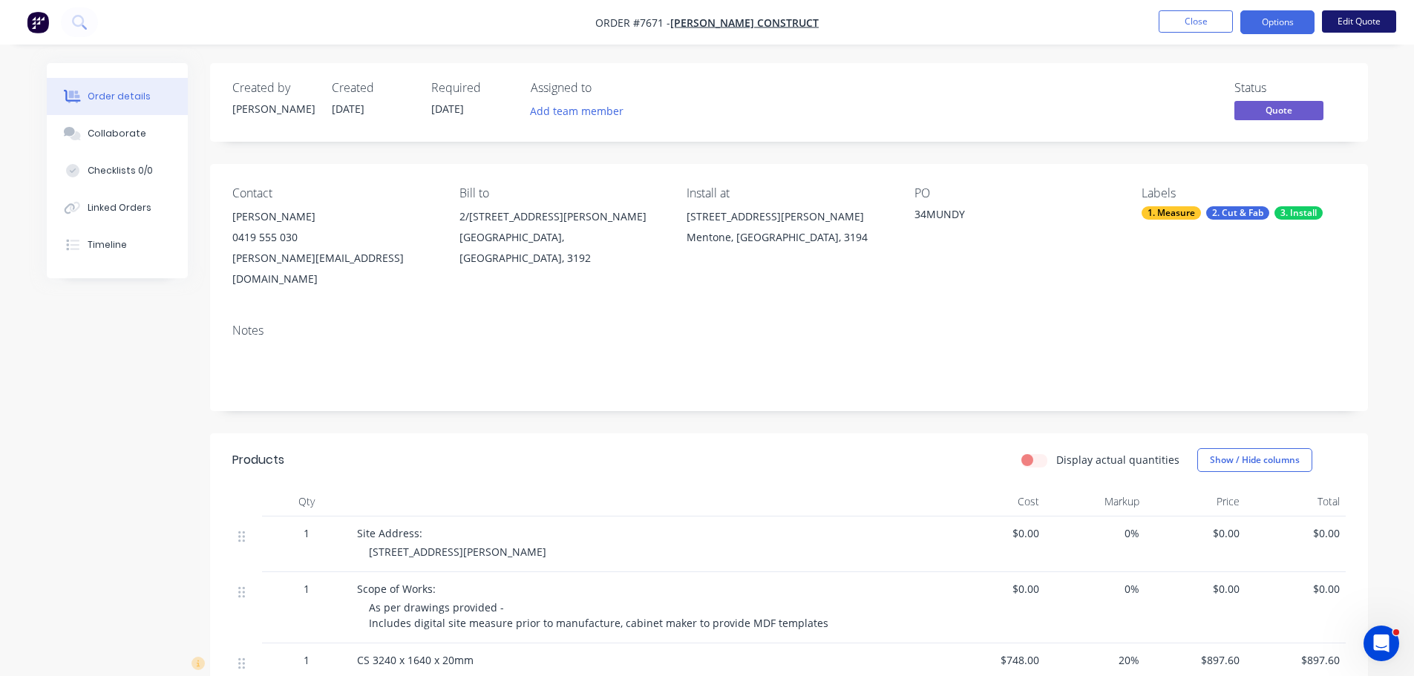
click at [1337, 18] on button "Edit Quote" at bounding box center [1359, 21] width 74 height 22
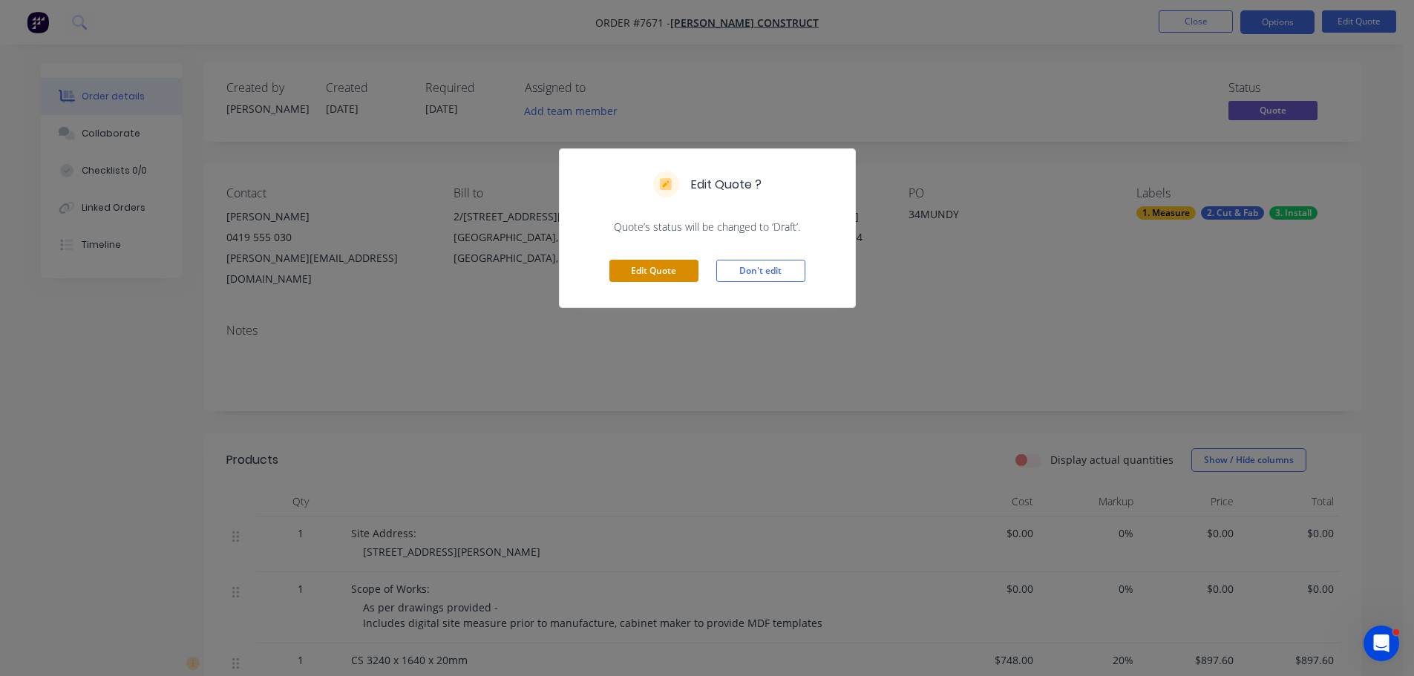
click at [676, 261] on button "Edit Quote" at bounding box center [653, 271] width 89 height 22
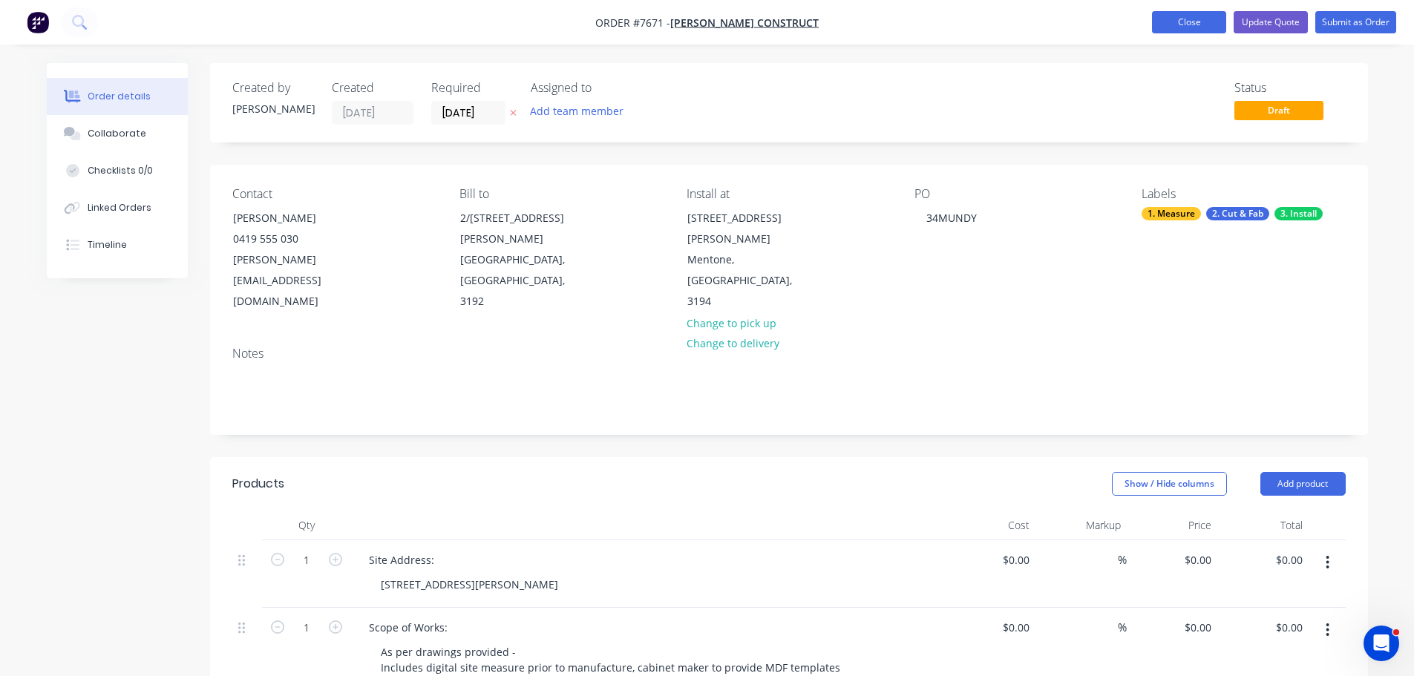
click at [1182, 27] on button "Close" at bounding box center [1189, 22] width 74 height 22
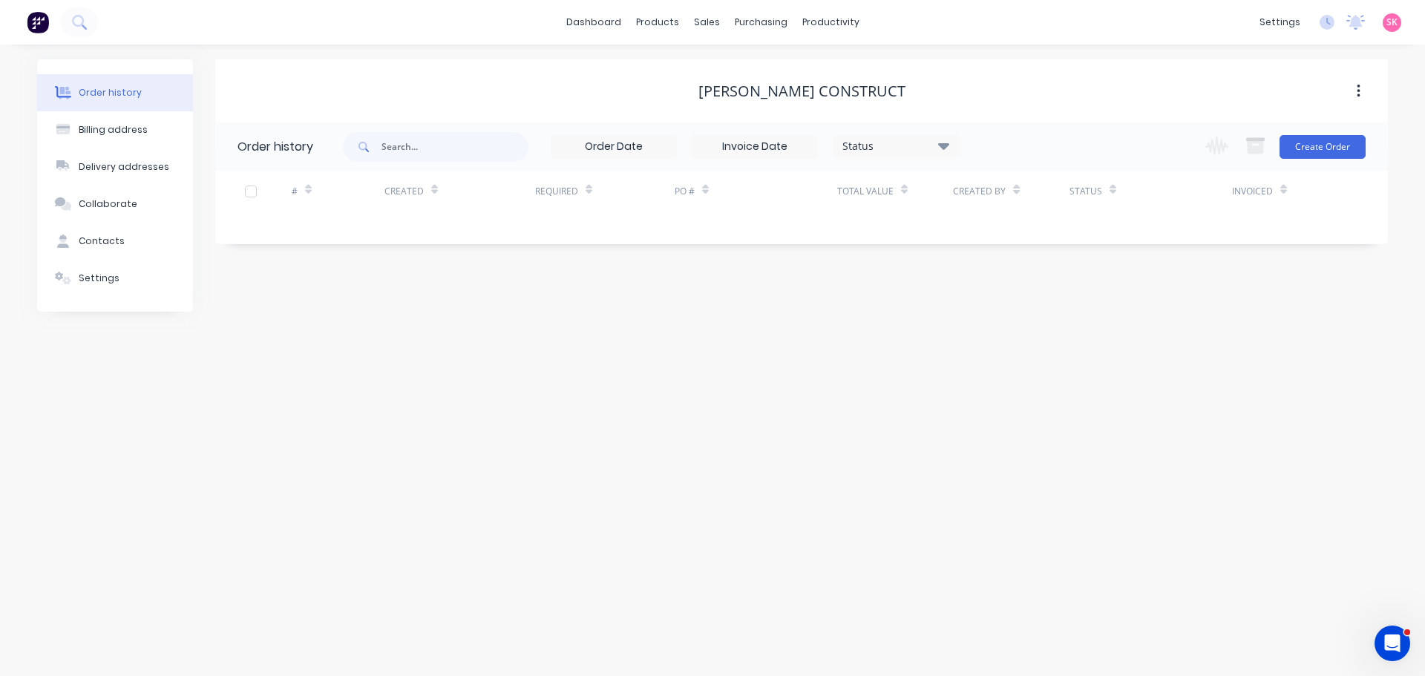
click at [1182, 21] on div "dashboard products sales purchasing productivity dashboard products Product Cat…" at bounding box center [712, 22] width 1425 height 45
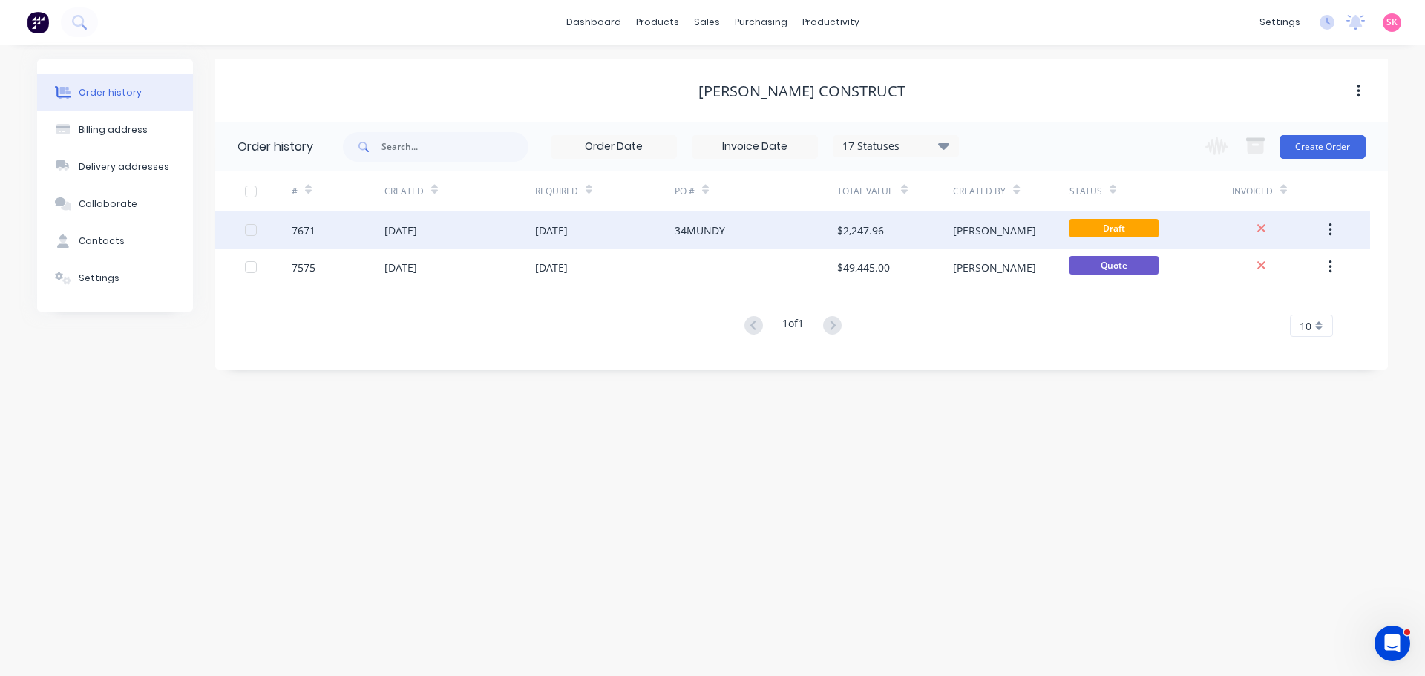
click at [718, 228] on div "34MUNDY" at bounding box center [700, 231] width 50 height 16
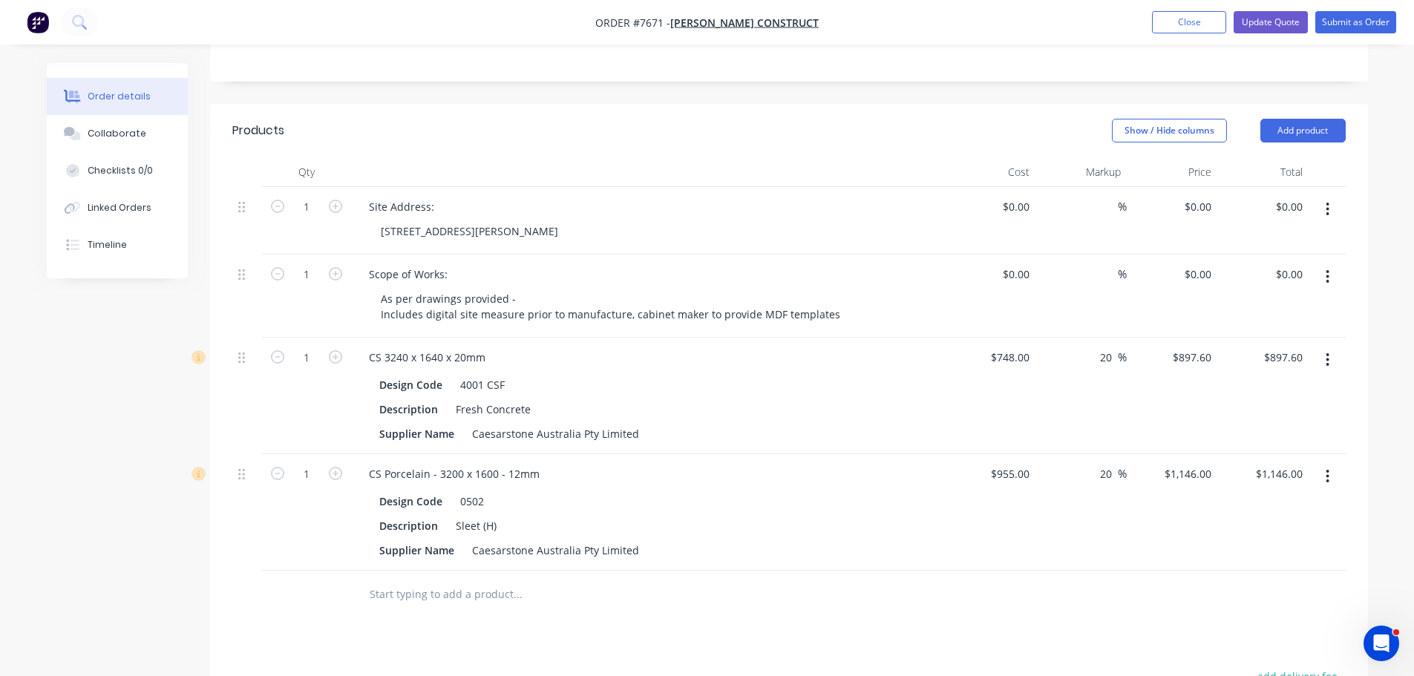
scroll to position [445, 0]
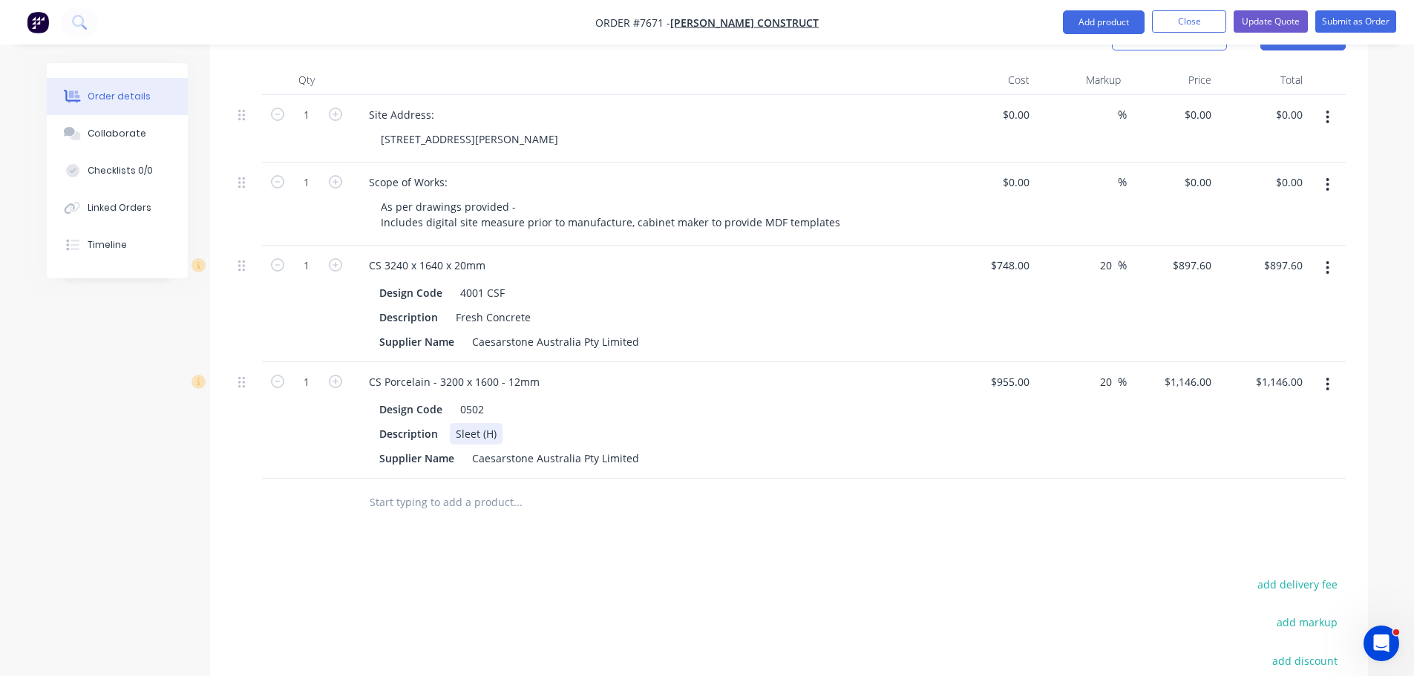
click at [494, 423] on div "Sleet (H)" at bounding box center [476, 434] width 53 height 22
click at [488, 488] on input "text" at bounding box center [517, 503] width 297 height 30
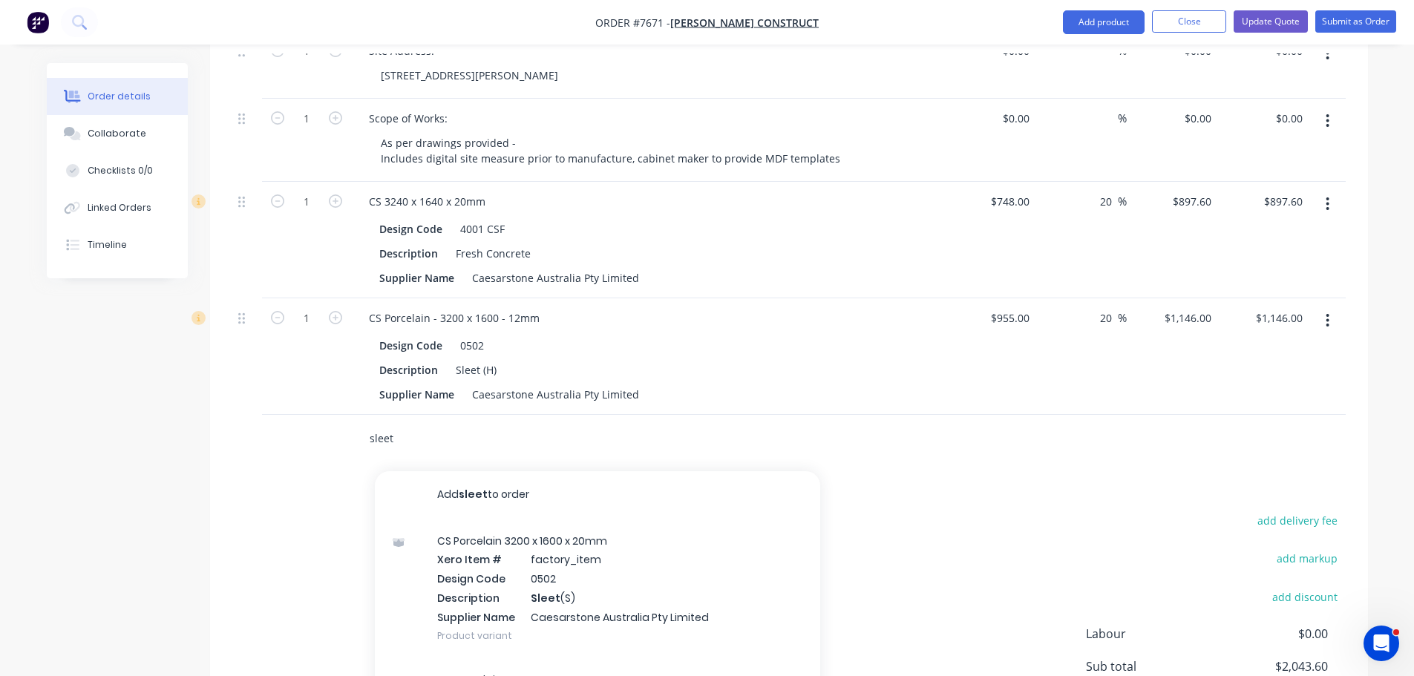
scroll to position [594, 0]
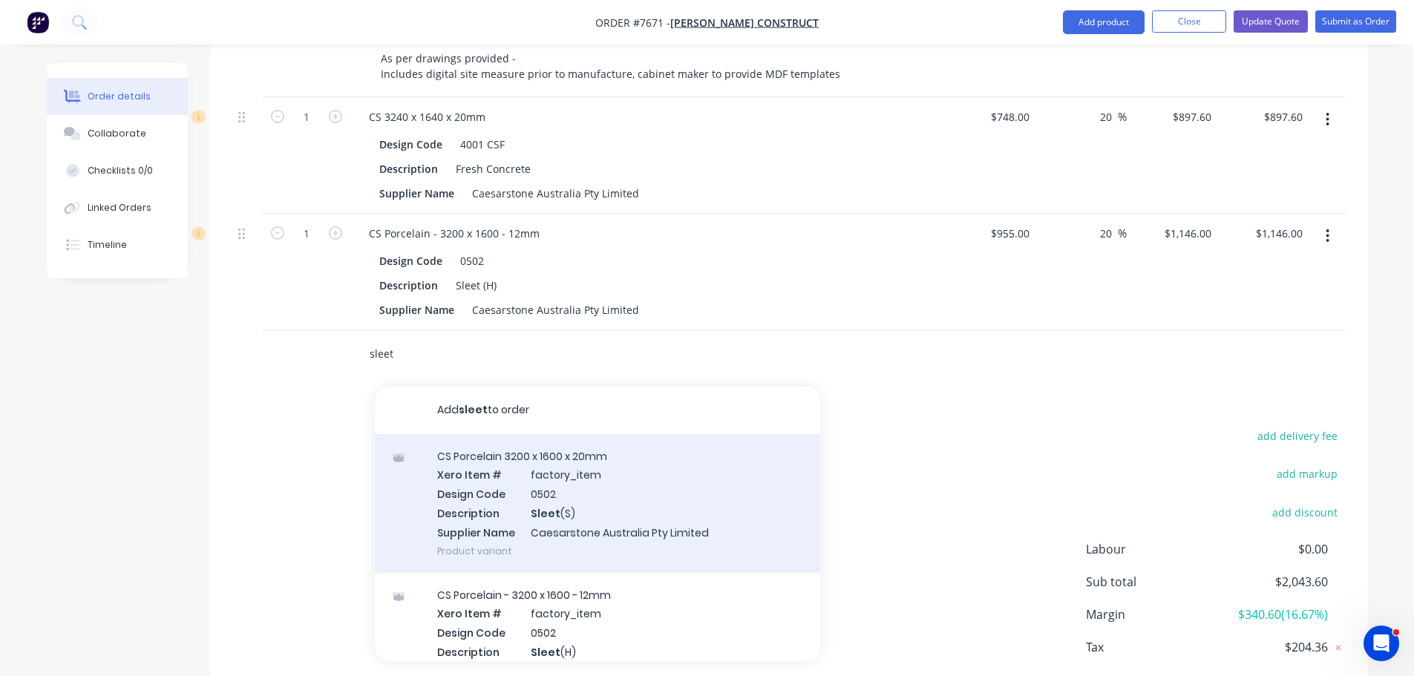
type input "sleet"
click at [717, 512] on div "CS Porcelain 3200 x 1600 x 20mm Xero Item # factory_item Design Code 0502 Descr…" at bounding box center [597, 503] width 445 height 139
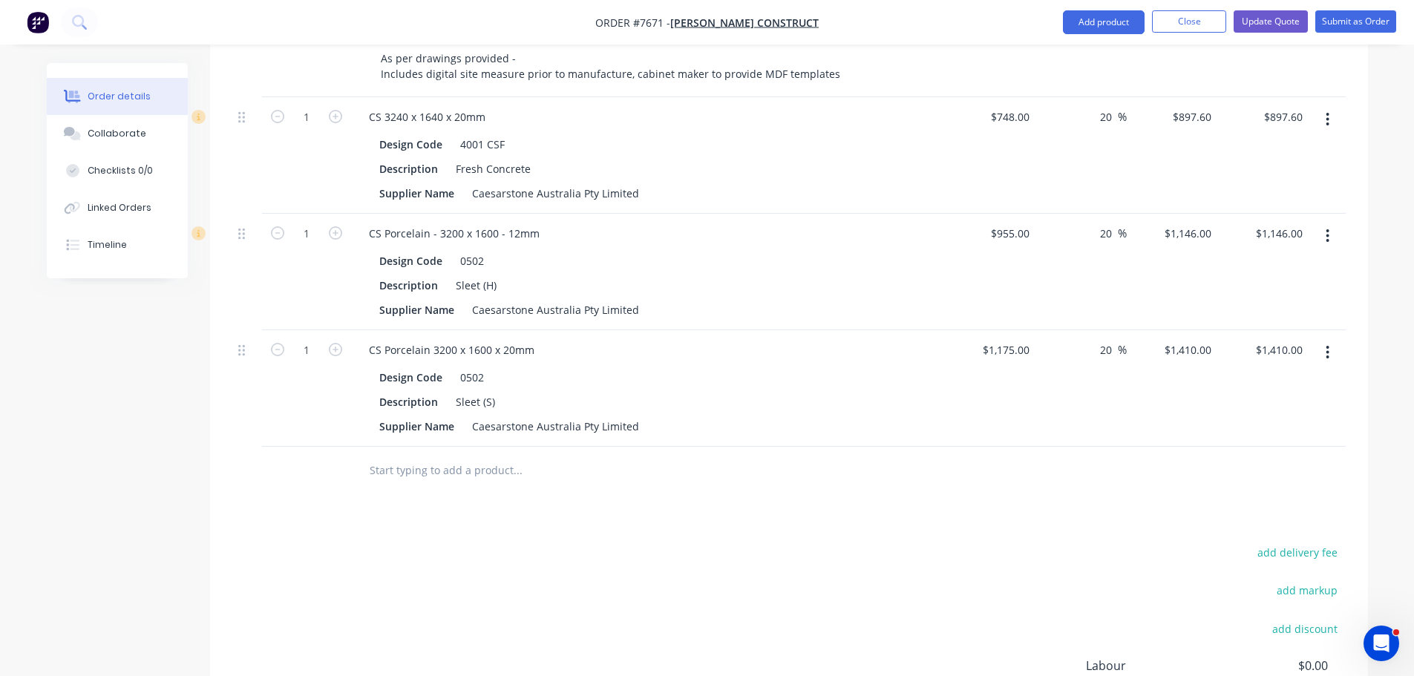
click at [1335, 223] on button "button" at bounding box center [1327, 236] width 35 height 27
click at [1244, 353] on div "Delete" at bounding box center [1275, 364] width 114 height 22
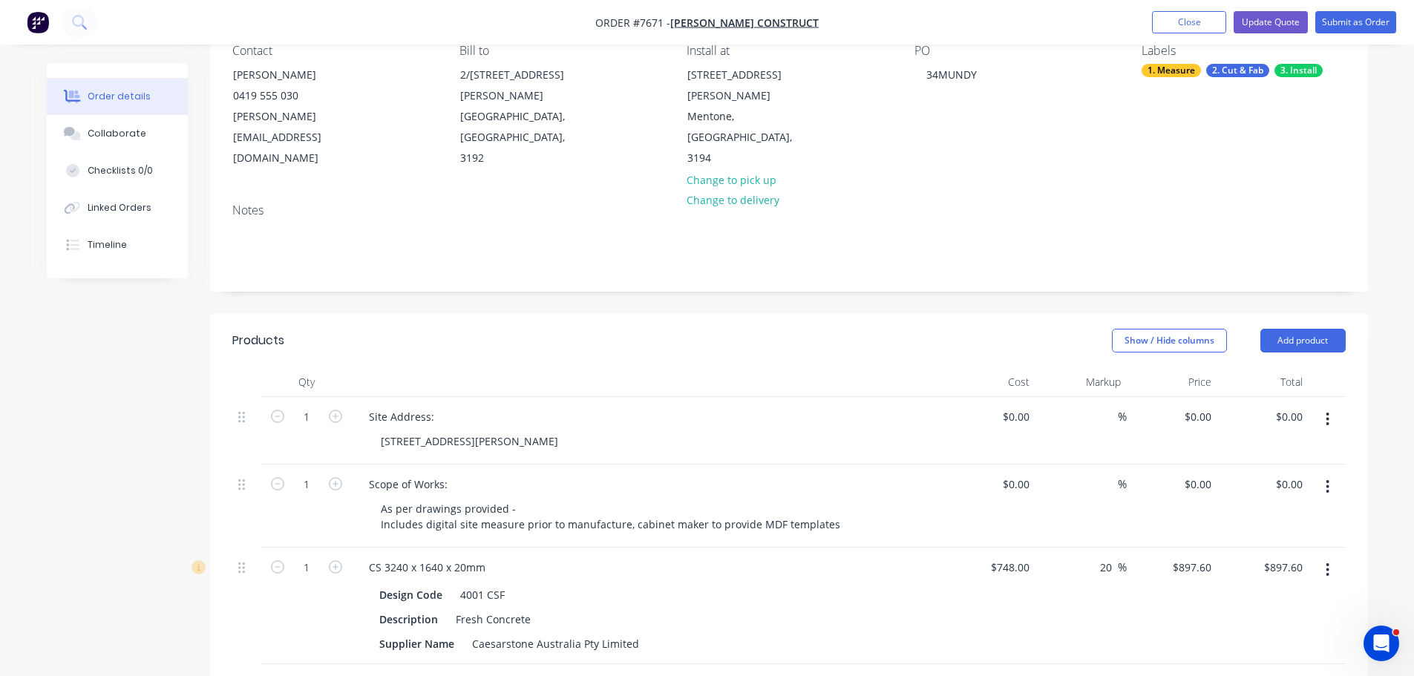
scroll to position [0, 0]
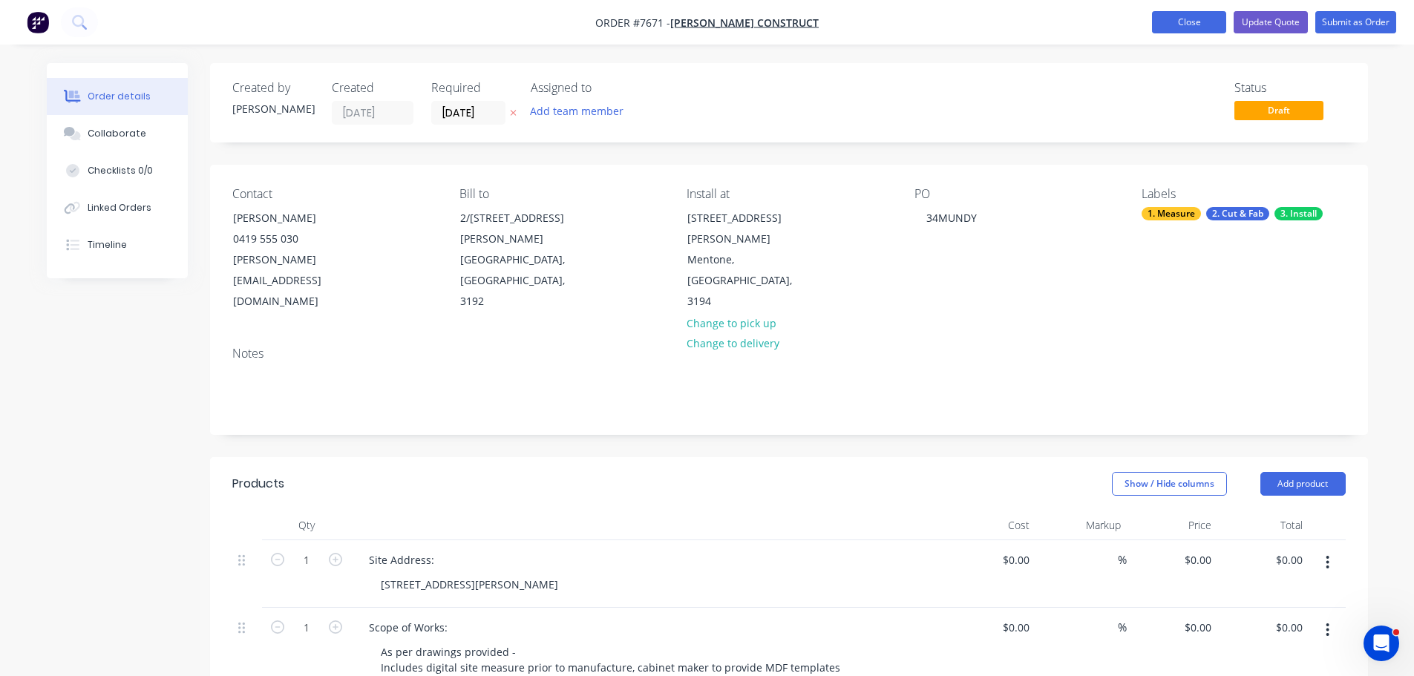
click at [1182, 25] on button "Close" at bounding box center [1189, 22] width 74 height 22
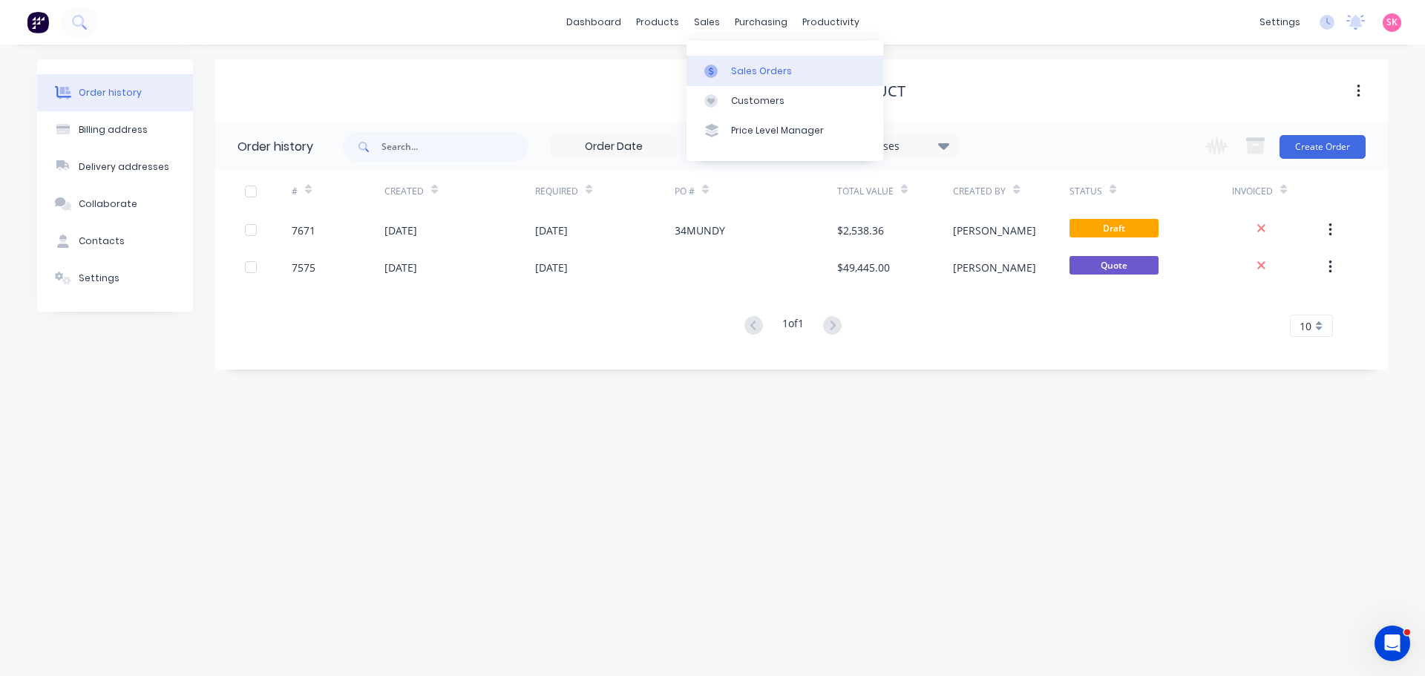
click at [736, 68] on div "Sales Orders" at bounding box center [761, 71] width 61 height 13
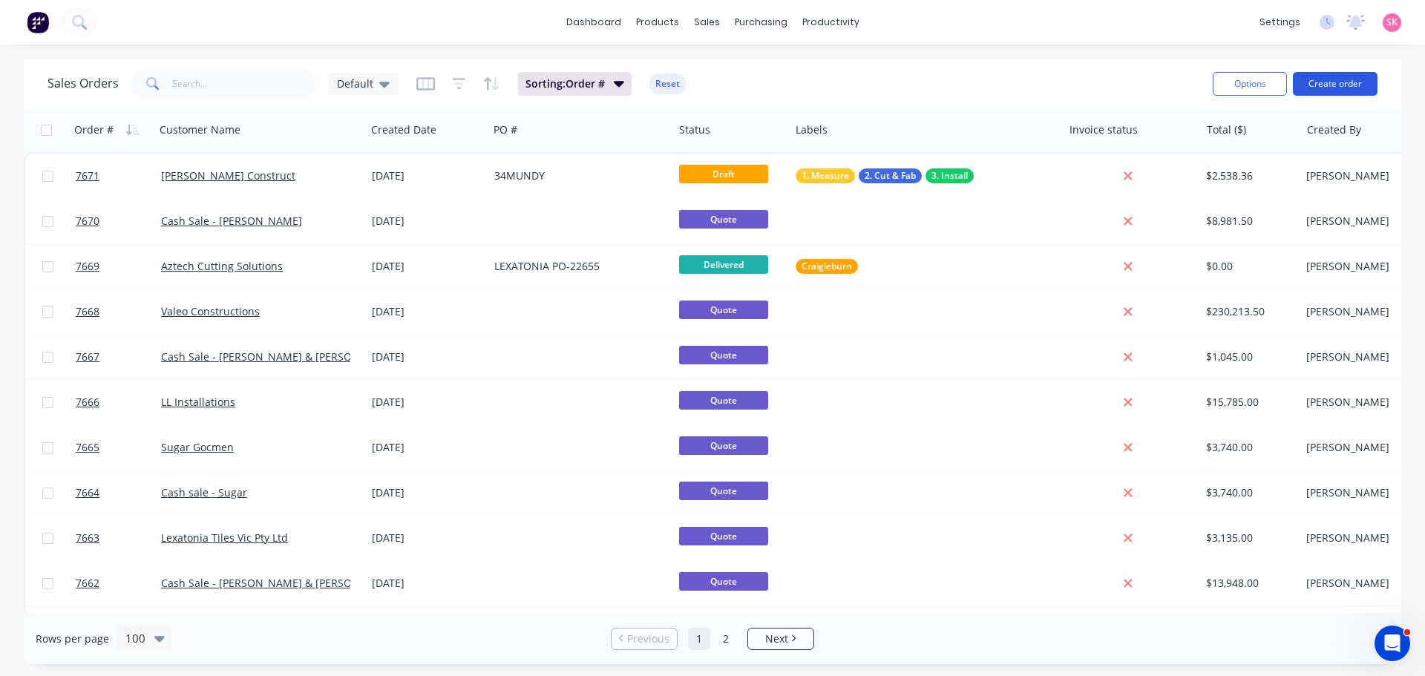
click at [1346, 84] on button "Create order" at bounding box center [1335, 84] width 85 height 24
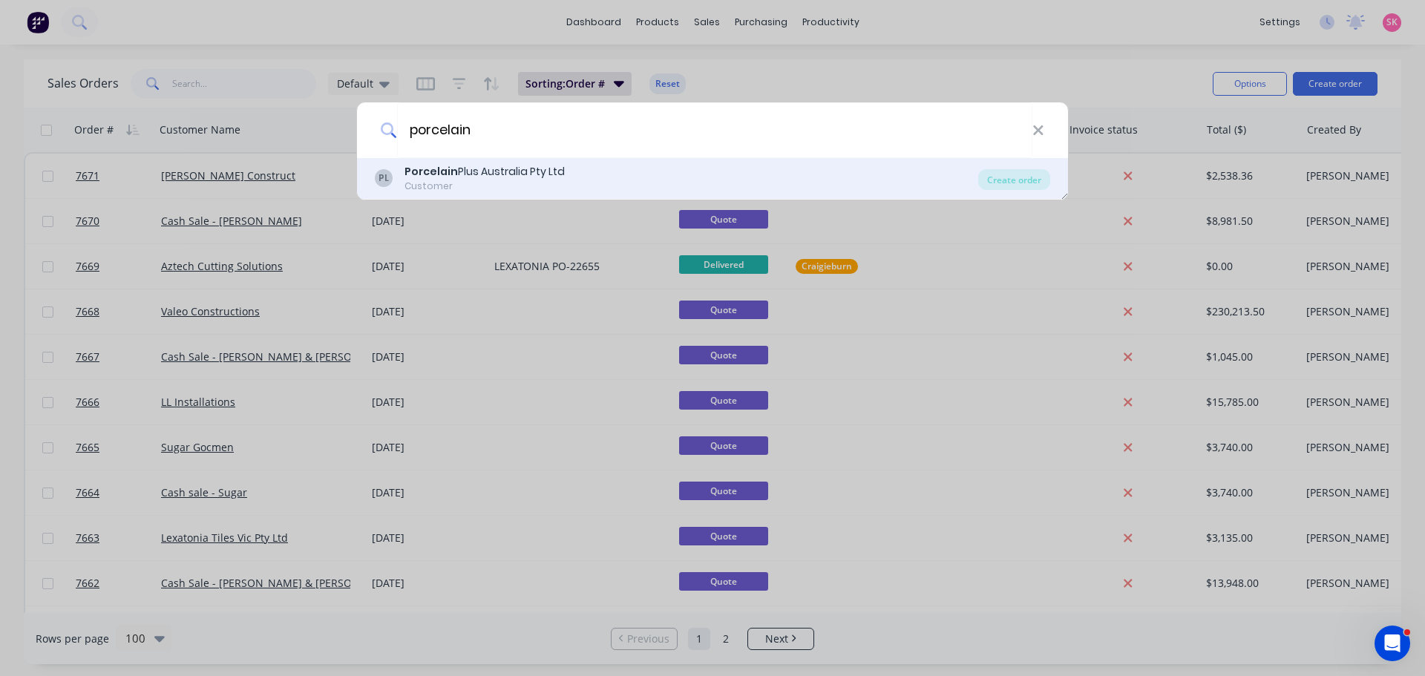
type input "porcelain"
click at [500, 183] on div "Customer" at bounding box center [485, 186] width 160 height 13
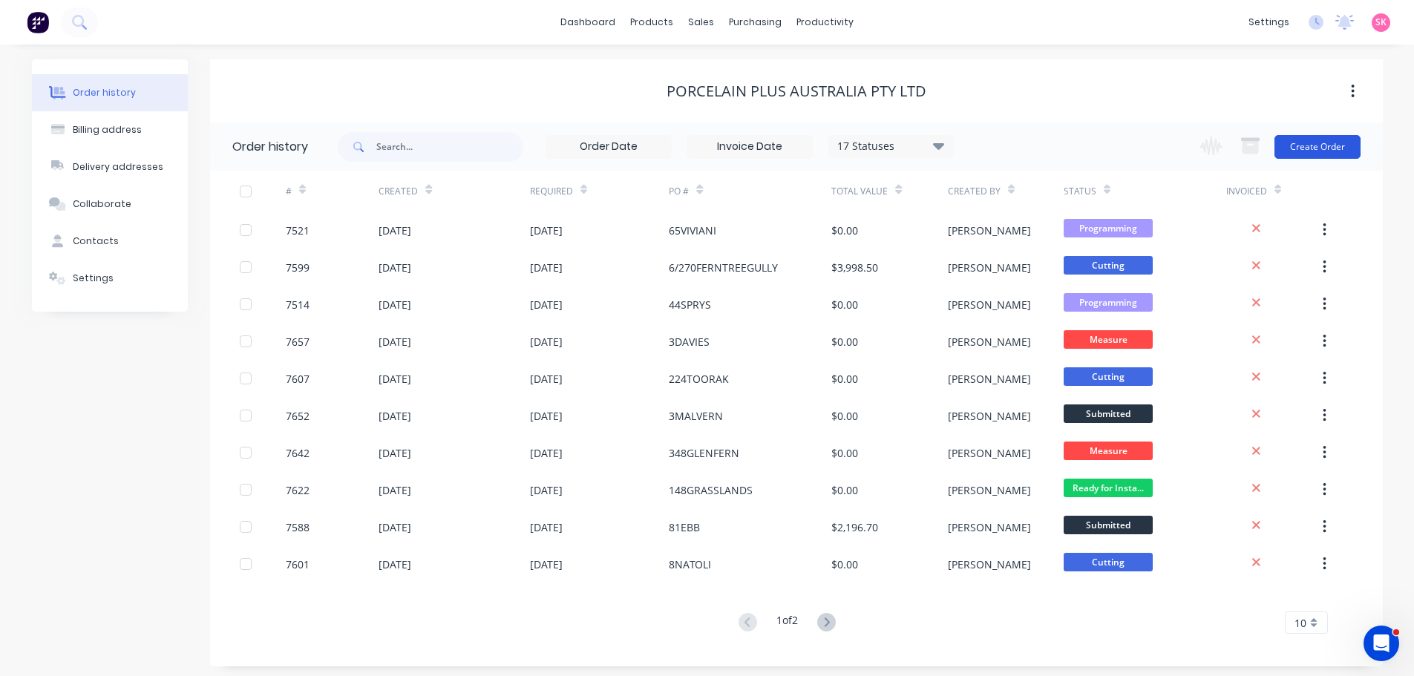
click at [1294, 145] on button "Create Order" at bounding box center [1317, 147] width 86 height 24
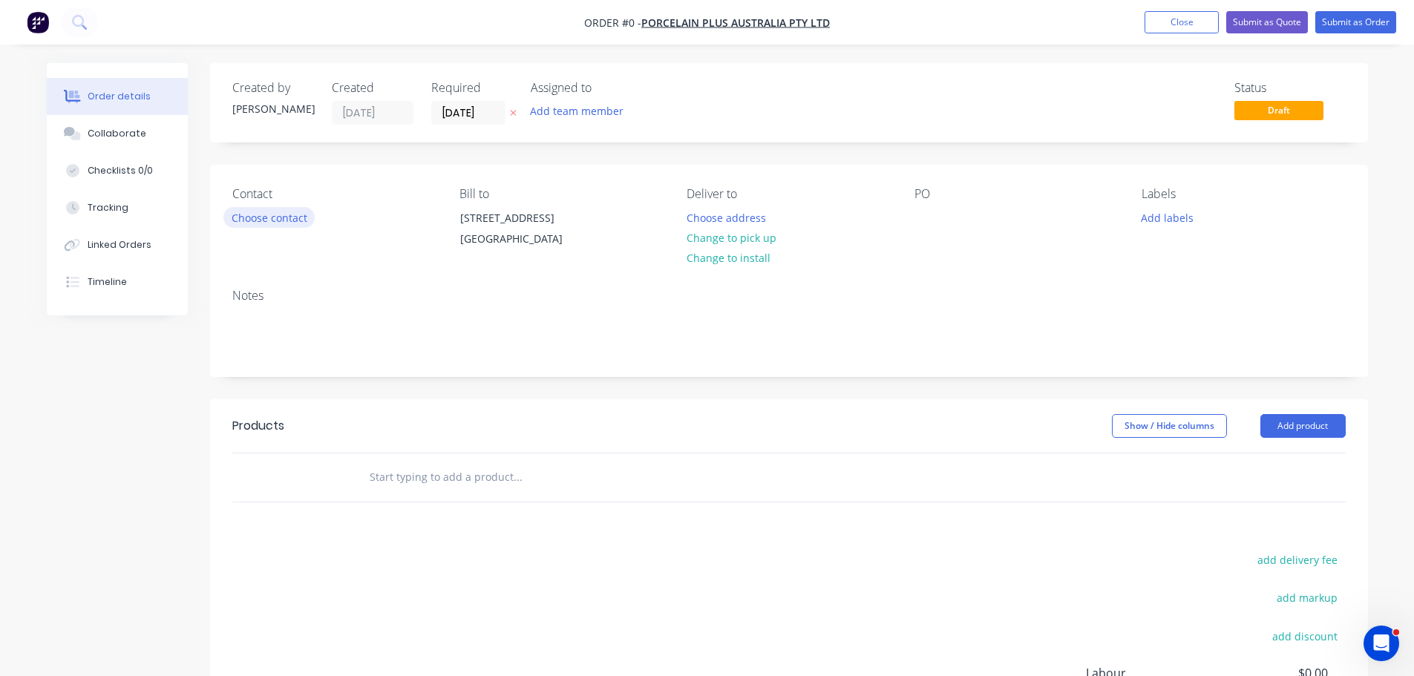
click at [270, 226] on button "Choose contact" at bounding box center [268, 217] width 91 height 20
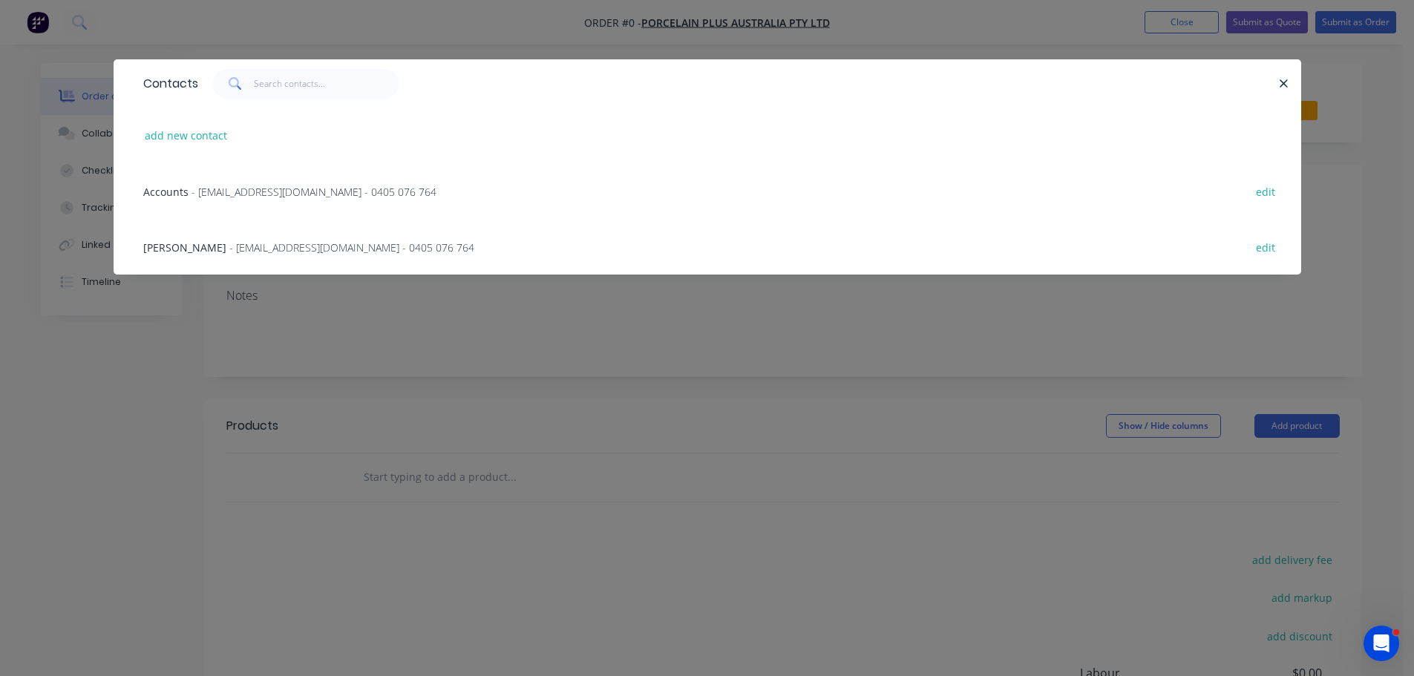
click at [242, 253] on span "- bryce@porcelainplus.com.au - 0405 076 764" at bounding box center [351, 247] width 245 height 14
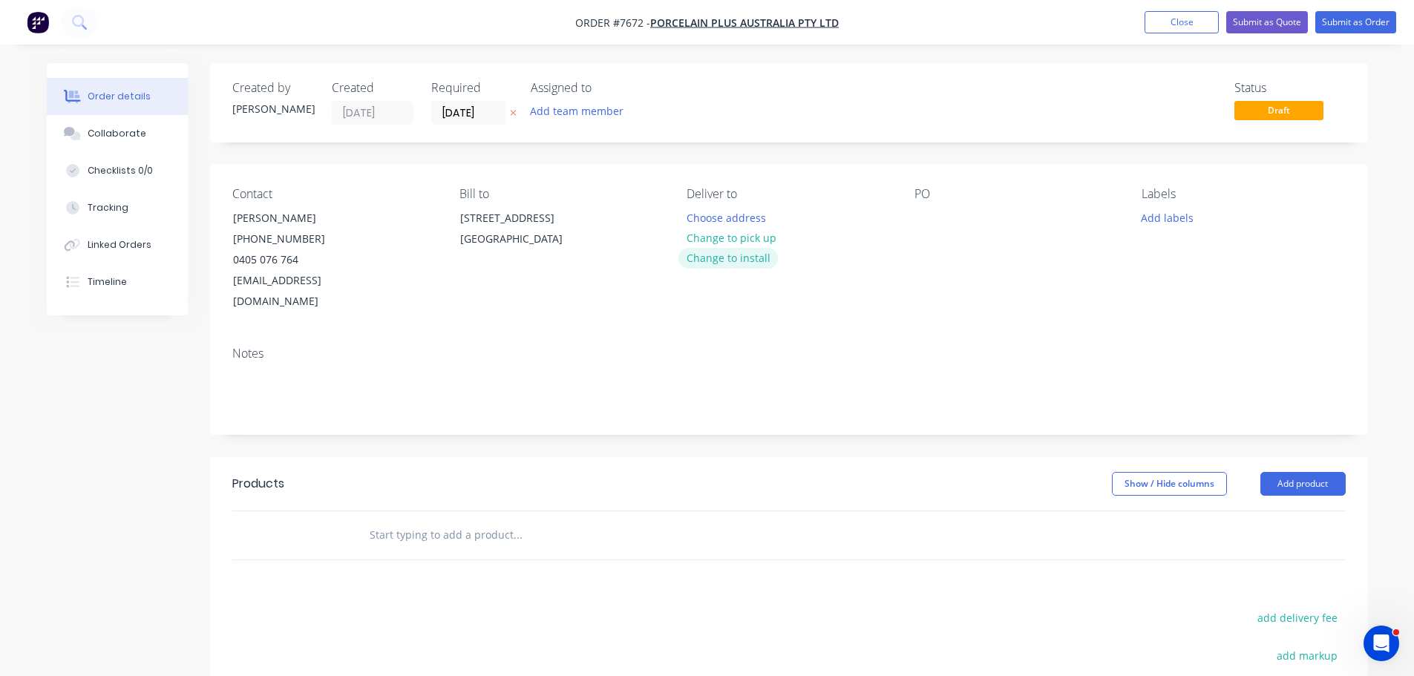
click at [713, 256] on button "Change to install" at bounding box center [727, 258] width 99 height 20
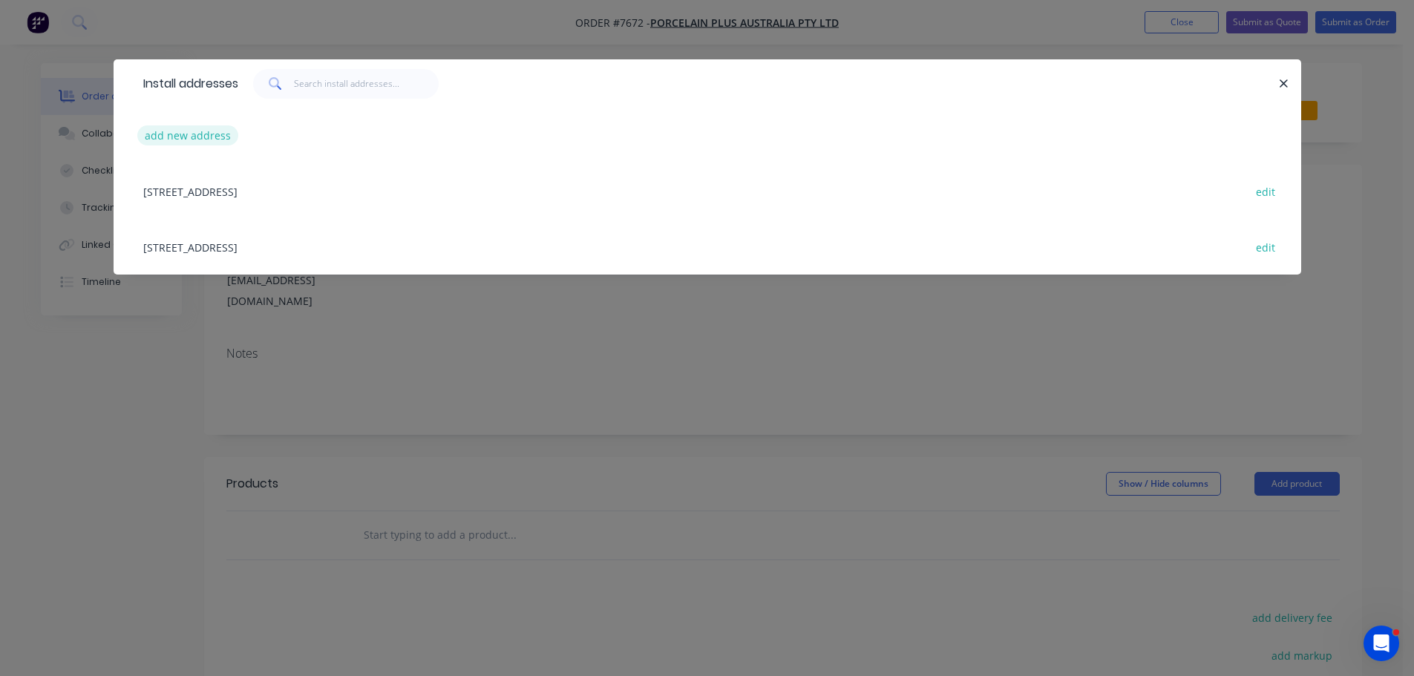
click at [210, 137] on button "add new address" at bounding box center [188, 135] width 102 height 20
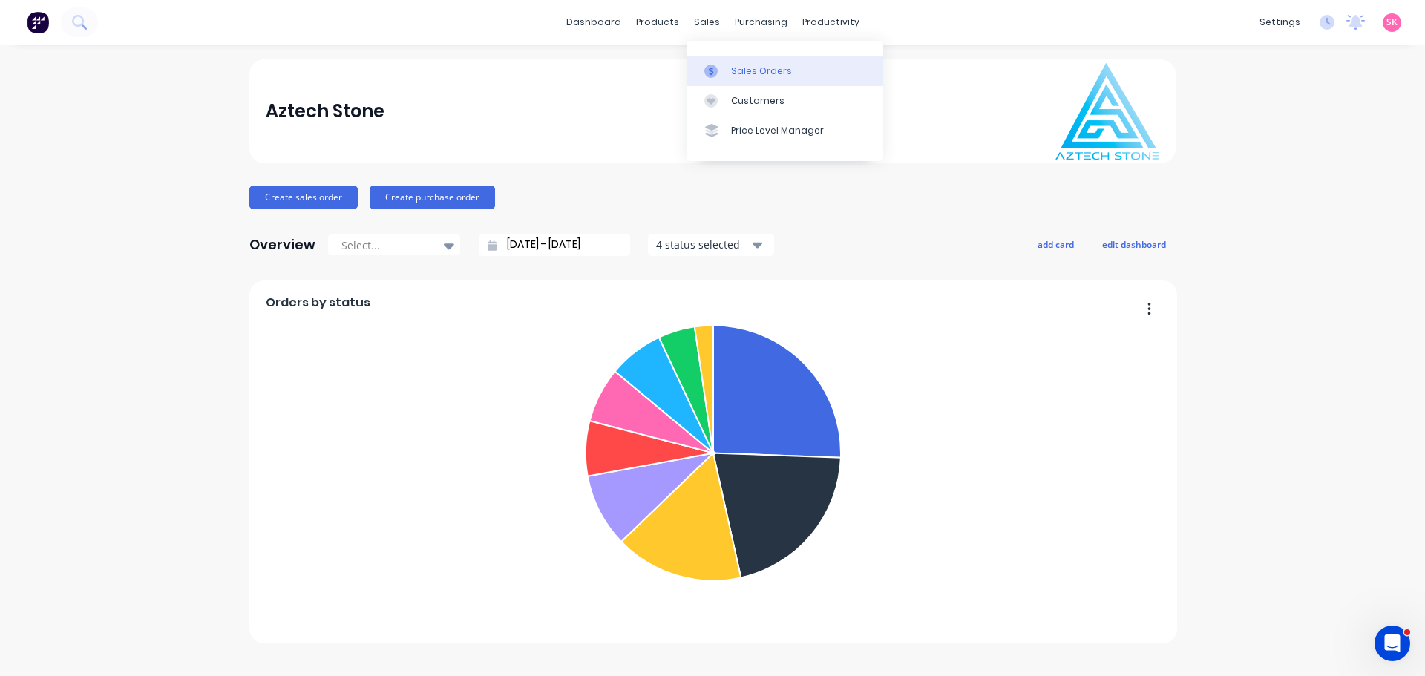
click at [714, 78] on link "Sales Orders" at bounding box center [785, 71] width 197 height 30
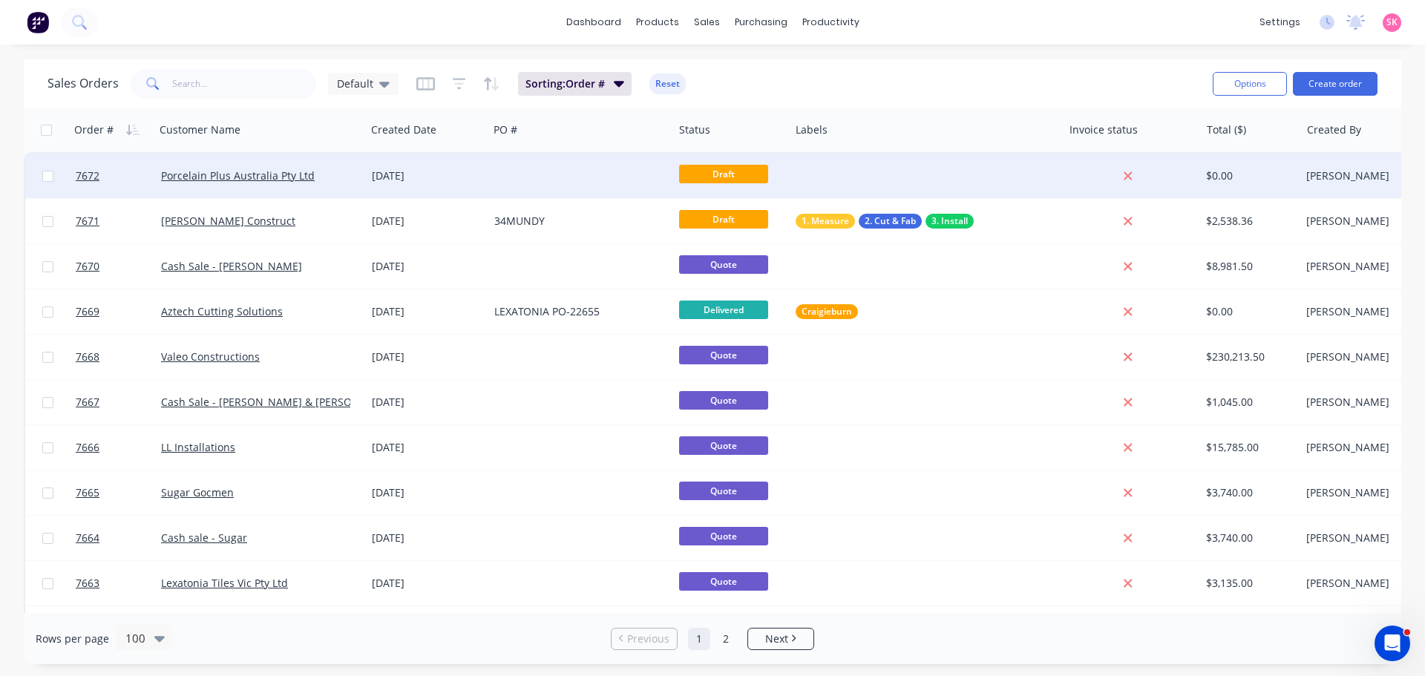
click at [362, 176] on div "Porcelain Plus Australia Pty Ltd" at bounding box center [260, 176] width 211 height 45
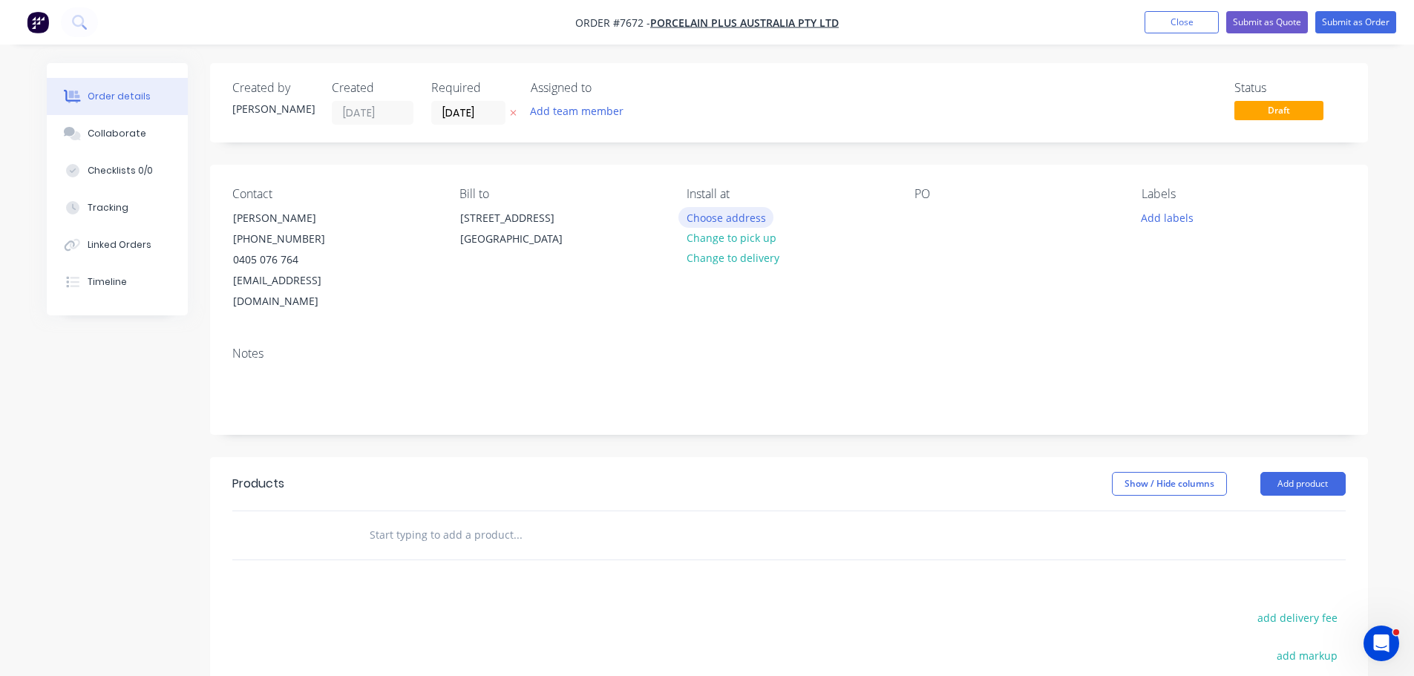
click at [747, 220] on button "Choose address" at bounding box center [725, 217] width 95 height 20
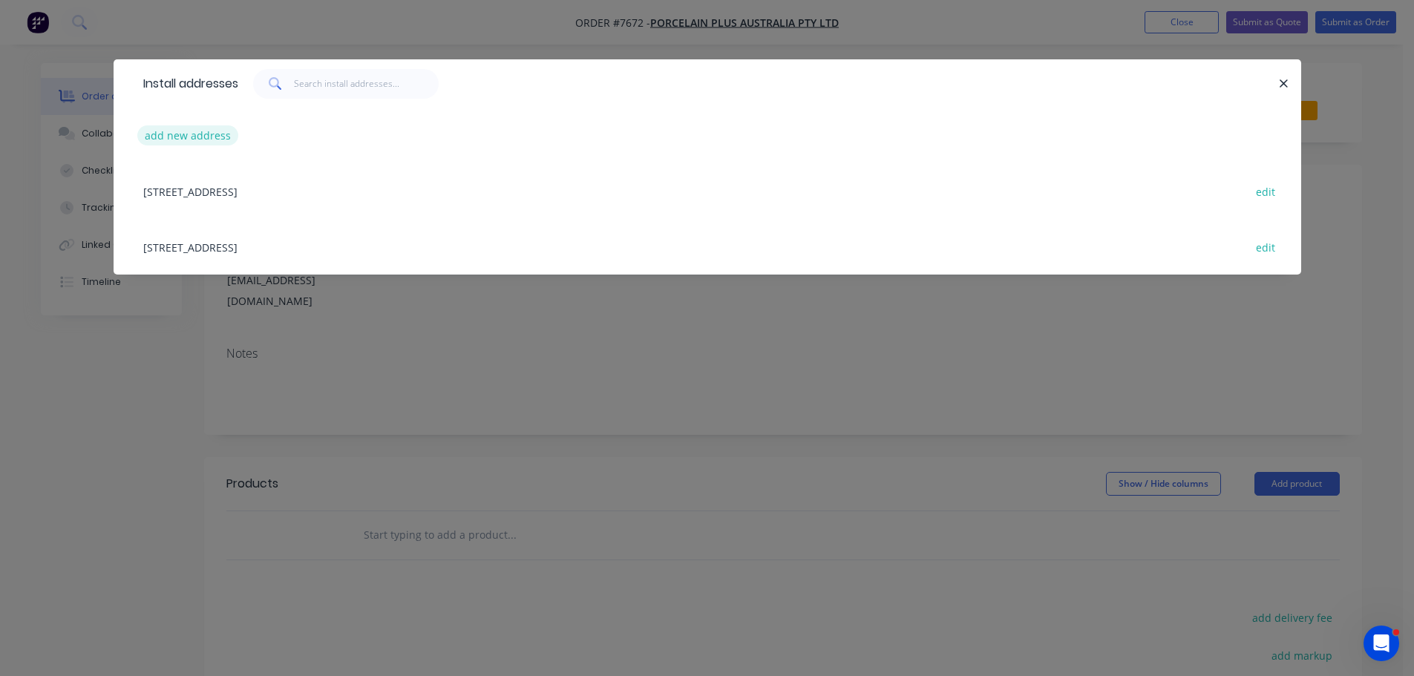
click at [177, 137] on button "add new address" at bounding box center [188, 135] width 102 height 20
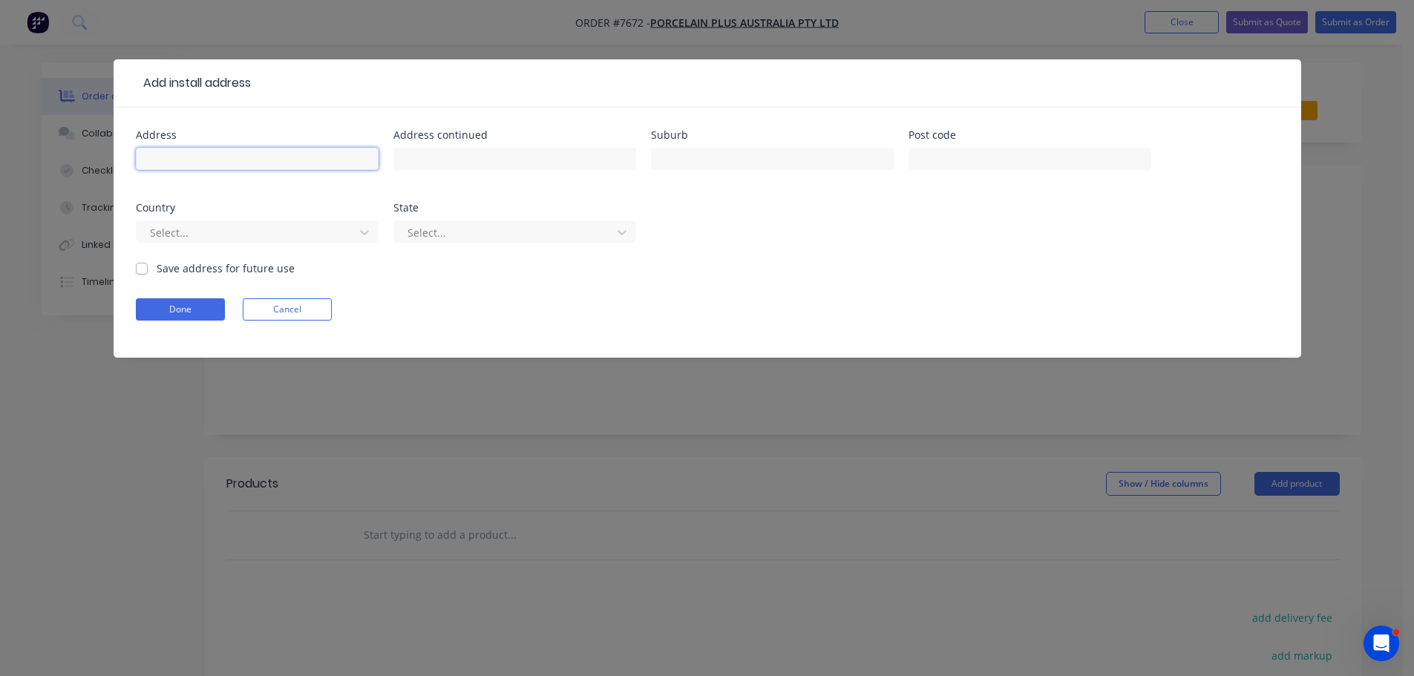
click at [213, 160] on input "text" at bounding box center [257, 159] width 243 height 22
type input "[STREET_ADDRESS]"
type input "Moonee Ponds"
type input "7"
type input "3039"
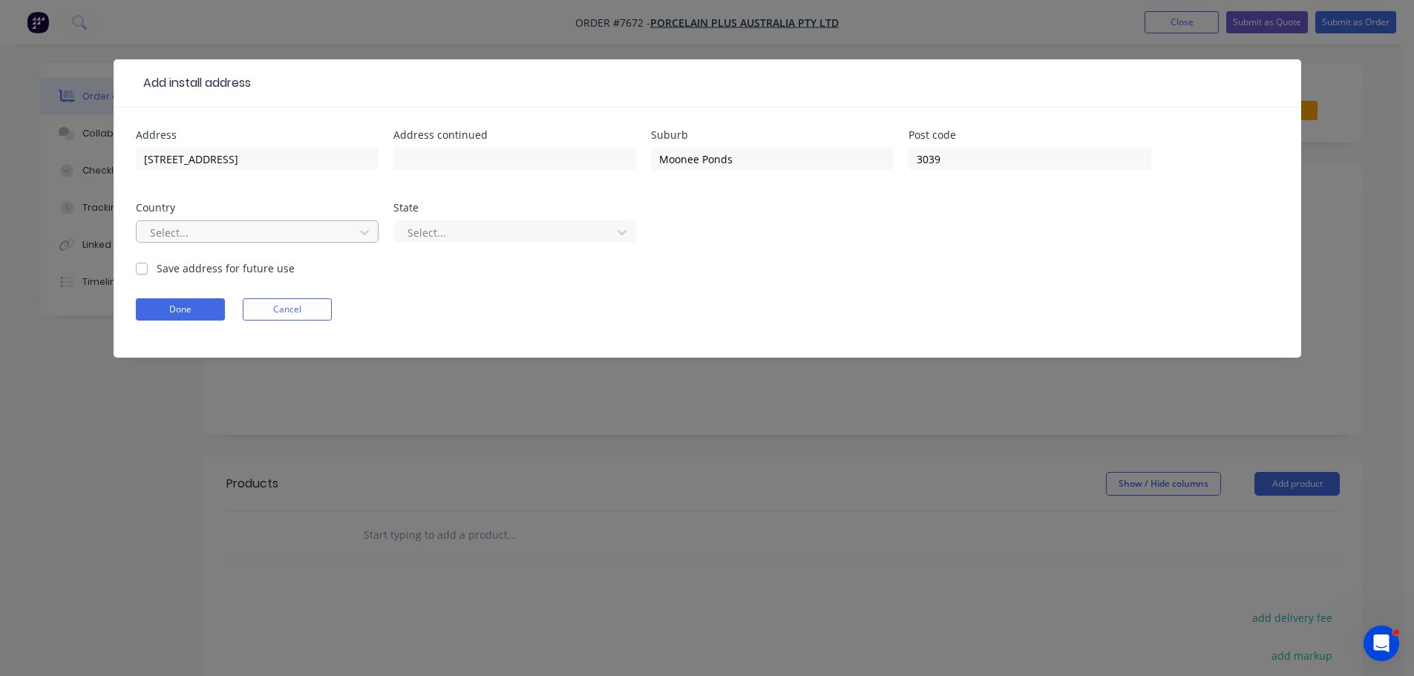
click at [210, 230] on div at bounding box center [247, 232] width 198 height 19
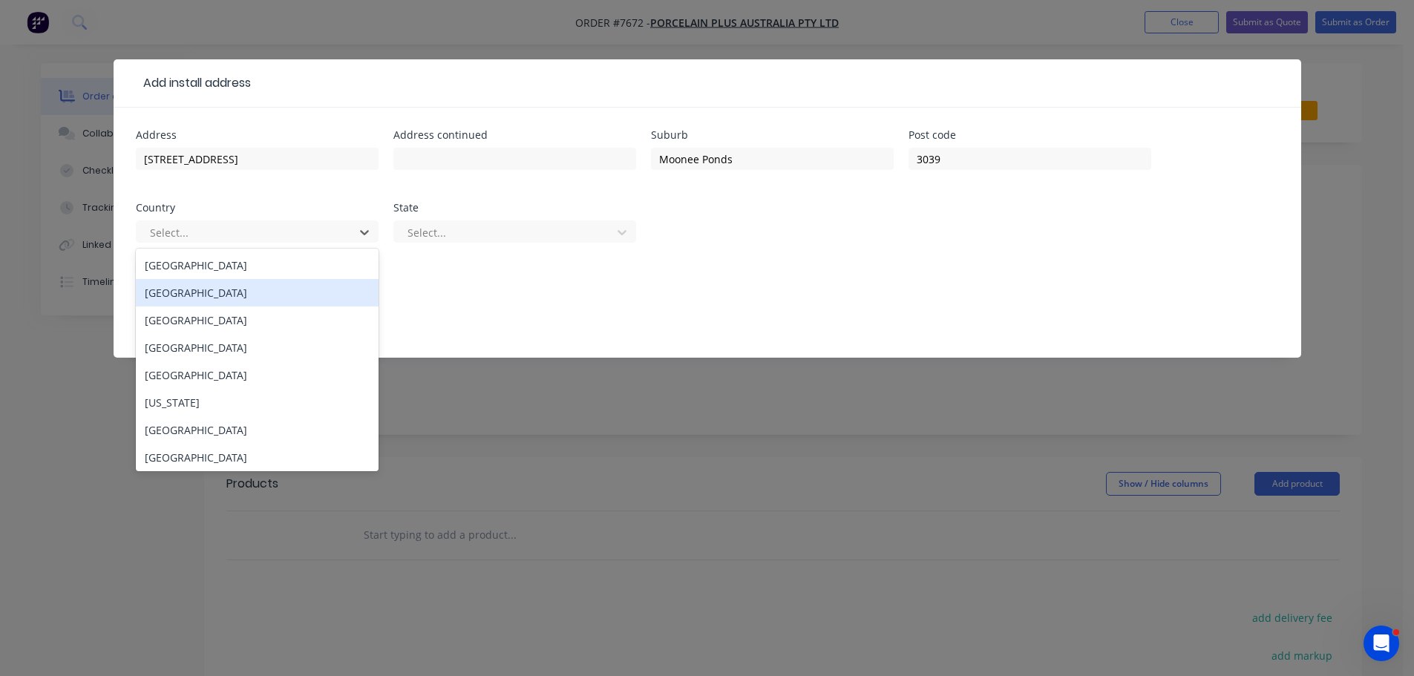
click at [244, 269] on div "[GEOGRAPHIC_DATA]" at bounding box center [257, 265] width 243 height 27
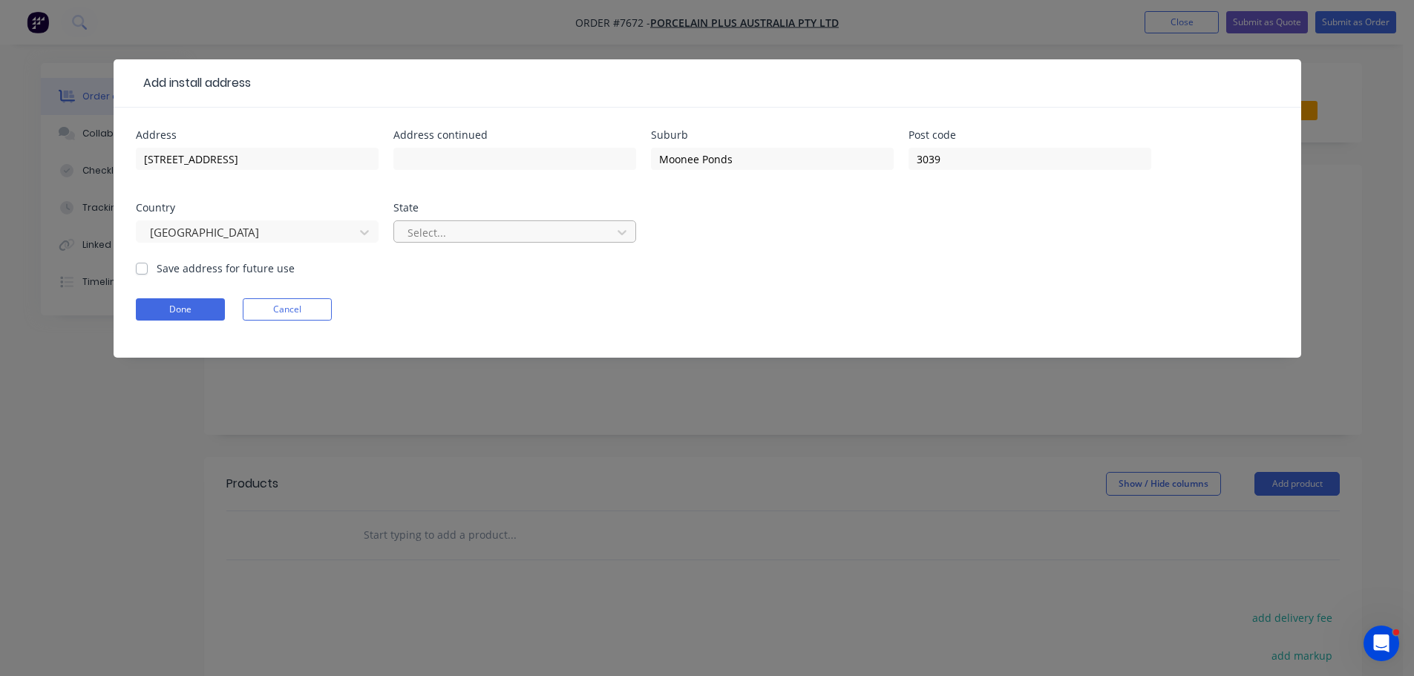
click at [503, 242] on div "Select..." at bounding box center [505, 232] width 207 height 22
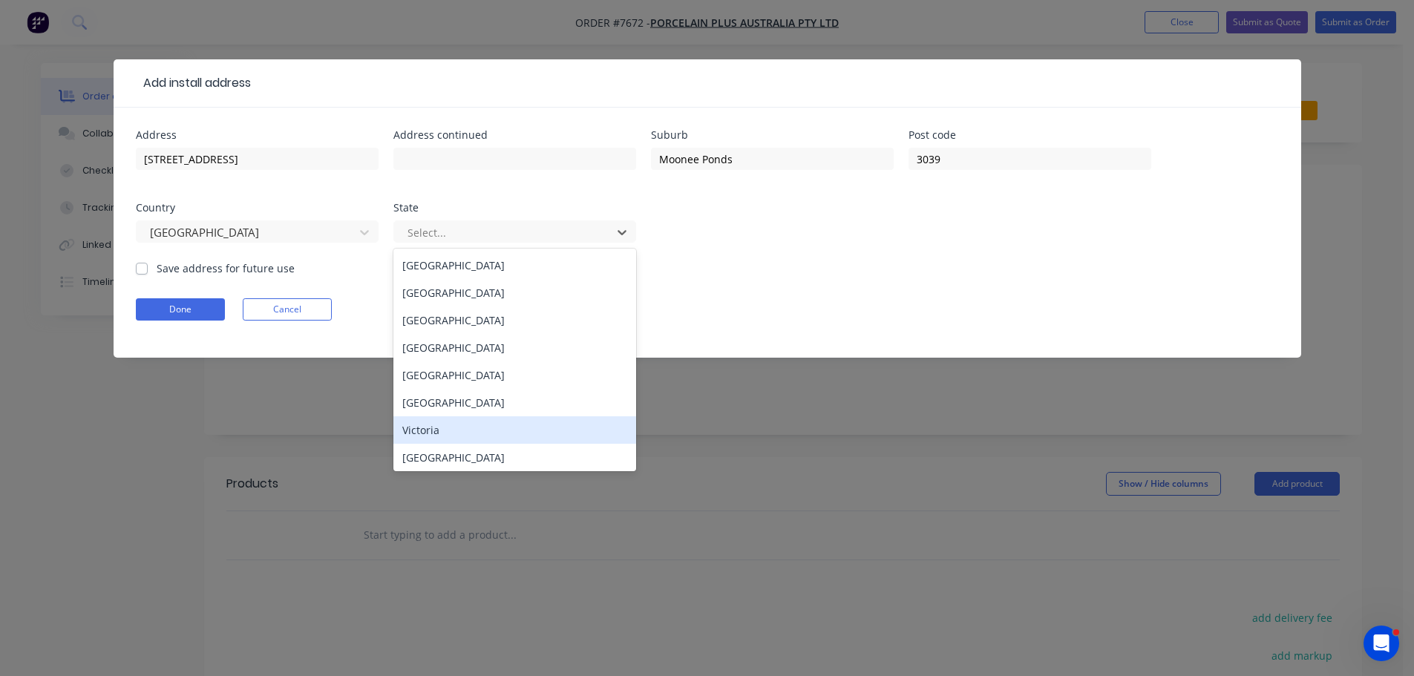
click at [518, 432] on div "Victoria" at bounding box center [514, 429] width 243 height 27
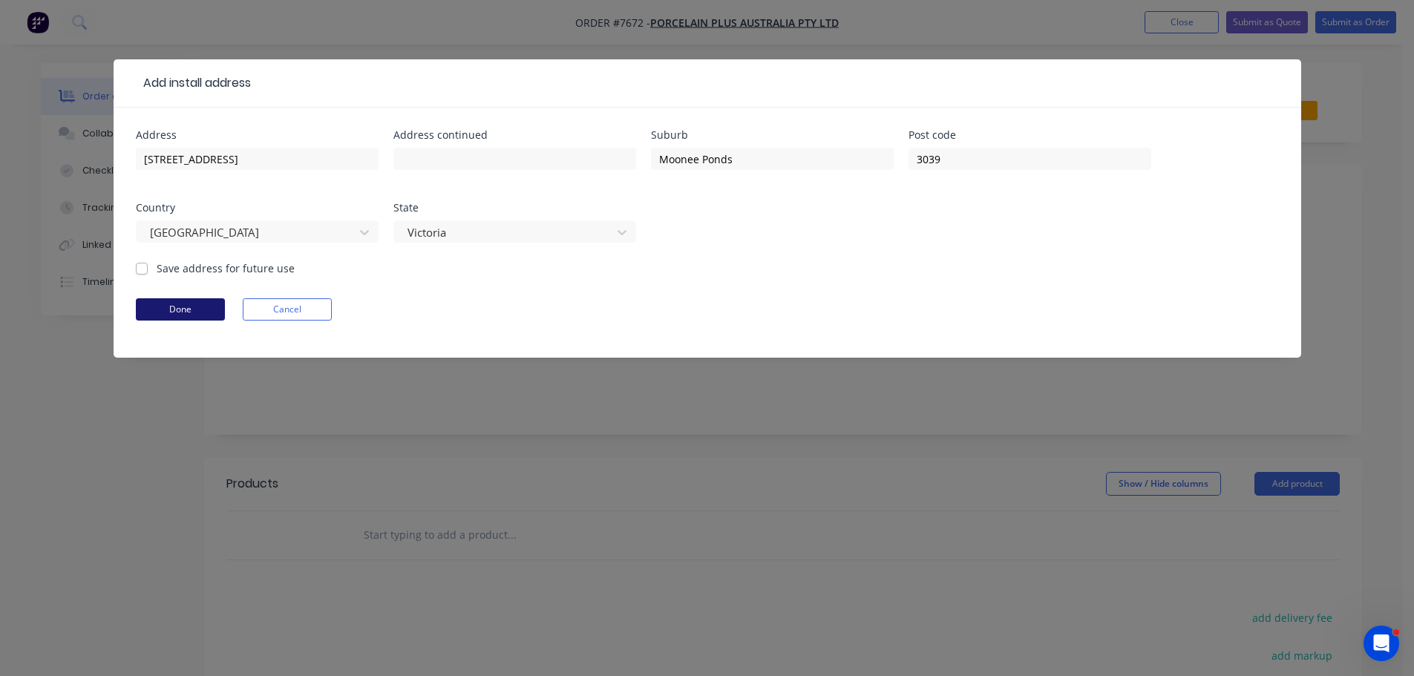
click at [172, 305] on button "Done" at bounding box center [180, 309] width 89 height 22
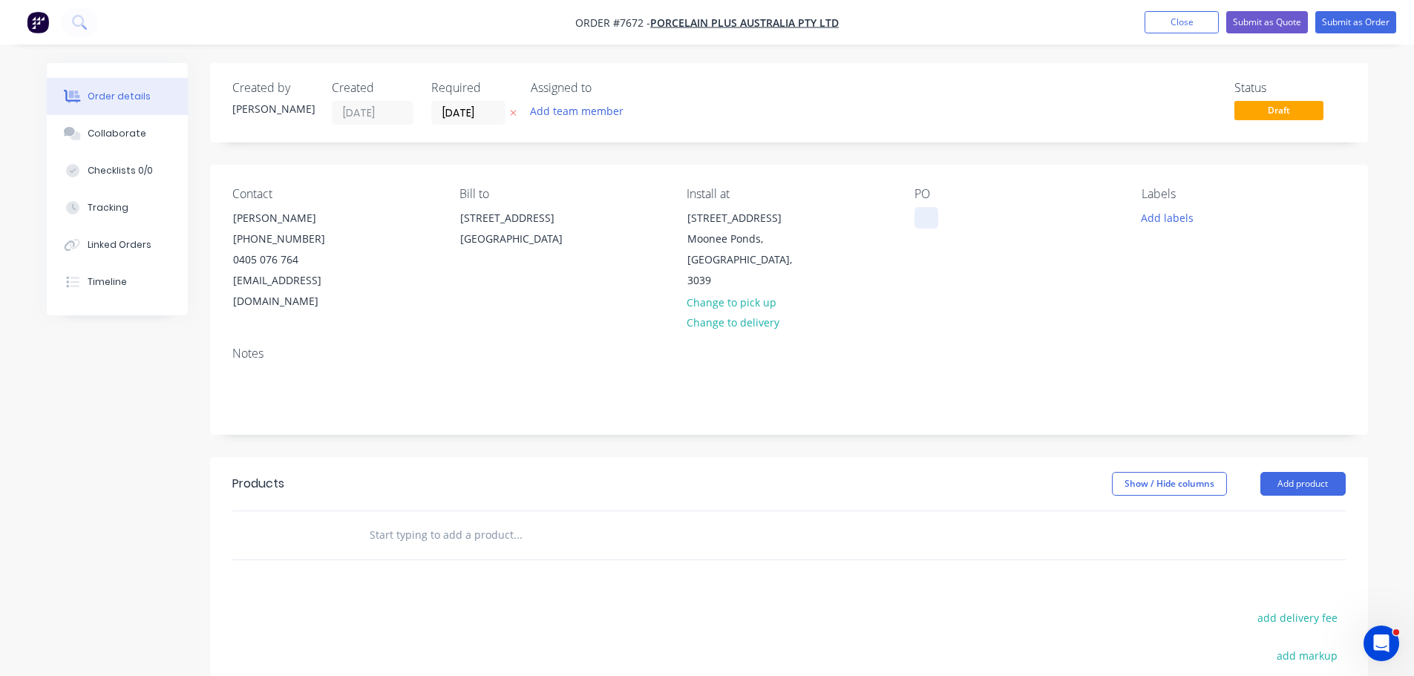
click at [925, 217] on div at bounding box center [926, 218] width 24 height 22
click at [1149, 217] on button "Add labels" at bounding box center [1167, 217] width 68 height 20
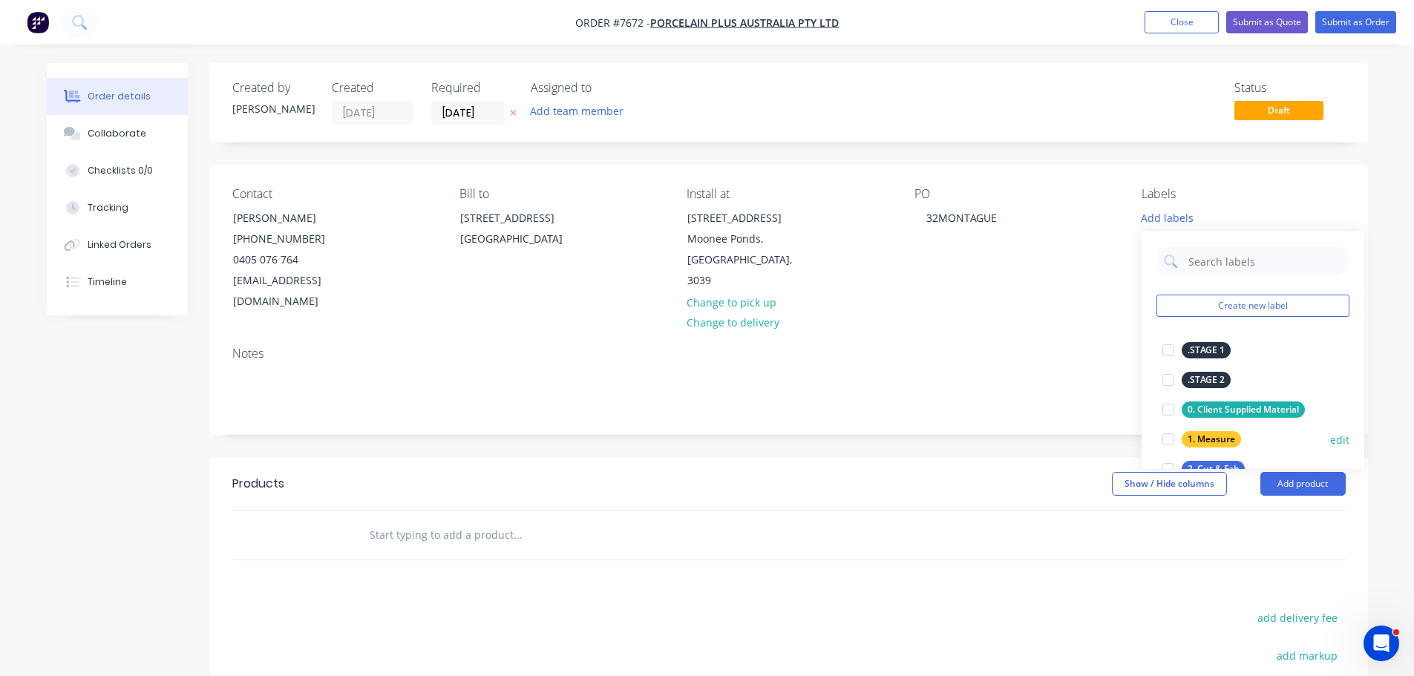
click at [1168, 440] on div at bounding box center [1168, 440] width 30 height 30
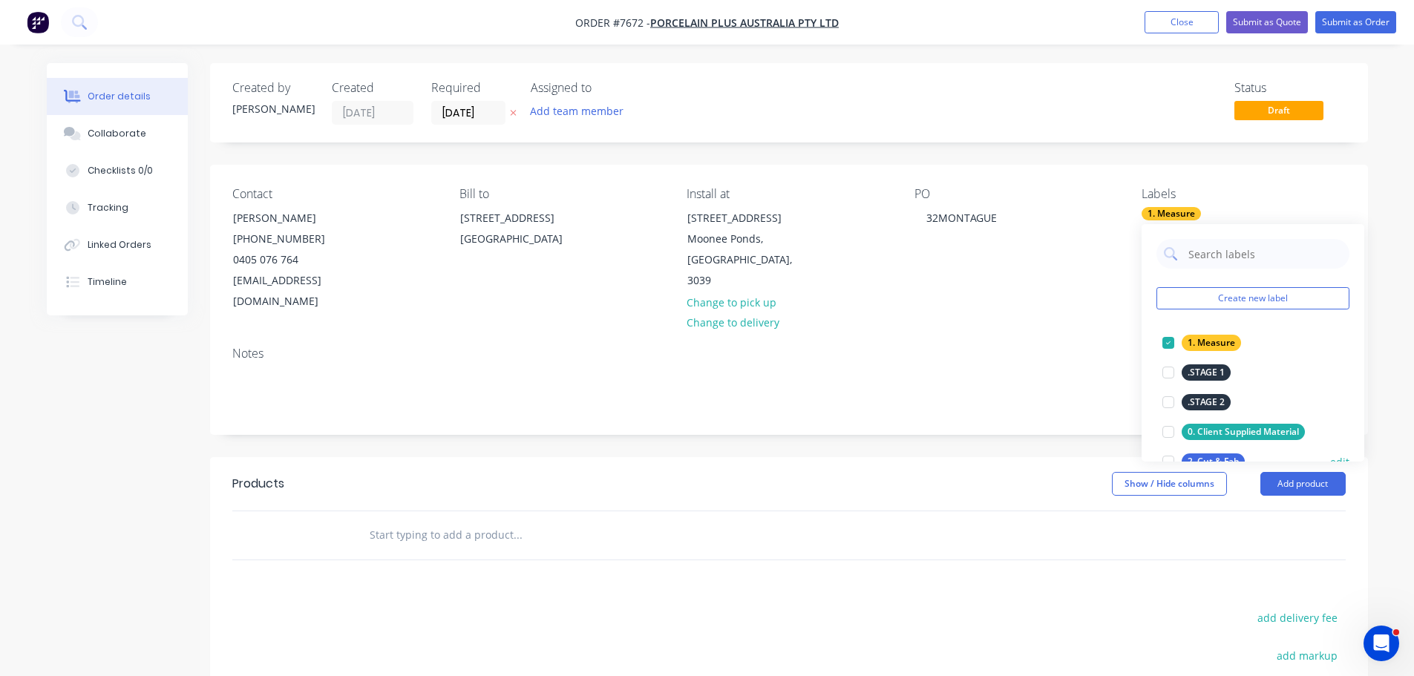
click at [1168, 450] on div at bounding box center [1168, 462] width 30 height 30
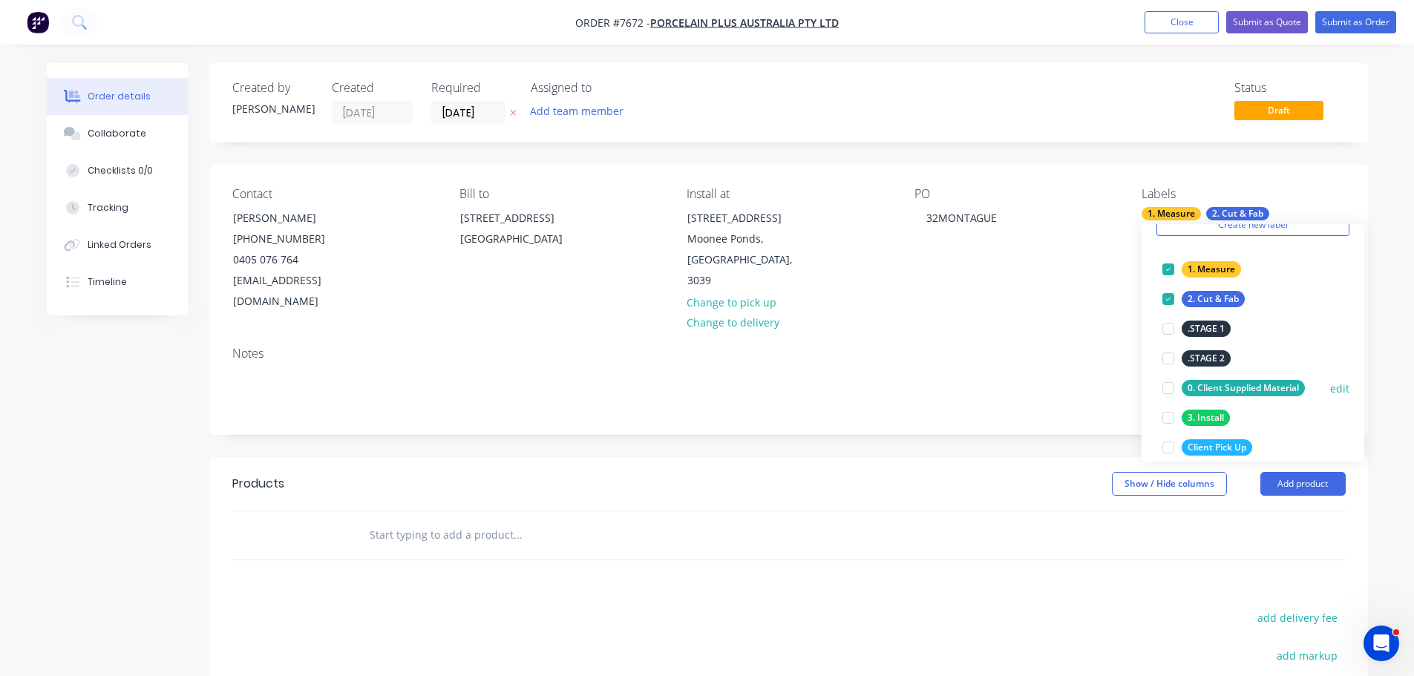
scroll to position [74, 0]
click at [1167, 410] on div at bounding box center [1168, 417] width 30 height 30
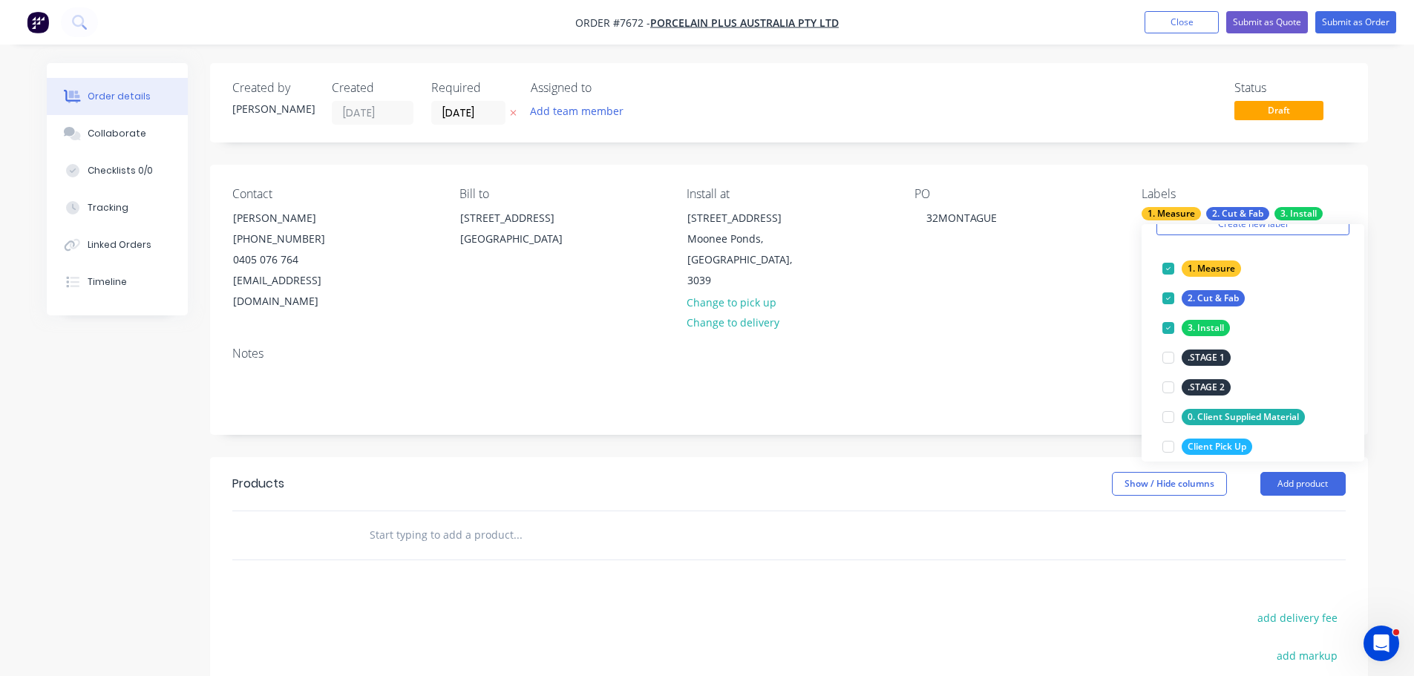
click at [488, 520] on input "text" at bounding box center [517, 535] width 297 height 30
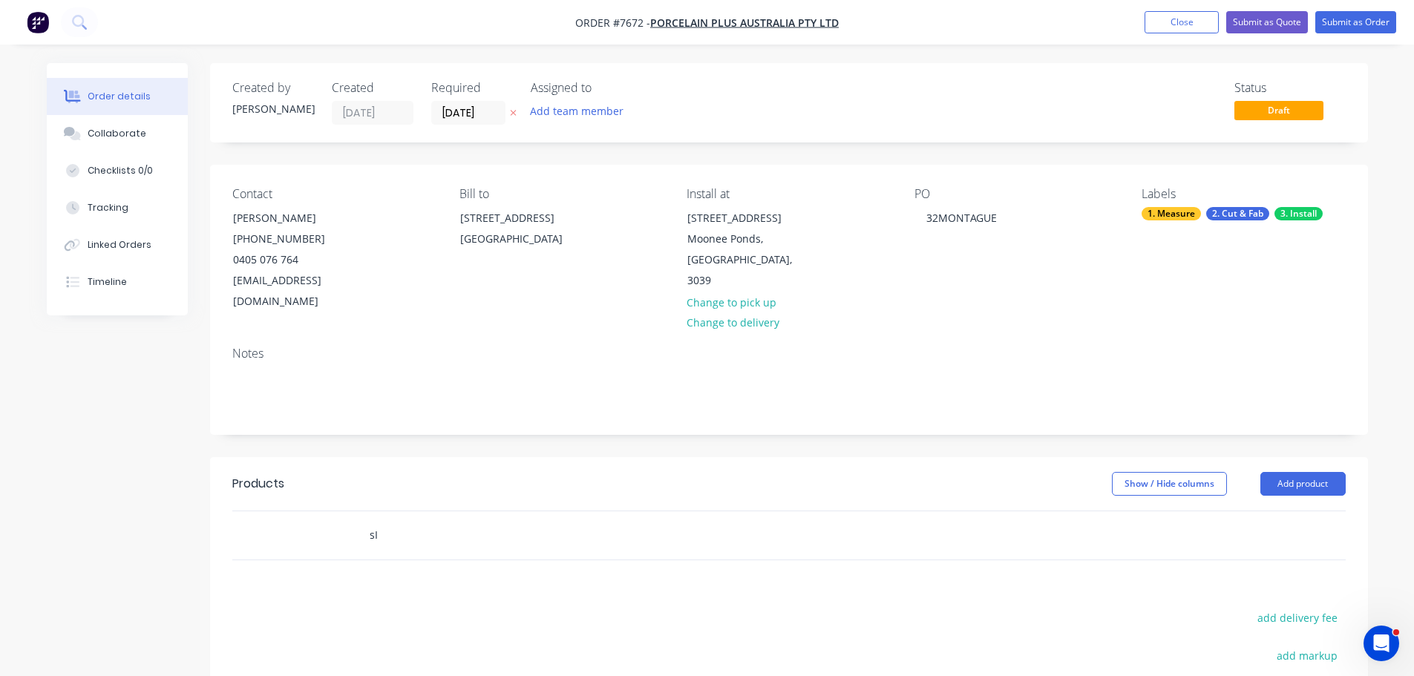
type input "s"
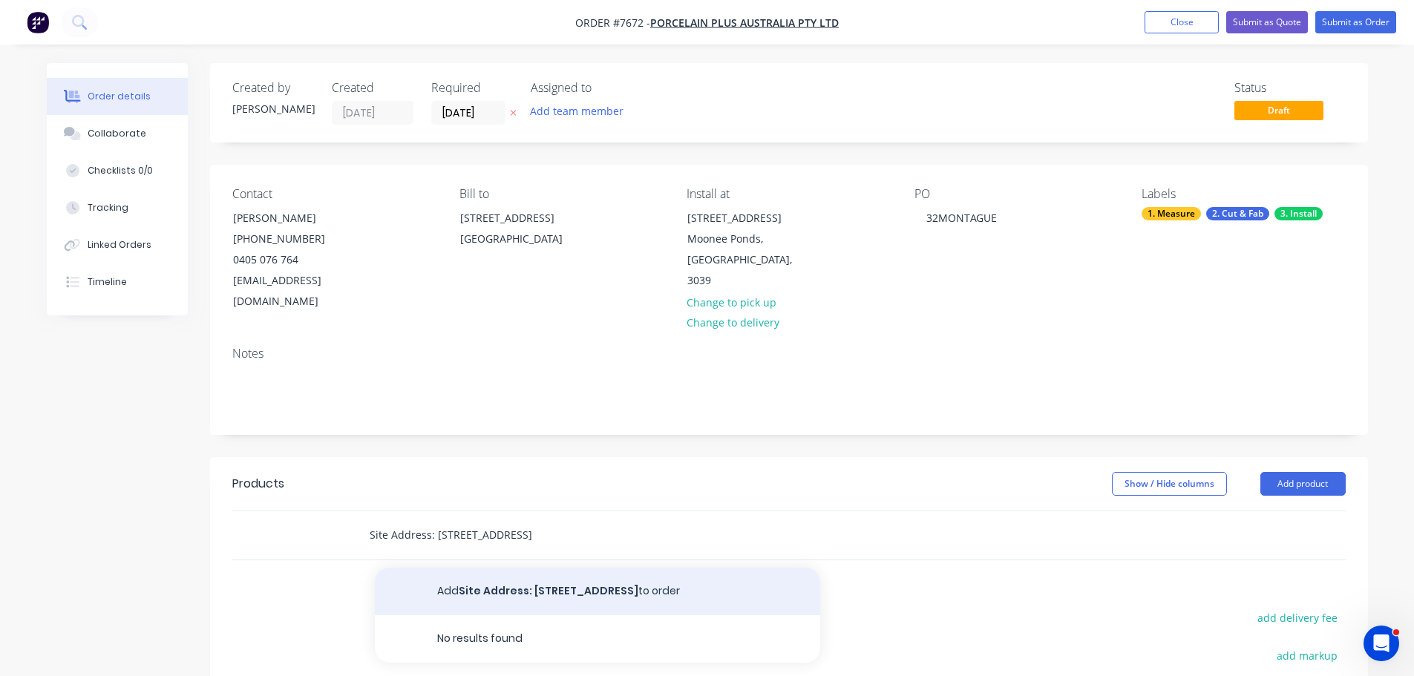
type input "Site Address: [STREET_ADDRESS]"
click at [582, 586] on button "Add Site Address: [STREET_ADDRESS][GEOGRAPHIC_DATA] to order" at bounding box center [597, 592] width 445 height 48
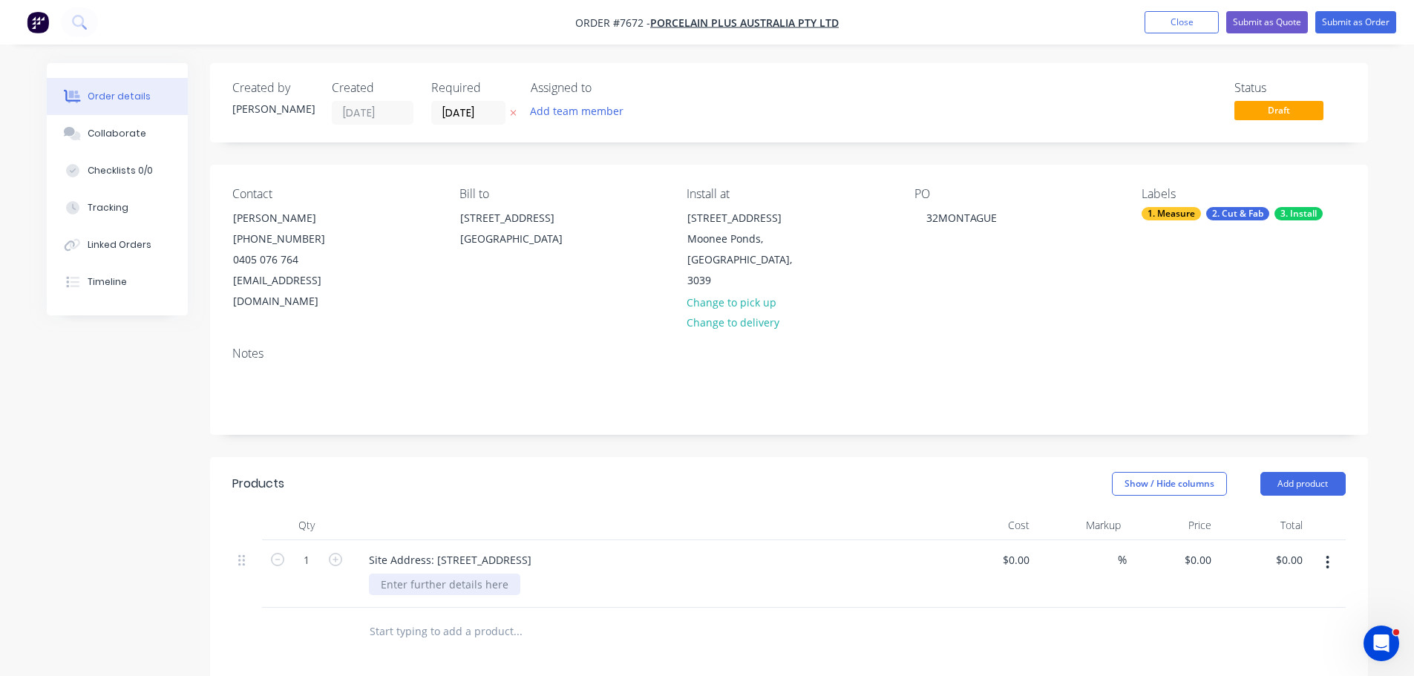
click at [463, 574] on div at bounding box center [444, 585] width 151 height 22
click at [588, 487] on header "Products Show / Hide columns Add product" at bounding box center [789, 483] width 1158 height 53
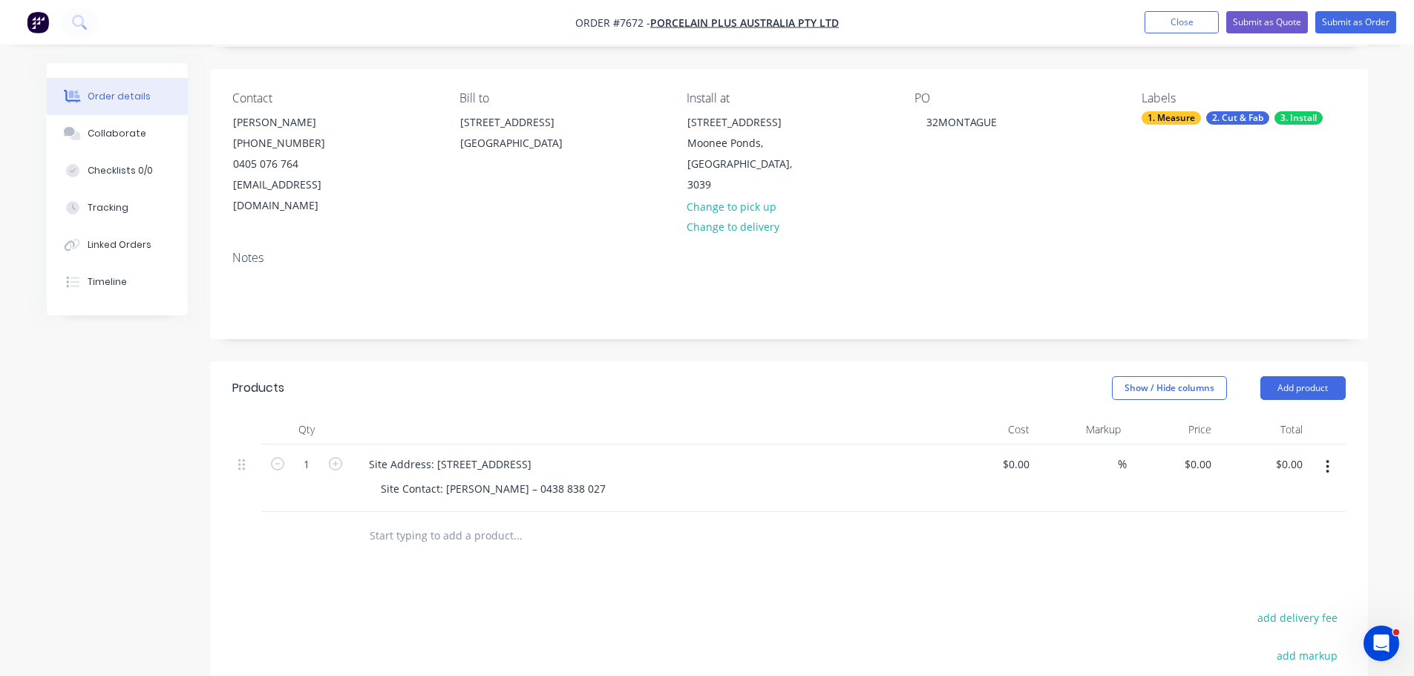
scroll to position [223, 0]
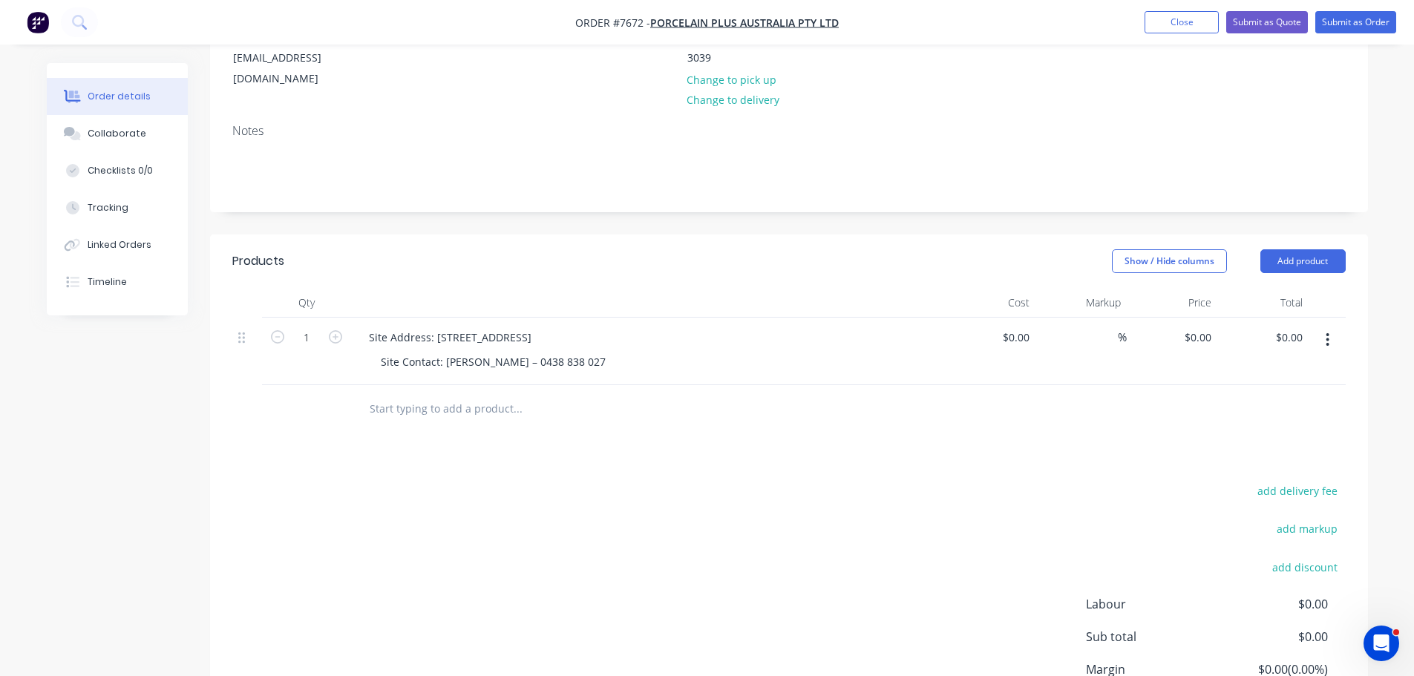
click at [501, 394] on input "text" at bounding box center [517, 409] width 297 height 30
type input "Scope of Works"
click at [523, 442] on button "Add Scope of Works to order" at bounding box center [597, 466] width 445 height 48
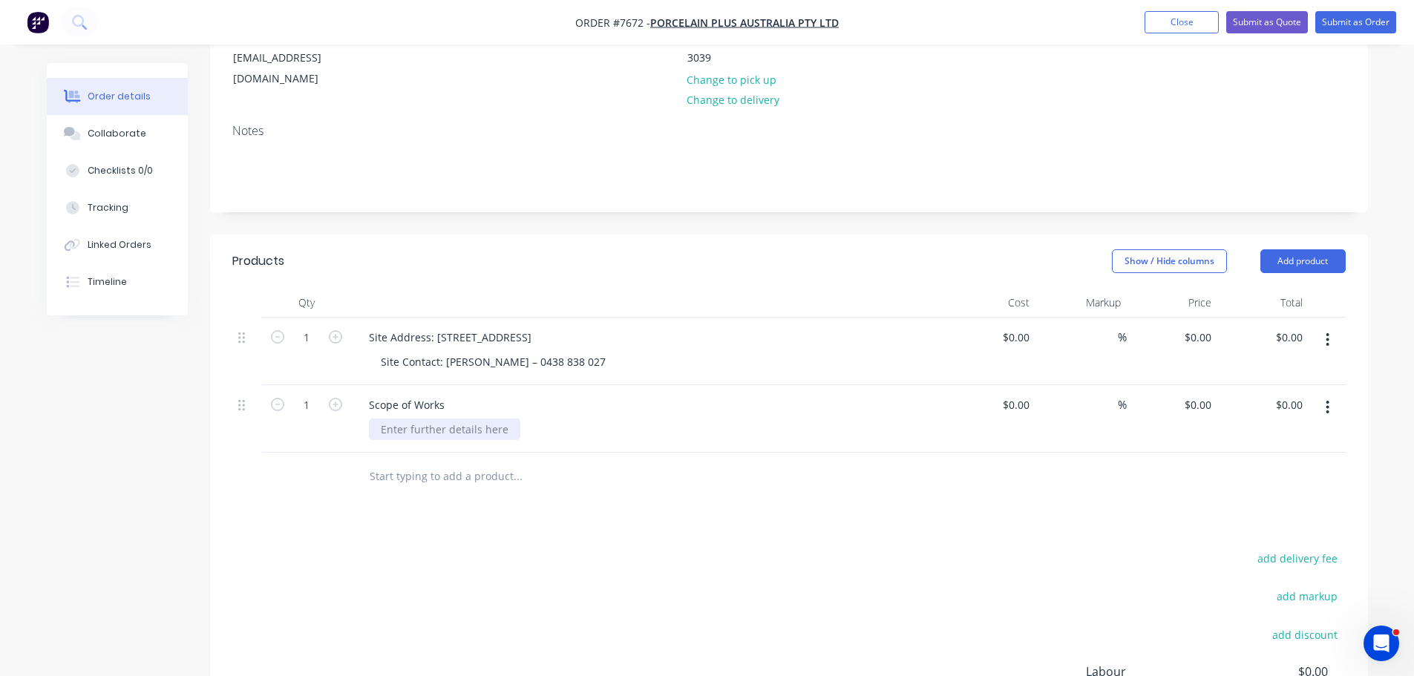
click at [453, 419] on div at bounding box center [444, 430] width 151 height 22
paste div
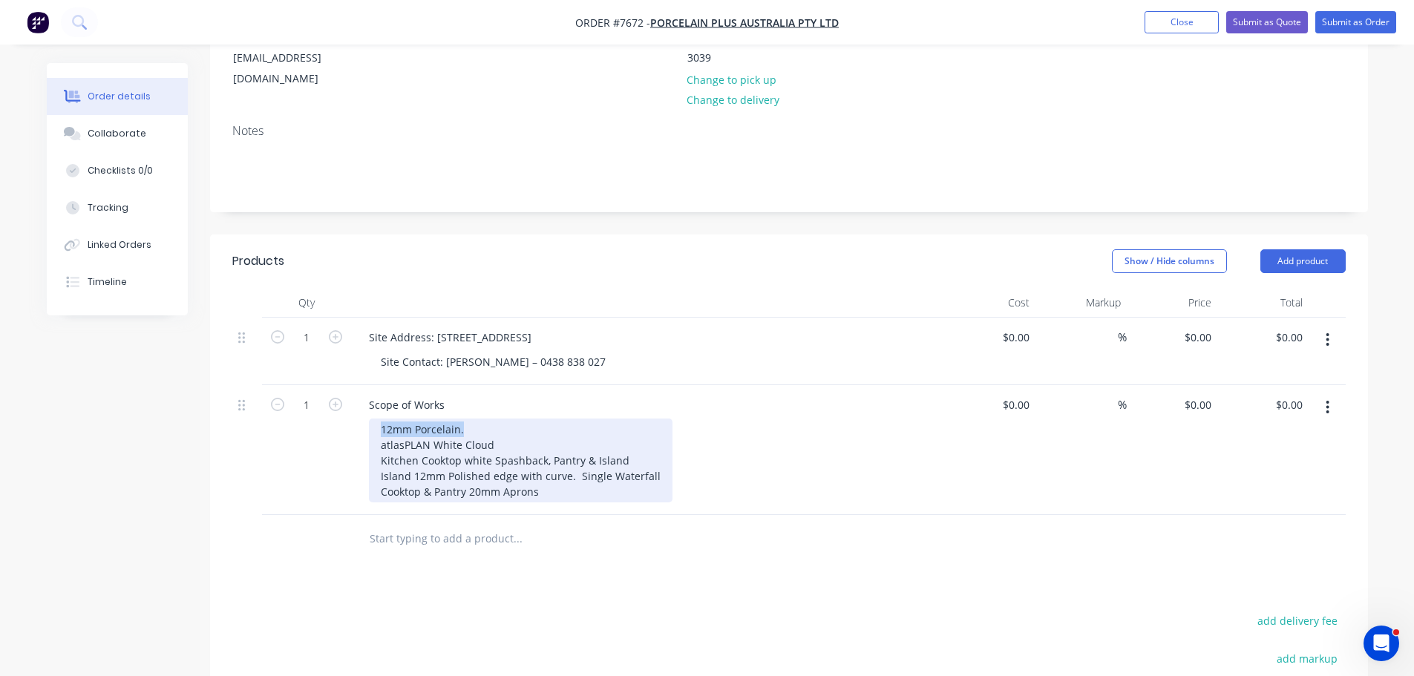
drag, startPoint x: 467, startPoint y: 412, endPoint x: 332, endPoint y: 409, distance: 135.1
click at [332, 409] on div "1 Scope of Works 12mm Porcelain. atlasPLAN White Cloud Kitchen Cooktop white Sp…" at bounding box center [788, 450] width 1113 height 130
drag, startPoint x: 507, startPoint y: 421, endPoint x: 339, endPoint y: 422, distance: 167.8
click at [339, 422] on div "1 Scope of Works 12mm Porcelain. atlasPLAN White Cloud Kitchen Cooktop white Sp…" at bounding box center [788, 450] width 1113 height 130
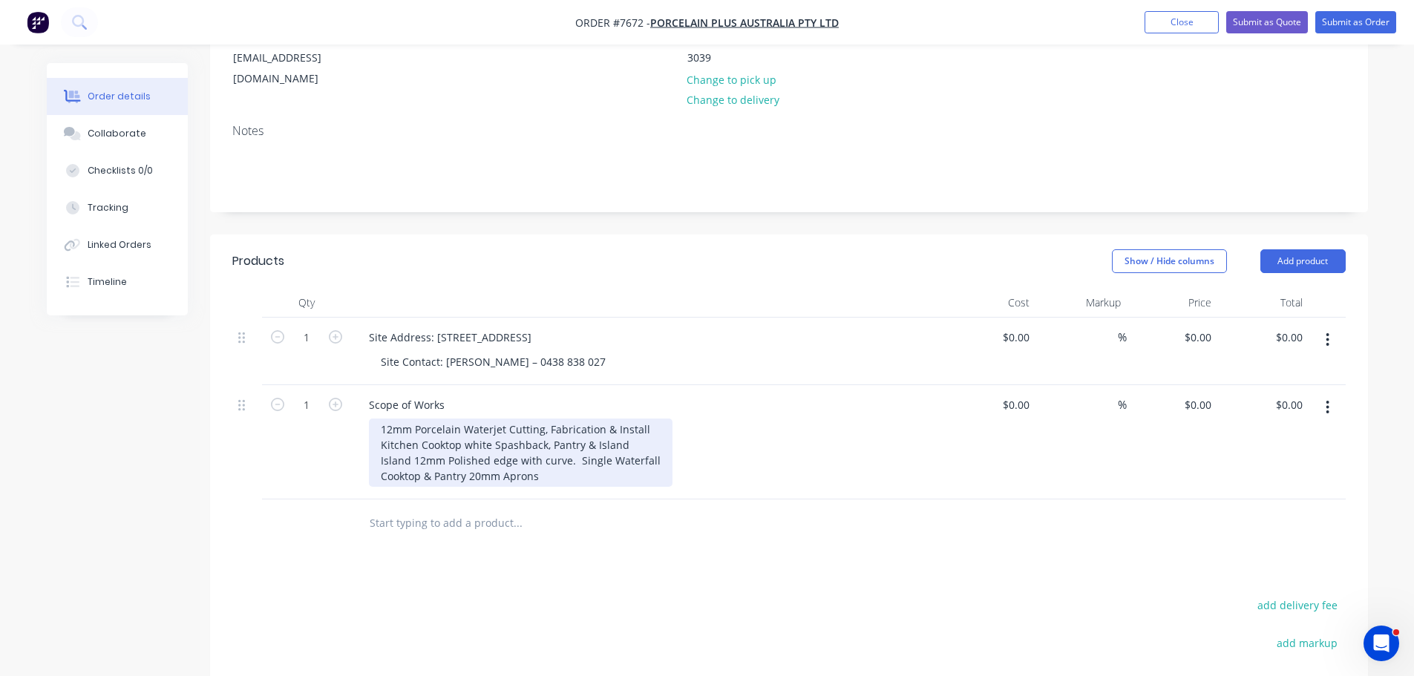
click at [490, 439] on div "12mm Porcelain Waterjet Cutting, Fabrication & Install Kitchen Cooktop white Sp…" at bounding box center [521, 453] width 304 height 68
click at [537, 439] on div "12mm Porcelain Waterjet Cutting, Fabrication & Install Kitchen Cooktop w. Spash…" at bounding box center [521, 453] width 304 height 68
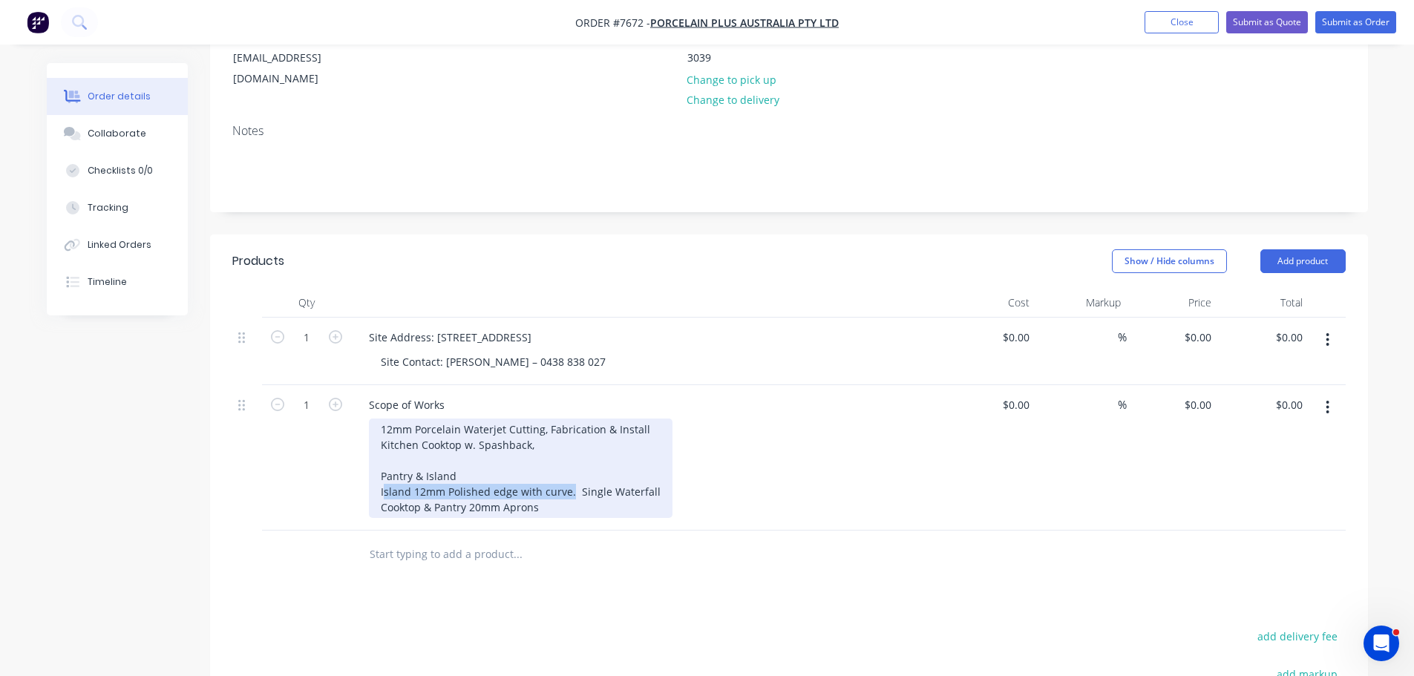
drag, startPoint x: 569, startPoint y: 485, endPoint x: 384, endPoint y: 483, distance: 184.8
click at [384, 483] on div "12mm Porcelain Waterjet Cutting, Fabrication & Install Kitchen Cooktop w. Spash…" at bounding box center [521, 468] width 304 height 99
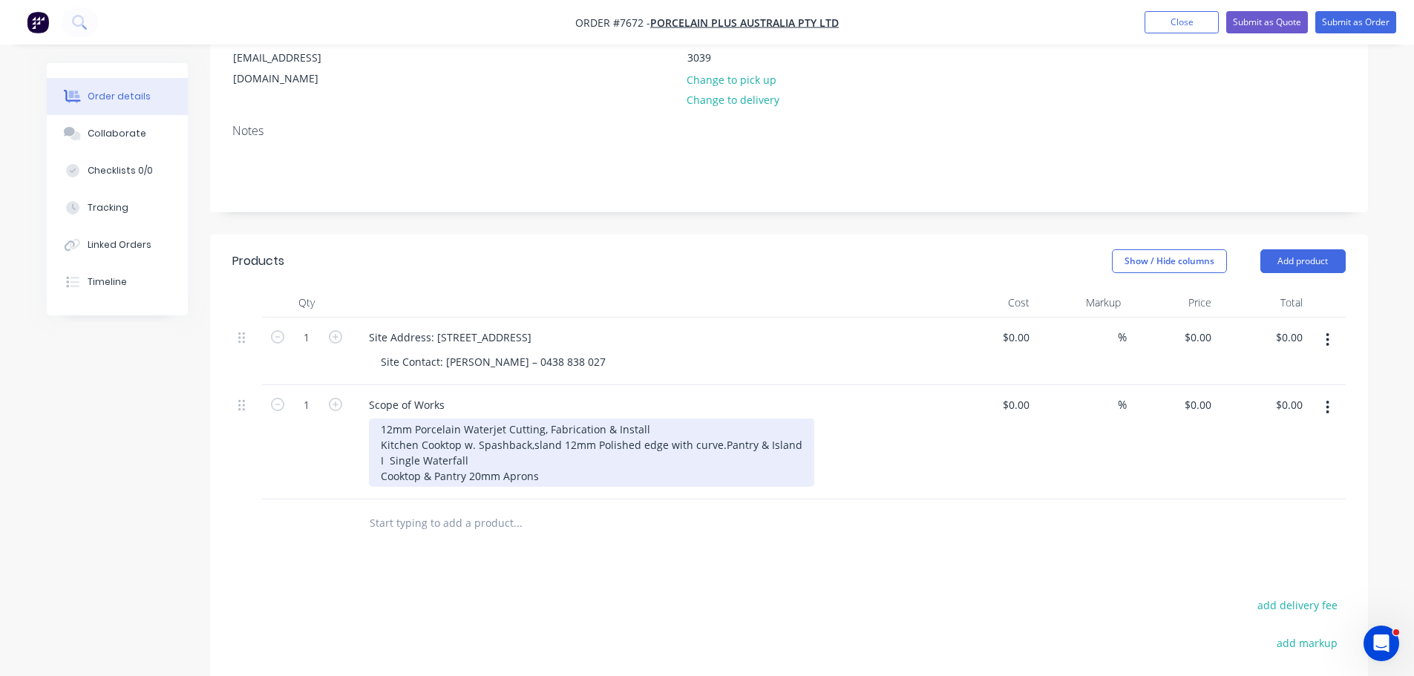
click at [517, 467] on div "12mm Porcelain Waterjet Cutting, Fabrication & Install Kitchen Cooktop w. Spash…" at bounding box center [591, 453] width 445 height 68
drag, startPoint x: 393, startPoint y: 487, endPoint x: 372, endPoint y: 487, distance: 20.8
click at [372, 487] on div "12mm Porcelain Waterjet Cutting, Fabrication & Install Kitchen Cooktop w. Spash…" at bounding box center [591, 453] width 445 height 68
click at [383, 487] on div "12mm Porcelain Waterjet Cutting, Fabrication & Install Kitchen Cooktop w. Spash…" at bounding box center [591, 453] width 445 height 68
drag, startPoint x: 386, startPoint y: 487, endPoint x: 369, endPoint y: 485, distance: 17.2
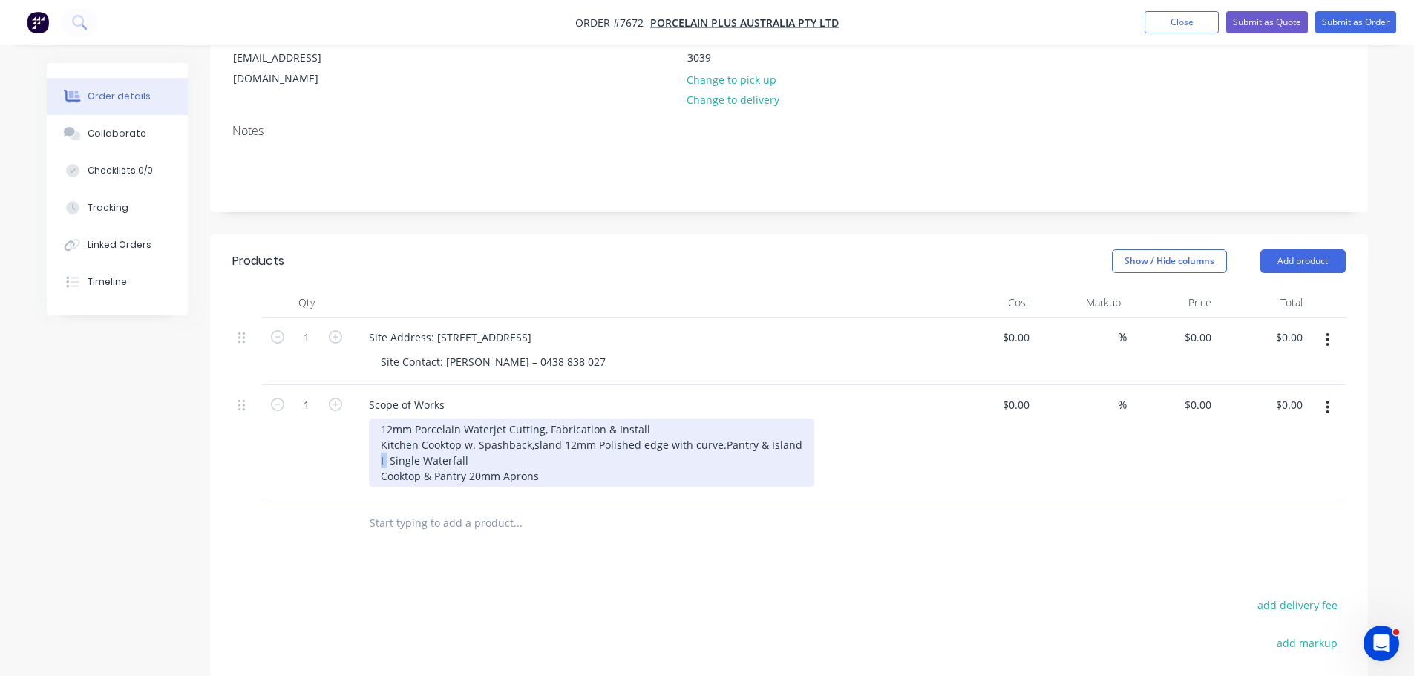
click at [369, 485] on div "12mm Porcelain Waterjet Cutting, Fabrication & Install Kitchen Cooktop w. Spash…" at bounding box center [591, 453] width 445 height 68
click at [551, 441] on div "12mm Porcelain Waterjet Cutting, Fabrication & Install Kitchen Cooktop w. Spash…" at bounding box center [591, 453] width 445 height 68
click at [462, 442] on div "12mm Porcelain Waterjet Cutting, Fabrication & Install Kitchen Cooktop w. Spash…" at bounding box center [590, 453] width 443 height 68
click at [379, 459] on div "12mm Porcelain Waterjet Cutting, Fabrication & Install Kitchen Cooktop 20mm apr…" at bounding box center [626, 453] width 515 height 68
drag, startPoint x: 459, startPoint y: 470, endPoint x: 413, endPoint y: 474, distance: 47.0
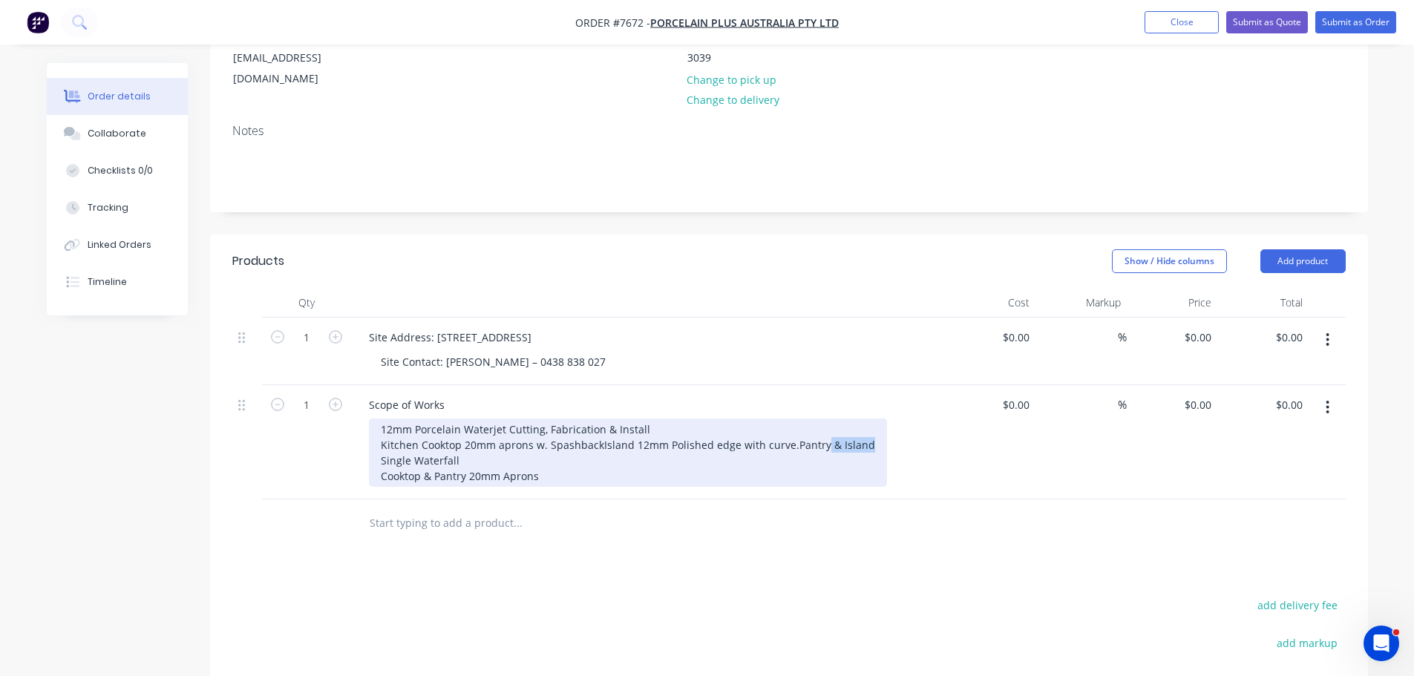
click at [413, 474] on div "12mm Porcelain Waterjet Cutting, Fabrication & Install Kitchen Cooktop 20mm apr…" at bounding box center [628, 453] width 518 height 68
drag, startPoint x: 462, startPoint y: 489, endPoint x: 374, endPoint y: 484, distance: 87.7
click at [374, 484] on div "12mm Porcelain Waterjet Cutting, Fabrication & Install Kitchen Cooktop 20mm apr…" at bounding box center [644, 453] width 550 height 68
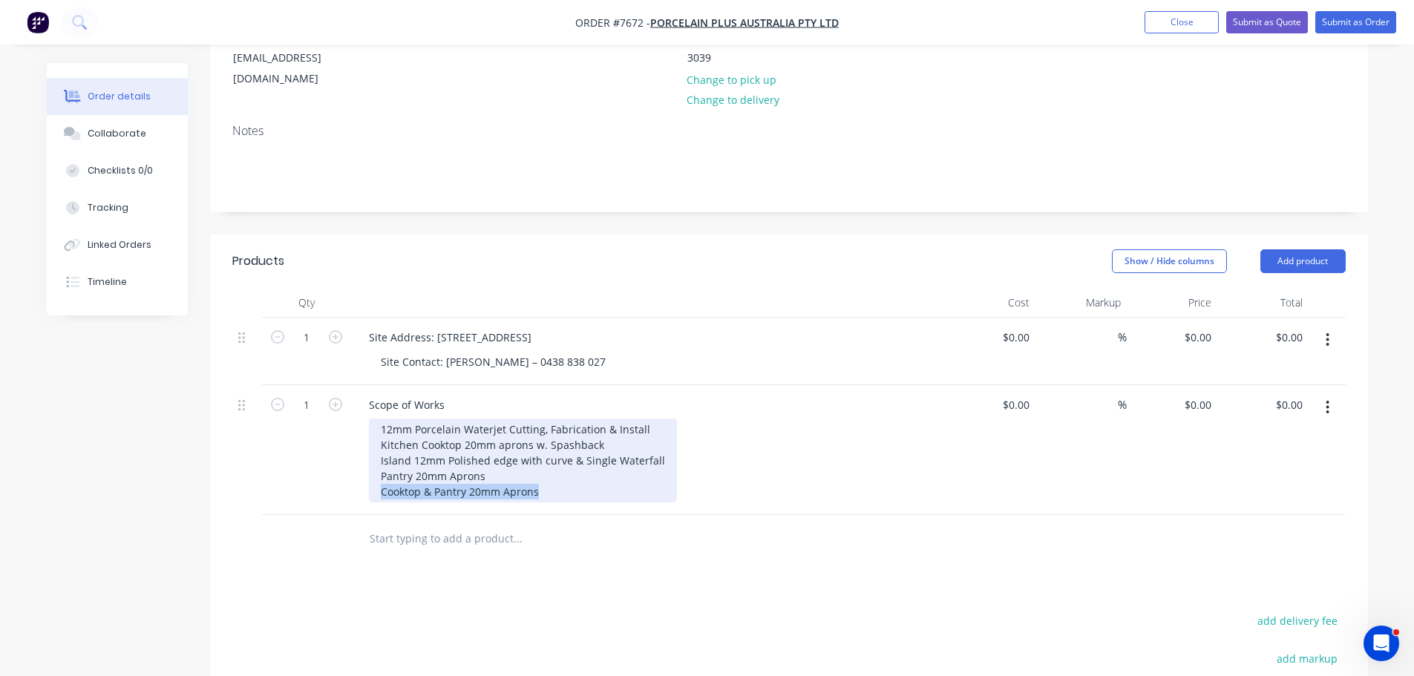
drag, startPoint x: 520, startPoint y: 503, endPoint x: 311, endPoint y: 511, distance: 209.5
click at [324, 506] on div "1 Scope of Works 12mm Porcelain Waterjet Cutting, Fabrication & Install Kitchen…" at bounding box center [788, 450] width 1113 height 130
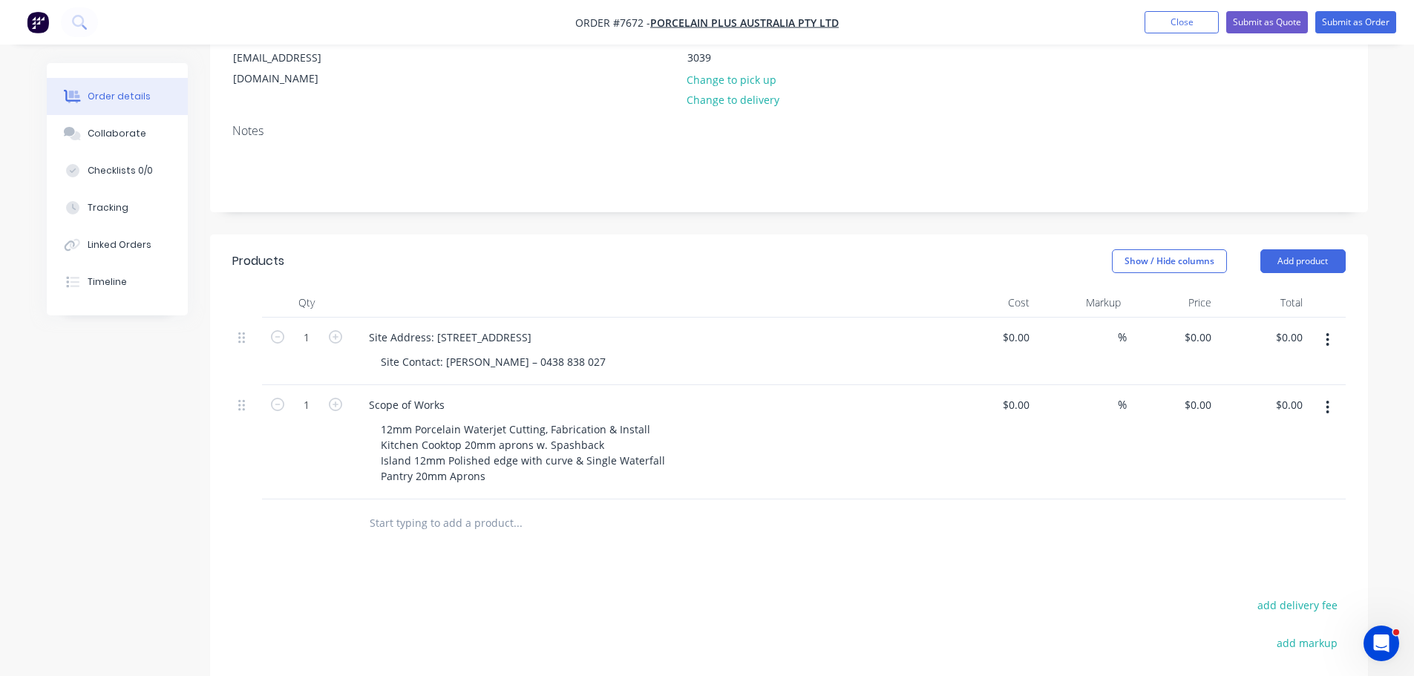
click at [420, 513] on input "text" at bounding box center [517, 523] width 297 height 30
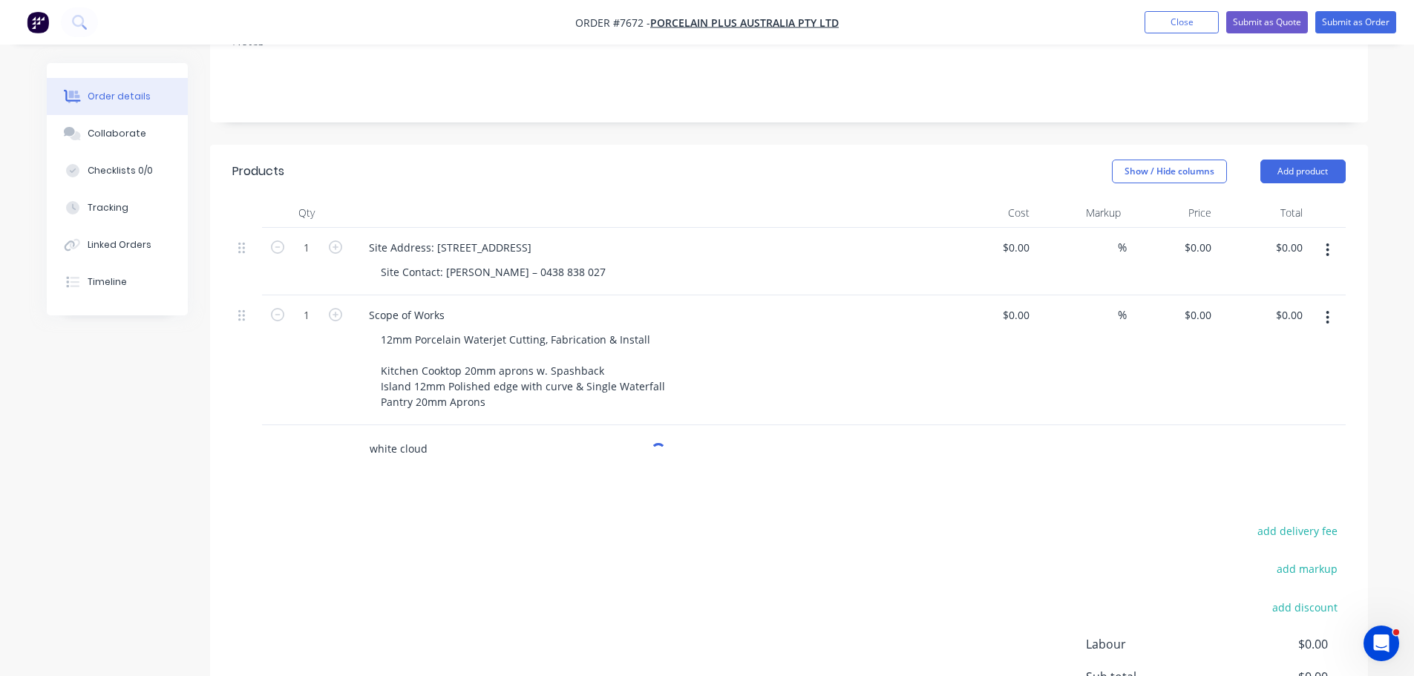
scroll to position [468, 0]
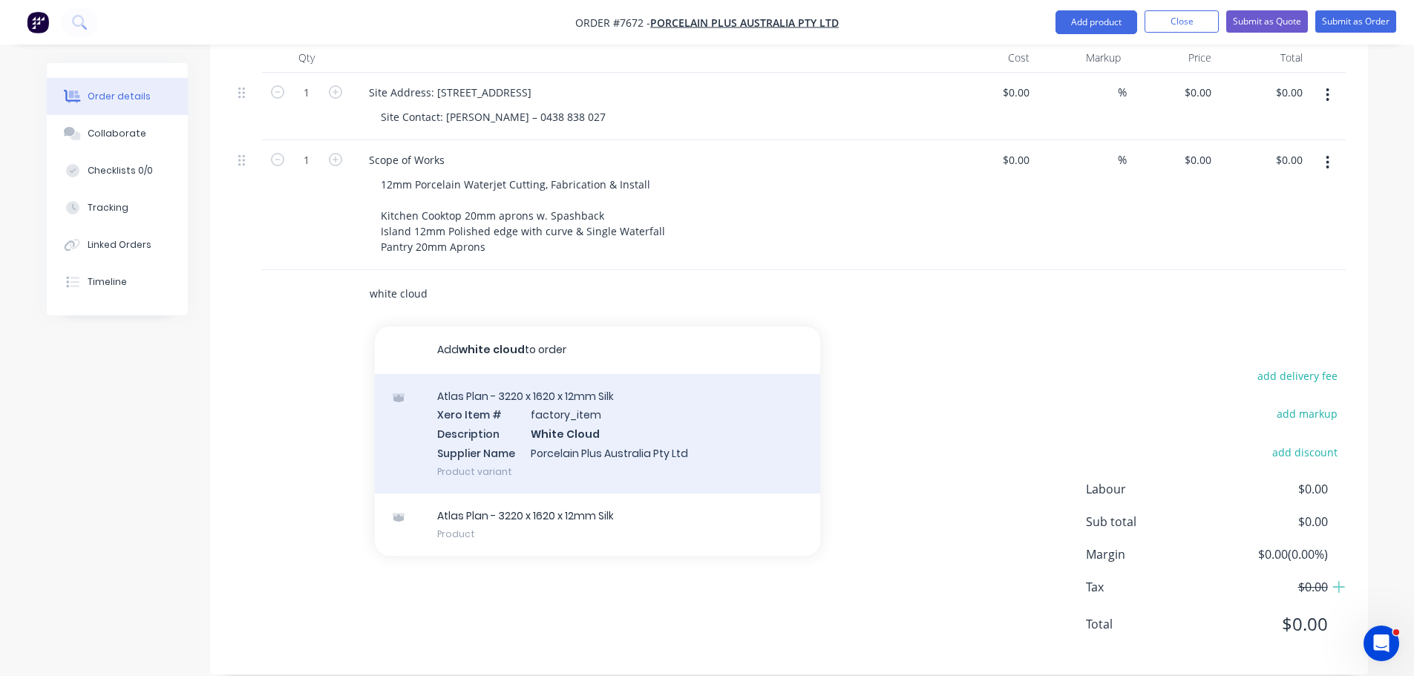
type input "white cloud"
click at [537, 396] on div "Atlas Plan - 3220 x 1620 x 12mm Silk Xero Item # factory_item Description White…" at bounding box center [597, 434] width 445 height 120
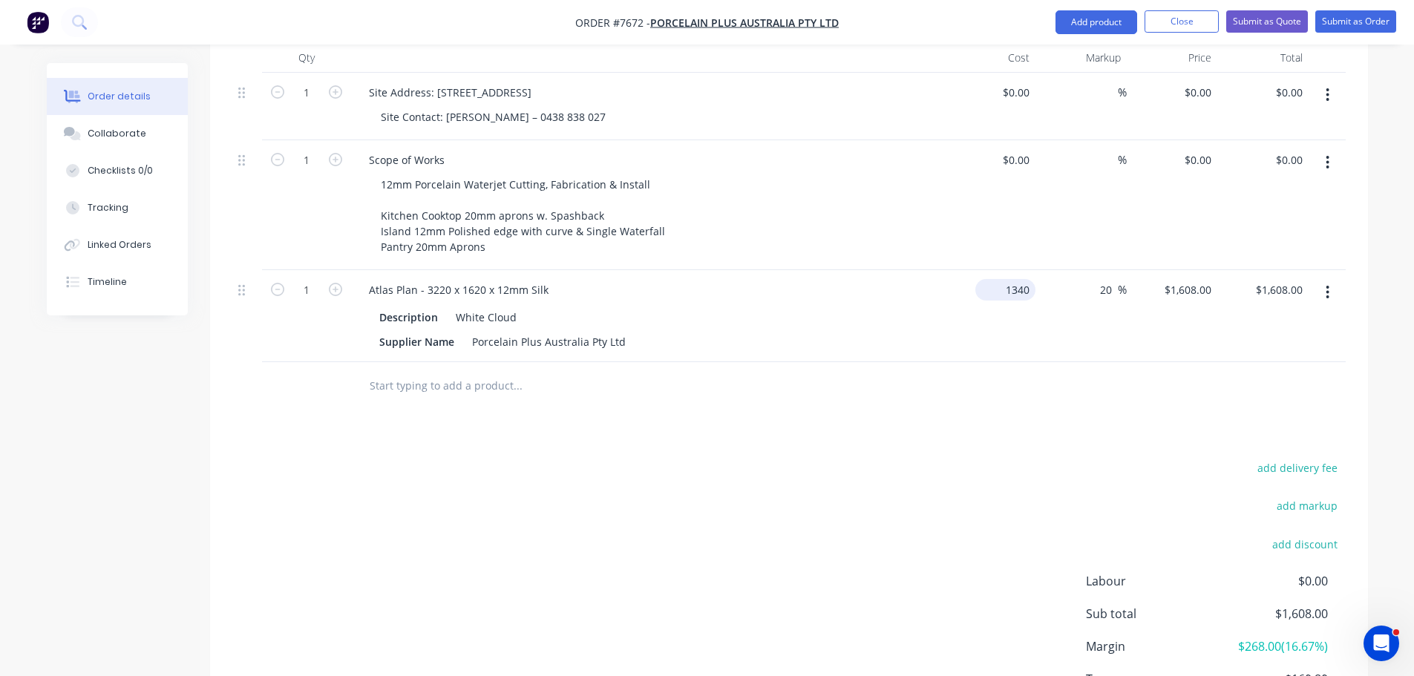
click at [1005, 279] on input "1340" at bounding box center [1008, 290] width 54 height 22
type input "$0.00"
type input "0"
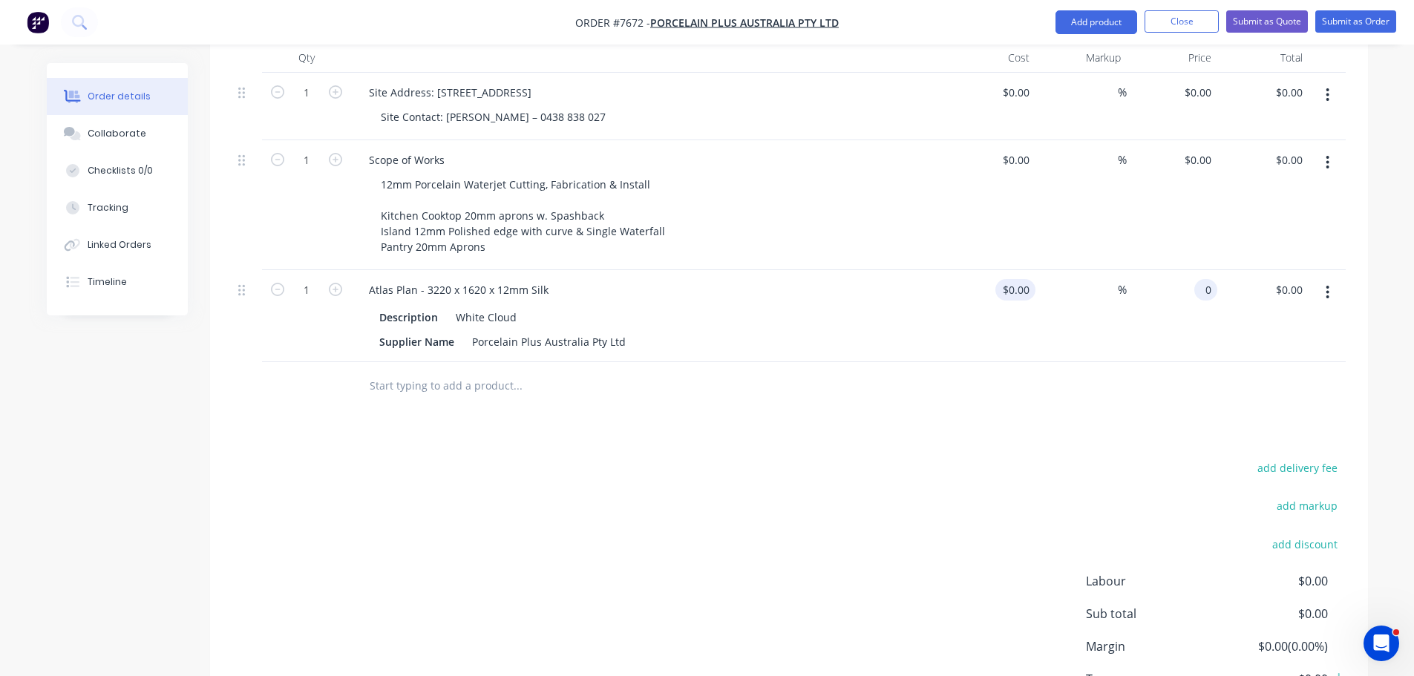
type input "$0.00"
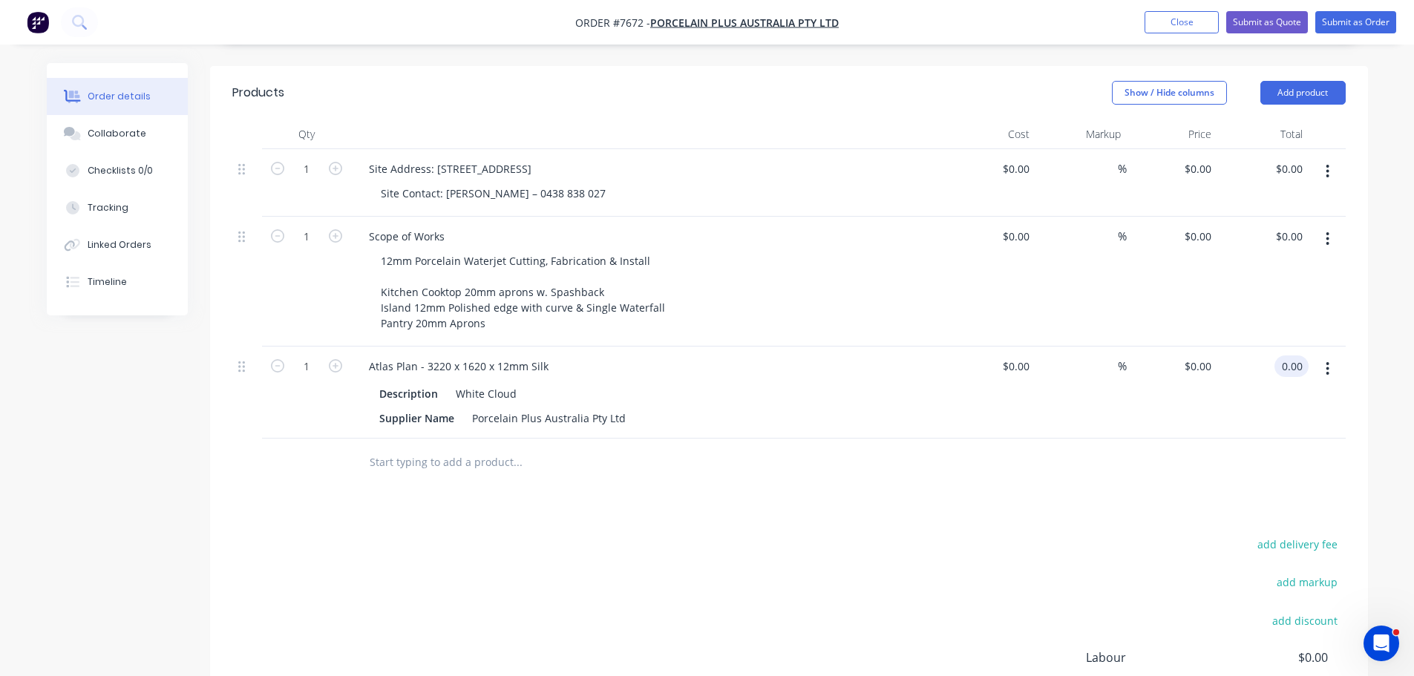
scroll to position [393, 0]
type input "$0.00"
click at [454, 445] on input "text" at bounding box center [517, 460] width 297 height 30
type input "a"
type input "vasari"
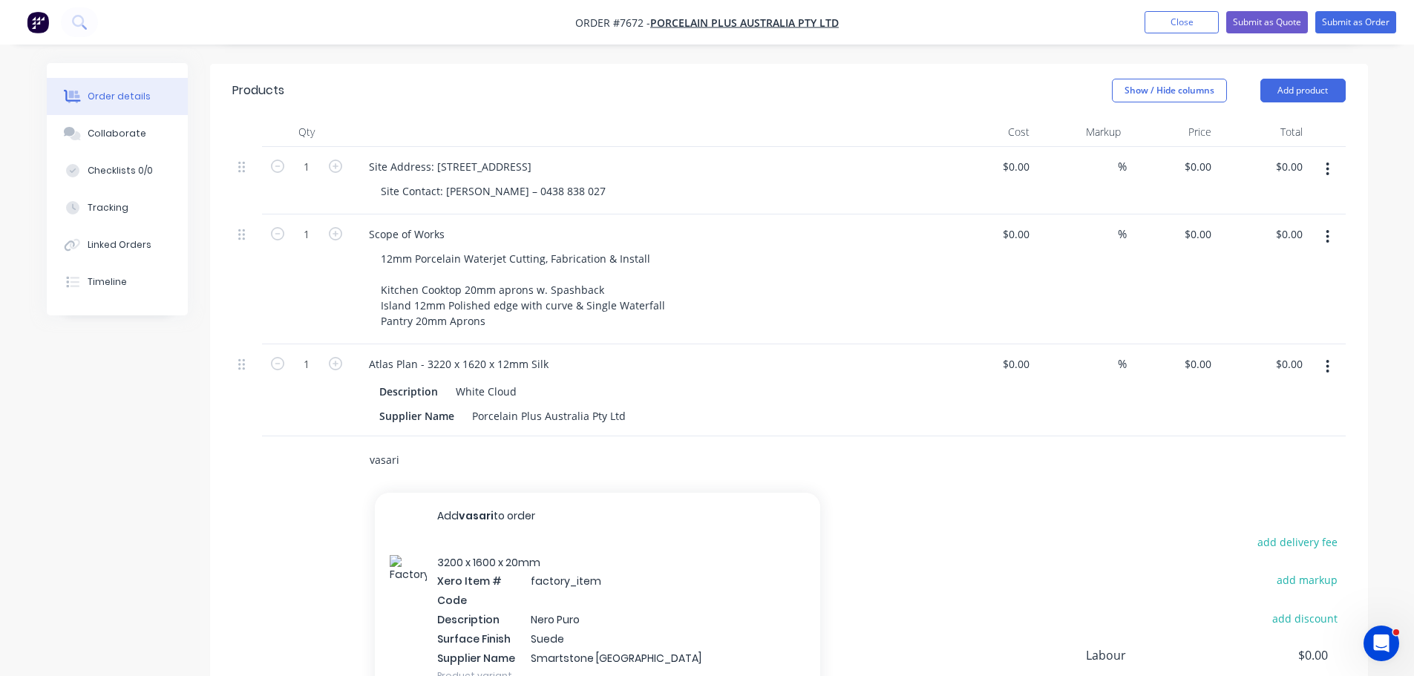
click at [490, 446] on input "vasari" at bounding box center [517, 460] width 297 height 30
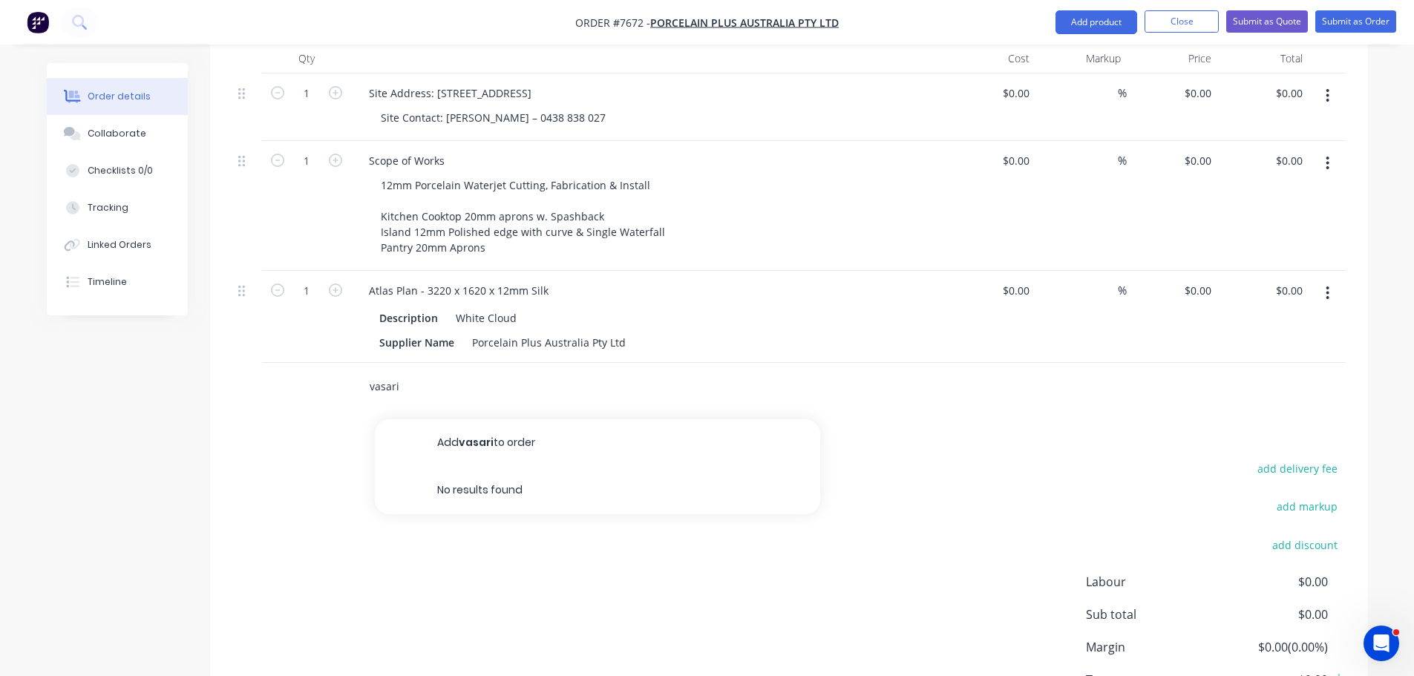
scroll to position [468, 0]
drag, startPoint x: 428, startPoint y: 369, endPoint x: 286, endPoint y: 379, distance: 142.8
click at [306, 374] on div "vasari Add vasari to order No results found" at bounding box center [788, 386] width 1113 height 48
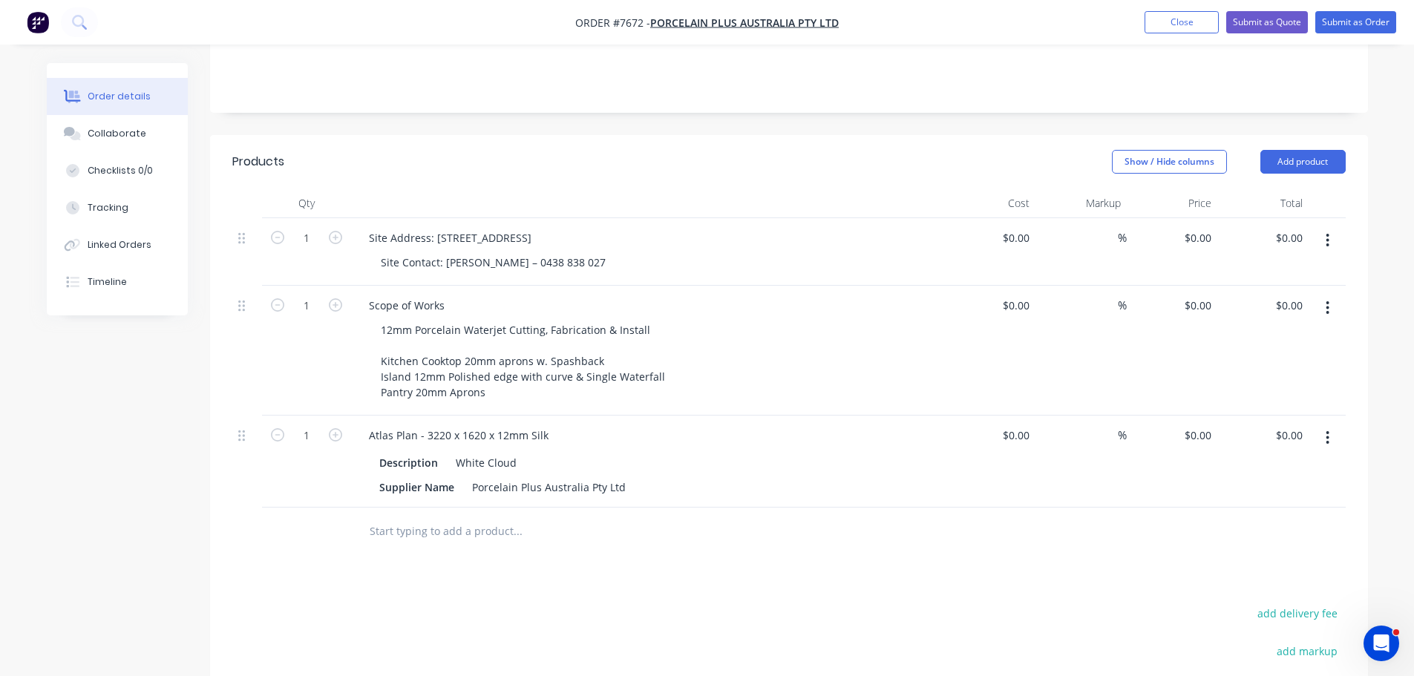
scroll to position [22, 0]
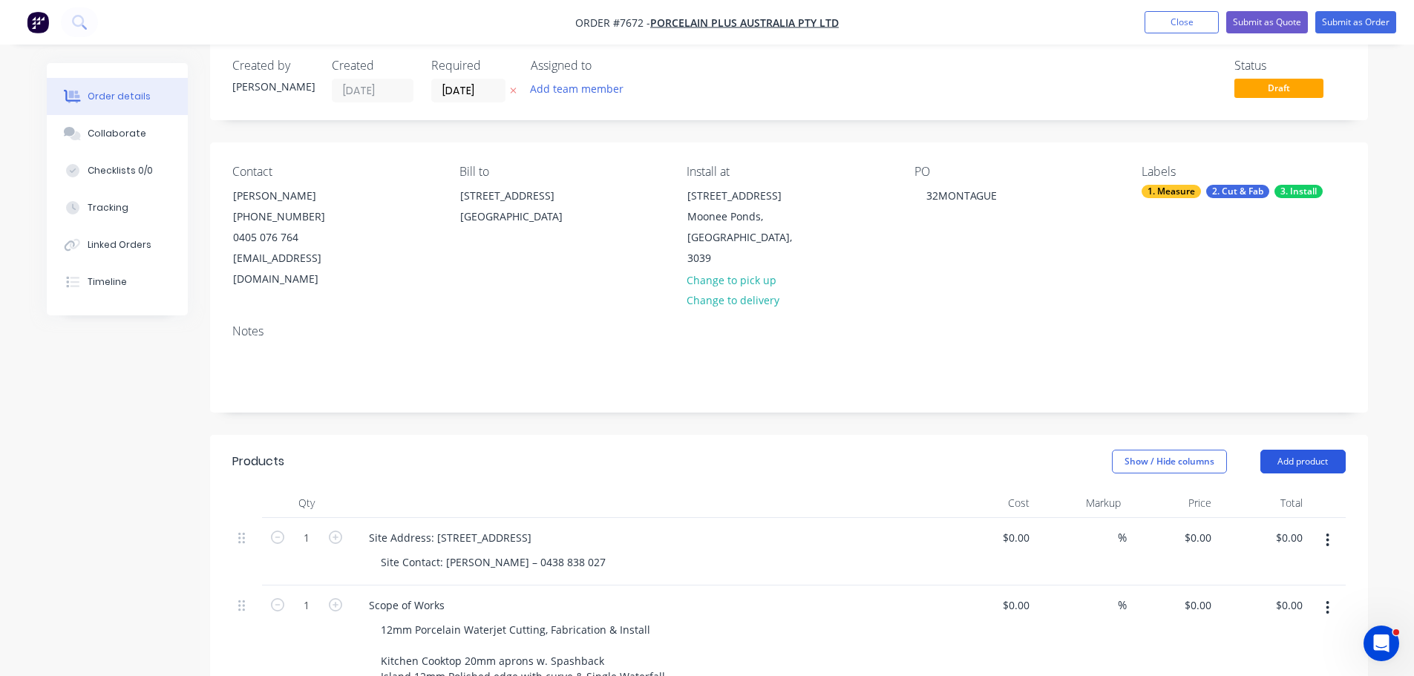
click at [1312, 450] on button "Add product" at bounding box center [1302, 462] width 85 height 24
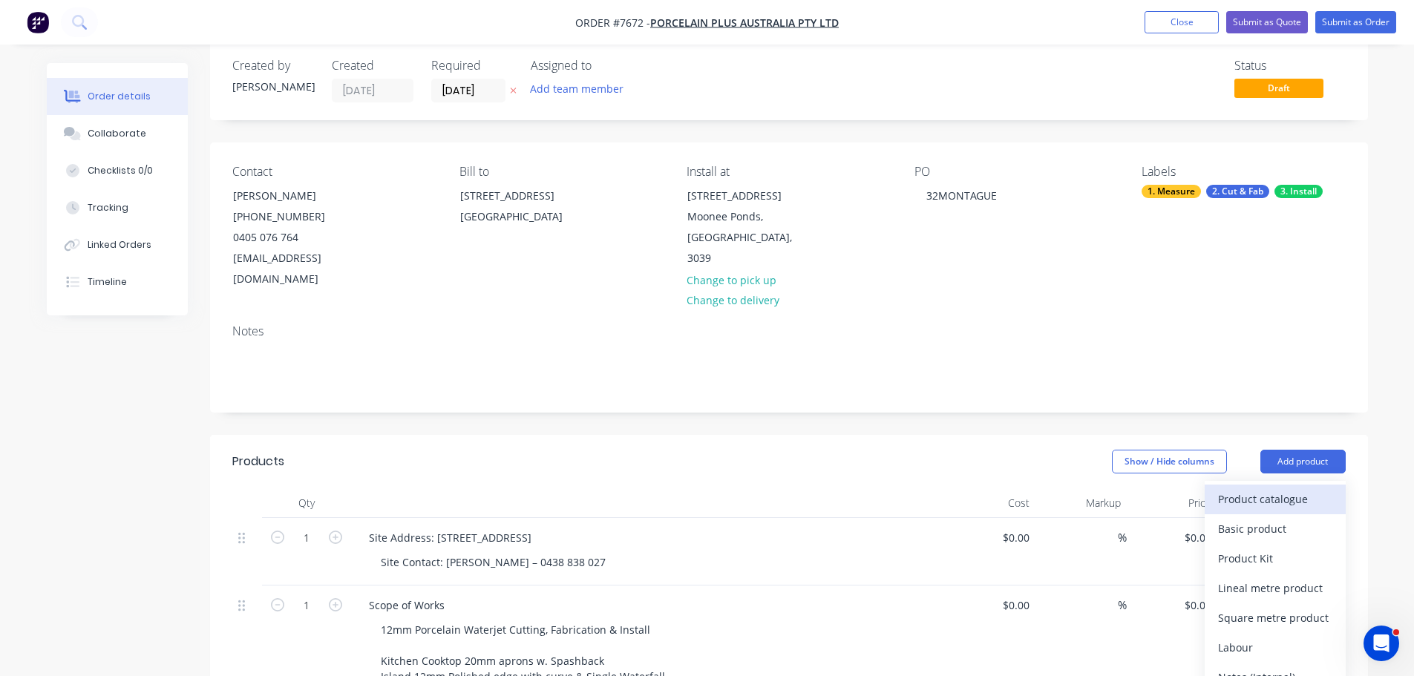
click at [1254, 488] on div "Product catalogue" at bounding box center [1275, 499] width 114 height 22
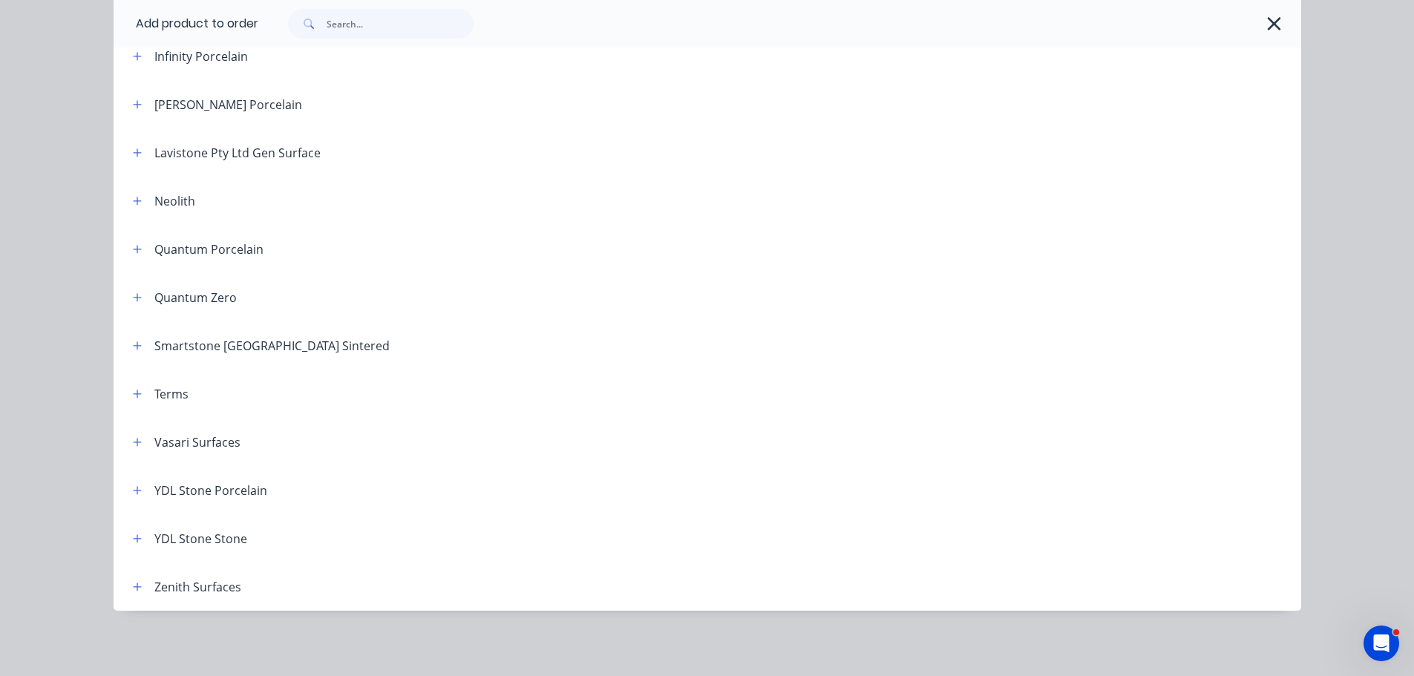
scroll to position [393, 0]
click at [132, 449] on button "button" at bounding box center [137, 442] width 19 height 19
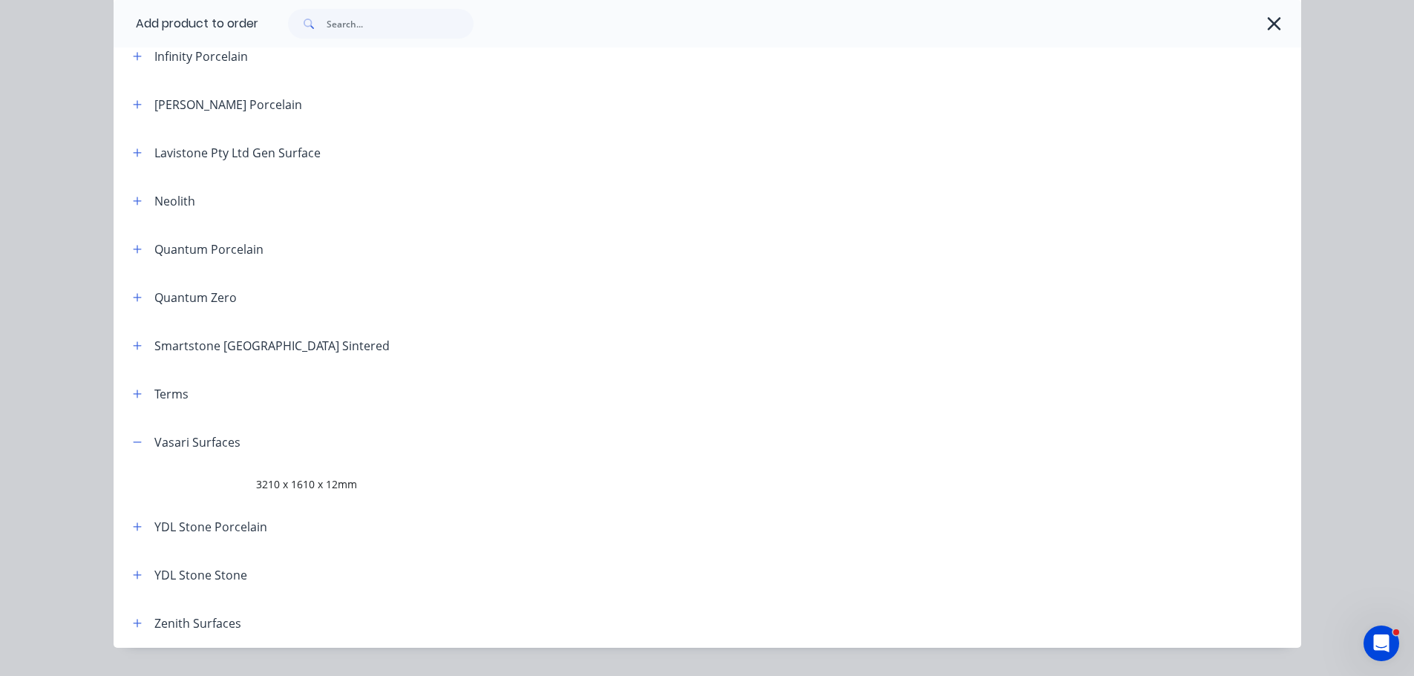
scroll to position [698, 0]
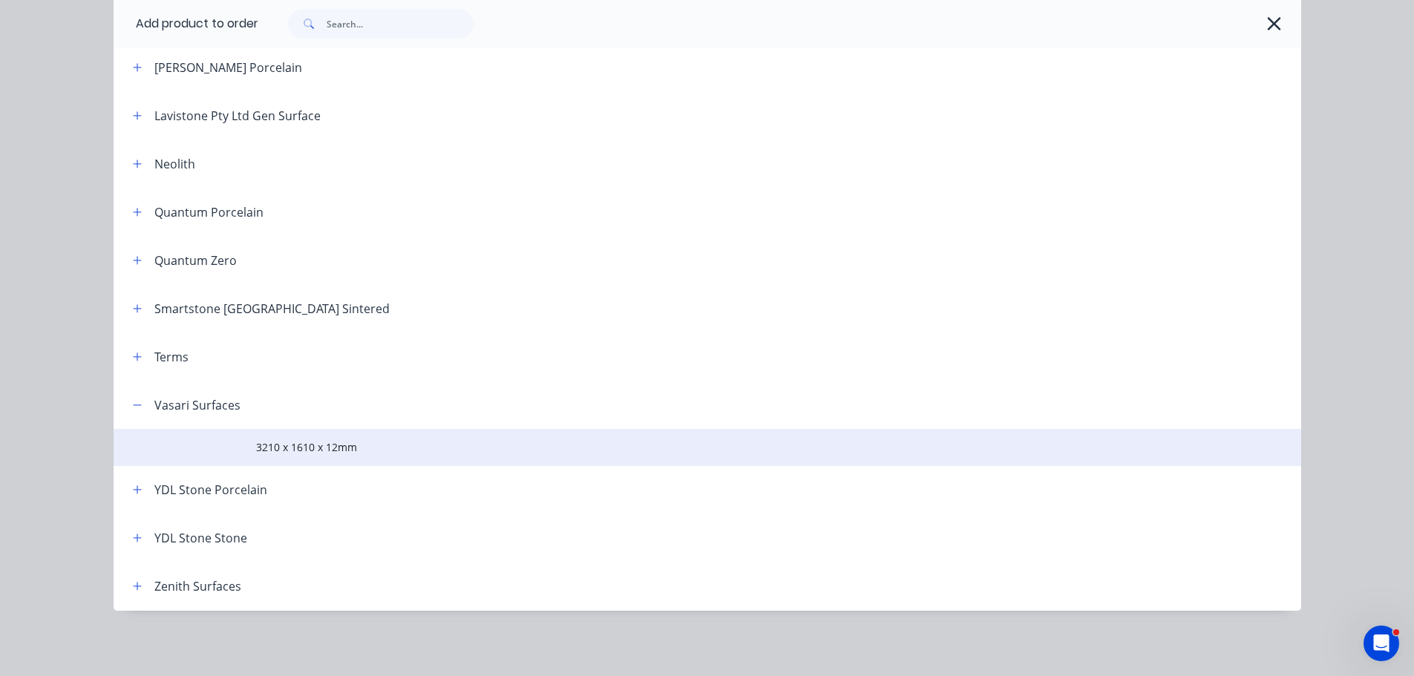
click at [317, 449] on span "3210 x 1610 x 12mm" at bounding box center [674, 447] width 836 height 16
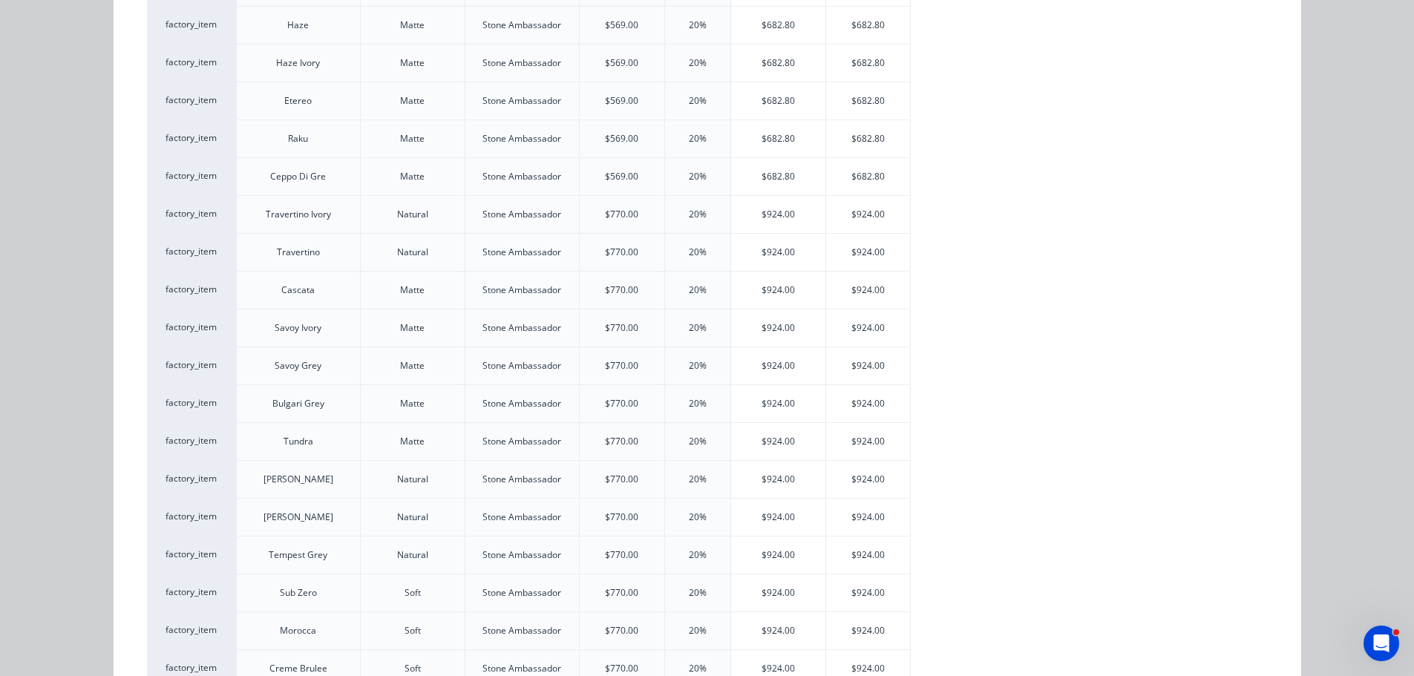
scroll to position [297, 0]
click at [853, 481] on div "$924.00" at bounding box center [868, 478] width 84 height 37
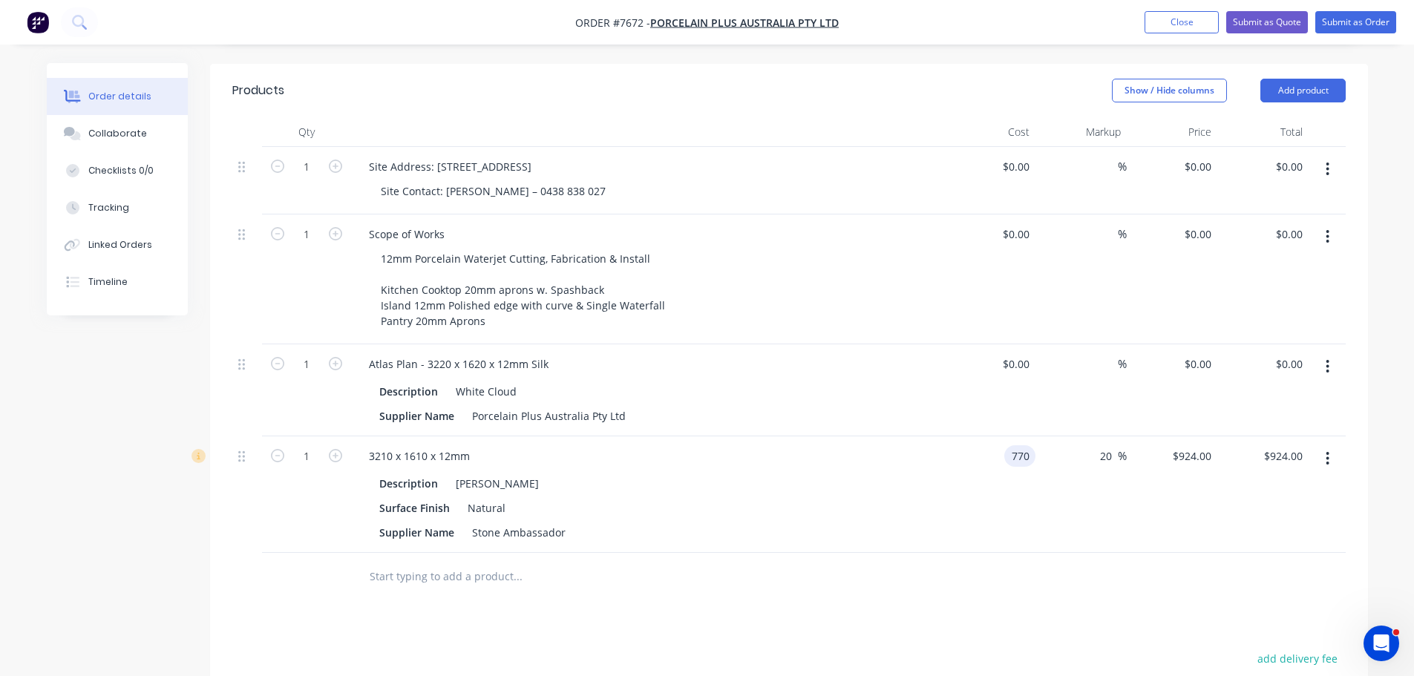
click at [1016, 445] on input "770" at bounding box center [1022, 456] width 25 height 22
type input "$0.00"
type input "0"
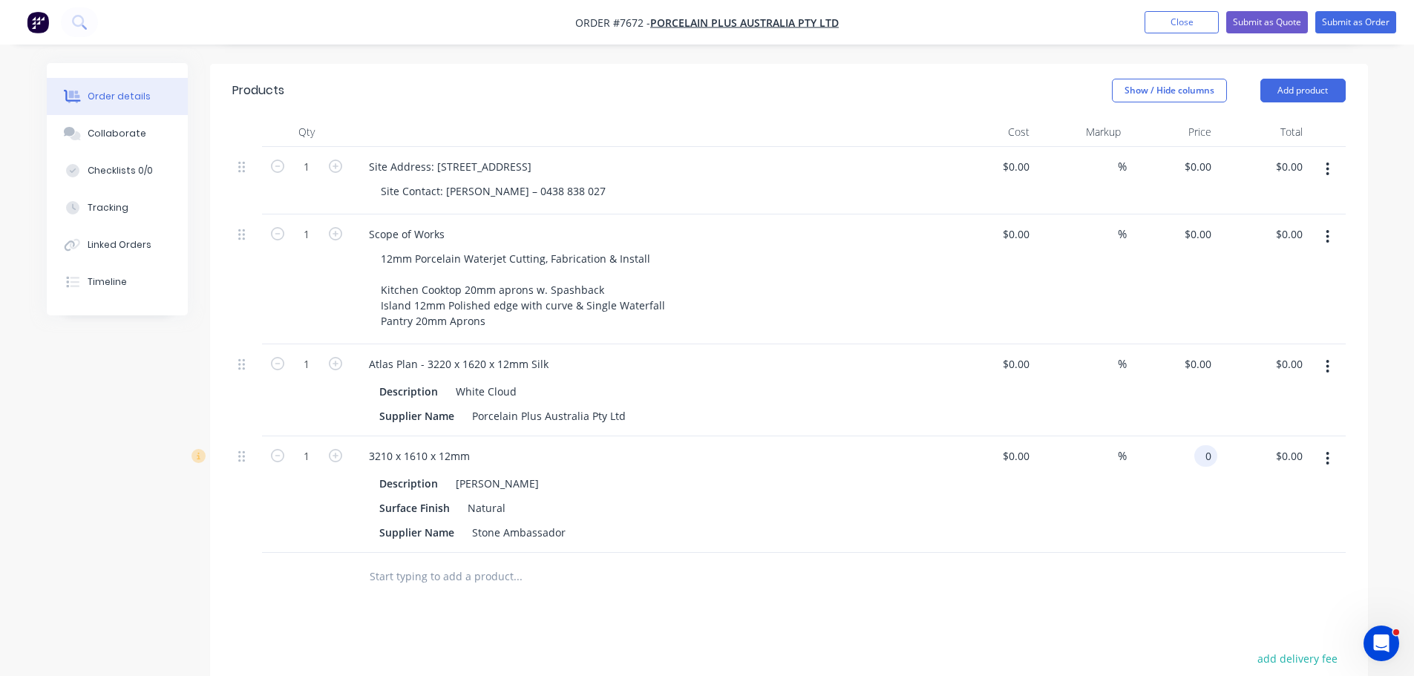
type input "$0.00"
click at [765, 566] on div at bounding box center [579, 577] width 445 height 30
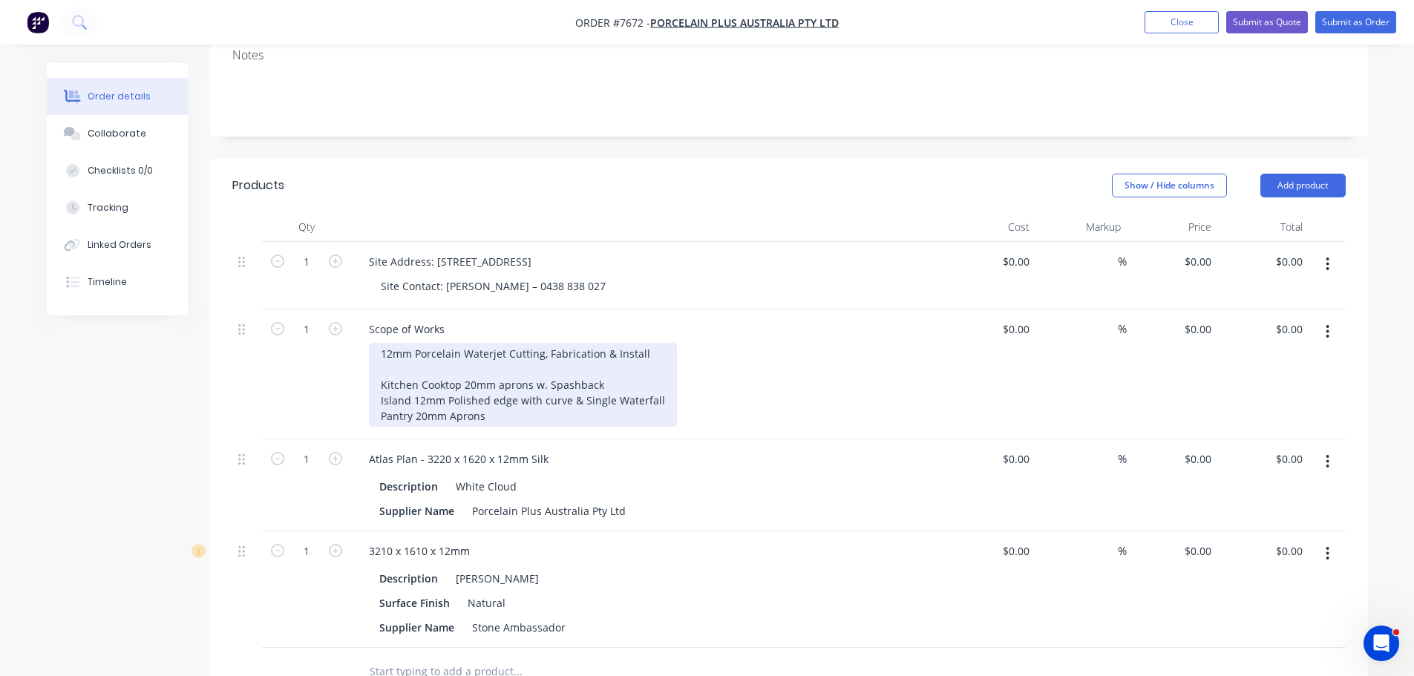
scroll to position [393, 0]
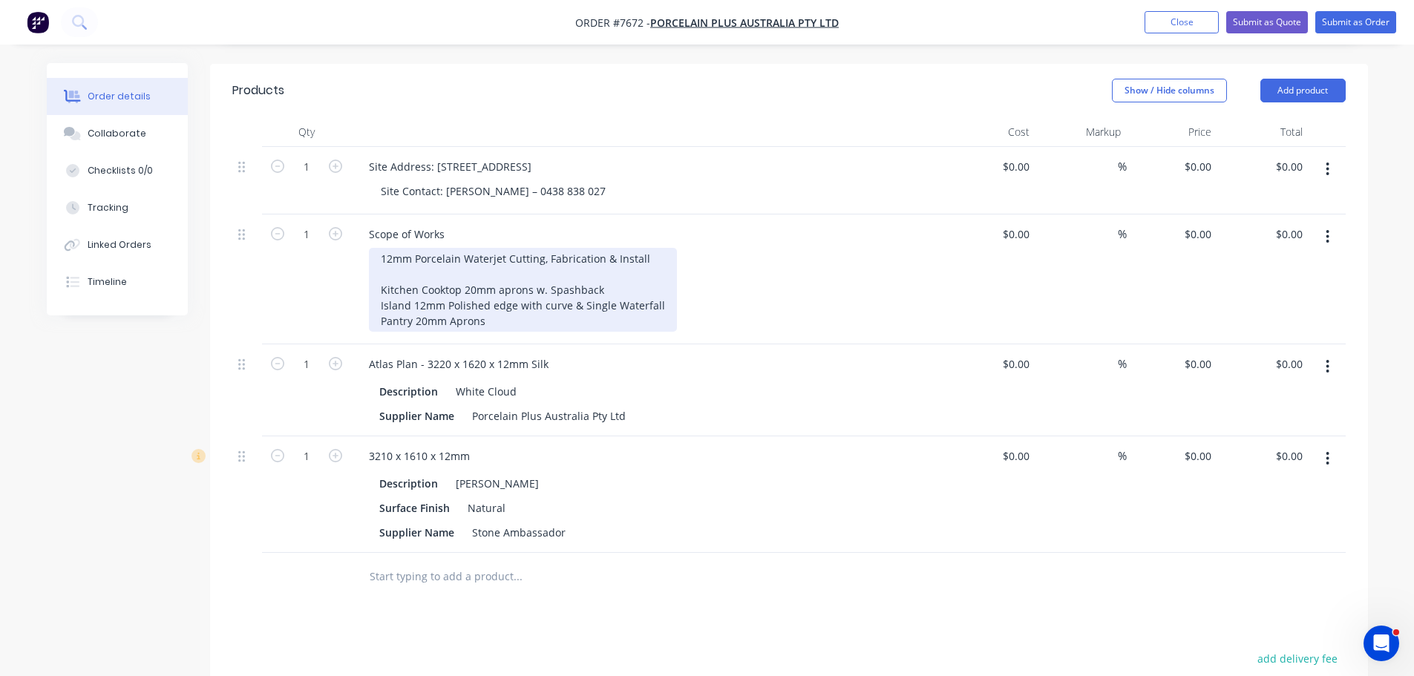
click at [552, 301] on div "12mm Porcelain Waterjet Cutting, Fabrication & Install Kitchen Cooktop 20mm apr…" at bounding box center [523, 290] width 308 height 84
click at [541, 318] on div "12mm Porcelain Waterjet Cutting, Fabrication & Install atlasPLAN White Cloud 12…" at bounding box center [523, 290] width 308 height 84
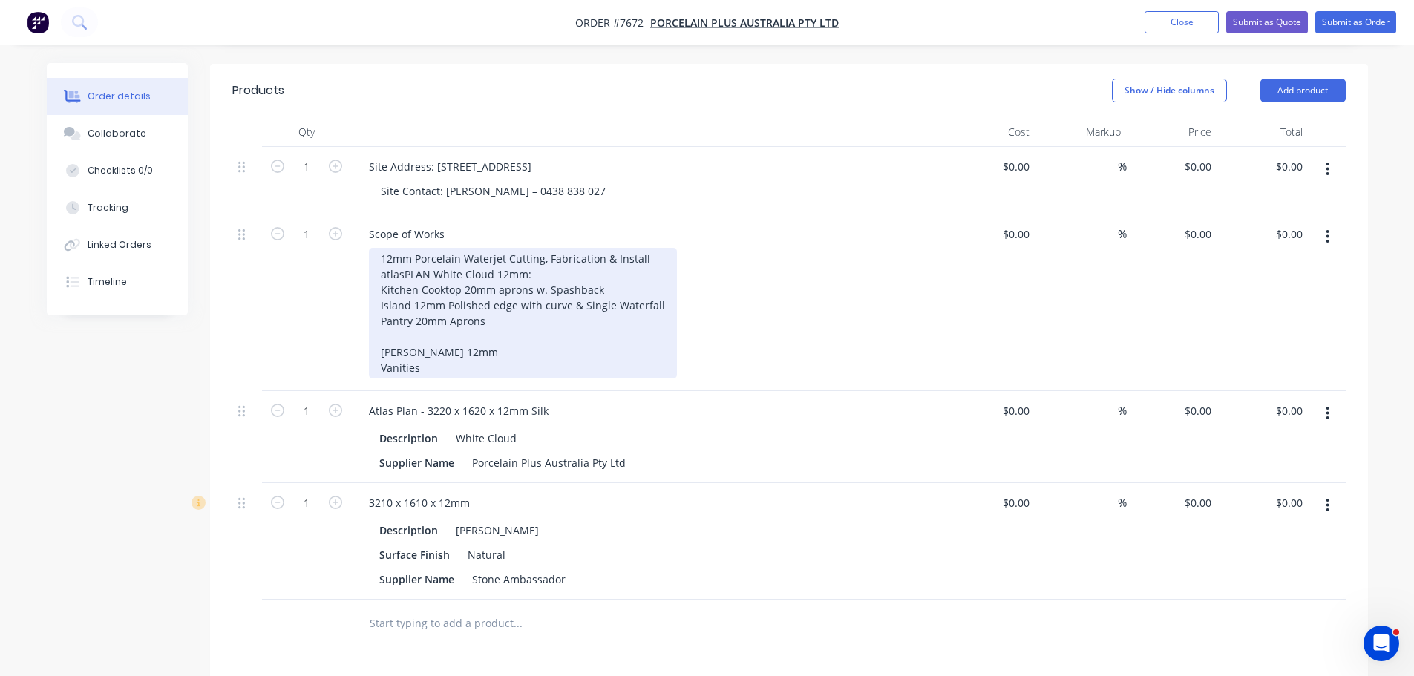
click at [481, 356] on div "12mm Porcelain Waterjet Cutting, Fabrication & Install atlasPLAN White Cloud 12…" at bounding box center [523, 313] width 308 height 131
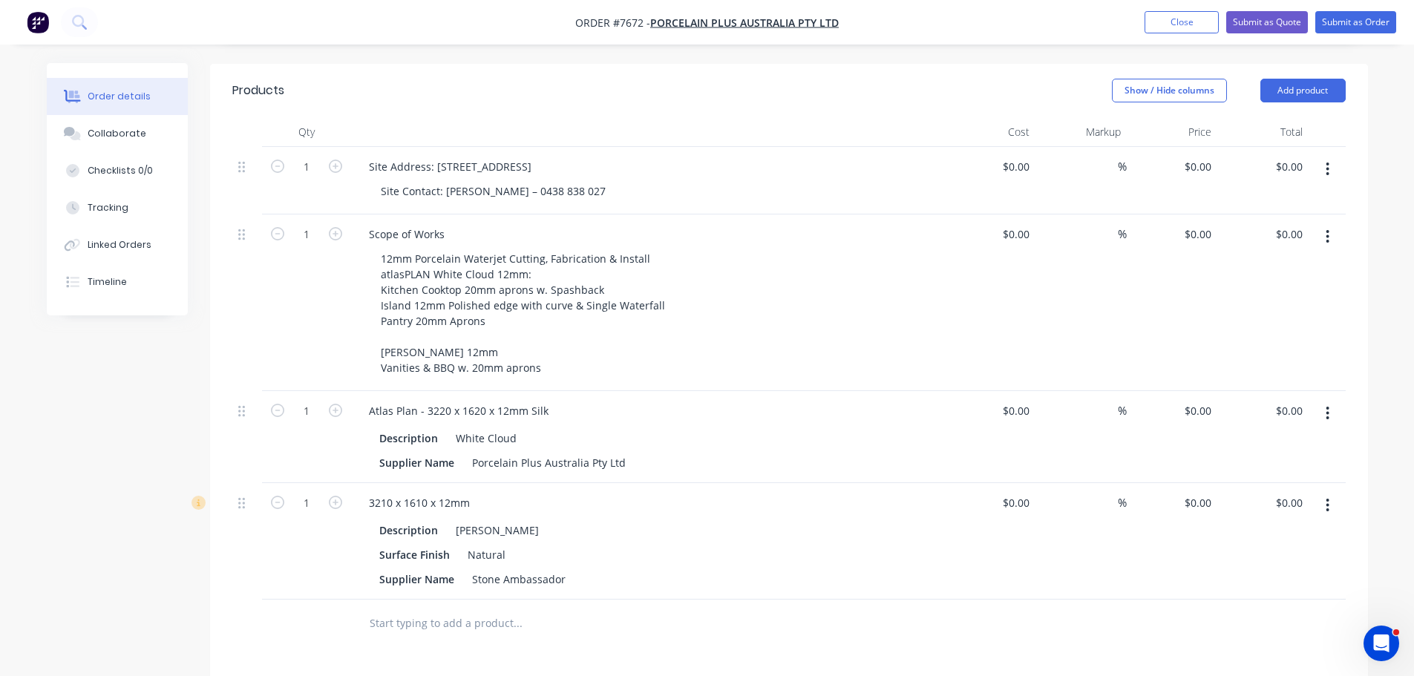
click at [796, 363] on div "12mm Porcelain Waterjet Cutting, Fabrication & Install atlasPLAN White Cloud 12…" at bounding box center [654, 313] width 570 height 131
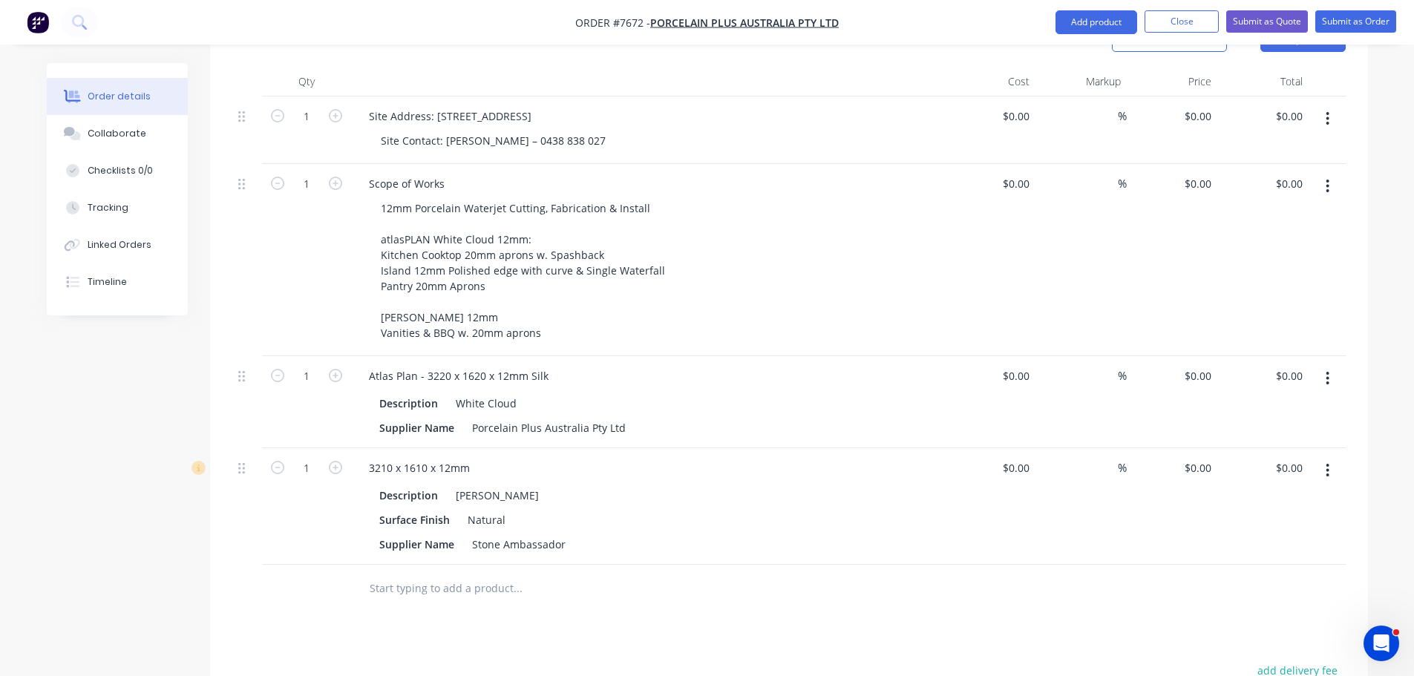
scroll to position [542, 0]
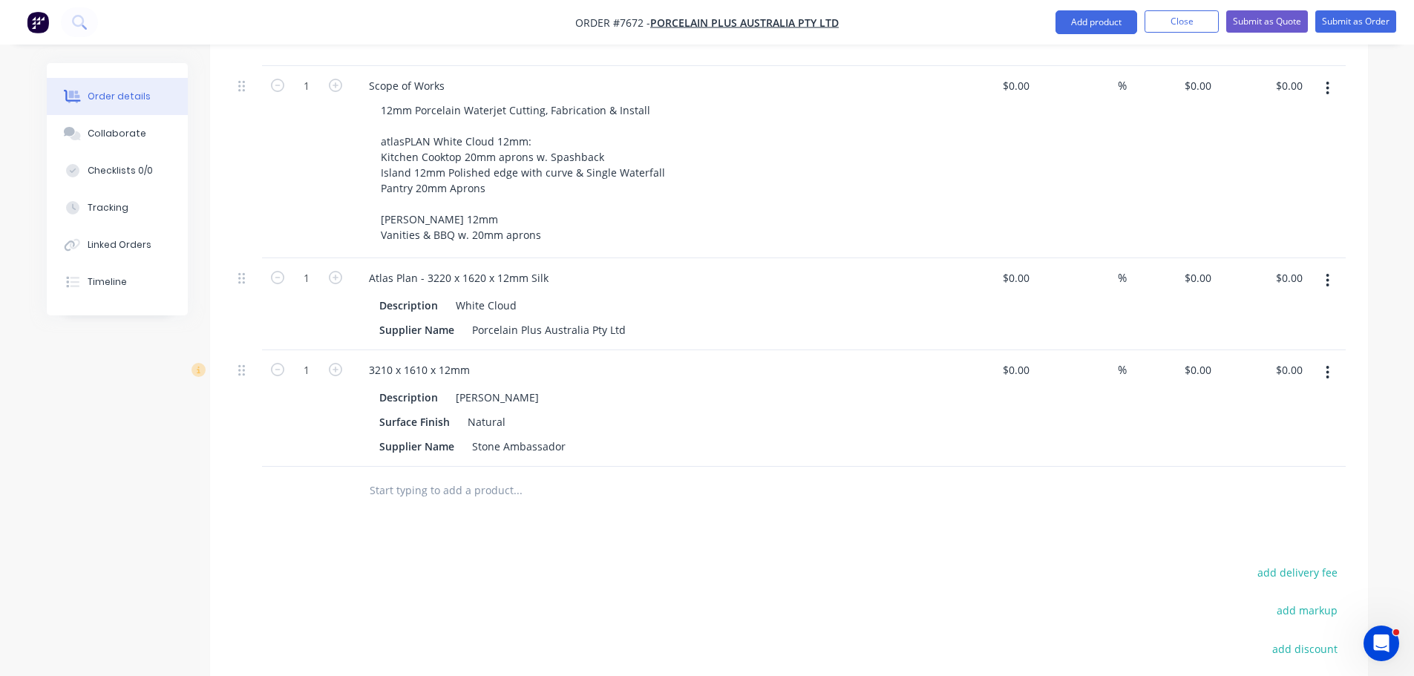
click at [607, 508] on div "Products Show / Hide columns Add product Qty Cost Markup Price Total 1 Site Add…" at bounding box center [789, 393] width 1158 height 956
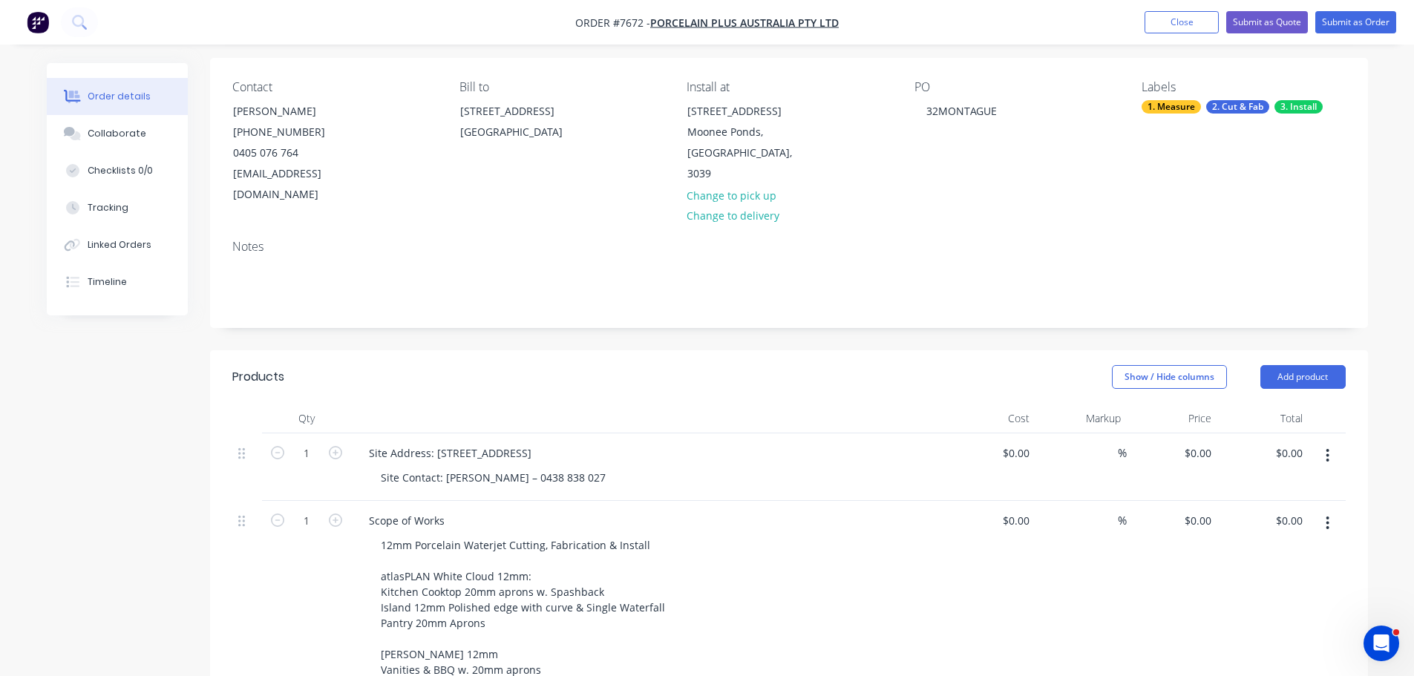
scroll to position [0, 0]
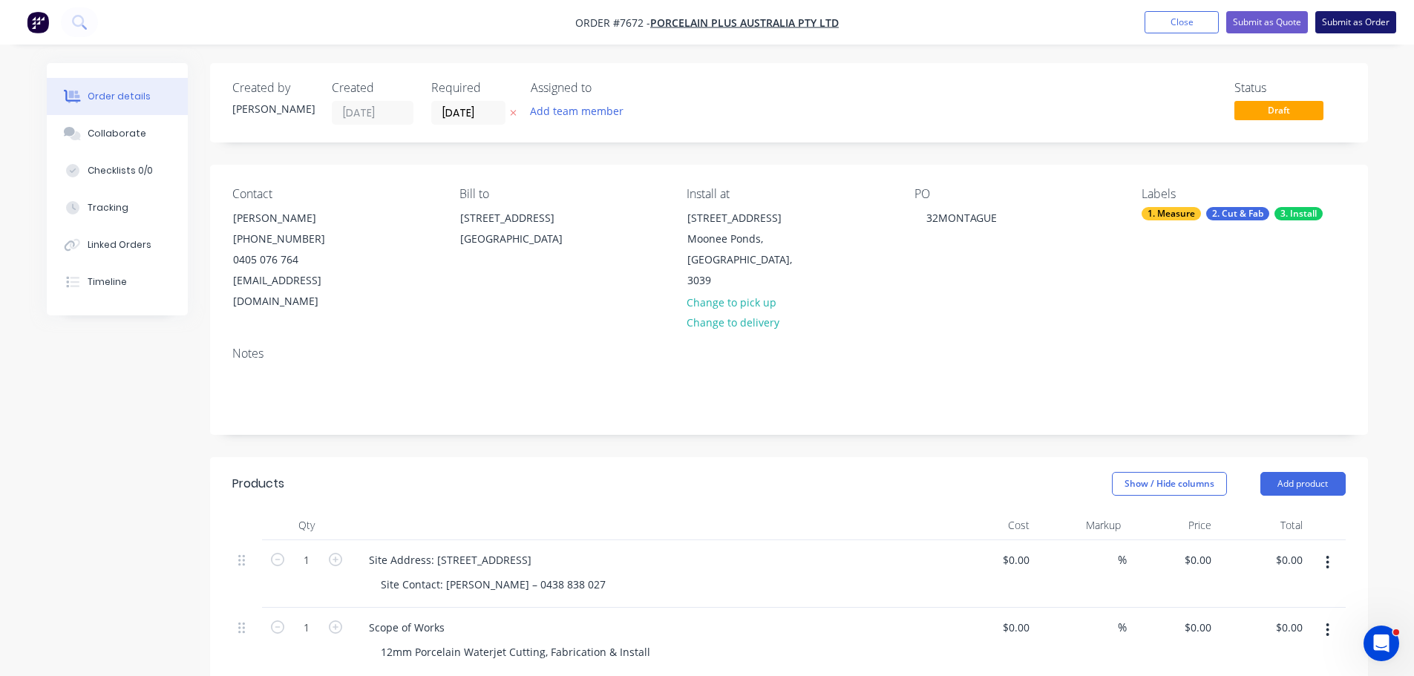
click at [1372, 23] on button "Submit as Order" at bounding box center [1355, 22] width 81 height 22
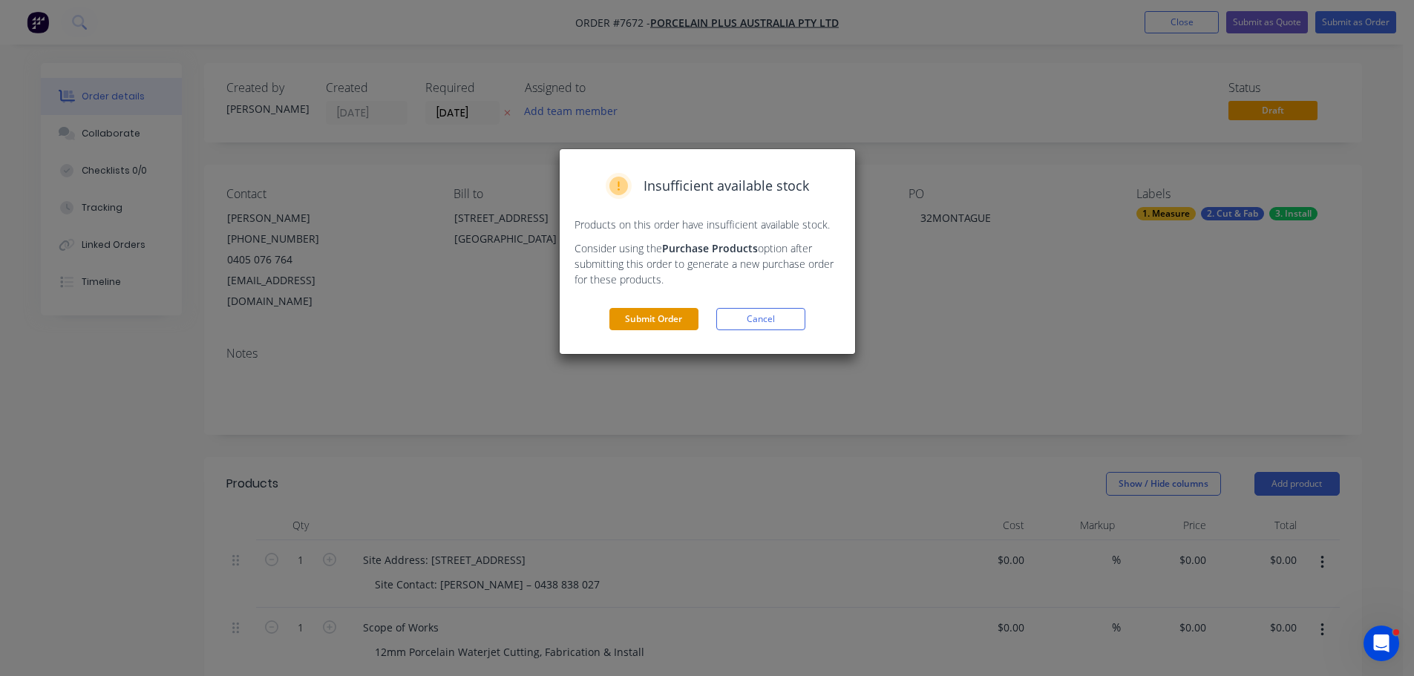
click at [651, 320] on button "Submit Order" at bounding box center [653, 319] width 89 height 22
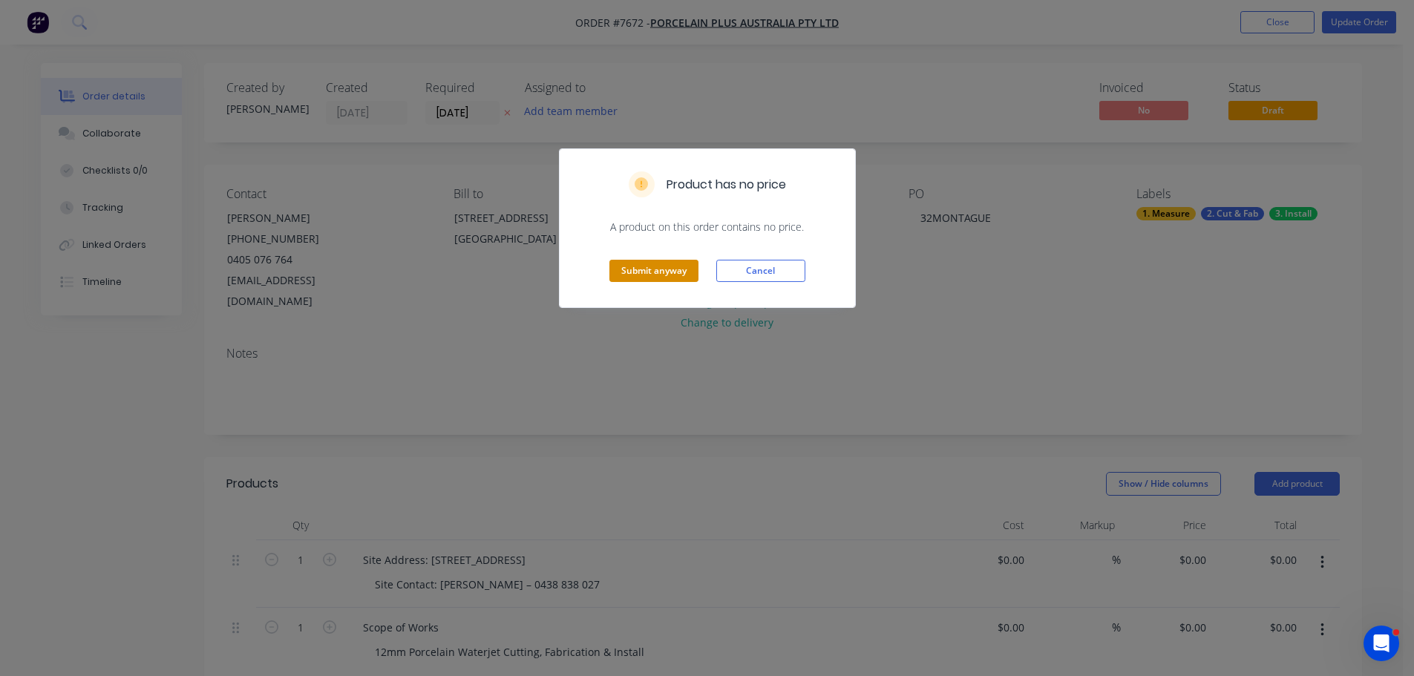
click at [672, 275] on button "Submit anyway" at bounding box center [653, 271] width 89 height 22
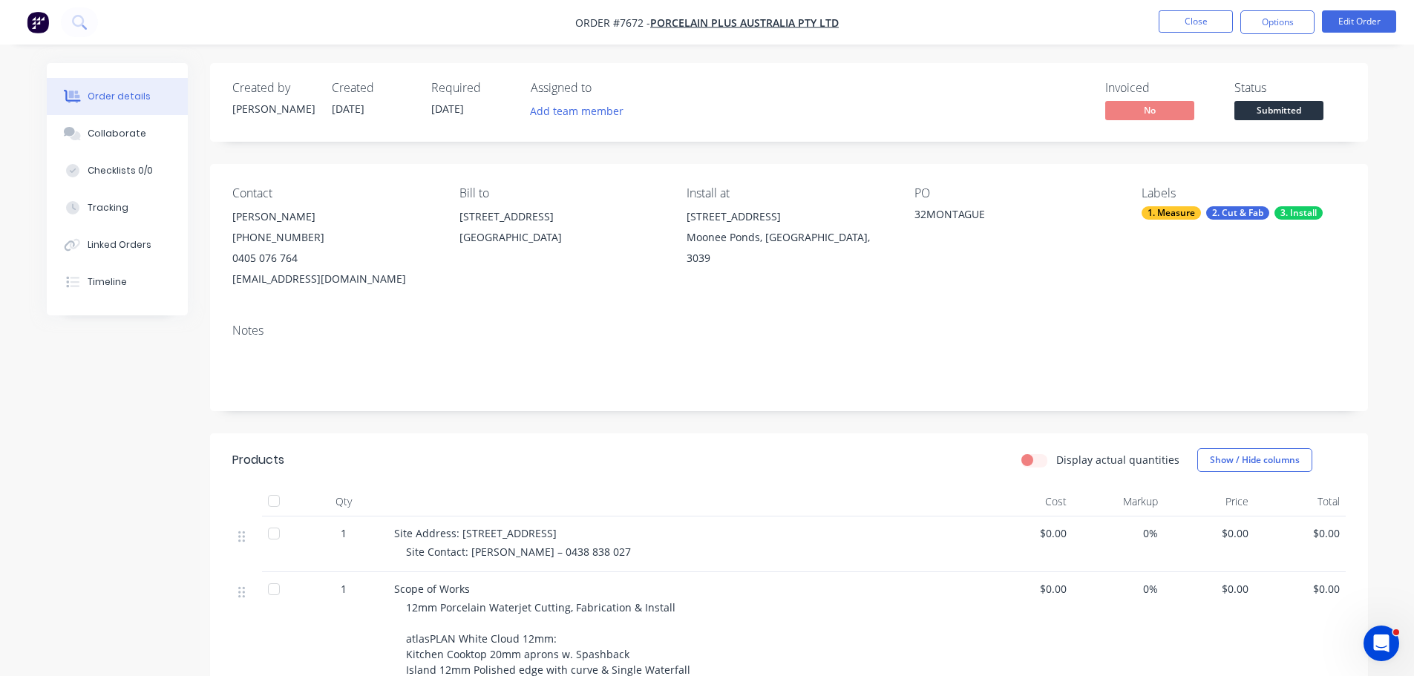
drag, startPoint x: 626, startPoint y: 553, endPoint x: 468, endPoint y: 554, distance: 158.1
click at [468, 554] on div "Site Contact: [PERSON_NAME] – 0438 838 027" at bounding box center [691, 552] width 570 height 16
copy span "[PERSON_NAME] – 0438 838 027"
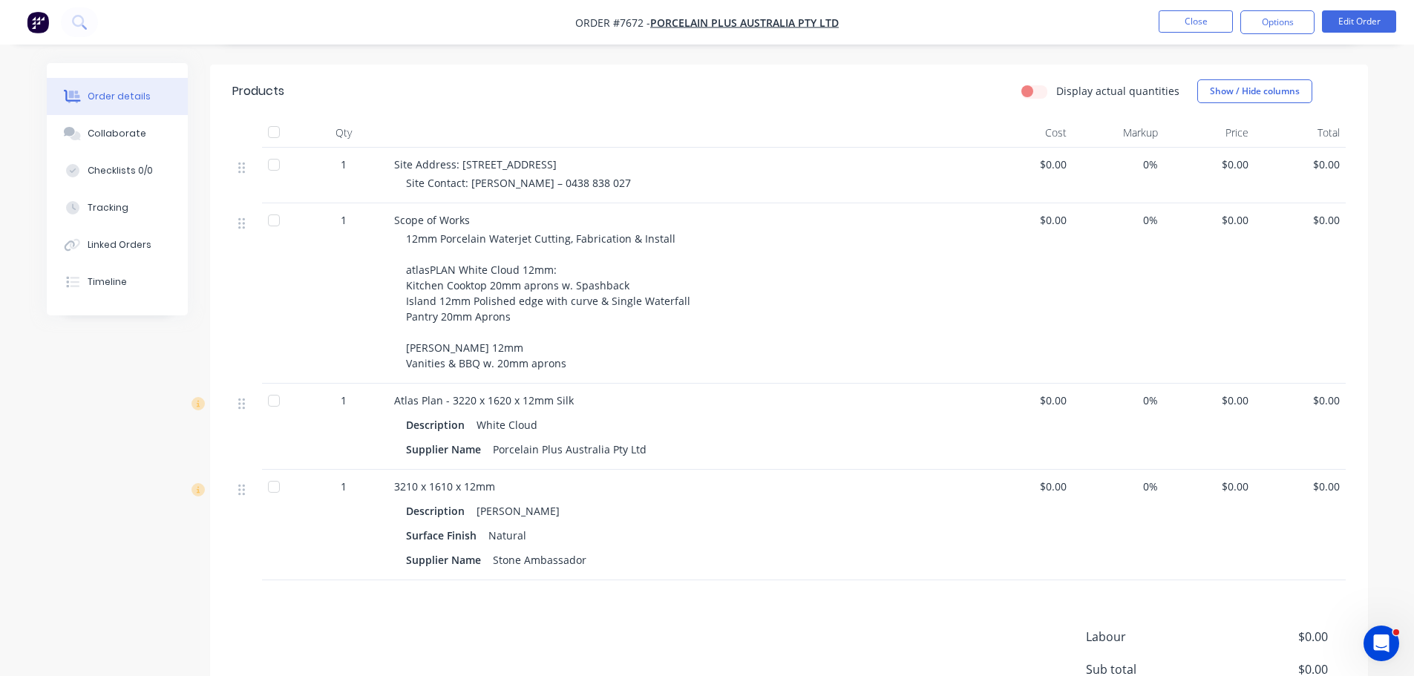
scroll to position [371, 0]
drag, startPoint x: 450, startPoint y: 293, endPoint x: 408, endPoint y: 281, distance: 43.4
click at [408, 281] on div "12mm Porcelain Waterjet Cutting, Fabrication & Install atlasPLAN White Cloud 12…" at bounding box center [691, 299] width 570 height 140
copy span "Kitchen Cooktop 20mm aprons w. Spashback Island 12mm Polished edge with curve &…"
drag, startPoint x: 510, startPoint y: 366, endPoint x: 408, endPoint y: 367, distance: 102.4
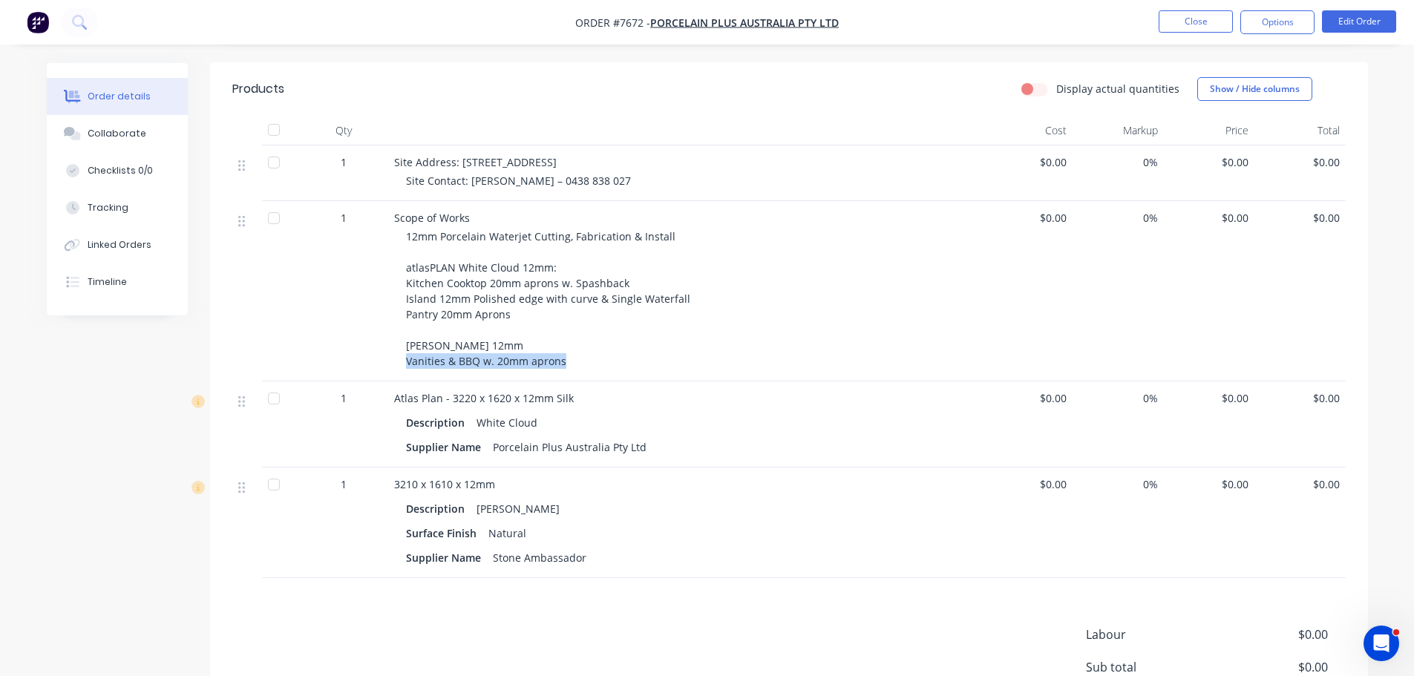
click at [408, 367] on div "12mm Porcelain Waterjet Cutting, Fabrication & Install atlasPLAN White Cloud 12…" at bounding box center [691, 299] width 570 height 140
copy span "Vanities & BBQ w. 20mm aprons"
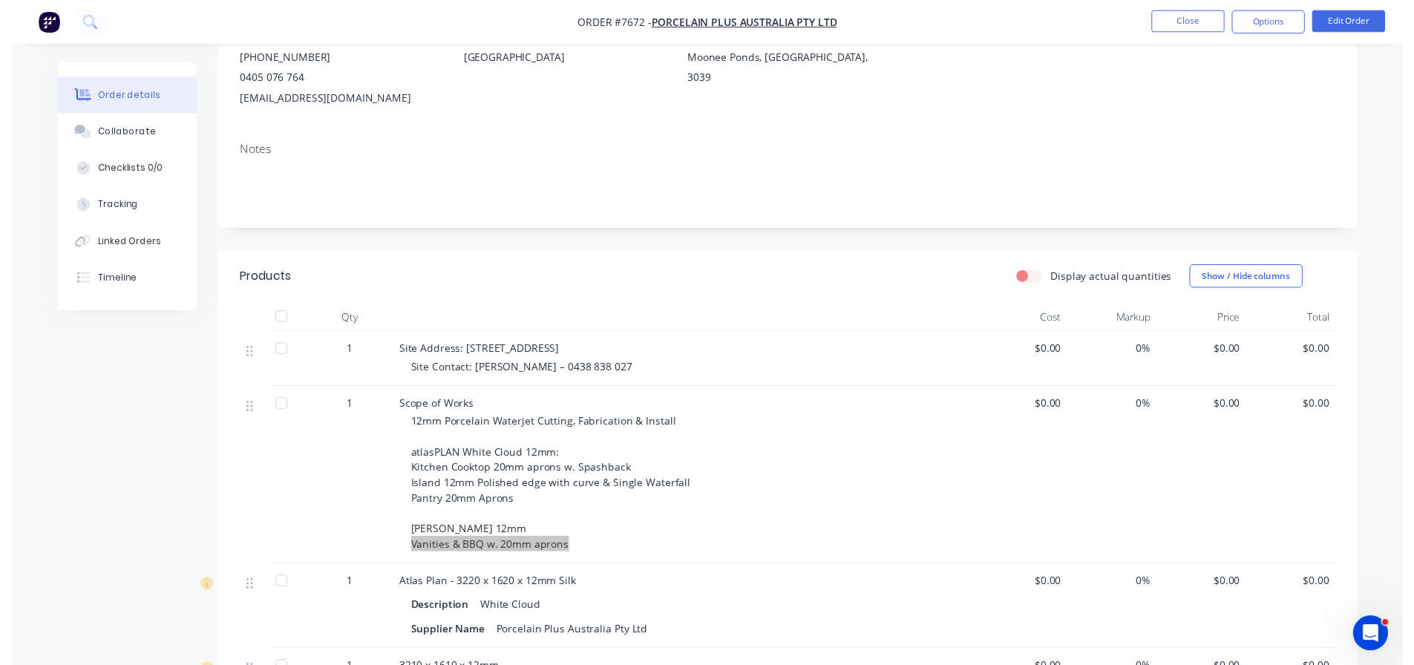
scroll to position [0, 0]
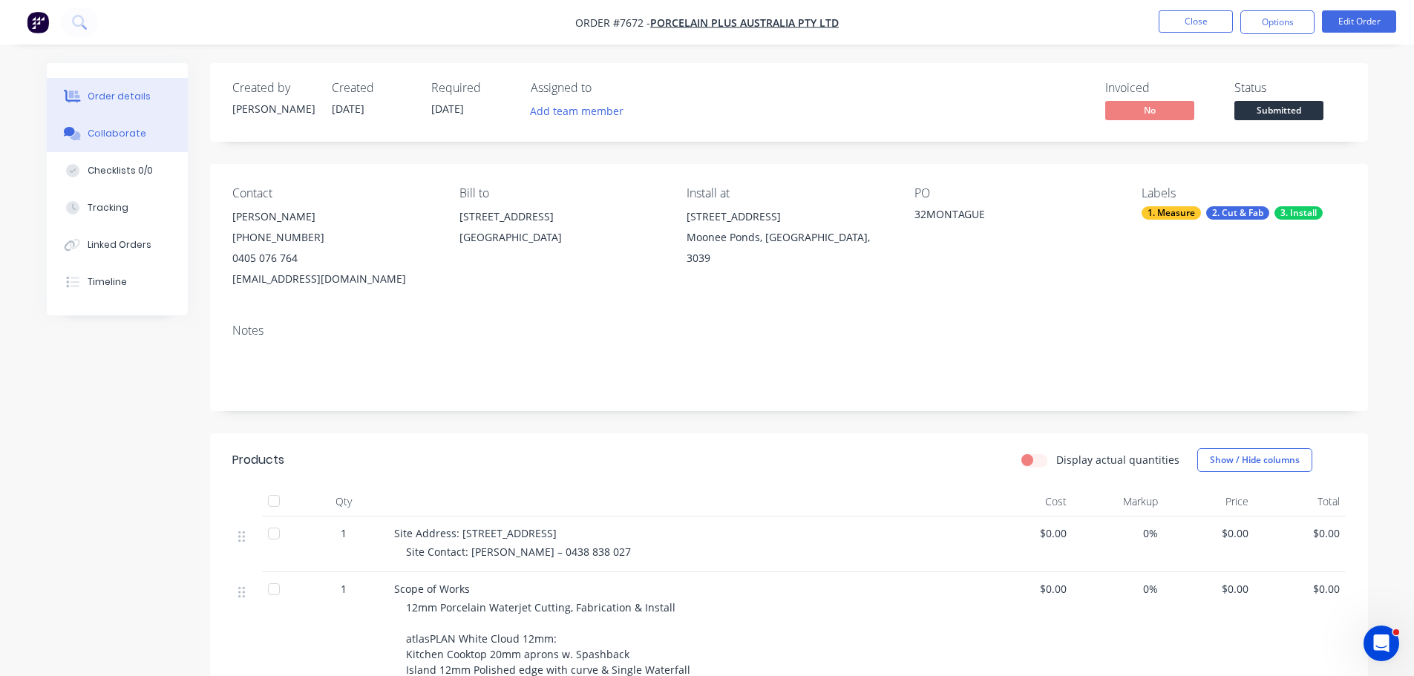
click at [160, 141] on button "Collaborate" at bounding box center [117, 133] width 141 height 37
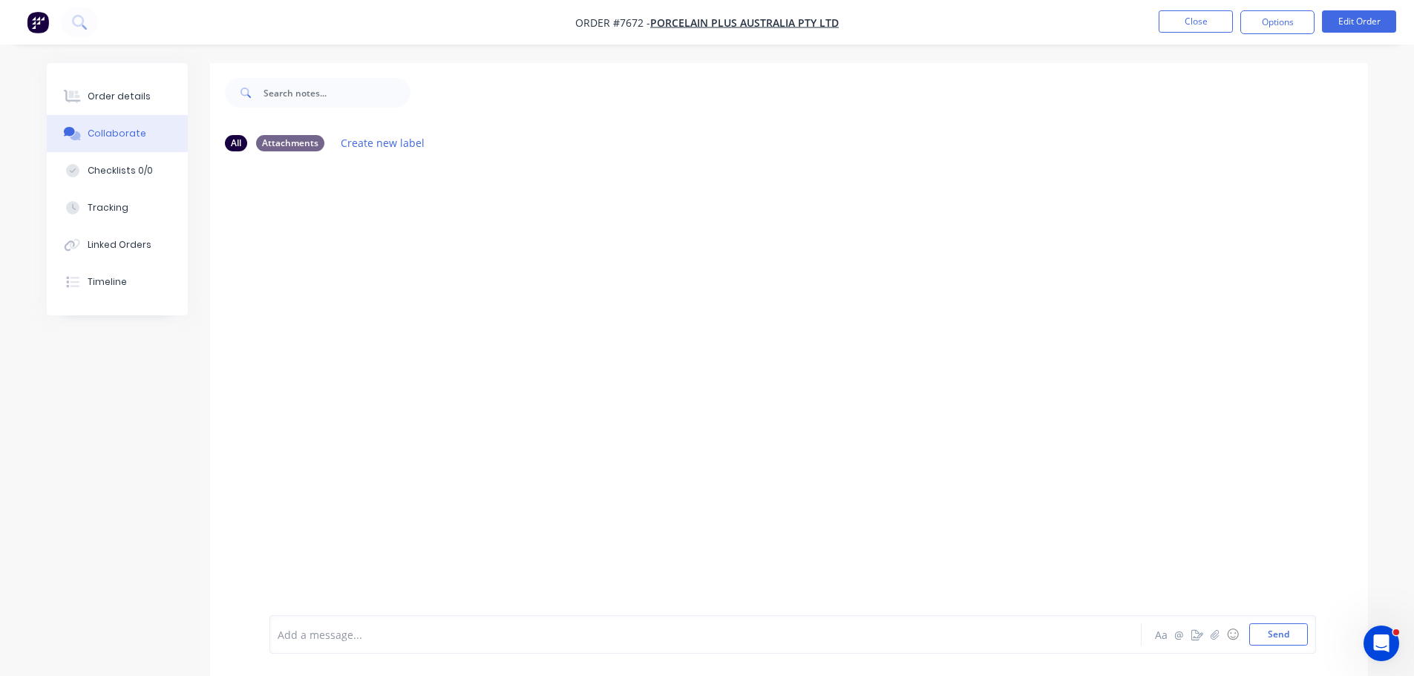
click at [330, 621] on div "Add a message... Aa @ ☺ Send" at bounding box center [792, 634] width 1047 height 39
click at [383, 640] on div at bounding box center [664, 635] width 772 height 16
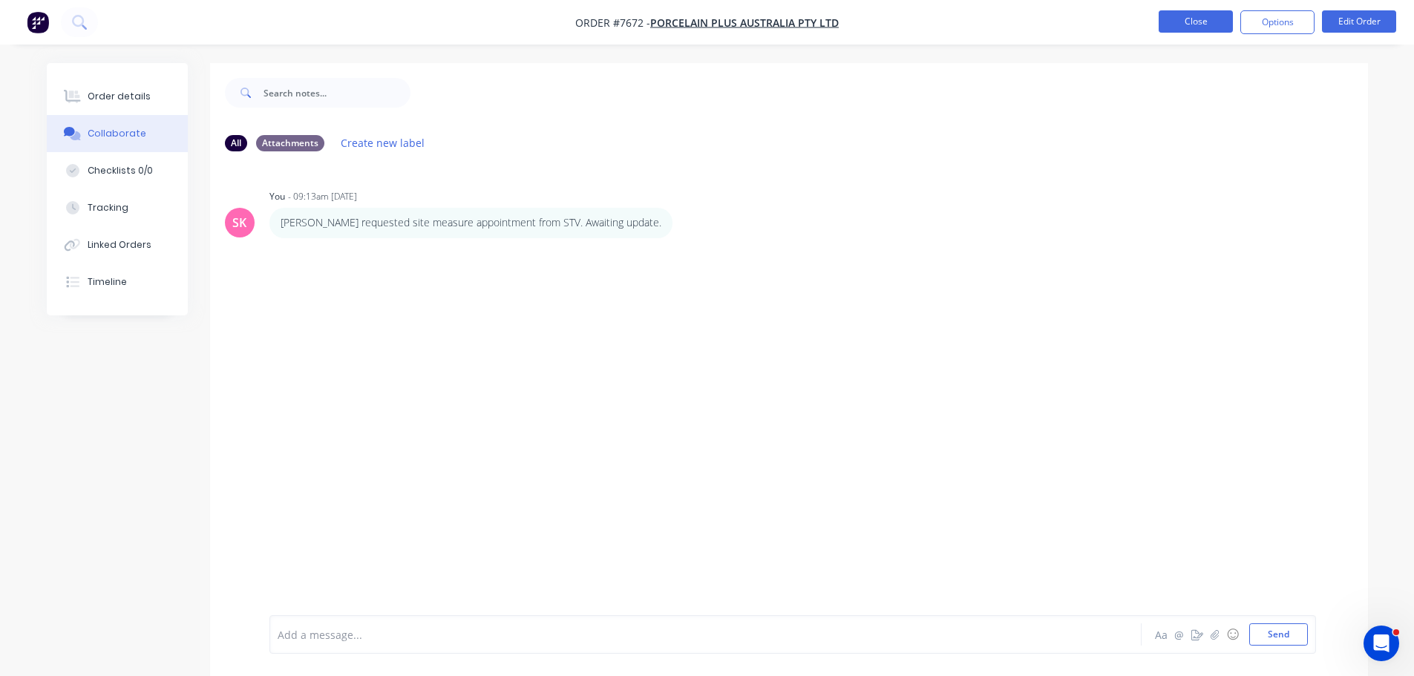
click at [1168, 24] on button "Close" at bounding box center [1196, 21] width 74 height 22
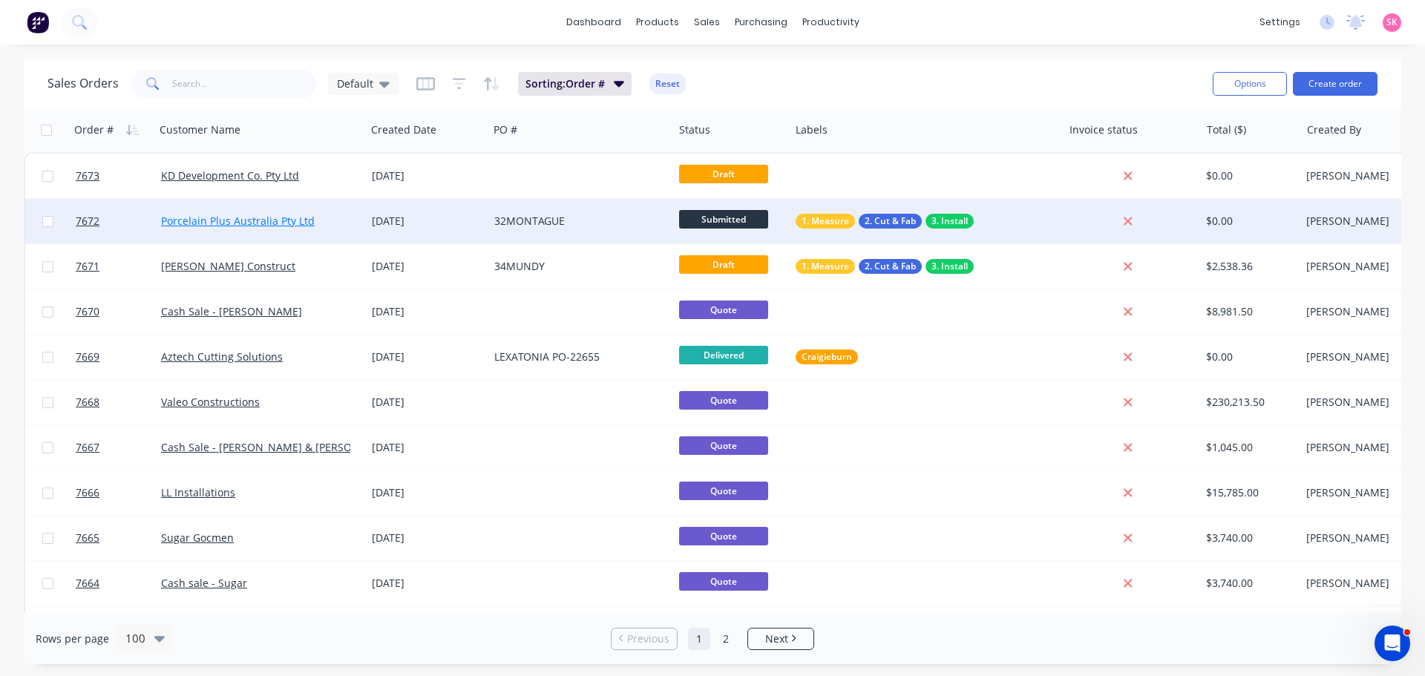
click at [275, 220] on link "Porcelain Plus Australia Pty Ltd" at bounding box center [238, 221] width 154 height 14
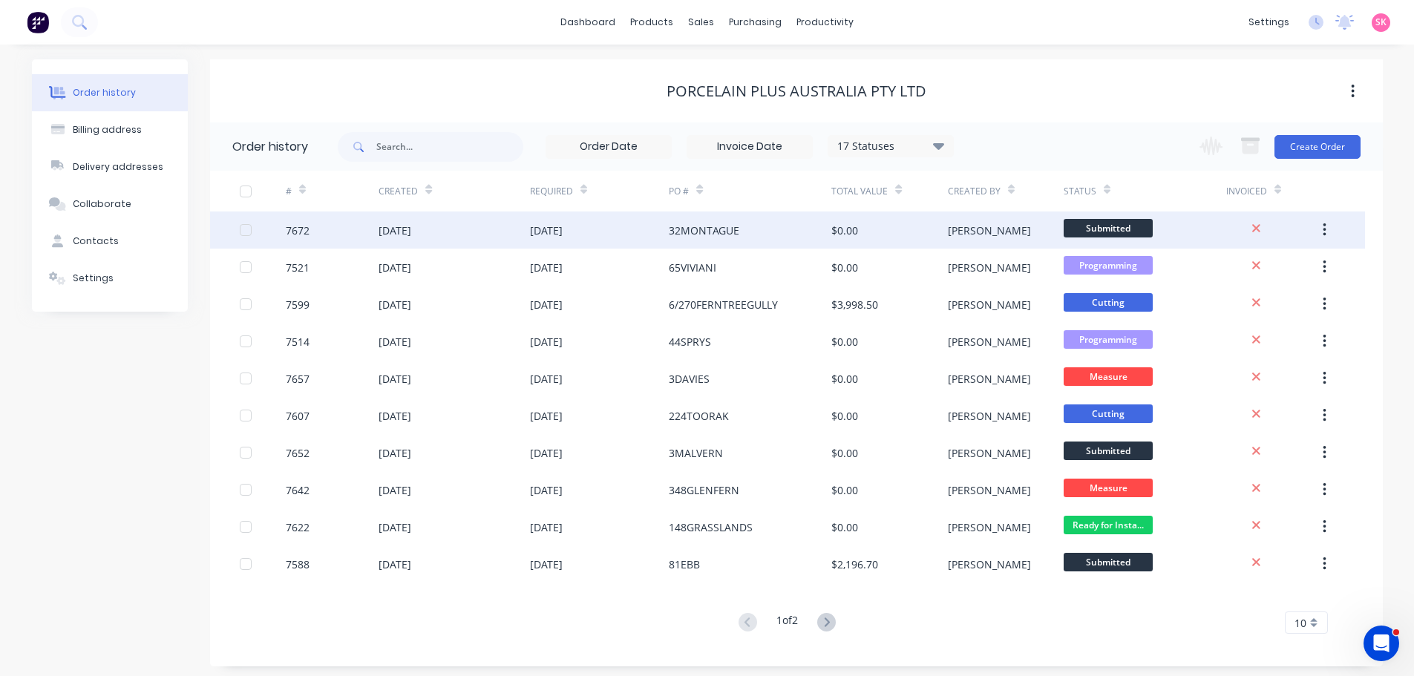
click at [780, 243] on div "32MONTAGUE" at bounding box center [750, 230] width 163 height 37
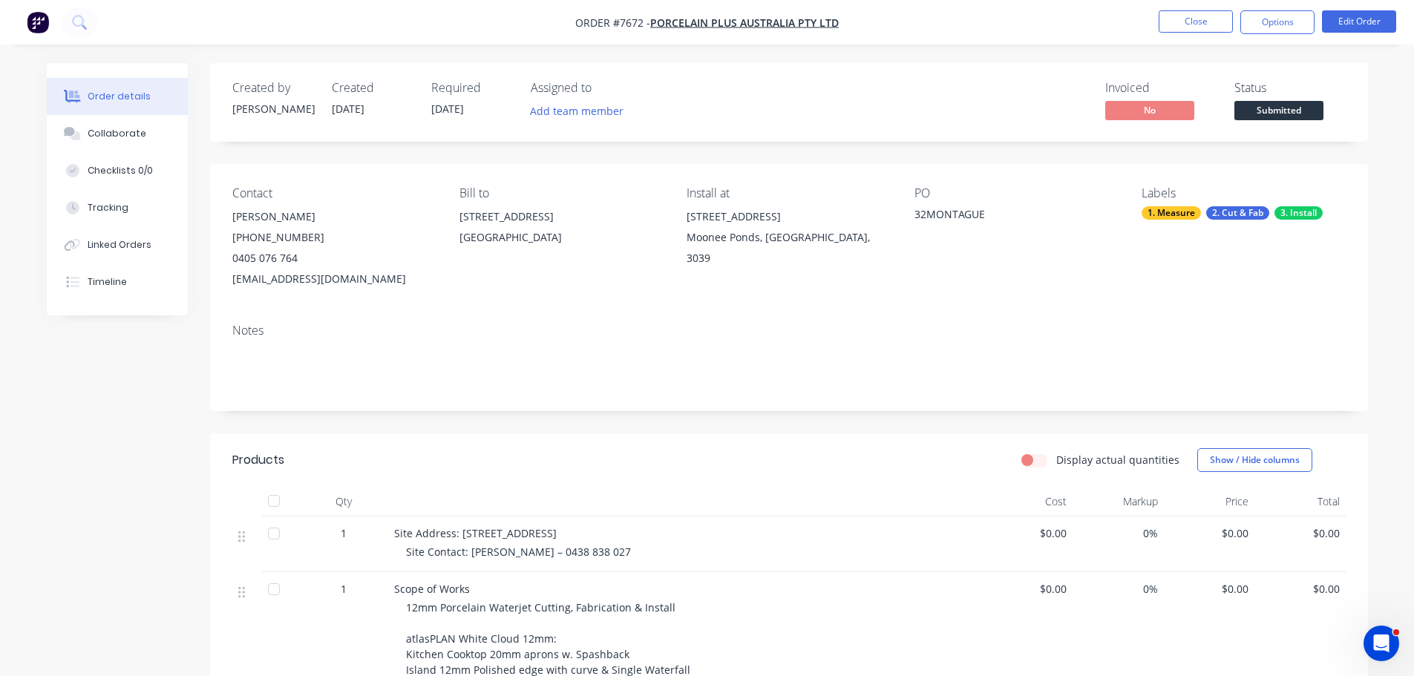
click at [1297, 108] on span "Submitted" at bounding box center [1278, 110] width 89 height 19
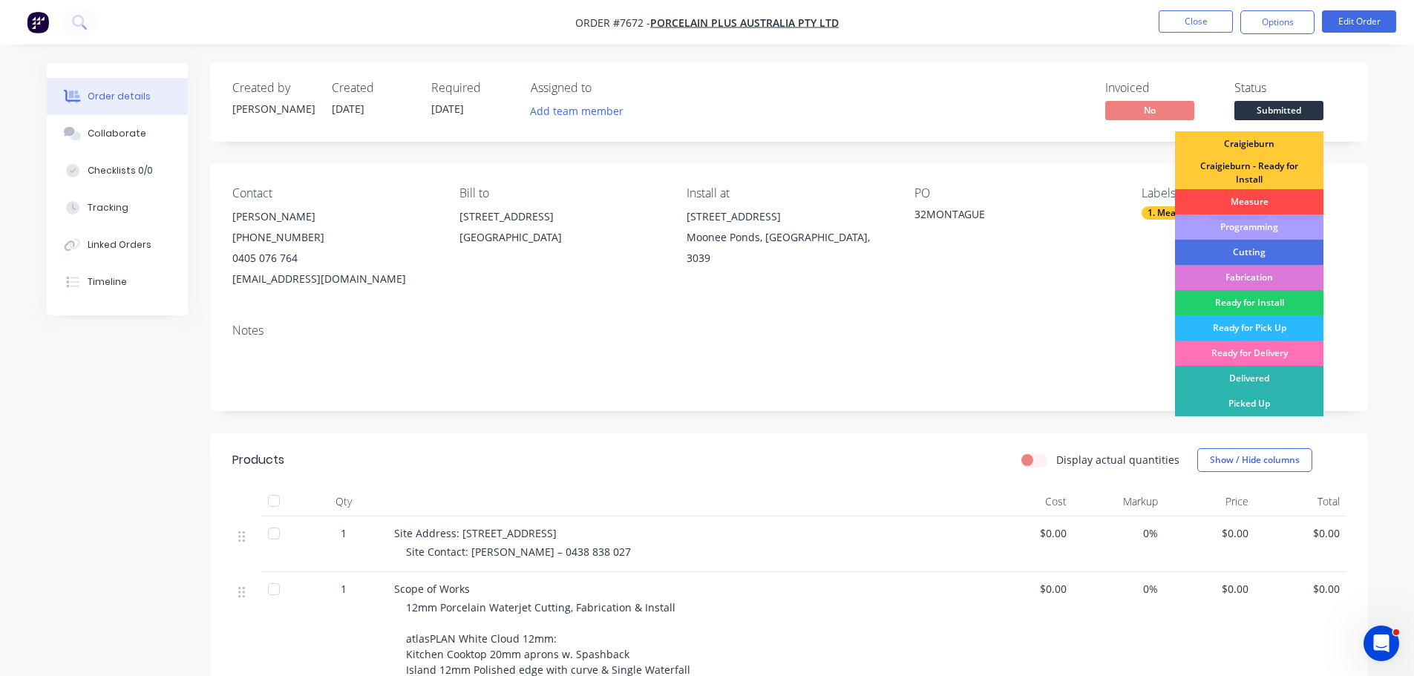
click at [1285, 207] on div "Measure" at bounding box center [1249, 201] width 148 height 25
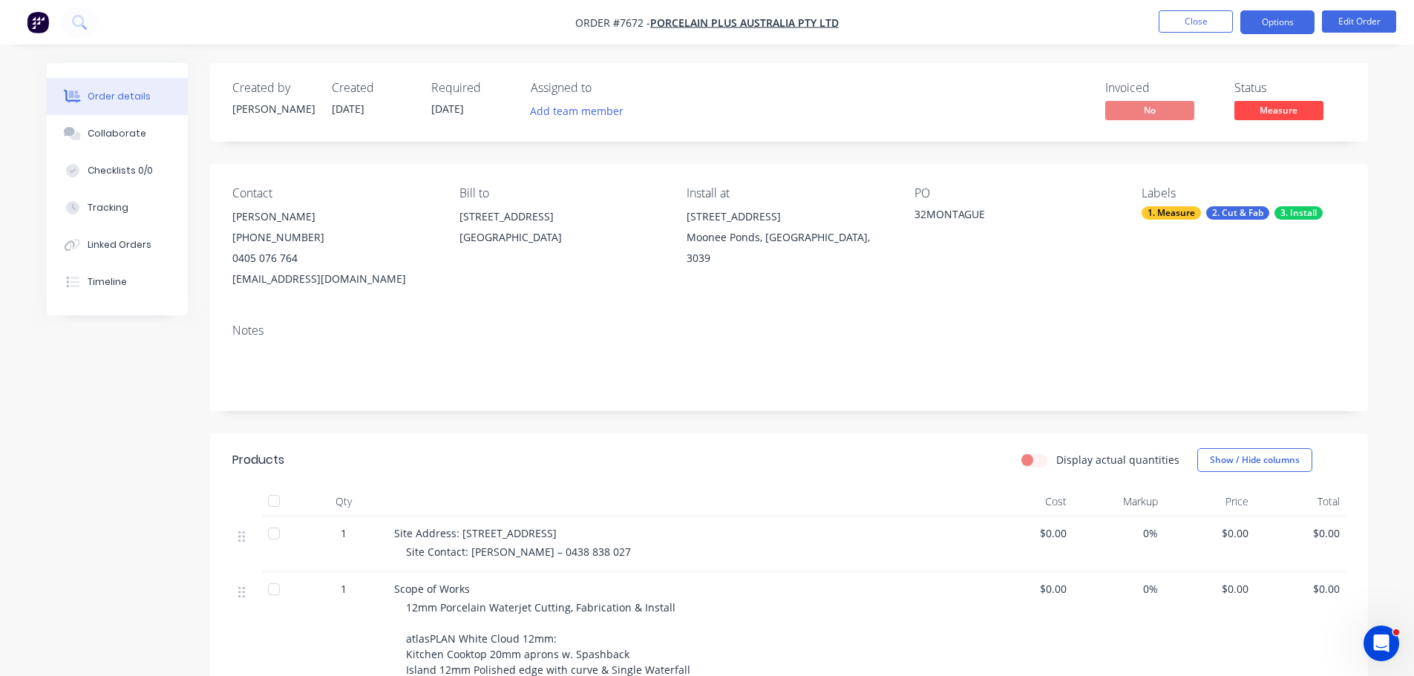
click at [1279, 25] on button "Options" at bounding box center [1277, 22] width 74 height 24
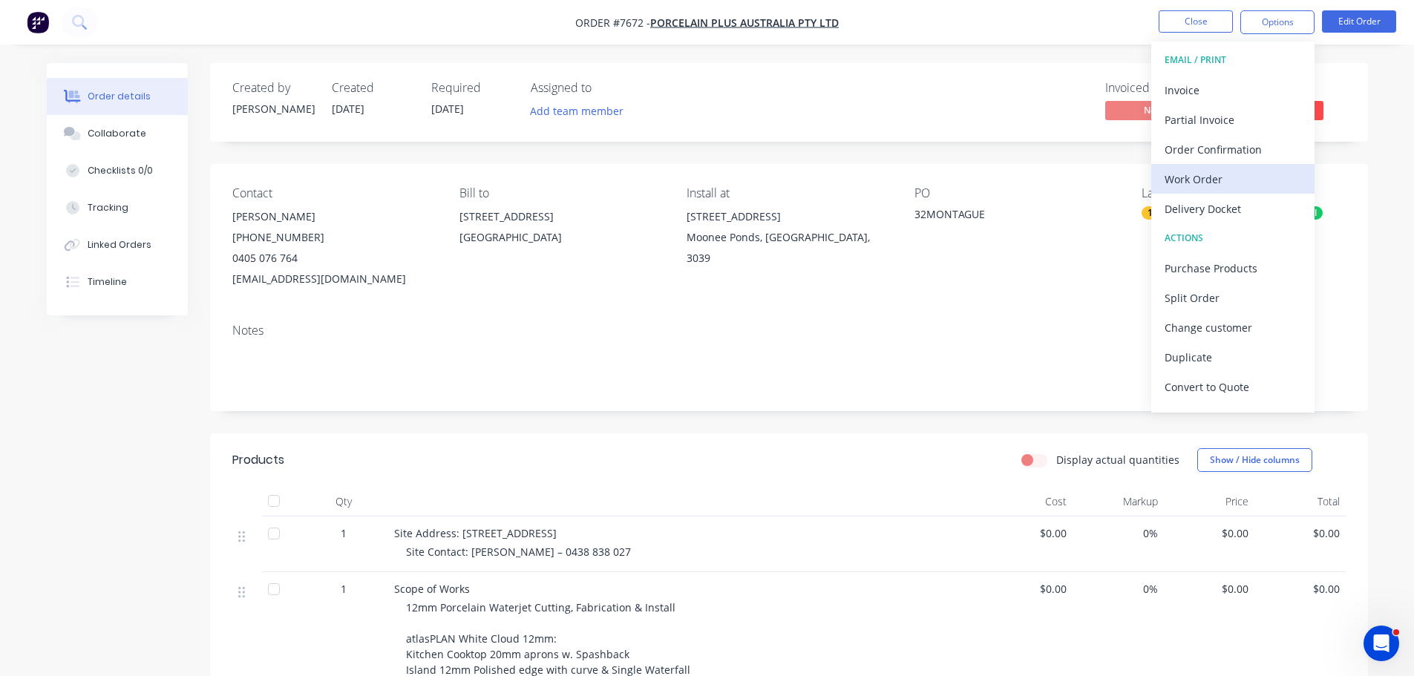
click at [1229, 183] on div "Work Order" at bounding box center [1233, 179] width 137 height 22
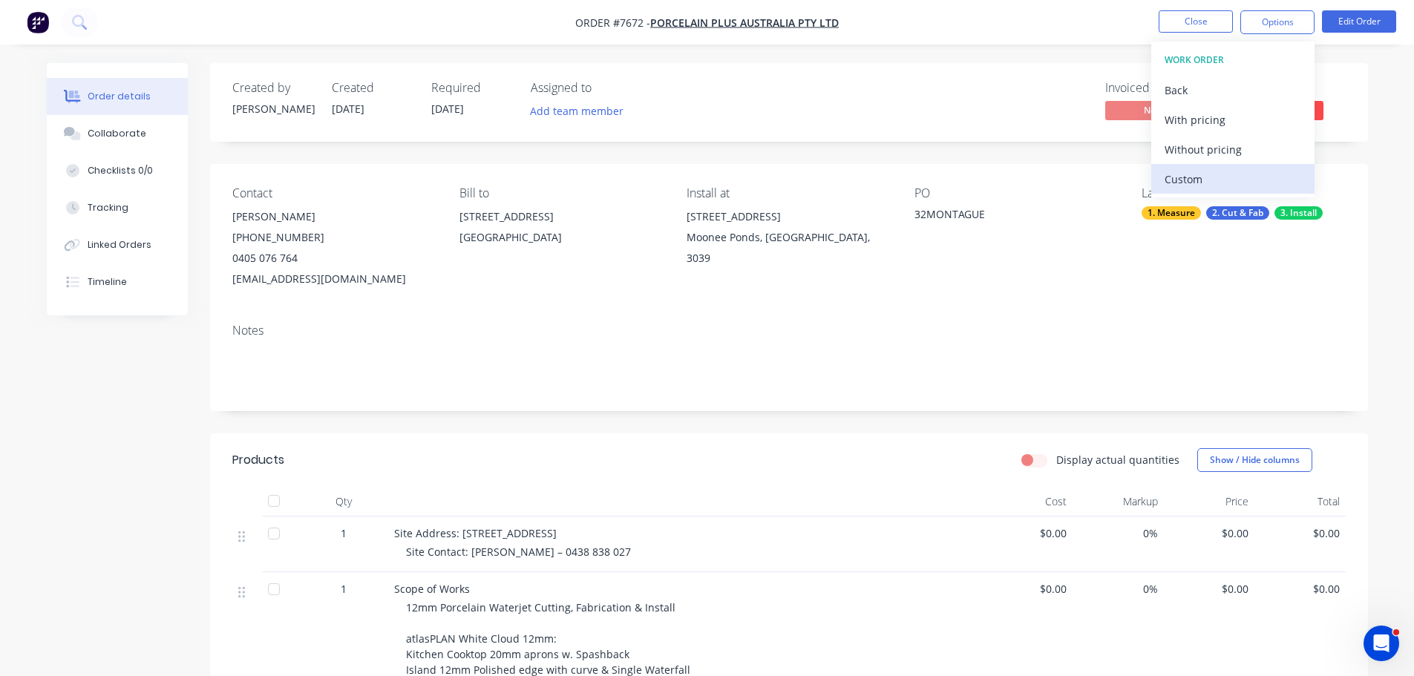
click at [1230, 171] on div "Custom" at bounding box center [1233, 179] width 137 height 22
click at [1237, 154] on div "Without pricing" at bounding box center [1233, 150] width 137 height 22
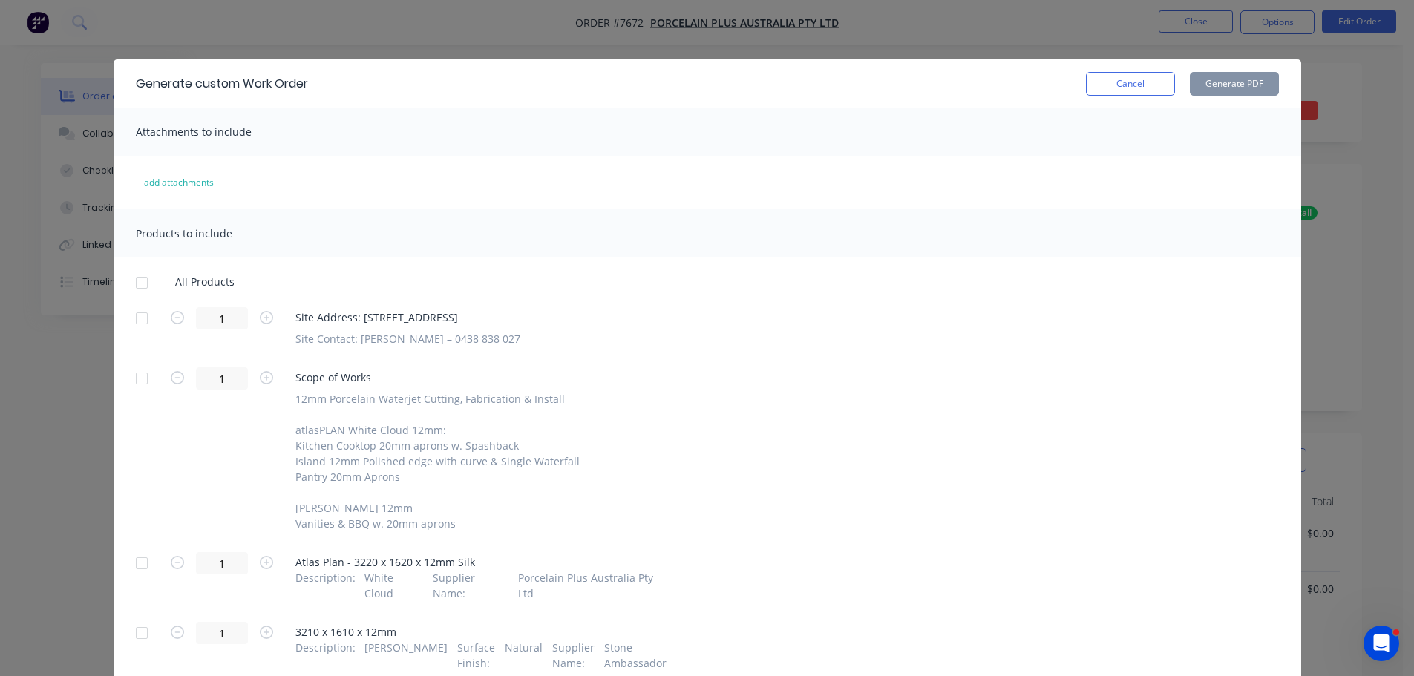
click at [137, 321] on div at bounding box center [142, 319] width 30 height 30
drag, startPoint x: 138, startPoint y: 566, endPoint x: 145, endPoint y: 605, distance: 39.3
click at [141, 573] on div at bounding box center [142, 564] width 30 height 30
click at [137, 618] on div at bounding box center [142, 633] width 30 height 30
click at [1220, 72] on button "Generate PDF" at bounding box center [1234, 84] width 89 height 24
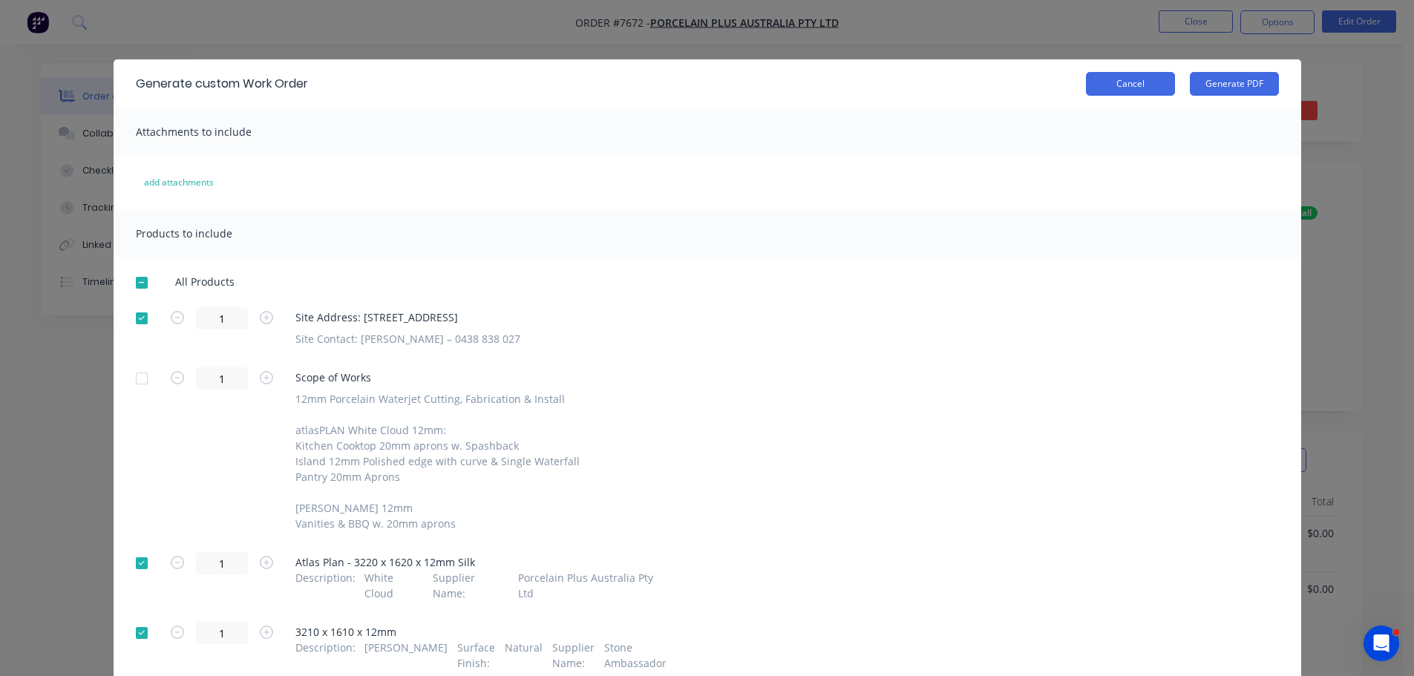
click at [1113, 79] on button "Cancel" at bounding box center [1130, 84] width 89 height 24
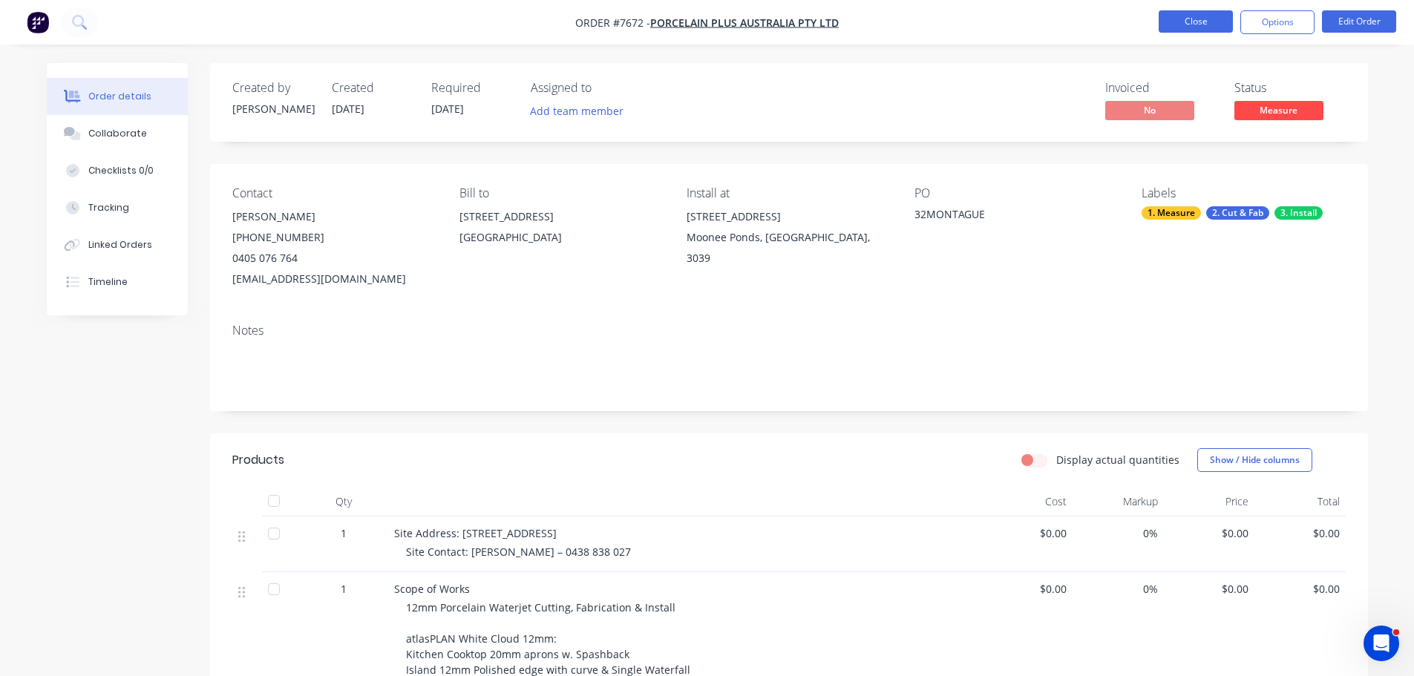
click at [1163, 16] on button "Close" at bounding box center [1196, 21] width 74 height 22
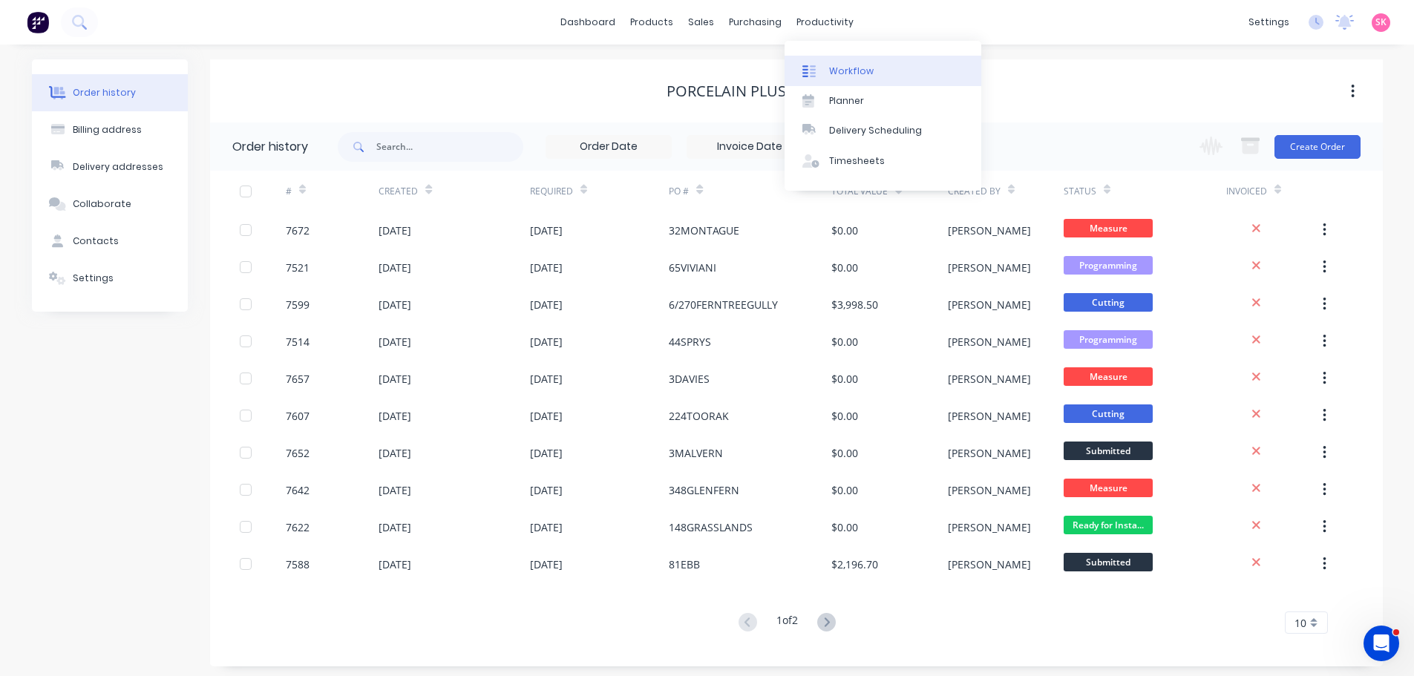
click at [847, 76] on div "Workflow" at bounding box center [851, 71] width 45 height 13
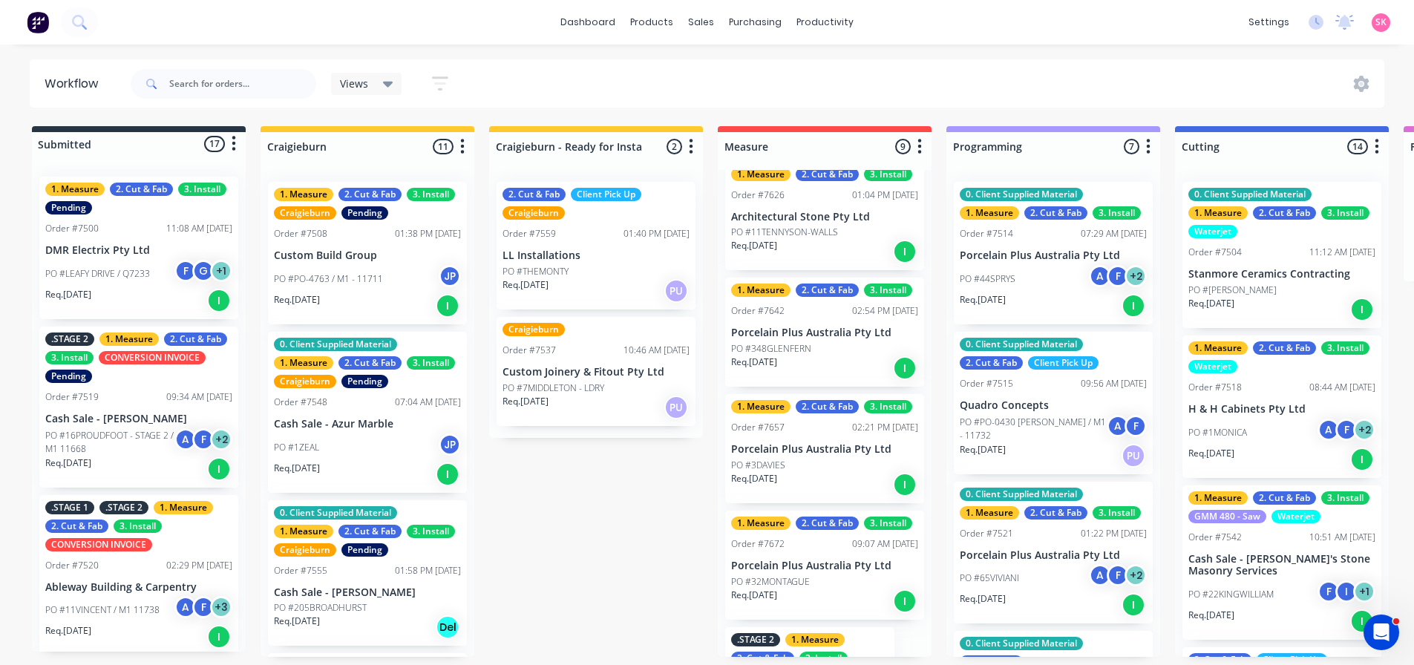
scroll to position [324, 0]
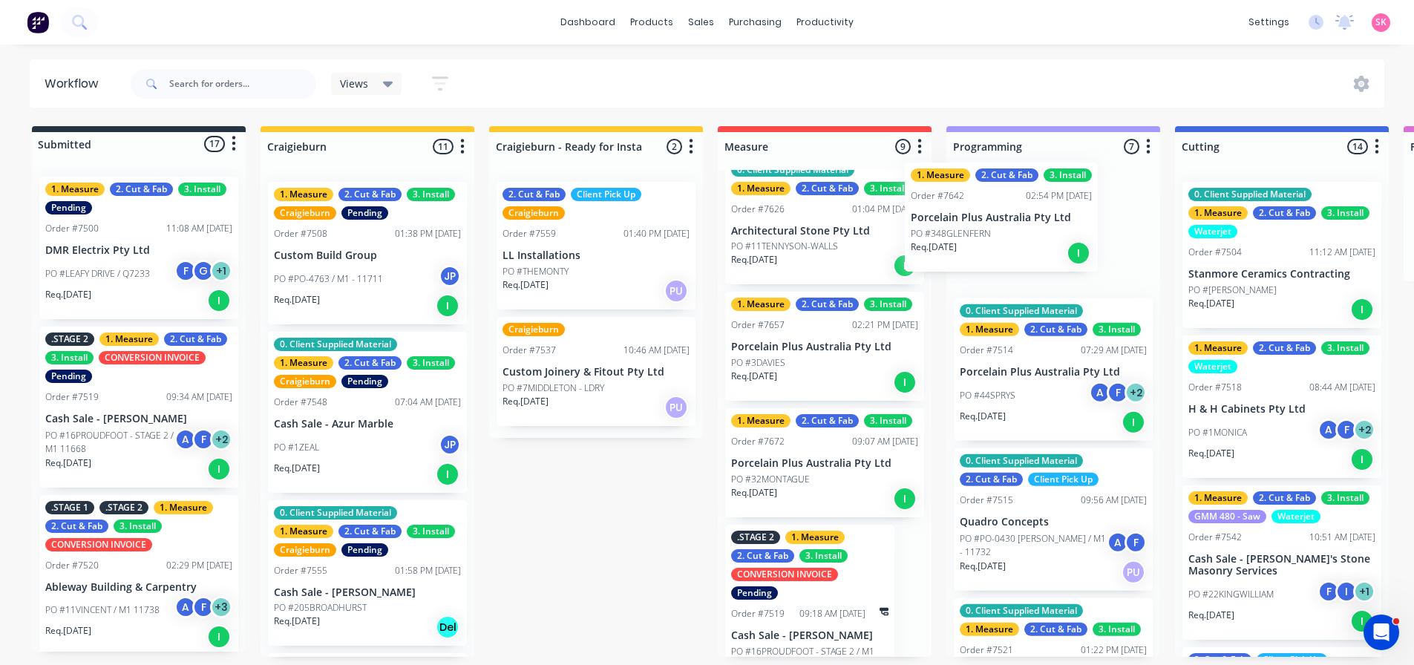
drag, startPoint x: 812, startPoint y: 349, endPoint x: 1007, endPoint y: 219, distance: 233.9
click at [1007, 219] on div "Submitted 17 Status colour #273444 hex #273444 Save Cancel Summaries Total orde…" at bounding box center [1334, 391] width 2691 height 531
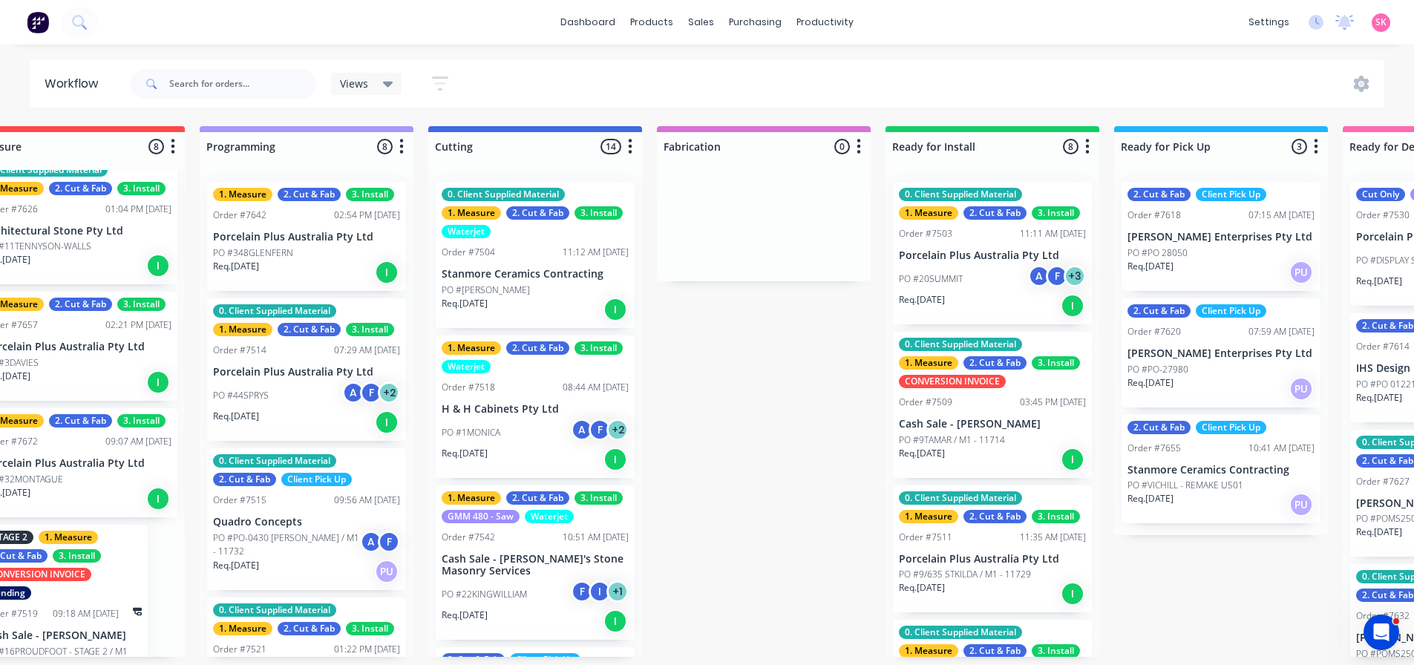
scroll to position [3, 1277]
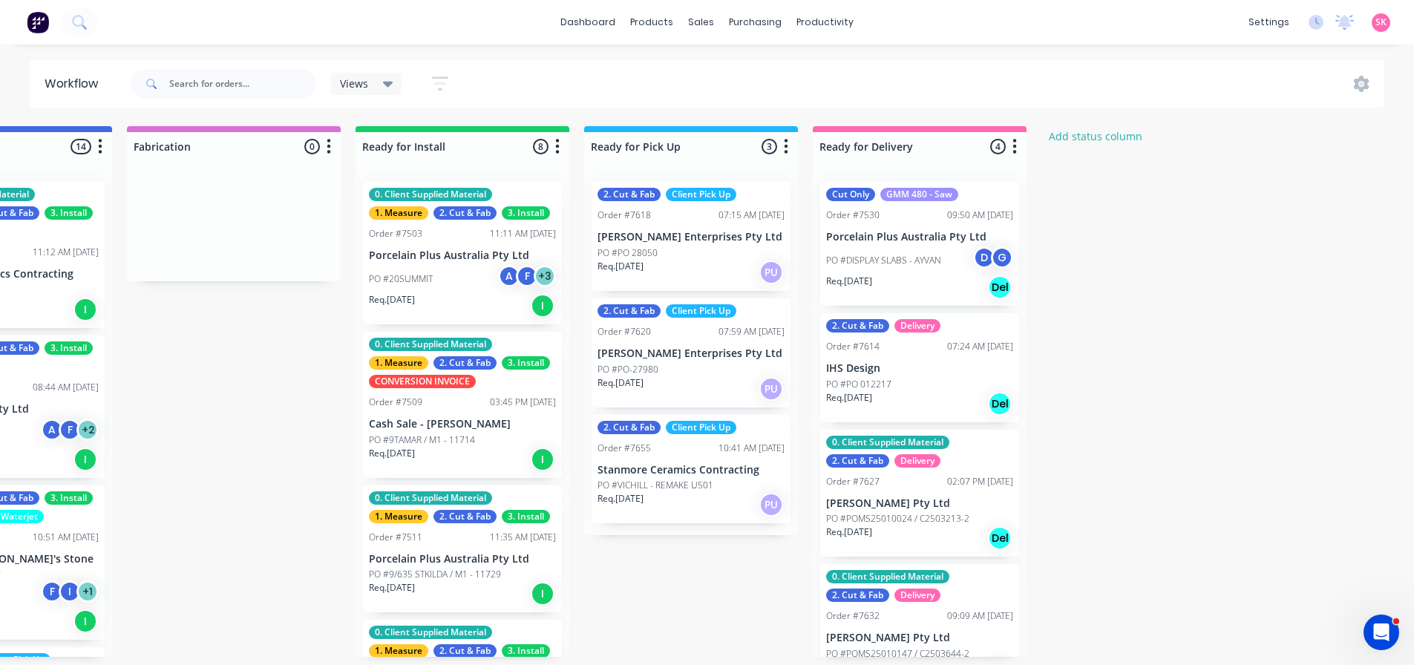
click at [484, 284] on div "PO #20SUMMIT A F + 3" at bounding box center [462, 279] width 187 height 28
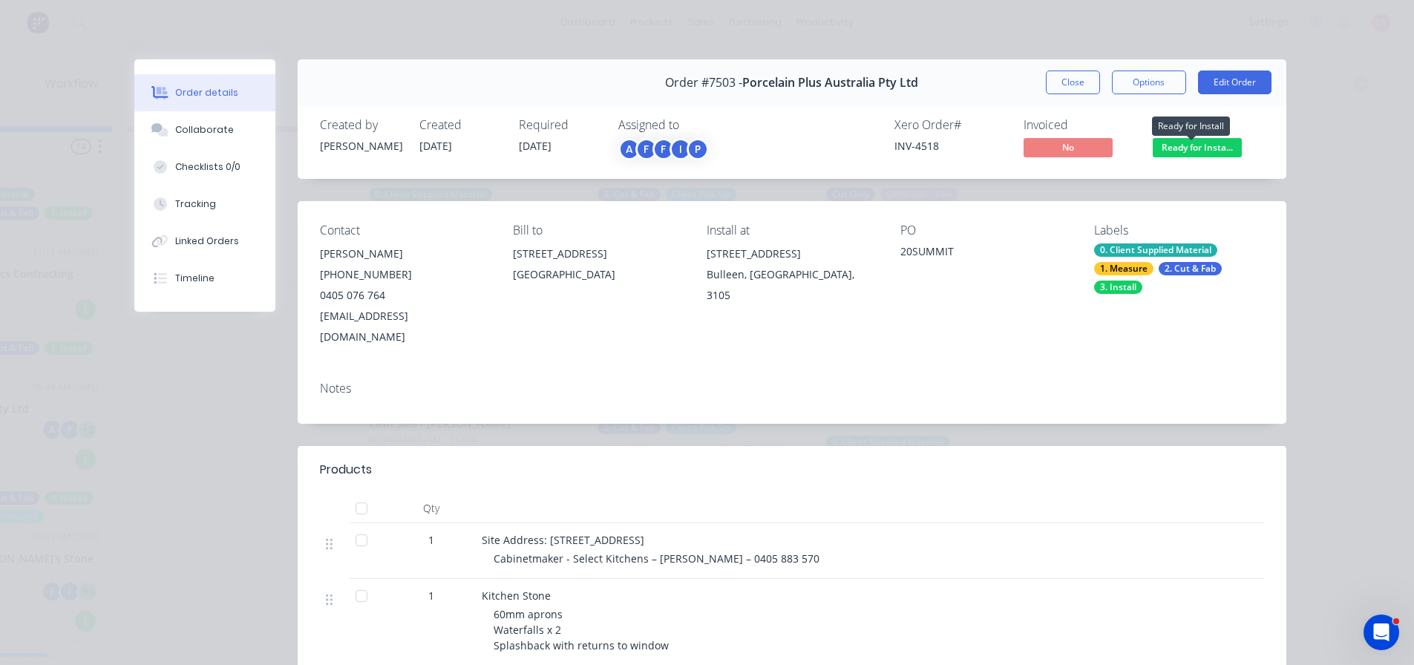
click at [1214, 154] on span "Ready for Insta..." at bounding box center [1197, 147] width 89 height 19
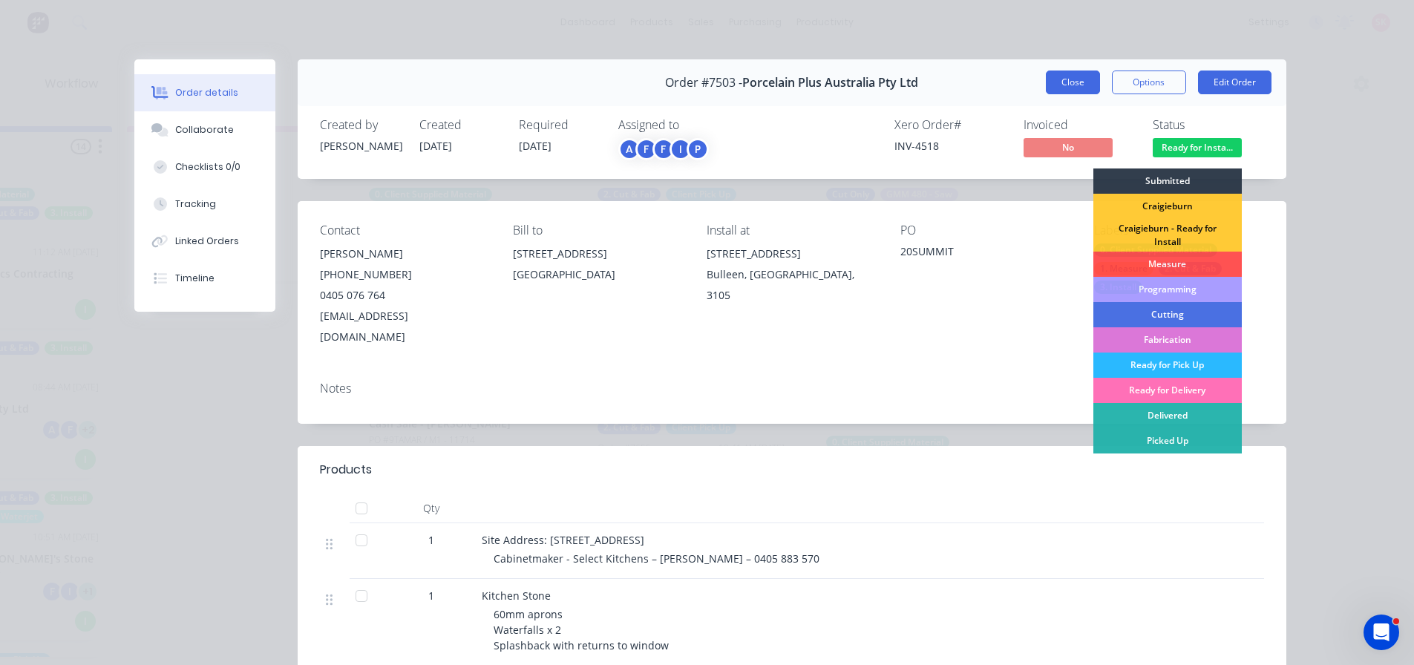
click at [1067, 82] on button "Close" at bounding box center [1073, 83] width 54 height 24
